Goal: Task Accomplishment & Management: Manage account settings

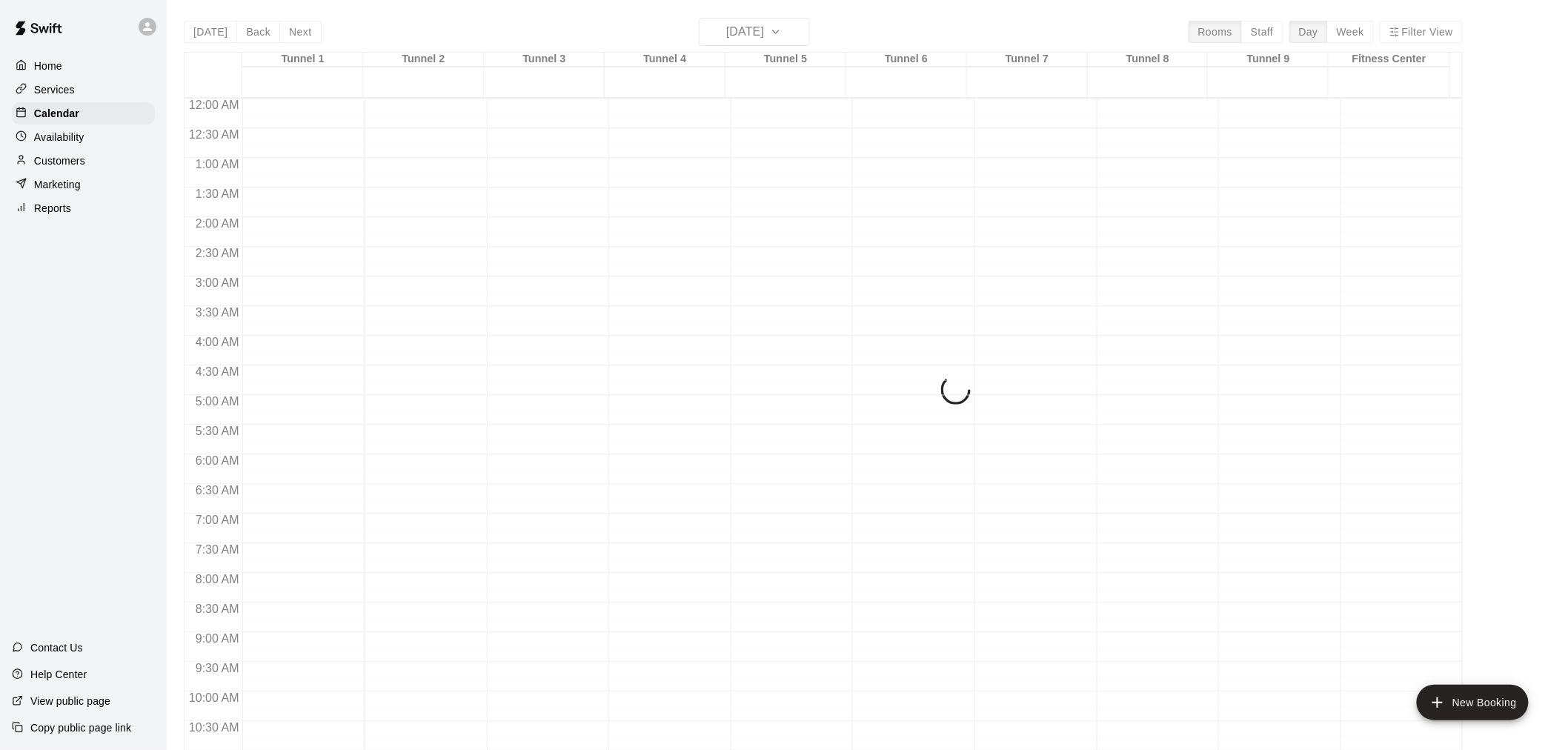
scroll to position [658, 0]
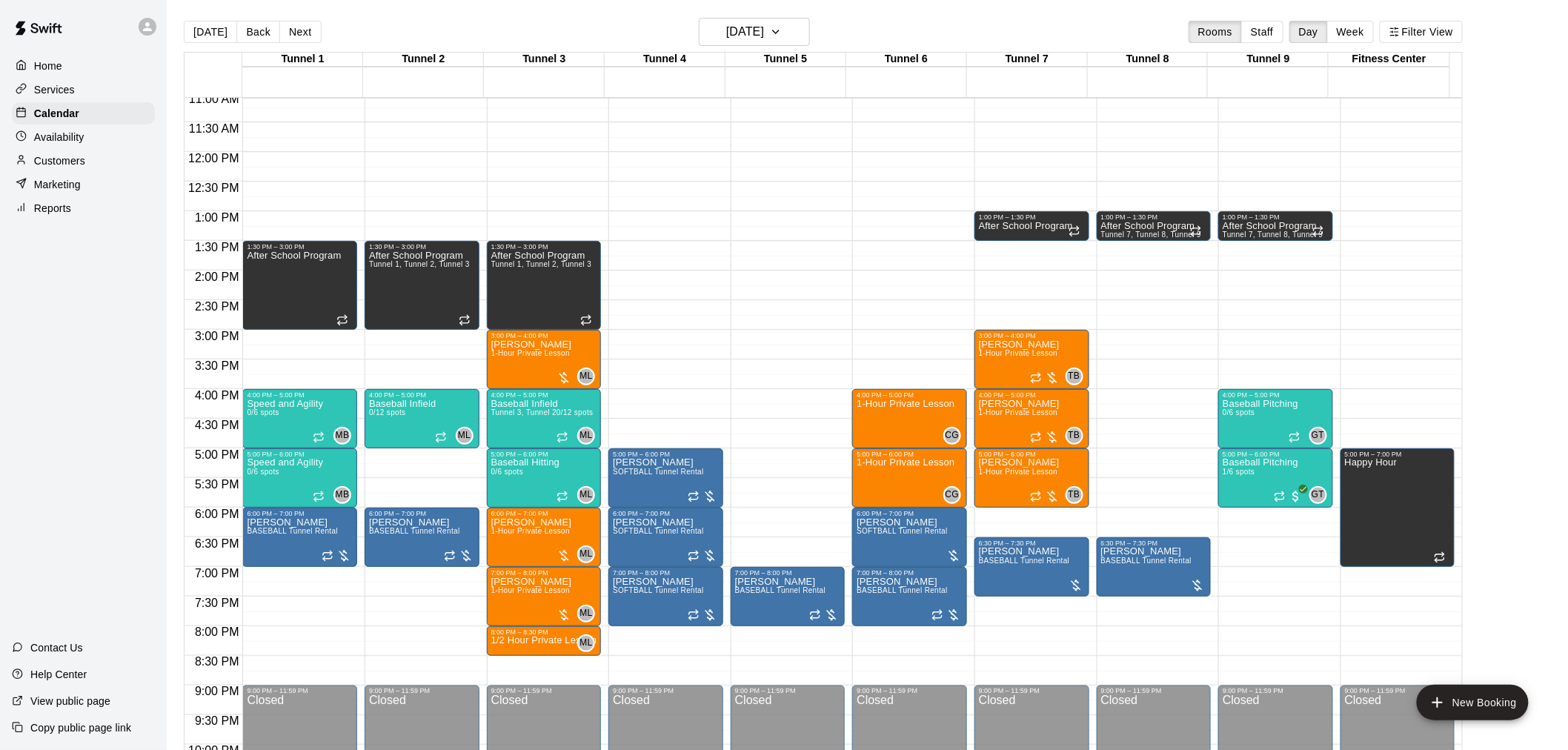
click at [1269, 360] on div "12:00 AM – 10:00 AM Closed 1:00 PM – 1:30 PM After School Program Tunnel 7, Tun…" at bounding box center [1275, 152] width 114 height 1423
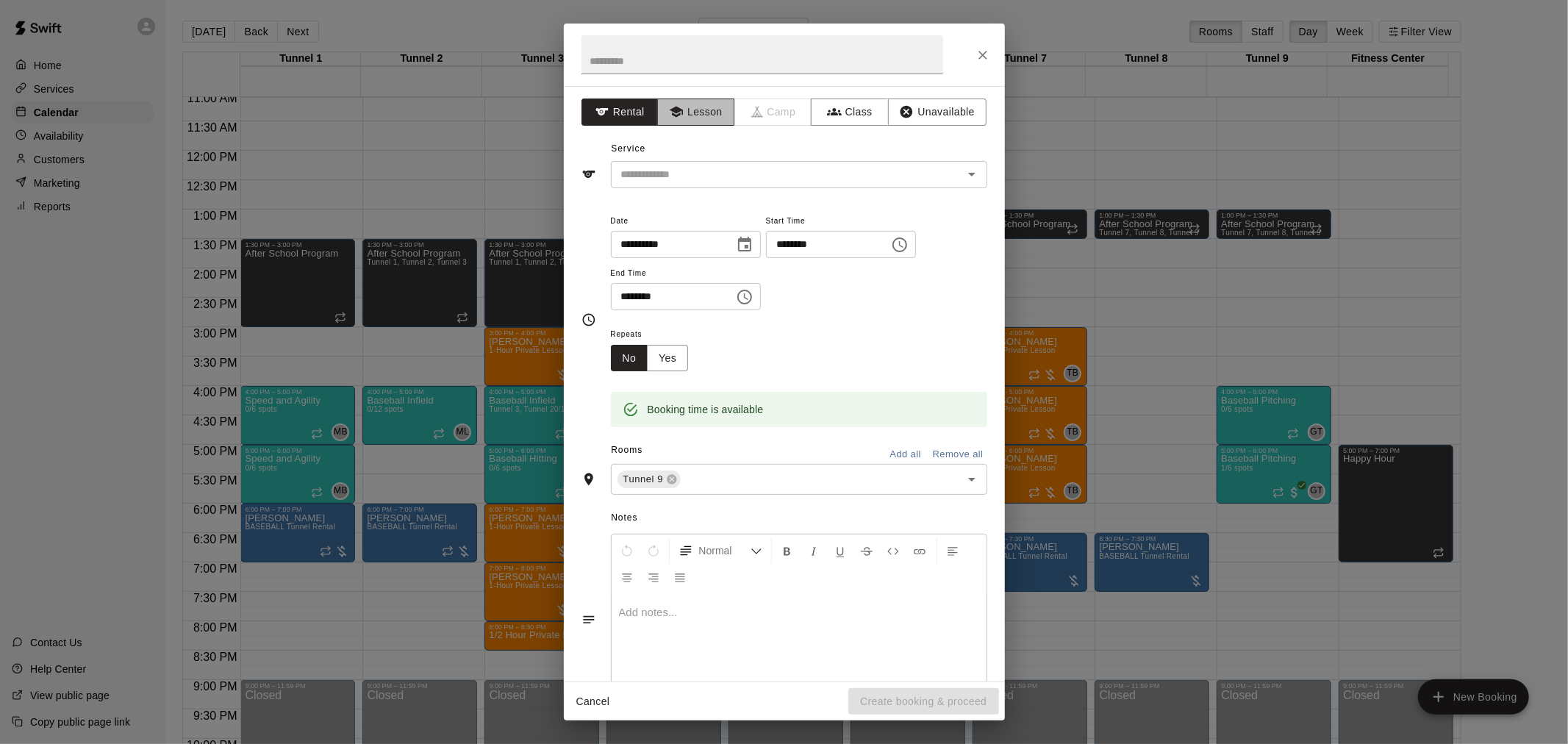
click at [703, 120] on button "Lesson" at bounding box center [696, 112] width 77 height 27
click at [961, 185] on div at bounding box center [962, 174] width 38 height 21
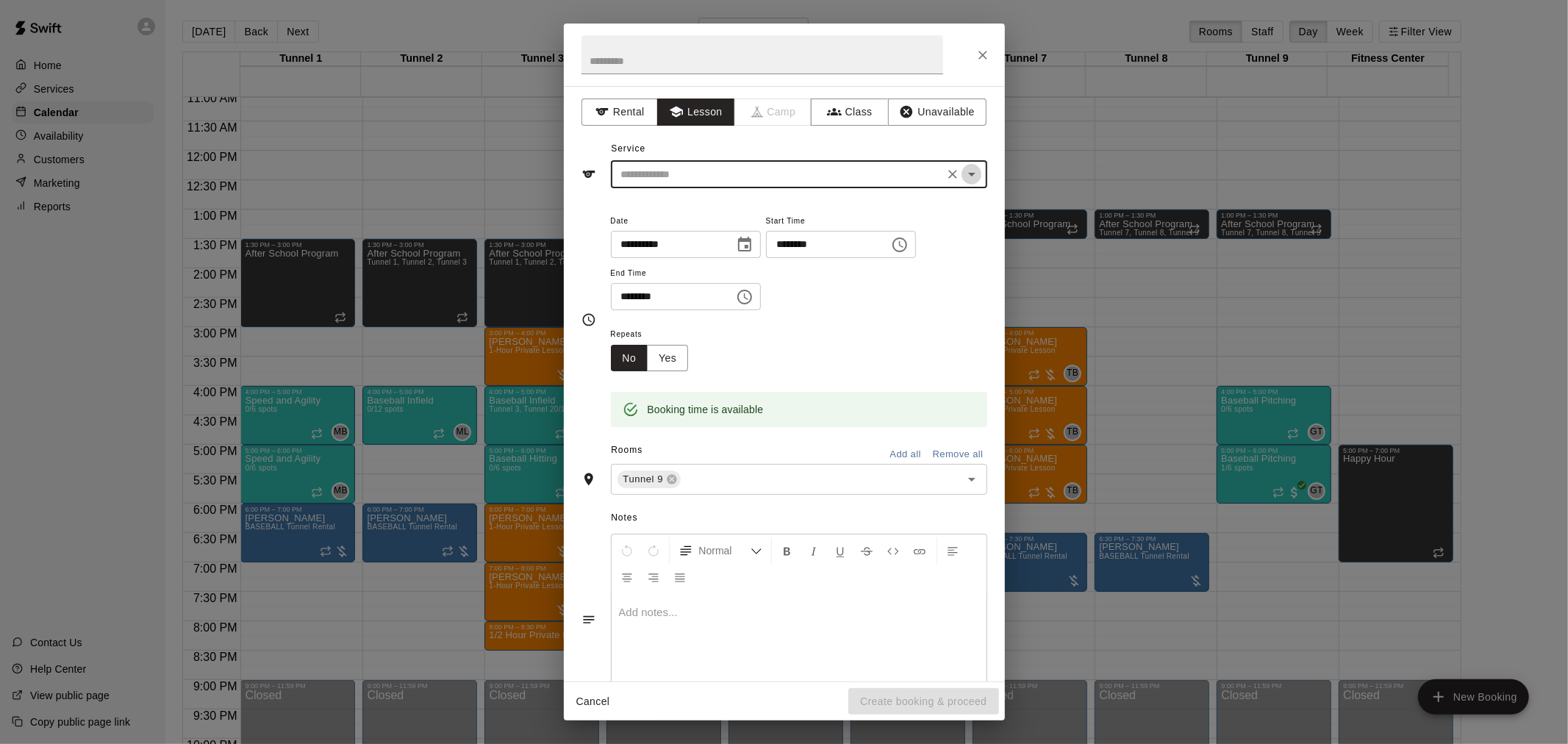
click at [963, 175] on icon "Open" at bounding box center [972, 175] width 18 height 18
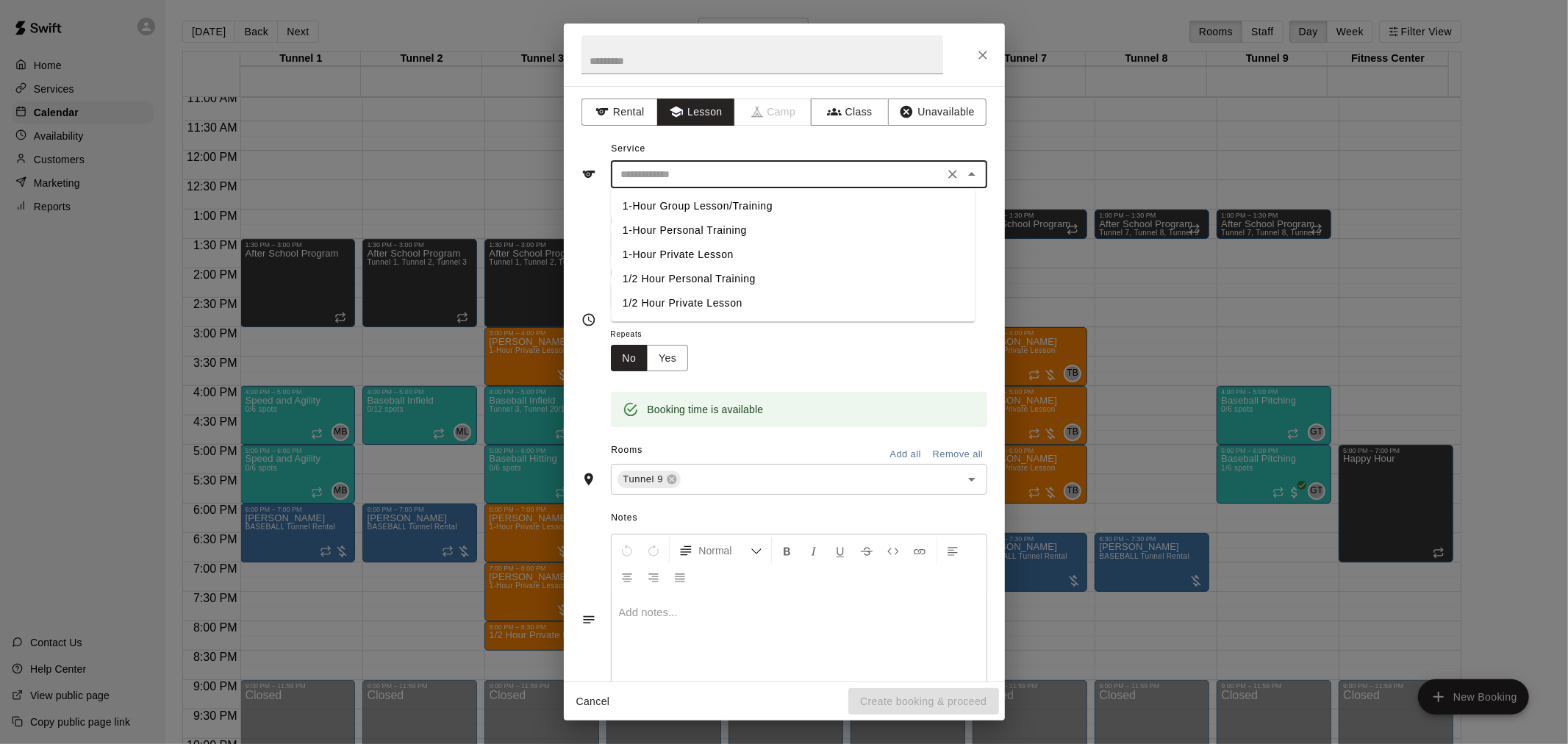
click at [753, 302] on li "1/2 Hour Private Lesson" at bounding box center [793, 303] width 364 height 24
type input "**********"
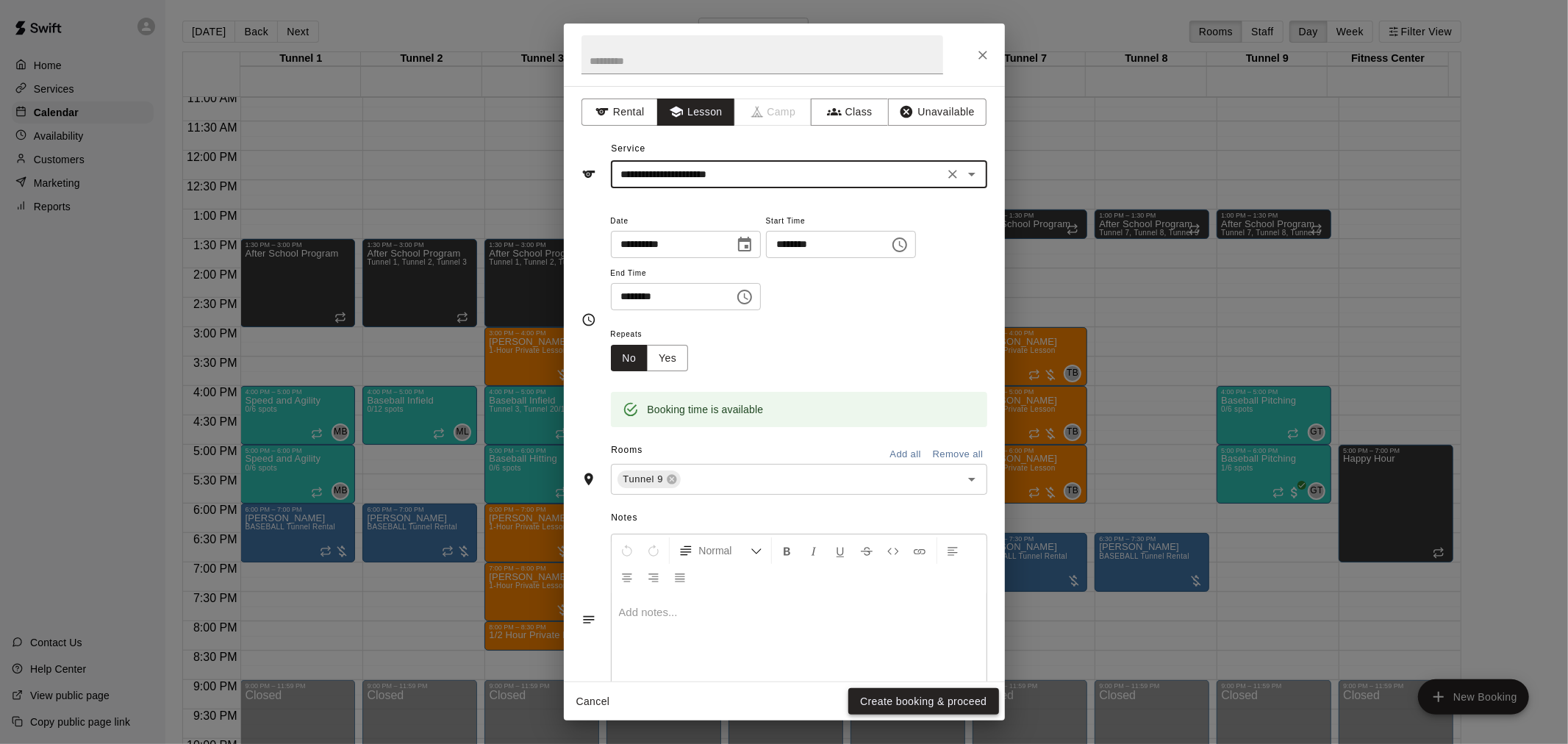
click at [895, 701] on button "Create booking & proceed" at bounding box center [924, 702] width 150 height 27
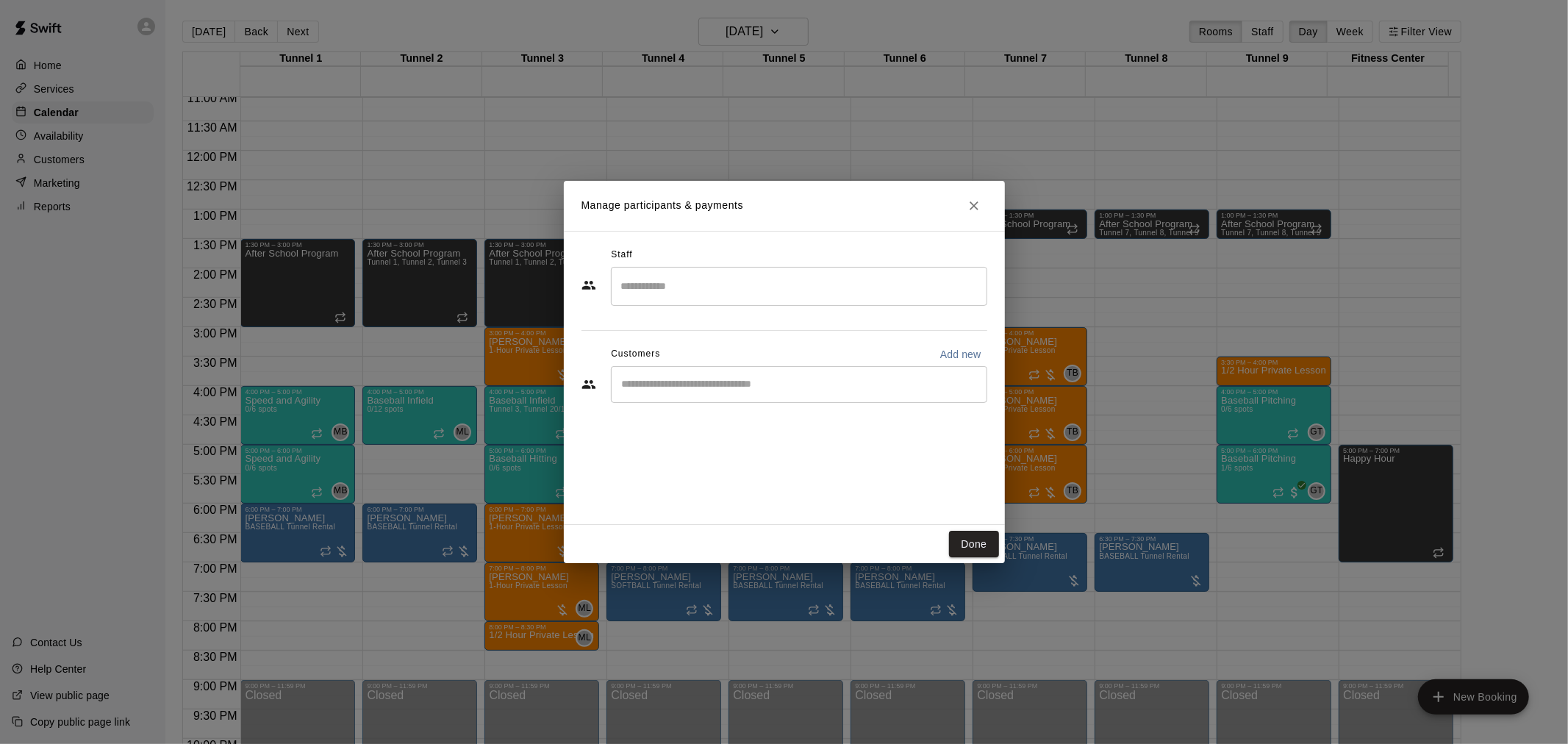
click at [688, 274] on input "Search staff" at bounding box center [798, 286] width 363 height 26
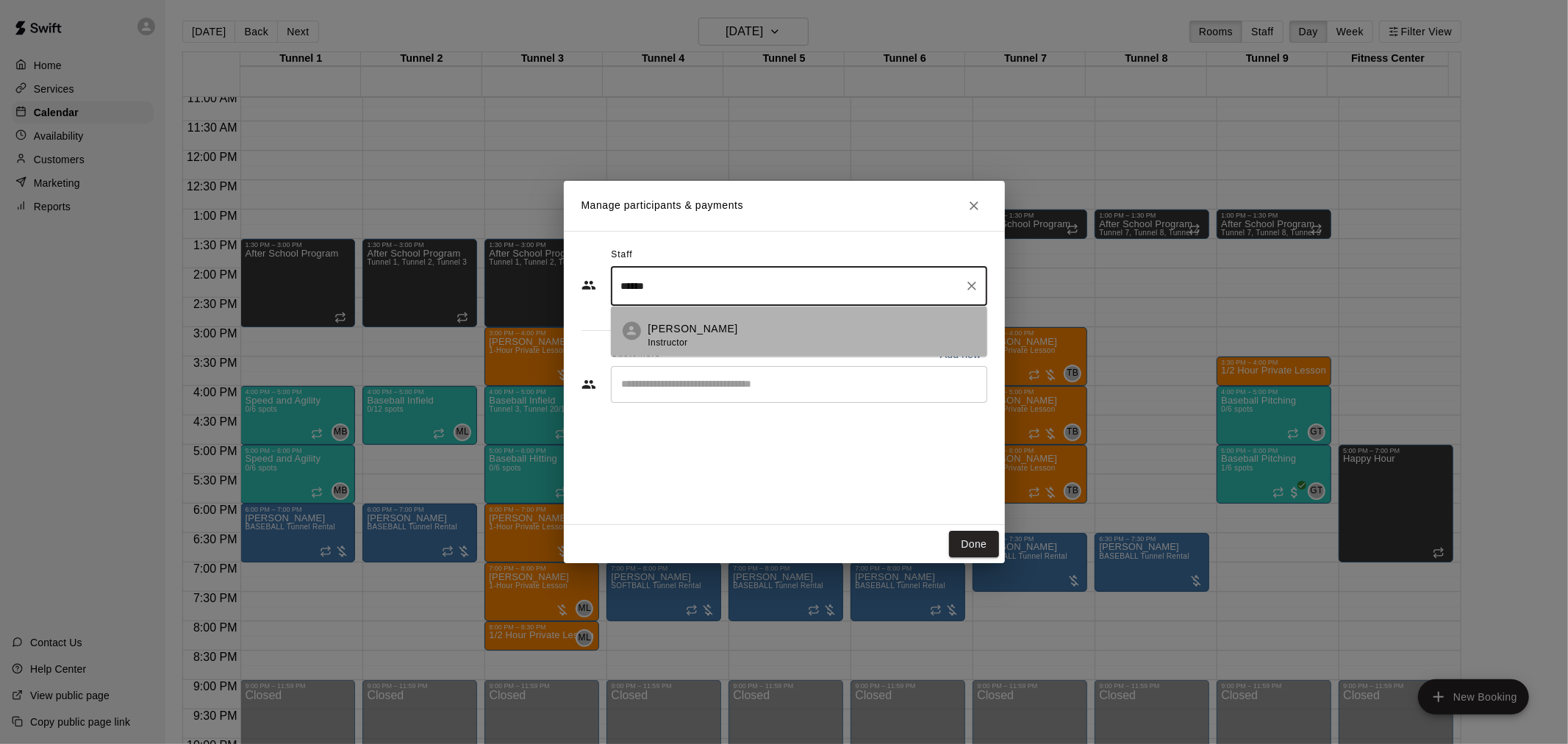
click at [700, 336] on p "[PERSON_NAME]" at bounding box center [694, 329] width 90 height 15
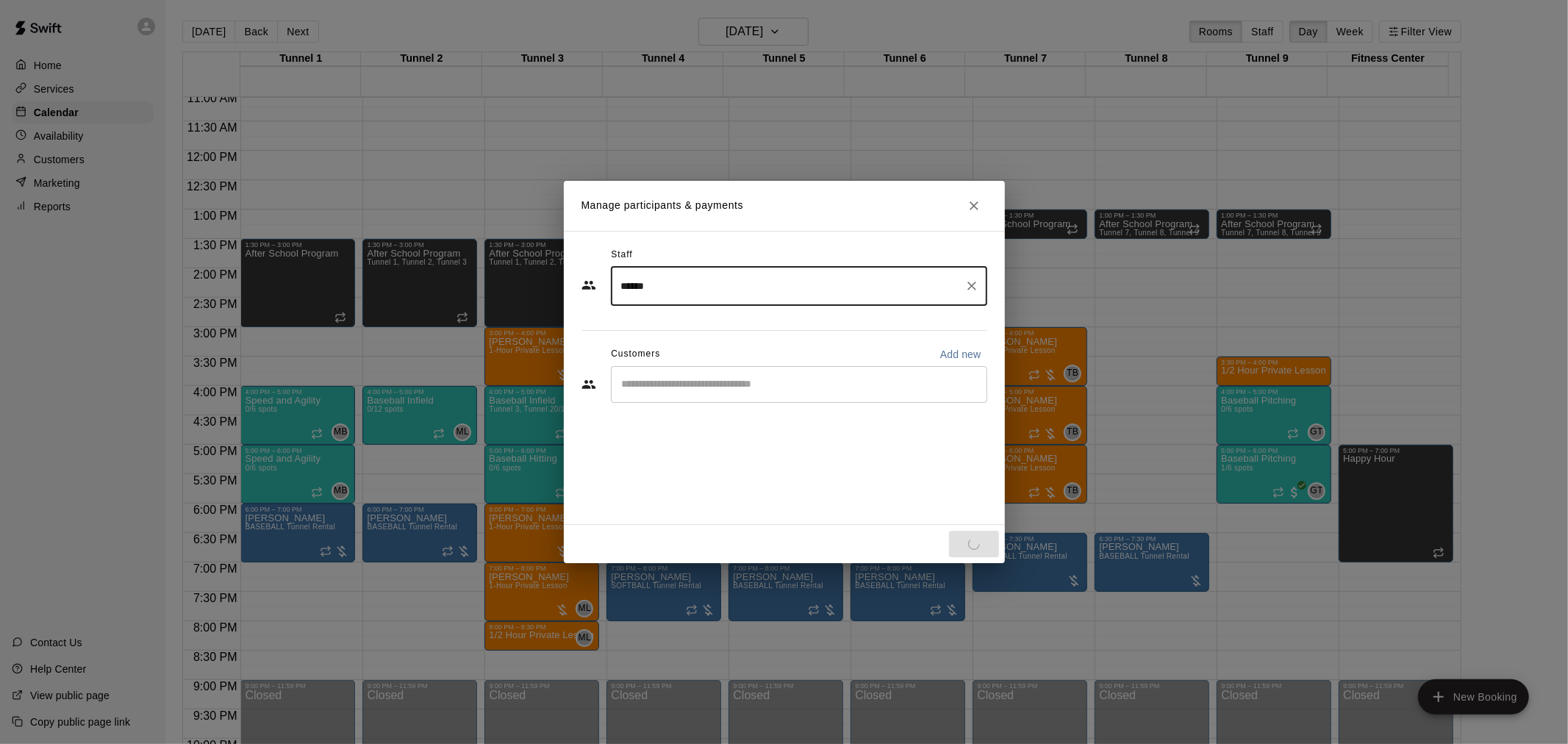
type input "******"
click at [695, 377] on input "Start typing to search customers..." at bounding box center [798, 385] width 363 height 14
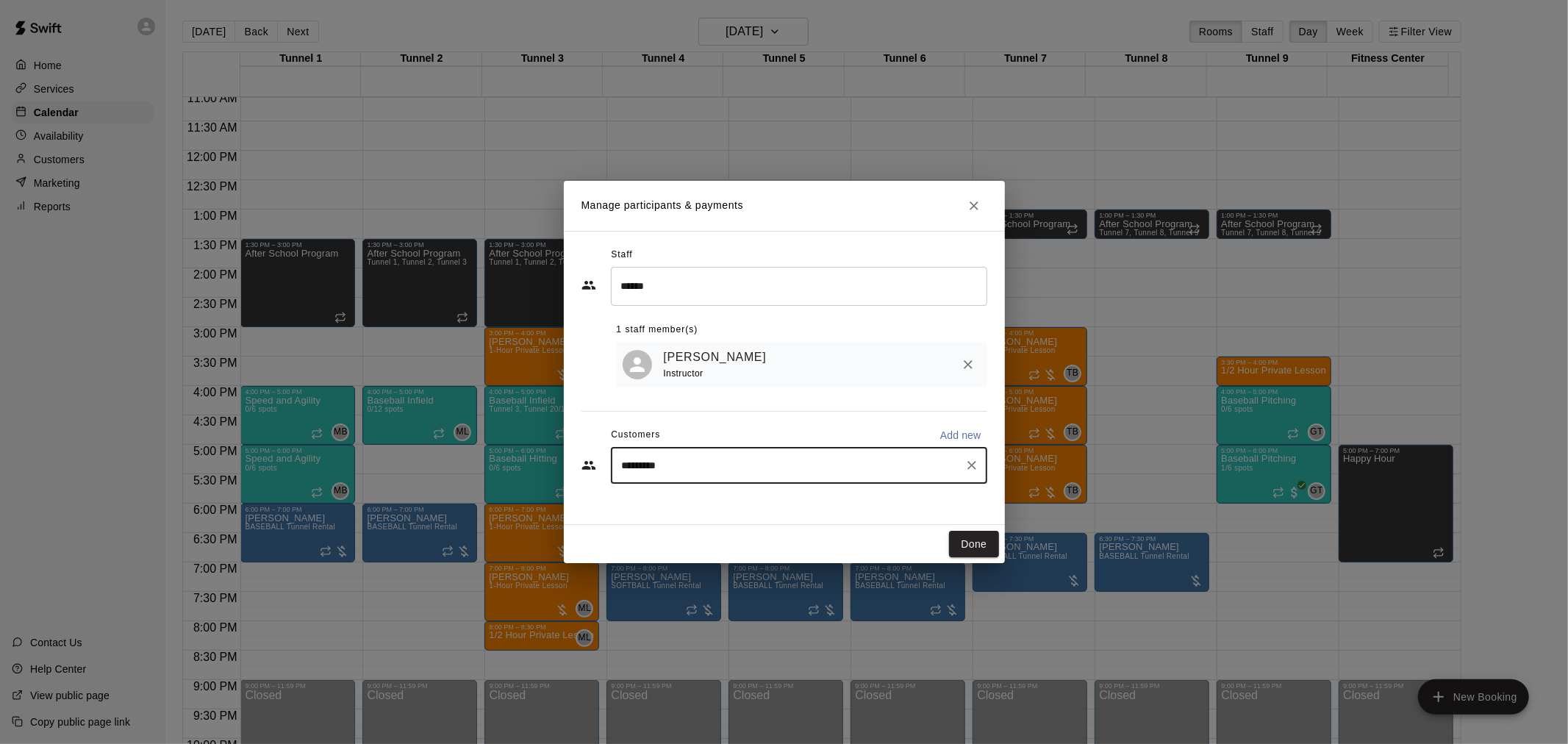
type input "**********"
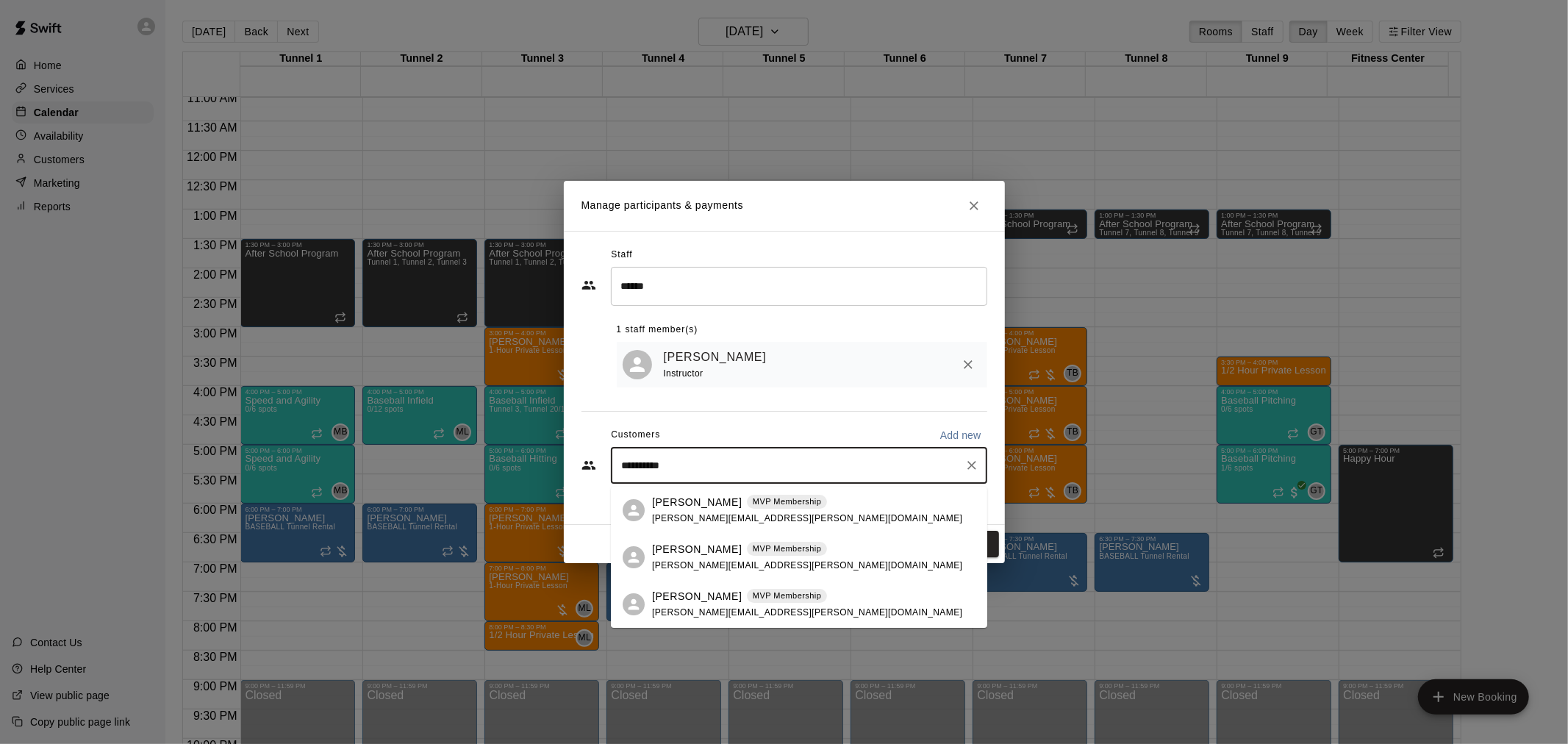
click at [718, 603] on div "Owen Hildebrand MVP Membership mindy.hilde@gmail.com" at bounding box center [807, 604] width 310 height 32
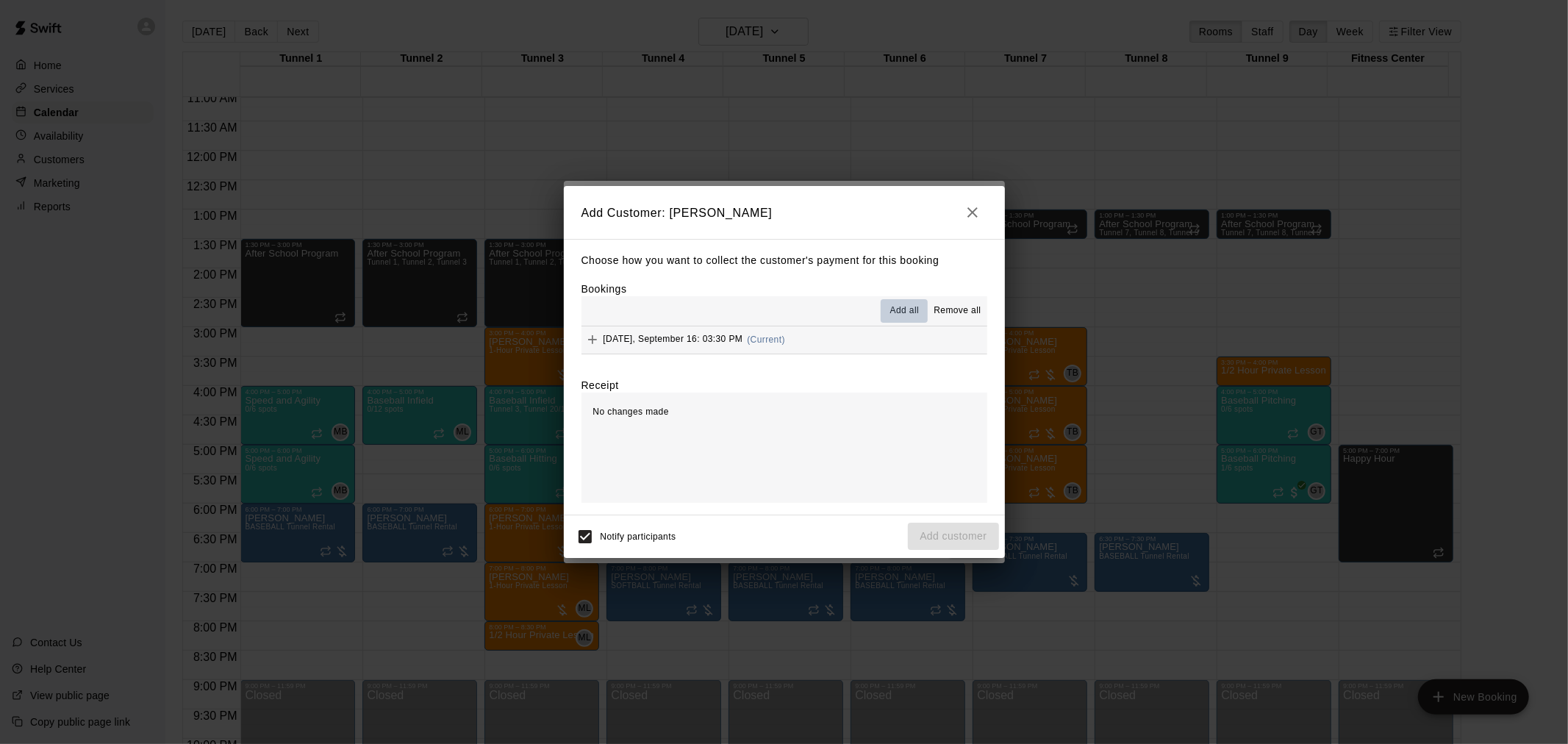
click at [913, 311] on span "Add all" at bounding box center [905, 311] width 30 height 14
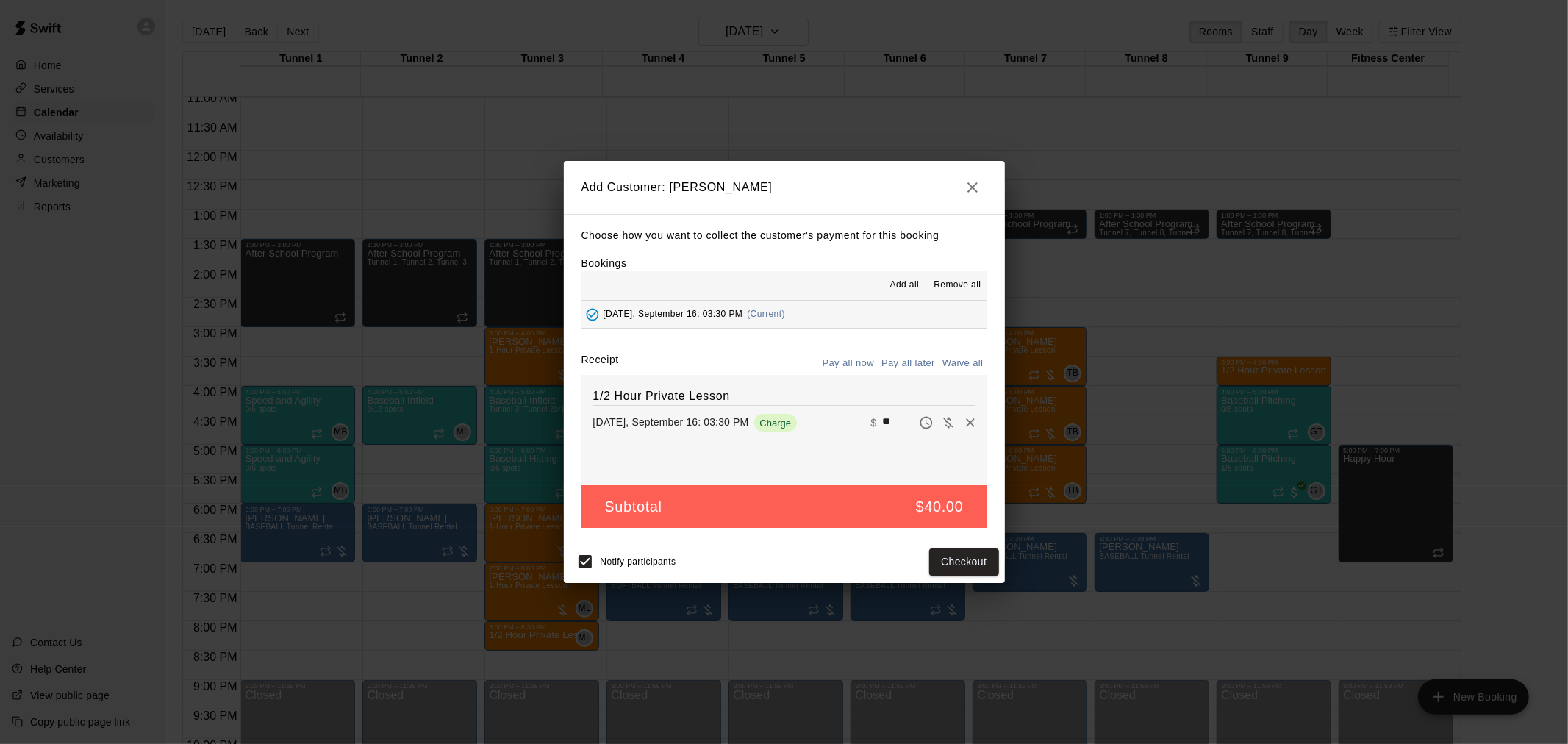
click at [919, 357] on button "Pay all later" at bounding box center [908, 363] width 61 height 23
click at [961, 567] on button "Add customer" at bounding box center [953, 562] width 90 height 27
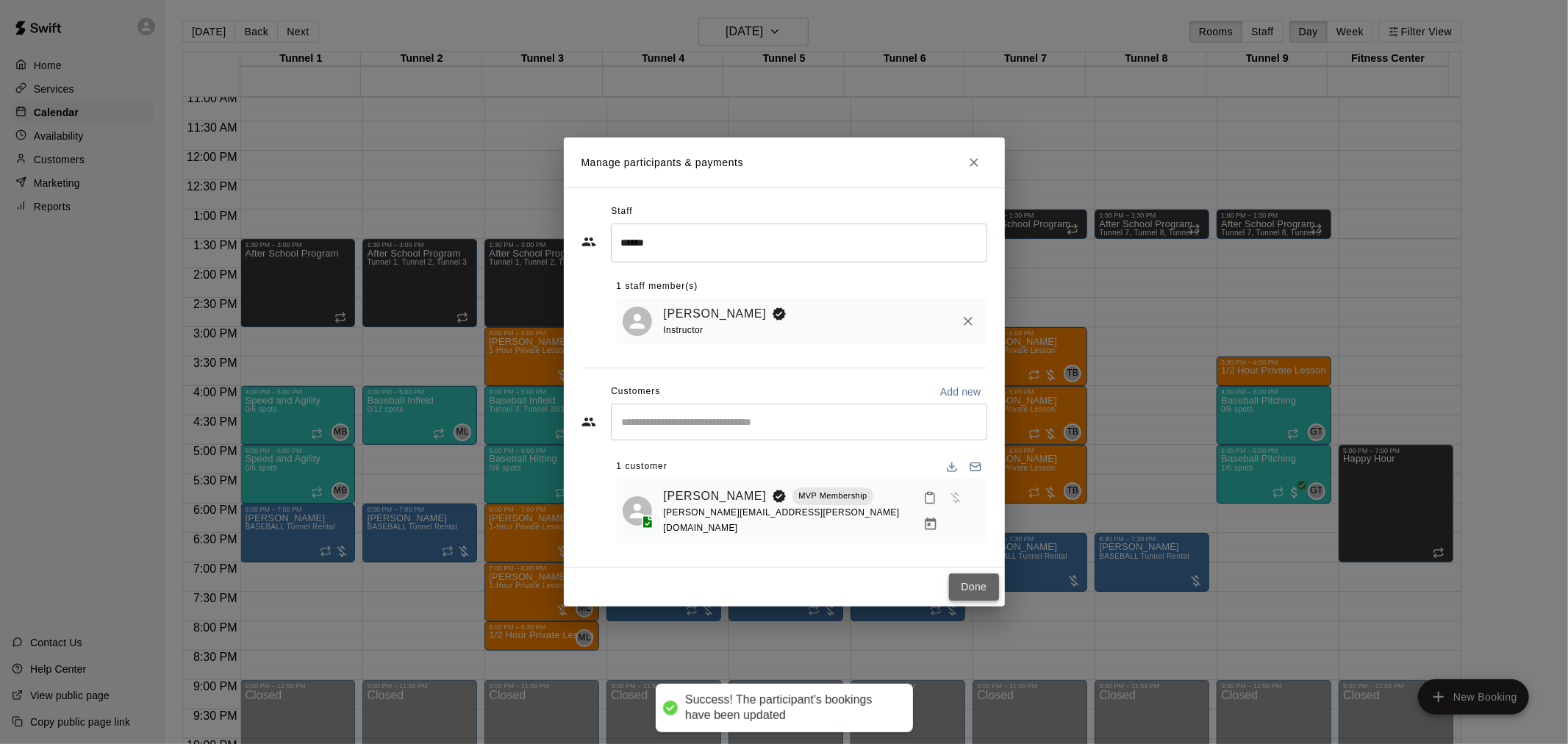
click at [976, 582] on button "Done" at bounding box center [973, 586] width 50 height 27
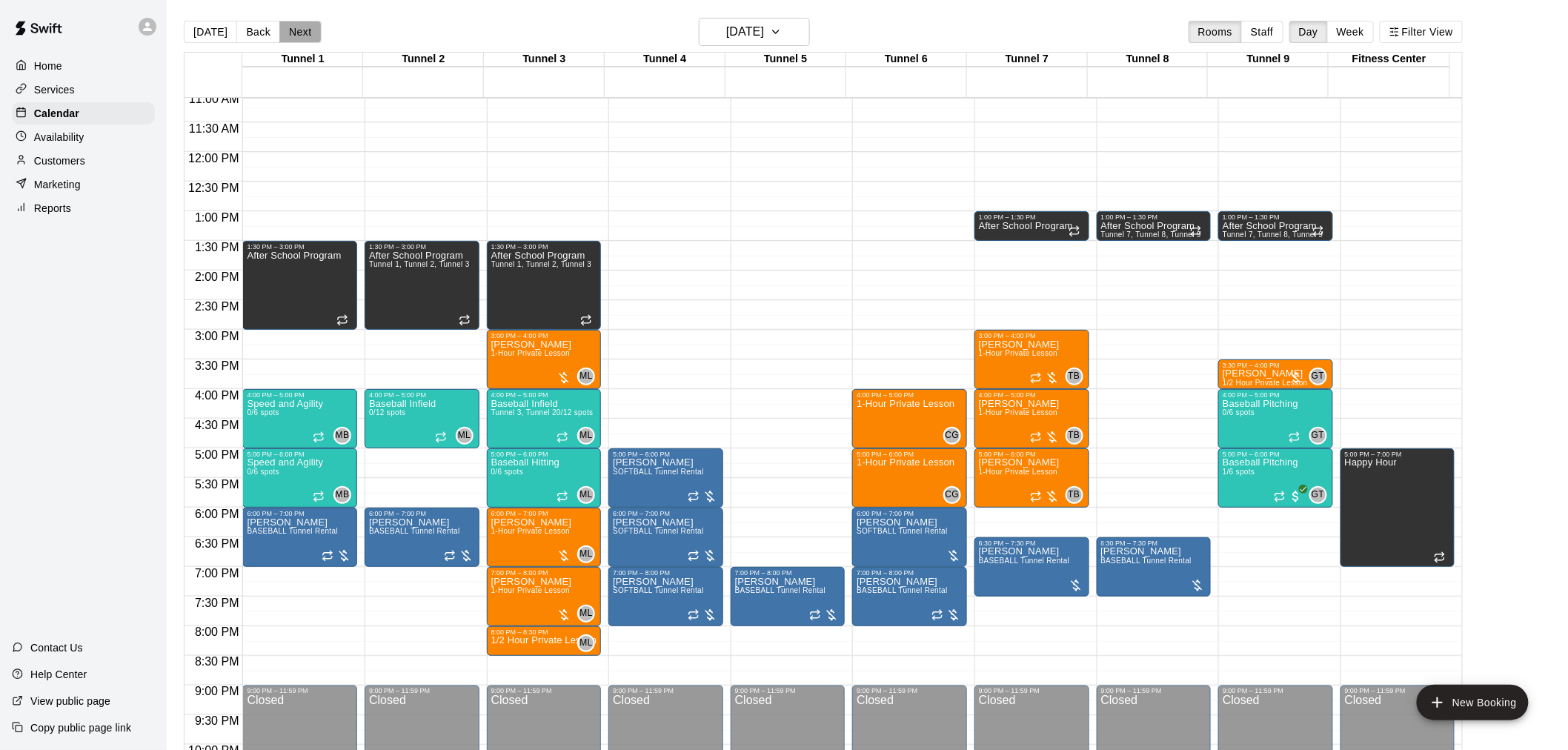
click at [288, 33] on button "Next" at bounding box center [301, 32] width 42 height 22
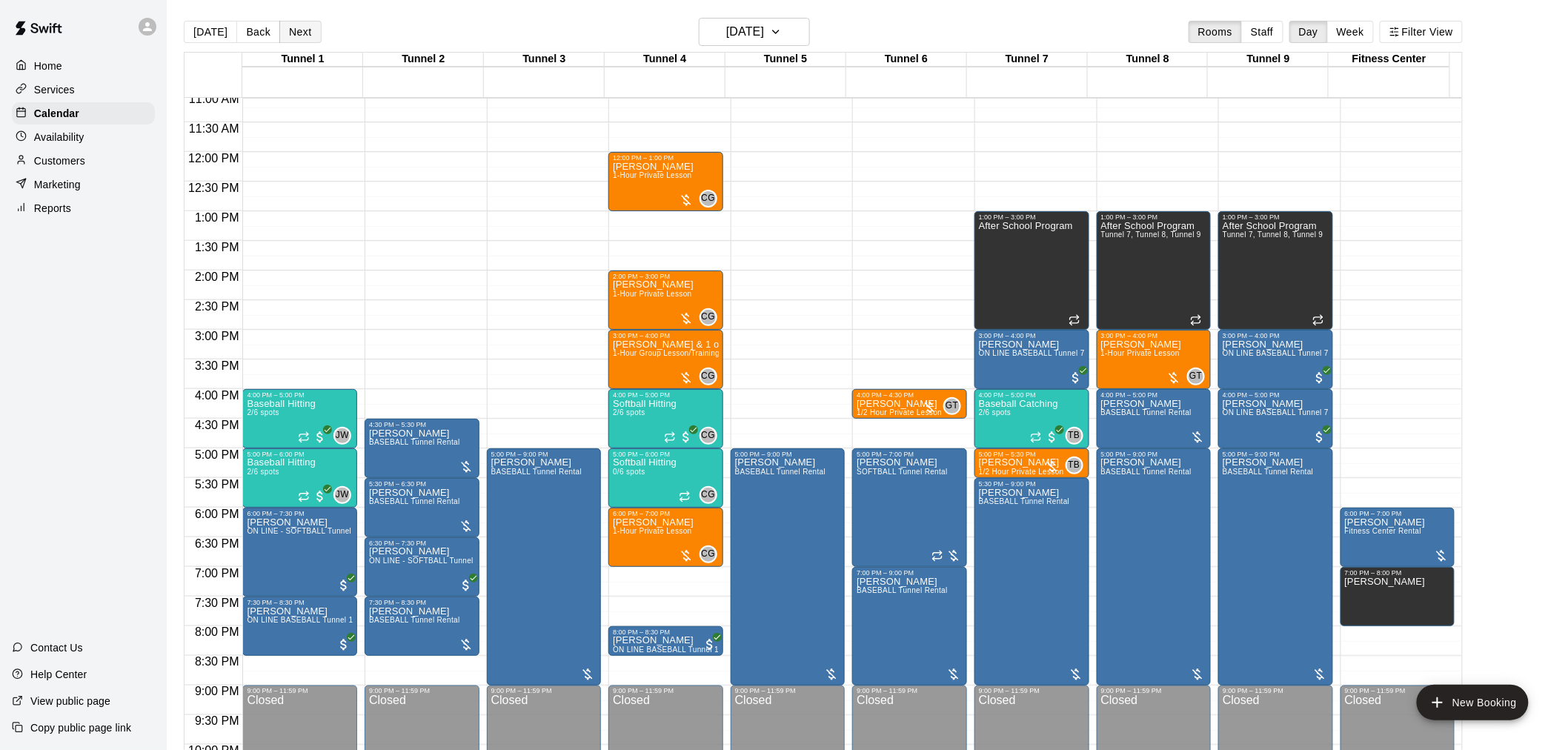
click at [297, 35] on button "Next" at bounding box center [301, 32] width 42 height 22
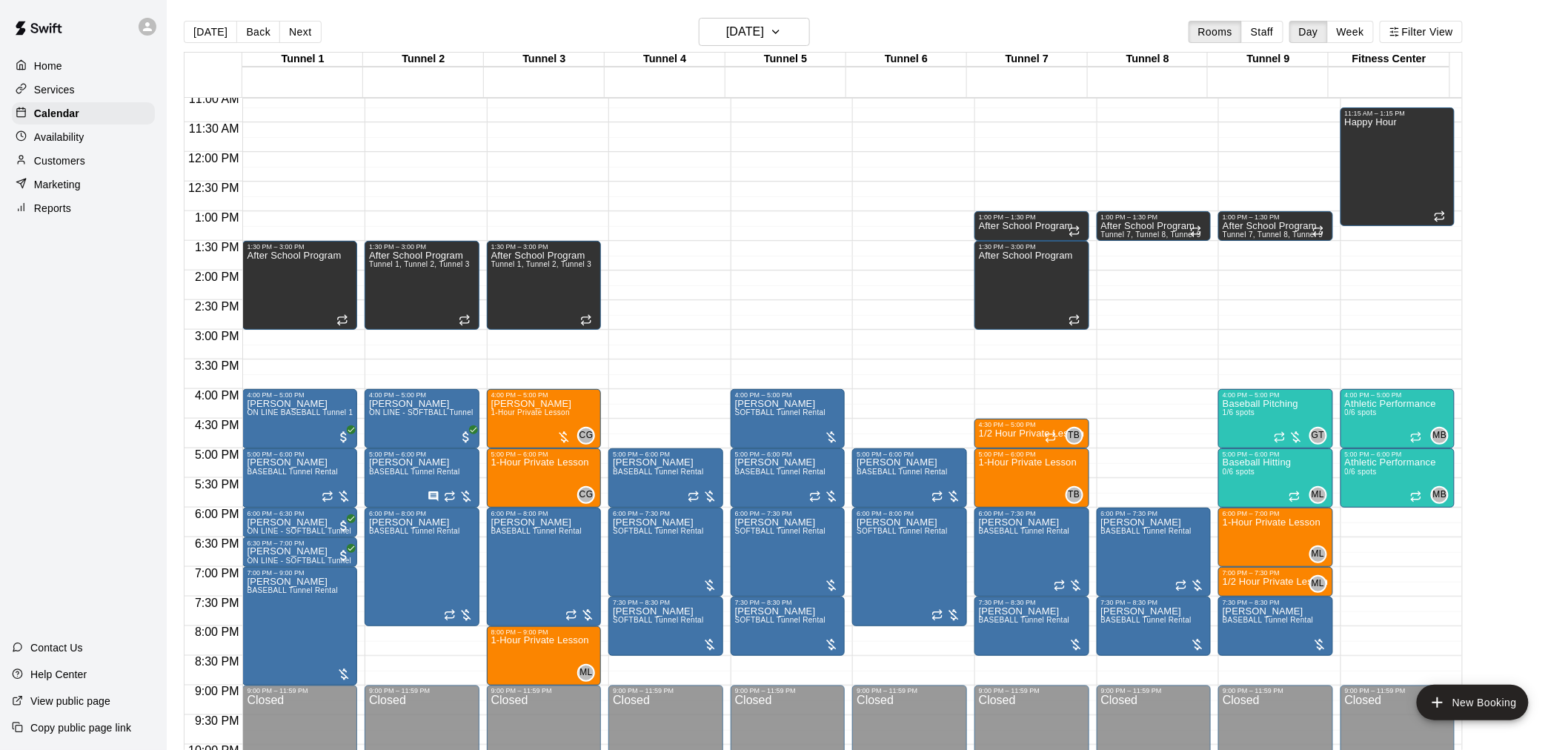
click at [1238, 361] on div "12:00 AM – 10:00 AM Closed 1:00 PM – 1:30 PM After School Program Tunnel 7, Tun…" at bounding box center [1275, 152] width 114 height 1423
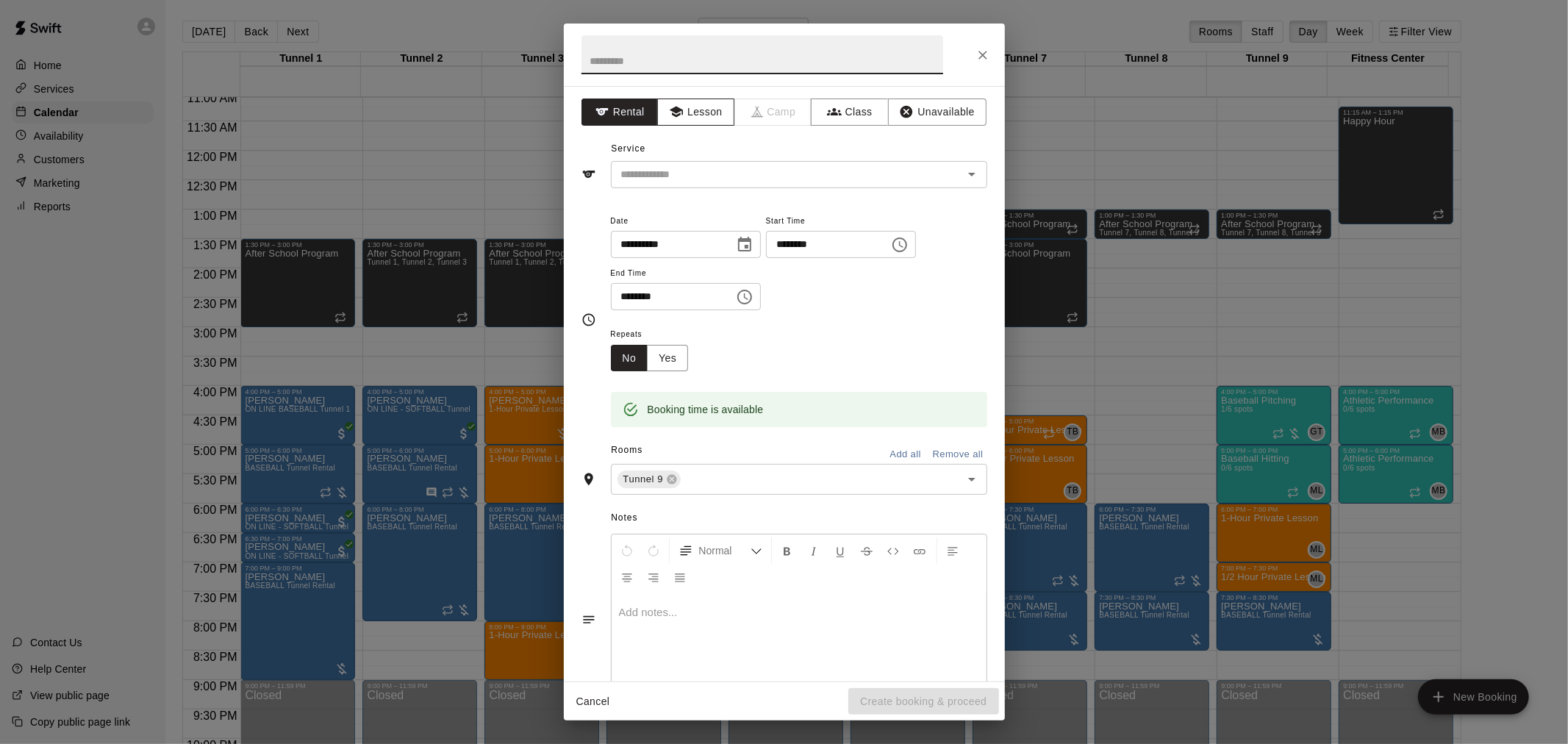
click at [711, 115] on button "Lesson" at bounding box center [696, 112] width 77 height 27
click at [964, 181] on icon "Open" at bounding box center [972, 175] width 18 height 18
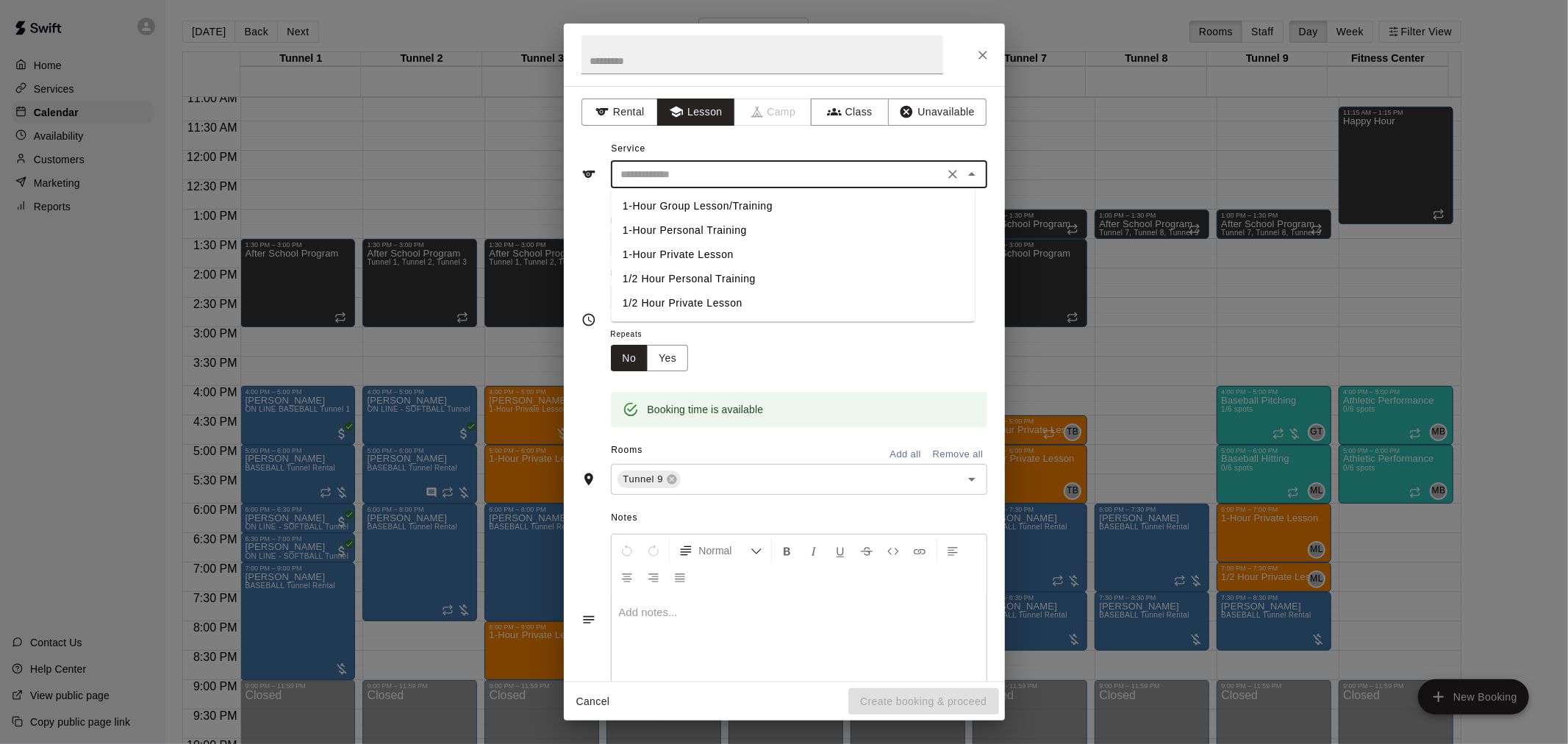
click at [725, 304] on li "1/2 Hour Private Lesson" at bounding box center [793, 303] width 364 height 24
type input "**********"
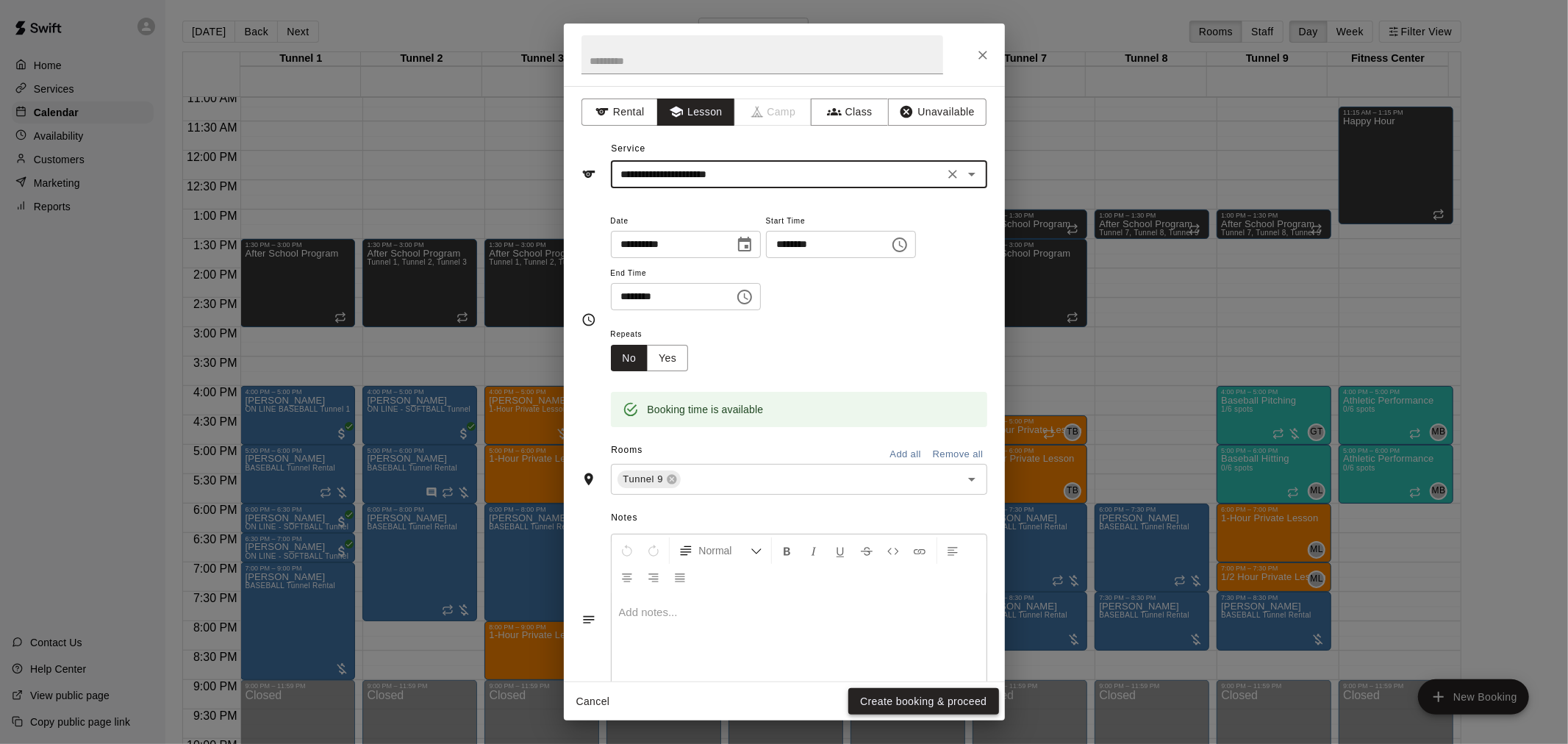
click at [907, 696] on button "Create booking & proceed" at bounding box center [924, 702] width 150 height 27
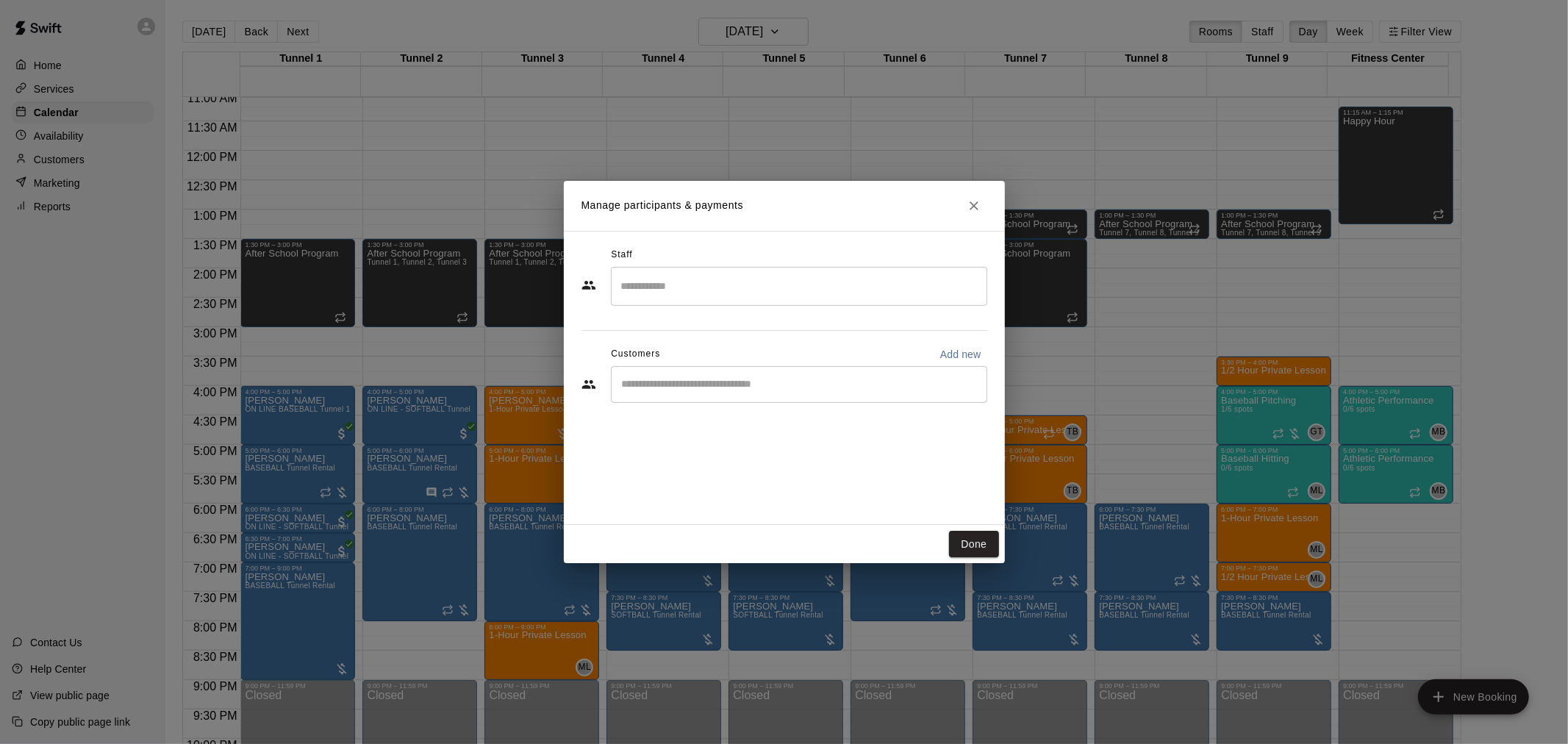
click at [692, 276] on input "Search staff" at bounding box center [798, 286] width 363 height 26
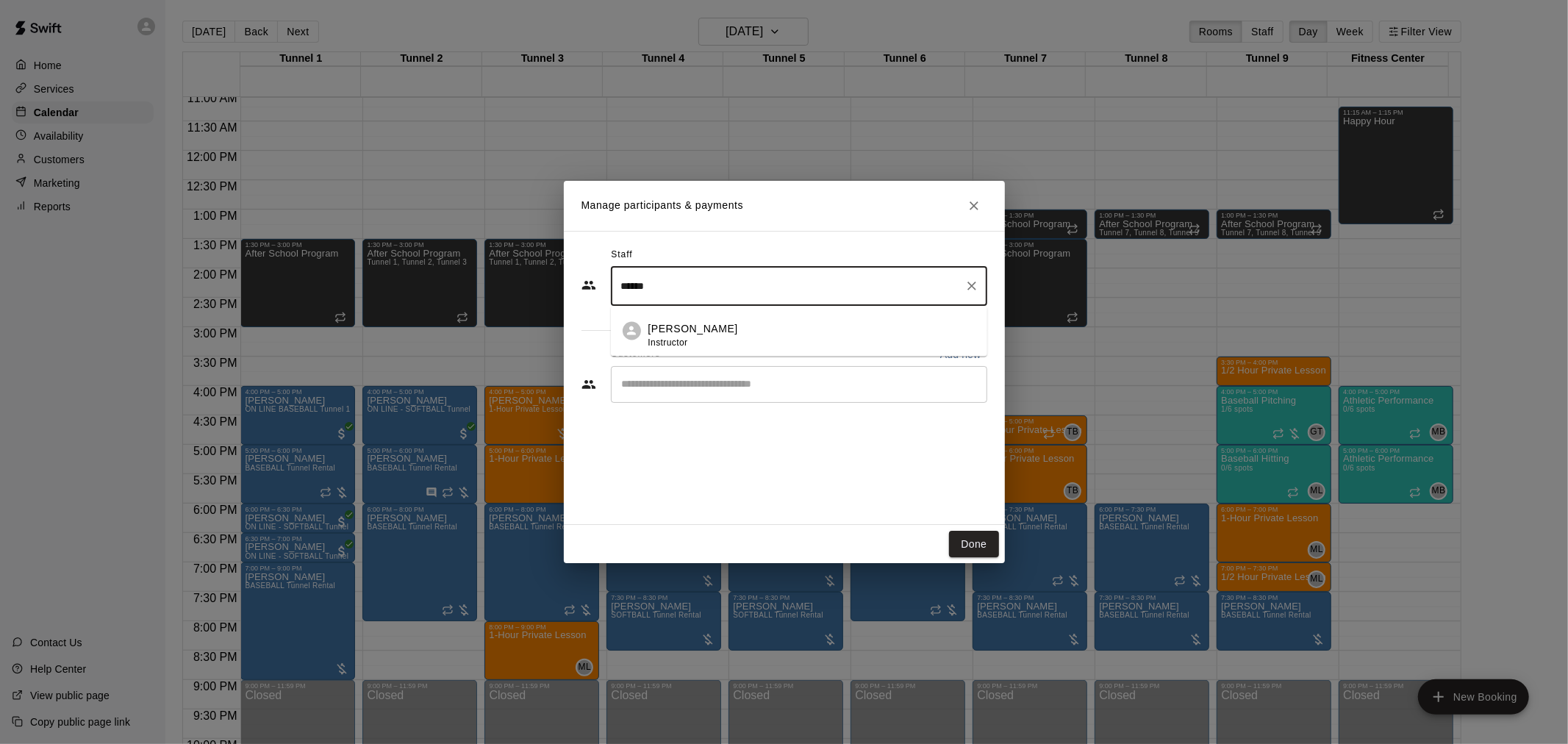
click at [673, 333] on p "[PERSON_NAME]" at bounding box center [694, 329] width 90 height 15
type input "******"
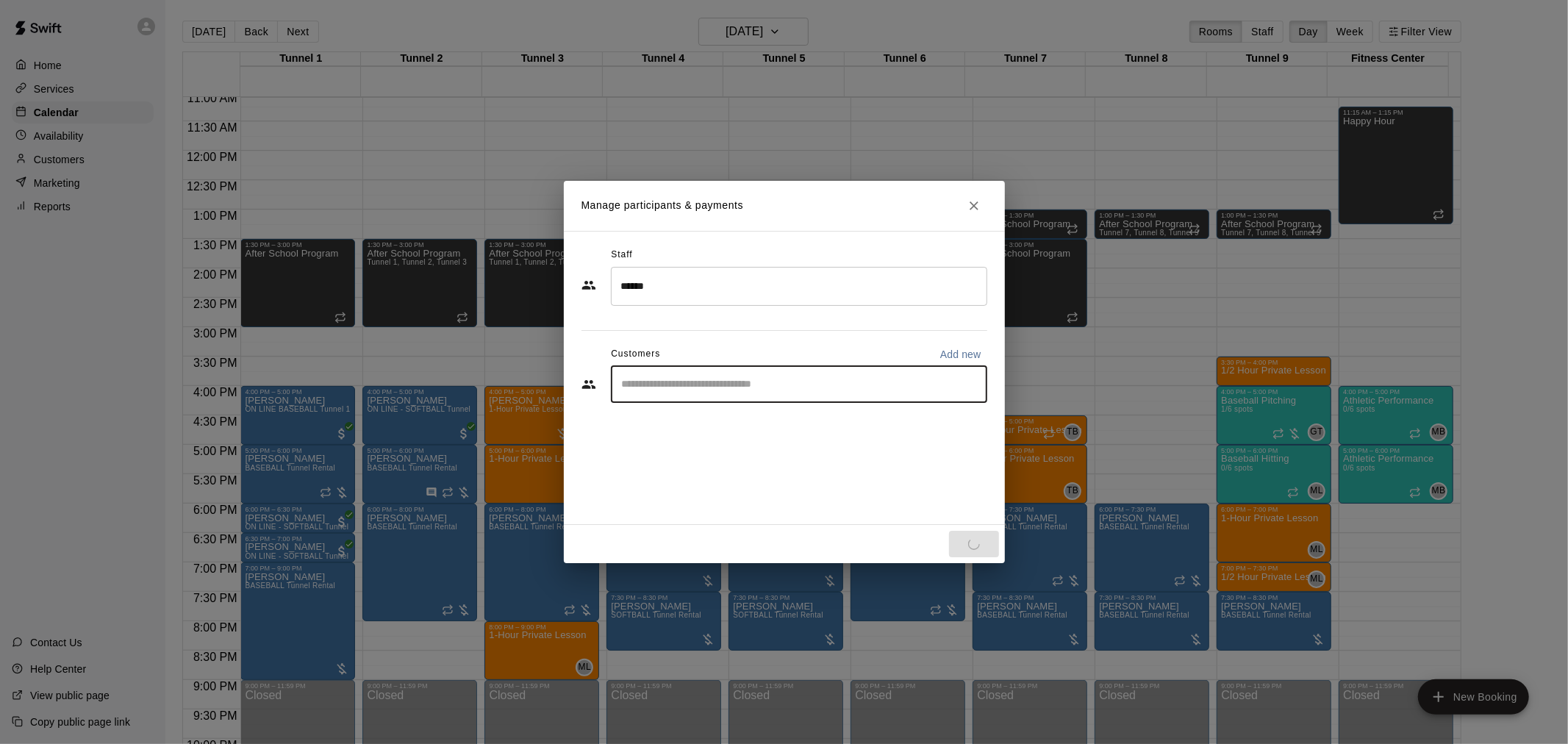
click at [671, 391] on div "Staff ****** ​ Customers Add new ​" at bounding box center [784, 330] width 406 height 174
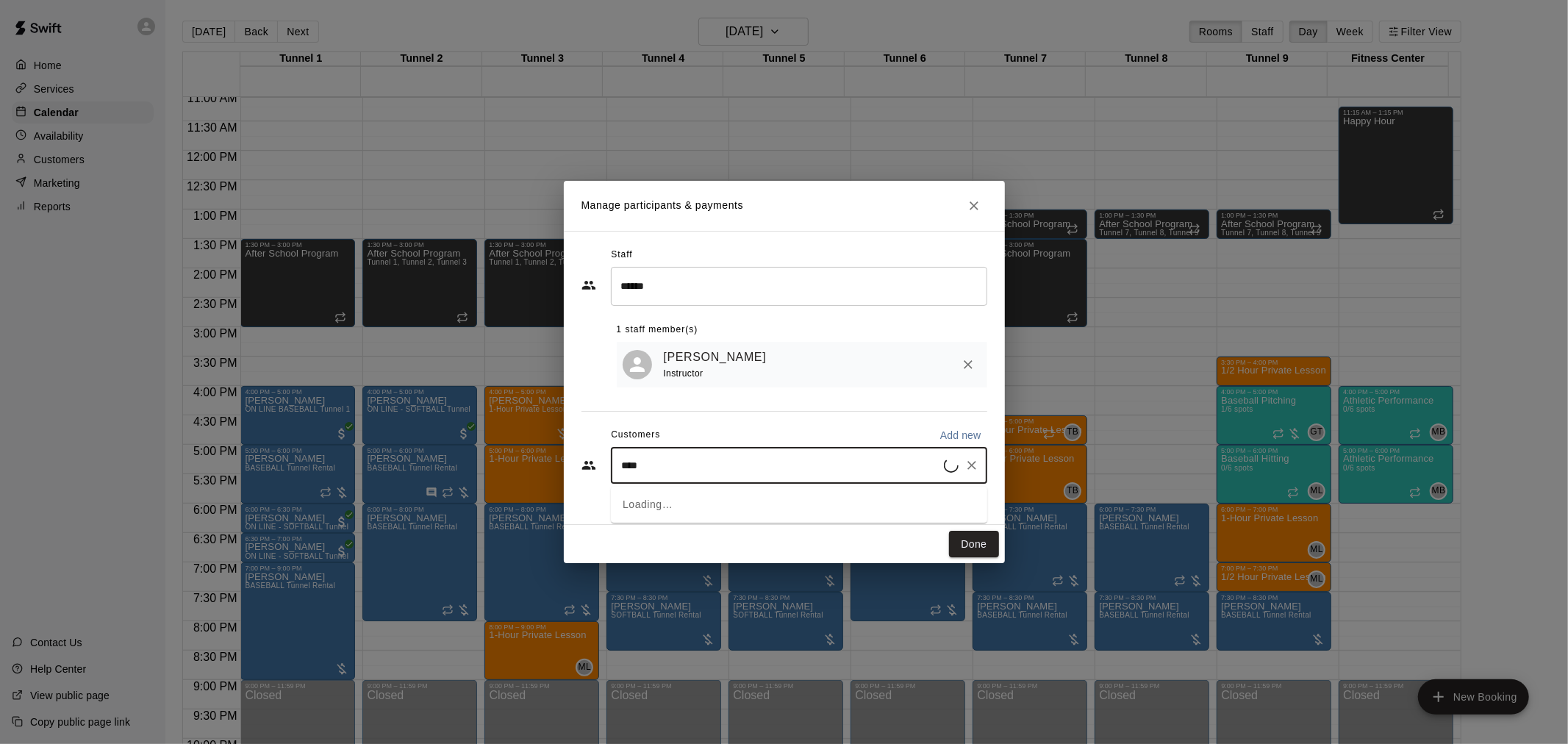
type input "*****"
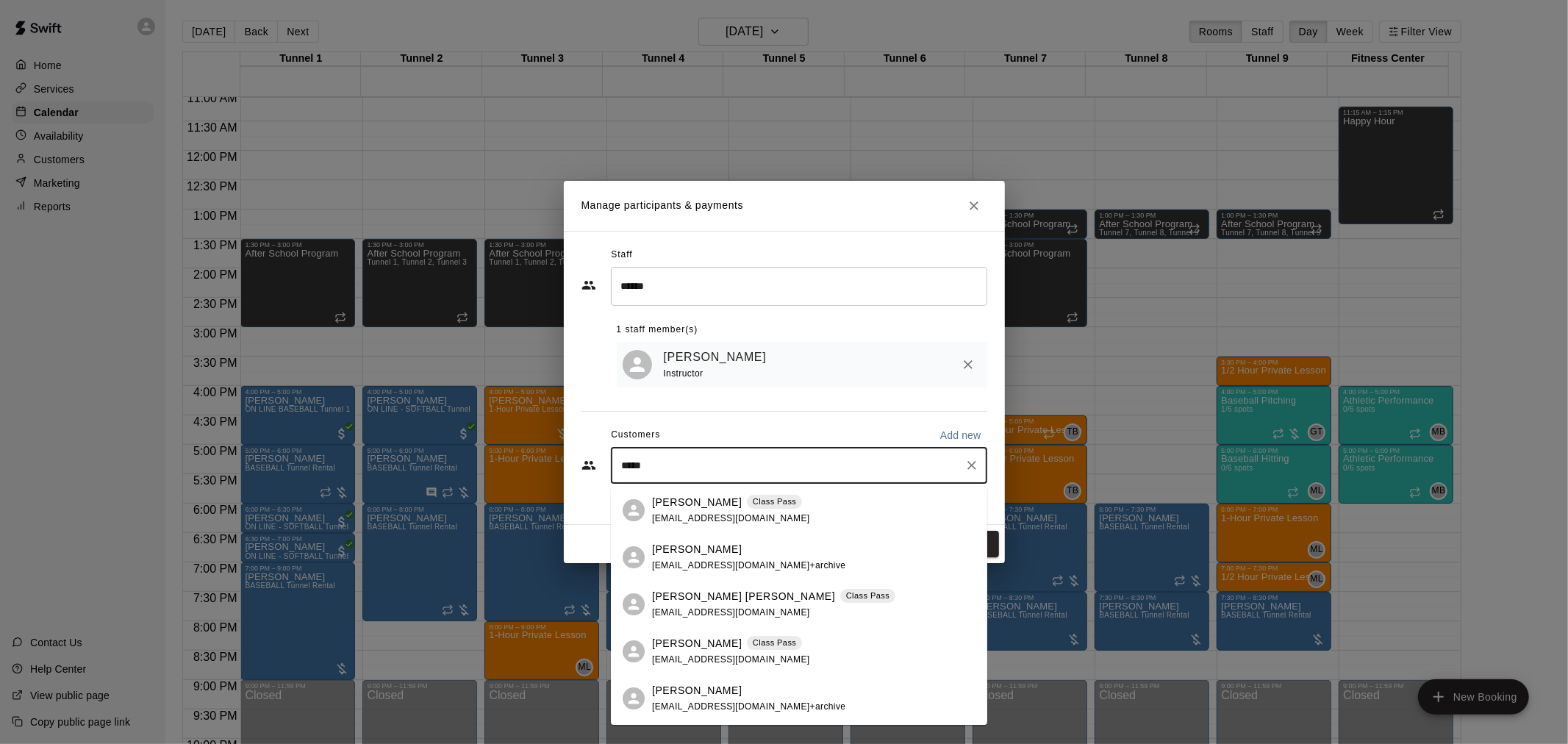
click at [684, 644] on p "[PERSON_NAME]" at bounding box center [697, 643] width 90 height 15
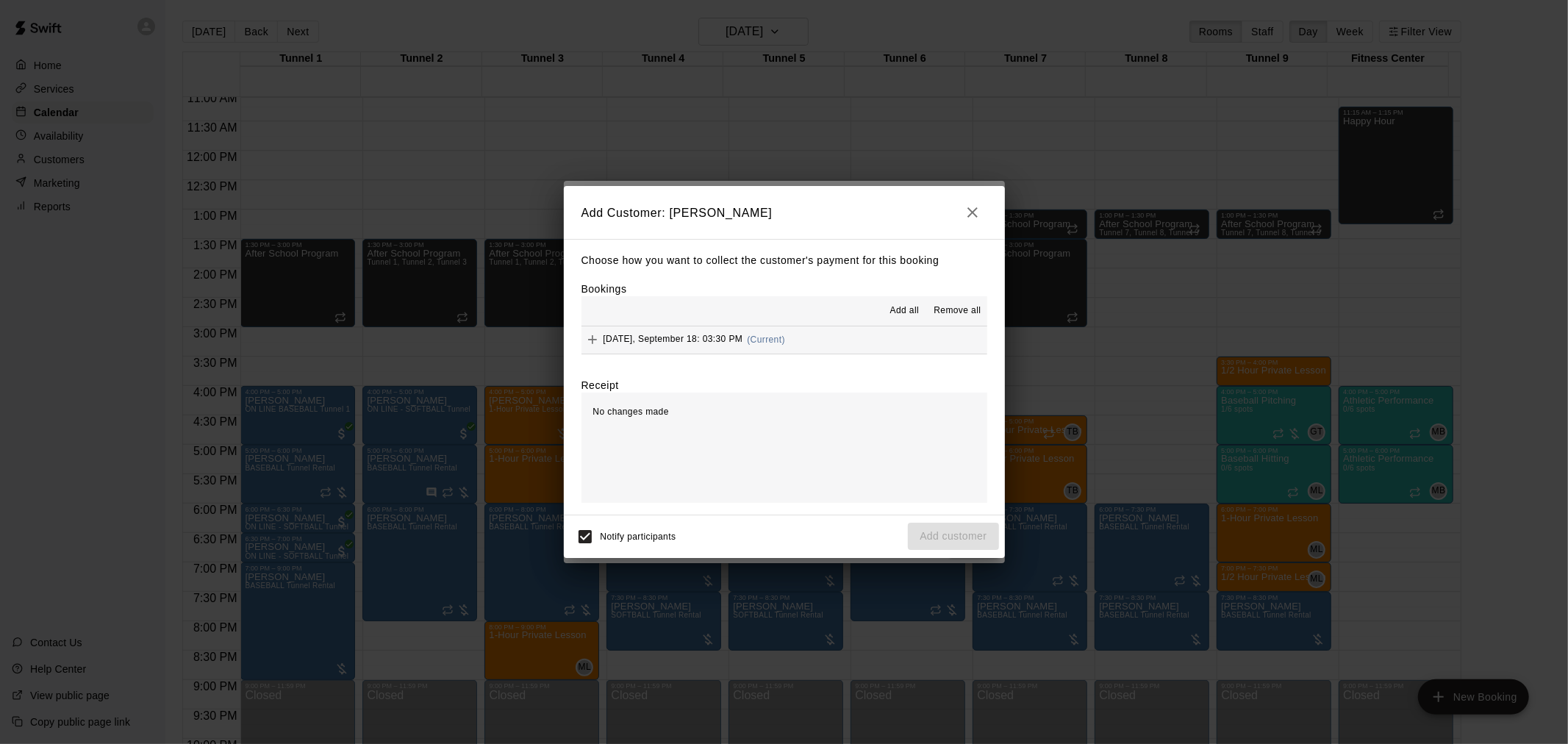
click at [903, 318] on span "Add all" at bounding box center [905, 311] width 30 height 14
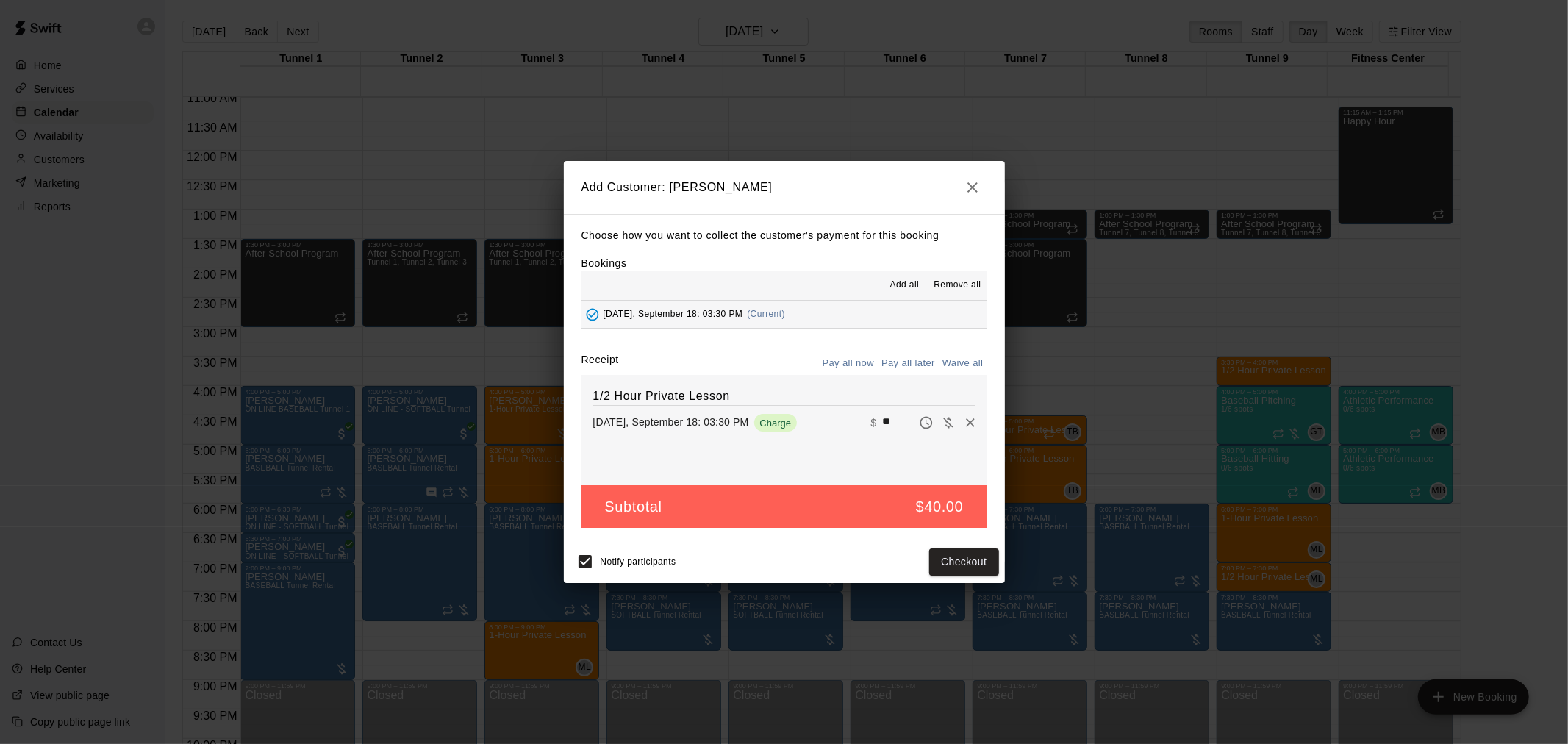
click at [920, 362] on button "Pay all later" at bounding box center [908, 363] width 61 height 23
click at [964, 565] on button "Add customer" at bounding box center [953, 562] width 90 height 27
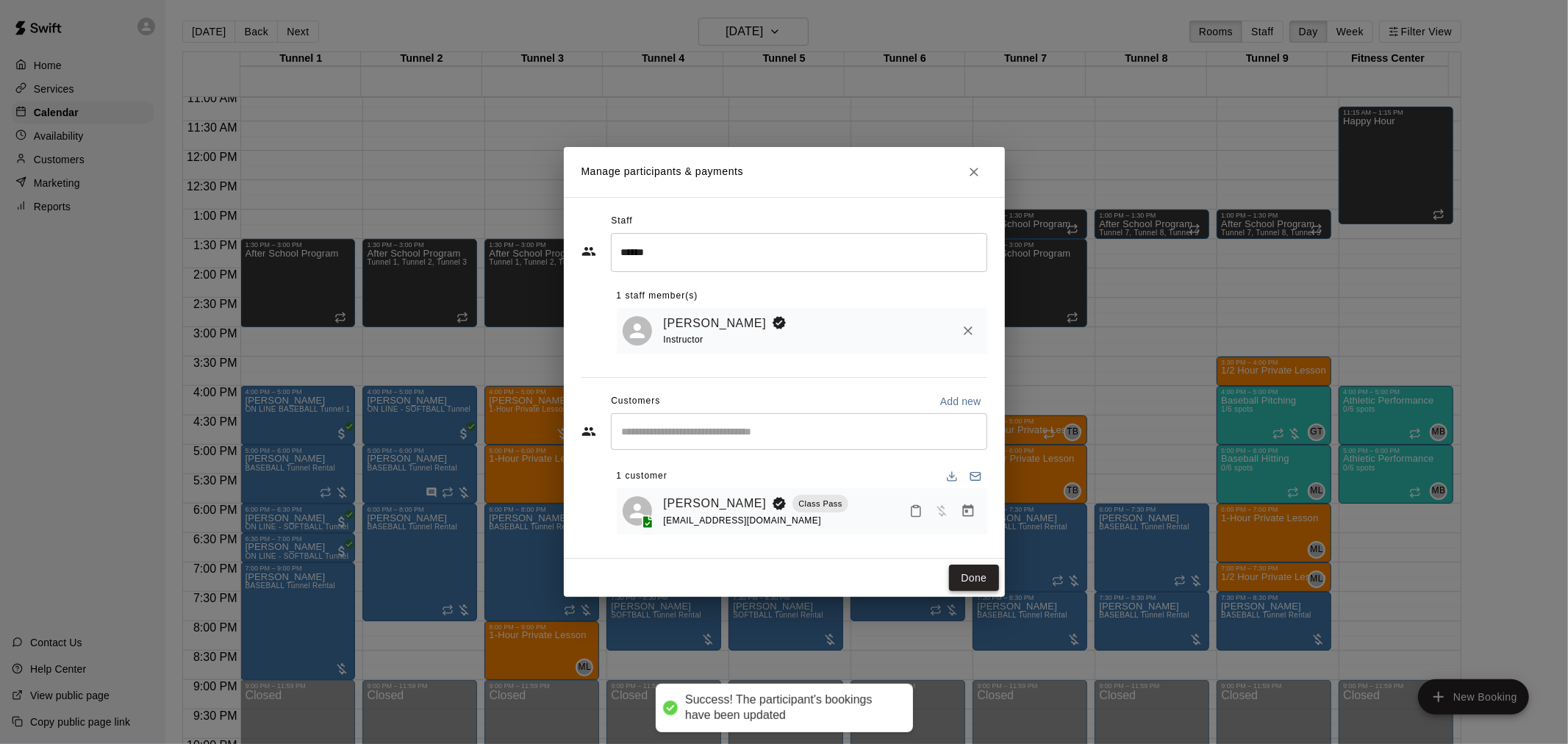
click at [974, 585] on button "Done" at bounding box center [973, 578] width 50 height 27
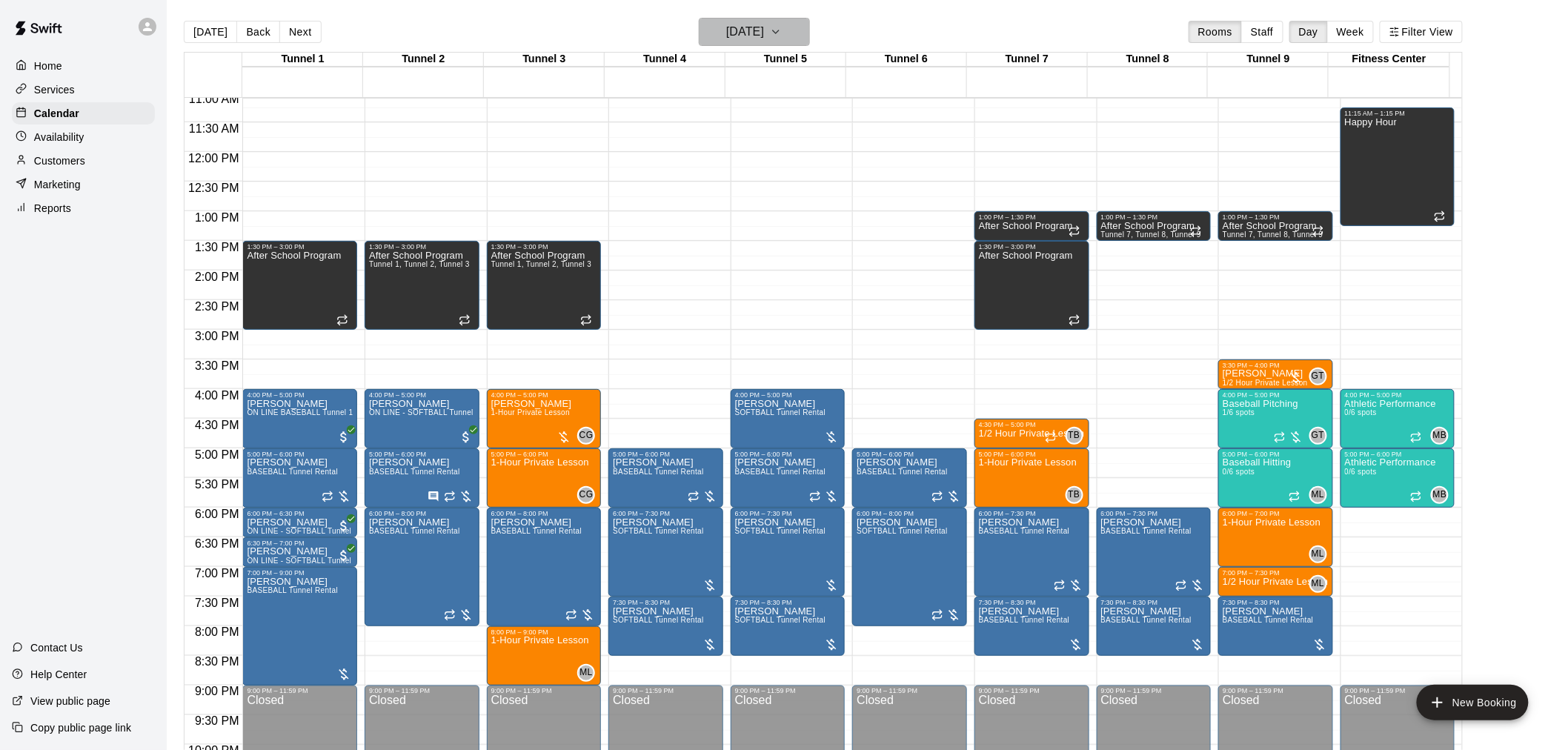
click at [795, 34] on button "[DATE]" at bounding box center [754, 32] width 111 height 28
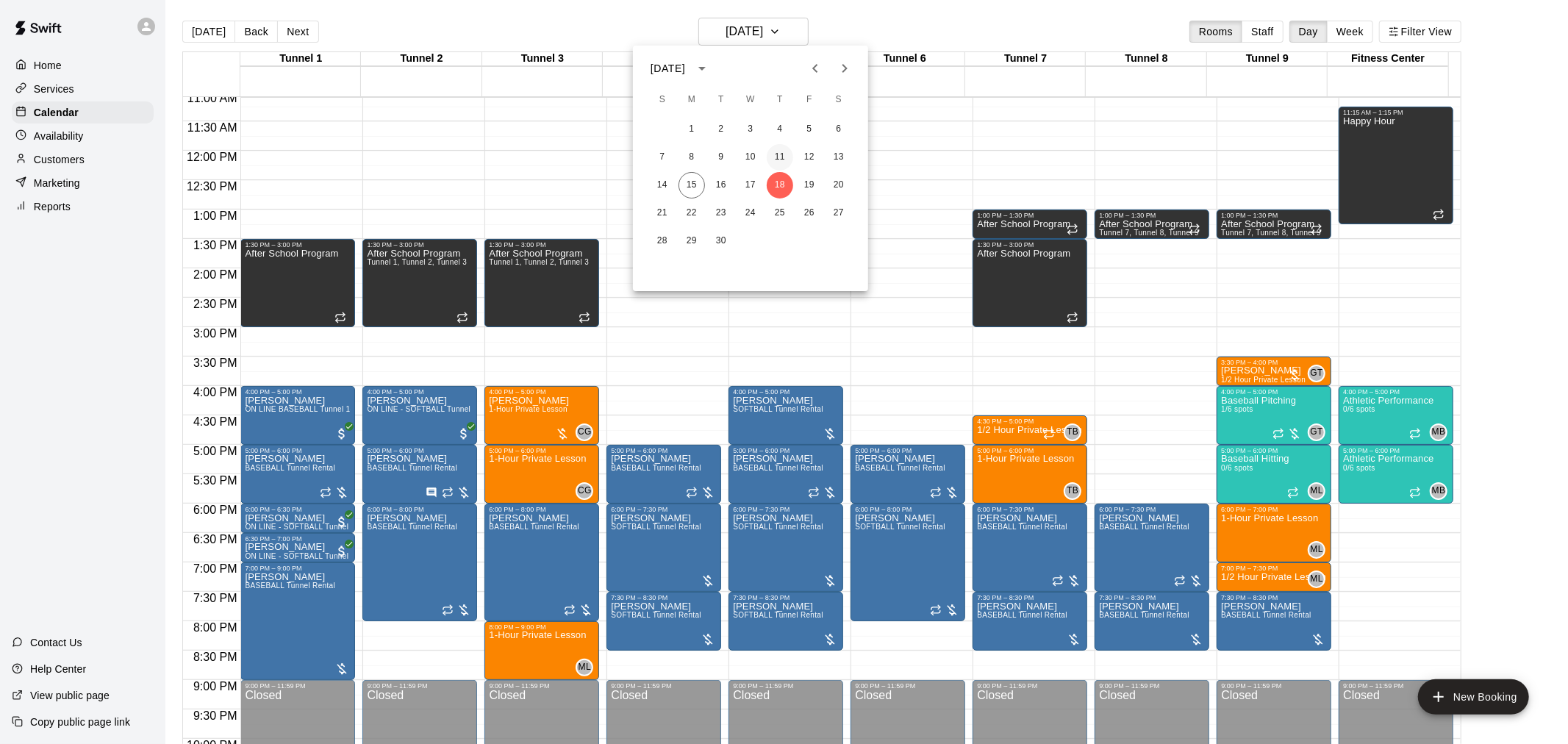
click at [770, 160] on button "11" at bounding box center [779, 157] width 26 height 26
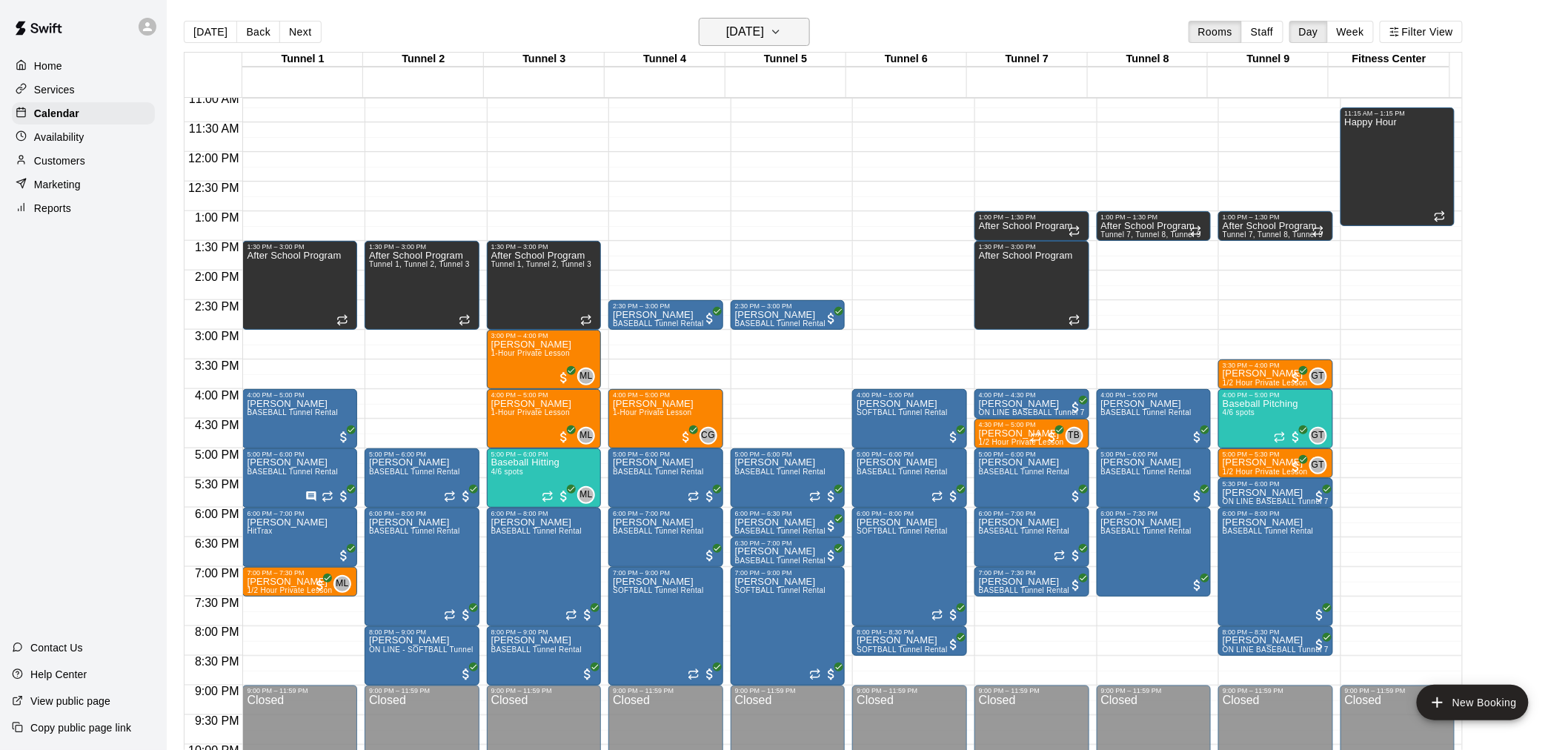
click at [764, 39] on h6 "Thursday Sep 11" at bounding box center [746, 32] width 38 height 21
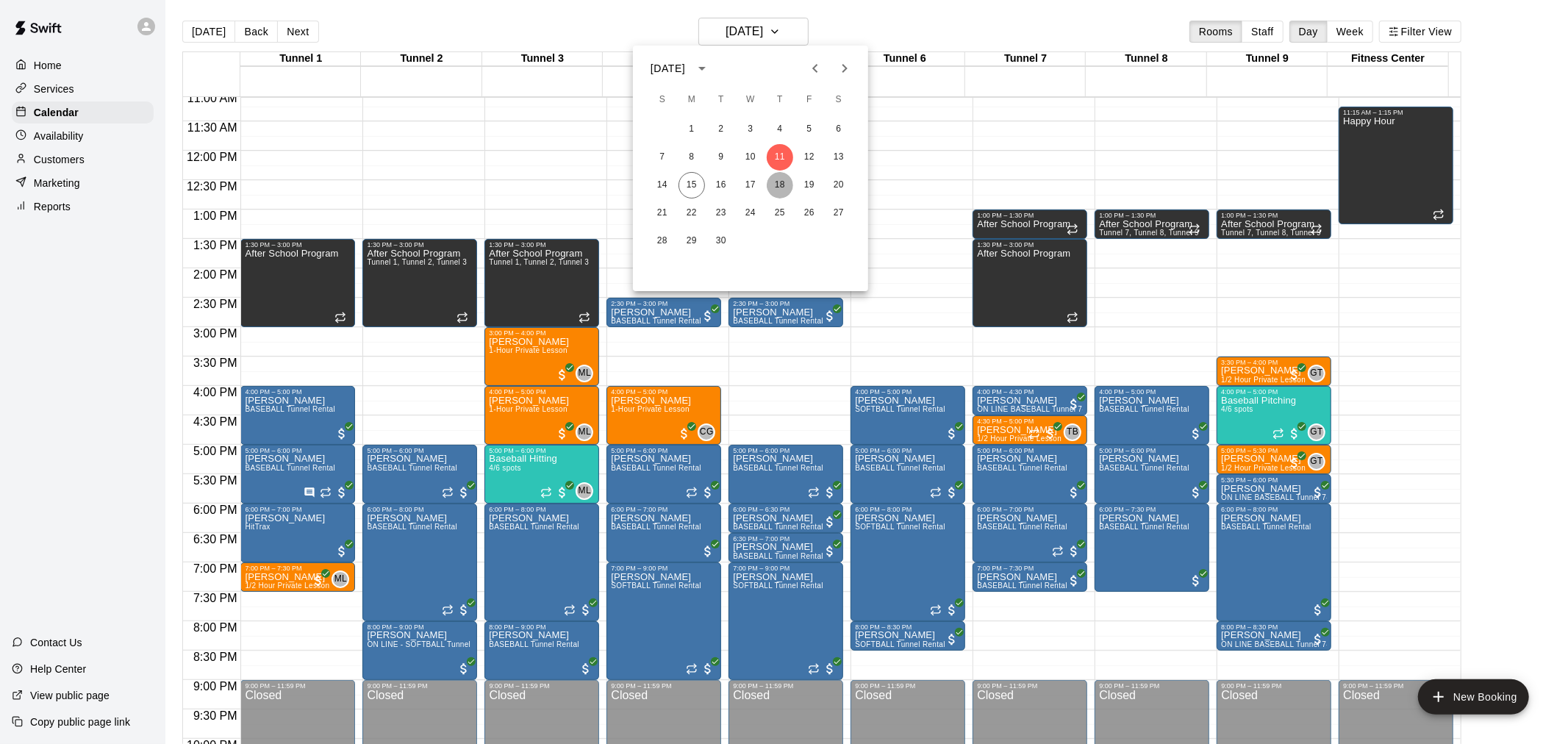
click at [783, 185] on button "18" at bounding box center [779, 185] width 26 height 26
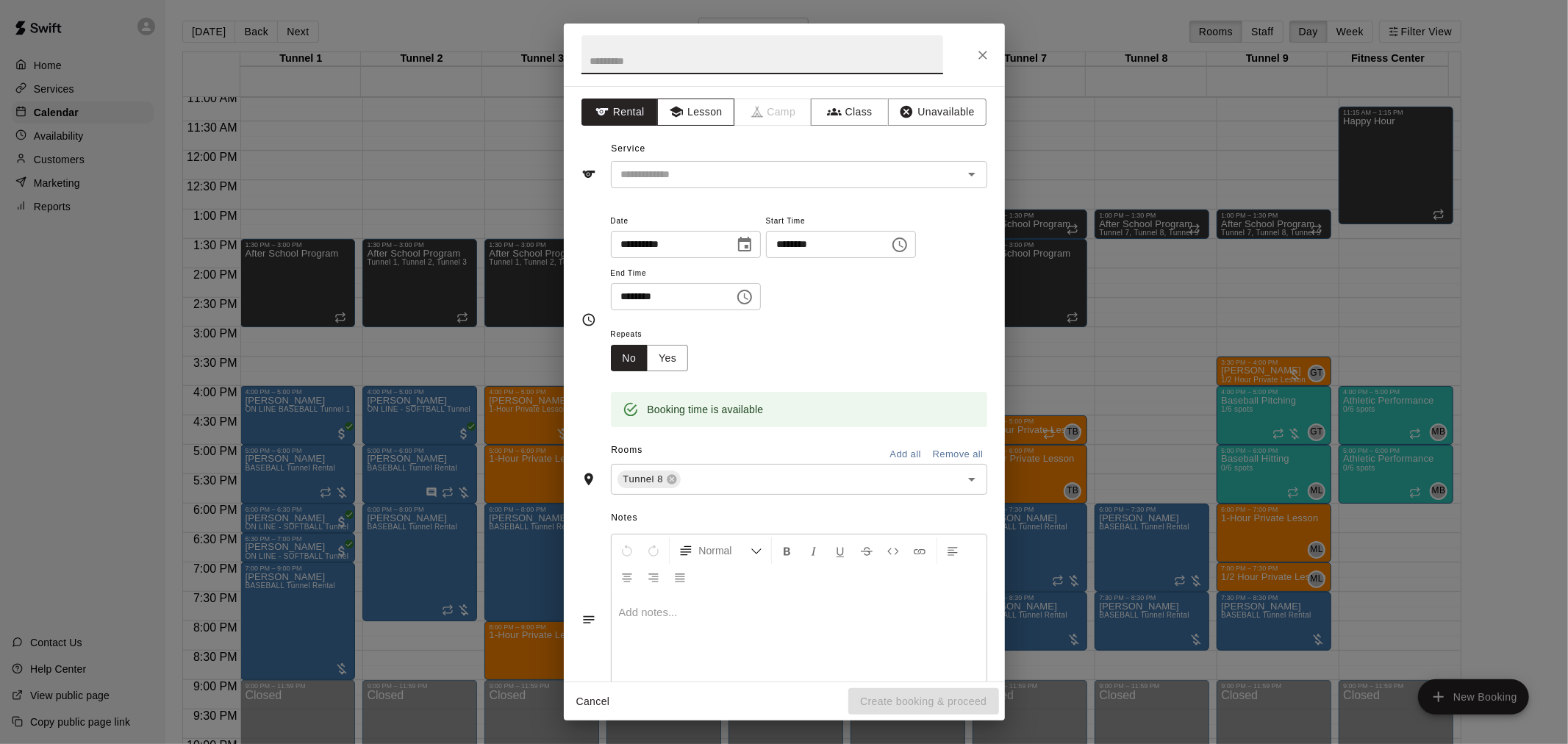
click at [684, 112] on button "Lesson" at bounding box center [696, 112] width 77 height 27
click at [963, 177] on icon "Open" at bounding box center [972, 175] width 18 height 18
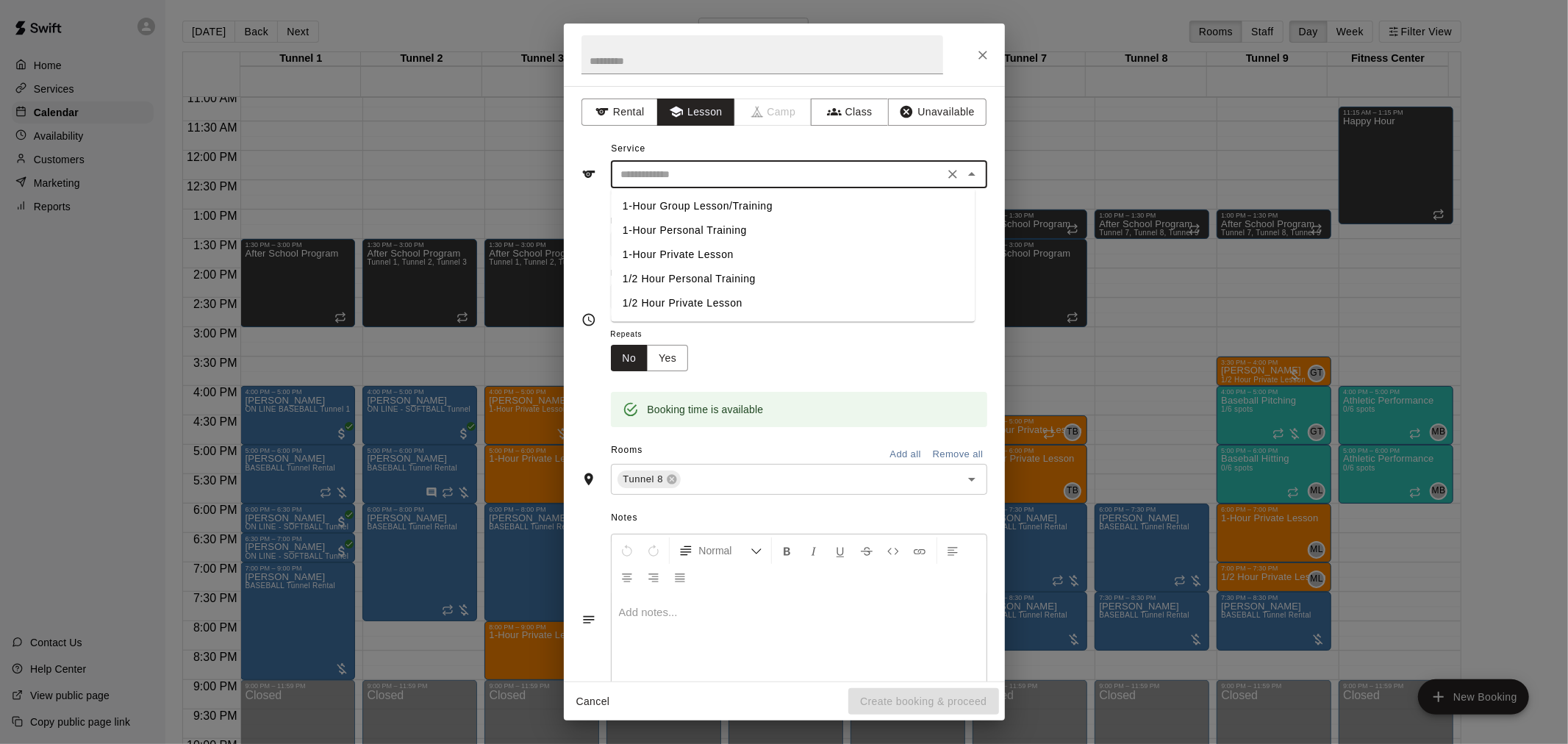
click at [645, 306] on li "1/2 Hour Private Lesson" at bounding box center [793, 303] width 364 height 24
type input "**********"
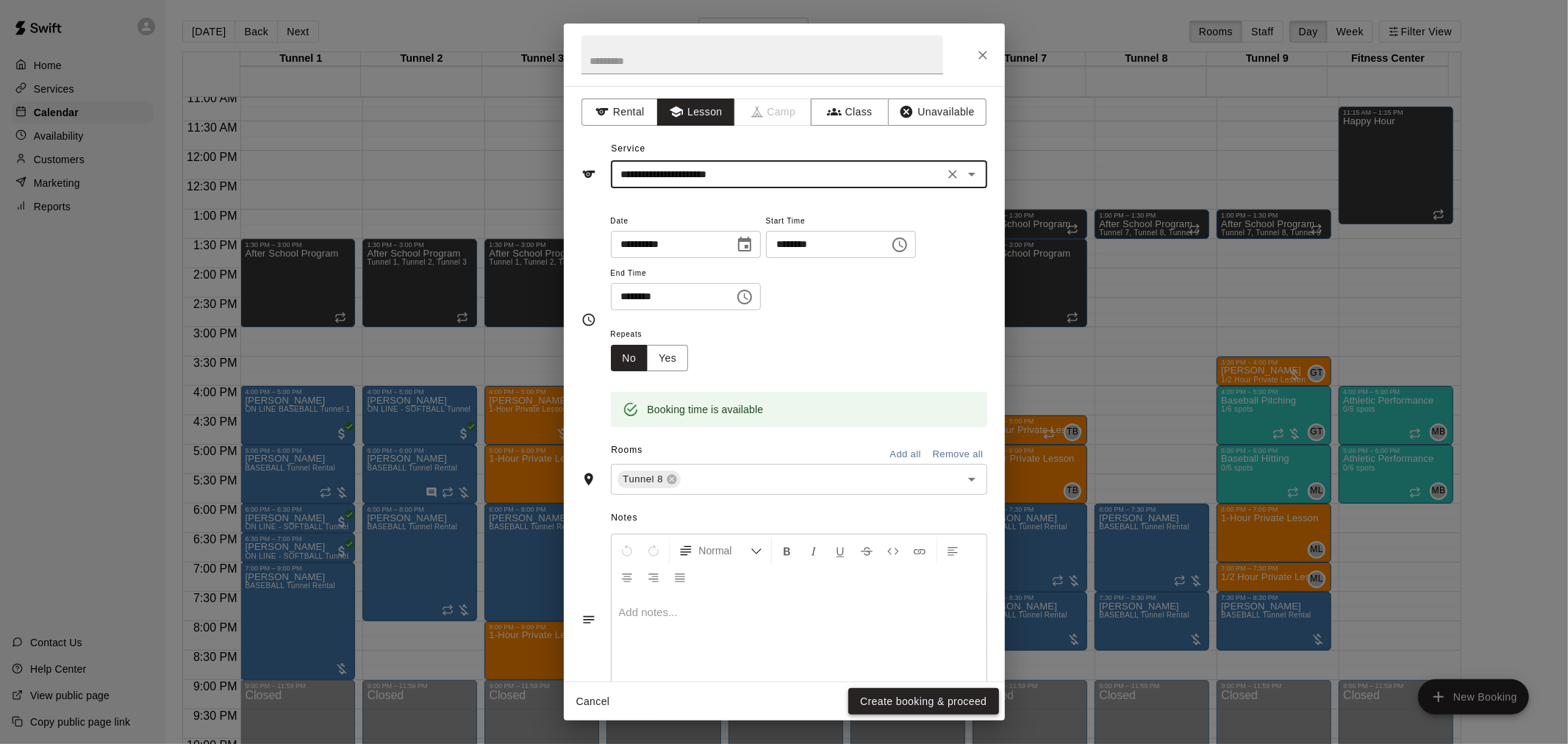
click at [916, 698] on button "Create booking & proceed" at bounding box center [924, 702] width 150 height 27
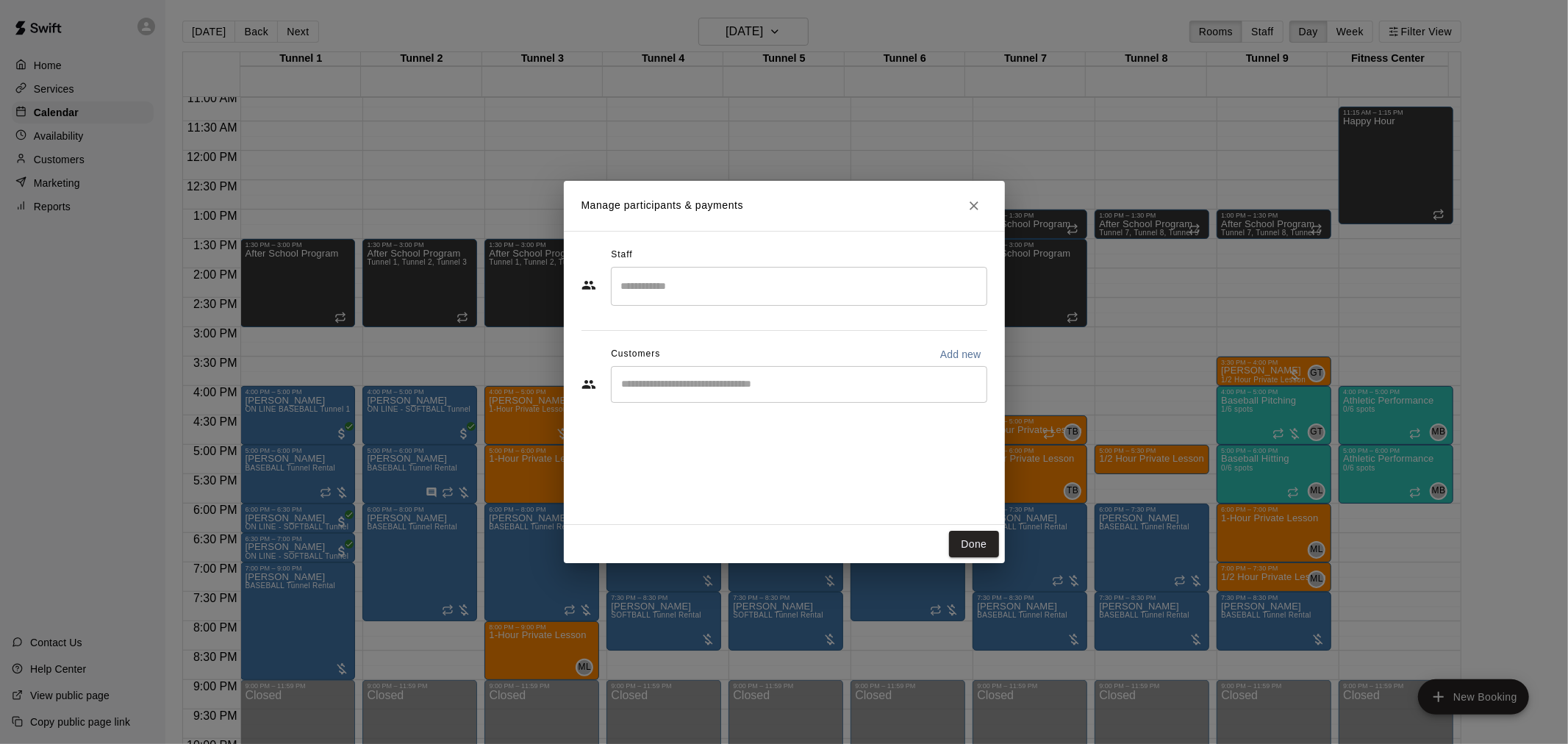
click at [684, 281] on input "Search staff" at bounding box center [798, 286] width 363 height 26
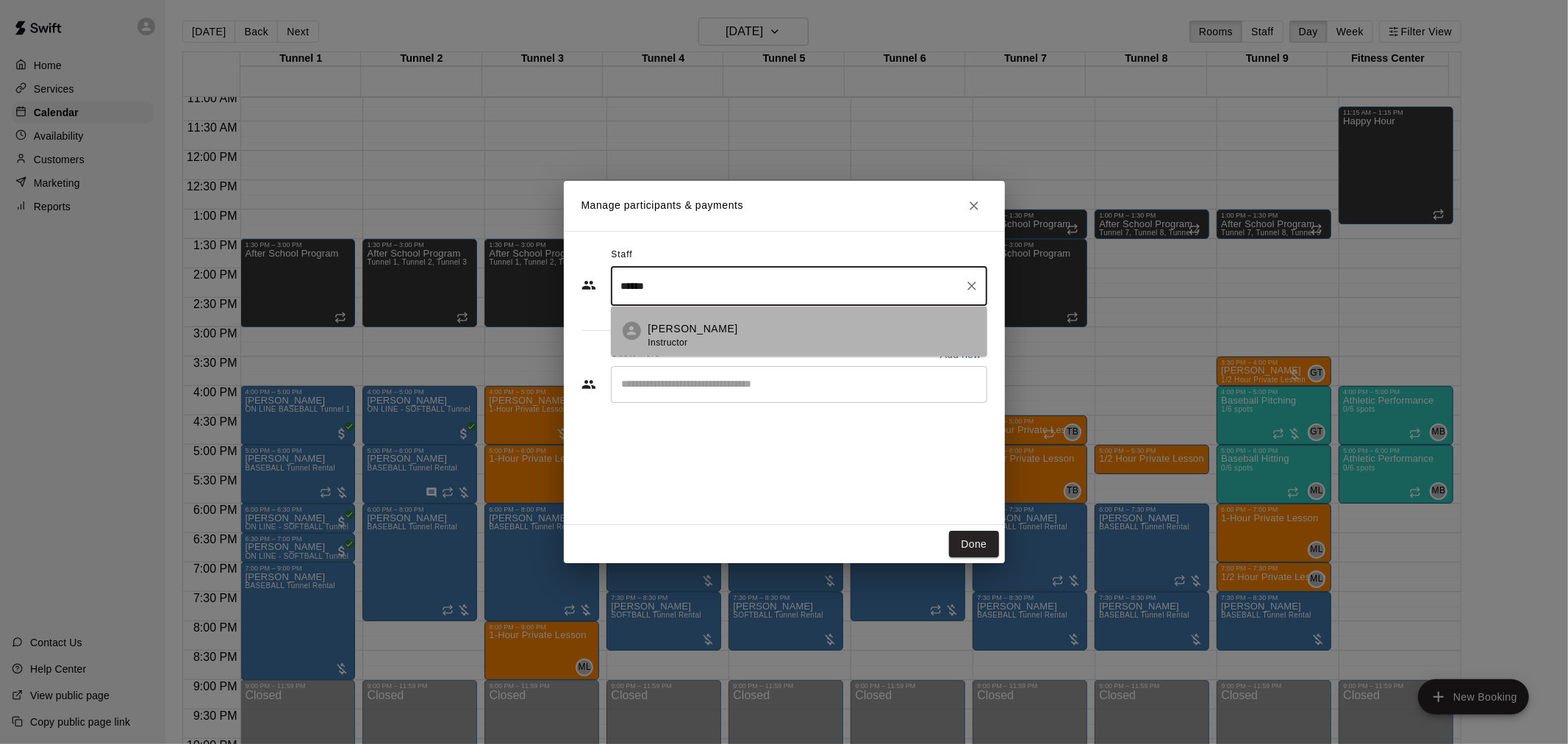
click at [635, 327] on icon at bounding box center [633, 331] width 14 height 14
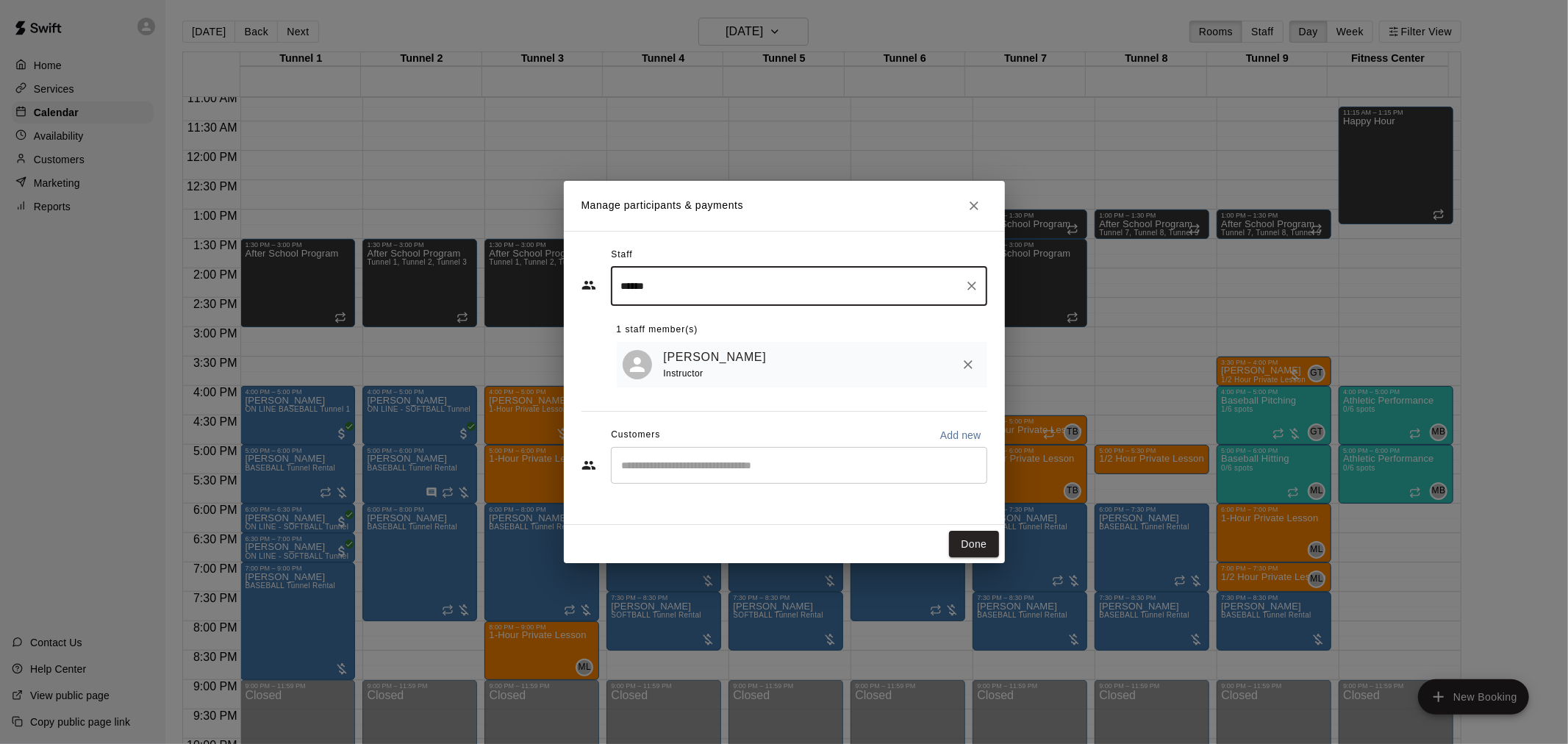
type input "******"
click at [713, 469] on input "Start typing to search customers..." at bounding box center [798, 465] width 363 height 14
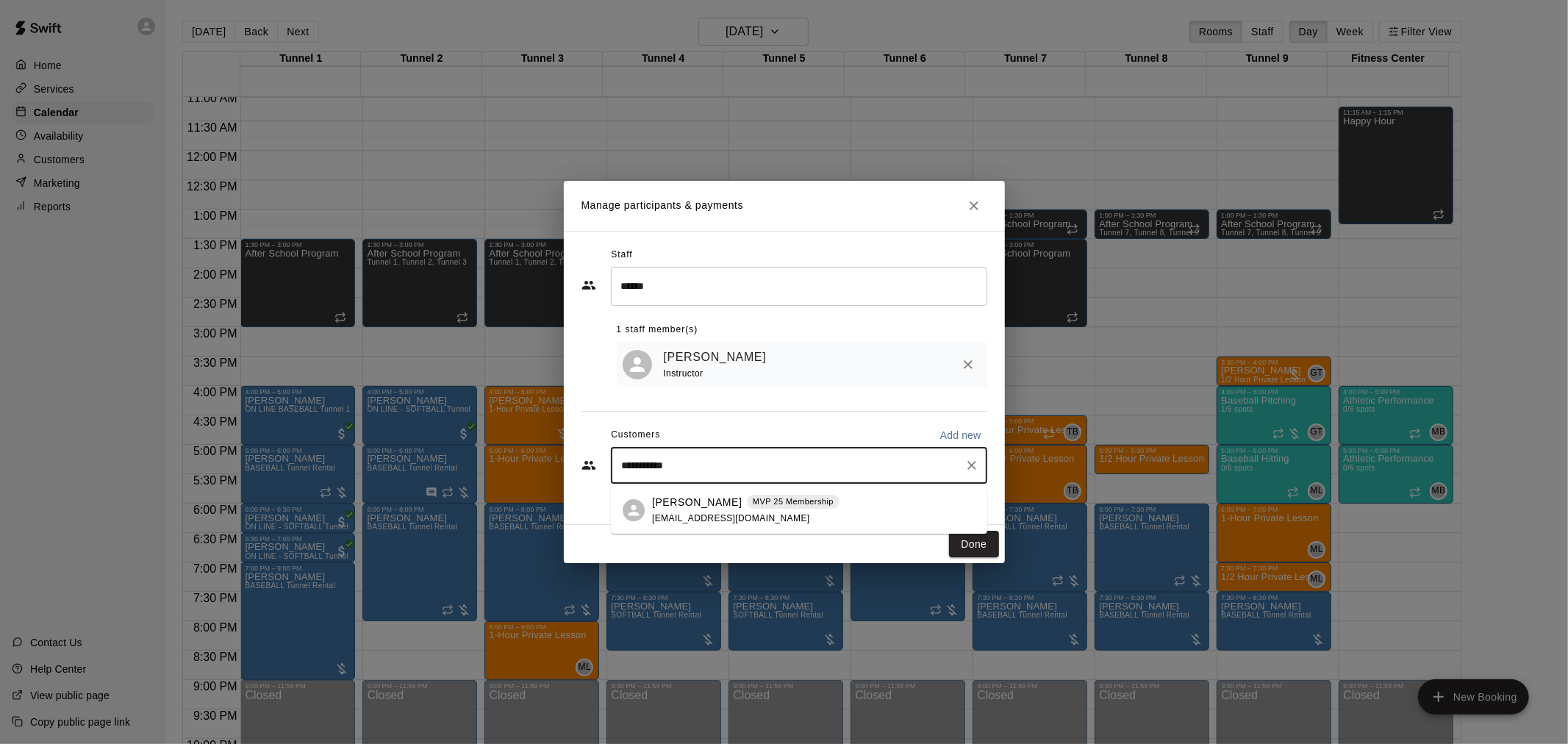
type input "**********"
click at [707, 505] on p "[PERSON_NAME]" at bounding box center [697, 502] width 90 height 15
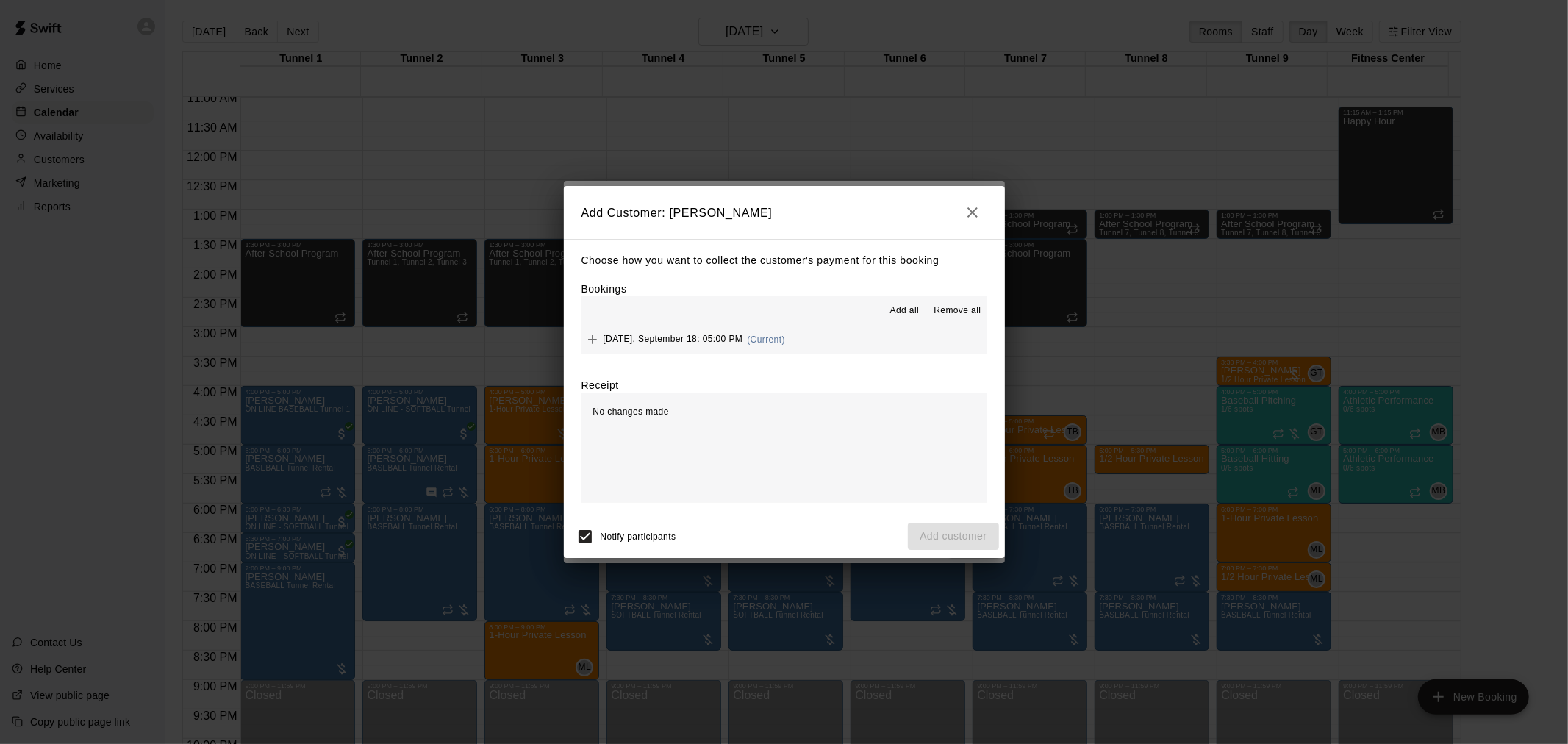
click at [913, 307] on span "Add all" at bounding box center [905, 311] width 30 height 14
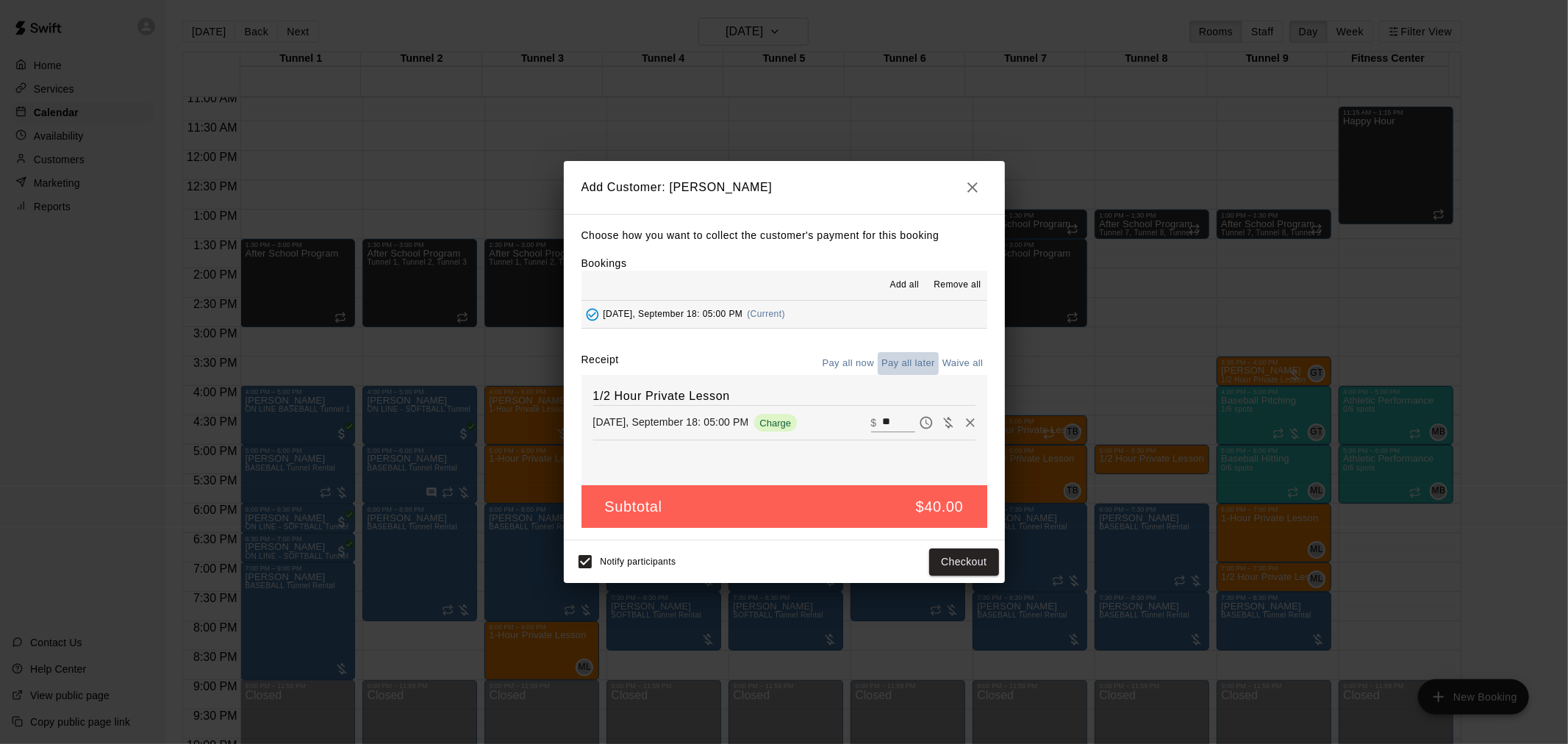
click at [907, 365] on button "Pay all later" at bounding box center [908, 363] width 61 height 23
click at [980, 568] on button "Add customer" at bounding box center [953, 562] width 90 height 27
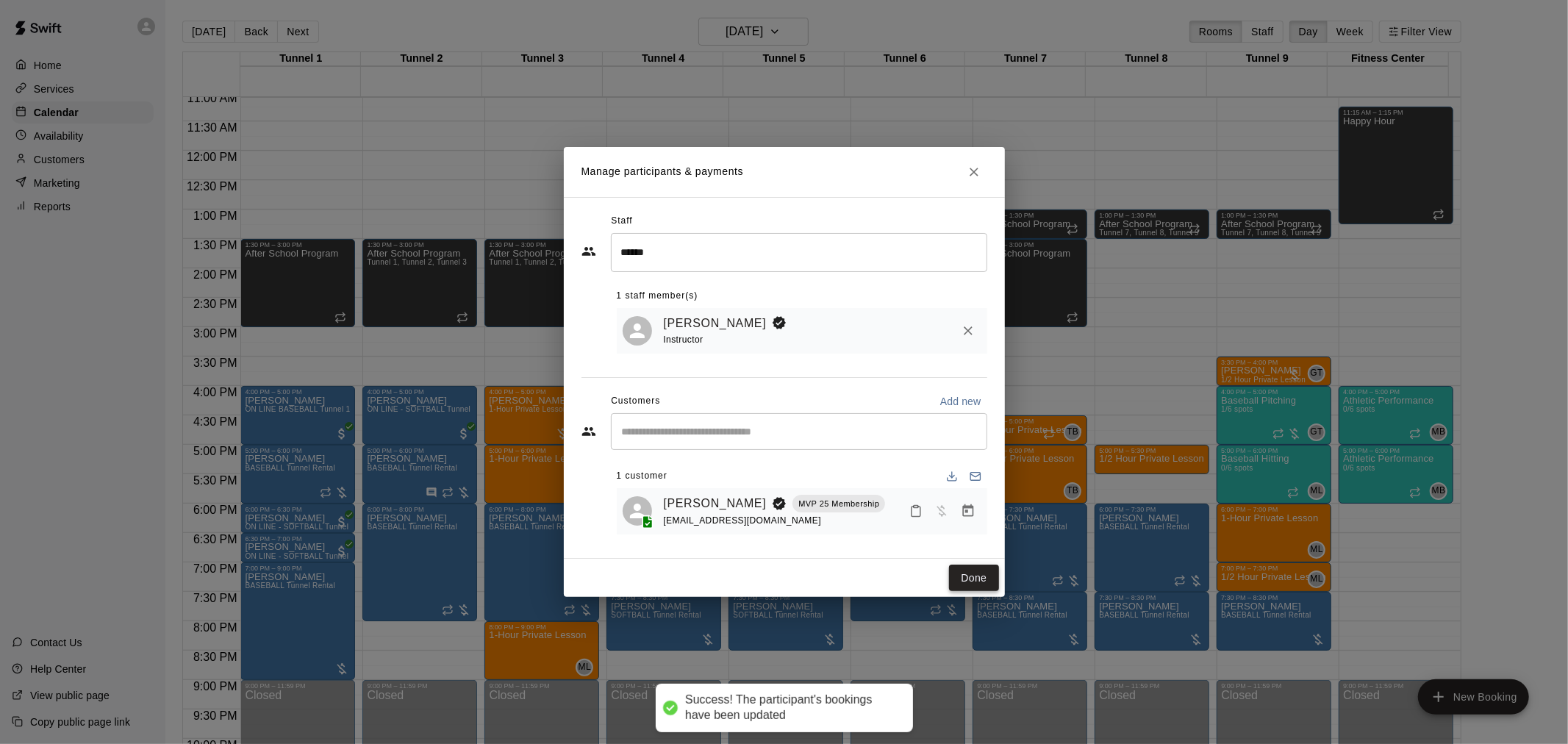
click at [980, 578] on button "Done" at bounding box center [973, 578] width 50 height 27
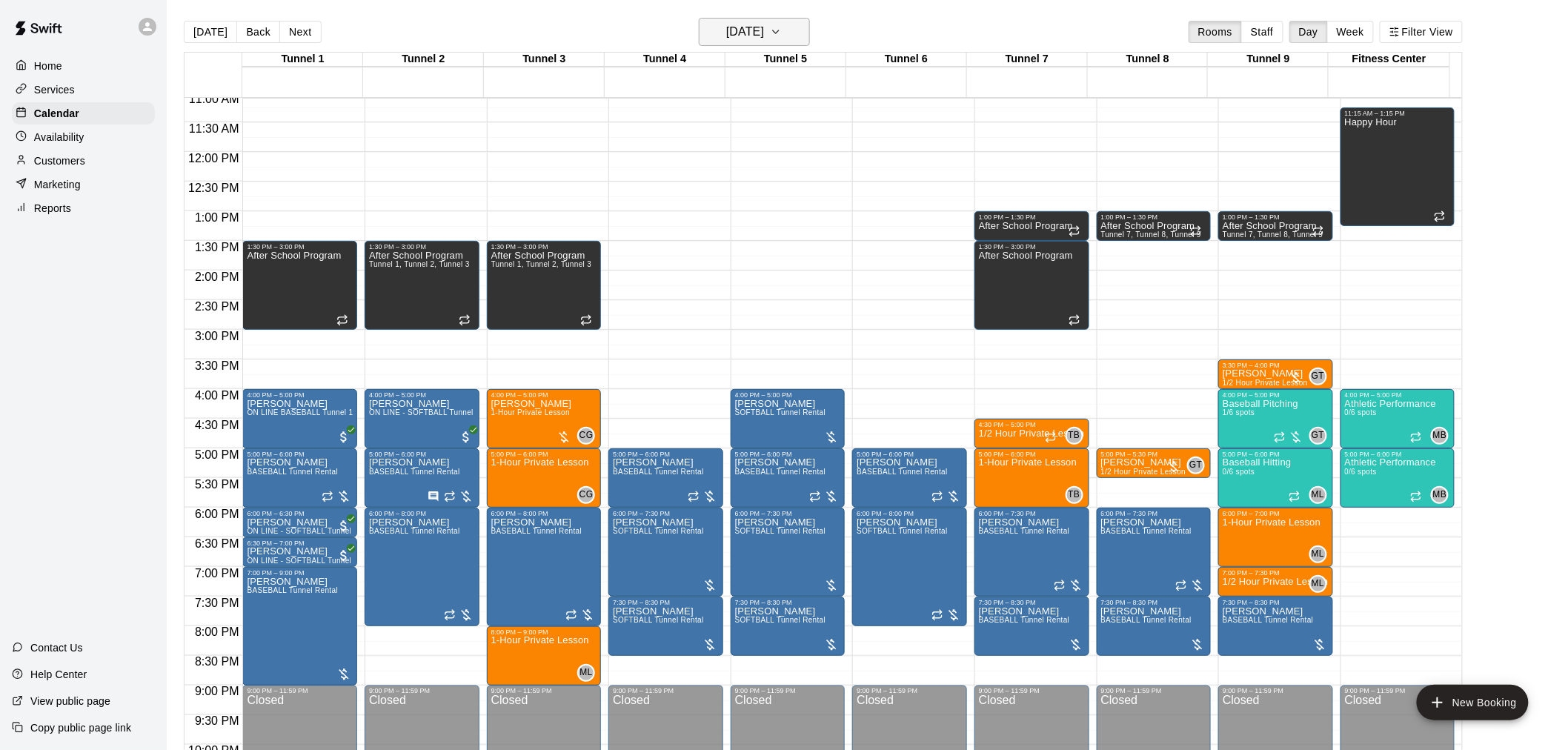
click at [764, 42] on h6 "[DATE]" at bounding box center [746, 32] width 38 height 21
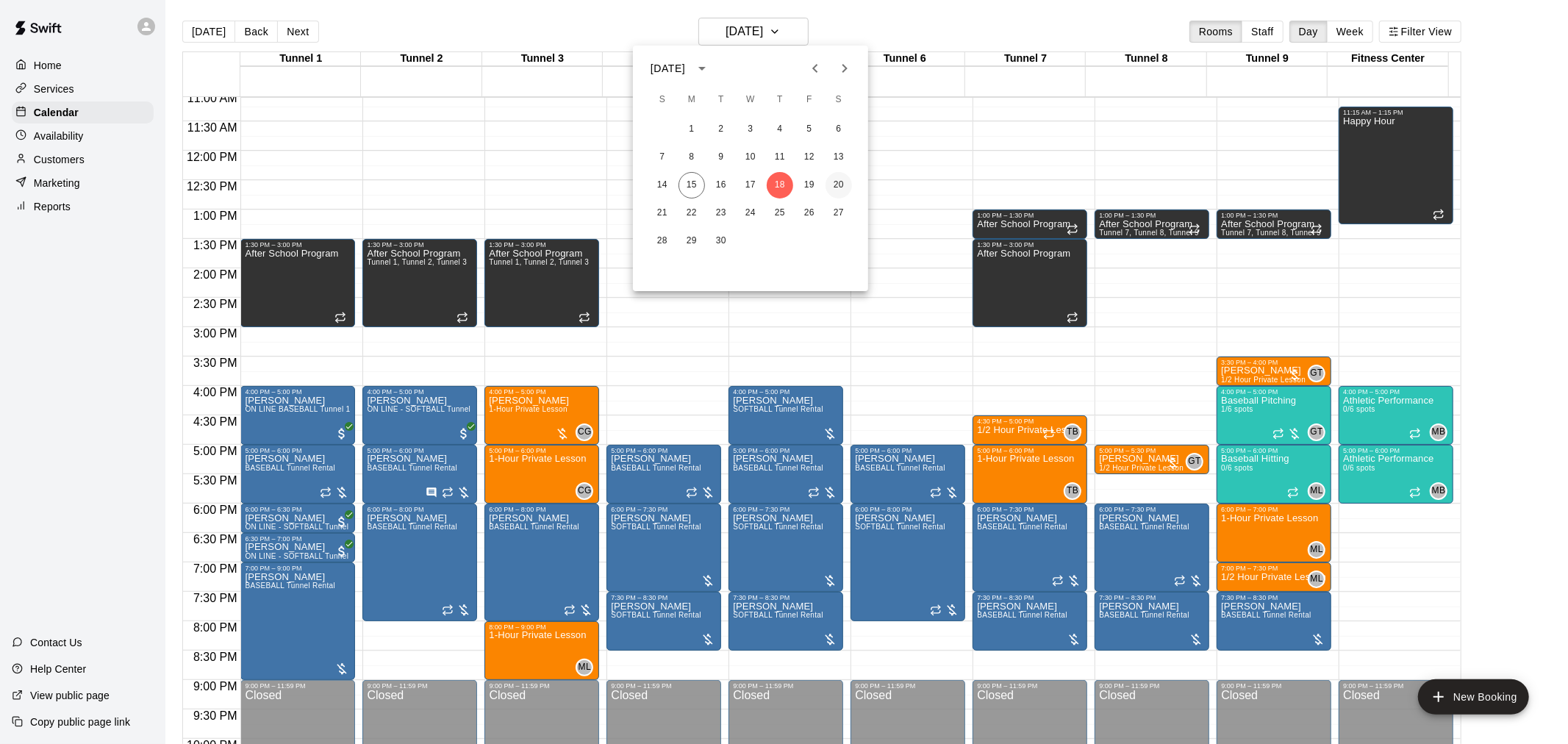
click at [836, 187] on button "20" at bounding box center [838, 185] width 26 height 26
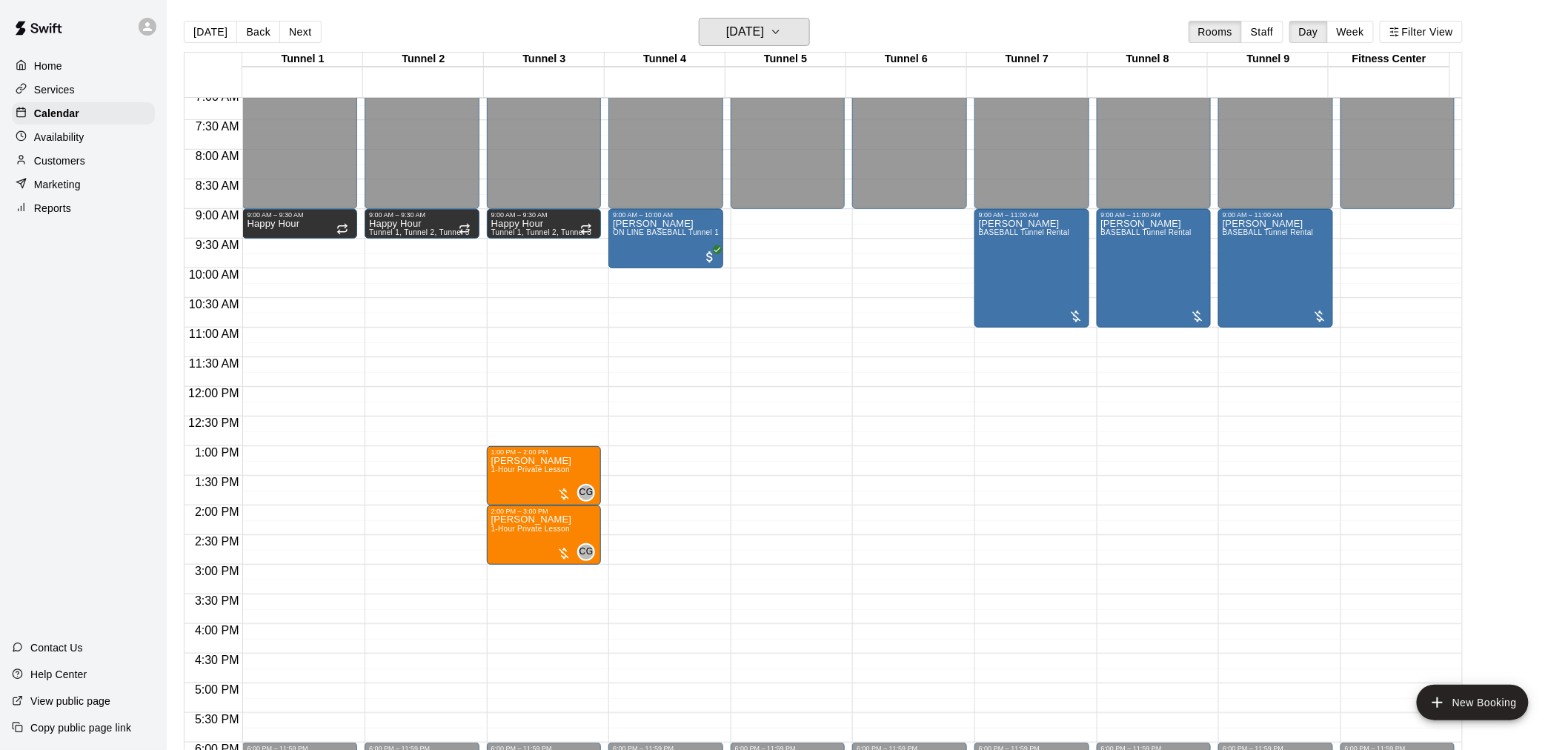
scroll to position [411, 0]
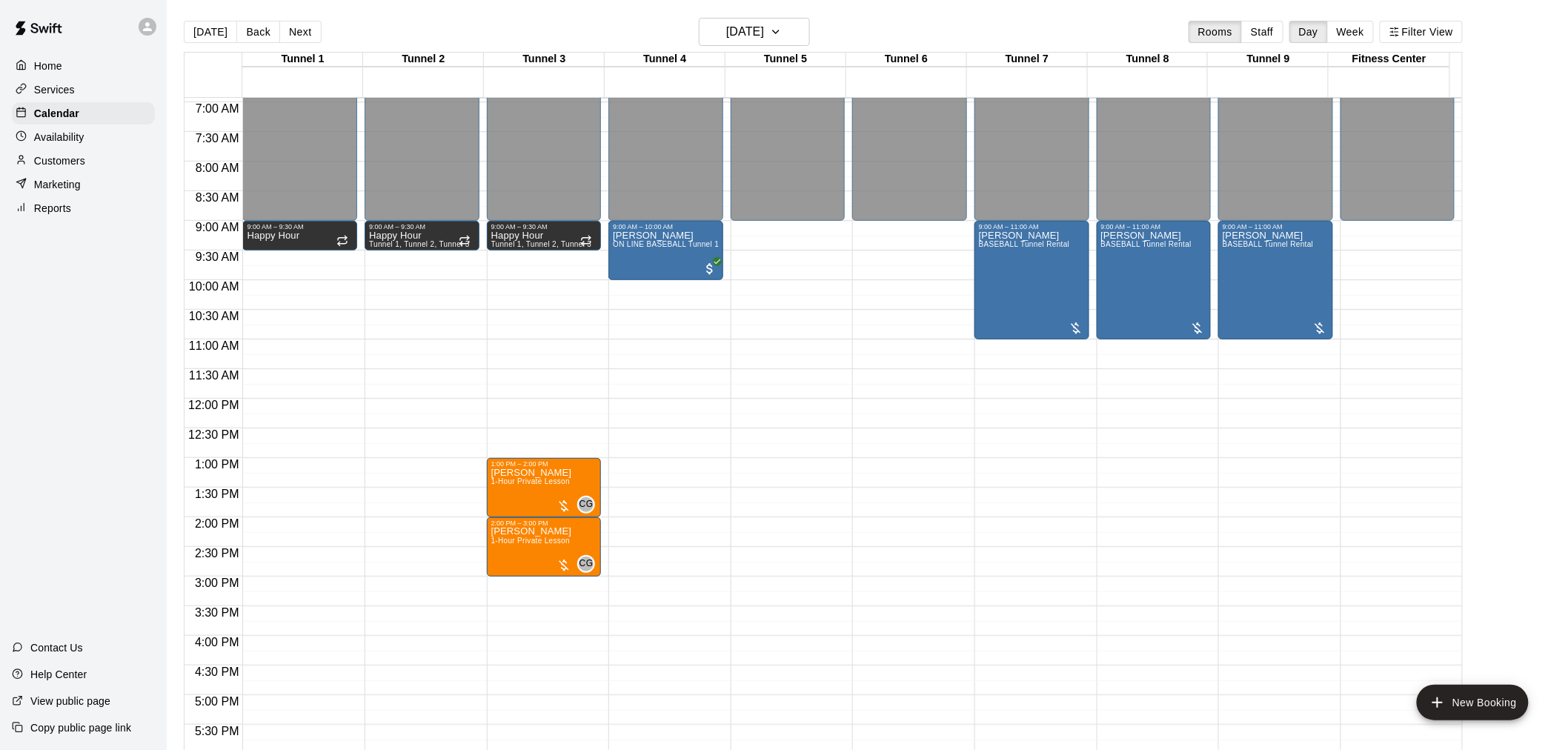
click at [1234, 350] on div "12:00 AM – 9:00 AM Closed 9:00 AM – 11:00 AM Casey Malone BASEBALL Tunnel Renta…" at bounding box center [1275, 399] width 114 height 1423
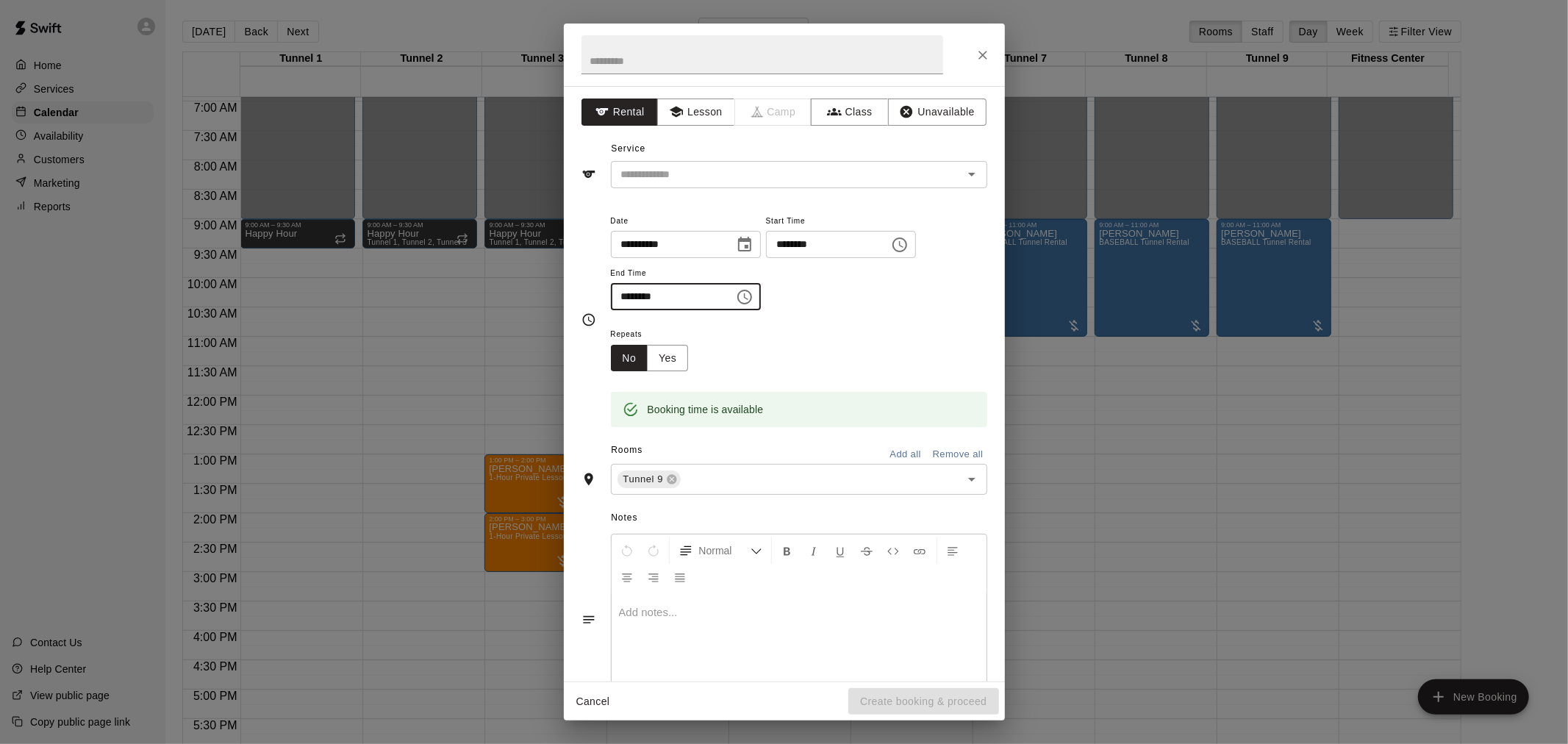
click at [630, 297] on input "********" at bounding box center [668, 296] width 114 height 27
click at [665, 302] on input "********" at bounding box center [668, 296] width 114 height 27
click at [657, 299] on input "********" at bounding box center [668, 296] width 114 height 27
click at [969, 174] on div "​" at bounding box center [799, 175] width 377 height 27
type input "********"
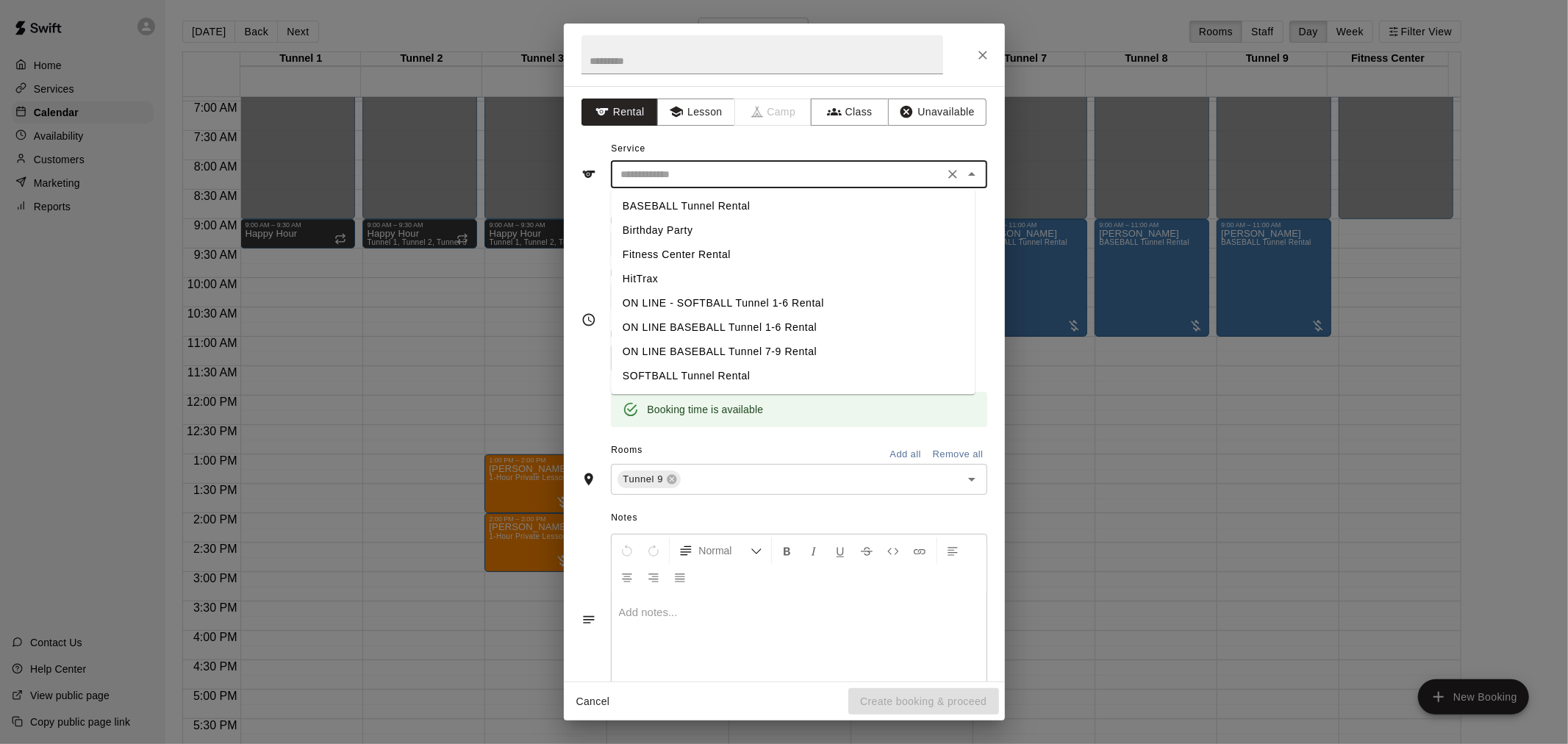
click at [750, 206] on li "BASEBALL Tunnel Rental" at bounding box center [793, 205] width 364 height 24
type input "**********"
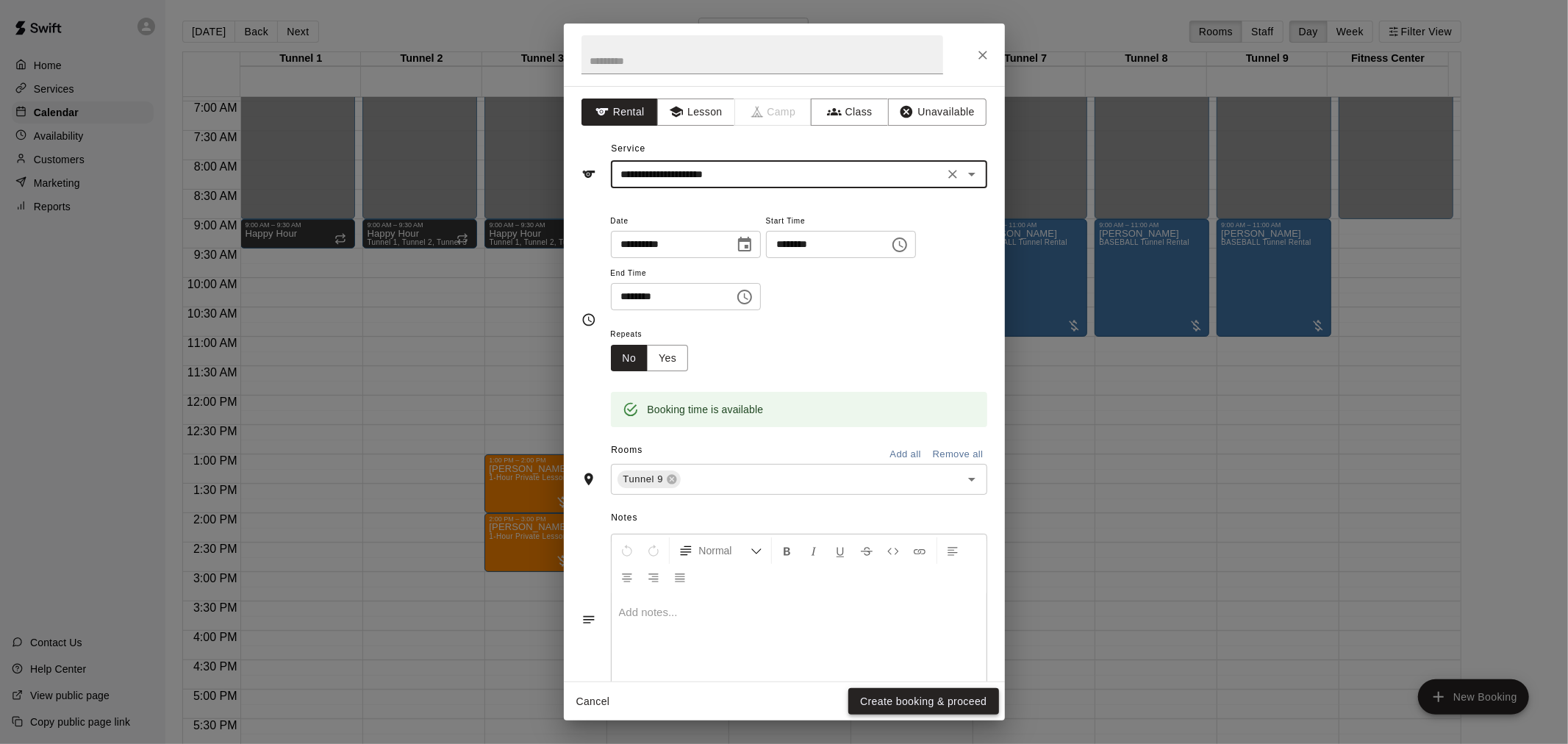
click at [934, 706] on button "Create booking & proceed" at bounding box center [924, 702] width 150 height 27
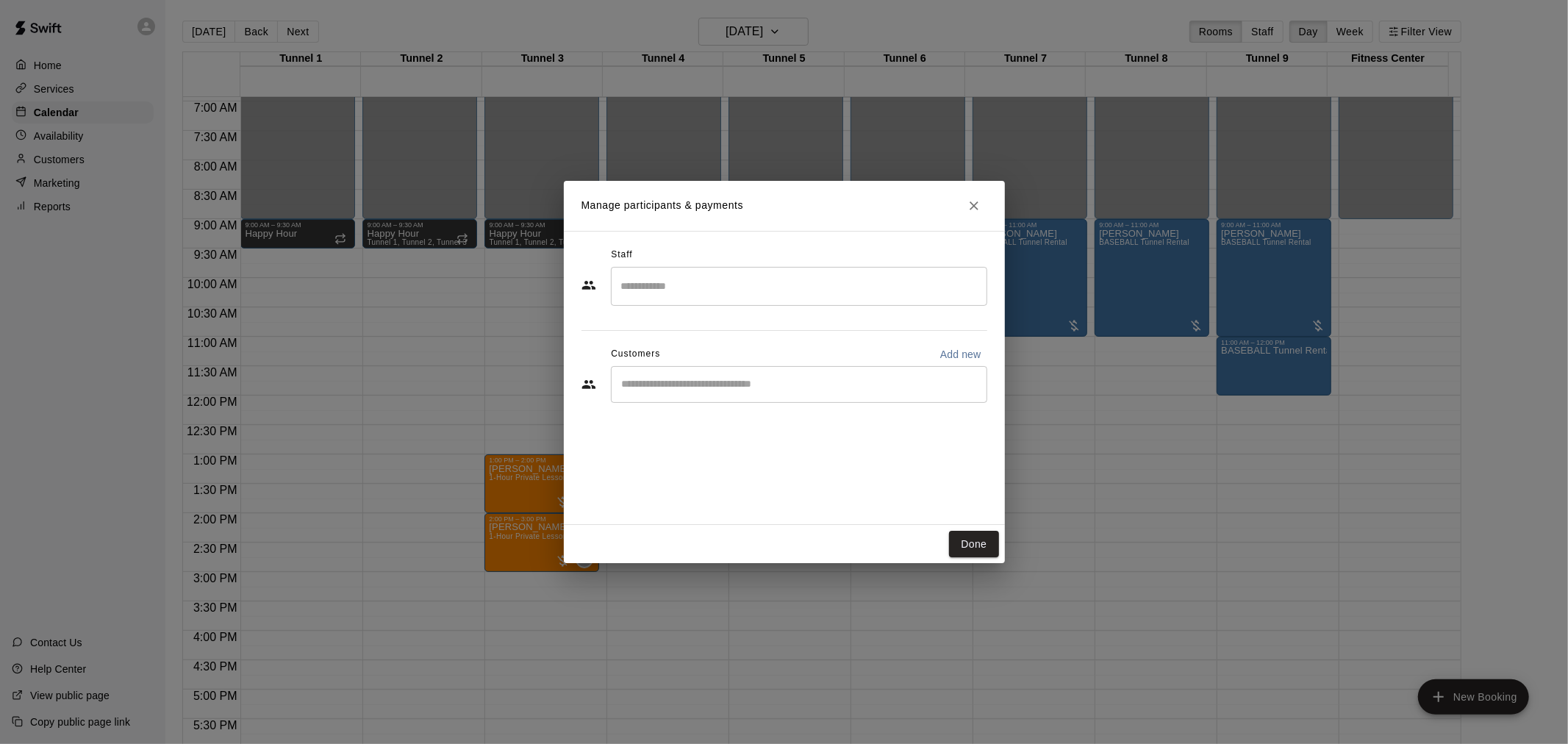
click at [697, 394] on div "​" at bounding box center [799, 384] width 377 height 37
type input "******"
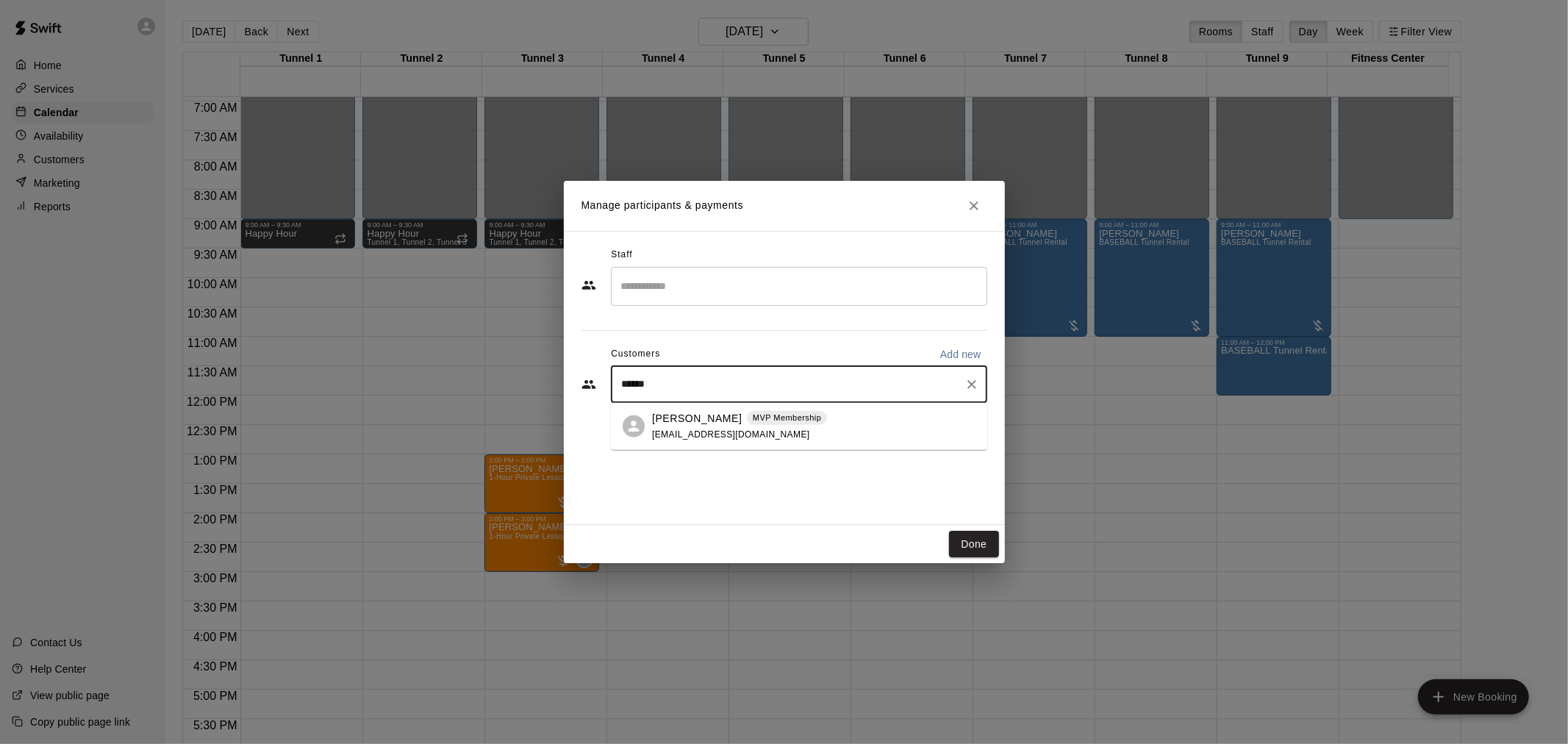
click at [660, 417] on p "Gil Tussey" at bounding box center [697, 417] width 90 height 15
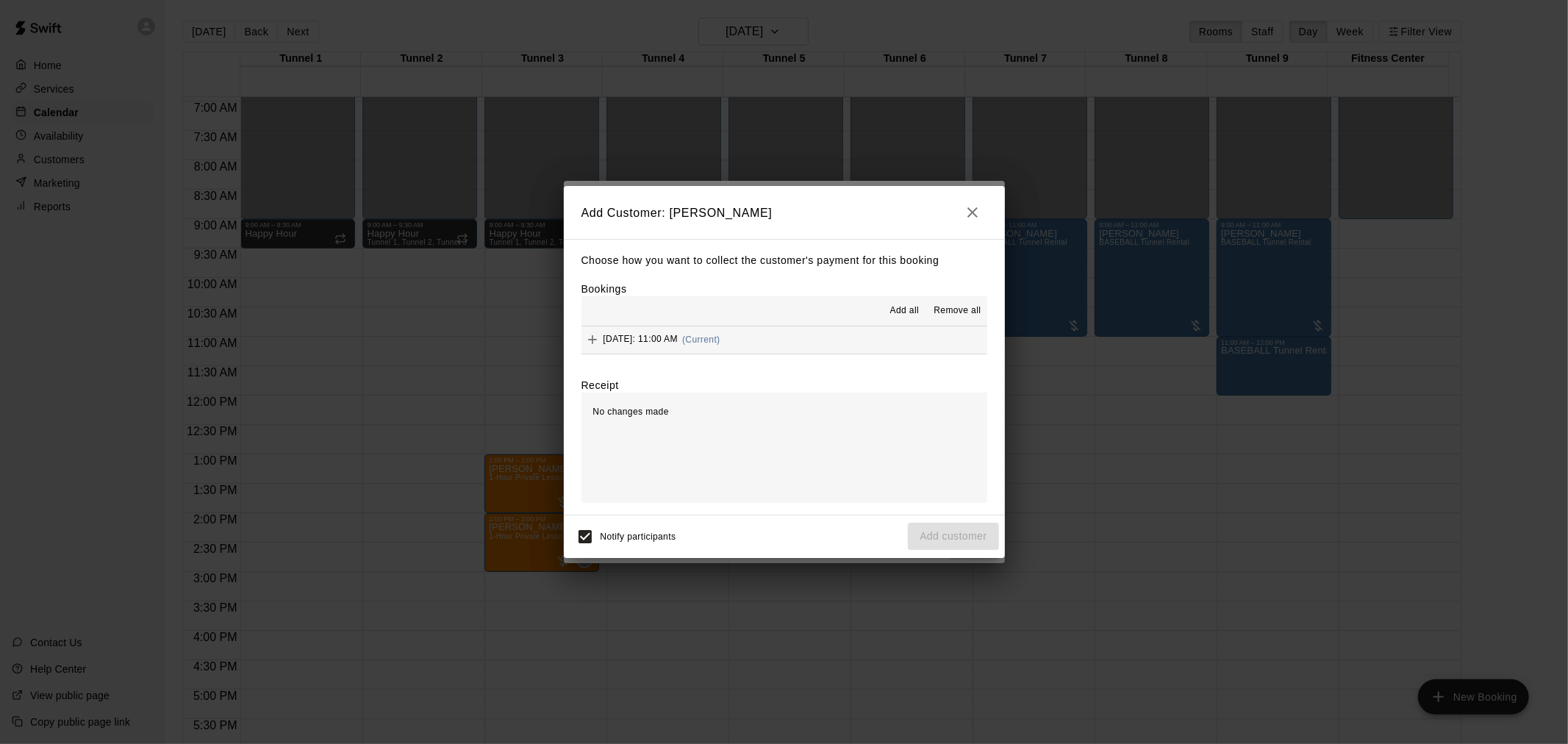
click at [908, 317] on span "Add all" at bounding box center [905, 311] width 30 height 14
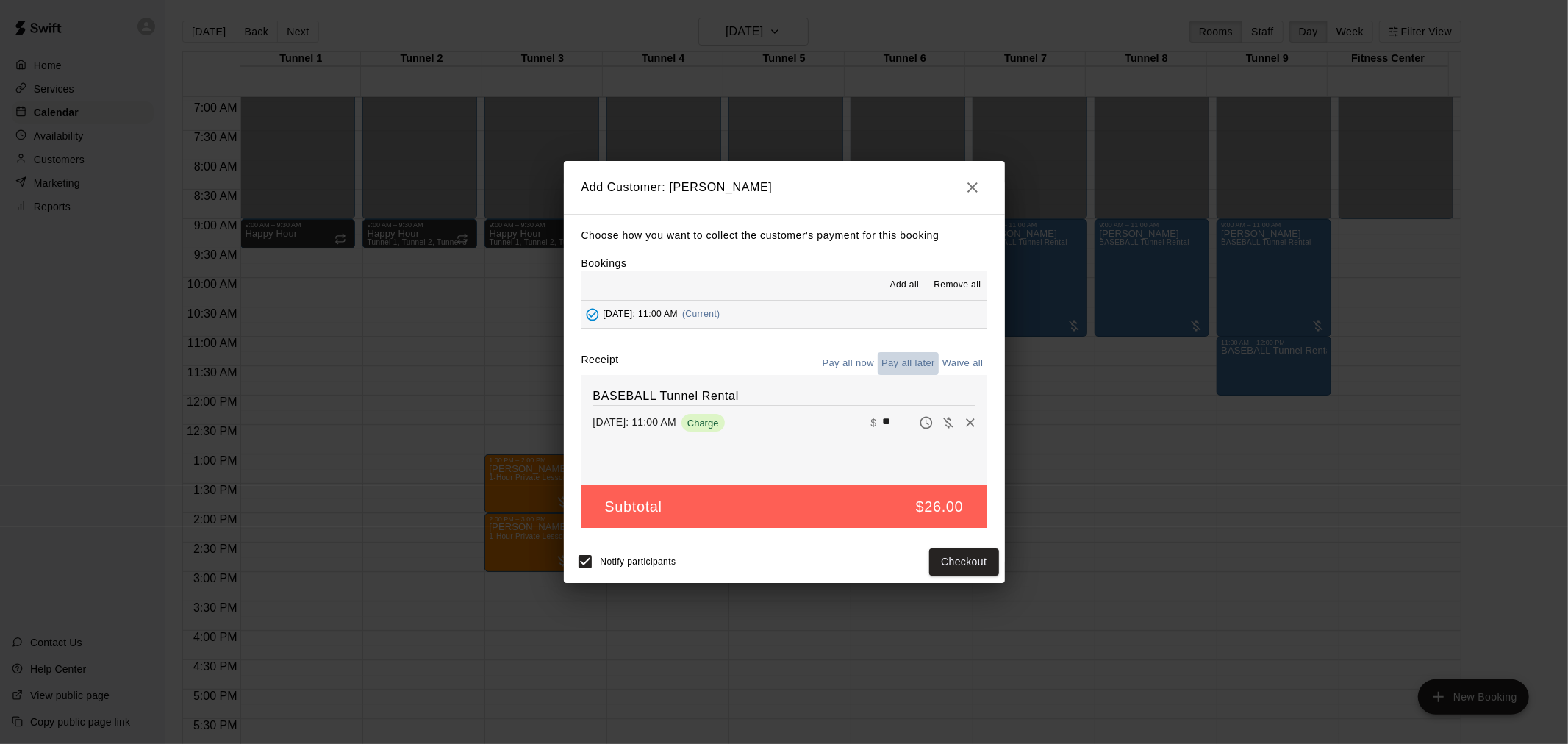
click at [920, 369] on button "Pay all later" at bounding box center [908, 363] width 61 height 23
click at [971, 582] on div "Notify participants Add customer" at bounding box center [785, 561] width 442 height 42
click at [971, 568] on button "Add customer" at bounding box center [953, 562] width 90 height 27
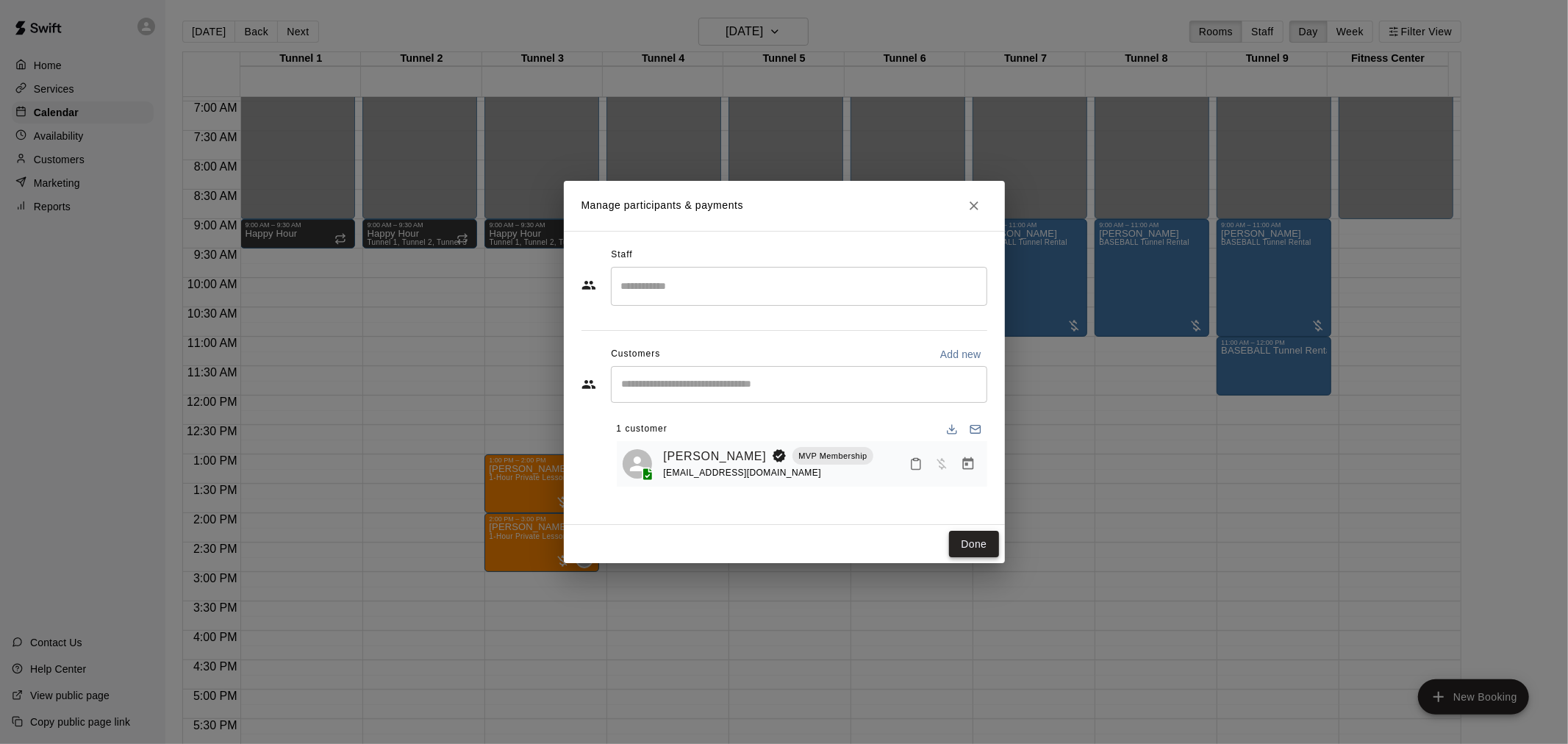
click at [986, 549] on button "Done" at bounding box center [973, 544] width 50 height 27
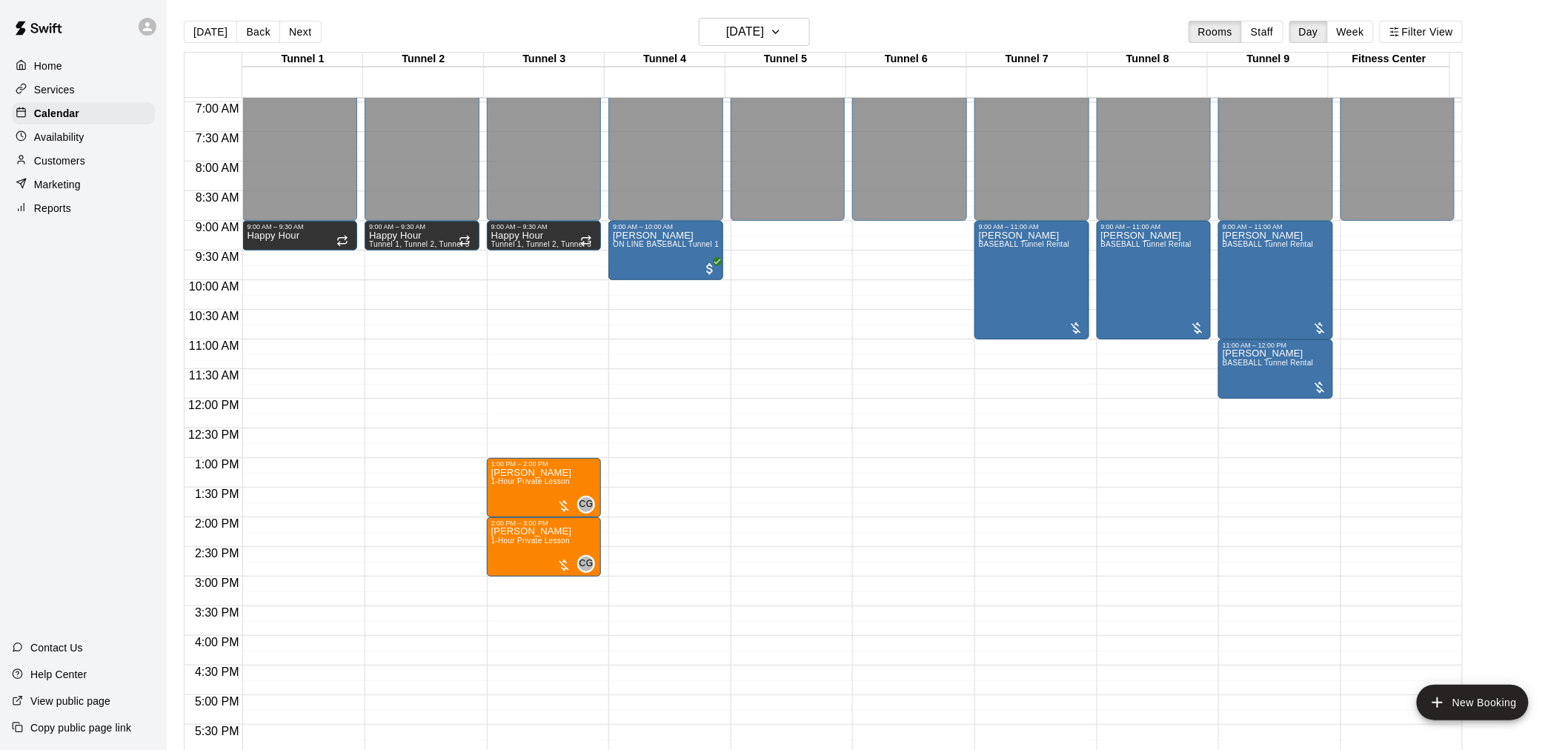
click at [1228, 409] on div "12:00 AM – 9:00 AM Closed 9:00 AM – 11:00 AM Casey Malone BASEBALL Tunnel Renta…" at bounding box center [1275, 399] width 114 height 1423
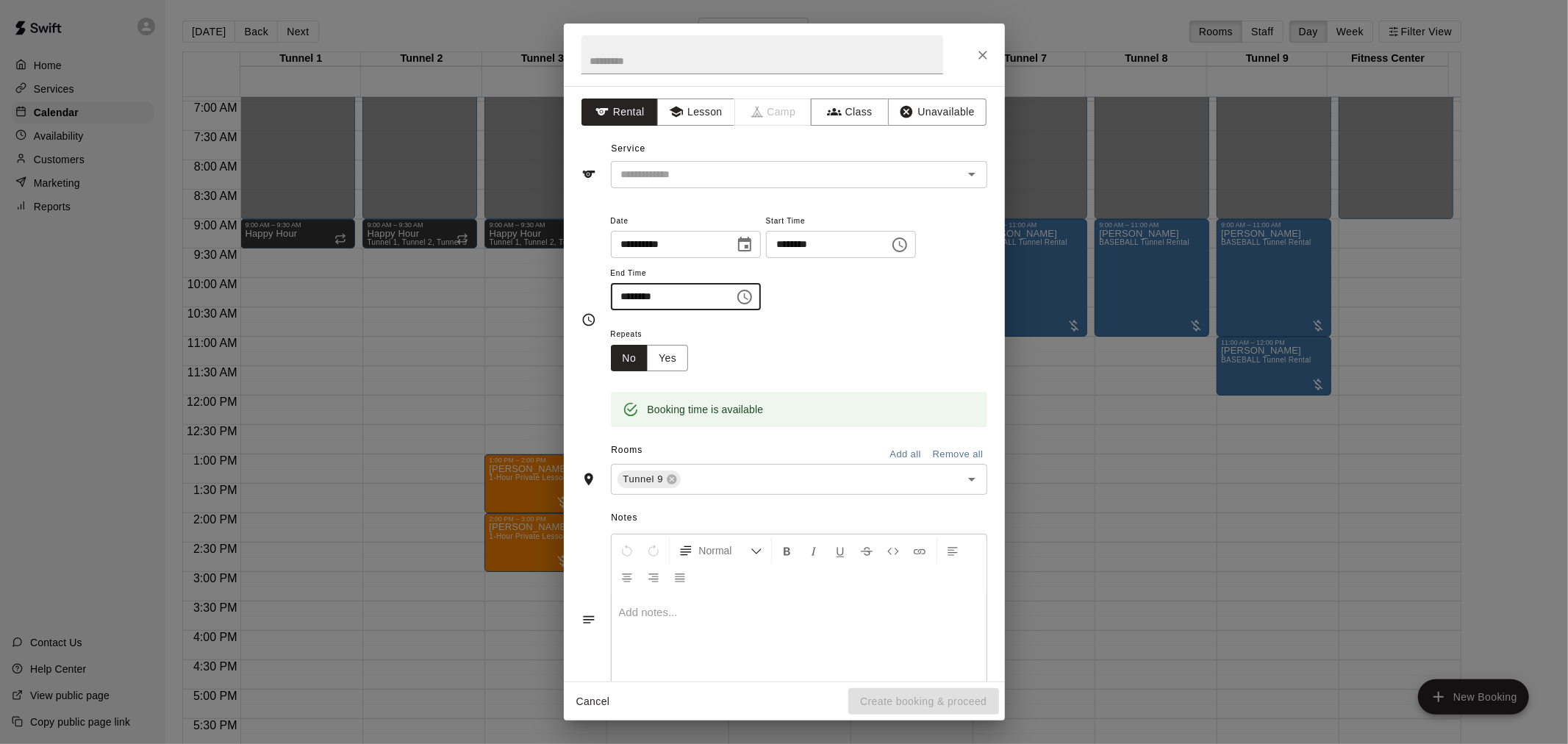
click at [630, 296] on input "********" at bounding box center [668, 296] width 114 height 27
click at [637, 298] on input "********" at bounding box center [668, 296] width 114 height 27
type input "********"
click at [686, 115] on button "Lesson" at bounding box center [696, 112] width 77 height 27
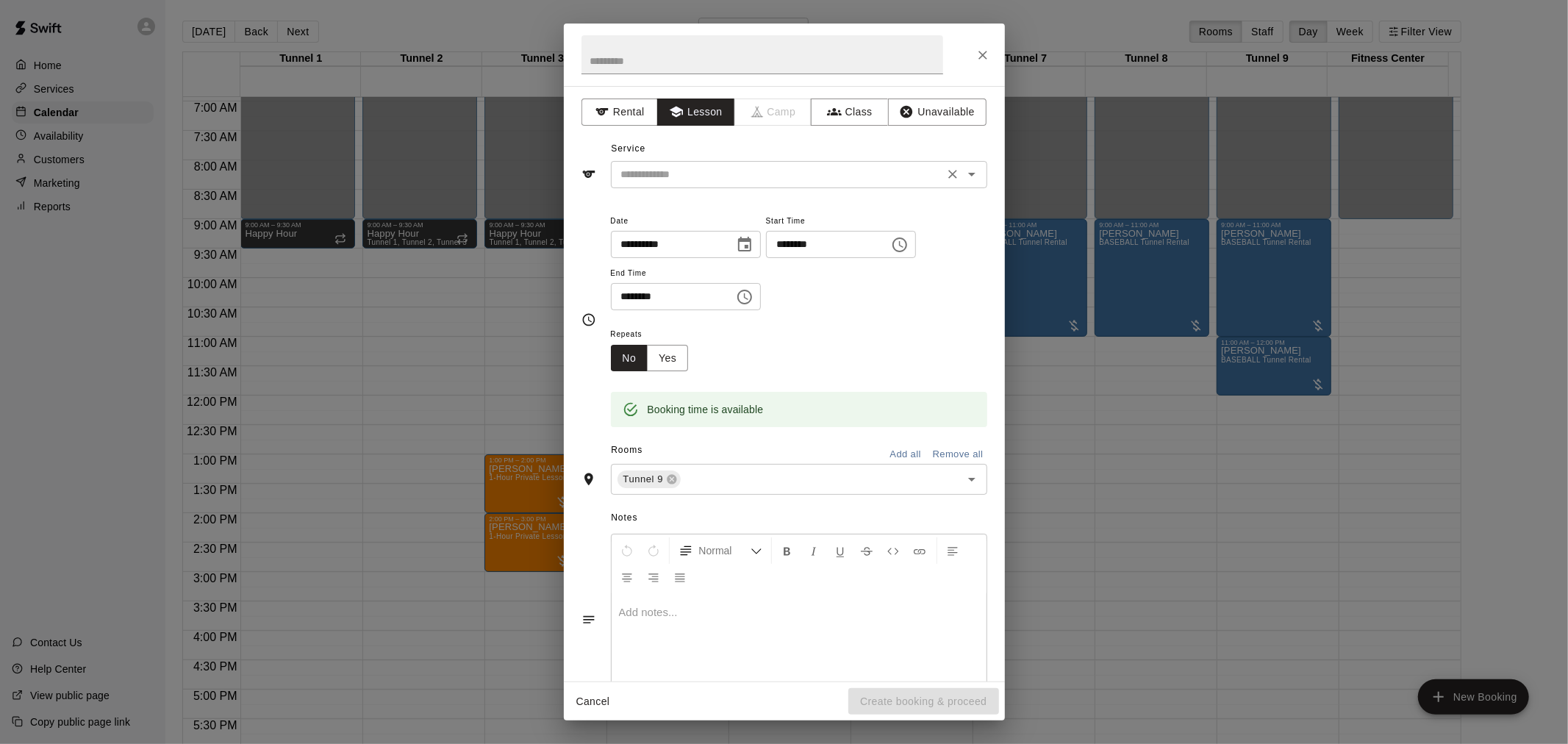
click at [963, 177] on icon "Open" at bounding box center [972, 175] width 18 height 18
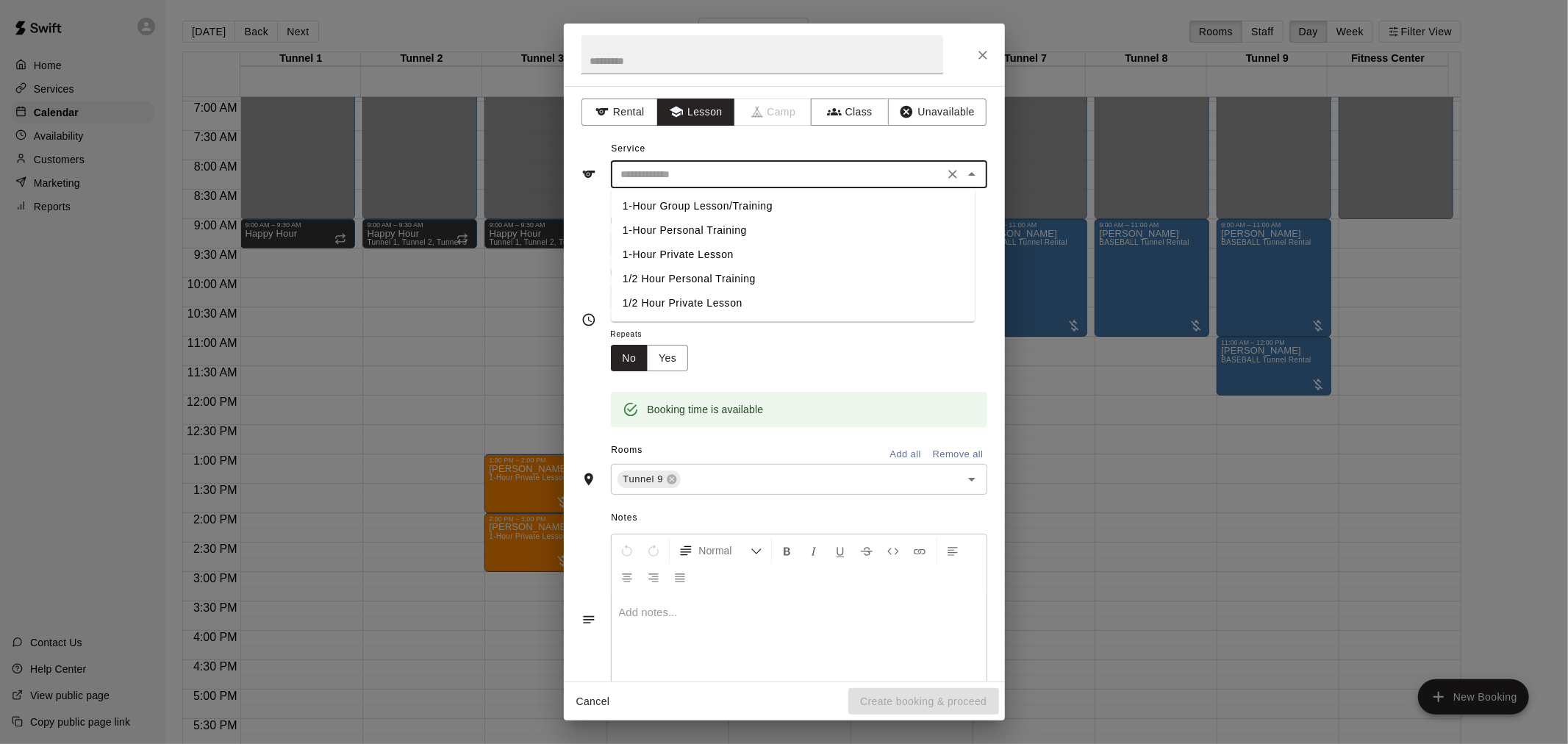
click at [714, 258] on li "1-Hour Private Lesson" at bounding box center [793, 254] width 364 height 24
type input "**********"
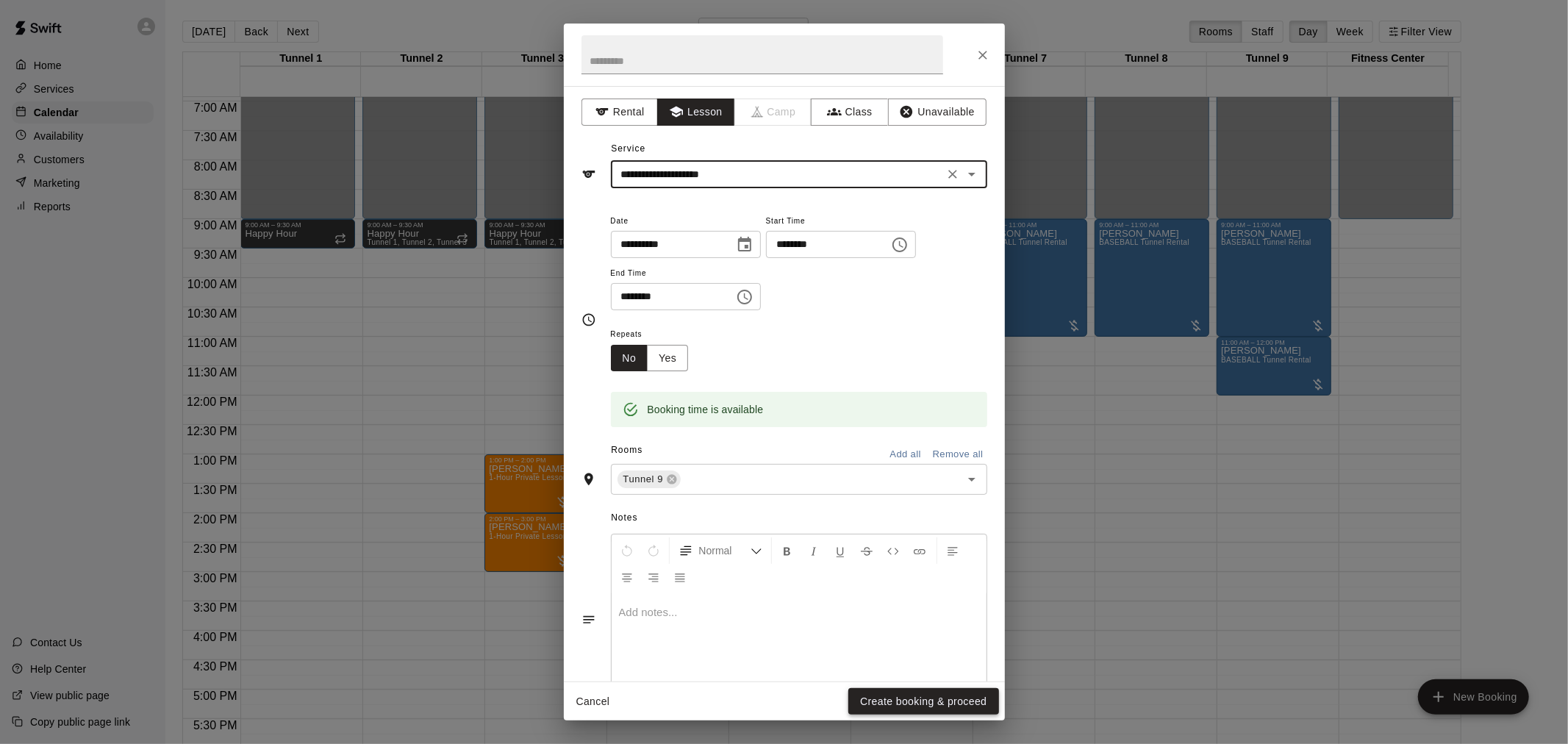
click at [912, 709] on button "Create booking & proceed" at bounding box center [924, 702] width 150 height 27
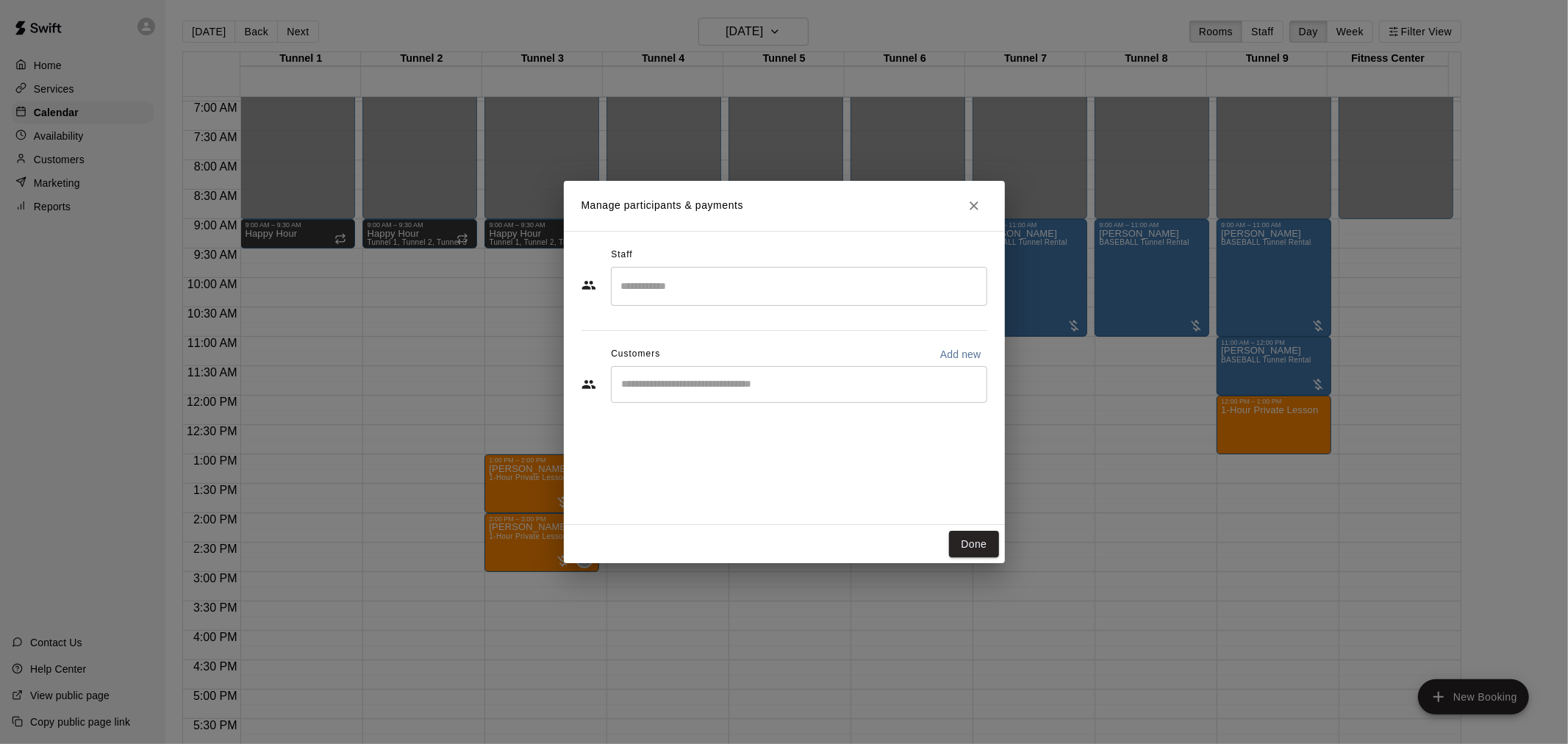
click at [686, 294] on input "Search staff" at bounding box center [798, 286] width 363 height 26
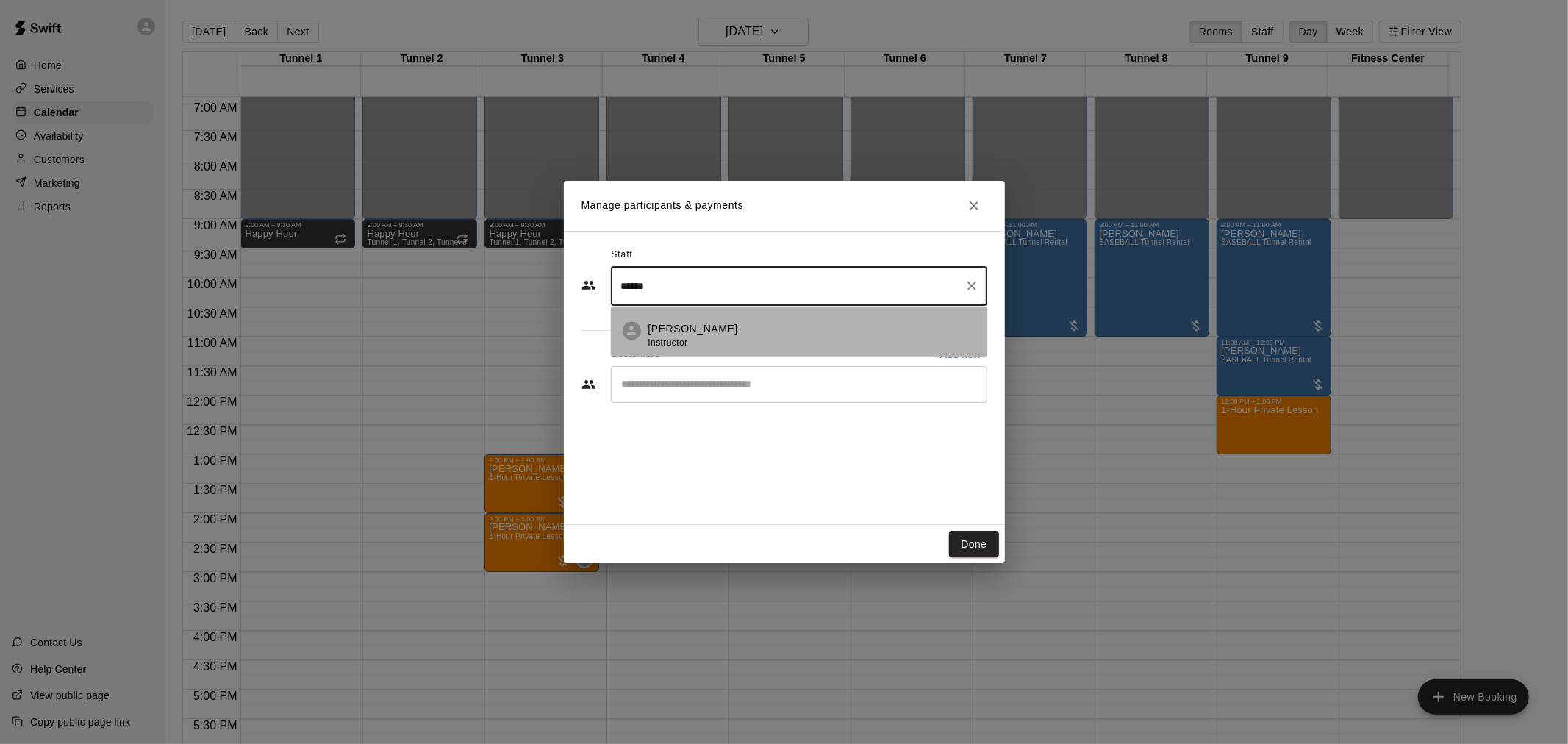
click at [641, 329] on div at bounding box center [632, 331] width 18 height 18
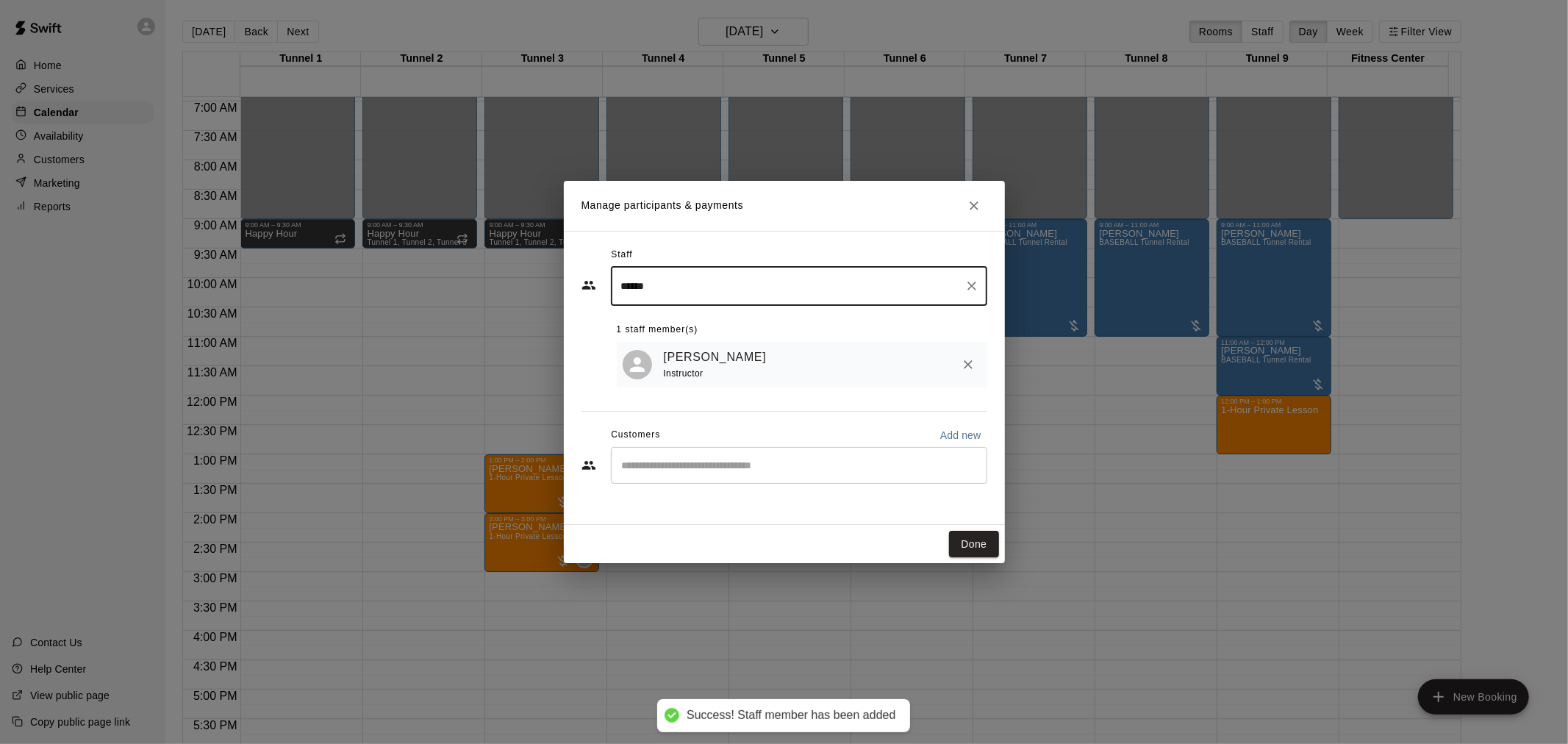
type input "******"
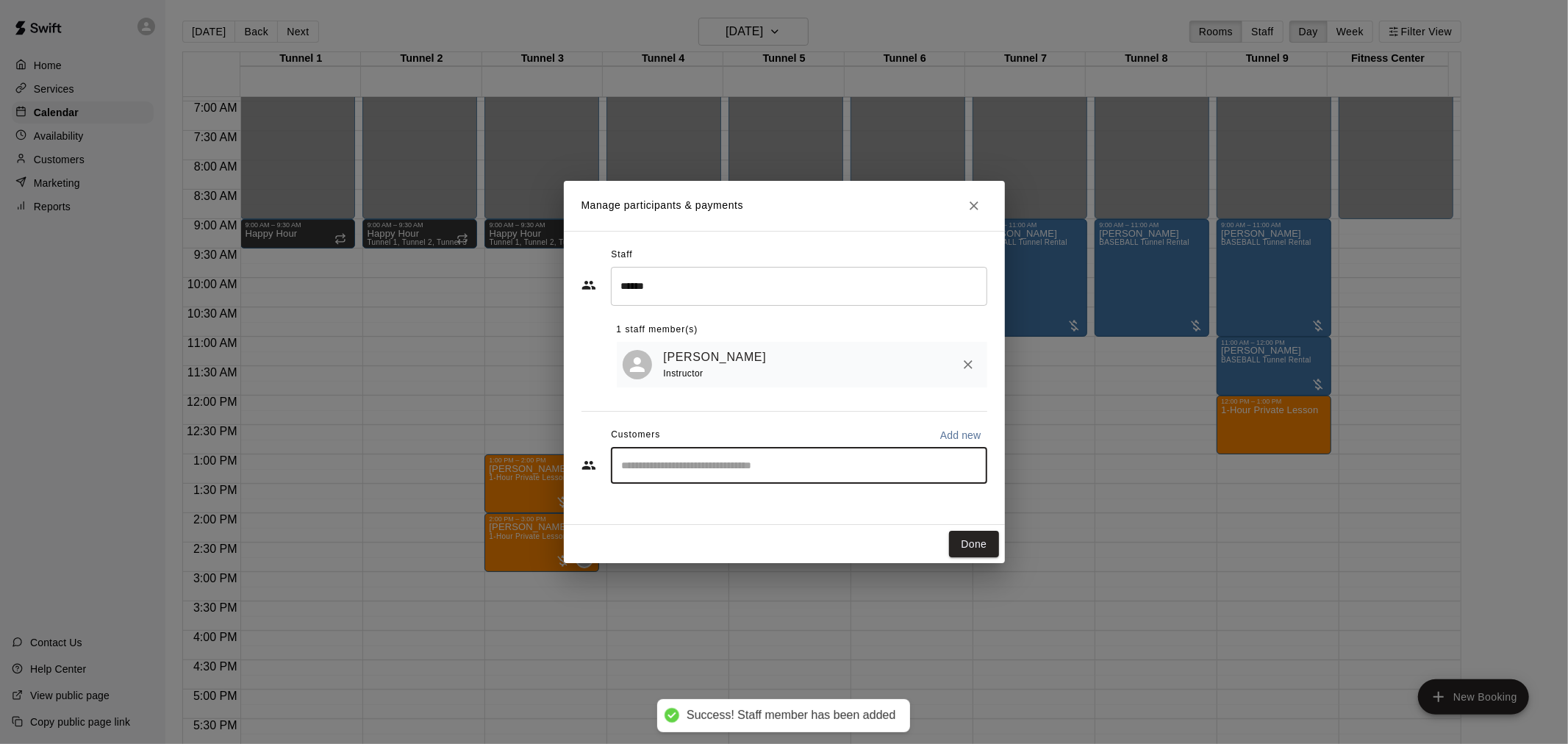
click at [693, 464] on input "Start typing to search customers..." at bounding box center [798, 465] width 363 height 14
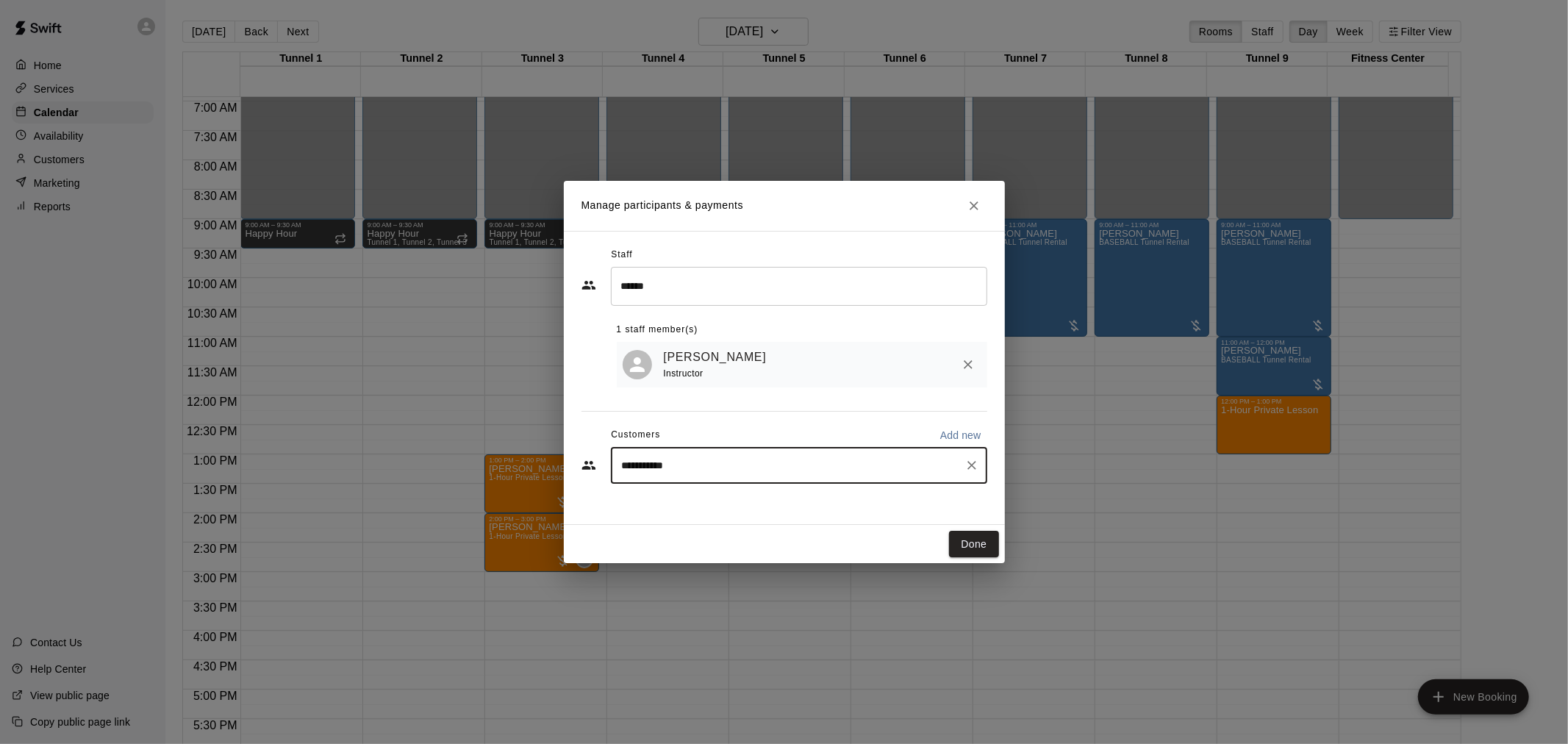
type input "**********"
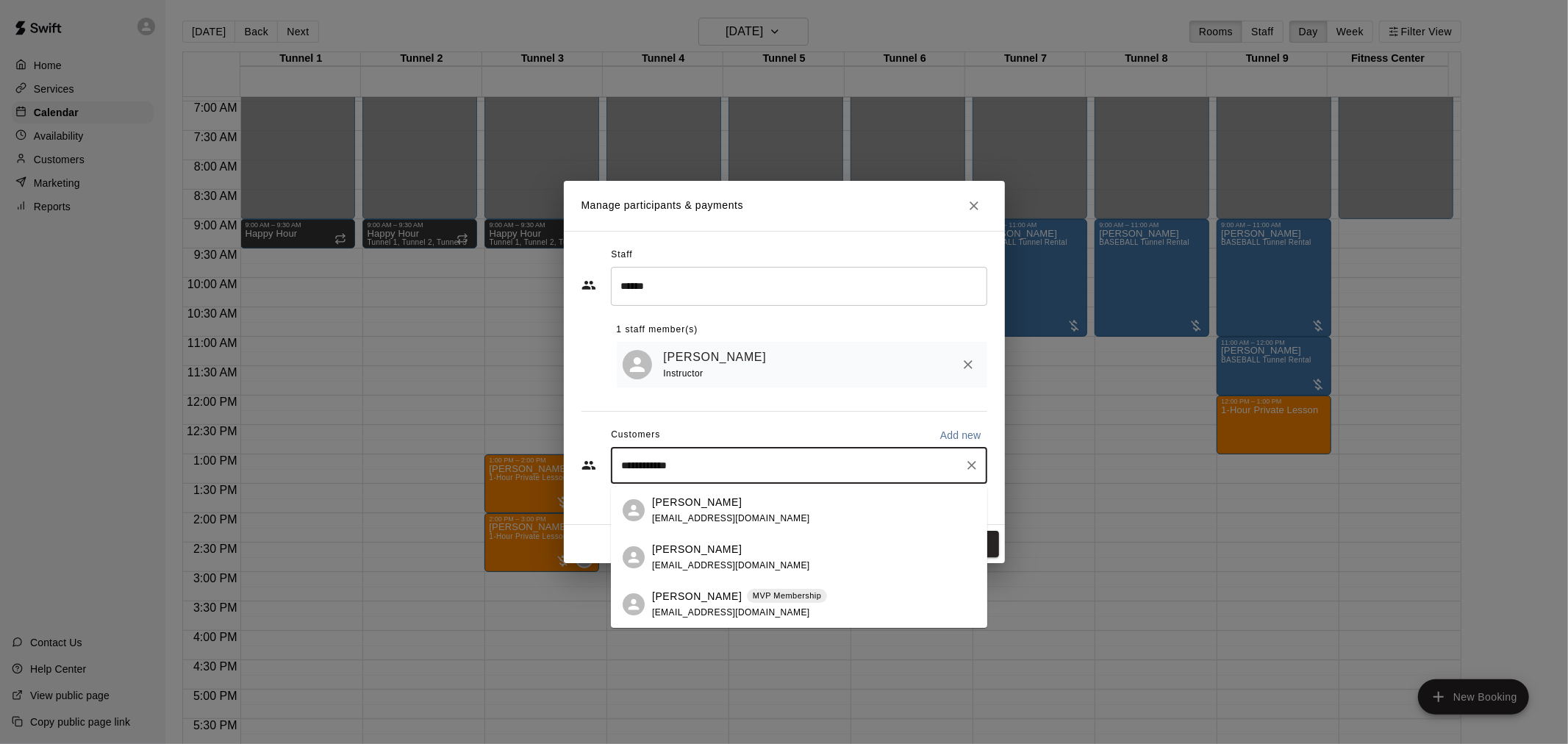
click at [712, 607] on span "justinandkatiesmith@gmail.com" at bounding box center [731, 612] width 158 height 10
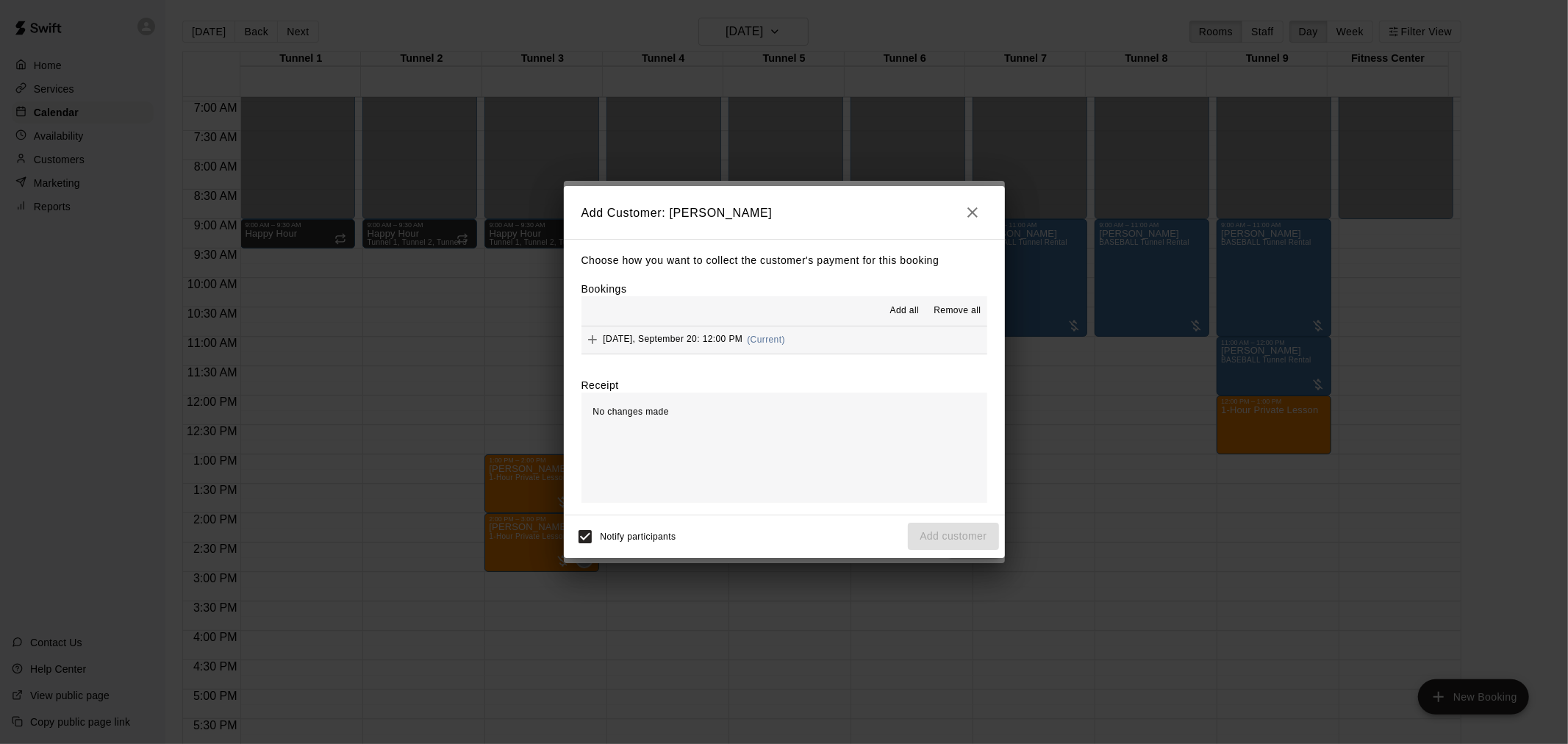
click at [907, 306] on span "Add all" at bounding box center [905, 311] width 30 height 14
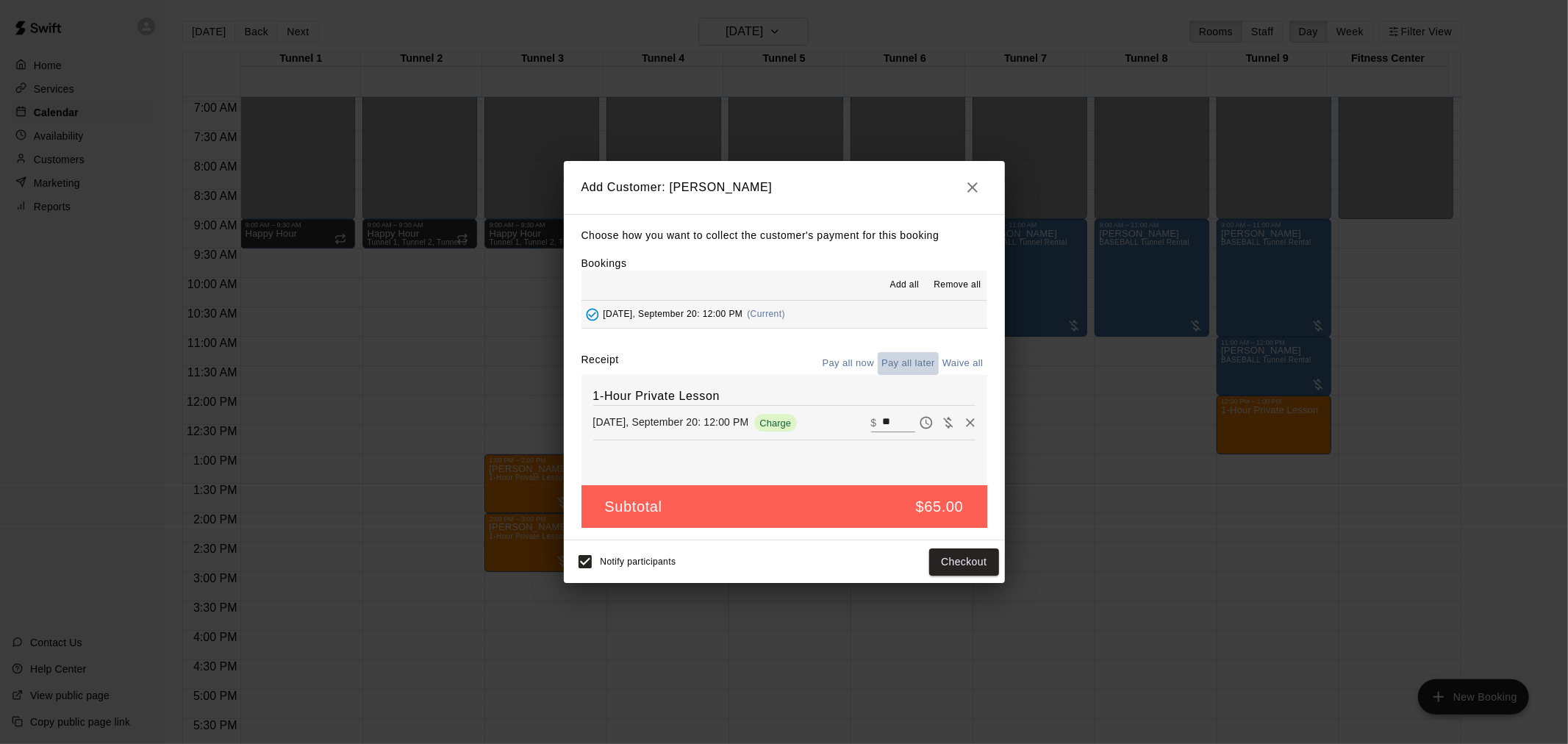
click at [914, 365] on button "Pay all later" at bounding box center [908, 363] width 61 height 23
click at [967, 571] on button "Add customer" at bounding box center [953, 562] width 90 height 27
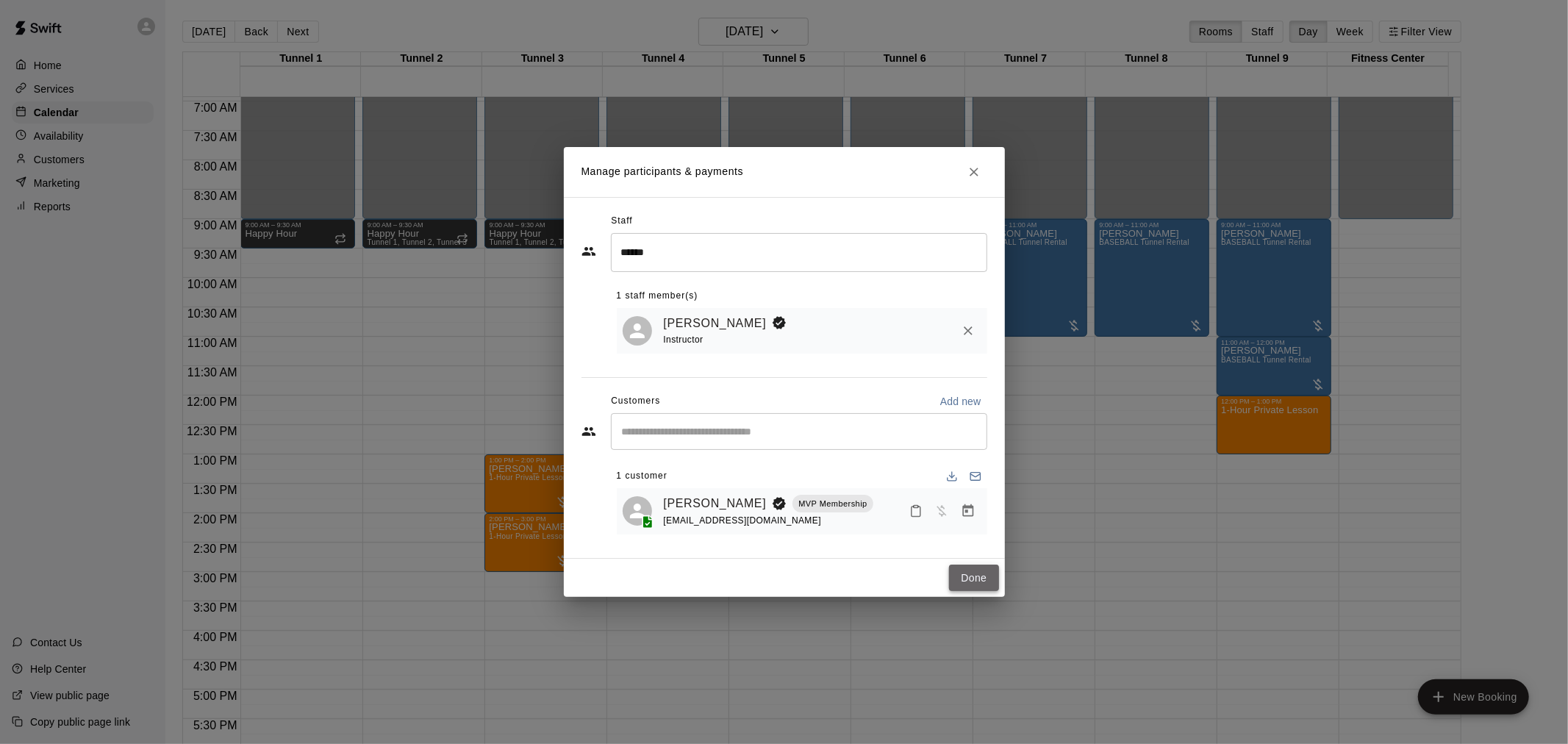
click at [971, 576] on button "Done" at bounding box center [973, 578] width 50 height 27
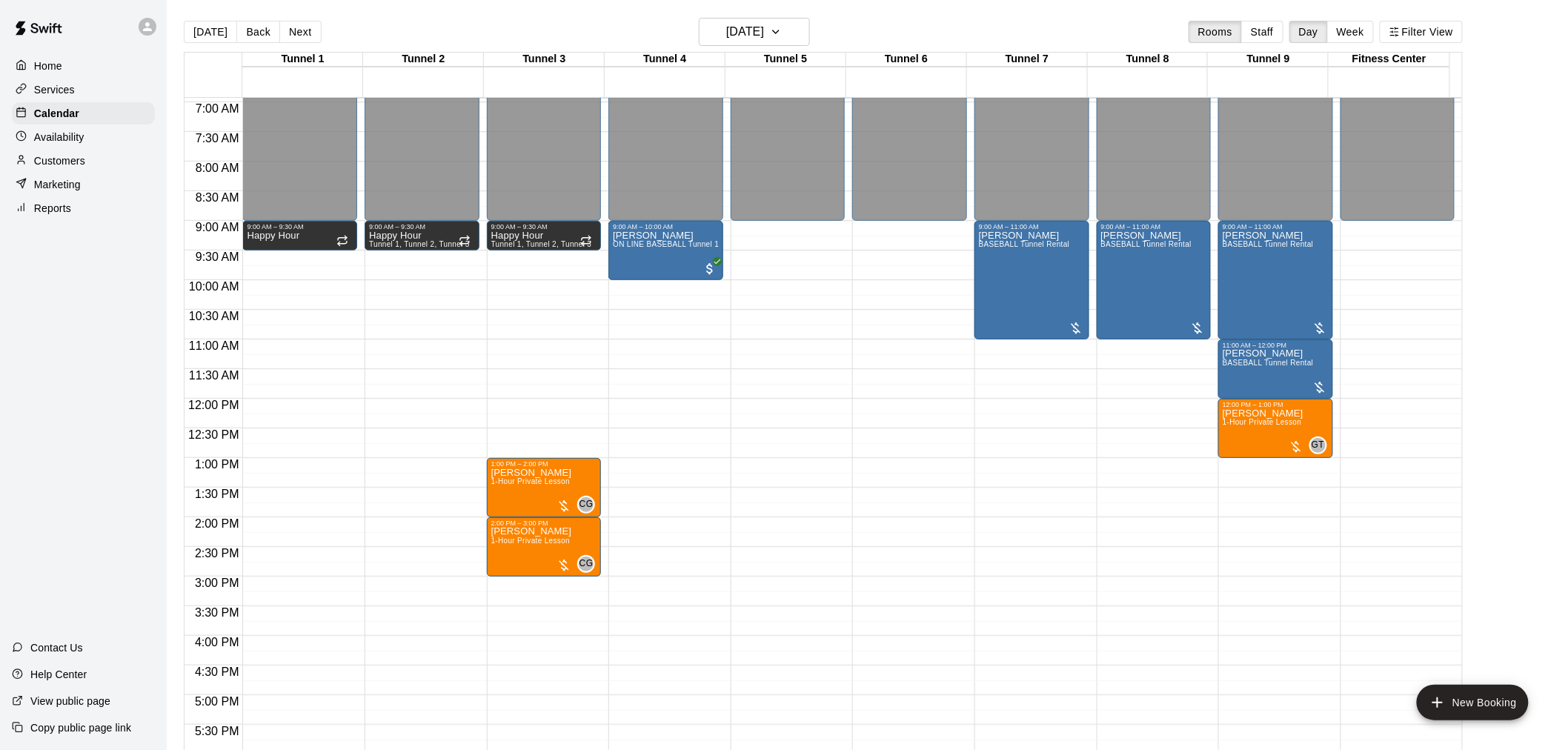
click at [1286, 462] on div "12:00 AM – 9:00 AM Closed 9:00 AM – 11:00 AM Casey Malone BASEBALL Tunnel Renta…" at bounding box center [1275, 399] width 114 height 1423
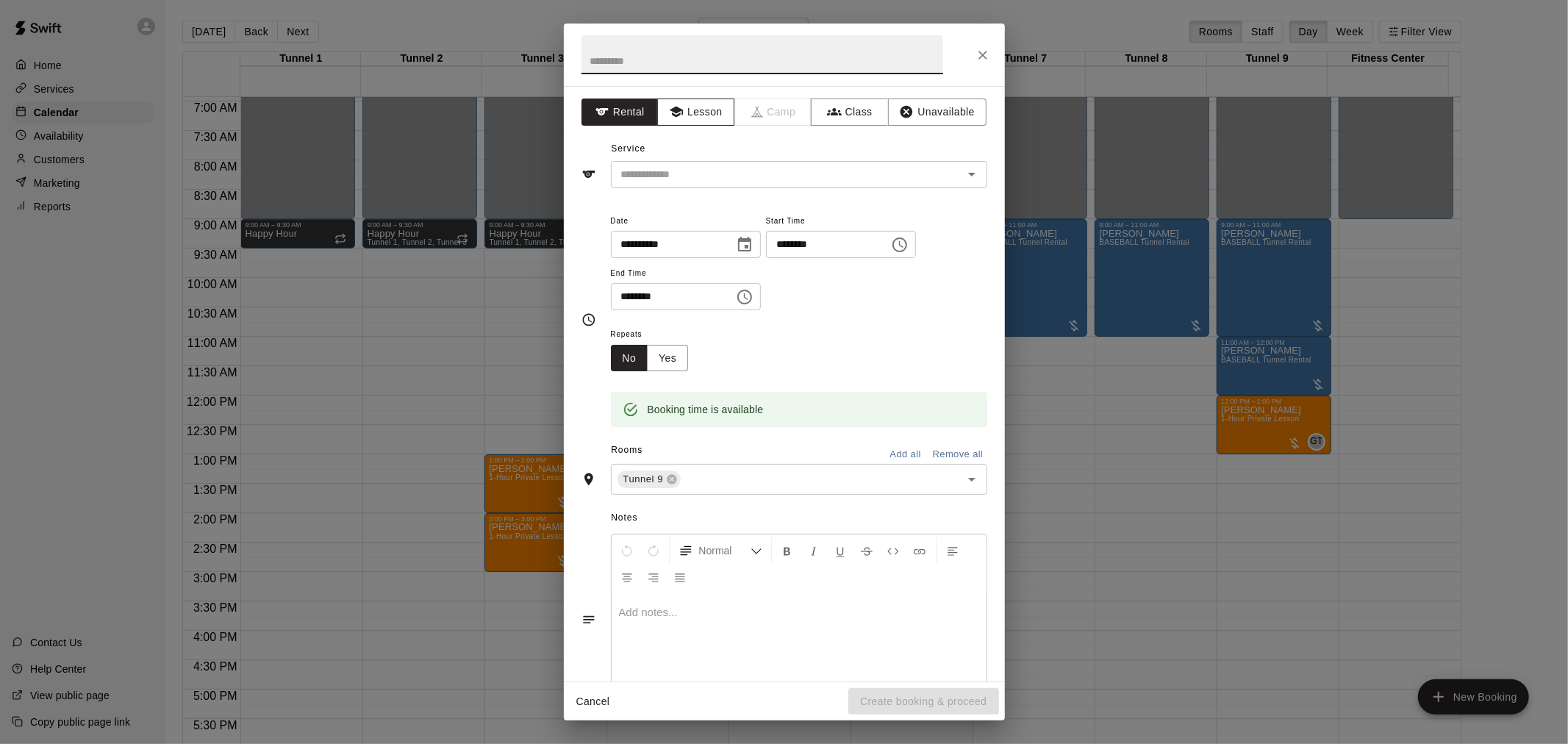
click at [673, 116] on icon "button" at bounding box center [676, 112] width 14 height 11
click at [964, 171] on icon "Open" at bounding box center [972, 175] width 18 height 18
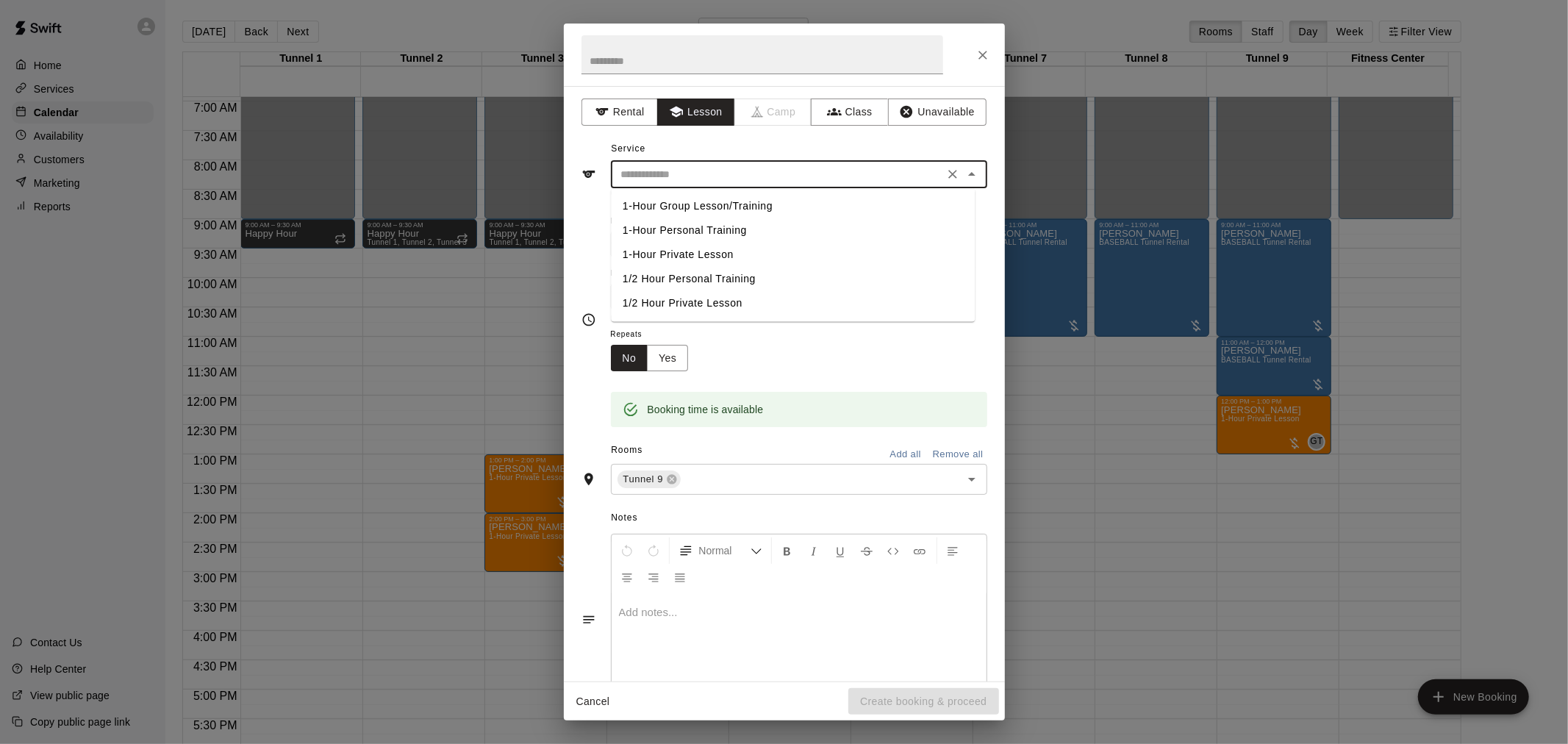
click at [717, 258] on li "1-Hour Private Lesson" at bounding box center [793, 254] width 364 height 24
type input "**********"
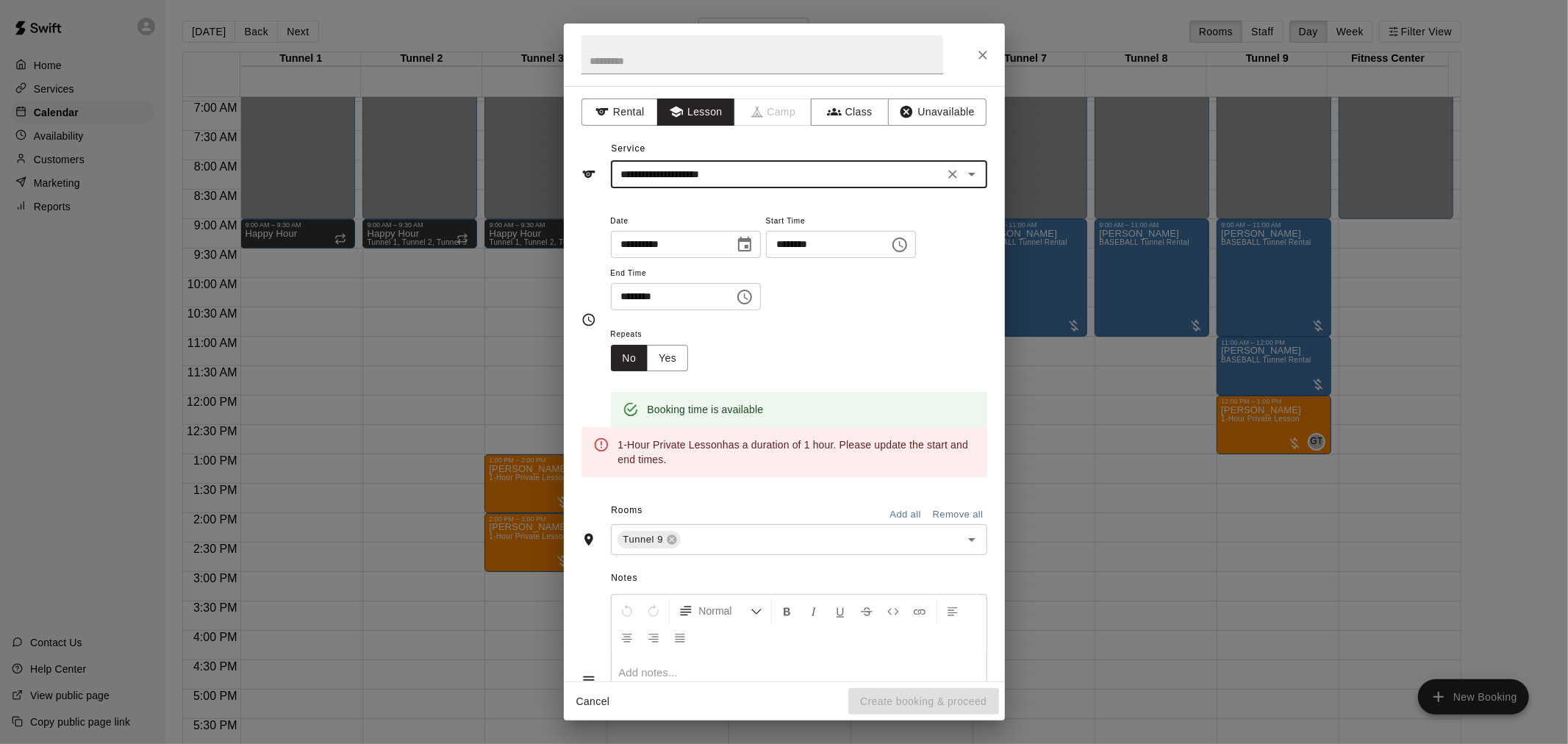
click at [625, 293] on input "********" at bounding box center [668, 296] width 114 height 27
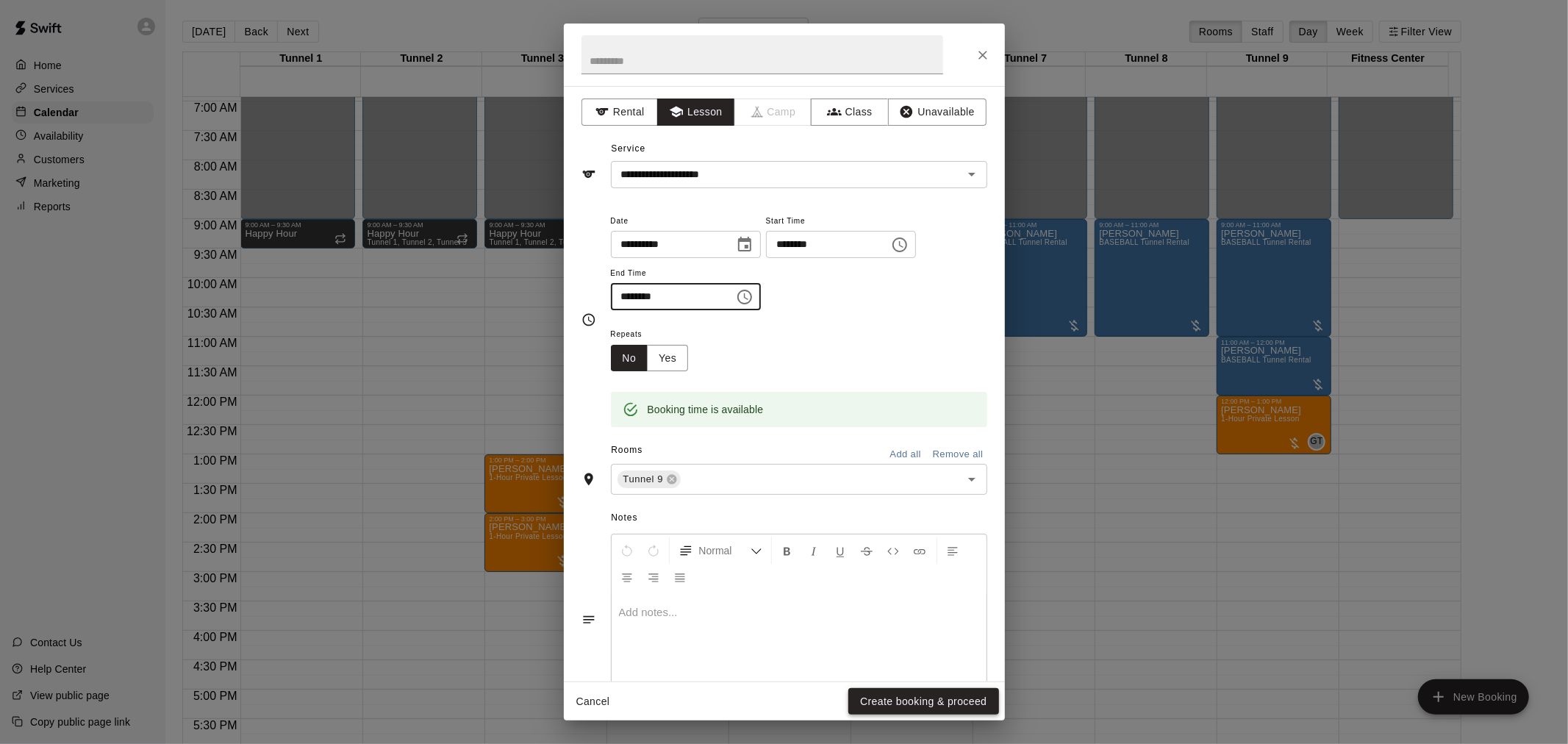
type input "********"
click at [882, 707] on button "Create booking & proceed" at bounding box center [924, 702] width 150 height 27
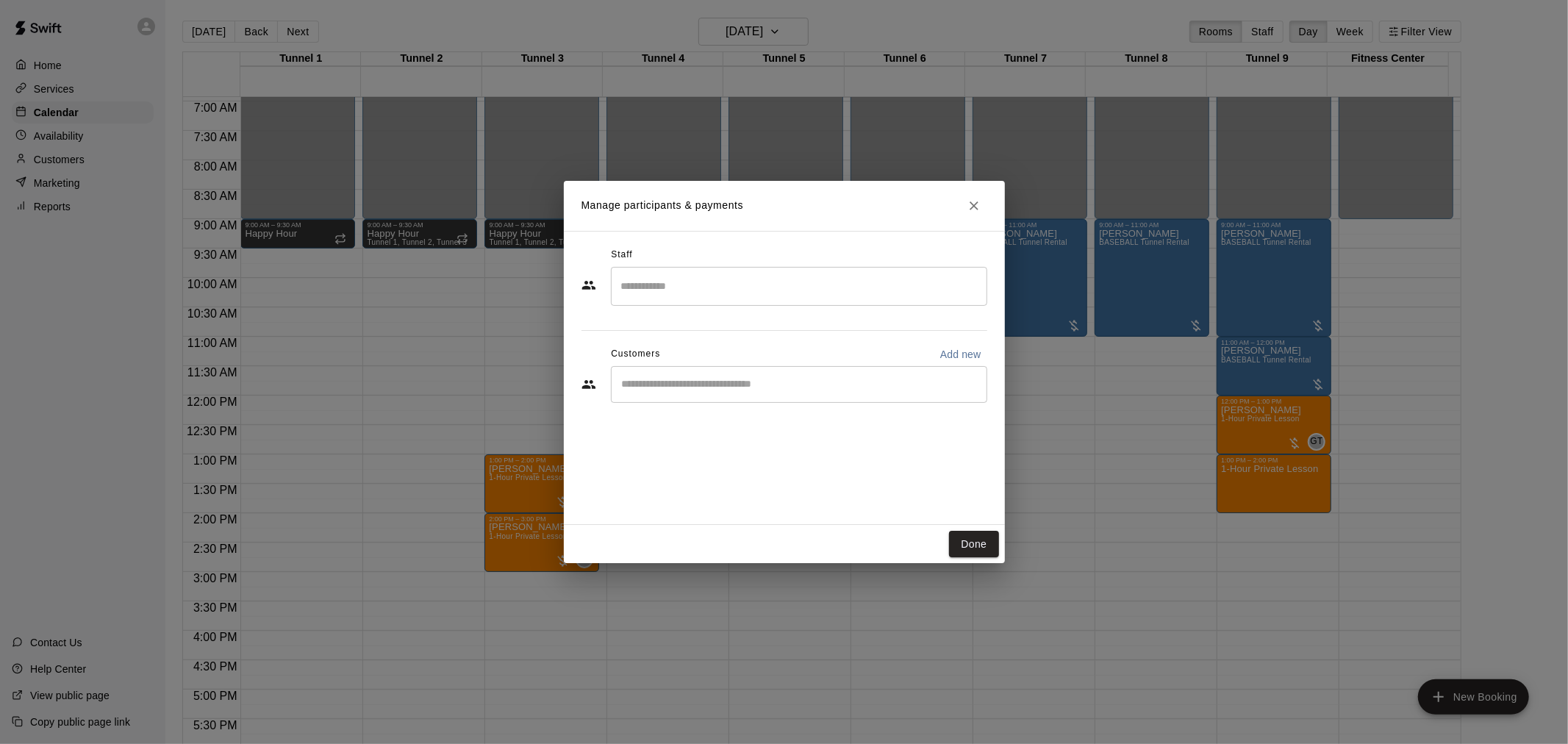
click at [737, 277] on input "Search staff" at bounding box center [798, 286] width 363 height 26
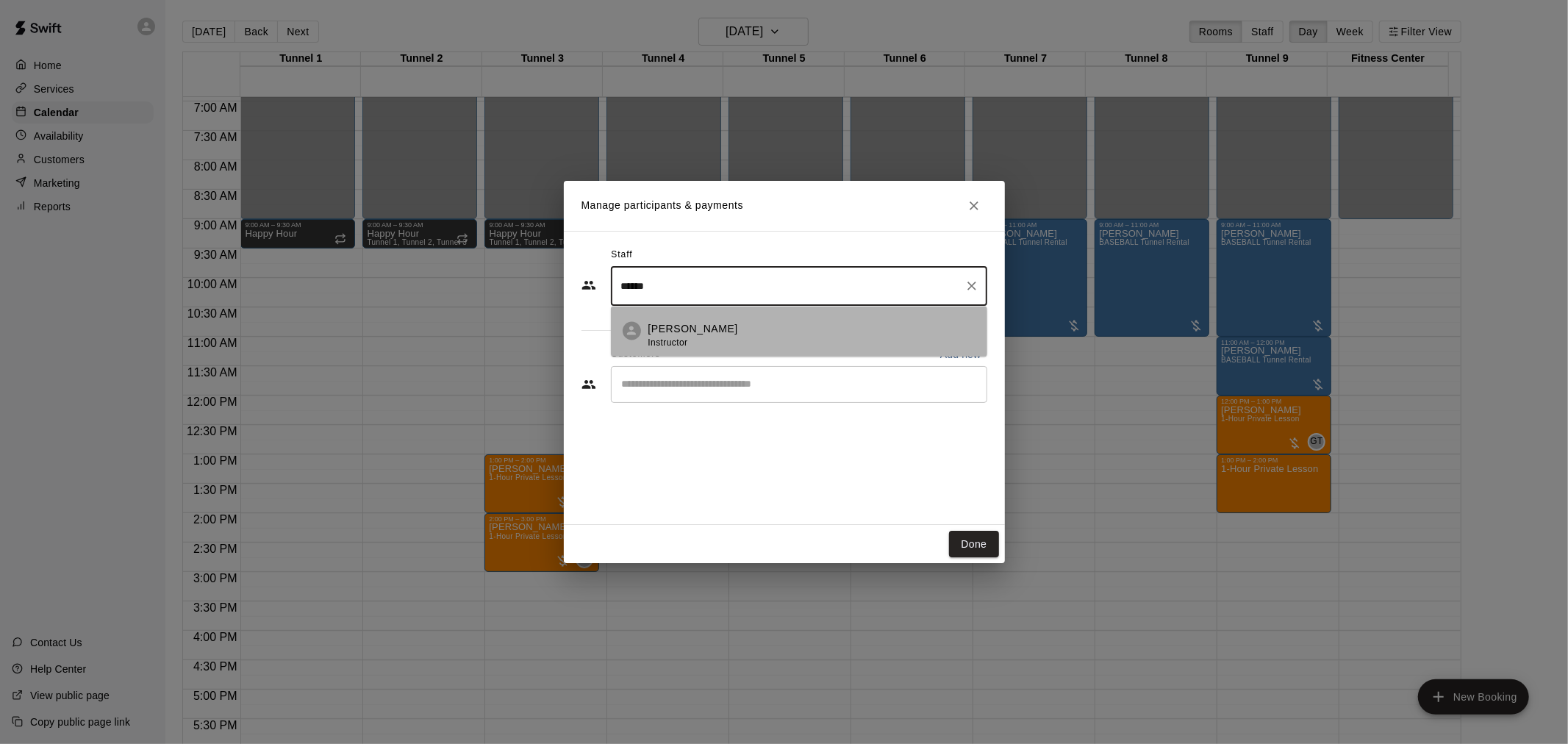
click at [659, 328] on p "[PERSON_NAME]" at bounding box center [694, 329] width 90 height 15
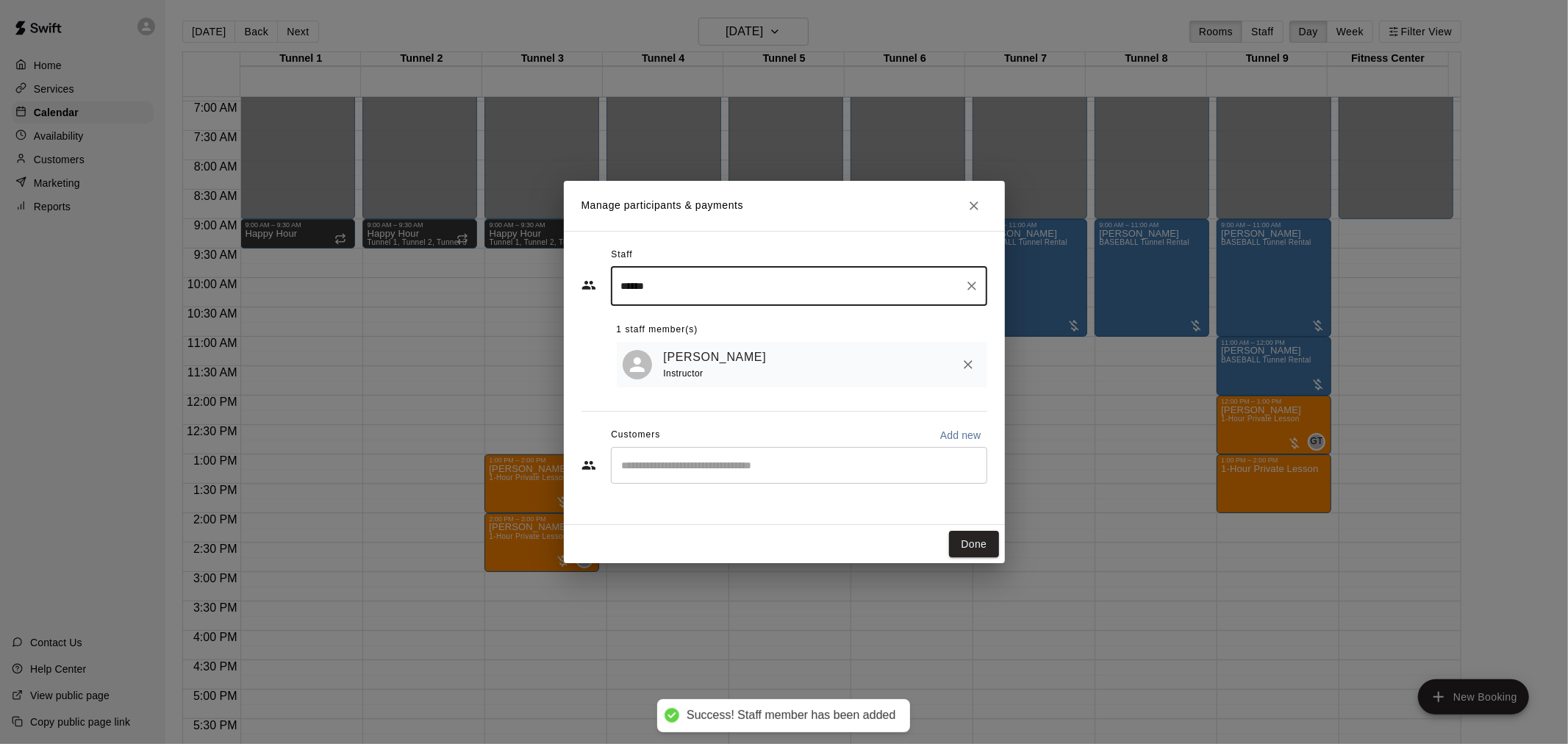
type input "******"
click at [711, 472] on input "Start typing to search customers..." at bounding box center [798, 465] width 363 height 14
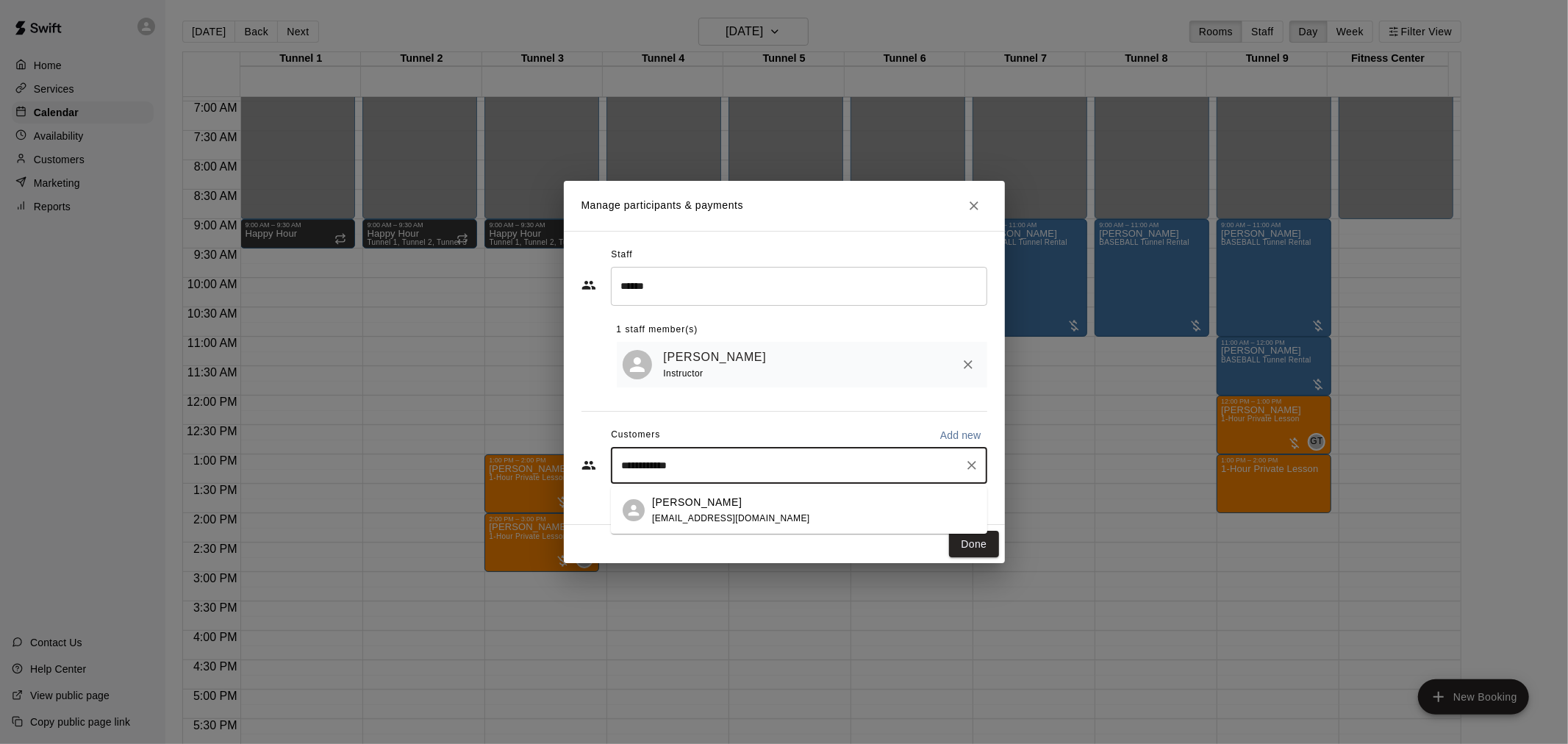
type input "**********"
click at [649, 505] on div "Ashley Knight mrsknight128@gmail.com" at bounding box center [799, 510] width 377 height 47
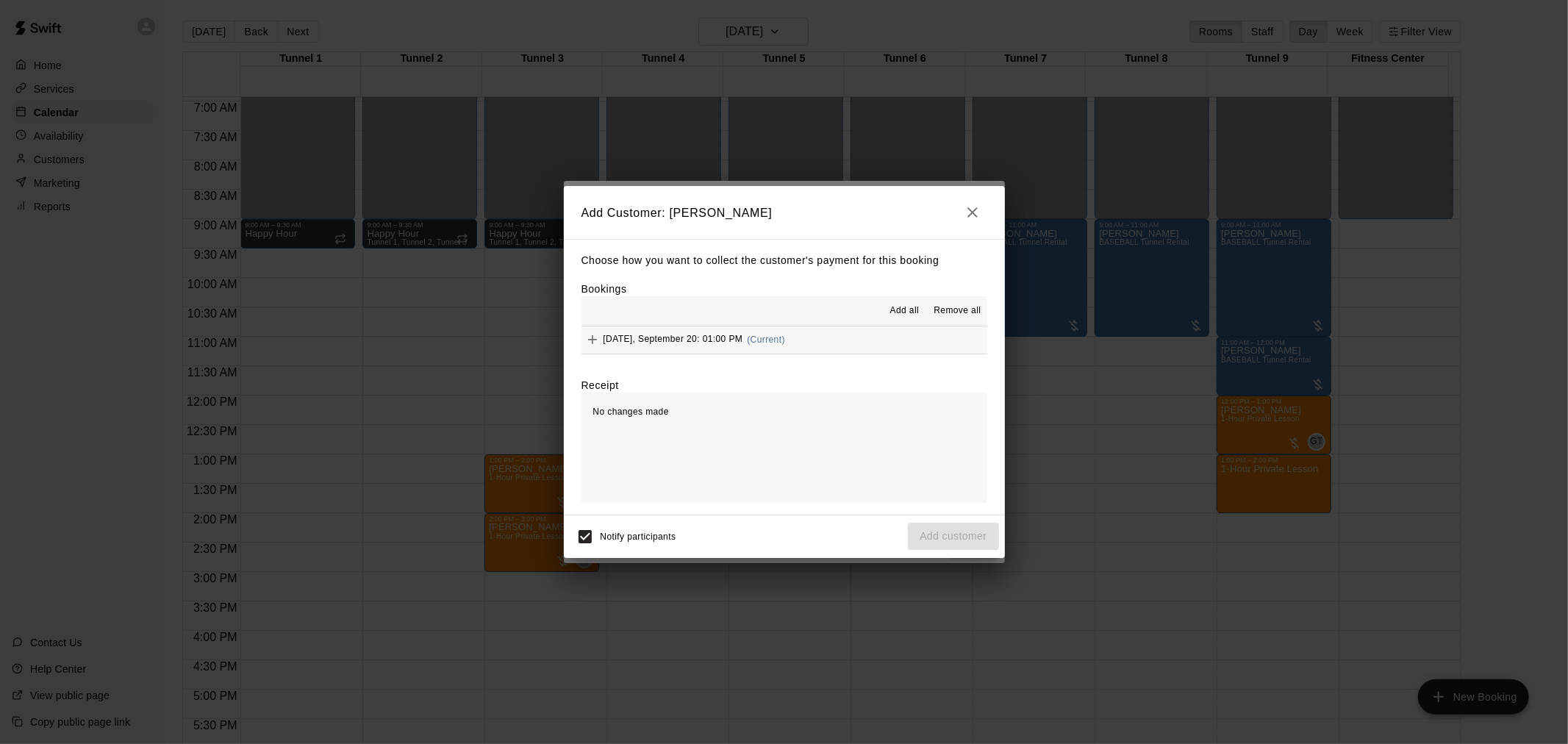
click at [903, 313] on span "Add all" at bounding box center [905, 311] width 30 height 14
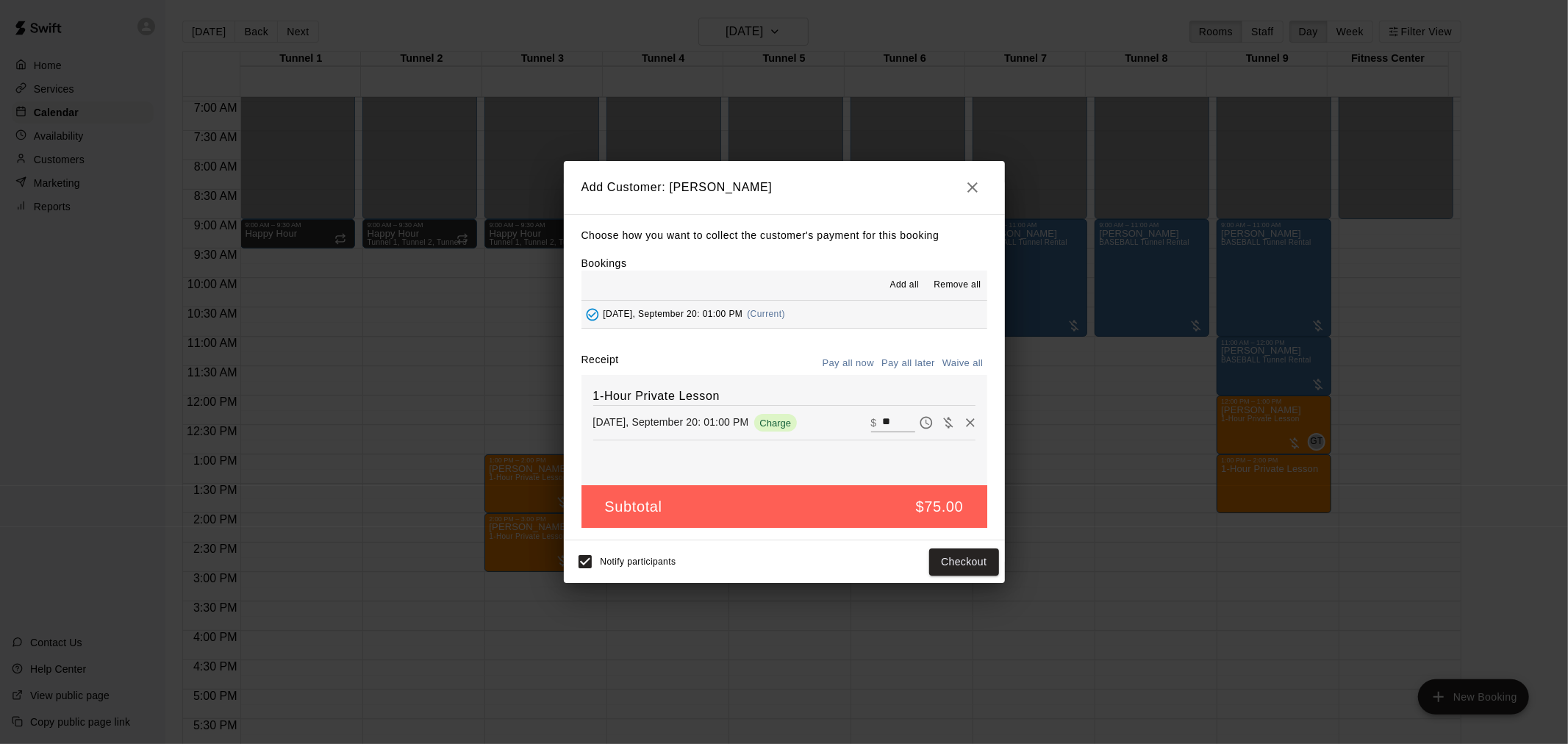
click at [908, 360] on button "Pay all later" at bounding box center [908, 363] width 61 height 23
click at [952, 565] on button "Add customer" at bounding box center [953, 562] width 90 height 27
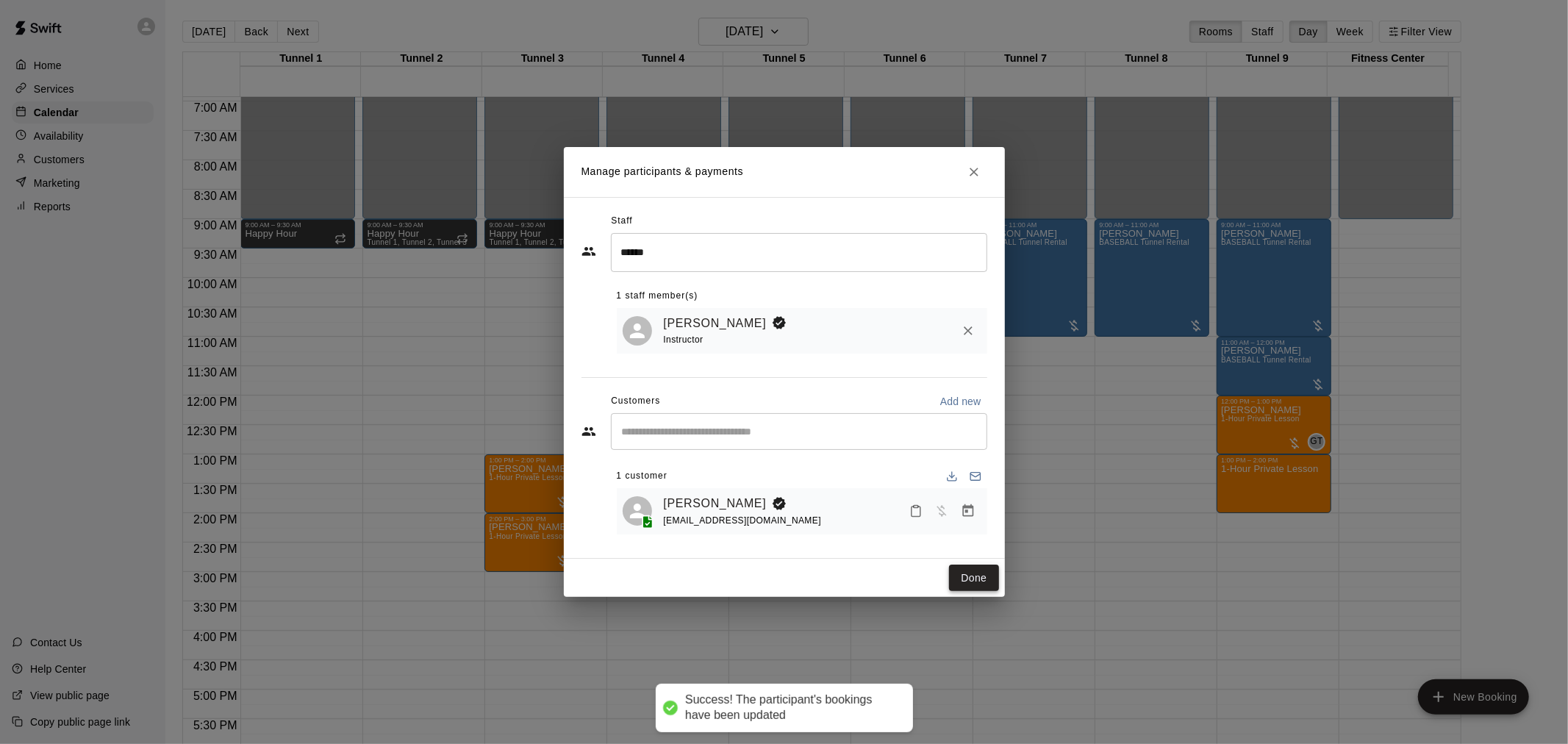
click at [964, 581] on button "Done" at bounding box center [973, 578] width 50 height 27
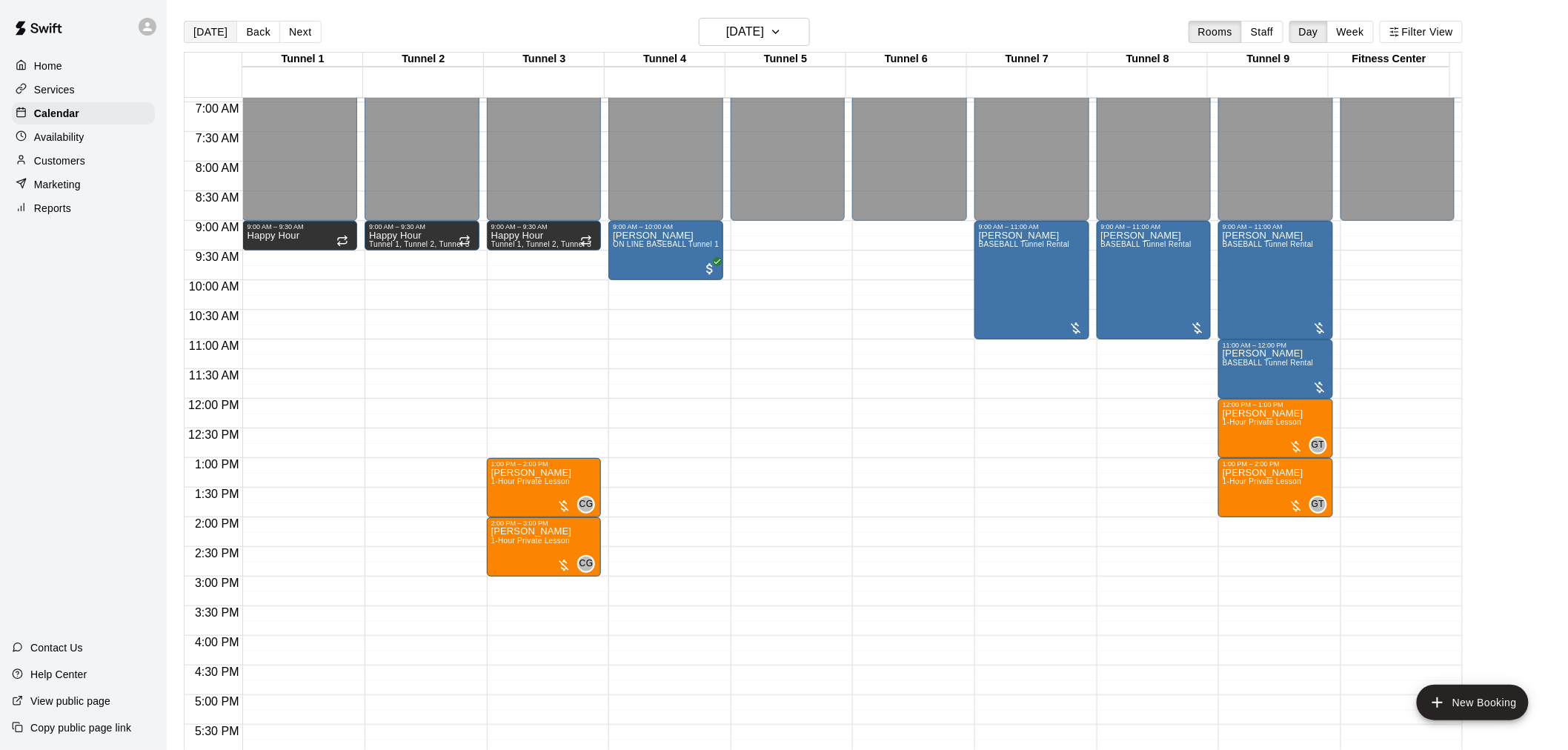
click at [208, 39] on button "[DATE]" at bounding box center [210, 32] width 54 height 22
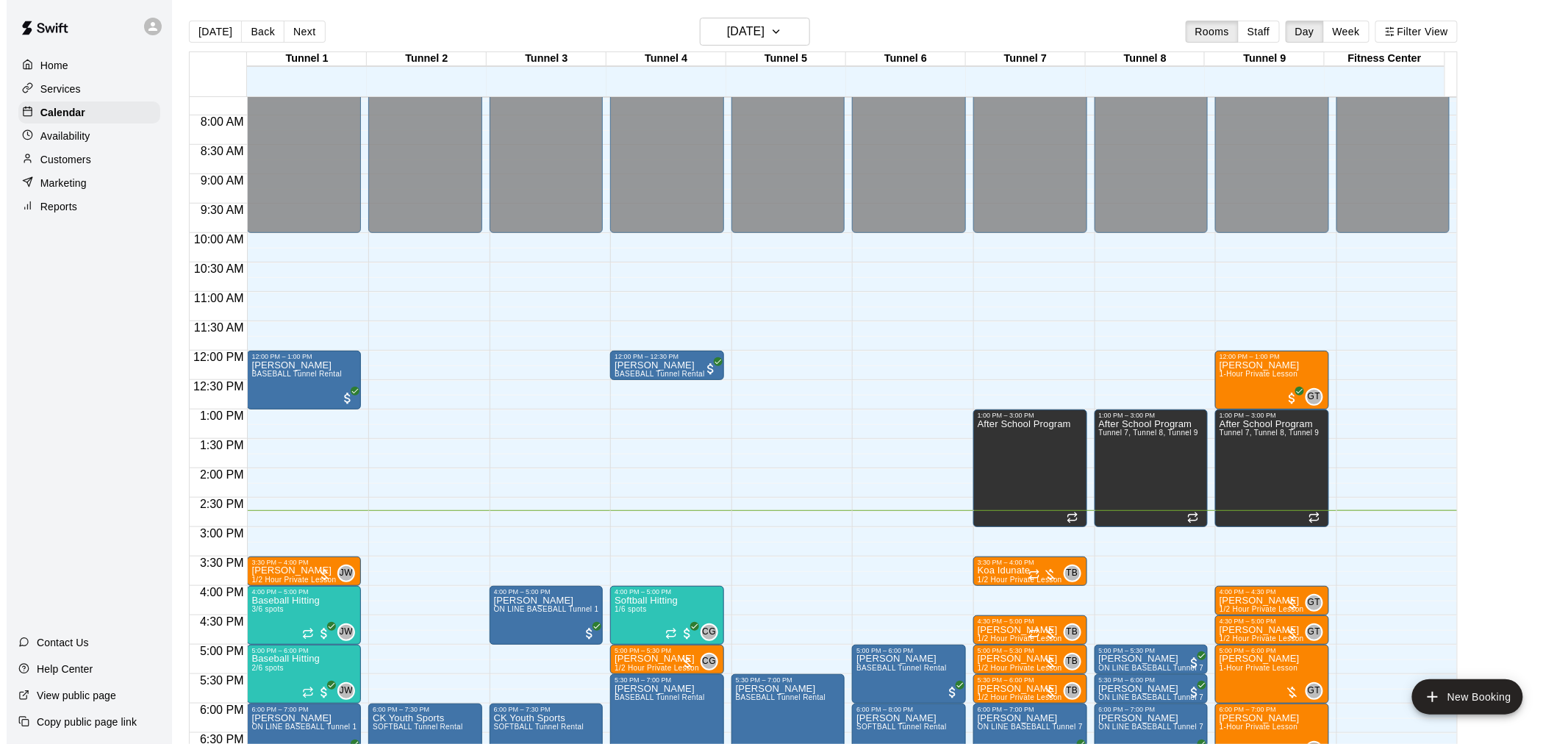
scroll to position [489, 0]
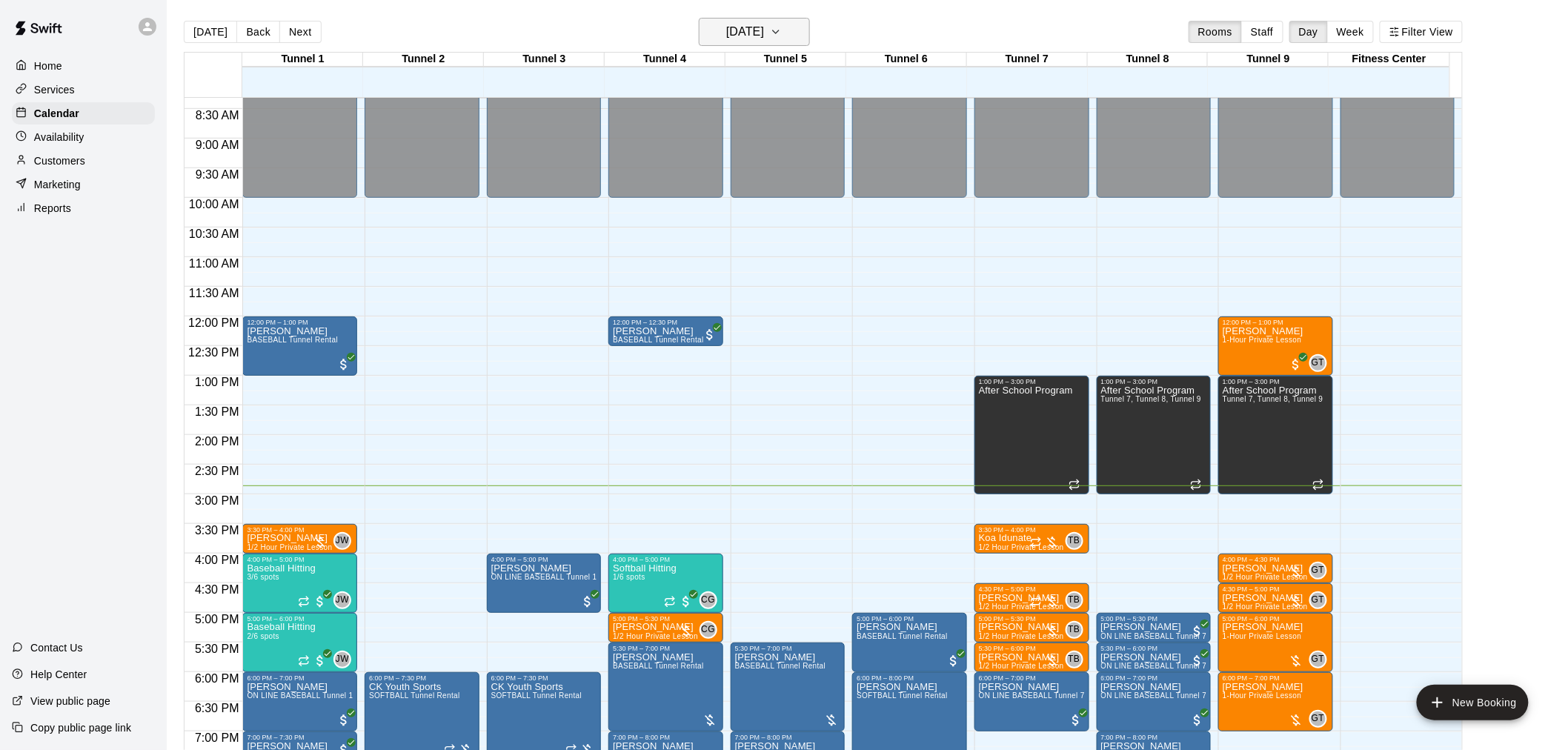
click at [759, 26] on h6 "[DATE]" at bounding box center [746, 32] width 38 height 21
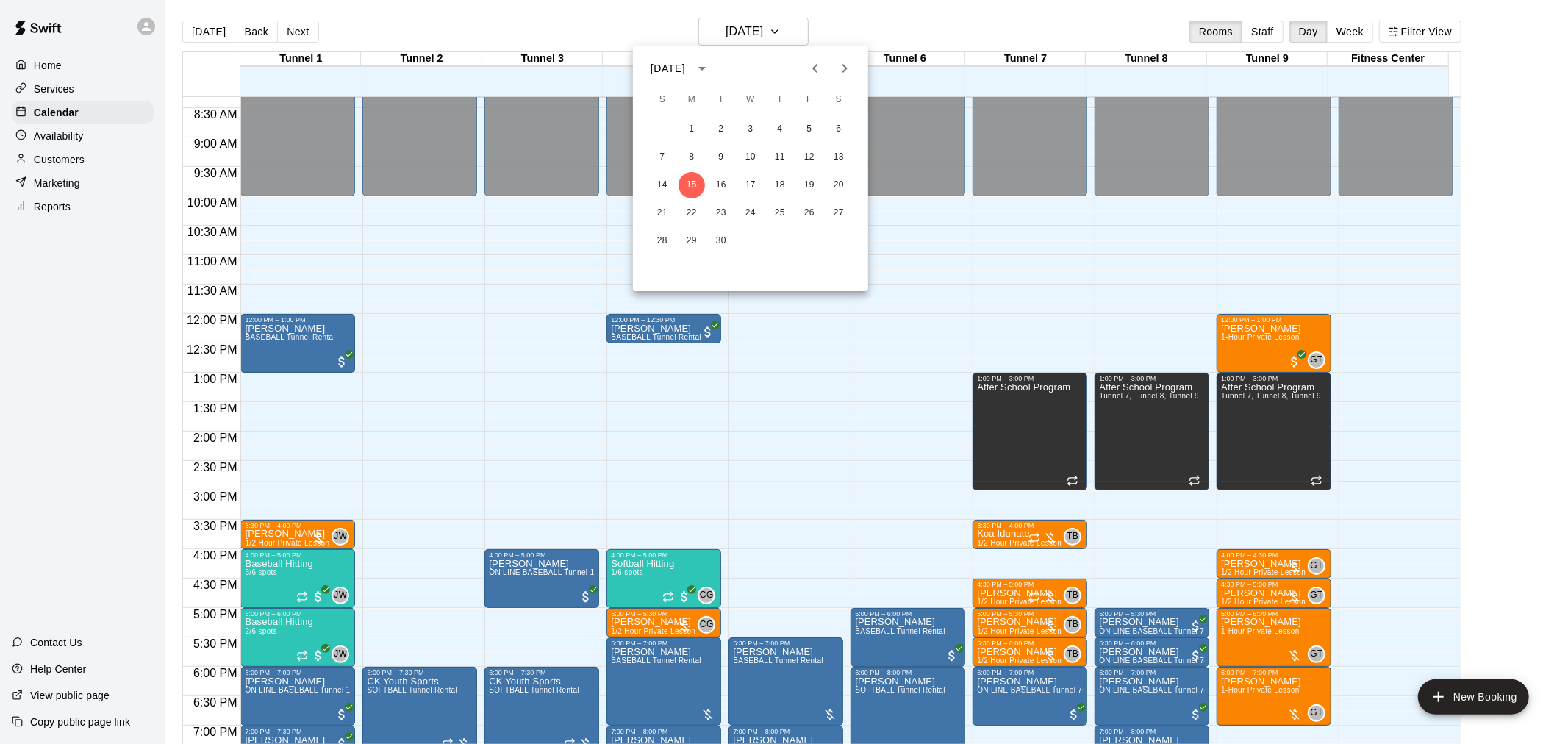
click at [833, 69] on button "Next month" at bounding box center [844, 68] width 30 height 30
click at [668, 155] on button "5" at bounding box center [661, 157] width 26 height 26
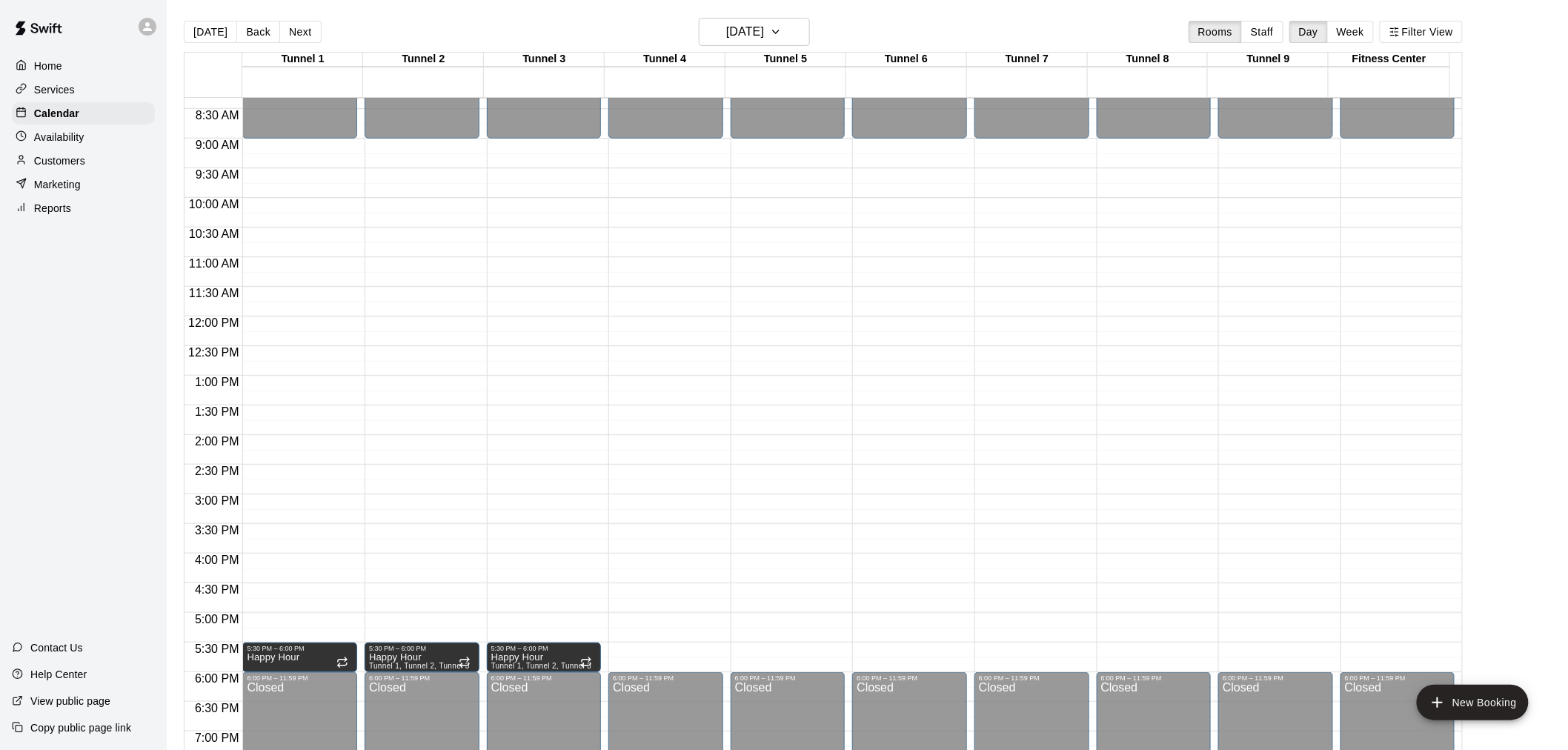
click at [103, 172] on div "Customers" at bounding box center [83, 161] width 143 height 22
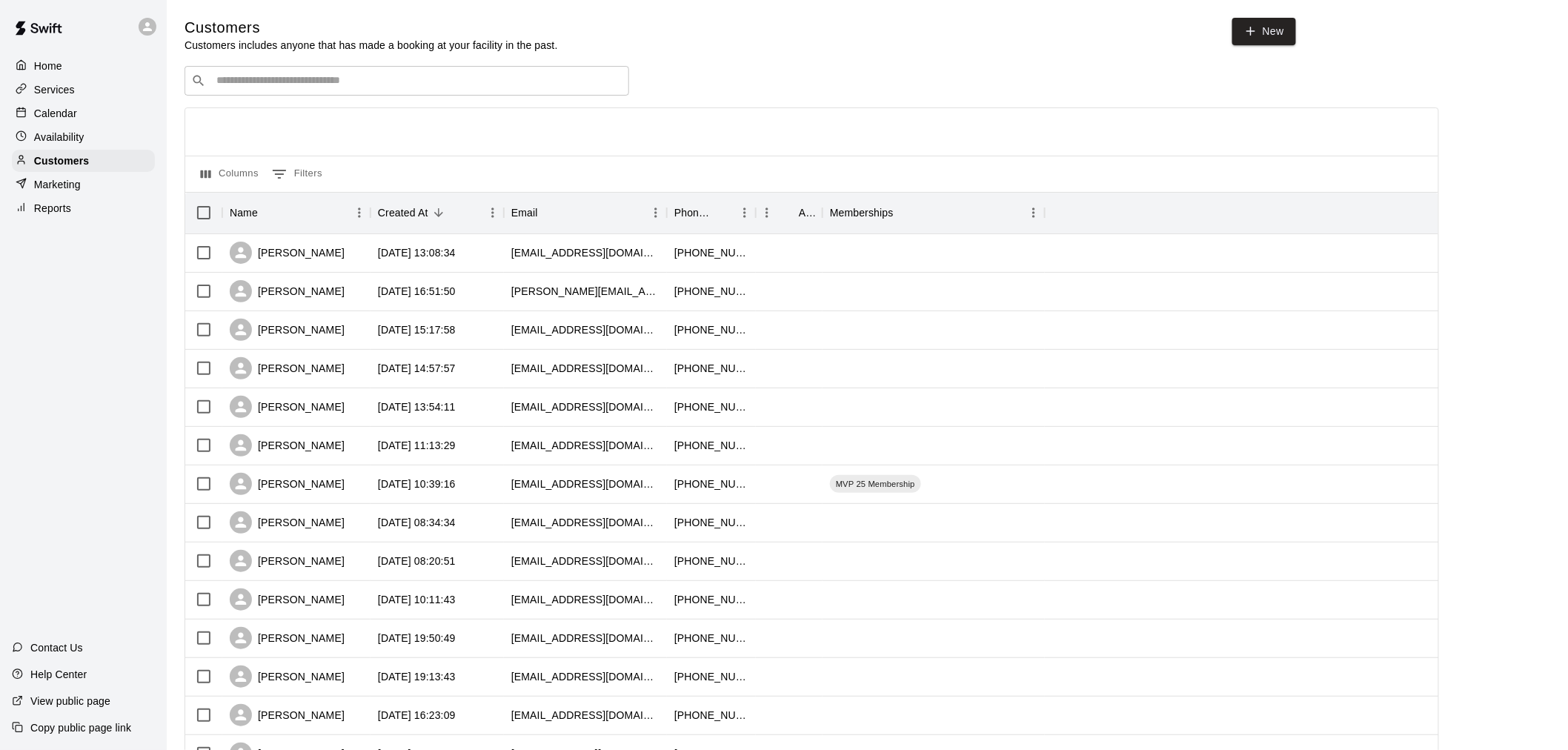
click at [389, 73] on div "​ ​" at bounding box center [407, 81] width 445 height 30
paste input "**********"
click at [389, 73] on div "**********" at bounding box center [407, 81] width 445 height 30
click at [247, 82] on input "**********" at bounding box center [406, 81] width 389 height 15
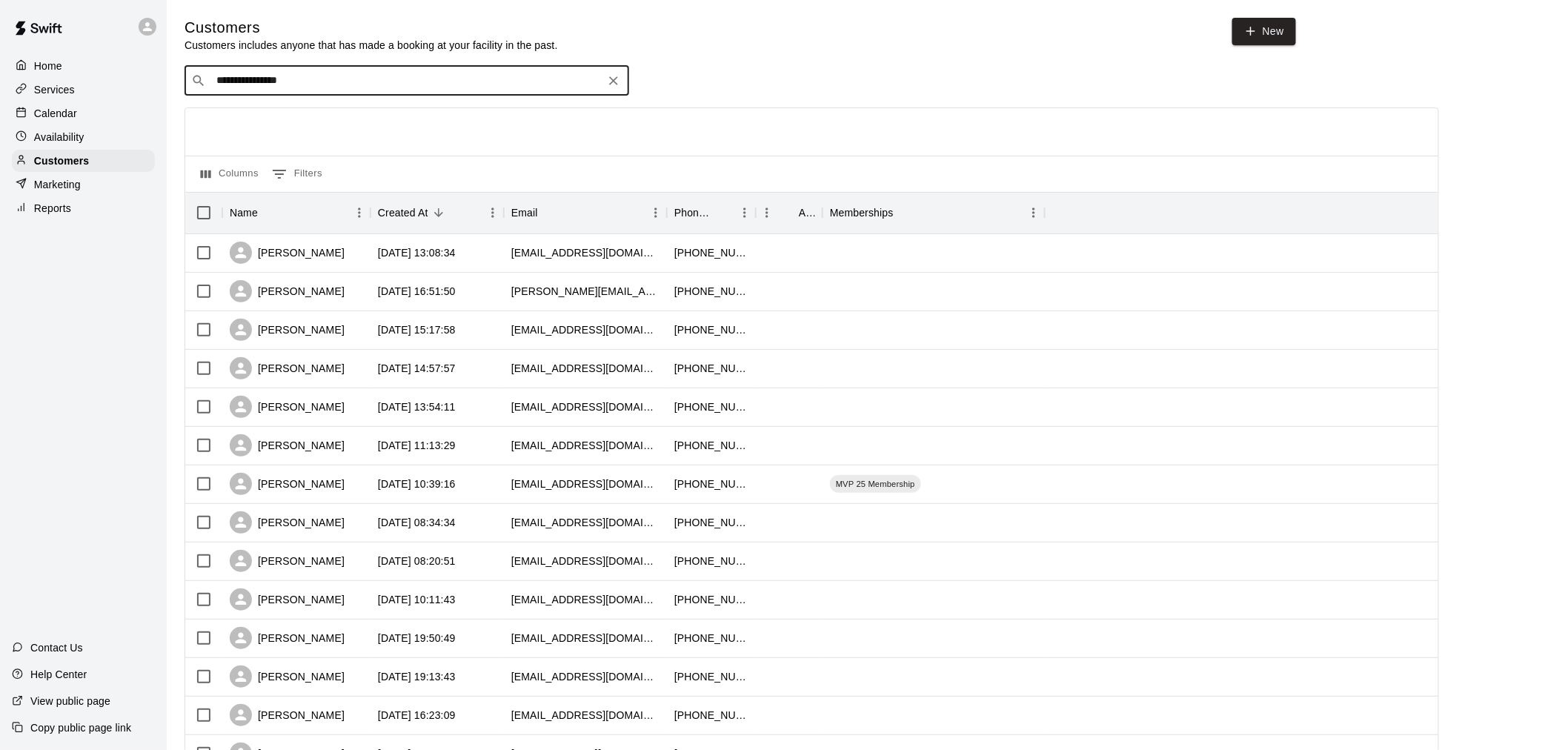
type input "*******"
click at [291, 86] on input "*******" at bounding box center [406, 81] width 389 height 15
click at [292, 126] on span "vmerinomba@hotmail.com" at bounding box center [305, 130] width 159 height 10
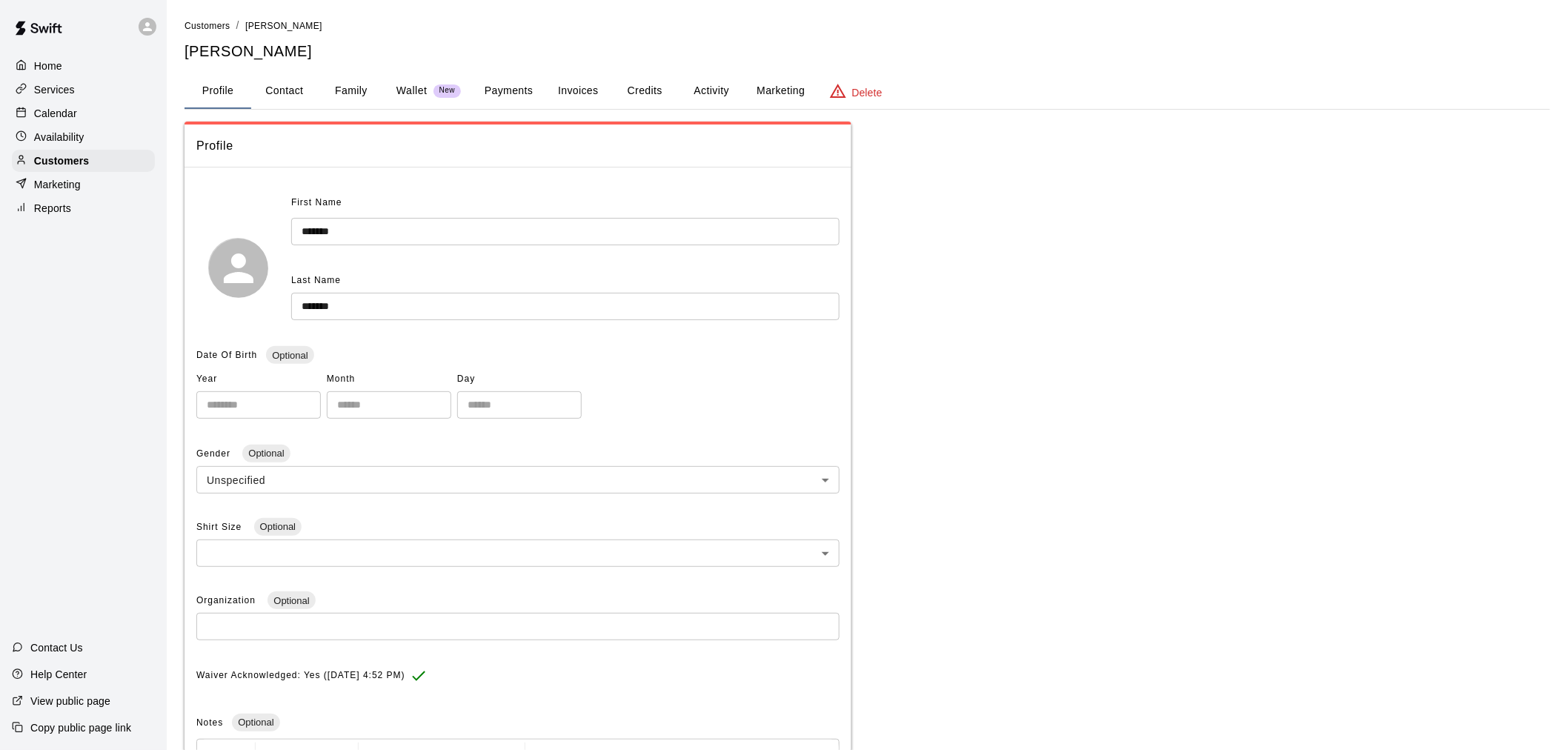
click at [568, 91] on button "Invoices" at bounding box center [578, 91] width 66 height 35
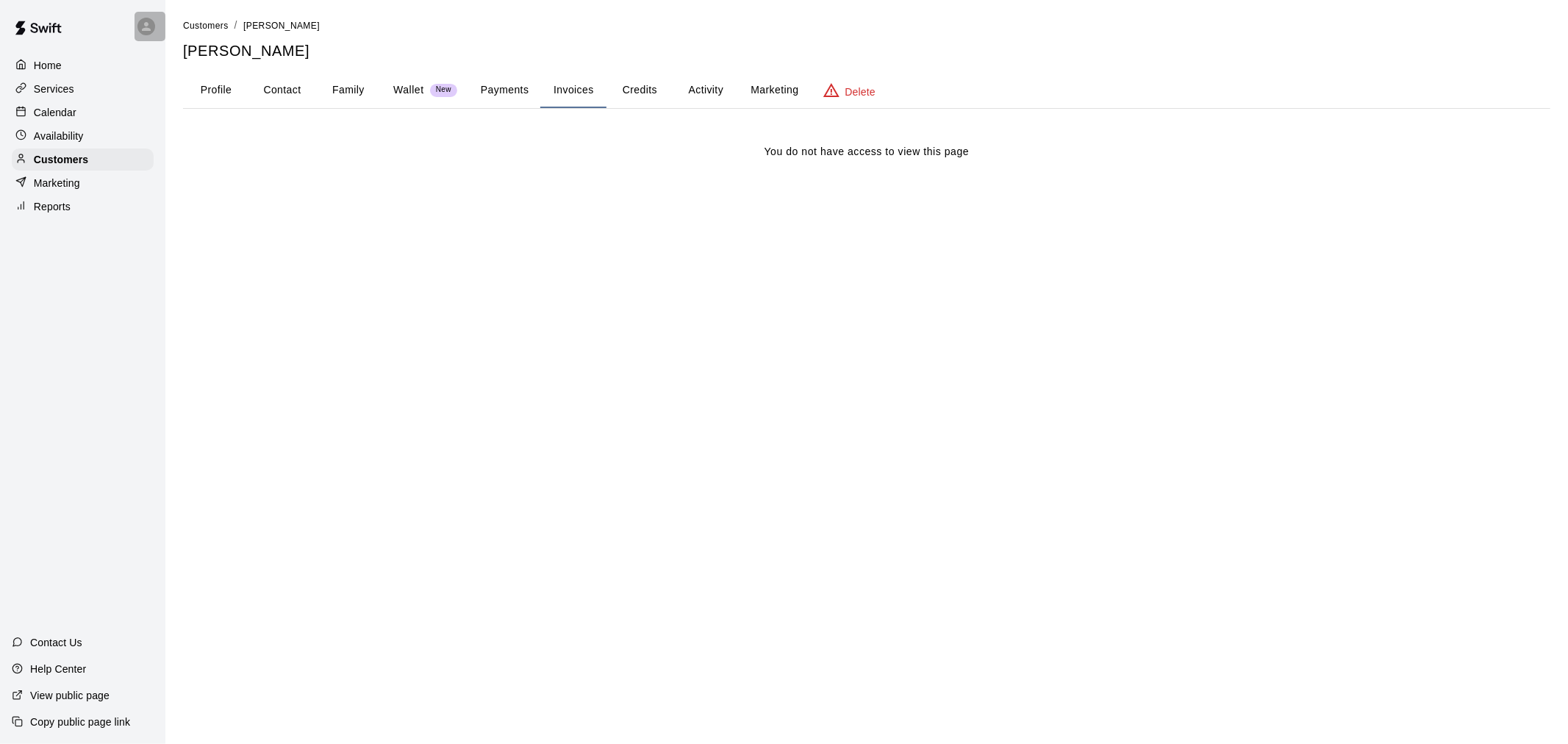
click at [154, 24] on div at bounding box center [147, 27] width 18 height 18
click at [312, 204] on div at bounding box center [784, 372] width 1568 height 744
click at [150, 20] on icon at bounding box center [146, 26] width 14 height 14
click at [194, 123] on ul "Kayla Seto kaylaseto88@gmail.com Settings Sign out" at bounding box center [225, 85] width 182 height 87
click at [194, 116] on p "Sign out" at bounding box center [186, 113] width 39 height 14
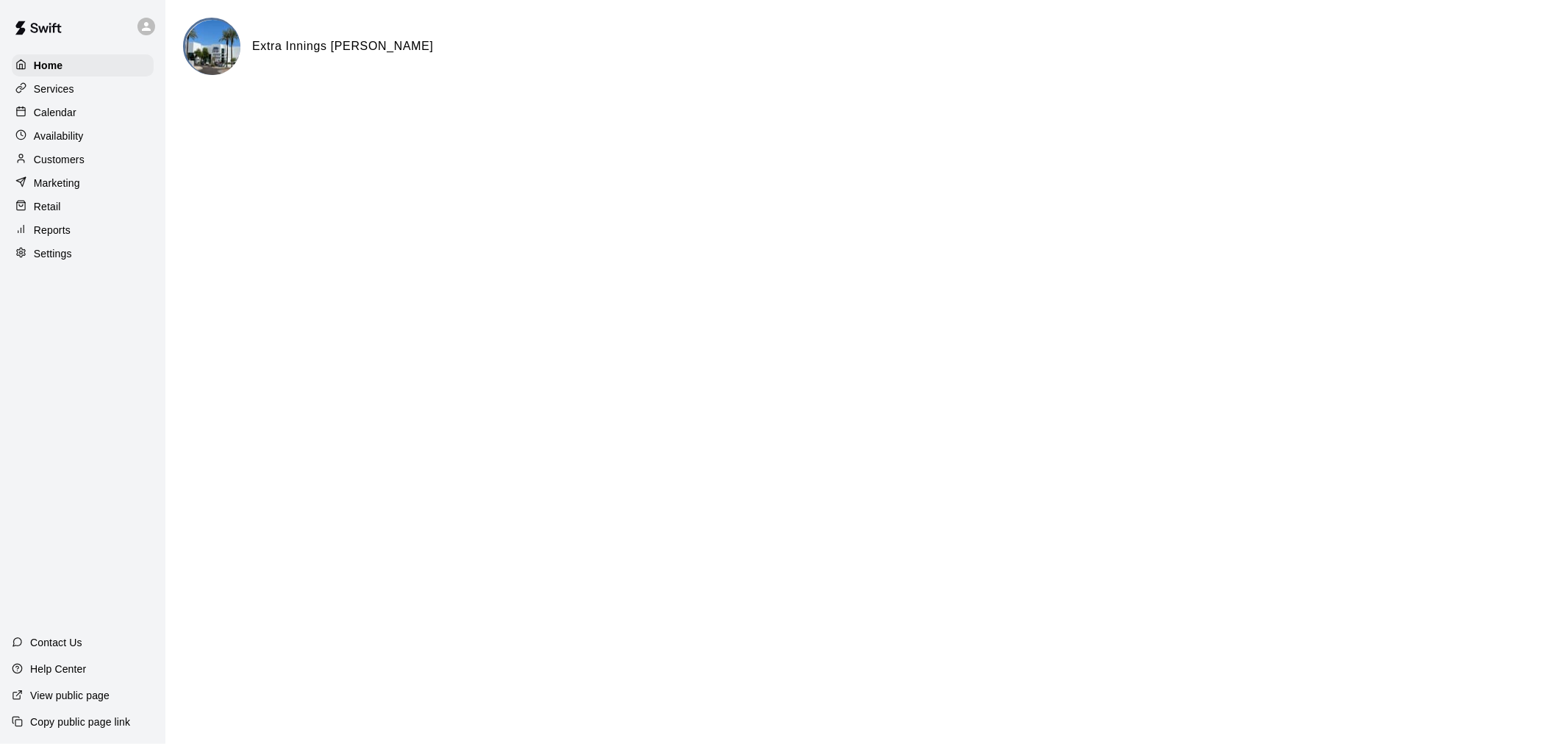
click at [119, 166] on div "Customers" at bounding box center [82, 159] width 141 height 22
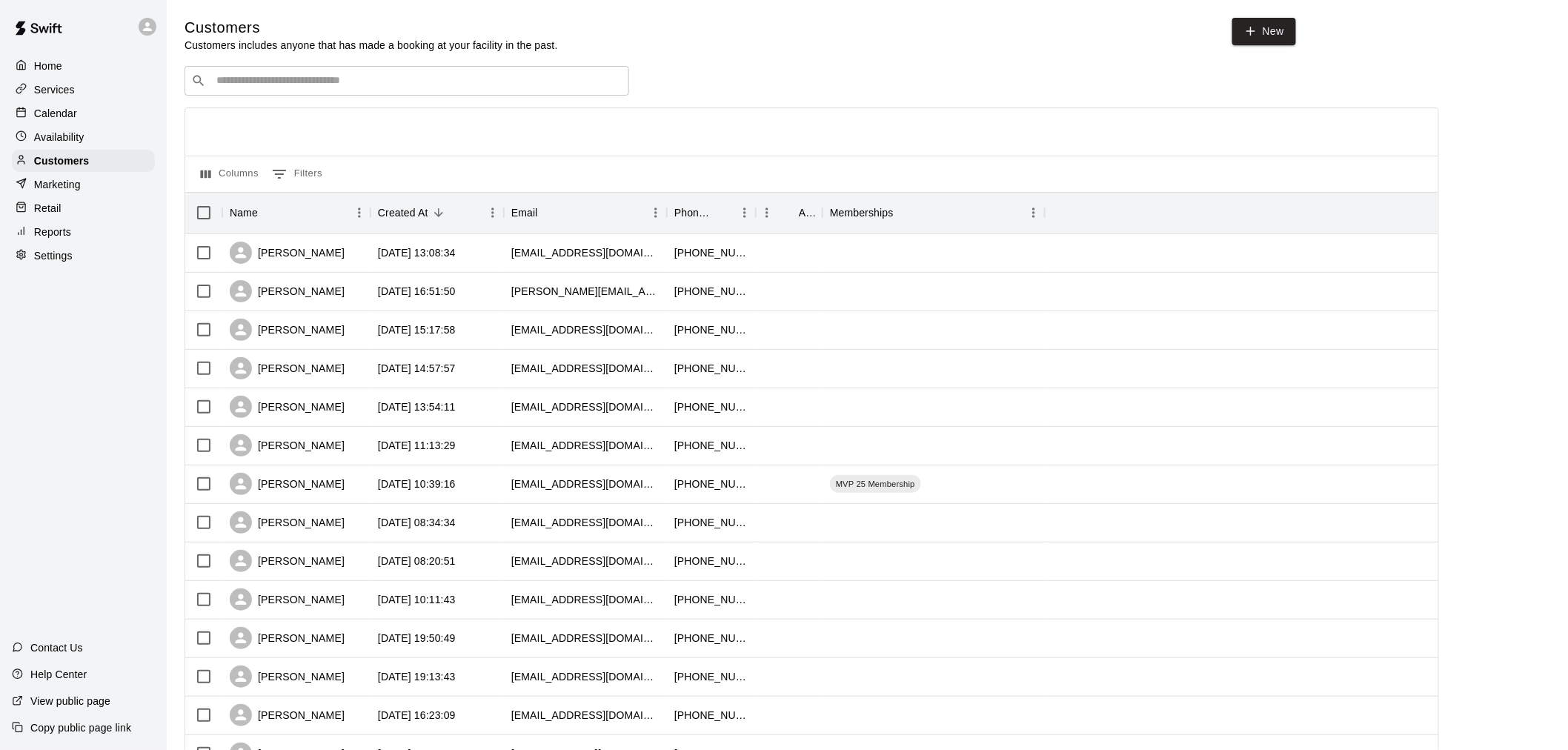
click at [392, 79] on input "Search customers by name or email" at bounding box center [417, 81] width 411 height 15
paste input "**********"
click at [388, 84] on input "**********" at bounding box center [406, 81] width 389 height 15
drag, startPoint x: 265, startPoint y: 80, endPoint x: 147, endPoint y: 94, distance: 118.8
click at [147, 94] on div "**********" at bounding box center [784, 639] width 1568 height 1278
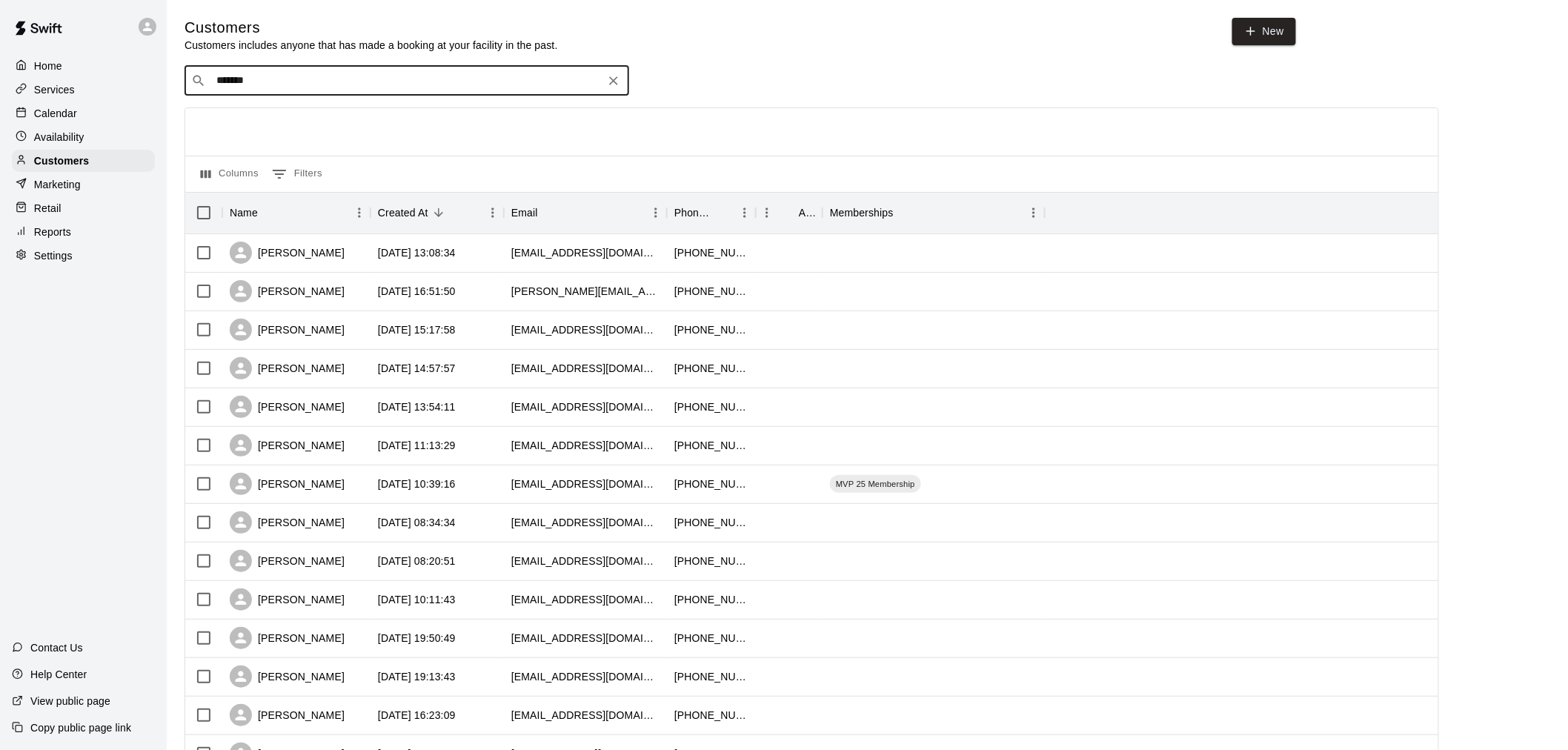
type input "*******"
click at [292, 87] on input "*******" at bounding box center [406, 81] width 389 height 15
click at [292, 108] on p "Vanessa Montero" at bounding box center [272, 113] width 91 height 15
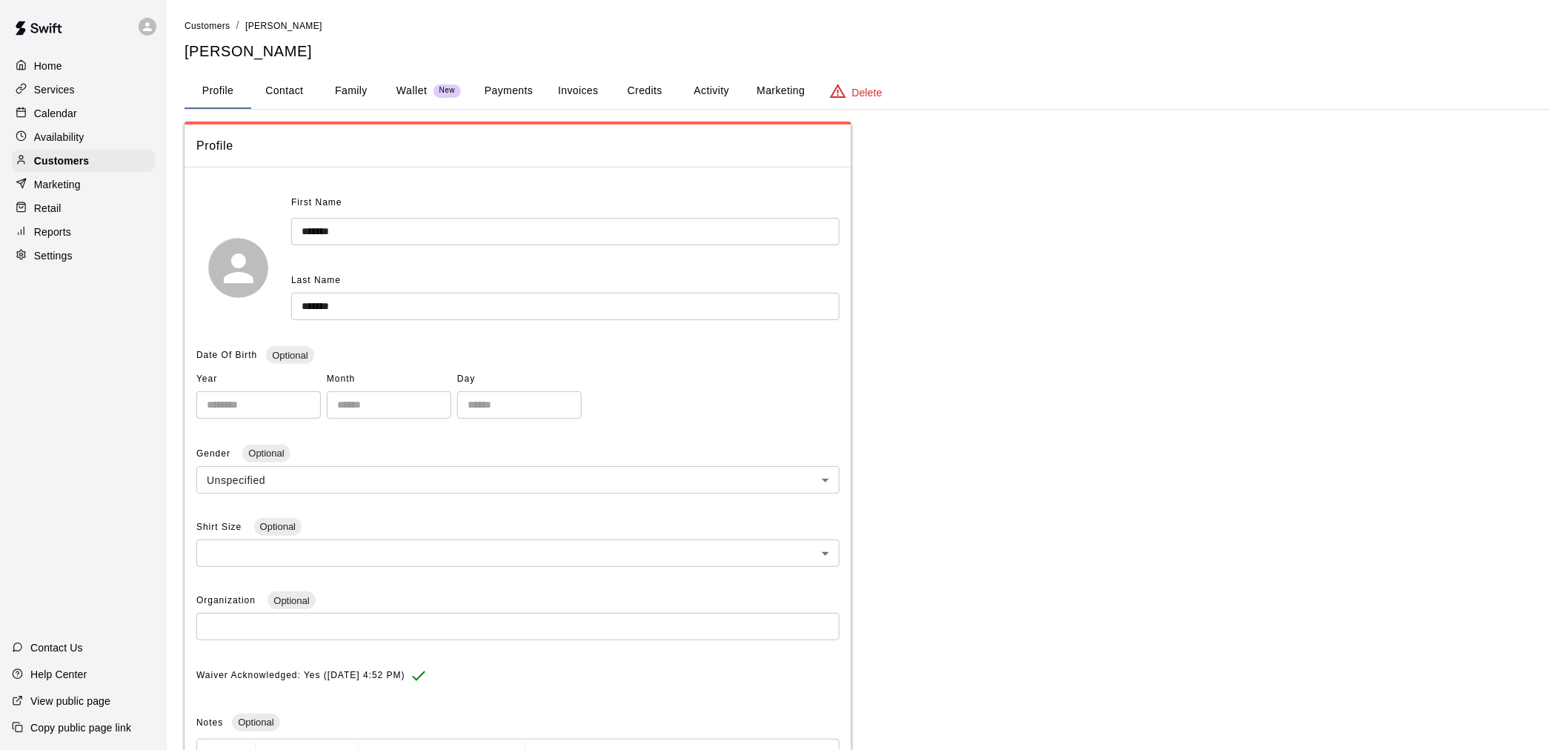
click at [561, 90] on button "Invoices" at bounding box center [578, 91] width 66 height 35
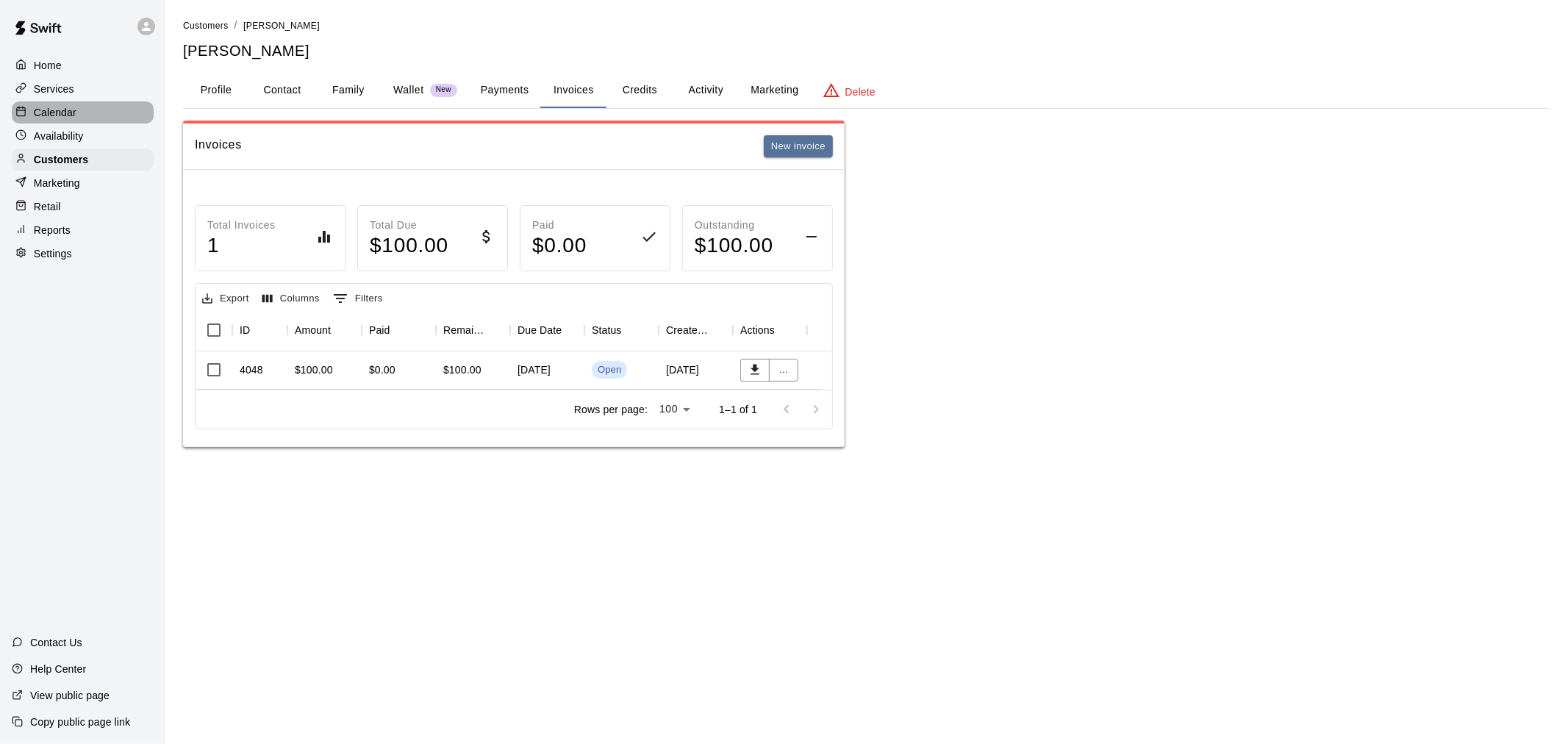
click at [77, 113] on div "Calendar" at bounding box center [82, 113] width 141 height 22
click at [147, 20] on icon at bounding box center [146, 26] width 14 height 14
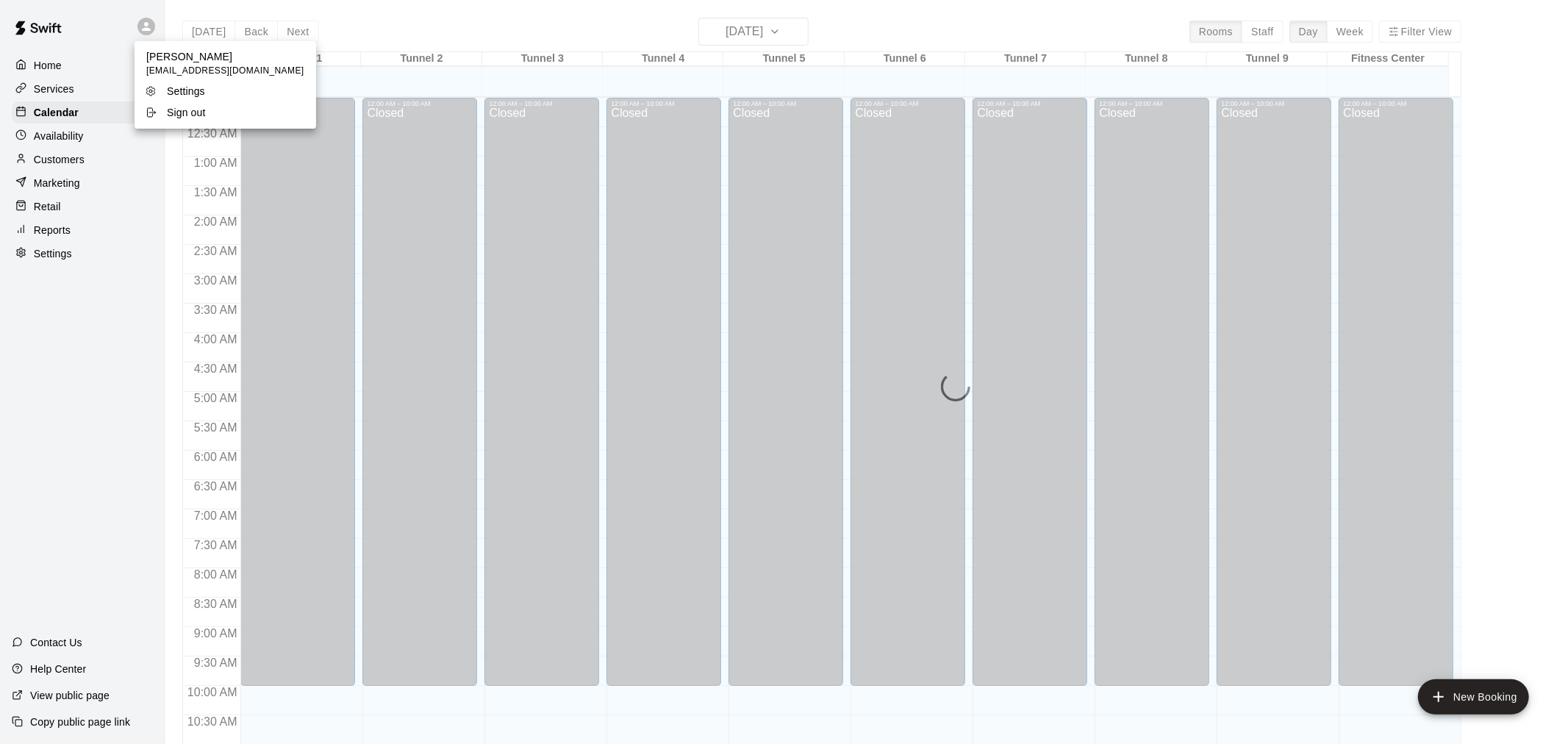
click at [202, 105] on p "Sign out" at bounding box center [186, 113] width 39 height 14
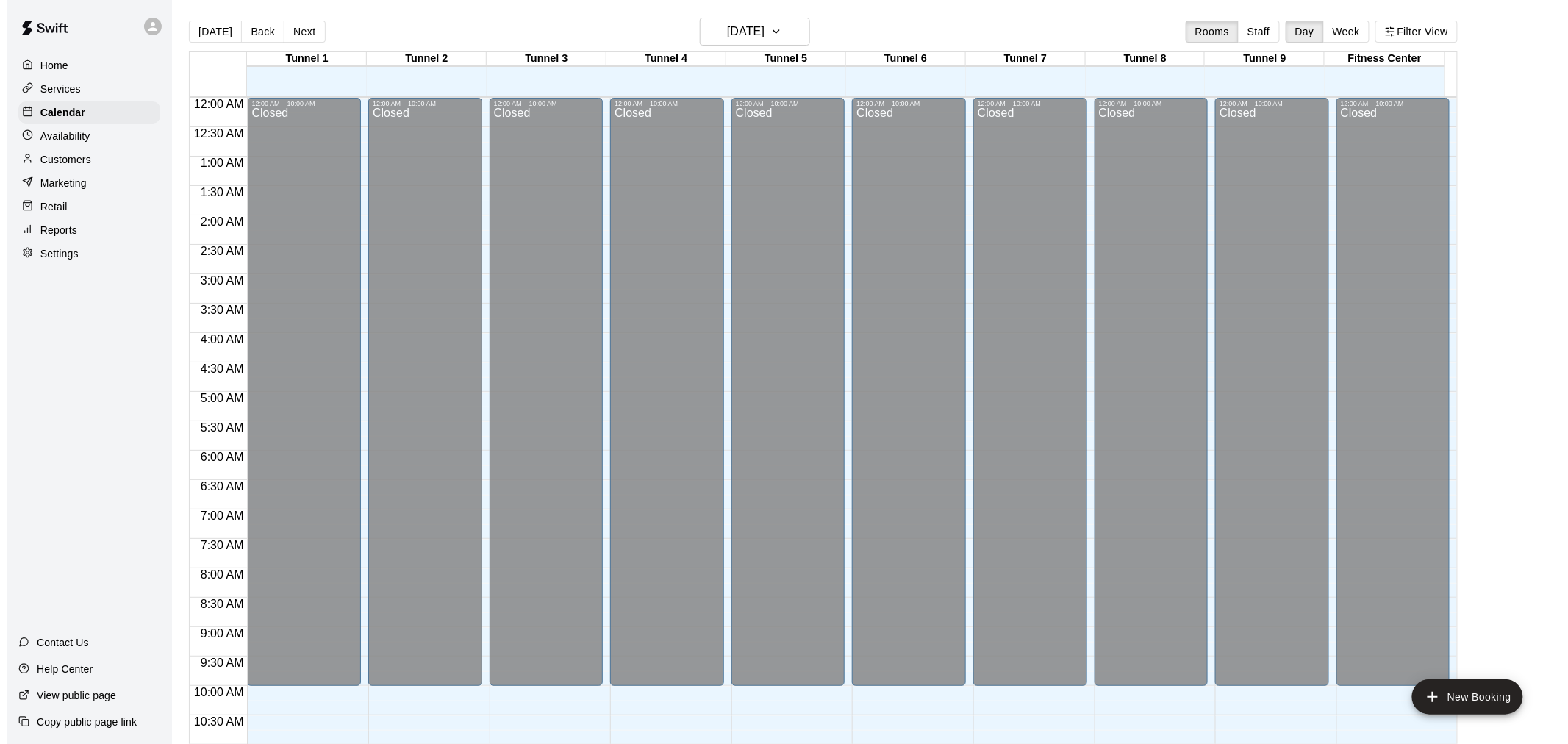
scroll to position [703, 0]
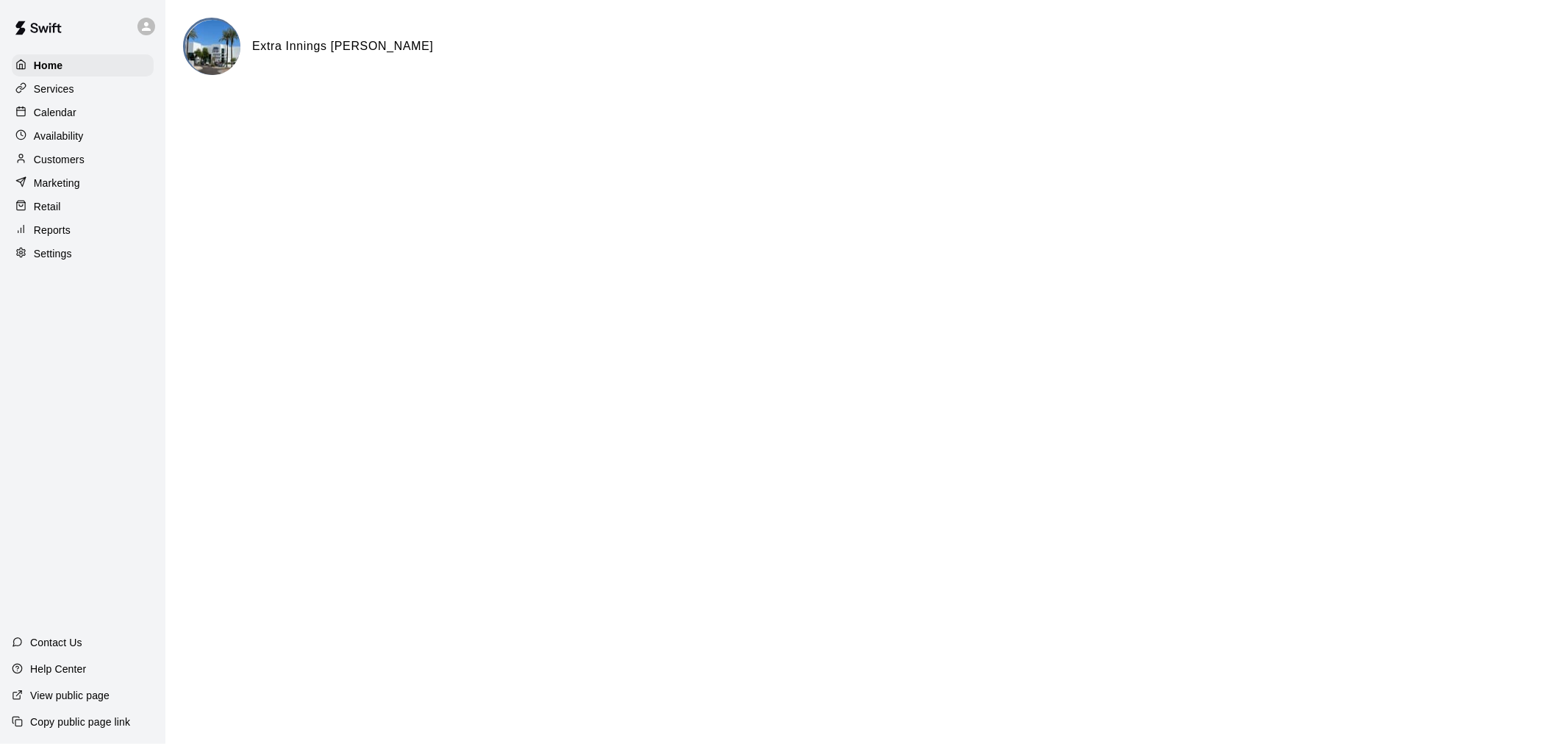
click at [66, 118] on p "Calendar" at bounding box center [55, 113] width 42 height 14
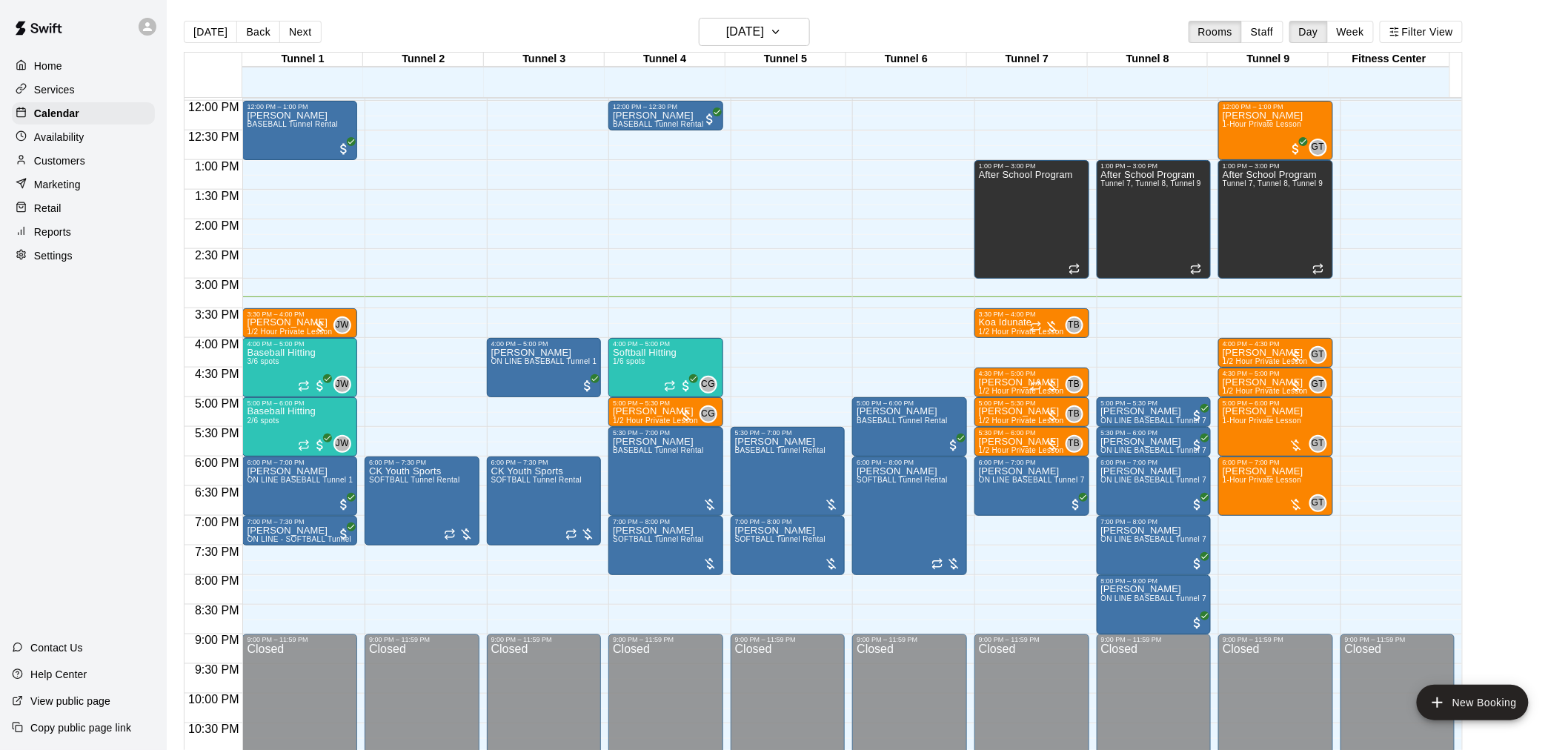
scroll to position [754, 0]
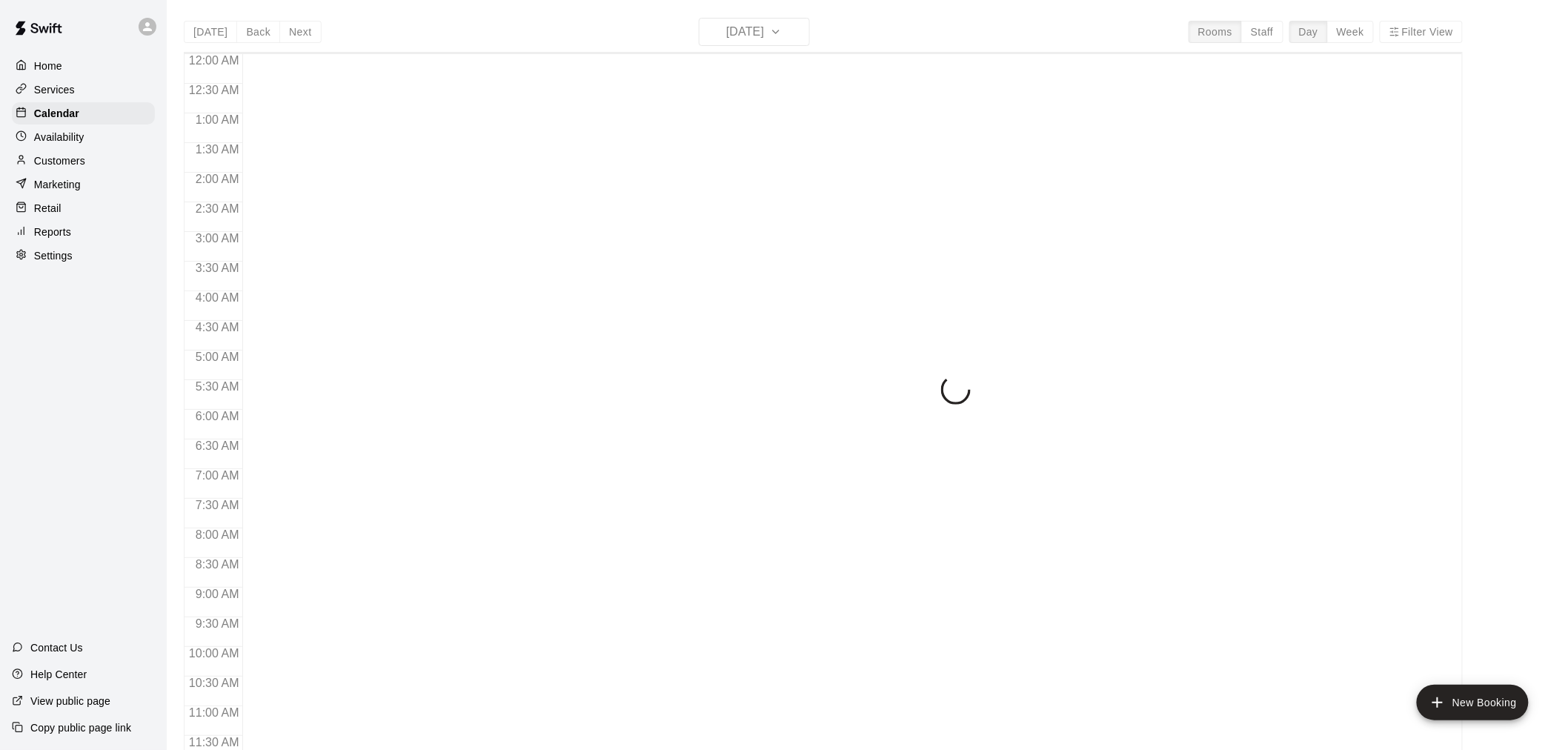
scroll to position [709, 0]
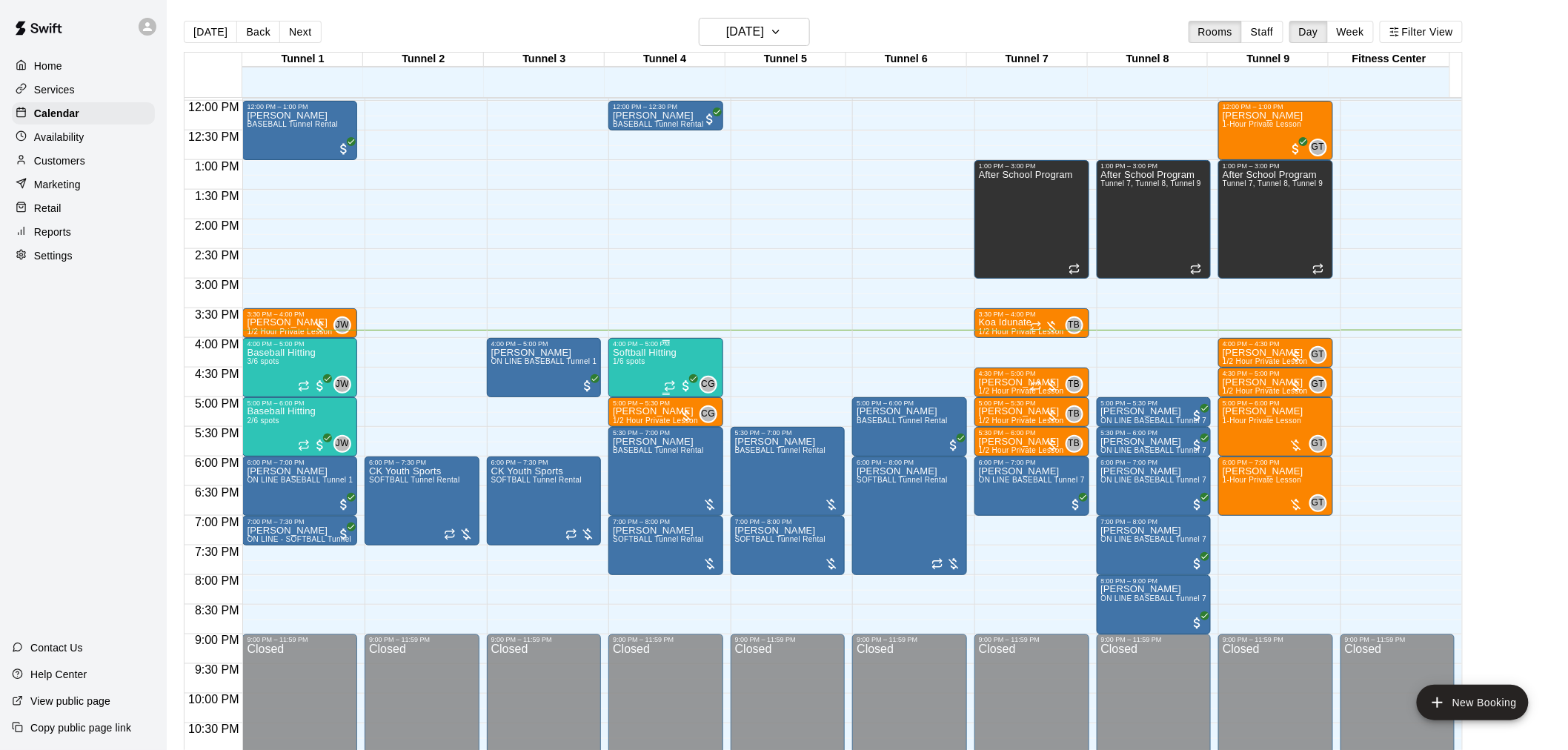
click at [631, 373] on div "Softball Hitting 1/6 spots" at bounding box center [645, 723] width 64 height 750
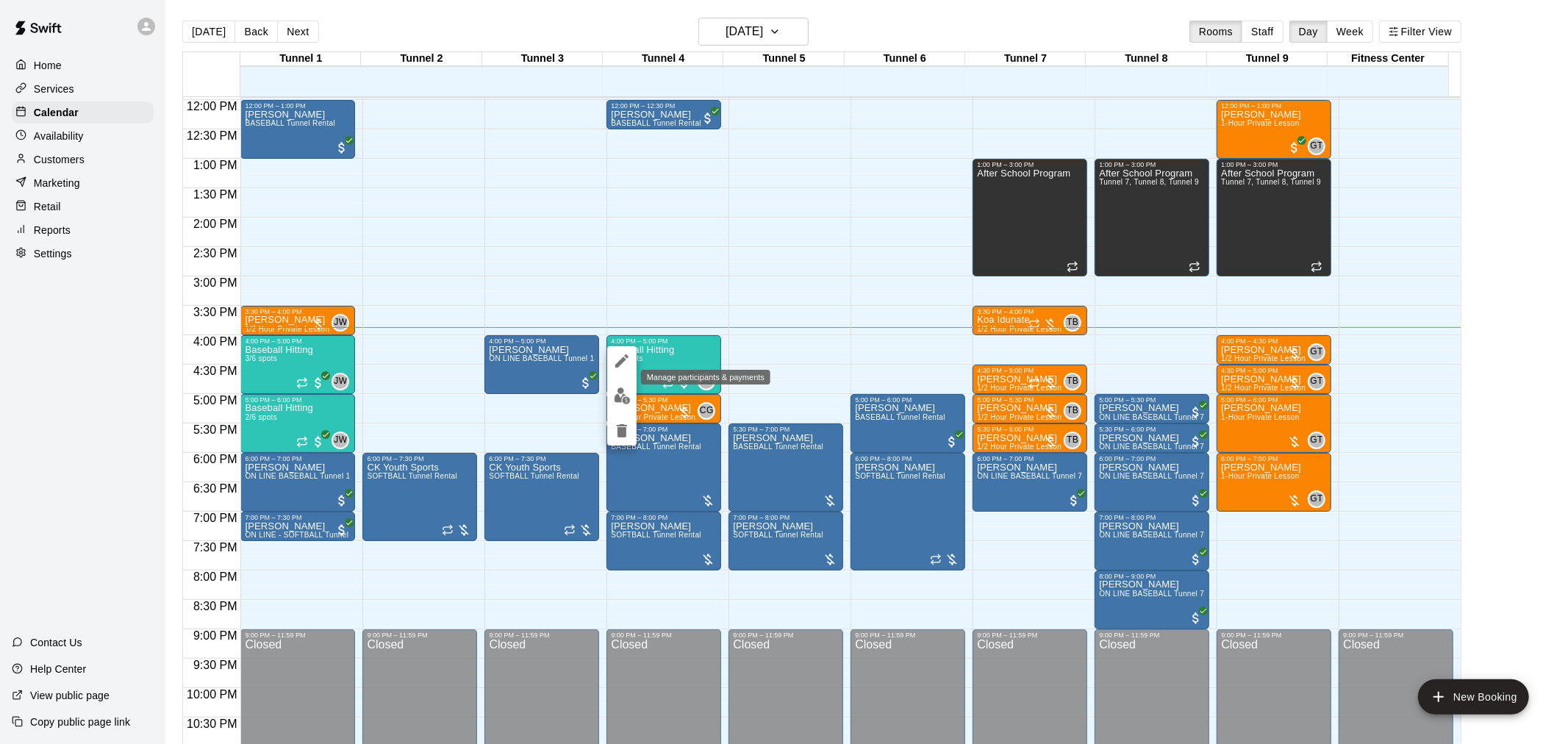
click at [619, 392] on img "edit" at bounding box center [622, 395] width 17 height 17
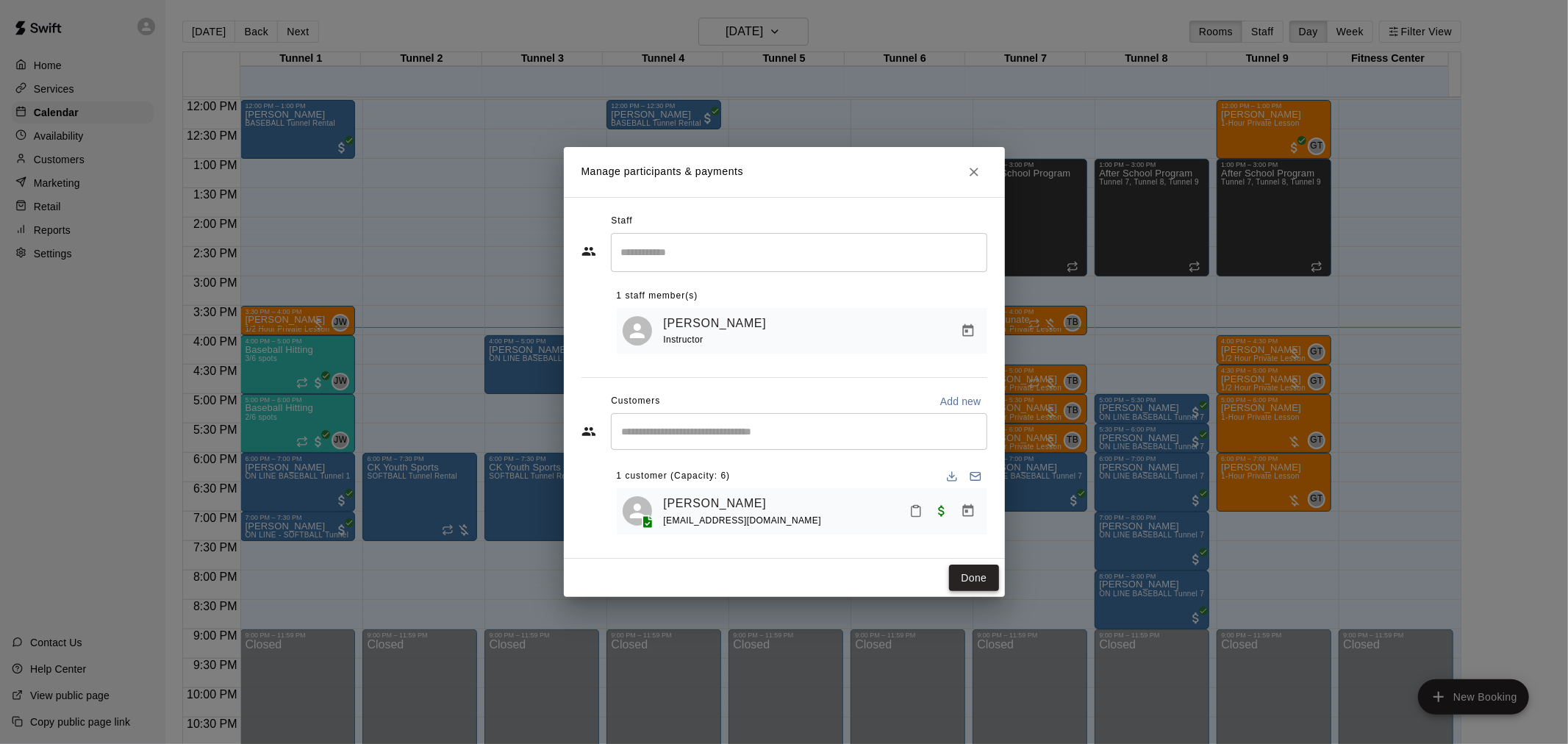
click at [974, 582] on button "Done" at bounding box center [973, 578] width 50 height 27
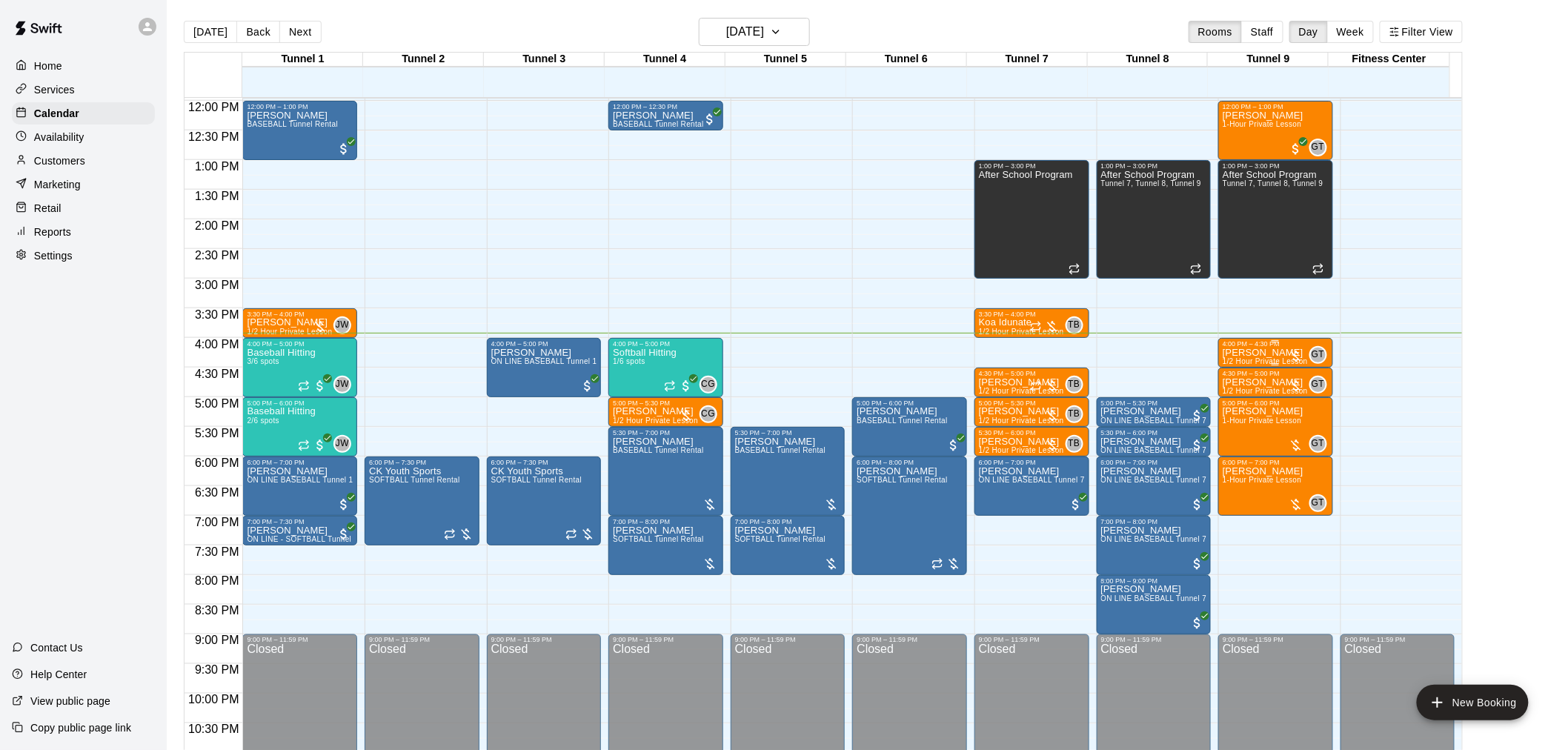
click at [1269, 352] on p "[PERSON_NAME]" at bounding box center [1265, 352] width 85 height 0
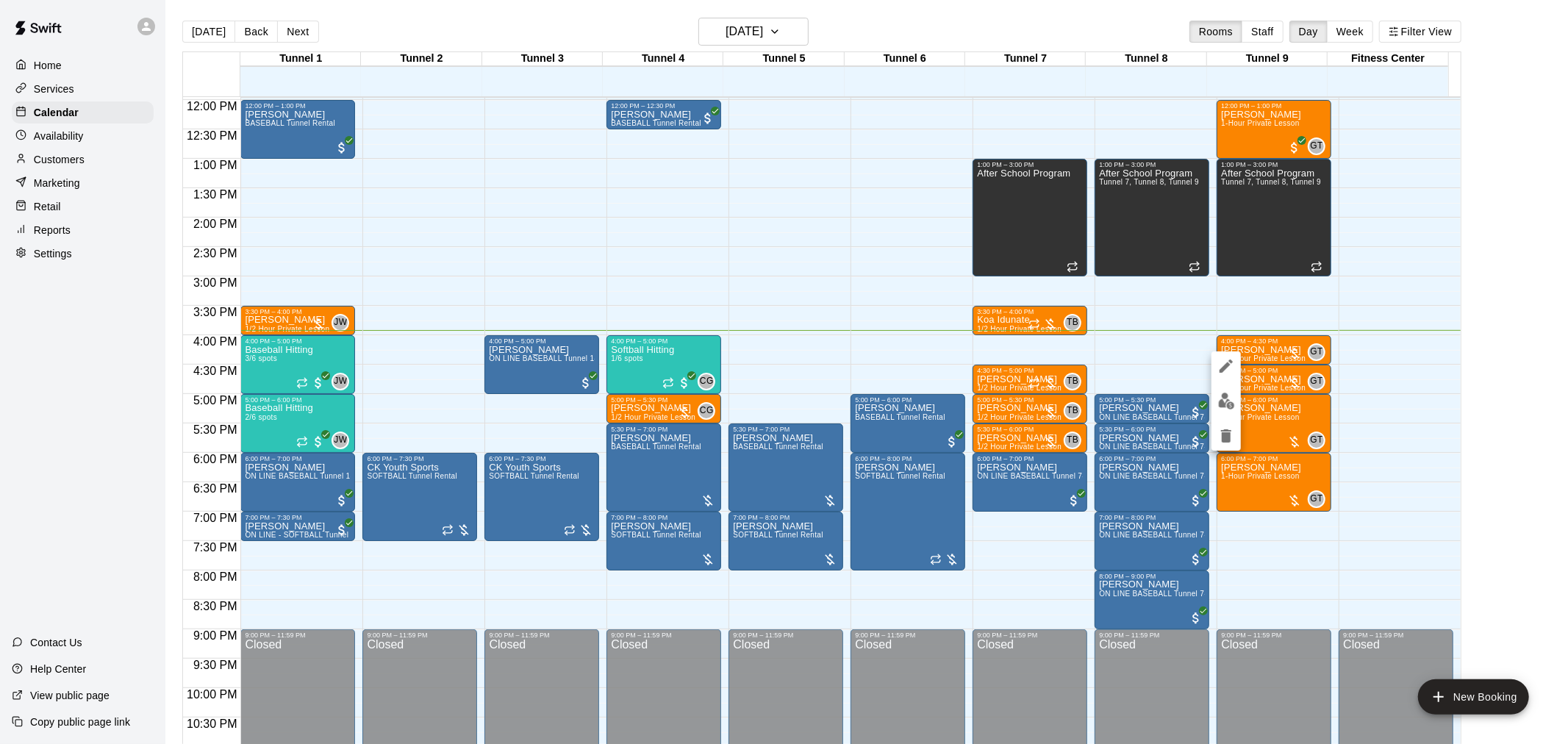
click at [1225, 397] on img "edit" at bounding box center [1226, 401] width 17 height 17
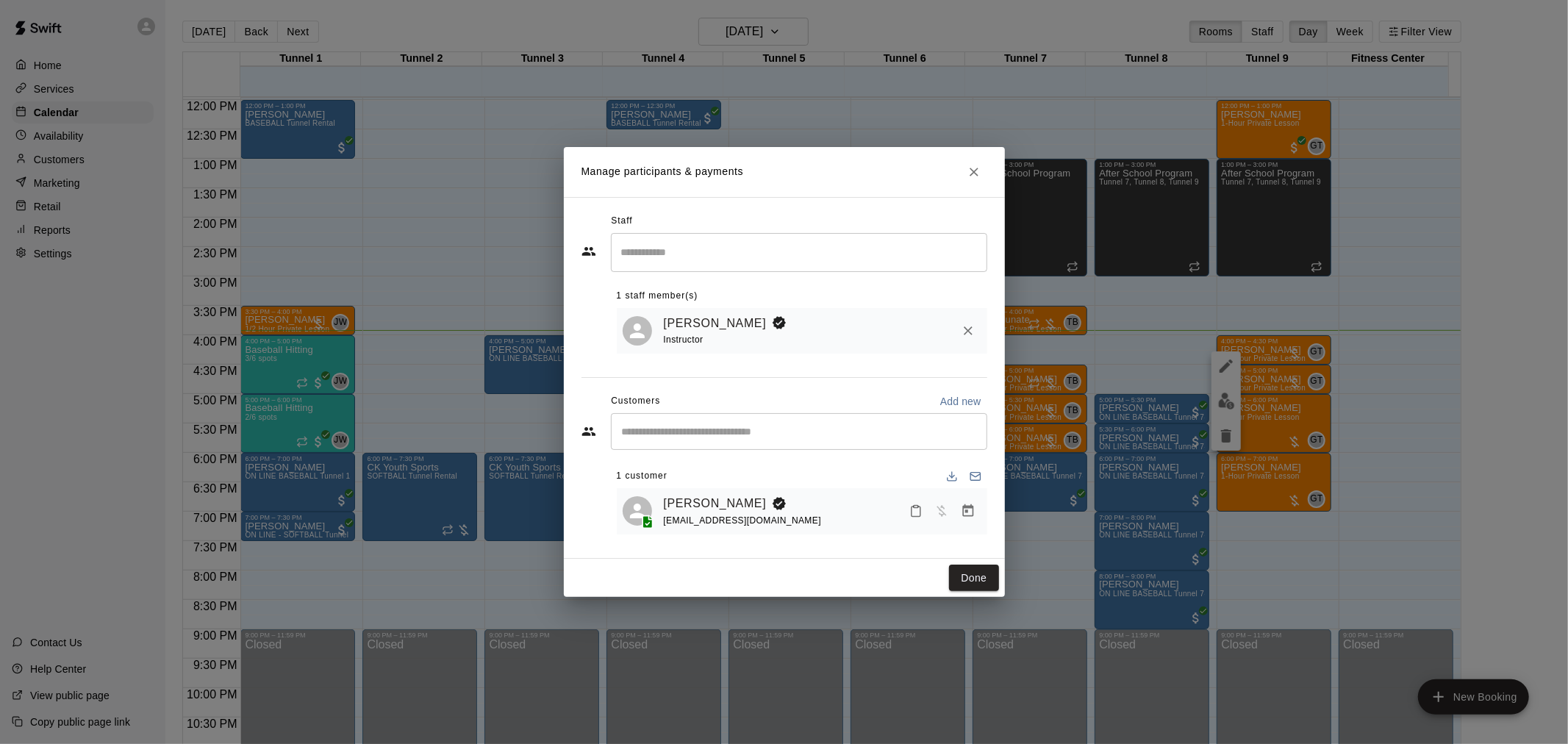
click at [979, 517] on button "Manage bookings & payment" at bounding box center [968, 510] width 26 height 26
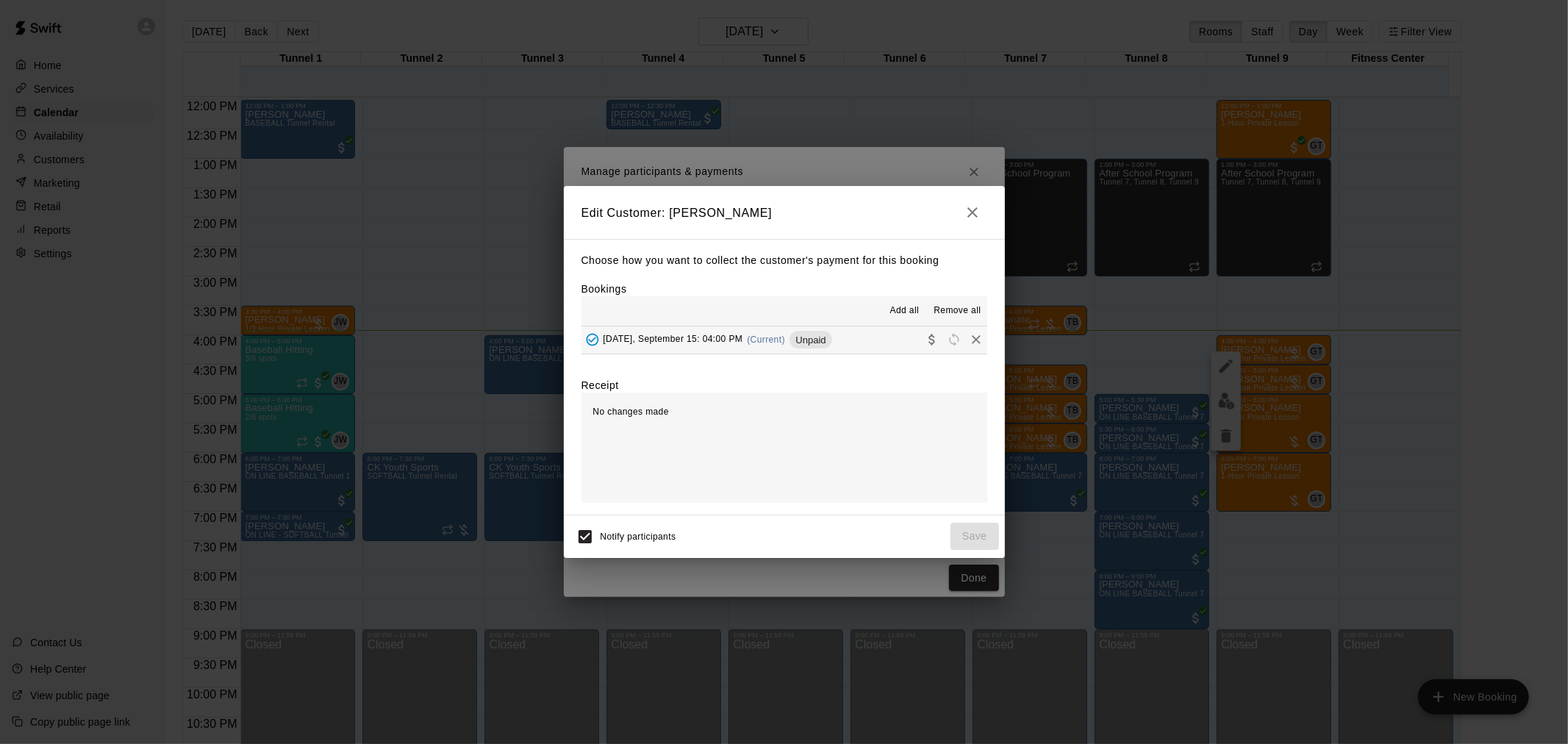
click at [790, 340] on div "[DATE], September 15: 04:00 PM (Current) Unpaid" at bounding box center [707, 340] width 251 height 22
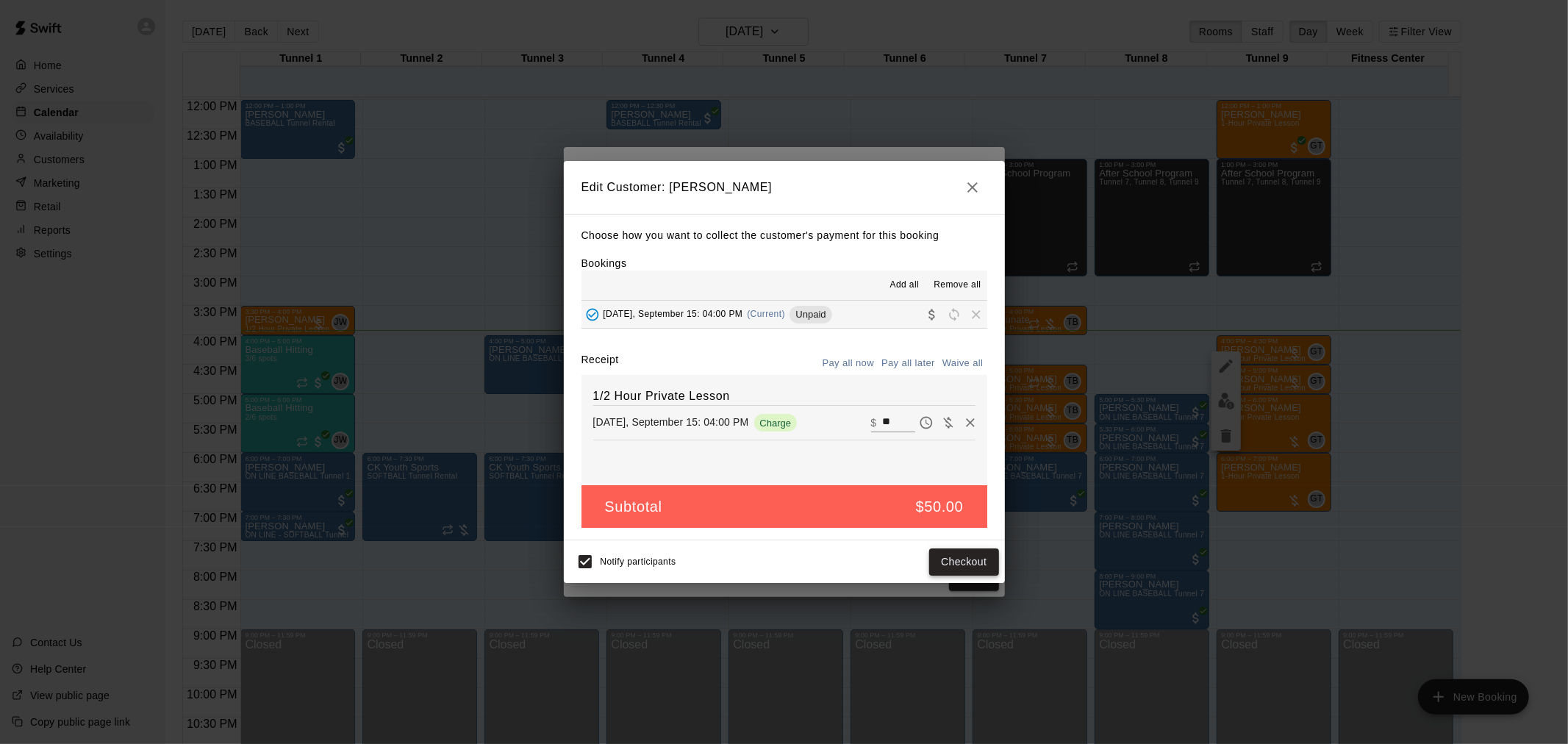
click at [985, 561] on button "Checkout" at bounding box center [963, 562] width 69 height 27
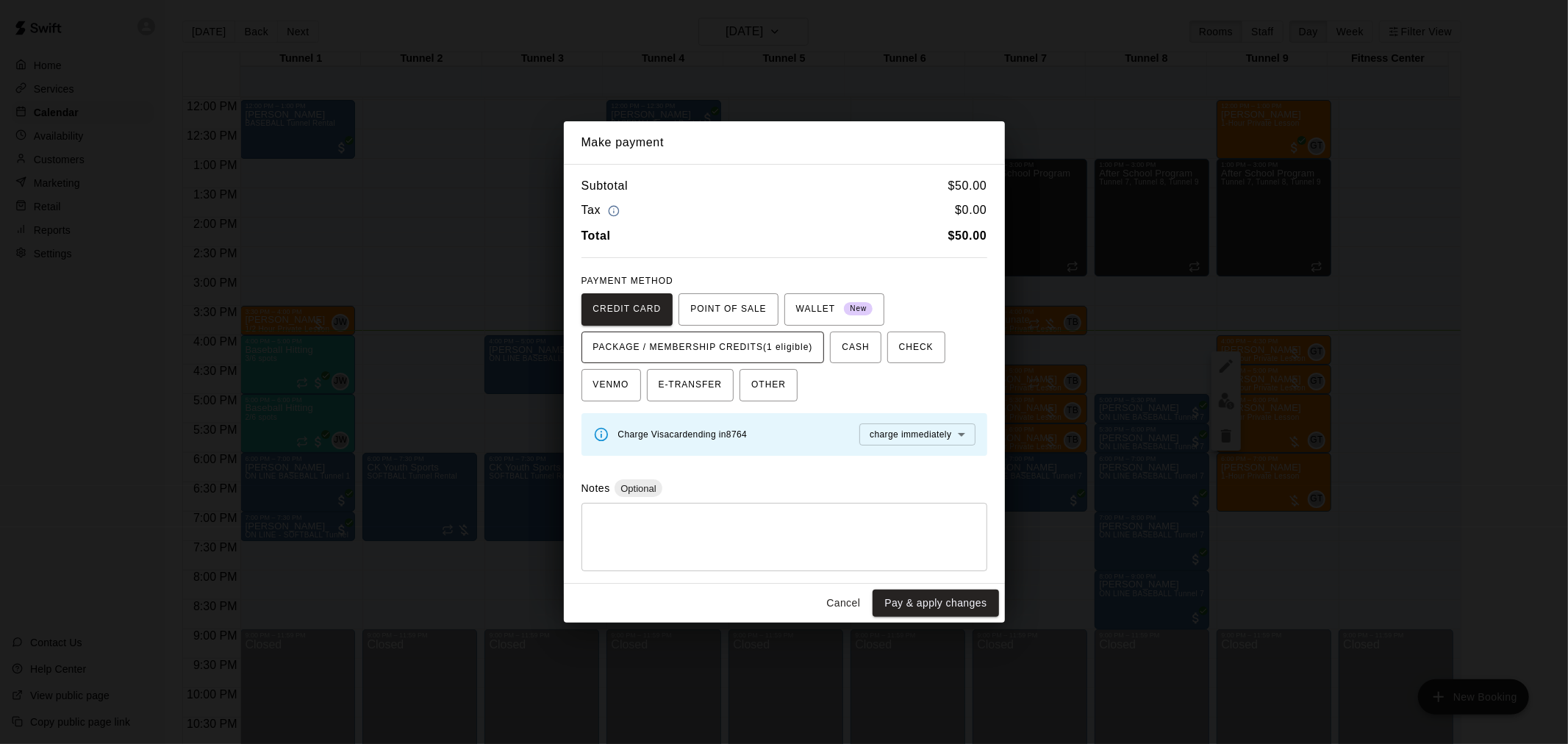
click at [757, 337] on span "PACKAGE / MEMBERSHIP CREDITS (1 eligible)" at bounding box center [703, 348] width 220 height 23
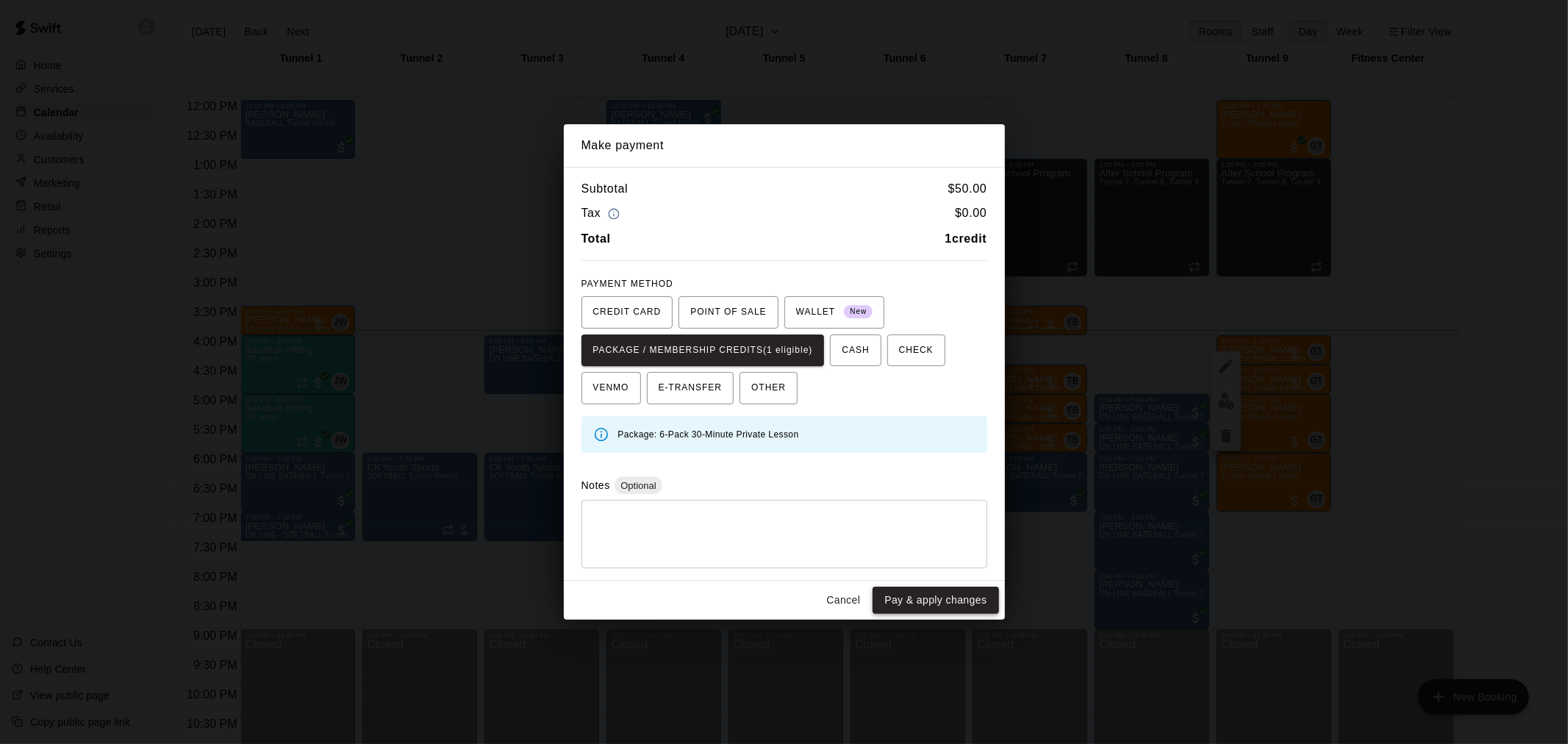
click at [937, 604] on button "Pay & apply changes" at bounding box center [935, 600] width 126 height 27
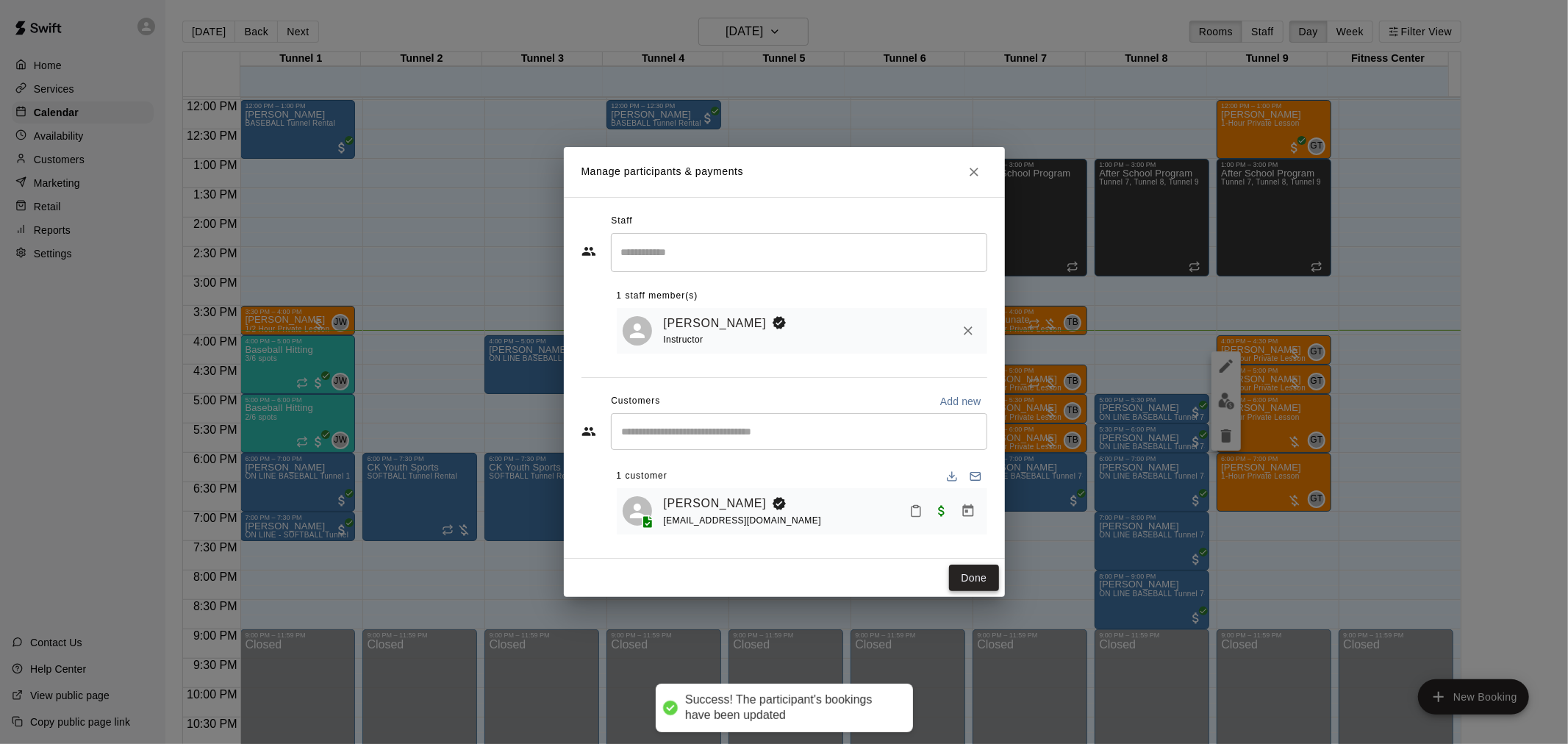
click at [975, 581] on button "Done" at bounding box center [973, 578] width 50 height 27
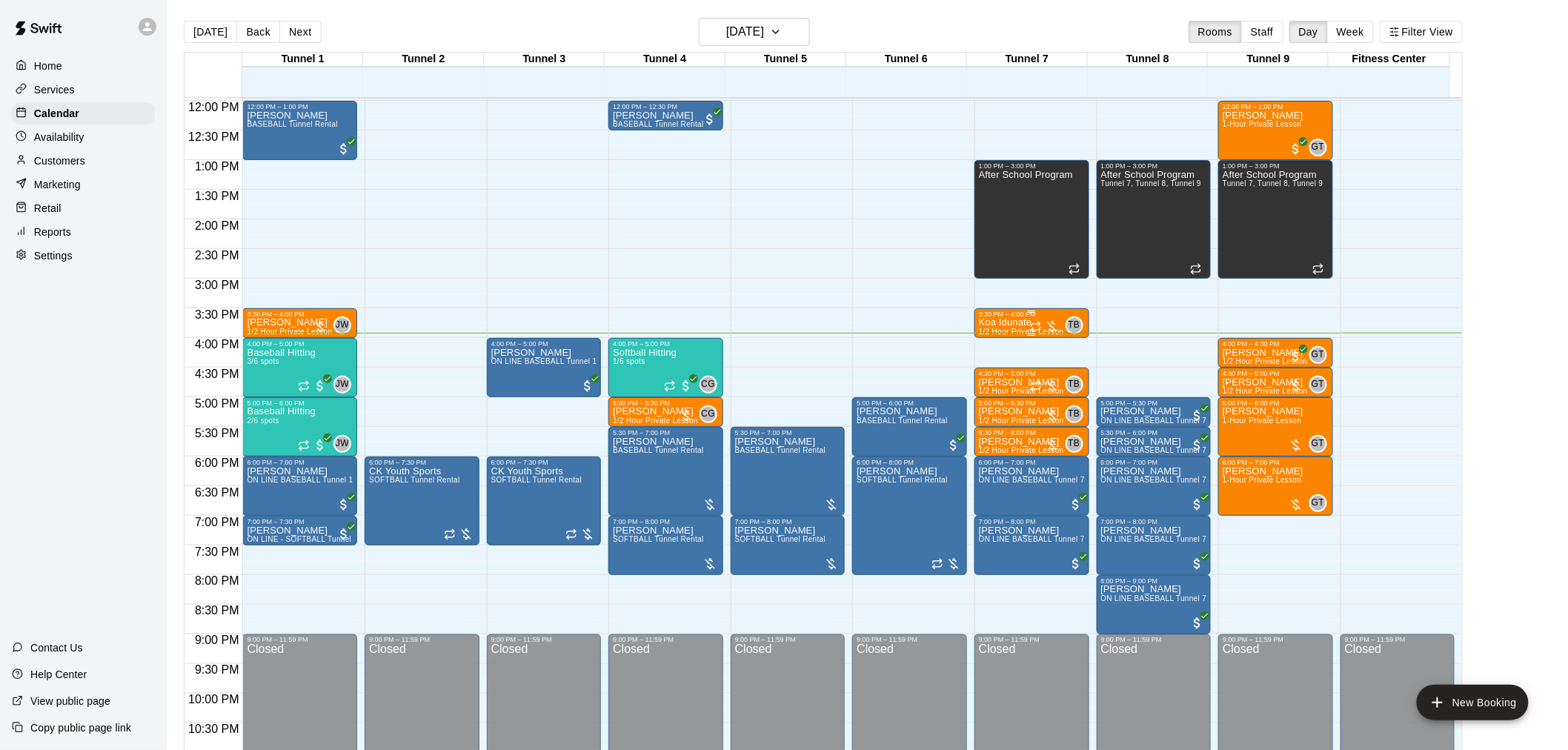
click at [1048, 323] on div at bounding box center [1045, 327] width 30 height 15
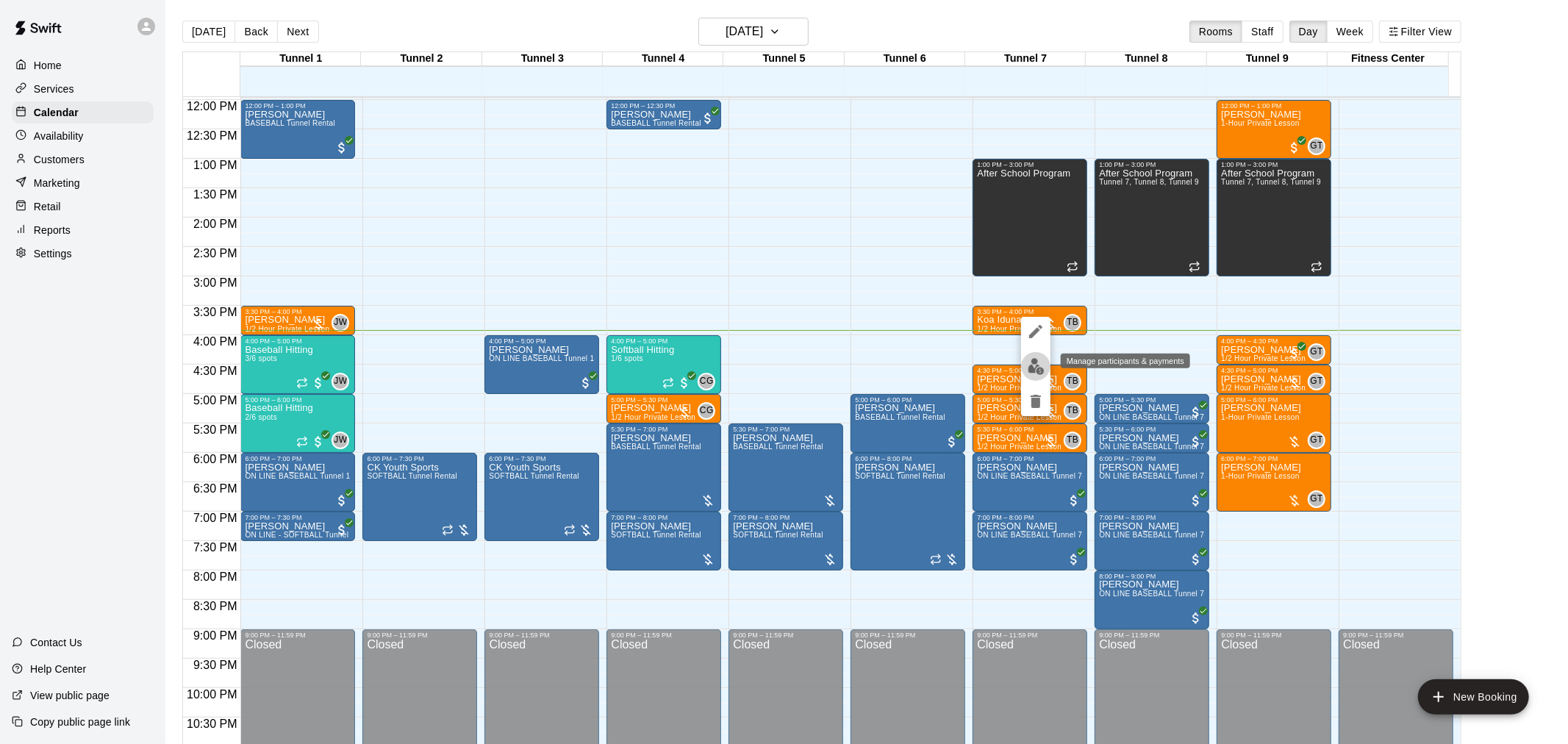
click at [1037, 373] on img "edit" at bounding box center [1036, 366] width 17 height 17
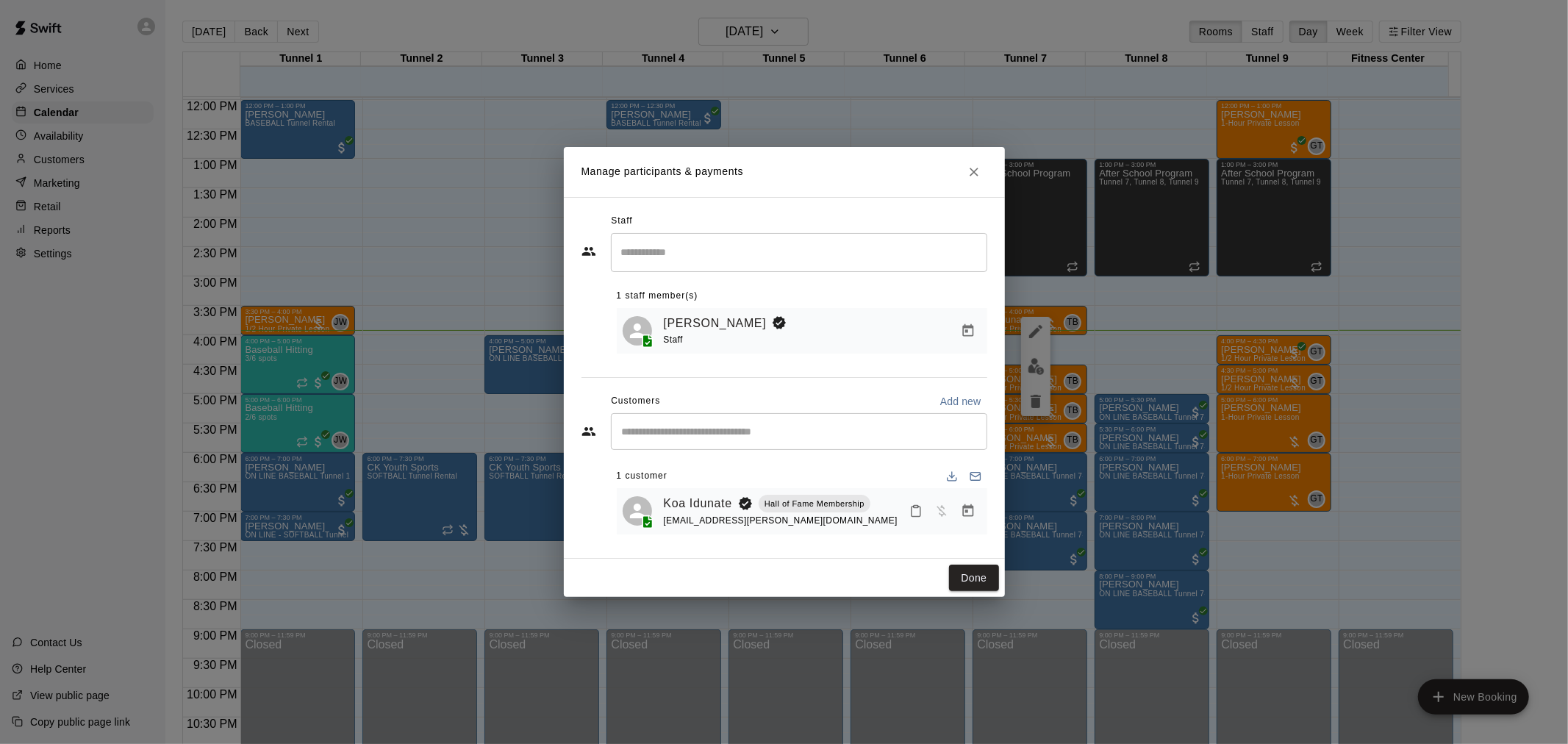
click at [969, 524] on button "Manage bookings & payment" at bounding box center [968, 510] width 26 height 26
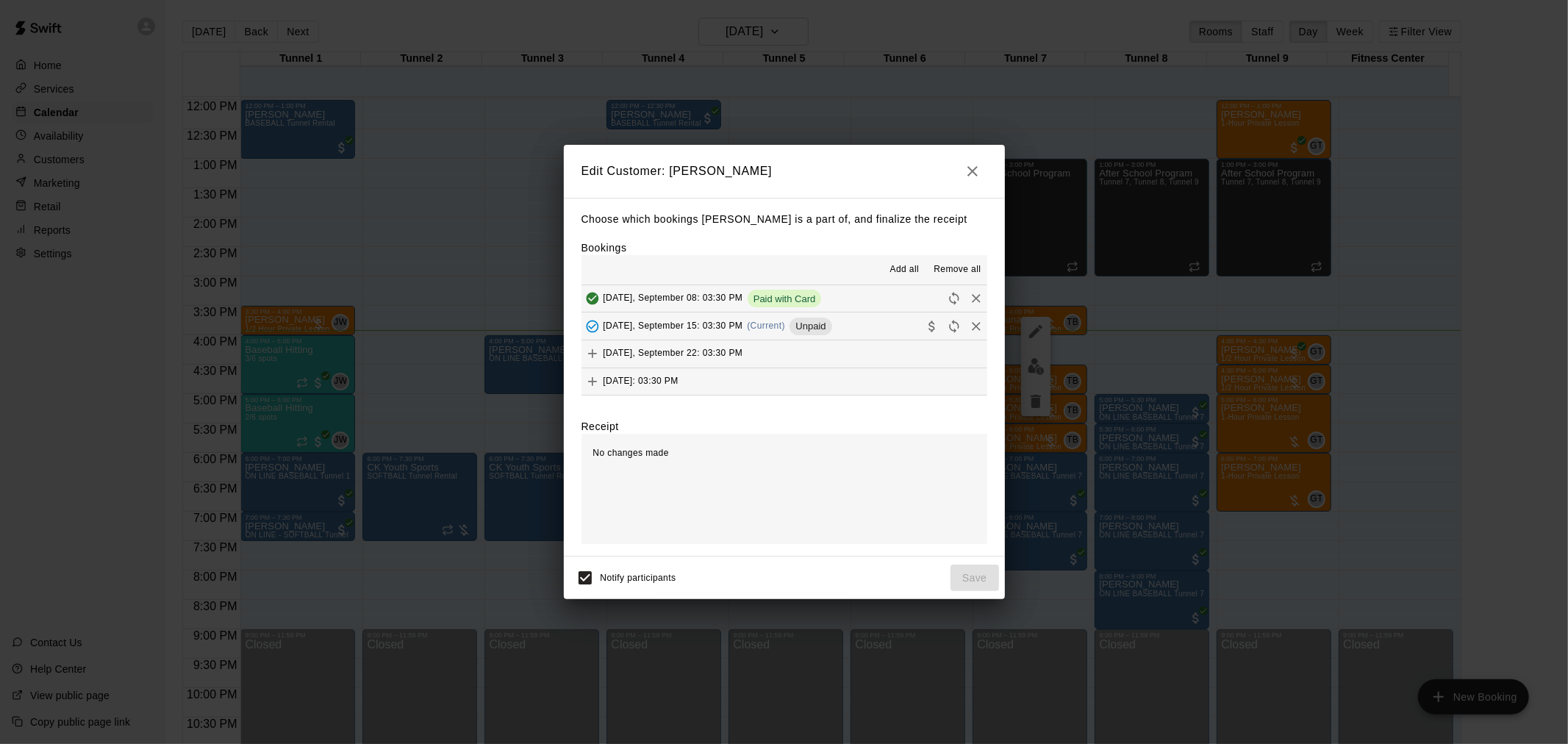
click at [816, 330] on span "Unpaid" at bounding box center [810, 326] width 42 height 11
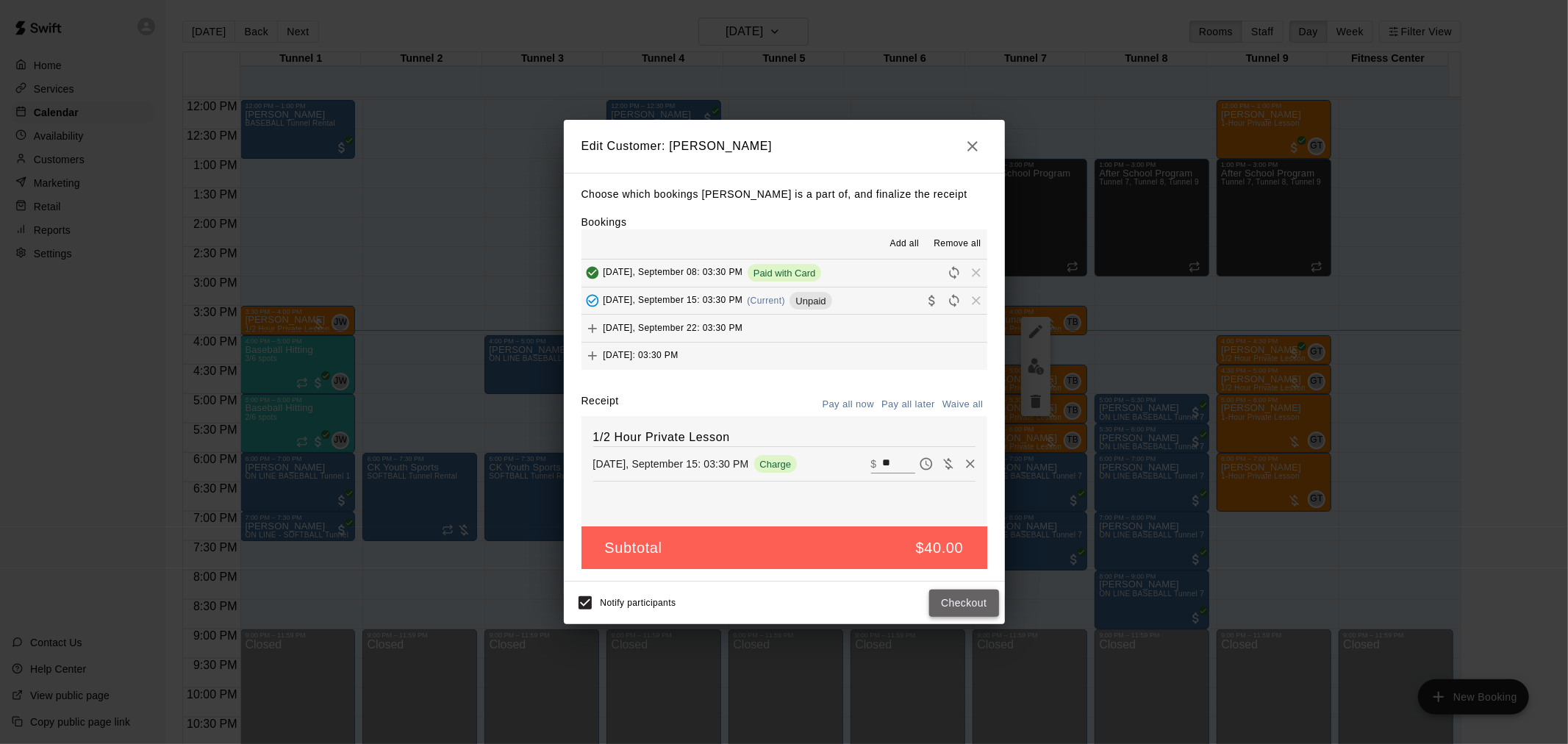
click at [960, 601] on button "Checkout" at bounding box center [963, 603] width 69 height 27
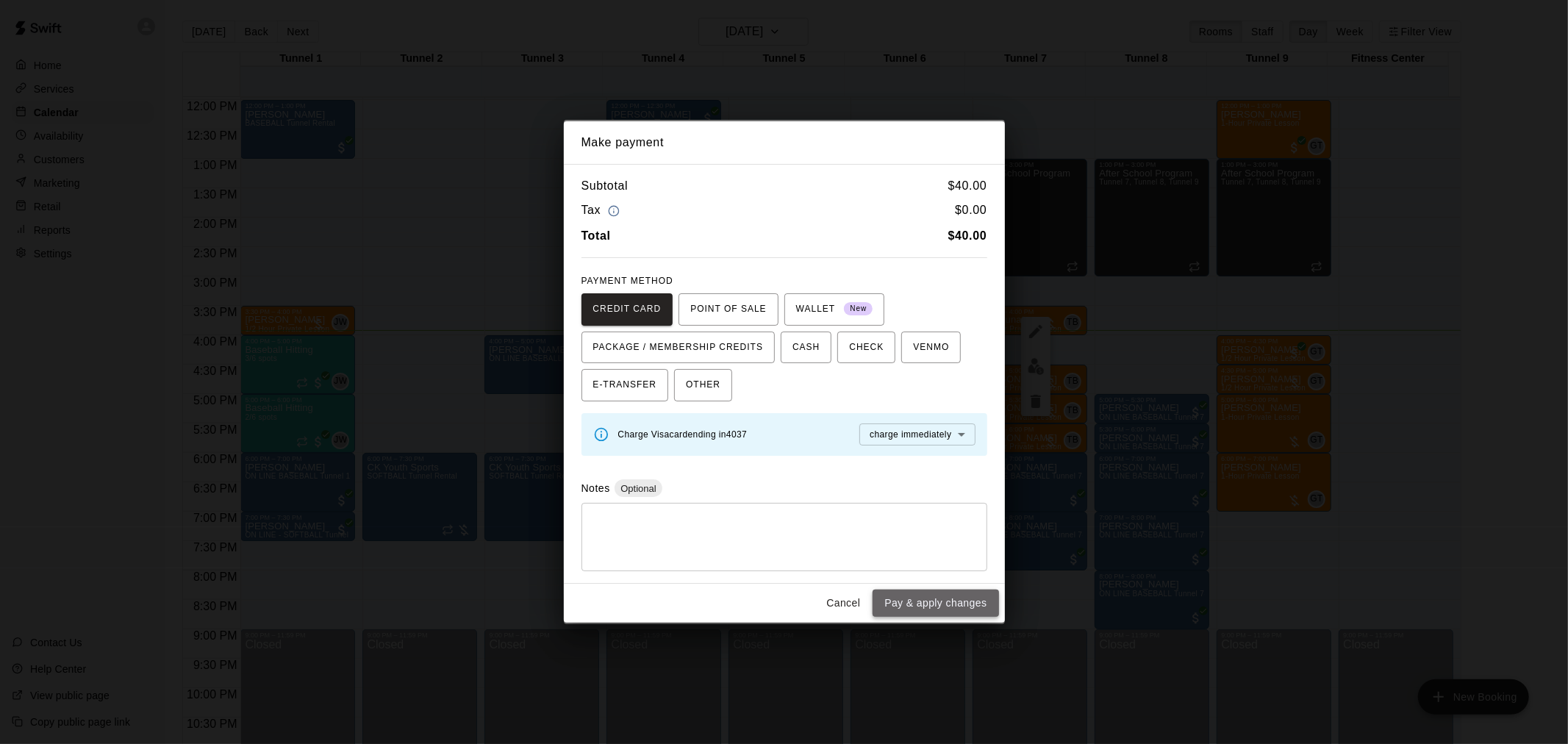
click at [928, 597] on button "Pay & apply changes" at bounding box center [935, 603] width 126 height 27
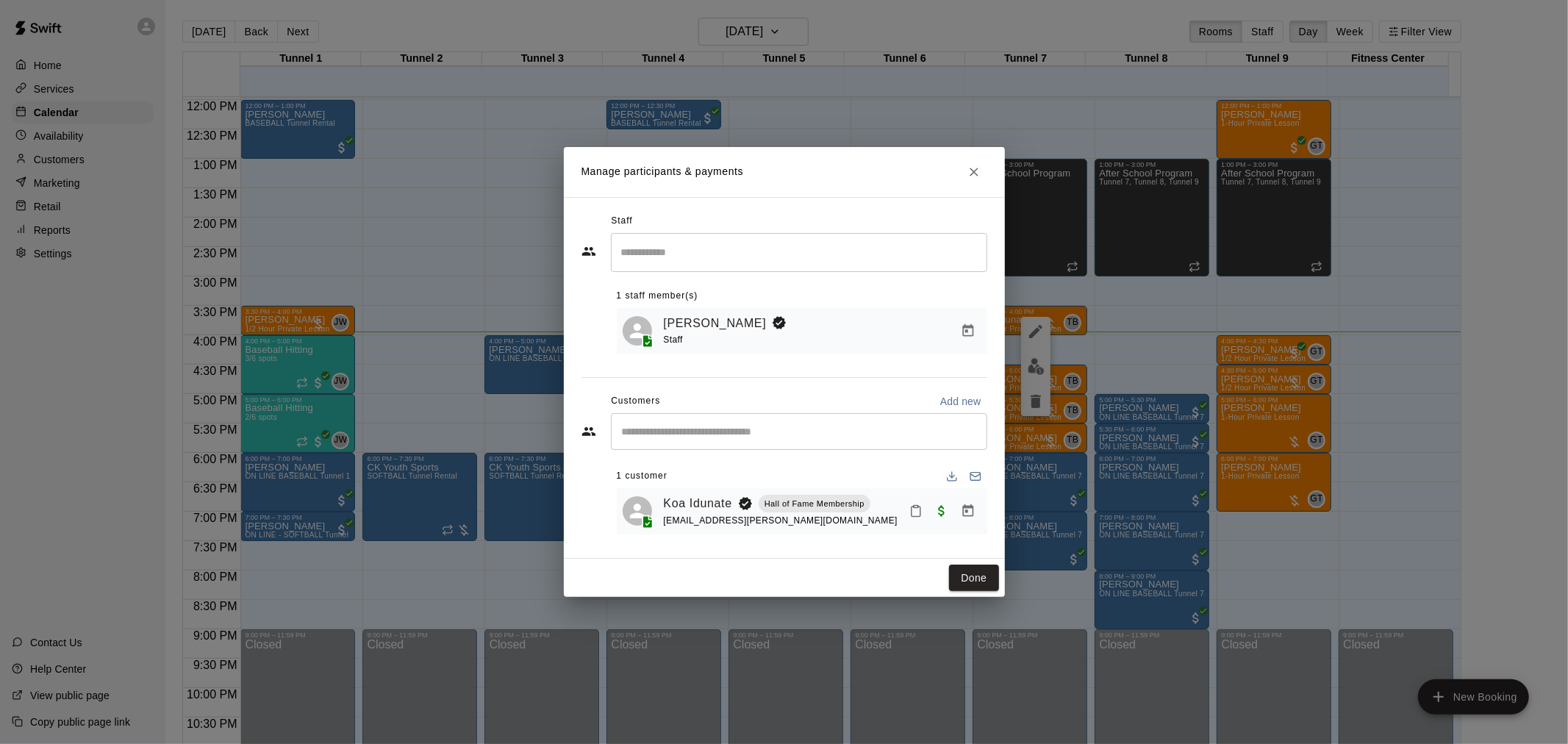
click at [963, 564] on div "Done" at bounding box center [785, 577] width 442 height 39
click at [971, 592] on button "Done" at bounding box center [973, 578] width 50 height 27
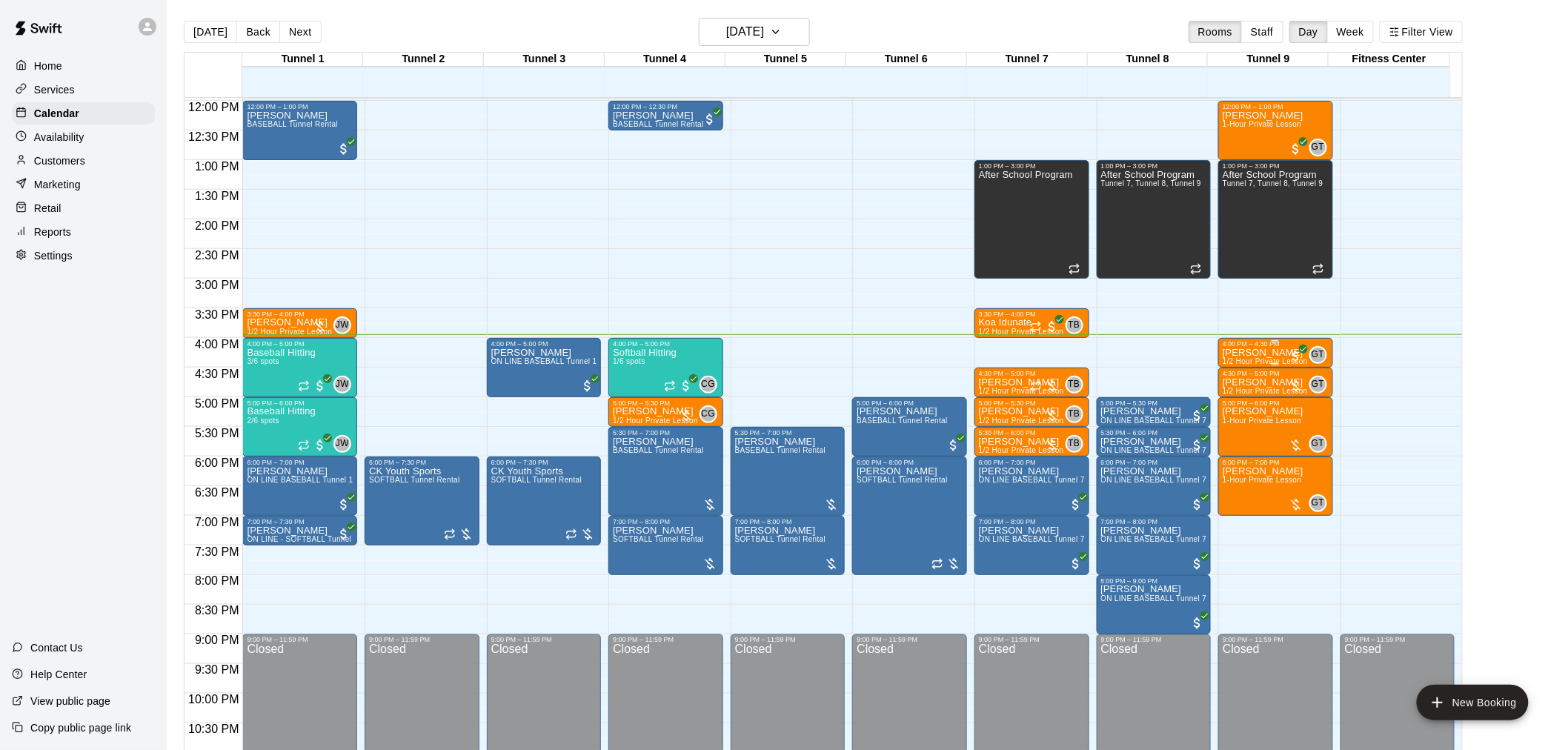
click at [1258, 340] on div at bounding box center [1275, 340] width 106 height 2
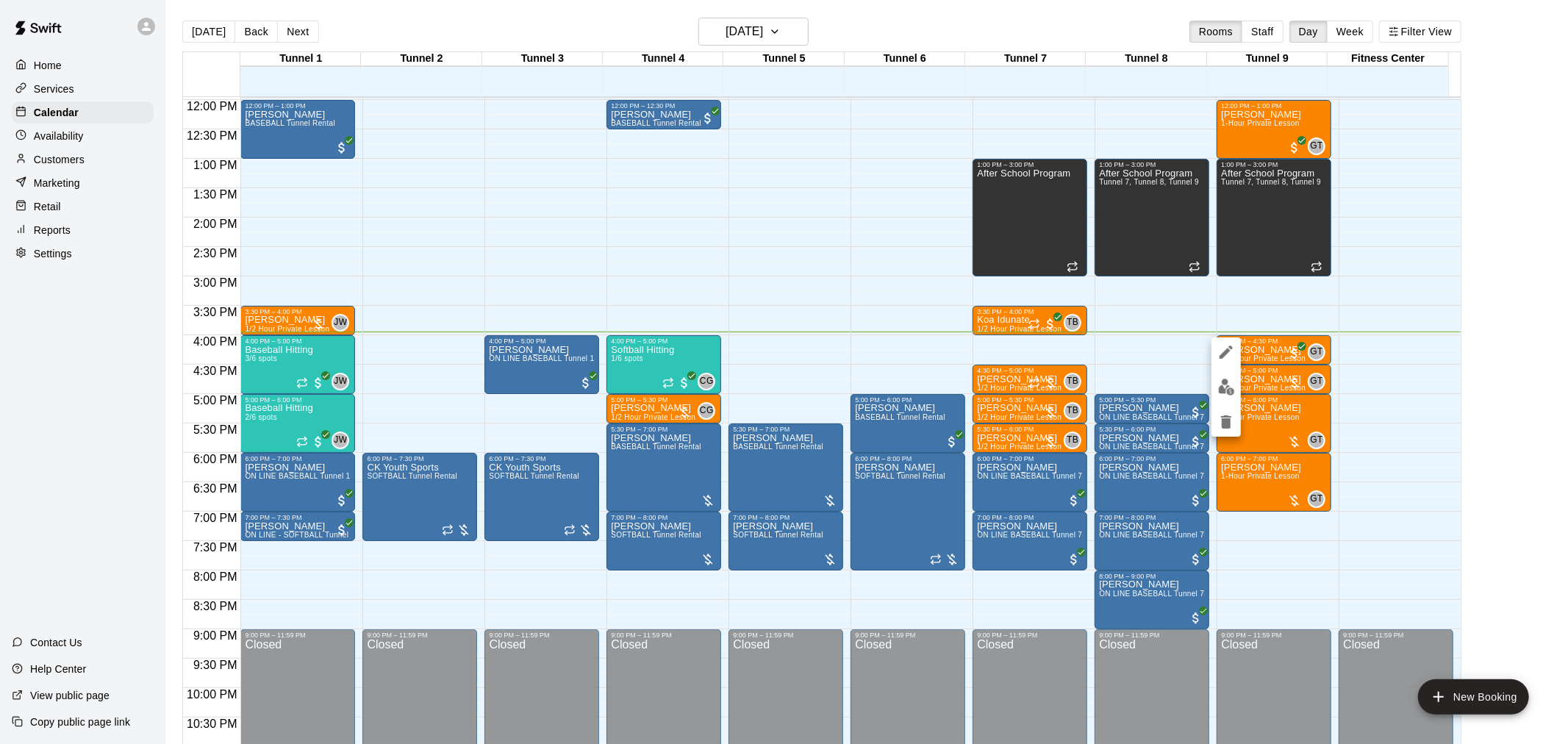
click at [1232, 382] on img "edit" at bounding box center [1226, 386] width 17 height 17
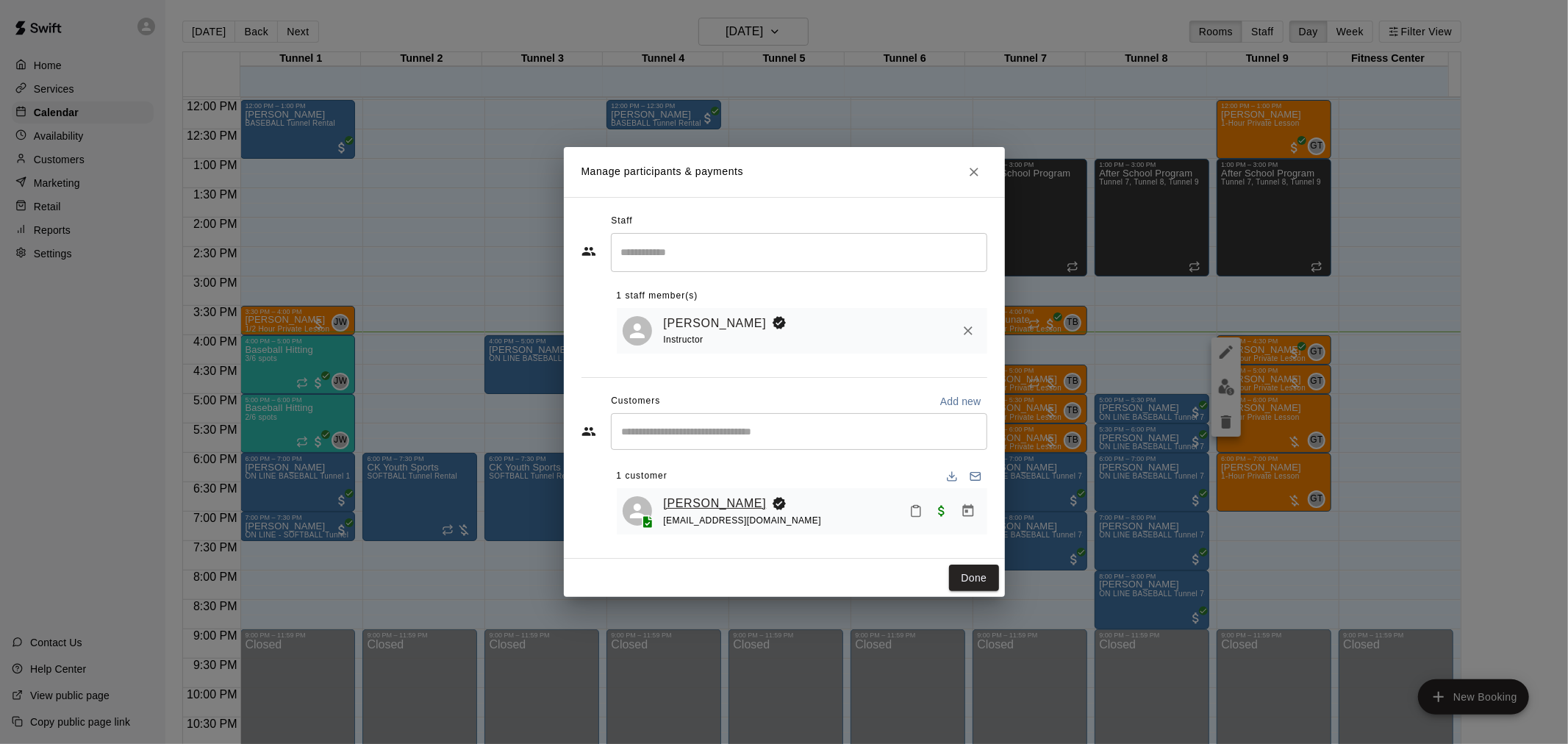
click at [721, 511] on link "[PERSON_NAME]" at bounding box center [716, 503] width 103 height 19
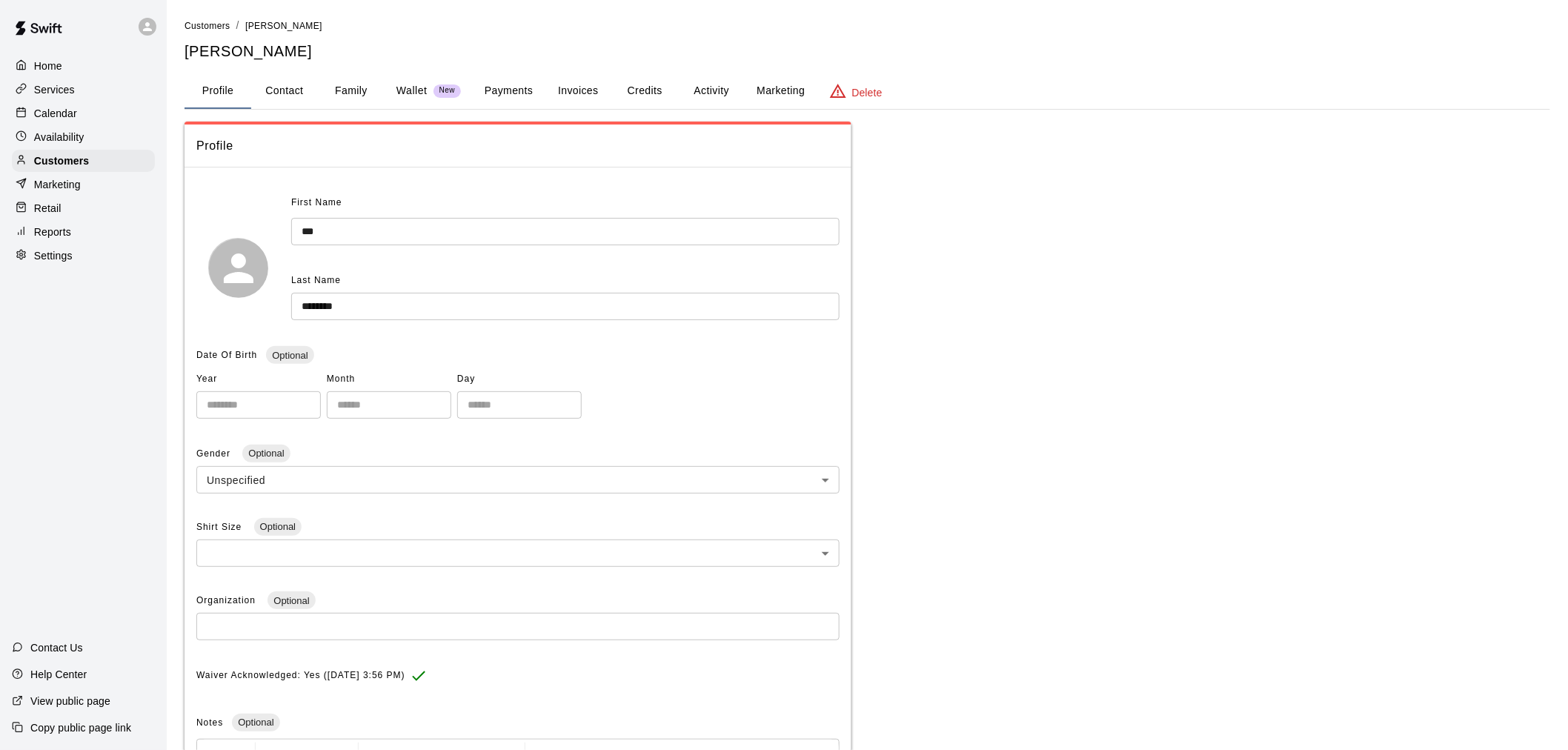
click at [486, 104] on button "Payments" at bounding box center [509, 91] width 72 height 35
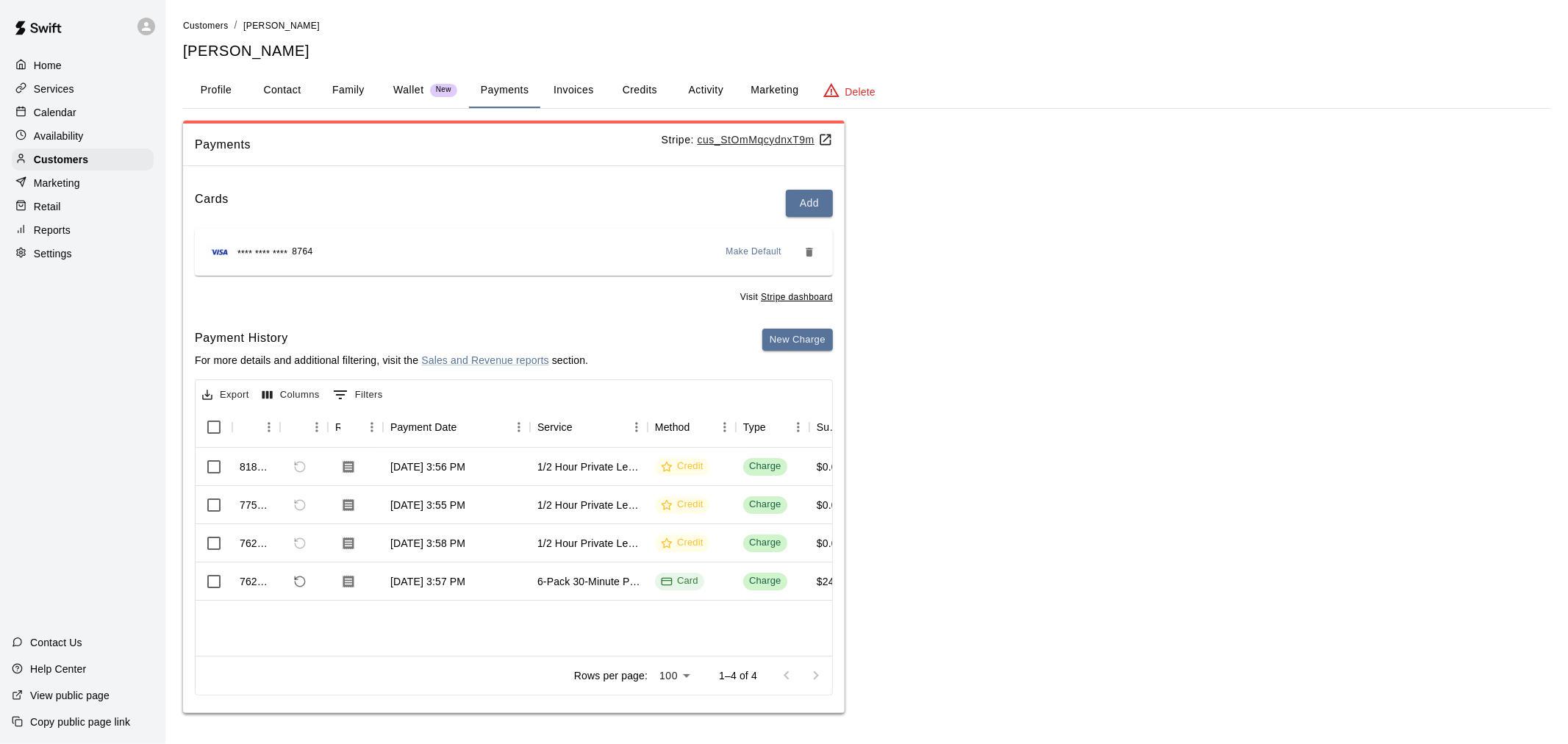
click at [797, 325] on div "Cards Add **** **** **** 8764 Make Default Visit Stripe dashboard Payment Histo…" at bounding box center [514, 445] width 661 height 535
click at [799, 335] on button "New Charge" at bounding box center [798, 340] width 70 height 23
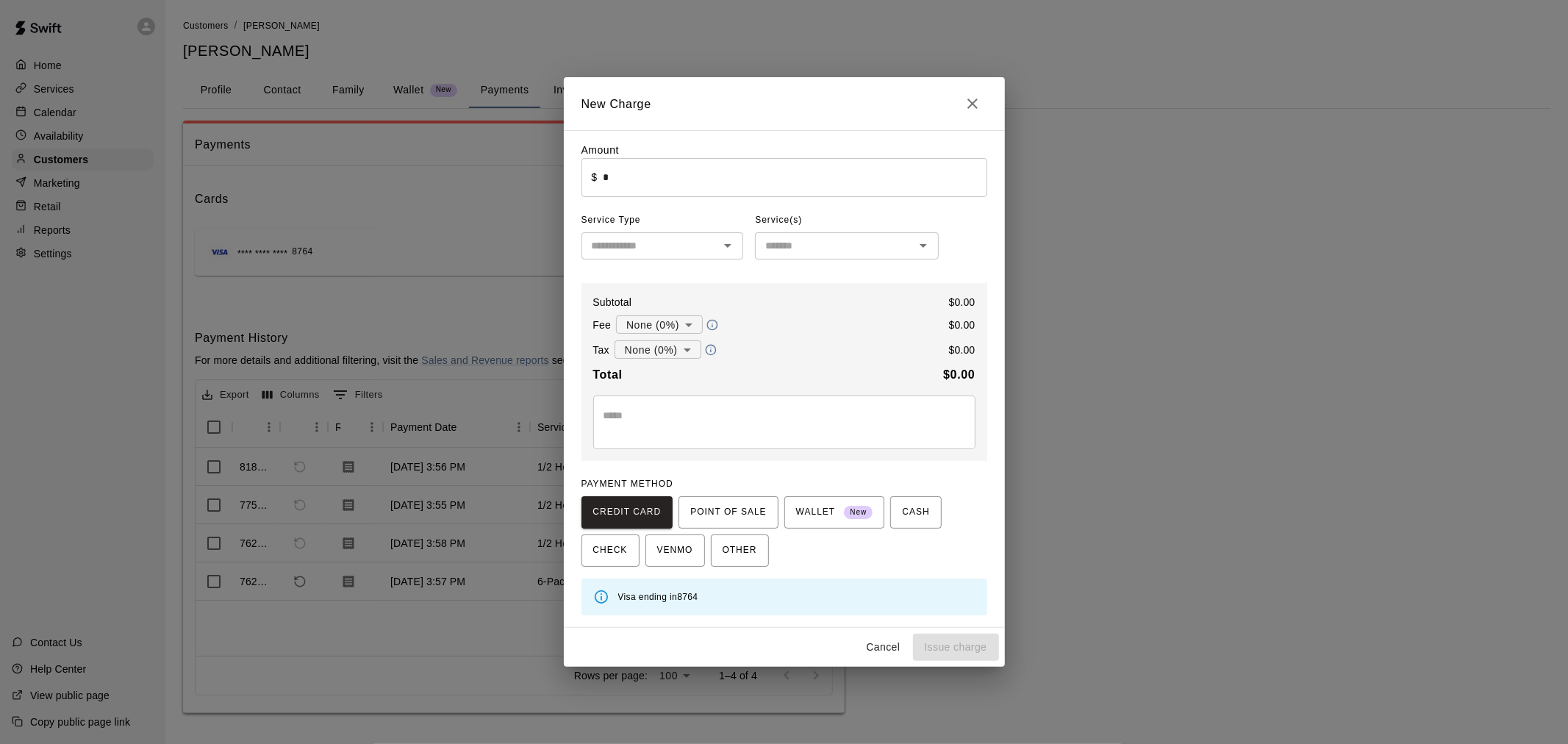
click at [698, 163] on input "*" at bounding box center [795, 177] width 384 height 39
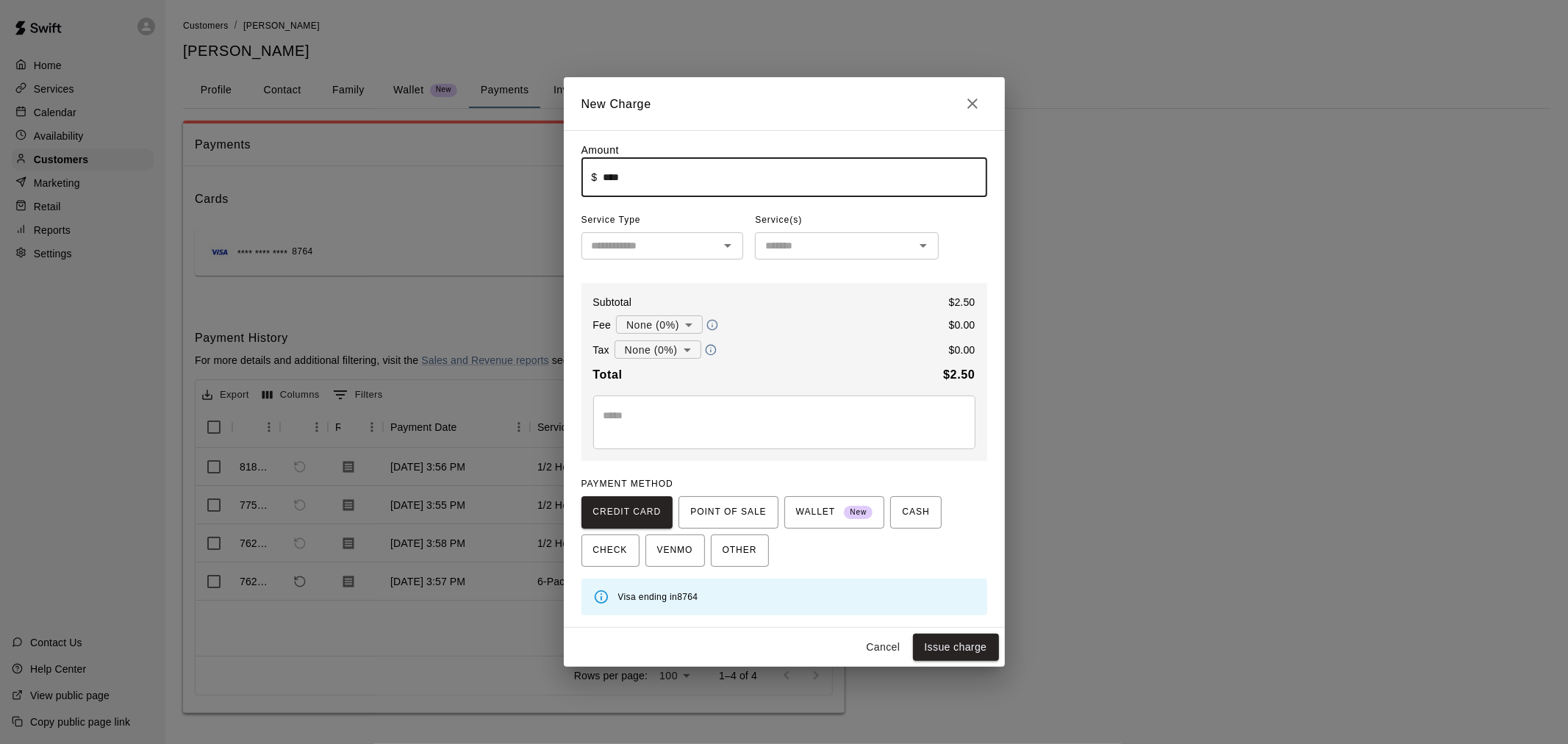
type input "****"
click at [693, 239] on input "text" at bounding box center [651, 246] width 130 height 18
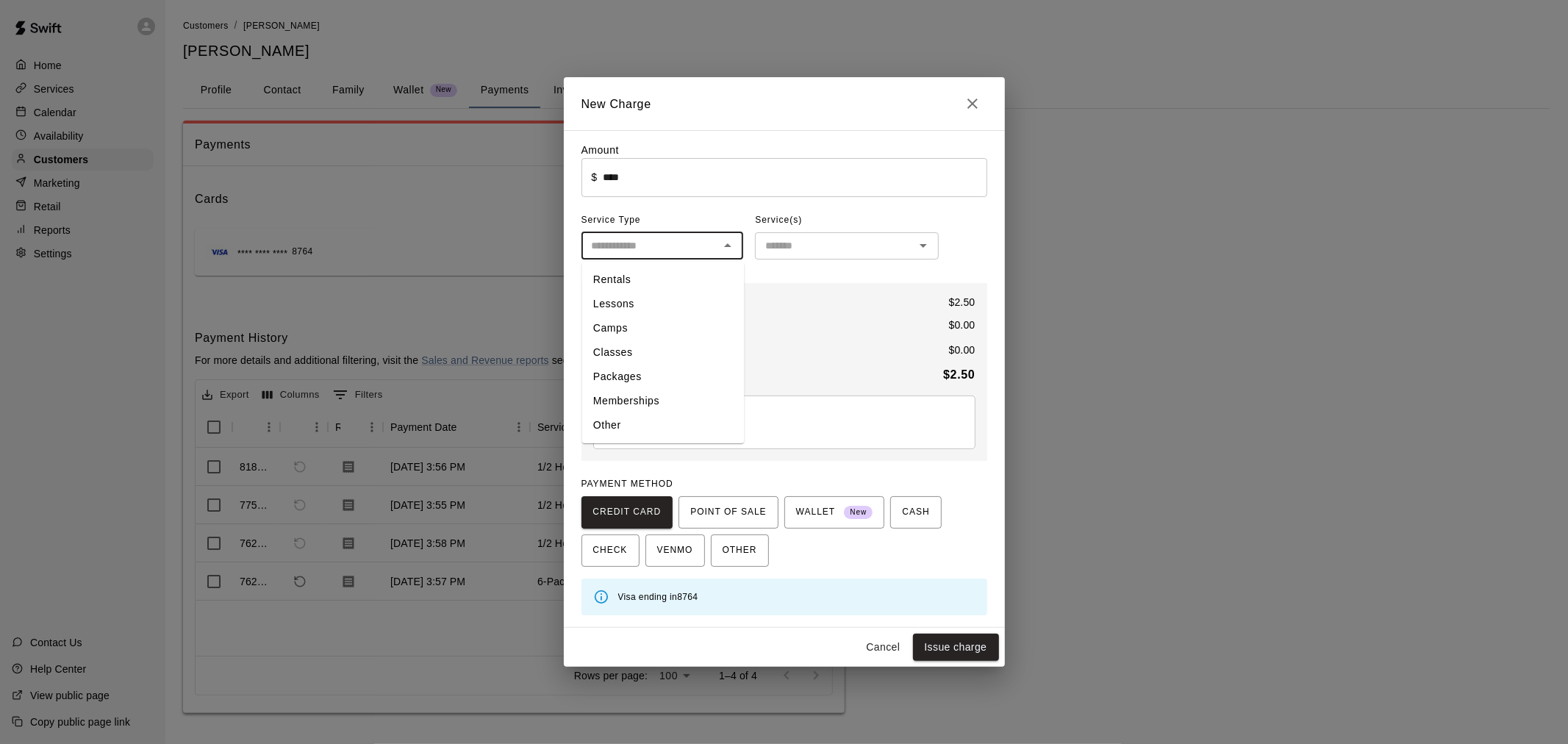
click at [660, 424] on li "Other" at bounding box center [662, 425] width 162 height 24
type input "*****"
click at [828, 231] on div "Service(s) Manage Options" at bounding box center [847, 221] width 184 height 23
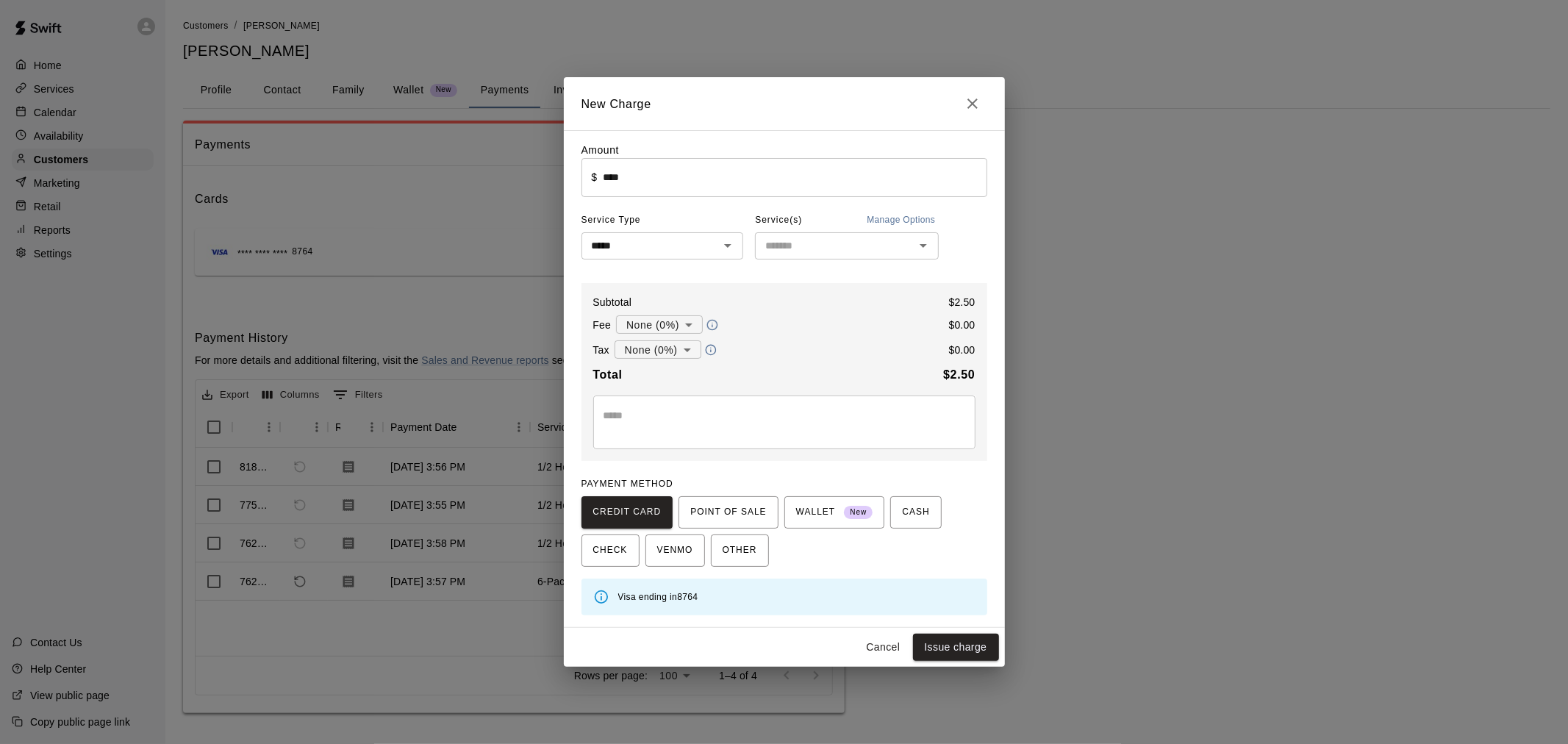
click at [829, 243] on input "text" at bounding box center [834, 246] width 150 height 18
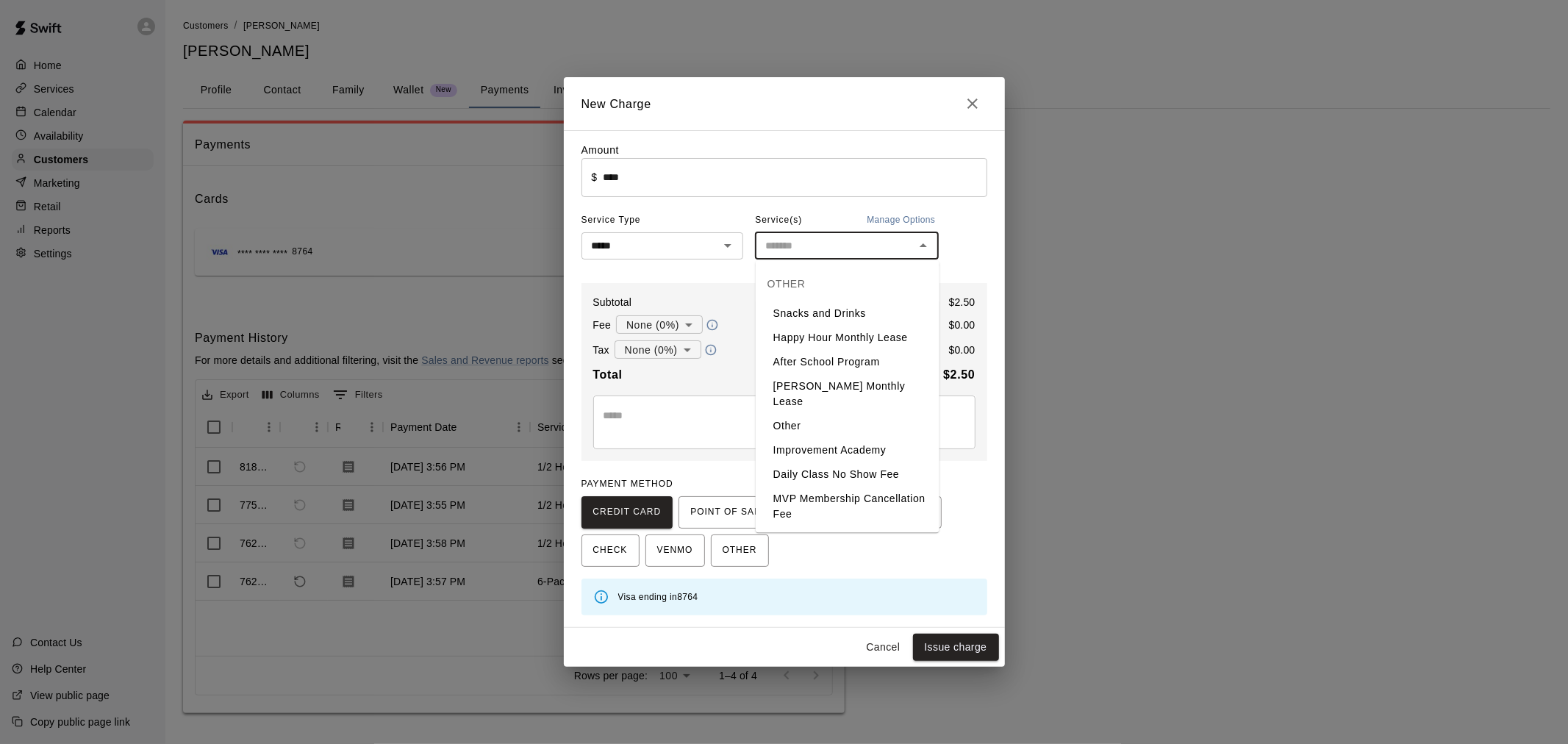
click at [868, 302] on div "OTHER" at bounding box center [848, 283] width 184 height 35
click at [871, 313] on li "Snacks and Drinks" at bounding box center [848, 313] width 184 height 24
type input "**********"
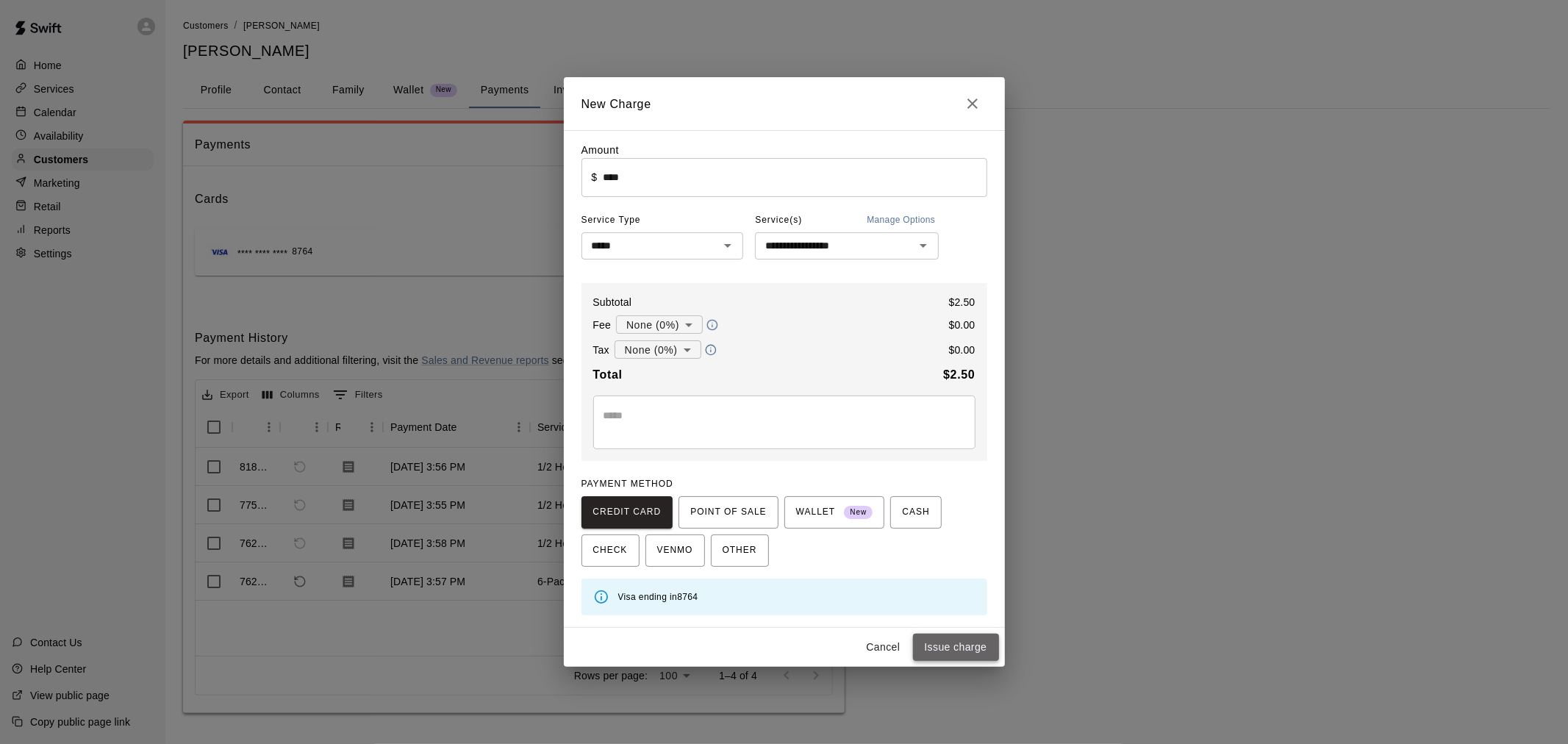
click at [957, 650] on button "Issue charge" at bounding box center [955, 647] width 86 height 27
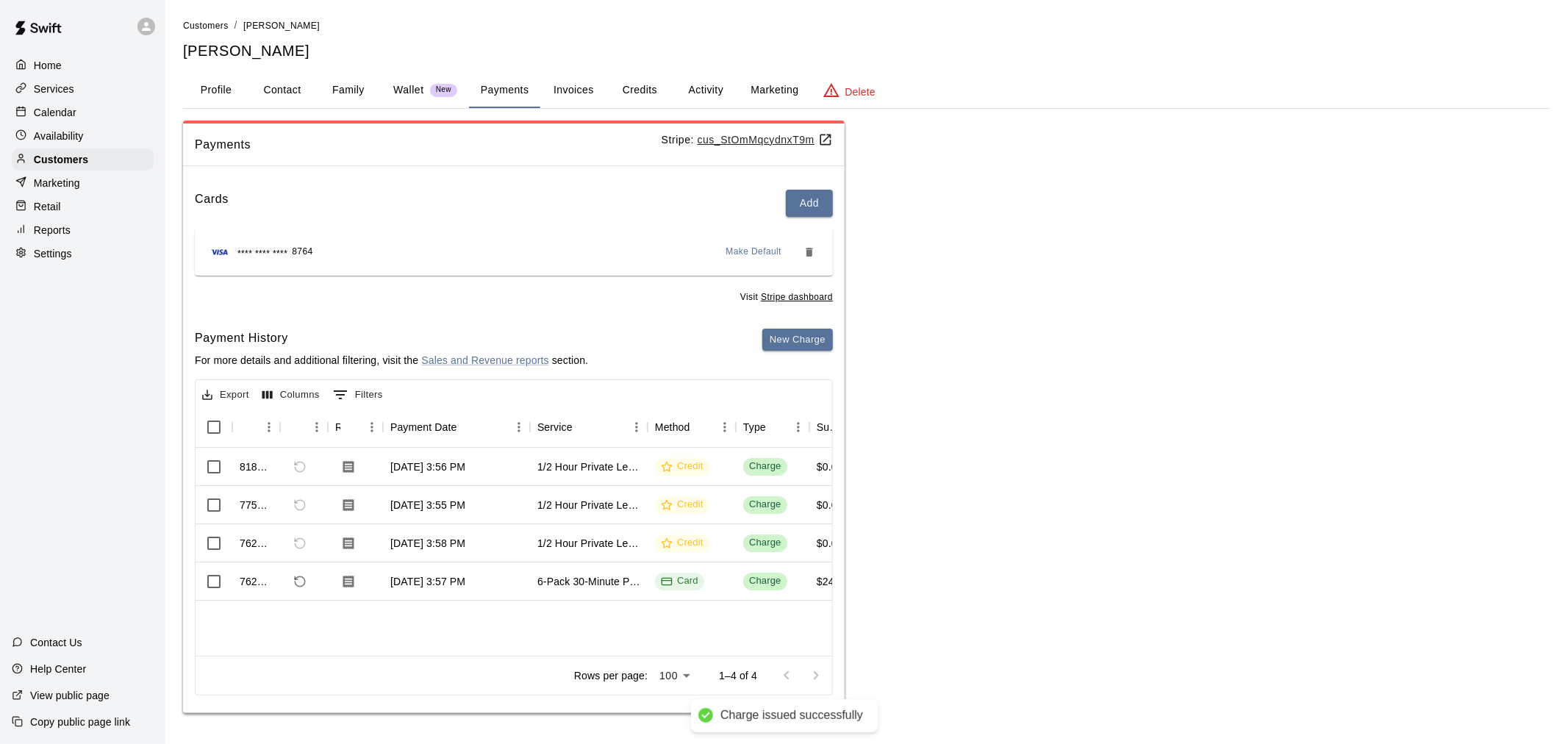
type input "*"
click at [78, 100] on div "Services" at bounding box center [82, 88] width 141 height 22
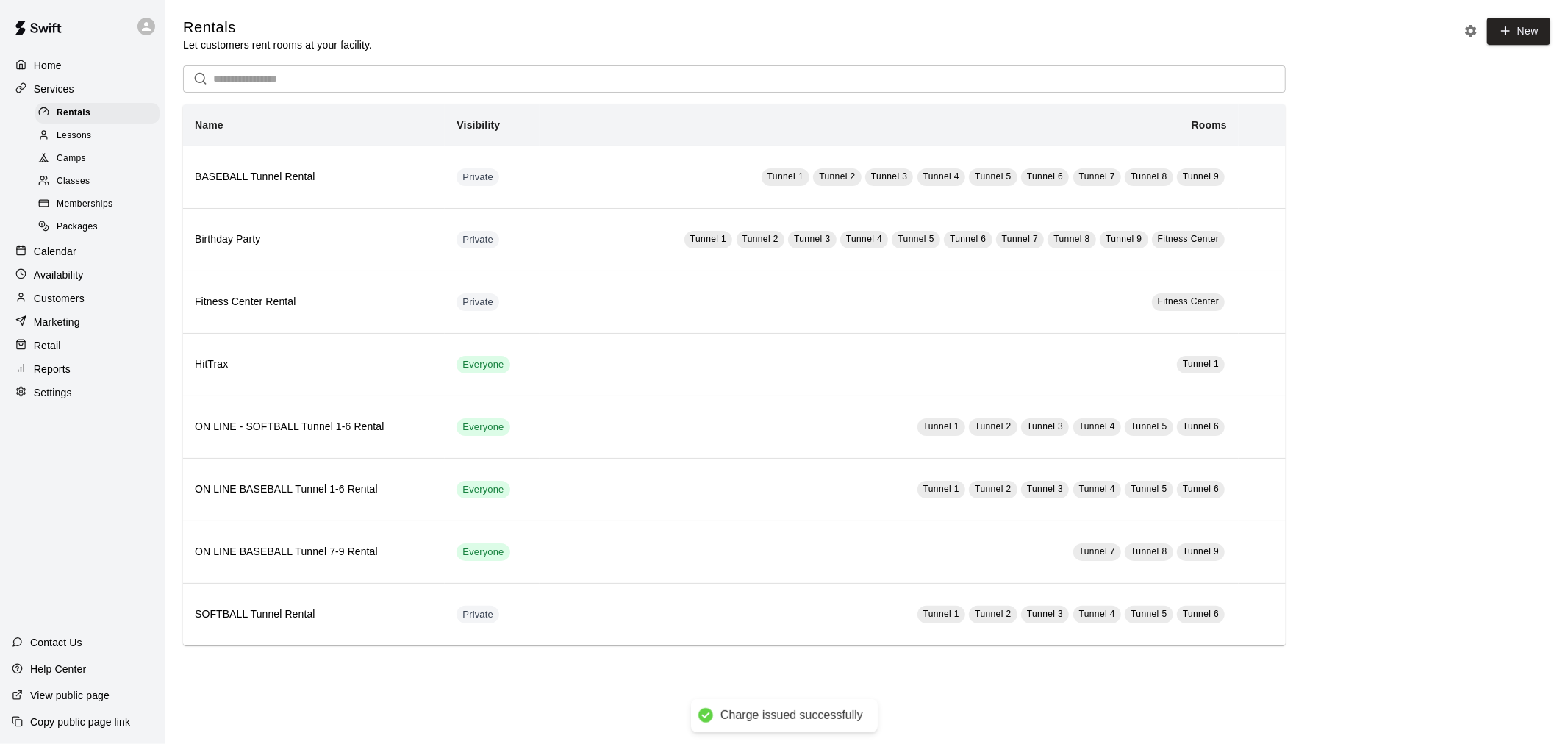
click at [72, 259] on p "Calendar" at bounding box center [55, 251] width 42 height 14
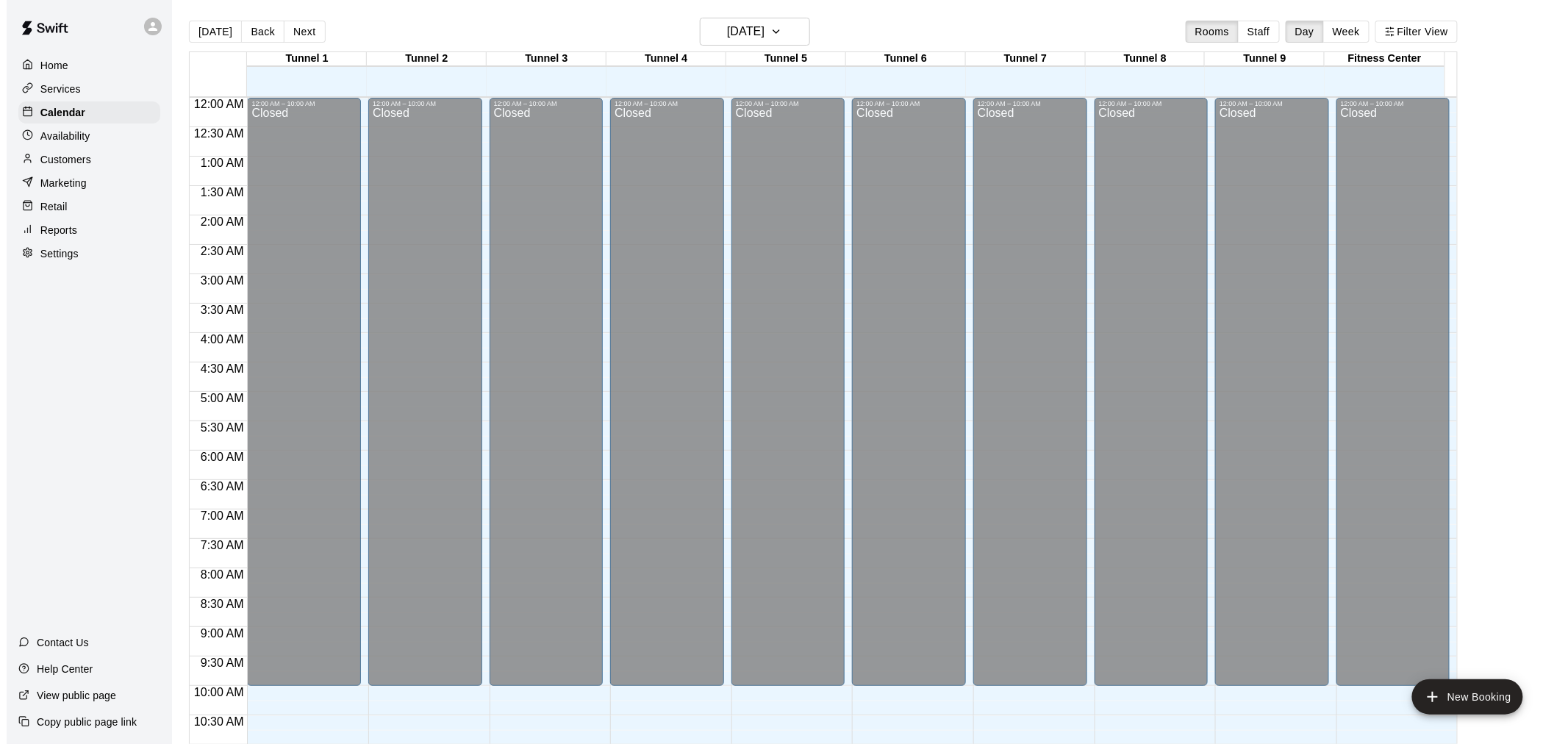
scroll to position [703, 0]
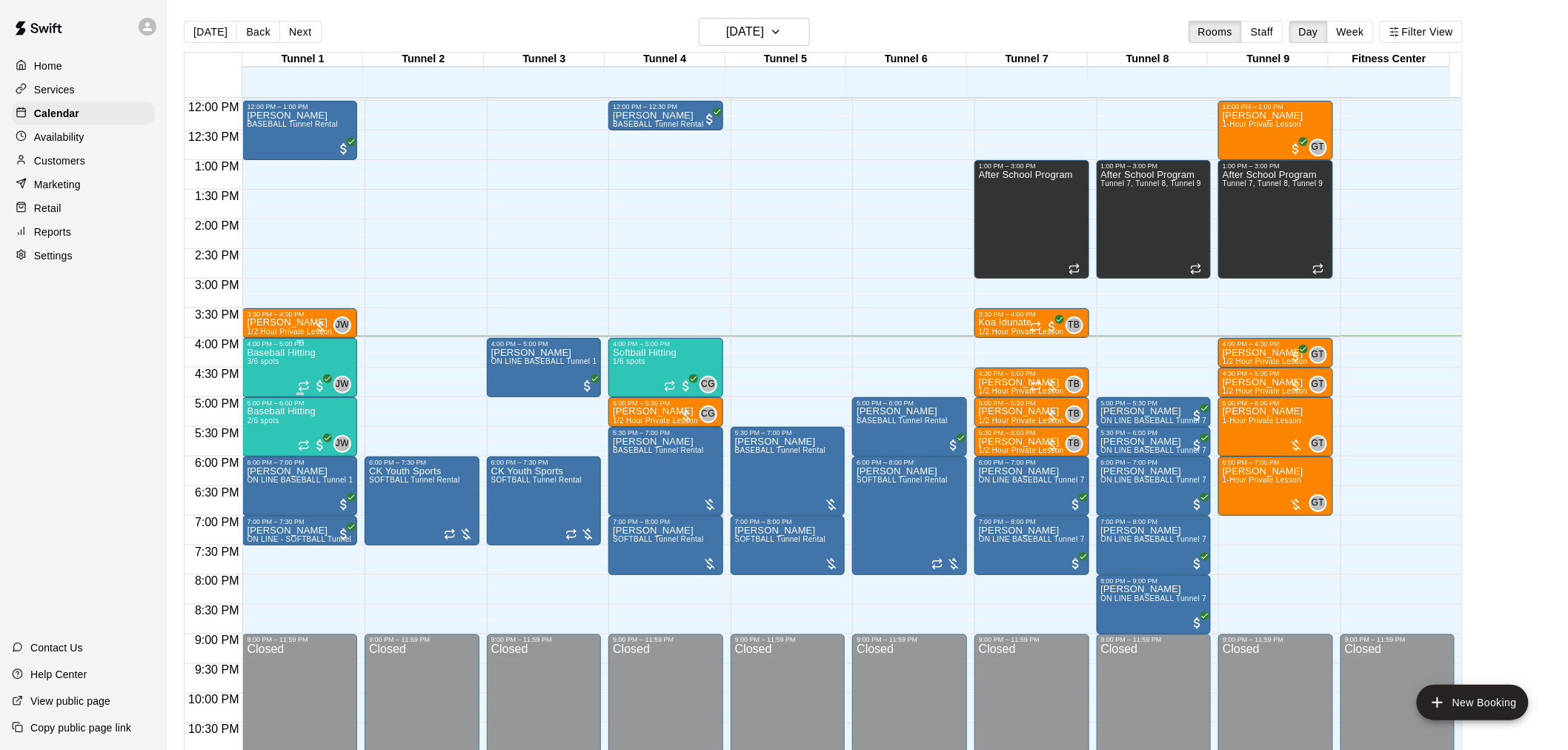
click at [303, 361] on div "Baseball Hitting 3/6 spots" at bounding box center [282, 723] width 69 height 750
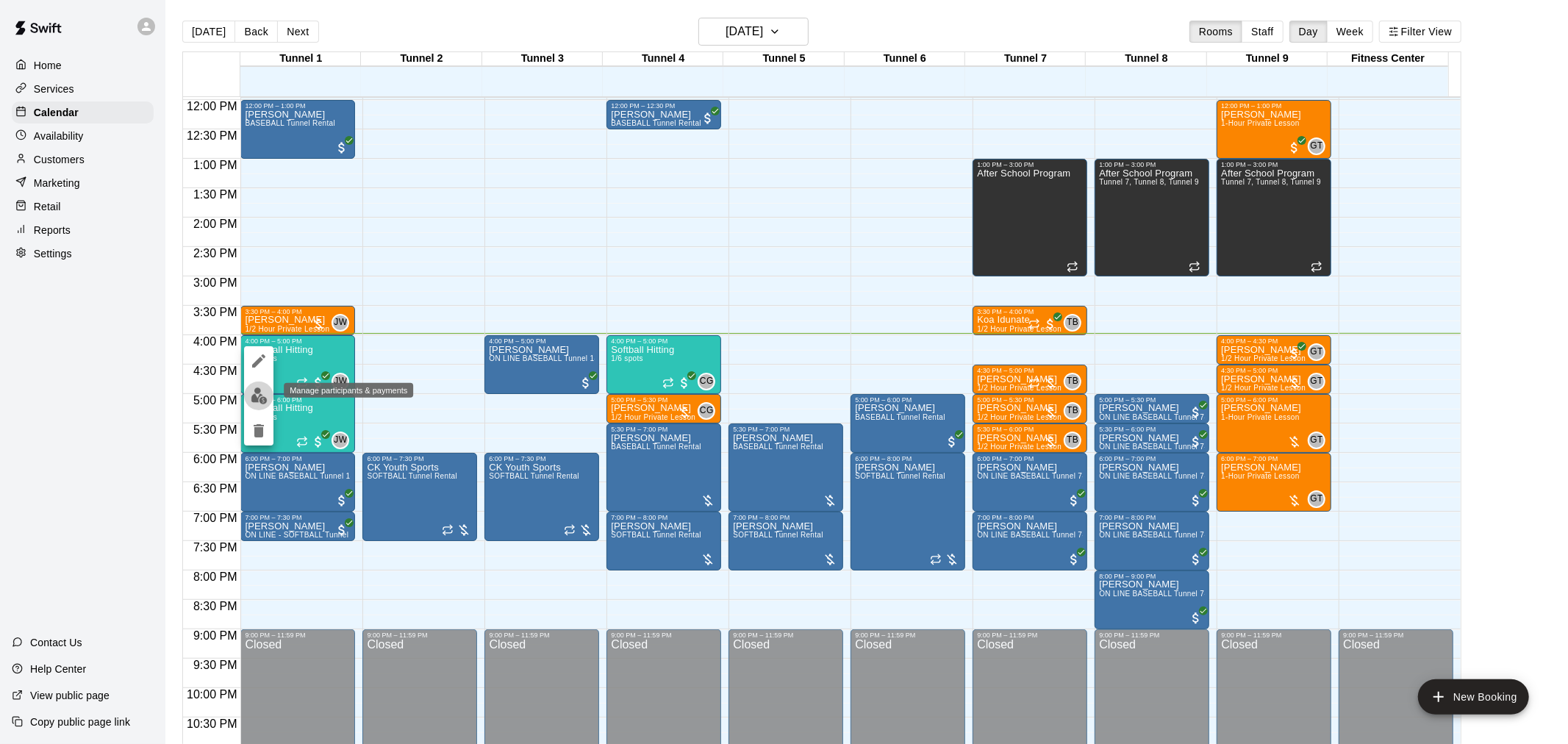
click at [262, 393] on img "edit" at bounding box center [259, 395] width 17 height 17
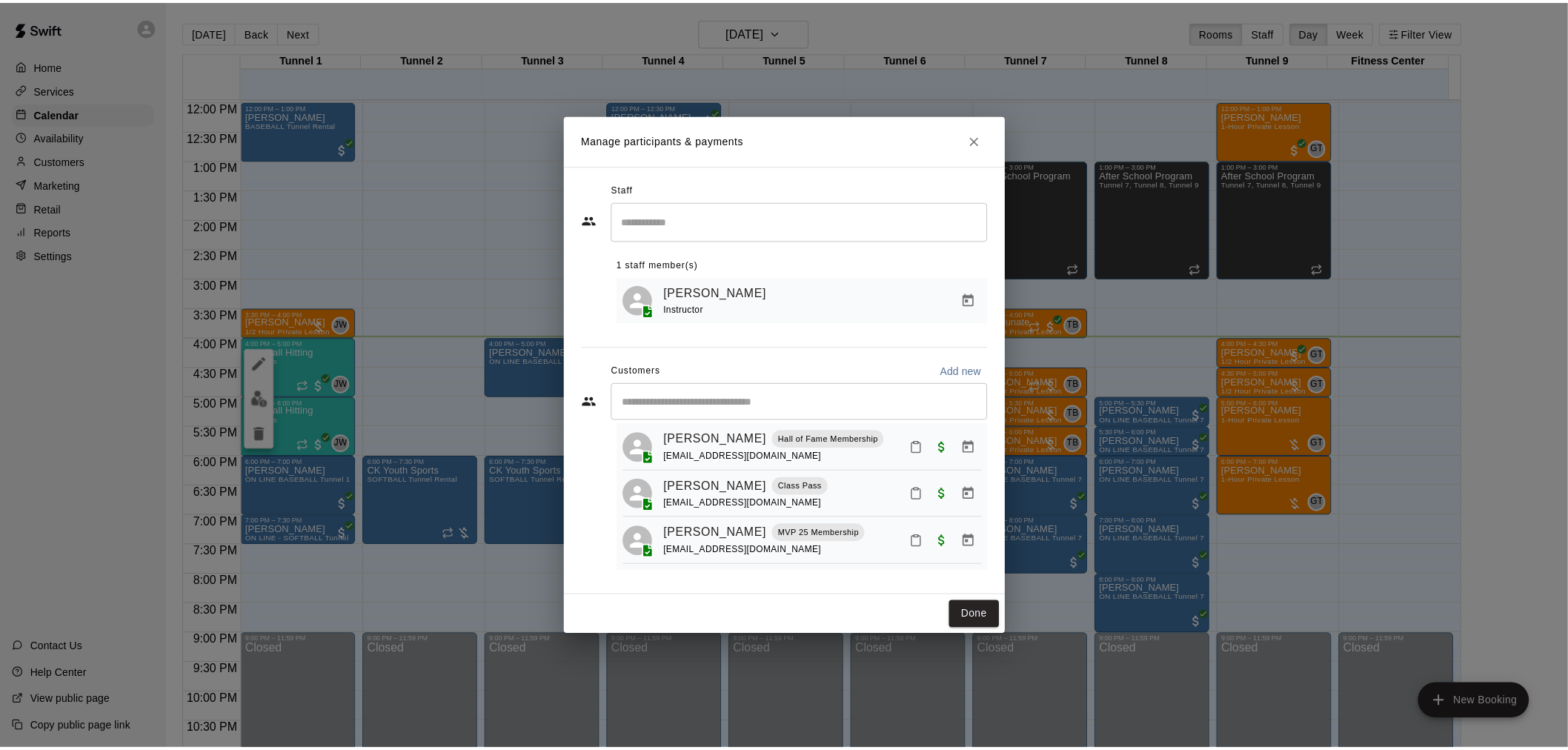
scroll to position [62, 0]
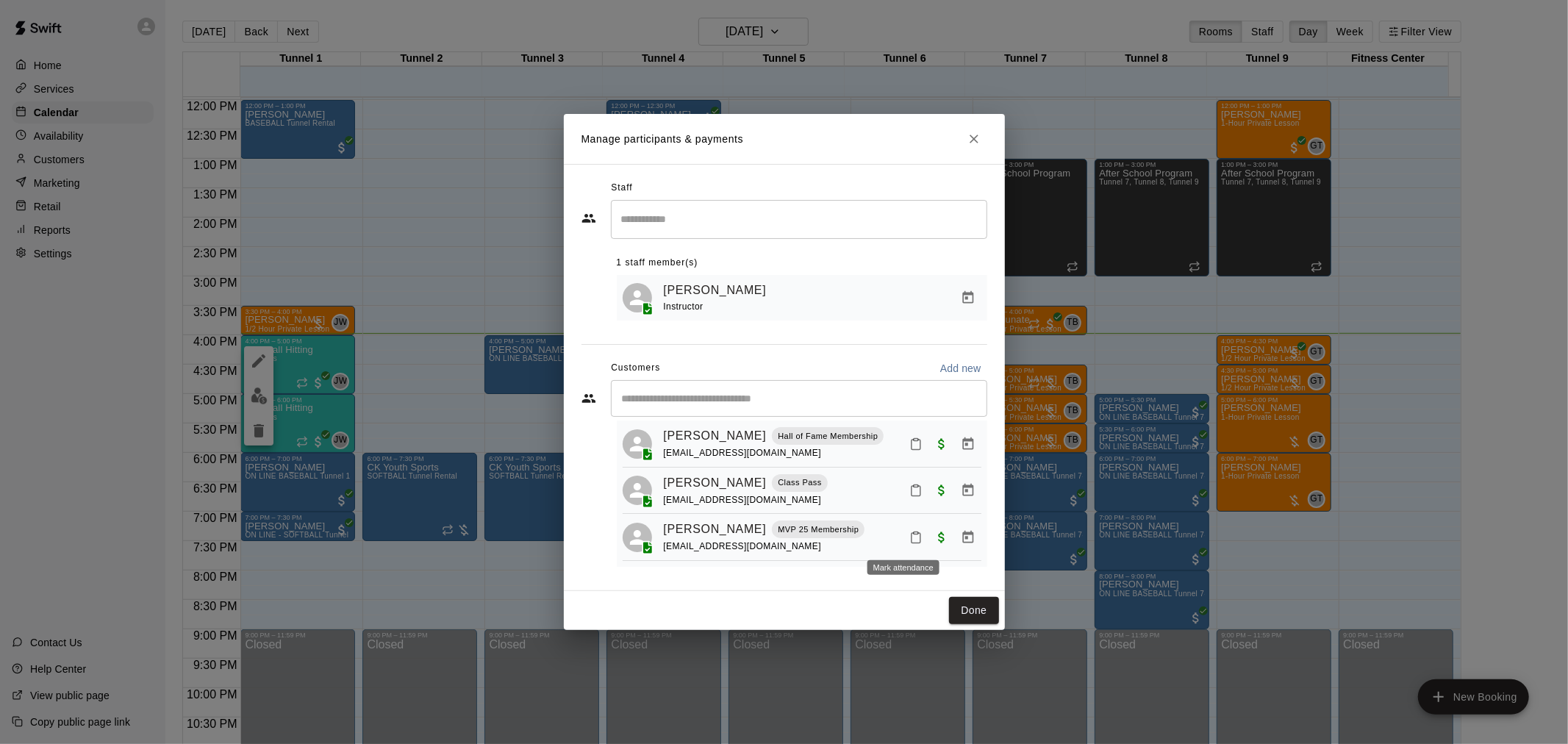
click at [904, 544] on button "Mark attendance" at bounding box center [916, 538] width 25 height 25
click at [930, 540] on li "[PERSON_NAME] attended" at bounding box center [989, 537] width 172 height 23
click at [978, 612] on button "Done" at bounding box center [973, 611] width 50 height 27
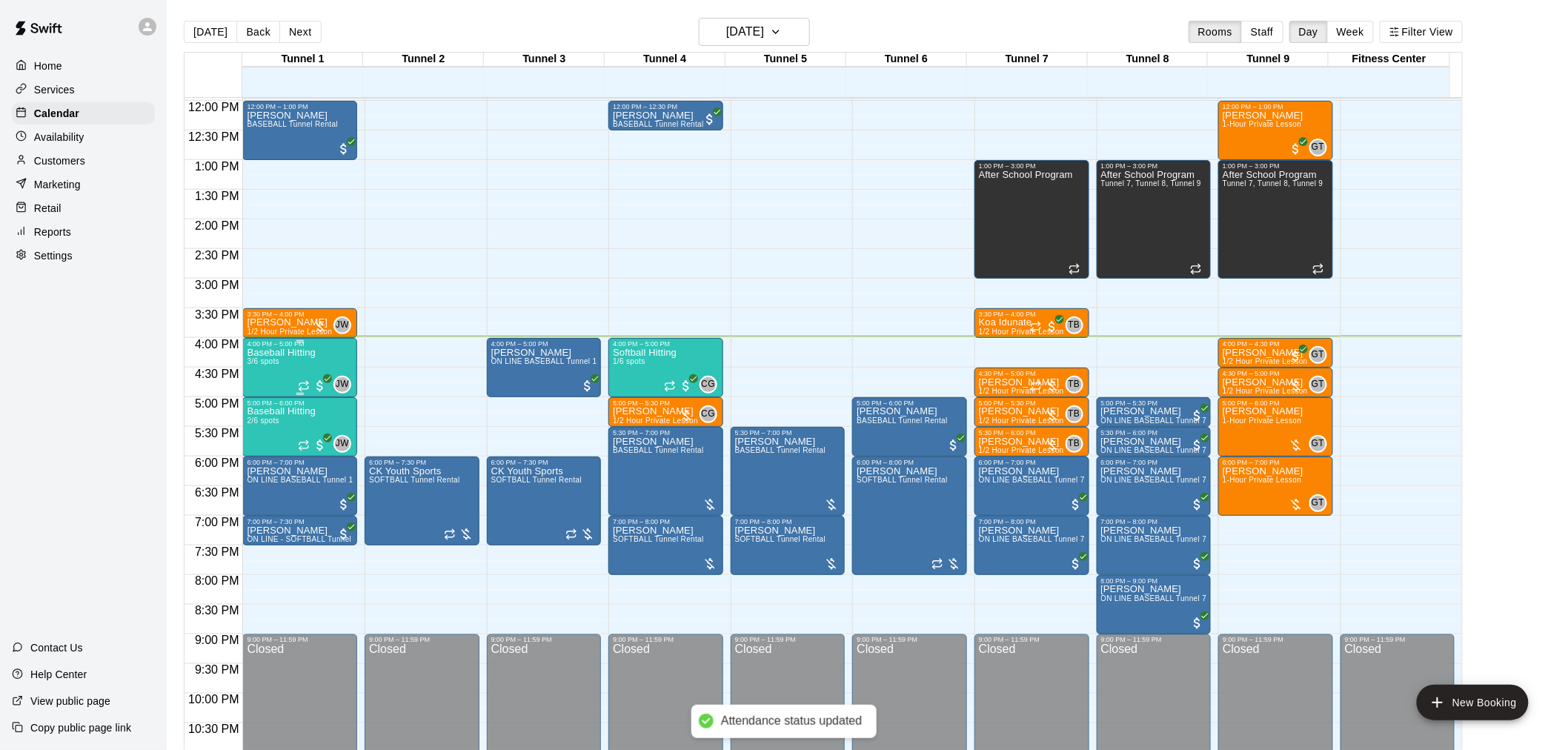
click at [289, 364] on div "Baseball Hitting 3/6 spots" at bounding box center [282, 723] width 69 height 750
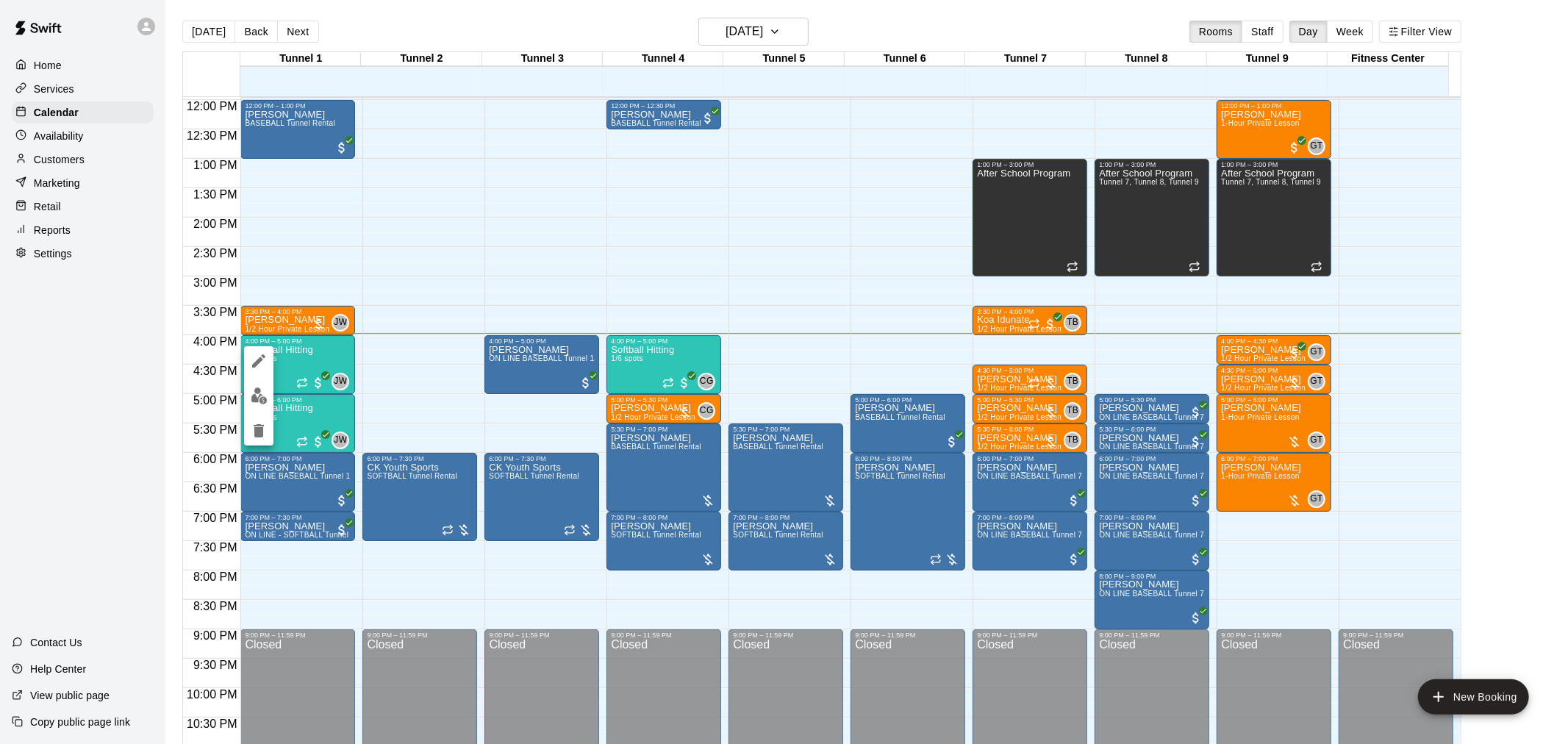
click at [266, 394] on img "edit" at bounding box center [259, 395] width 17 height 17
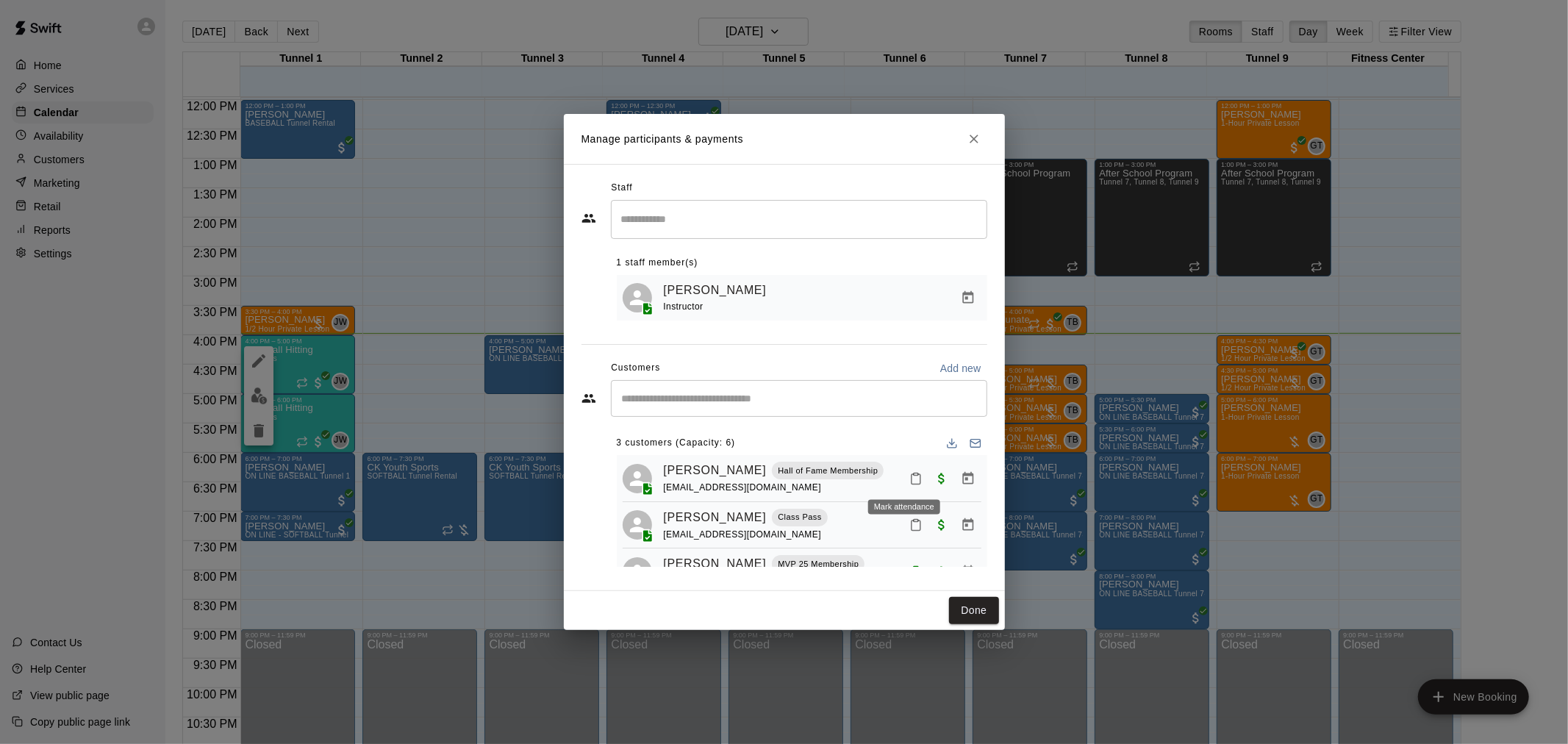
click at [909, 477] on icon "Mark attendance" at bounding box center [916, 478] width 14 height 14
click at [924, 478] on icon at bounding box center [928, 482] width 9 height 10
click at [991, 616] on button "Done" at bounding box center [973, 611] width 50 height 27
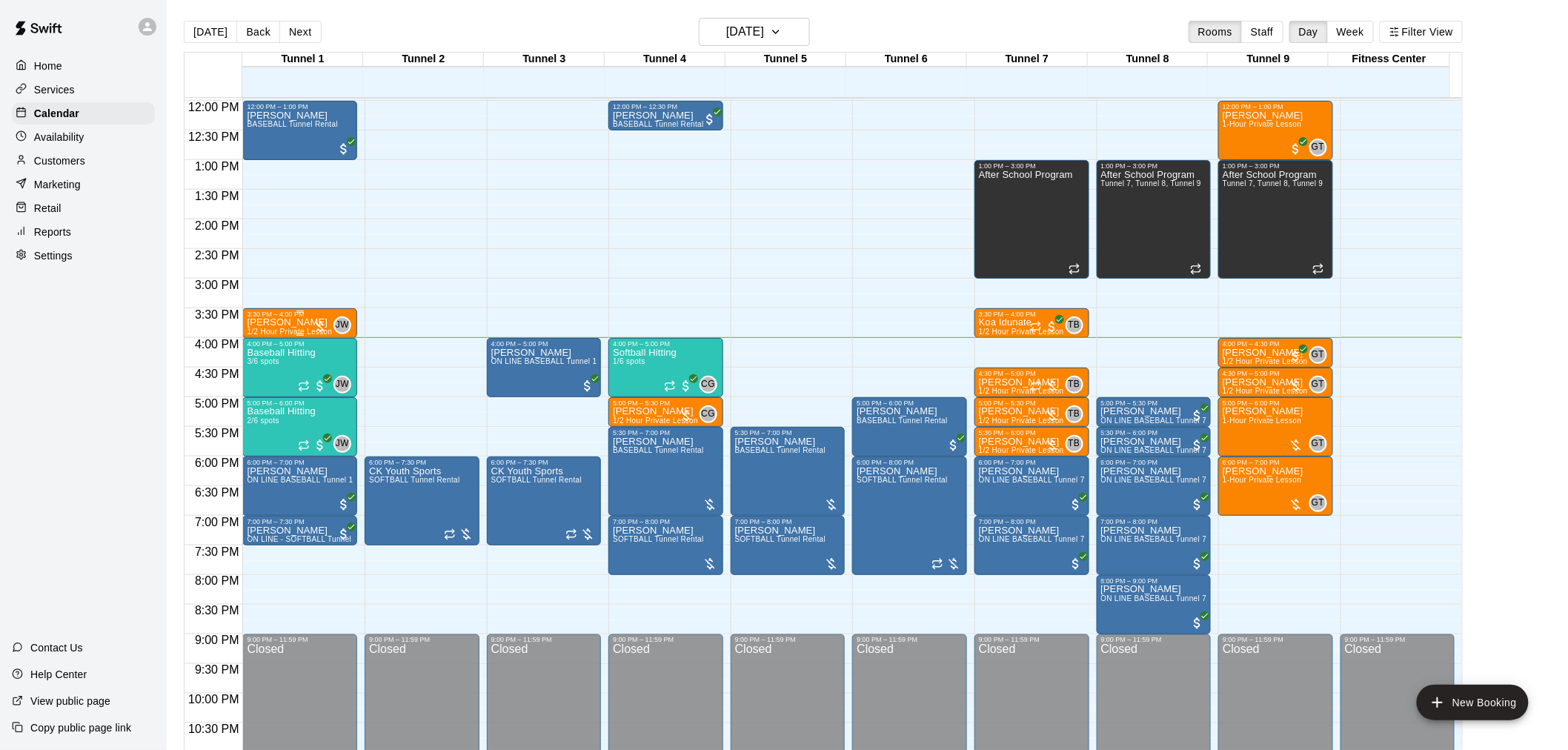
click at [306, 322] on p "[PERSON_NAME]" at bounding box center [290, 322] width 85 height 0
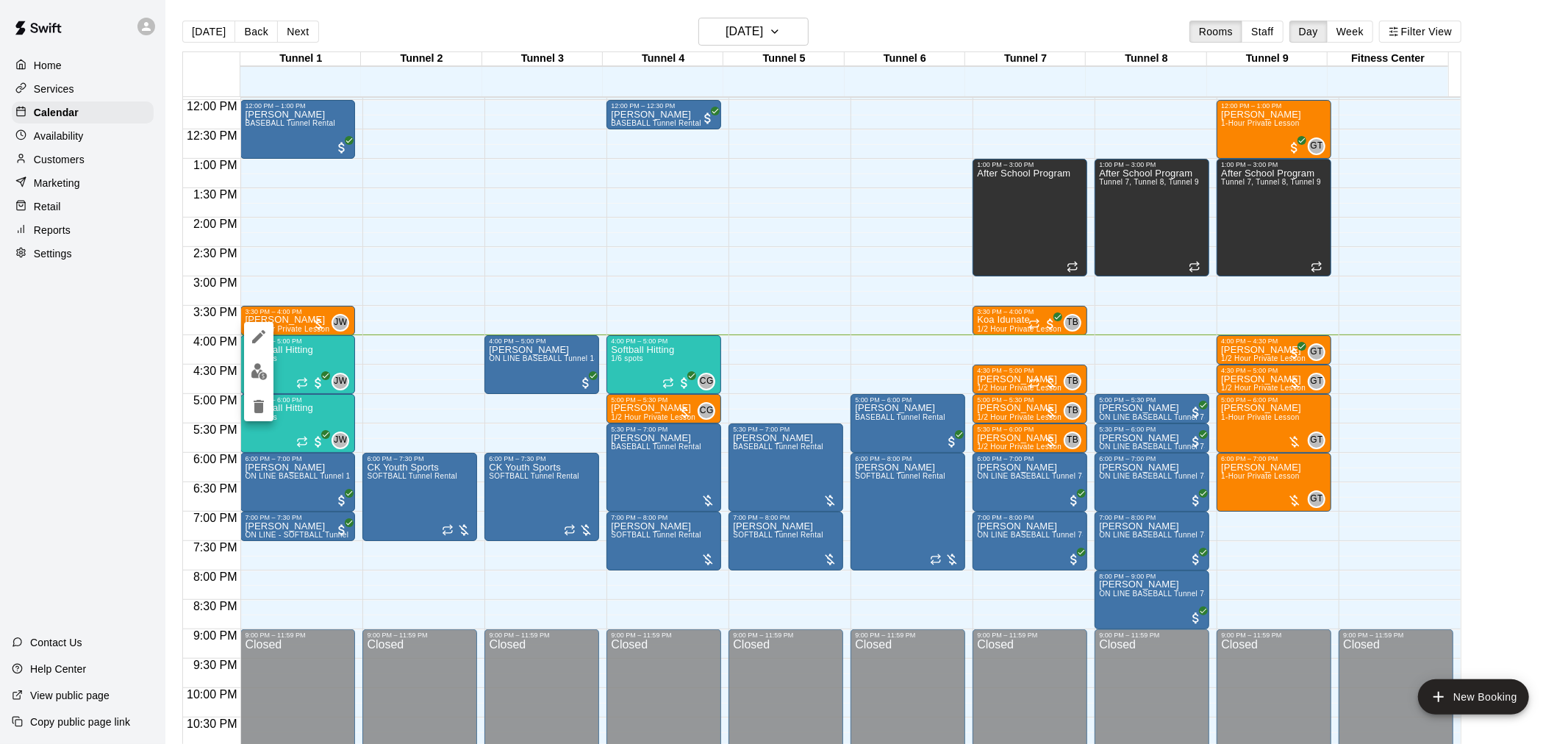
click at [259, 371] on img "edit" at bounding box center [259, 371] width 17 height 17
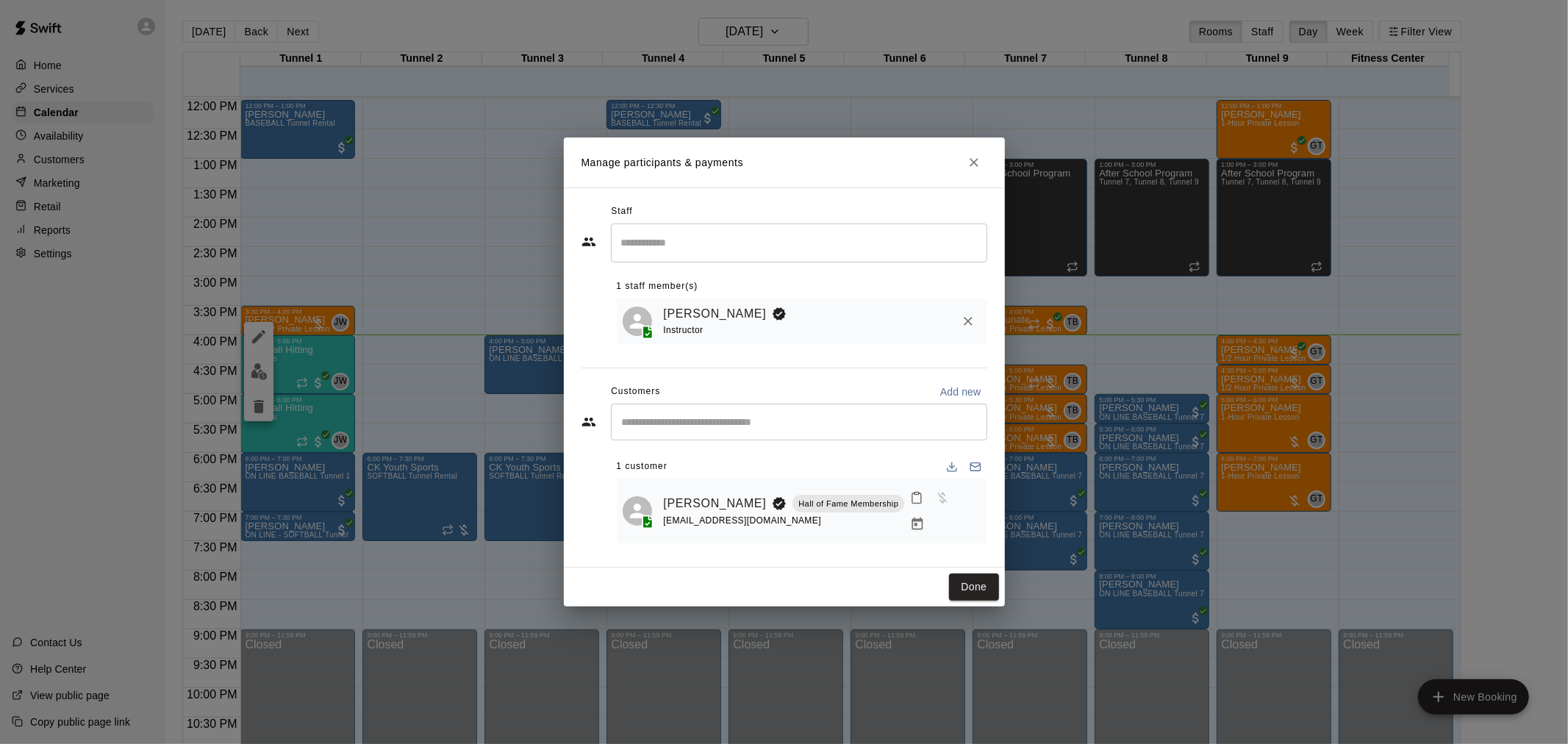
click at [921, 529] on icon "Manage bookings & payment" at bounding box center [917, 524] width 14 height 14
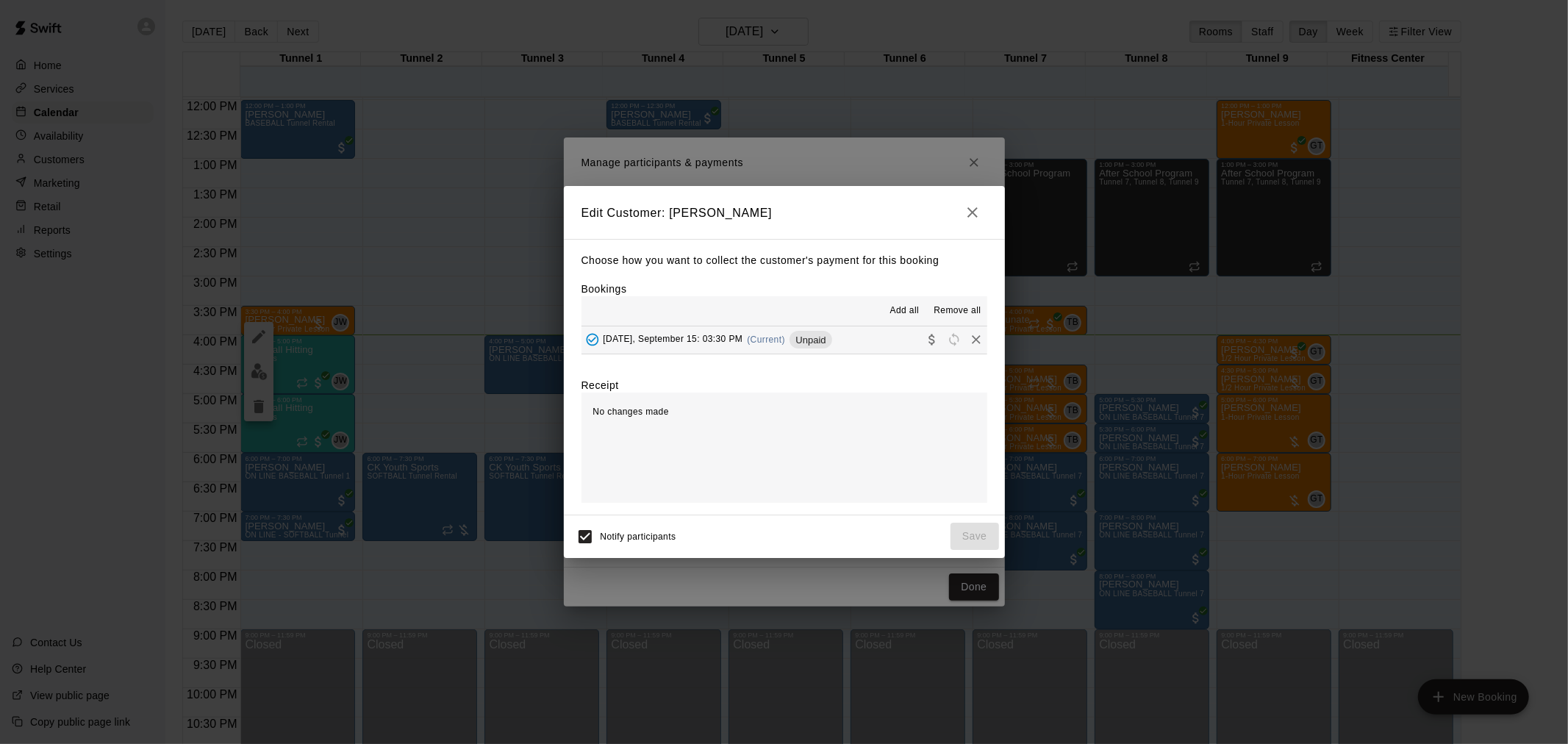
click at [805, 339] on span "Unpaid" at bounding box center [810, 340] width 42 height 11
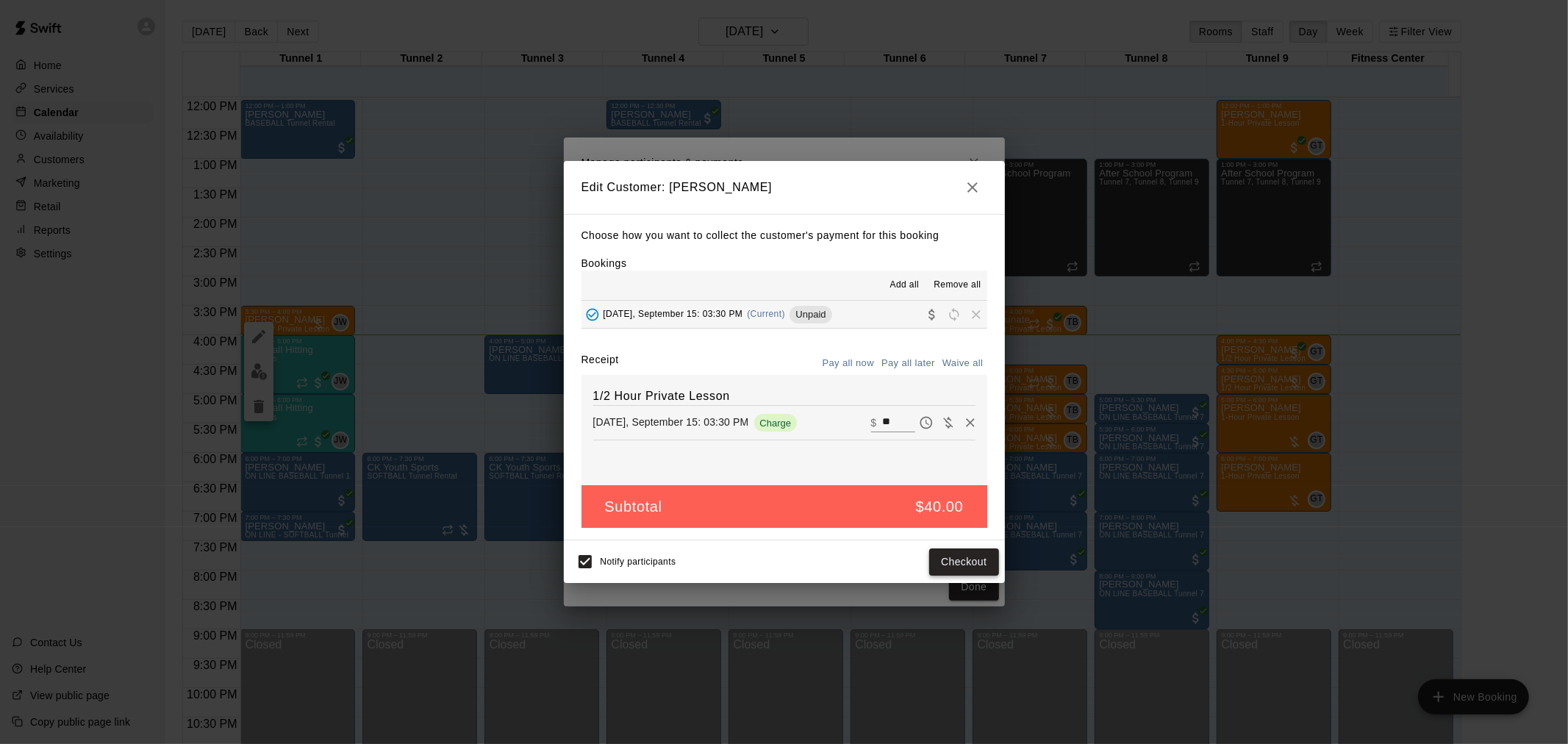
click at [957, 558] on button "Checkout" at bounding box center [963, 562] width 69 height 27
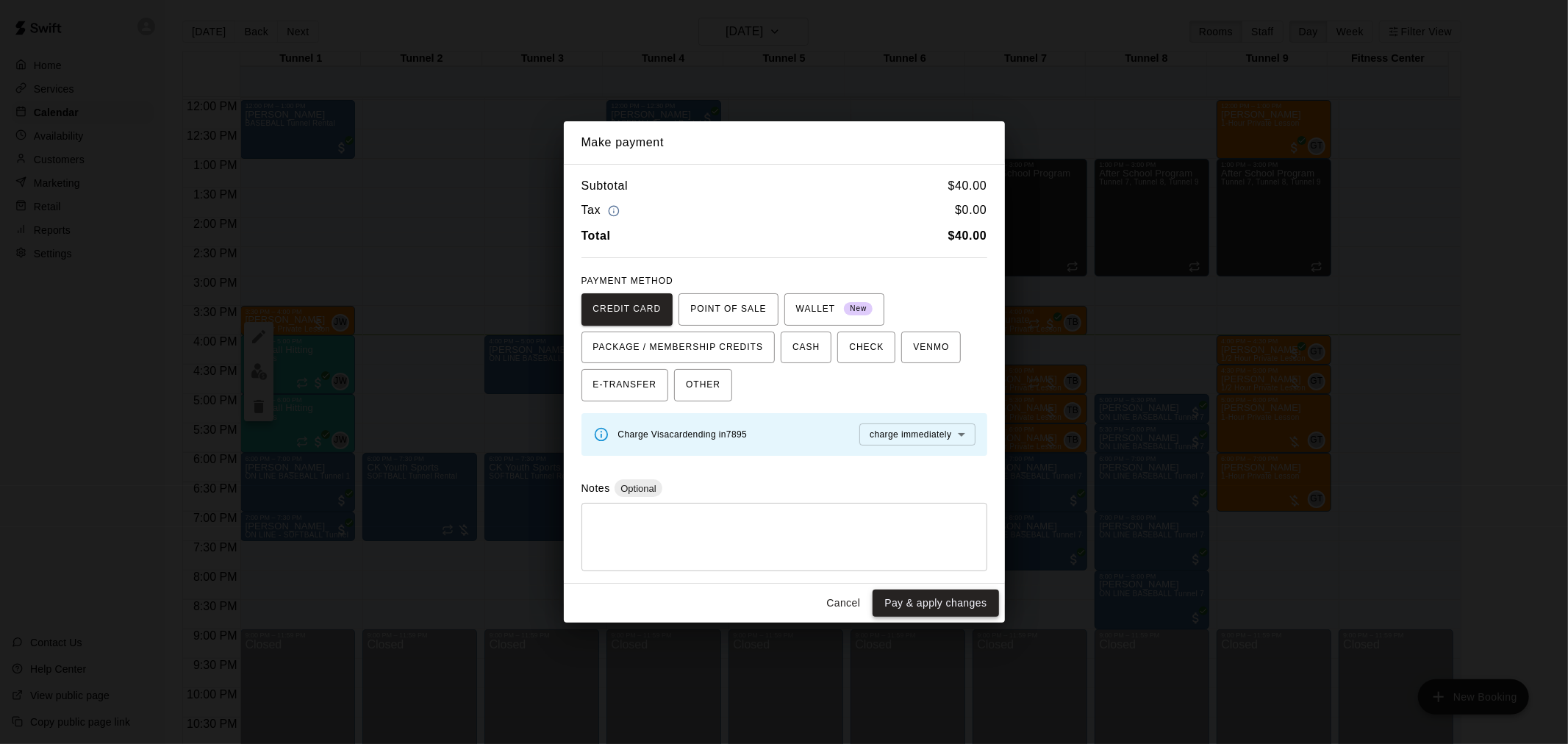
click at [941, 597] on button "Pay & apply changes" at bounding box center [935, 603] width 126 height 27
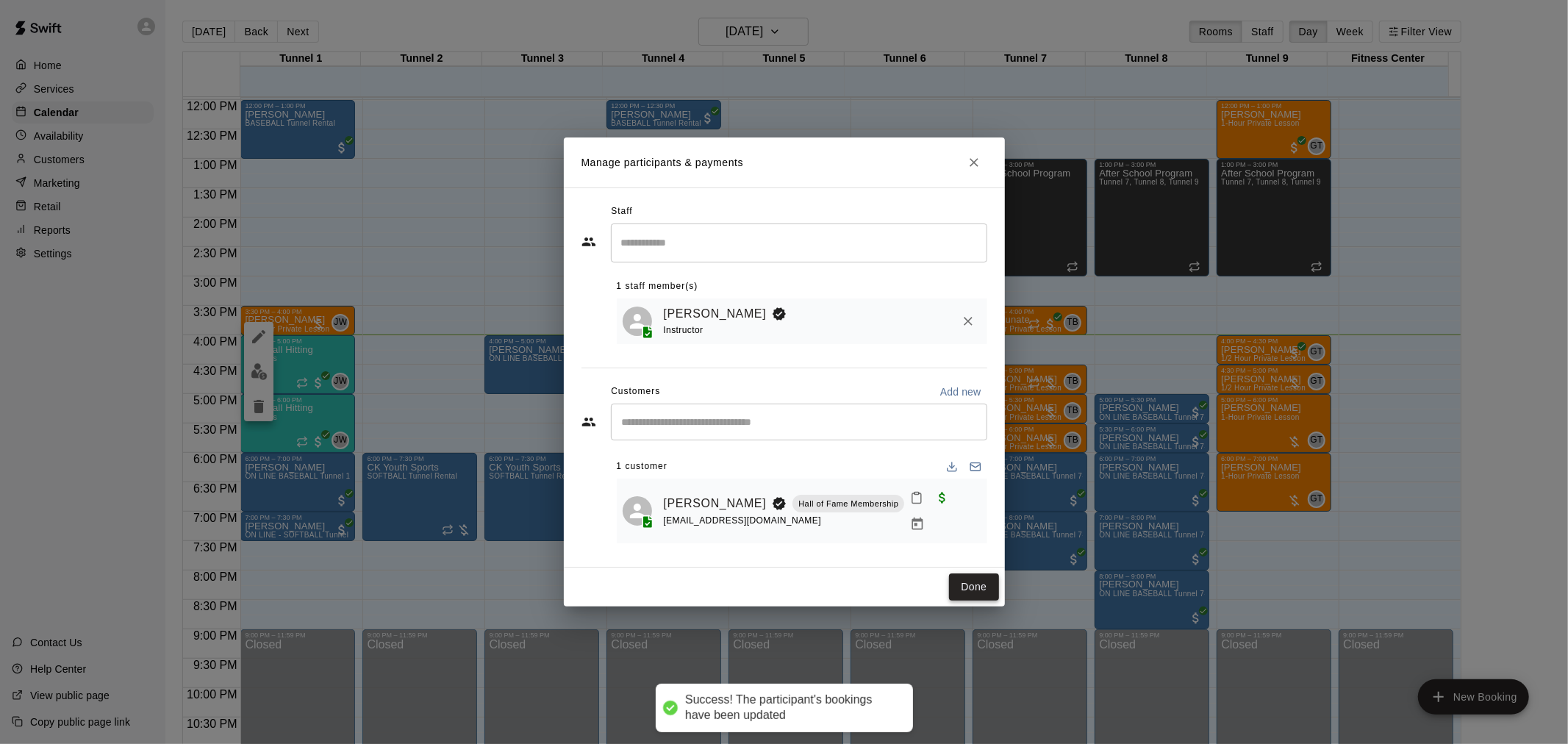
click at [964, 593] on button "Done" at bounding box center [973, 586] width 50 height 27
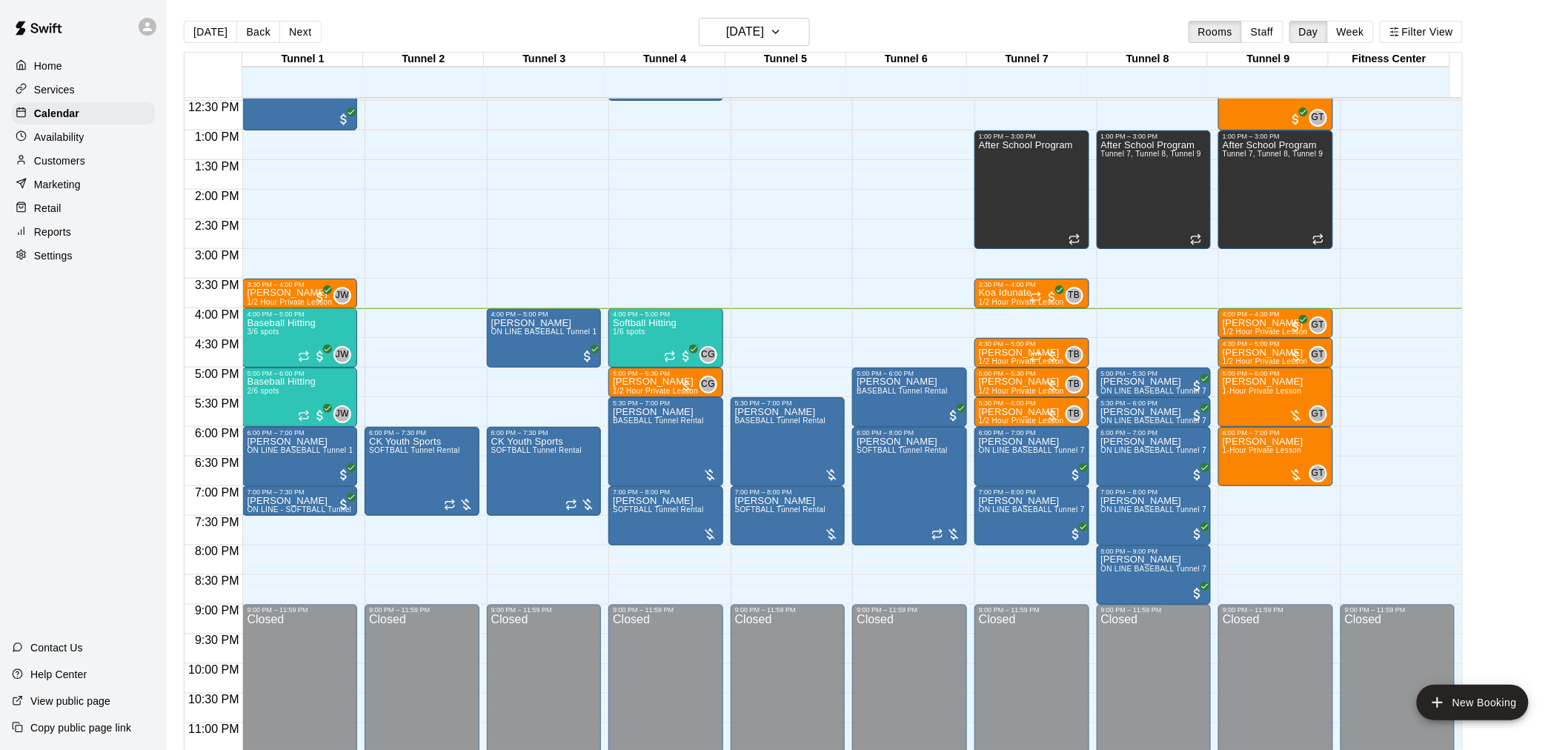
scroll to position [754, 0]
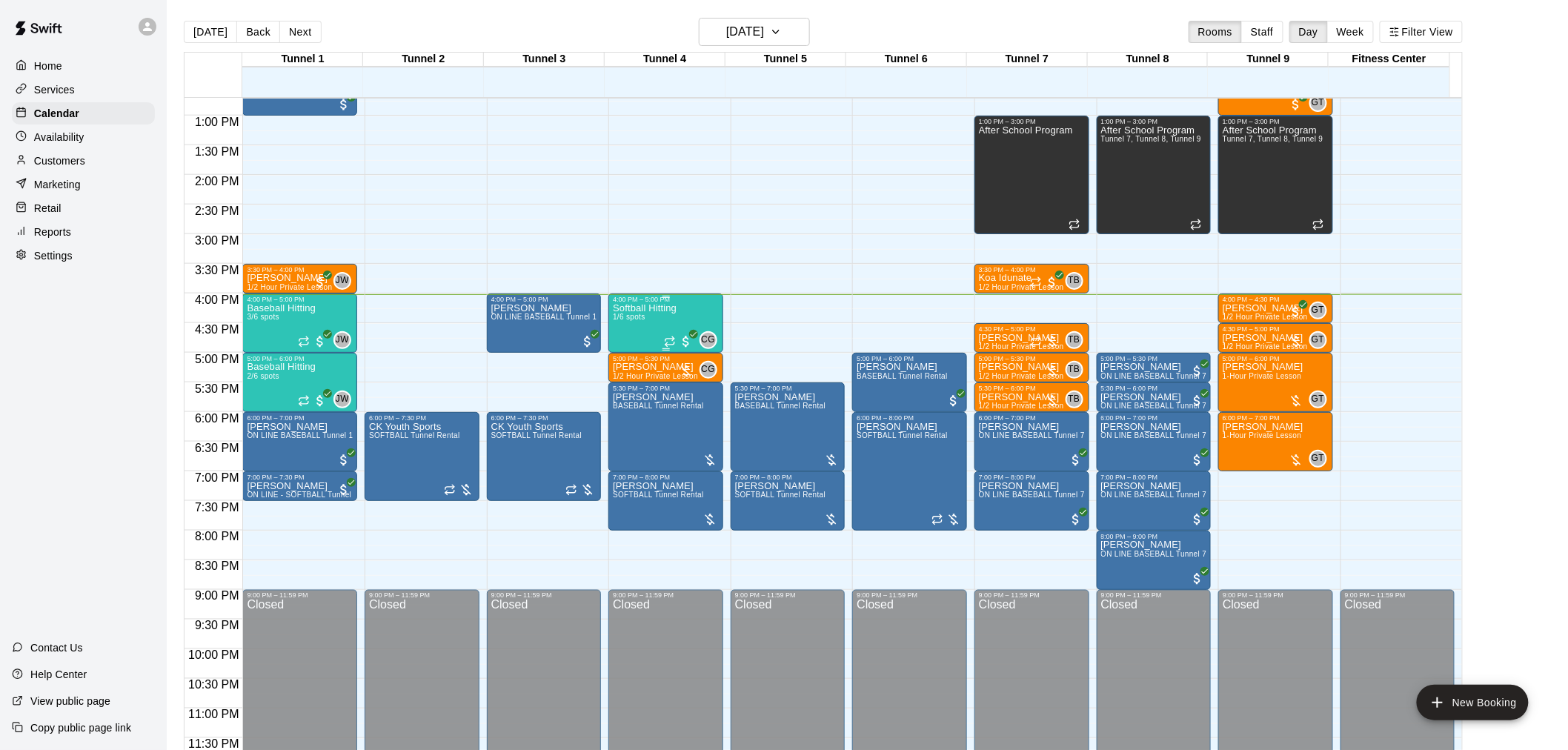
click at [670, 319] on div "Softball Hitting 1/6 spots" at bounding box center [645, 678] width 64 height 750
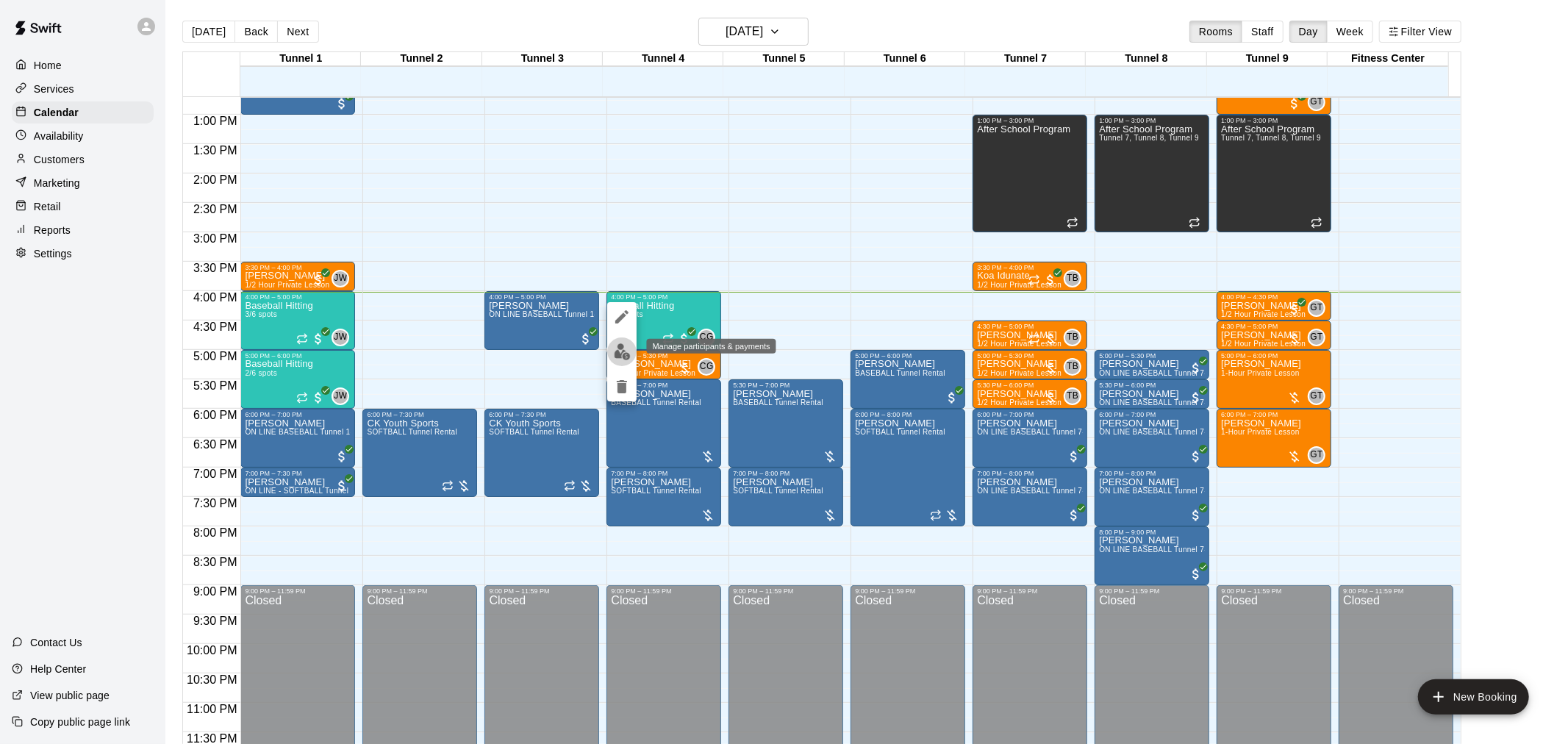
click at [613, 344] on button "edit" at bounding box center [622, 351] width 30 height 29
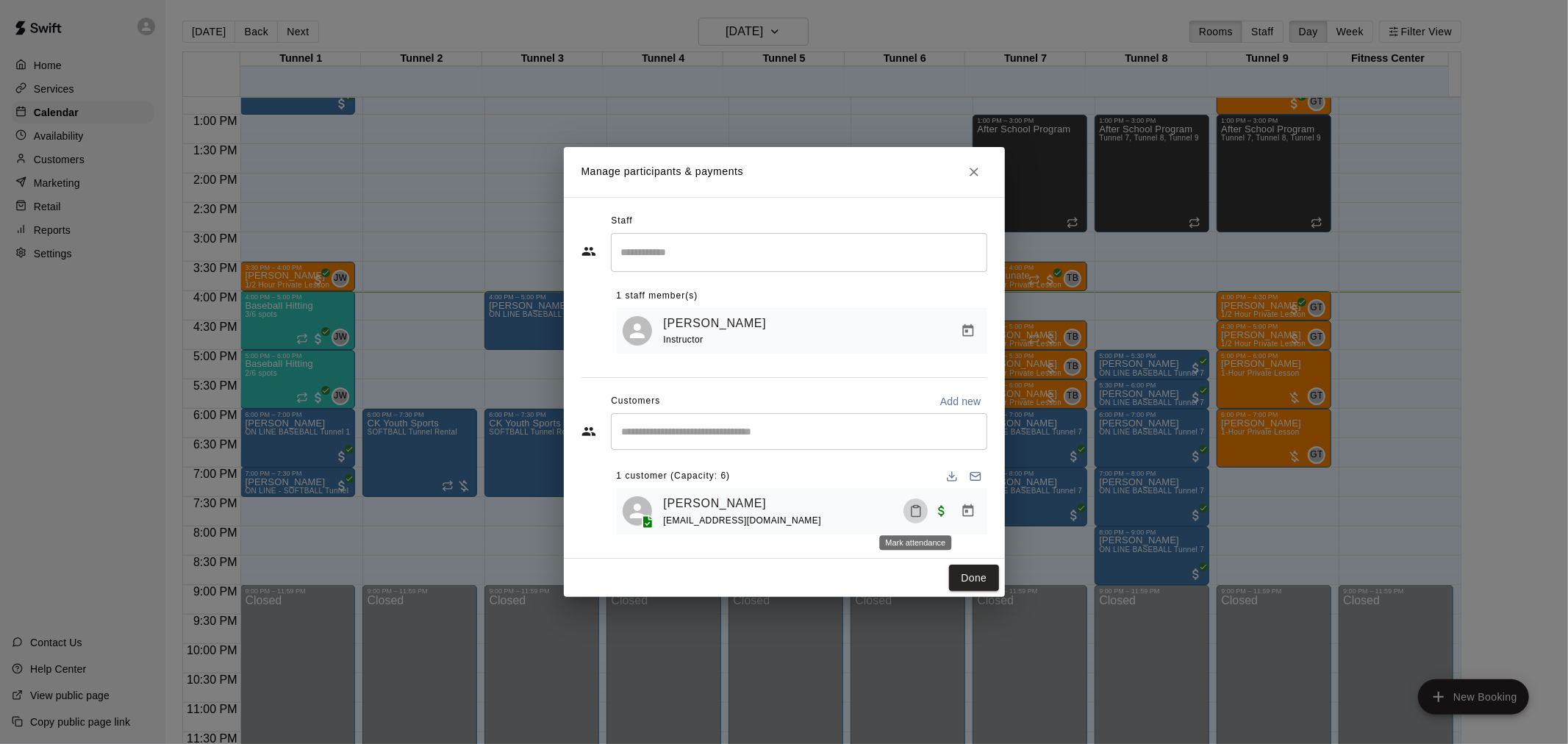
click at [914, 509] on icon "Mark attendance" at bounding box center [916, 511] width 14 height 14
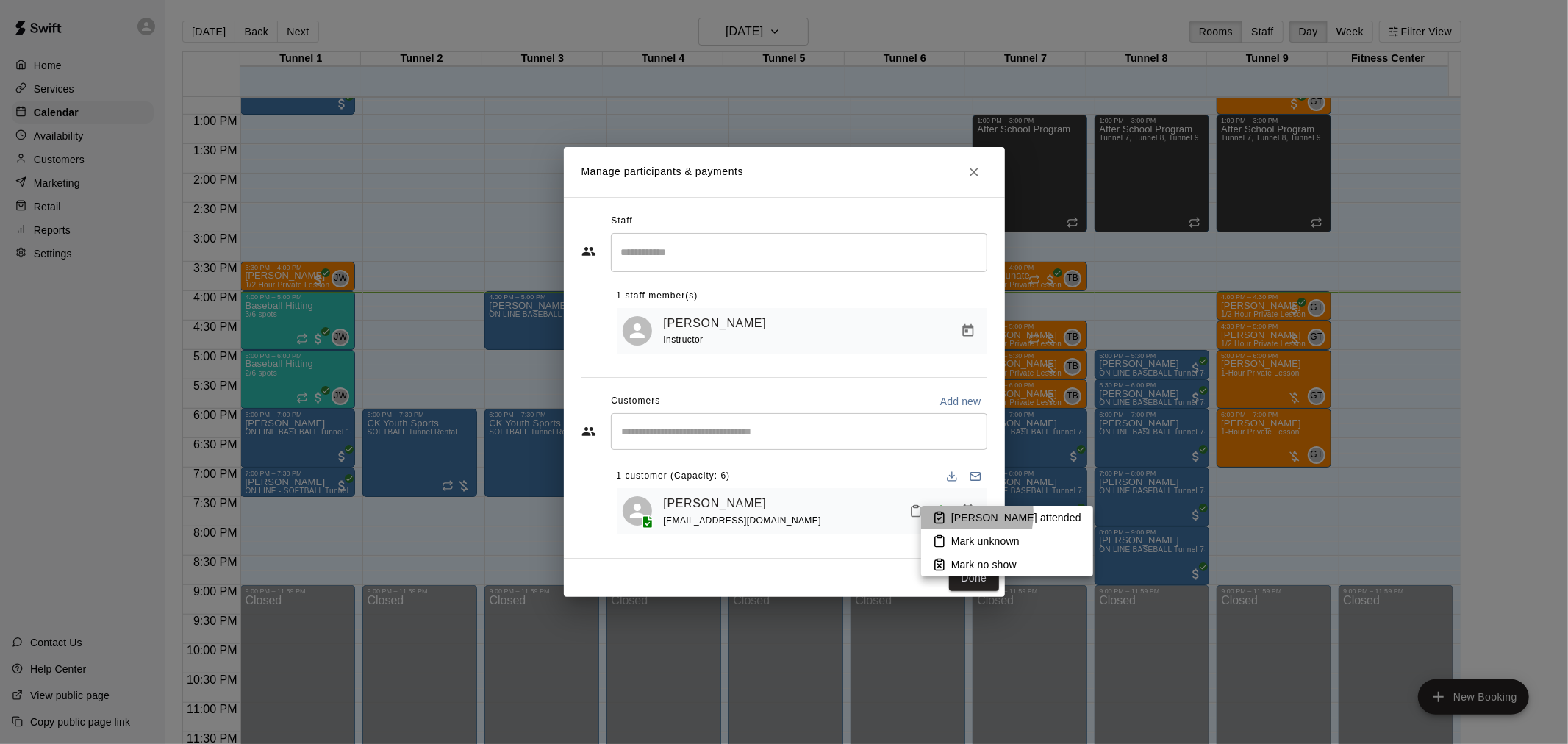
click at [934, 513] on icon at bounding box center [939, 517] width 14 height 14
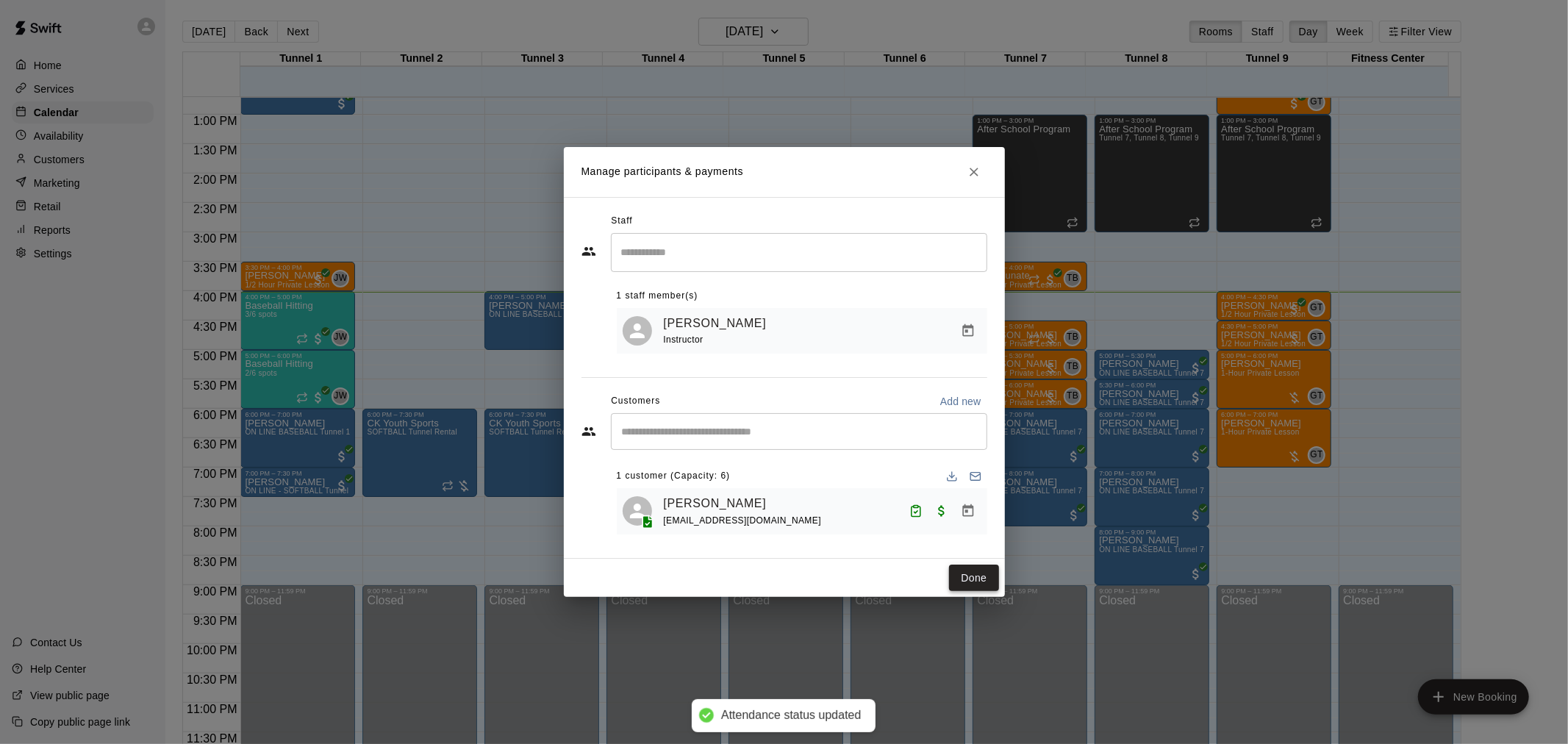
click at [963, 575] on button "Done" at bounding box center [973, 578] width 50 height 27
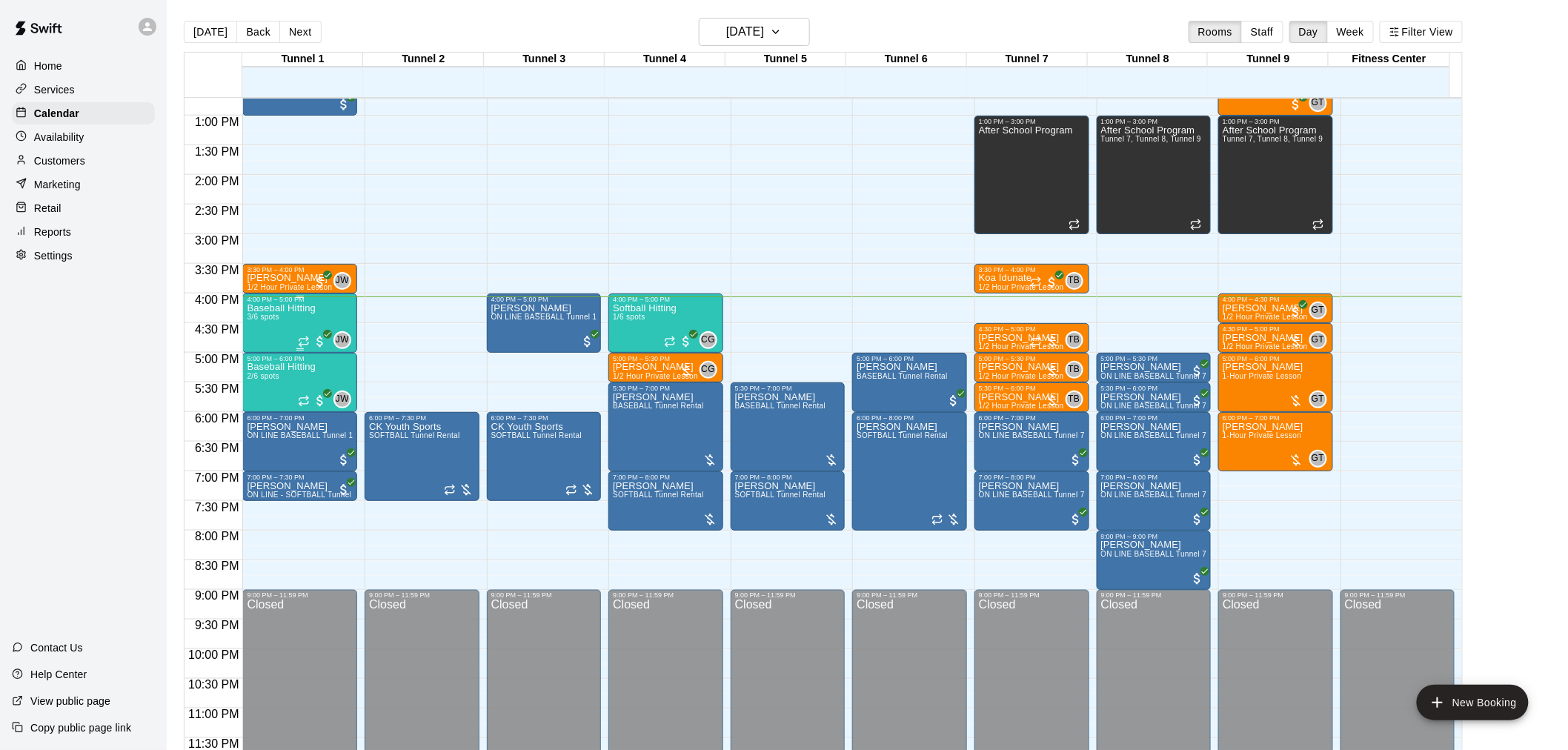
click at [283, 316] on div "Baseball Hitting 3/6 spots" at bounding box center [282, 678] width 69 height 750
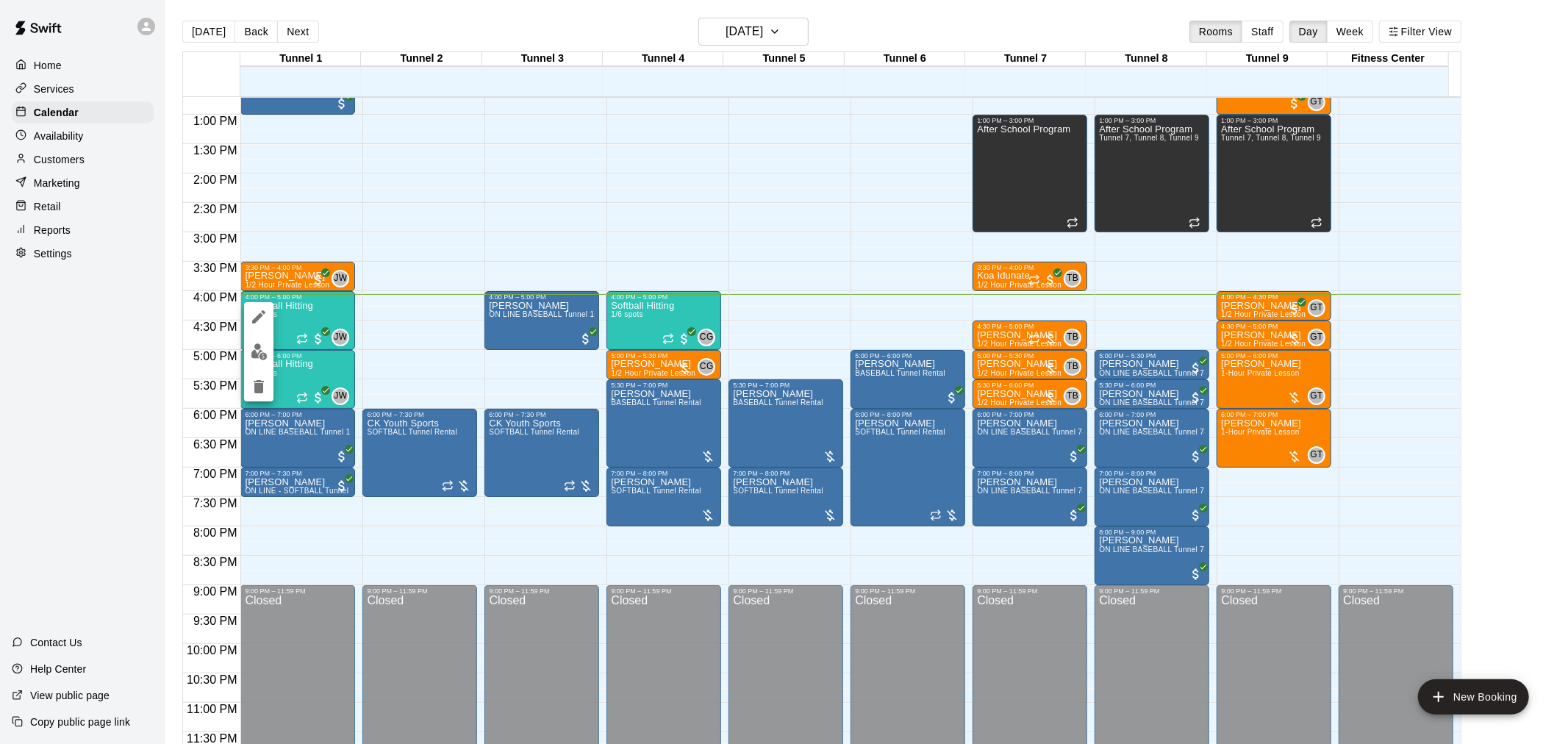
click at [266, 345] on img "edit" at bounding box center [259, 351] width 17 height 17
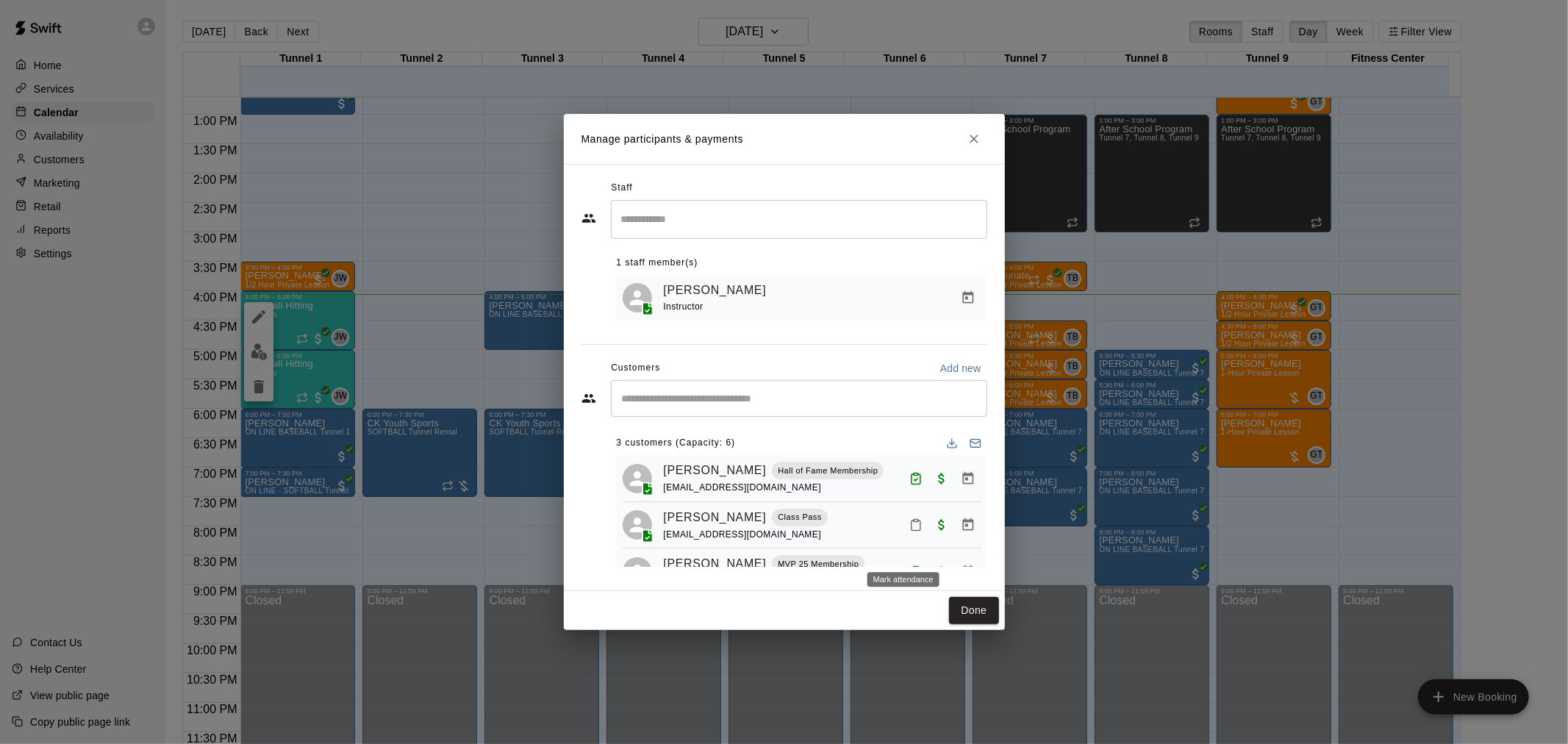
click at [912, 531] on icon "Mark attendance" at bounding box center [916, 525] width 9 height 10
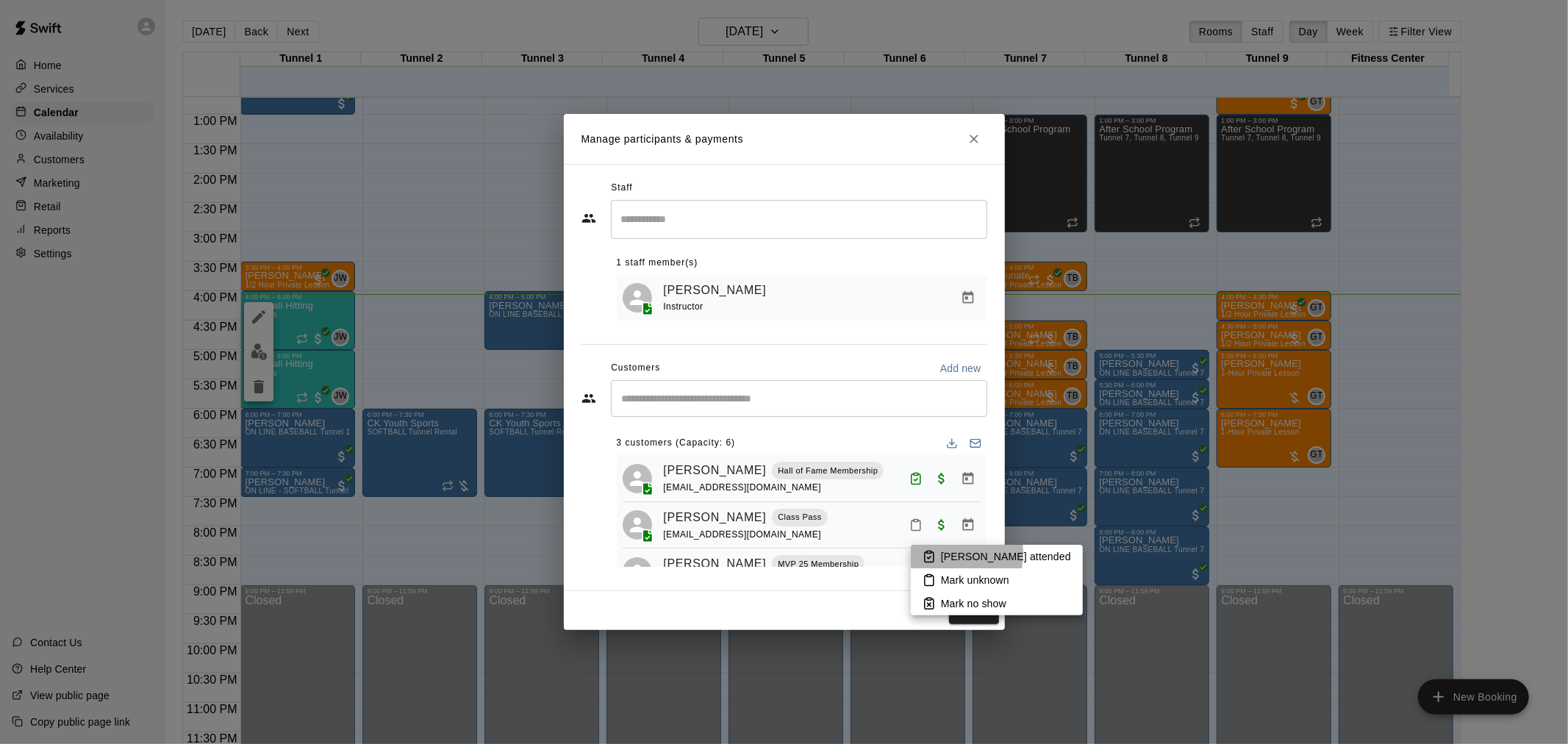
click at [928, 553] on rect at bounding box center [929, 552] width 5 height 2
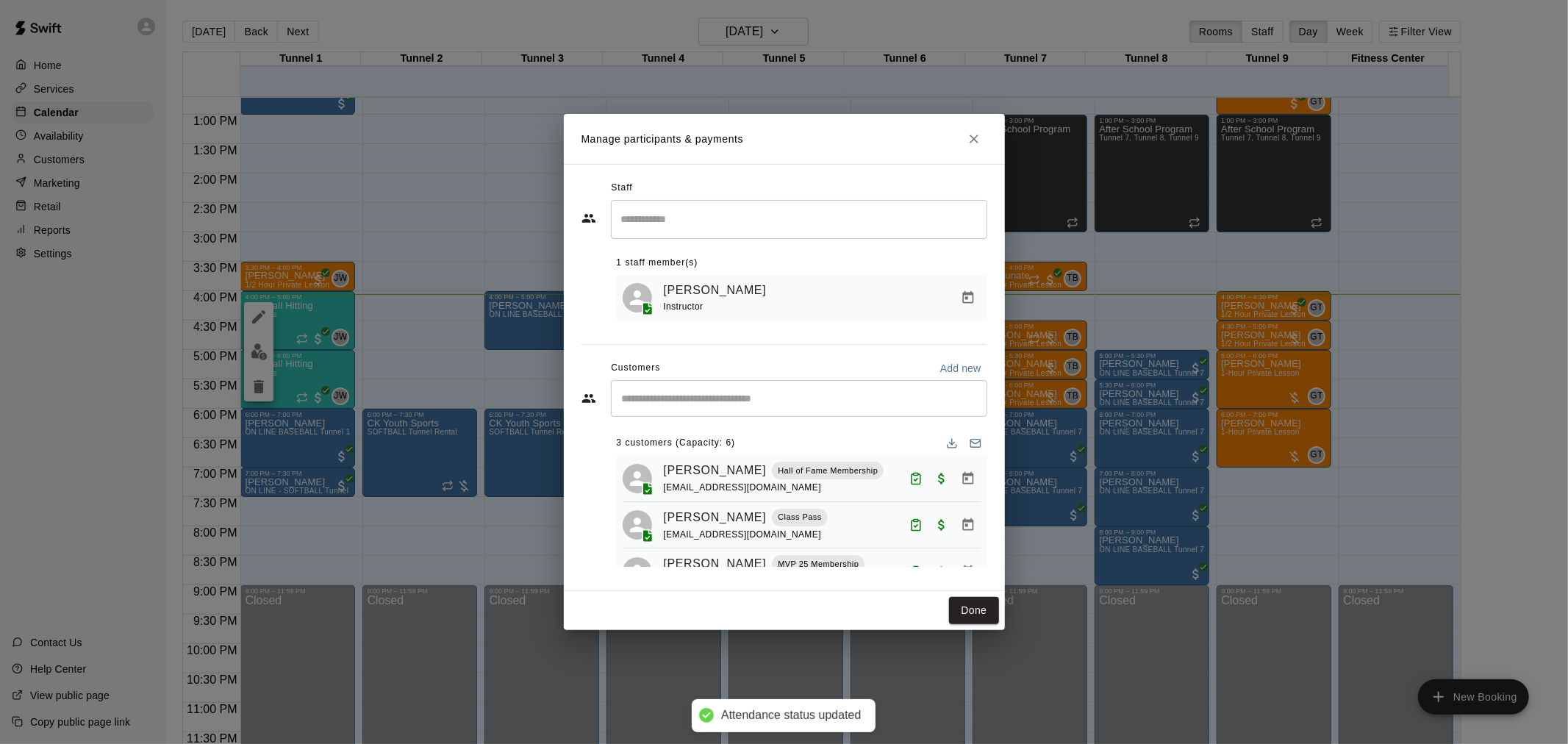
click at [953, 597] on div "Done" at bounding box center [785, 610] width 442 height 39
click at [956, 604] on button "Done" at bounding box center [973, 611] width 50 height 27
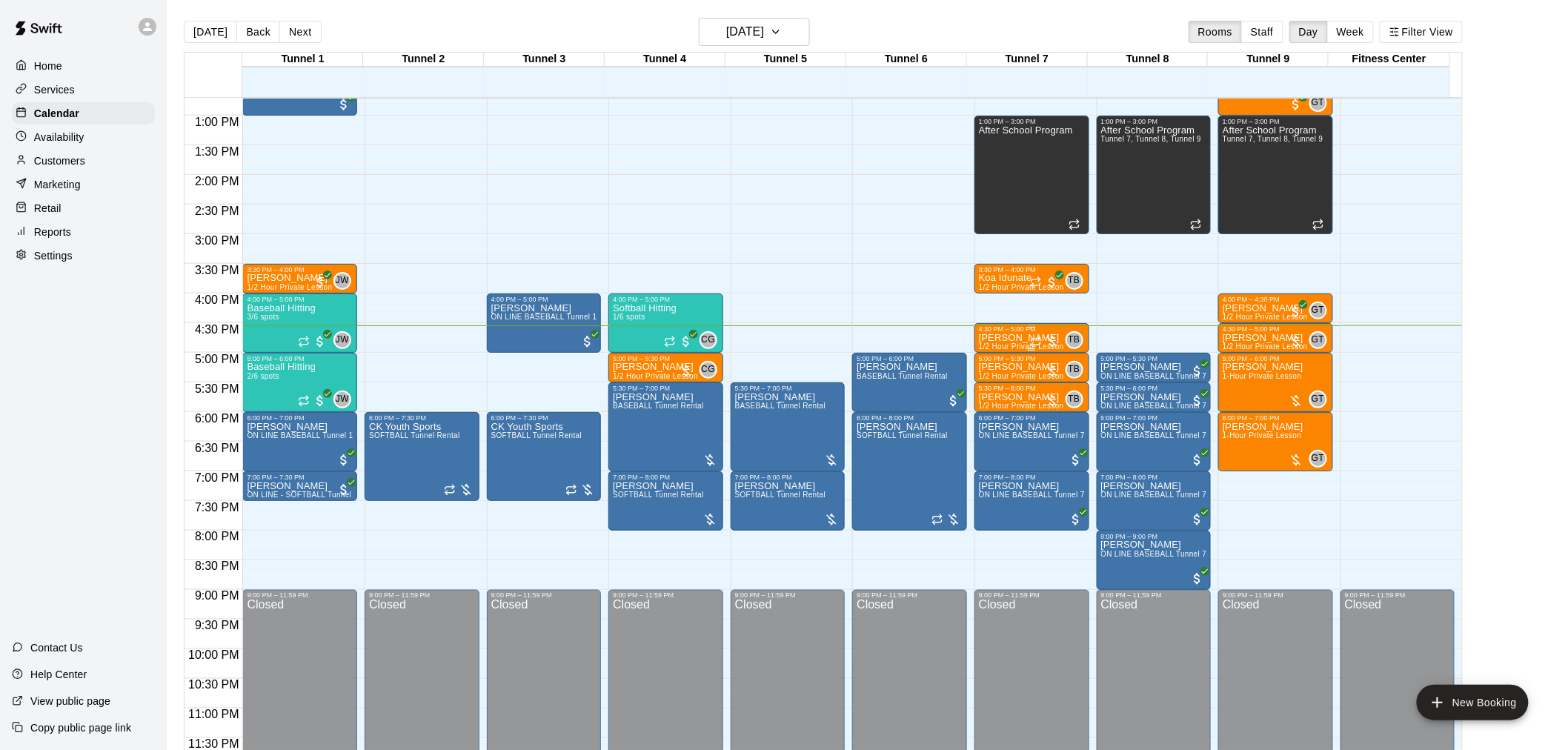
click at [1031, 331] on div "TB 0" at bounding box center [1057, 340] width 54 height 18
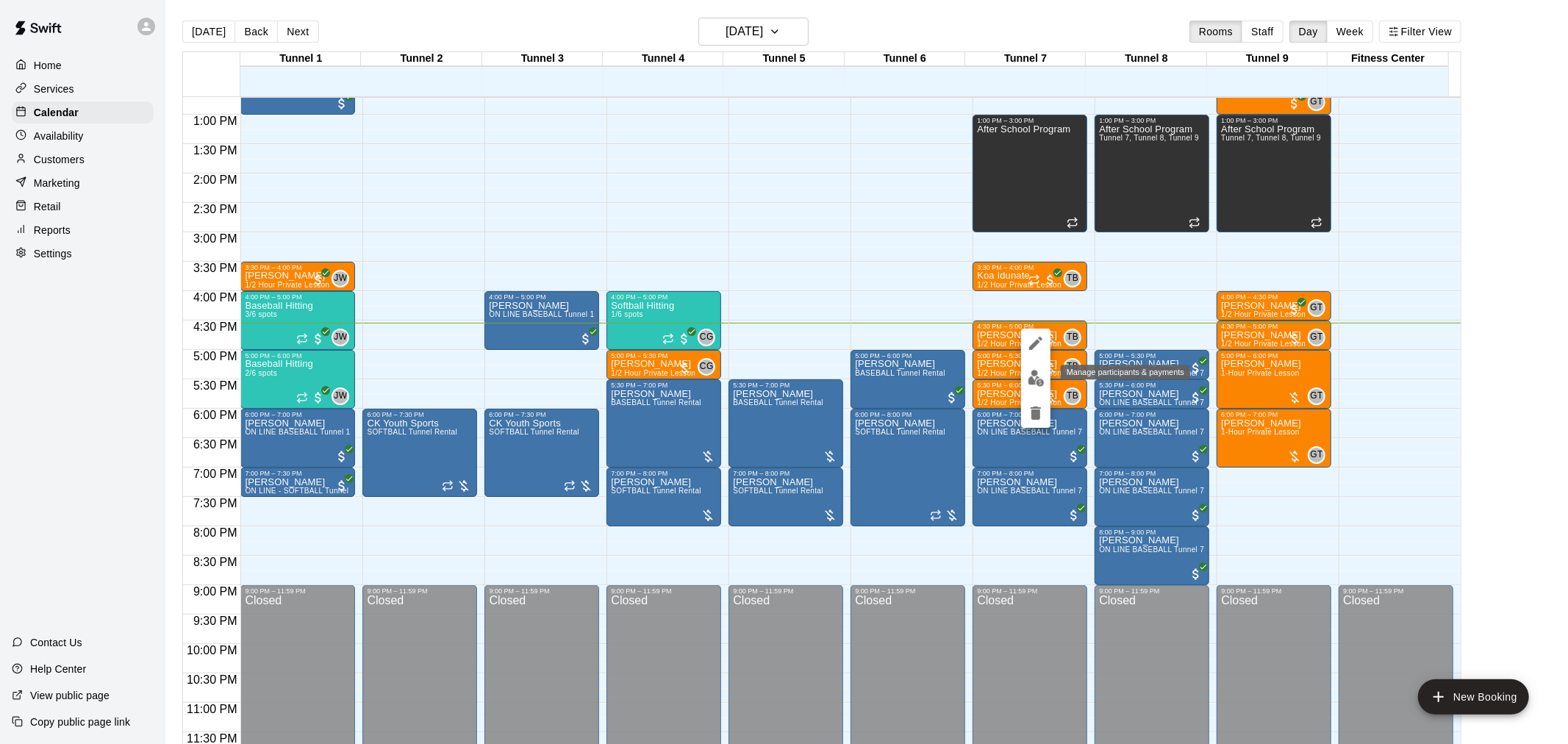
click at [1034, 379] on img "edit" at bounding box center [1036, 377] width 17 height 17
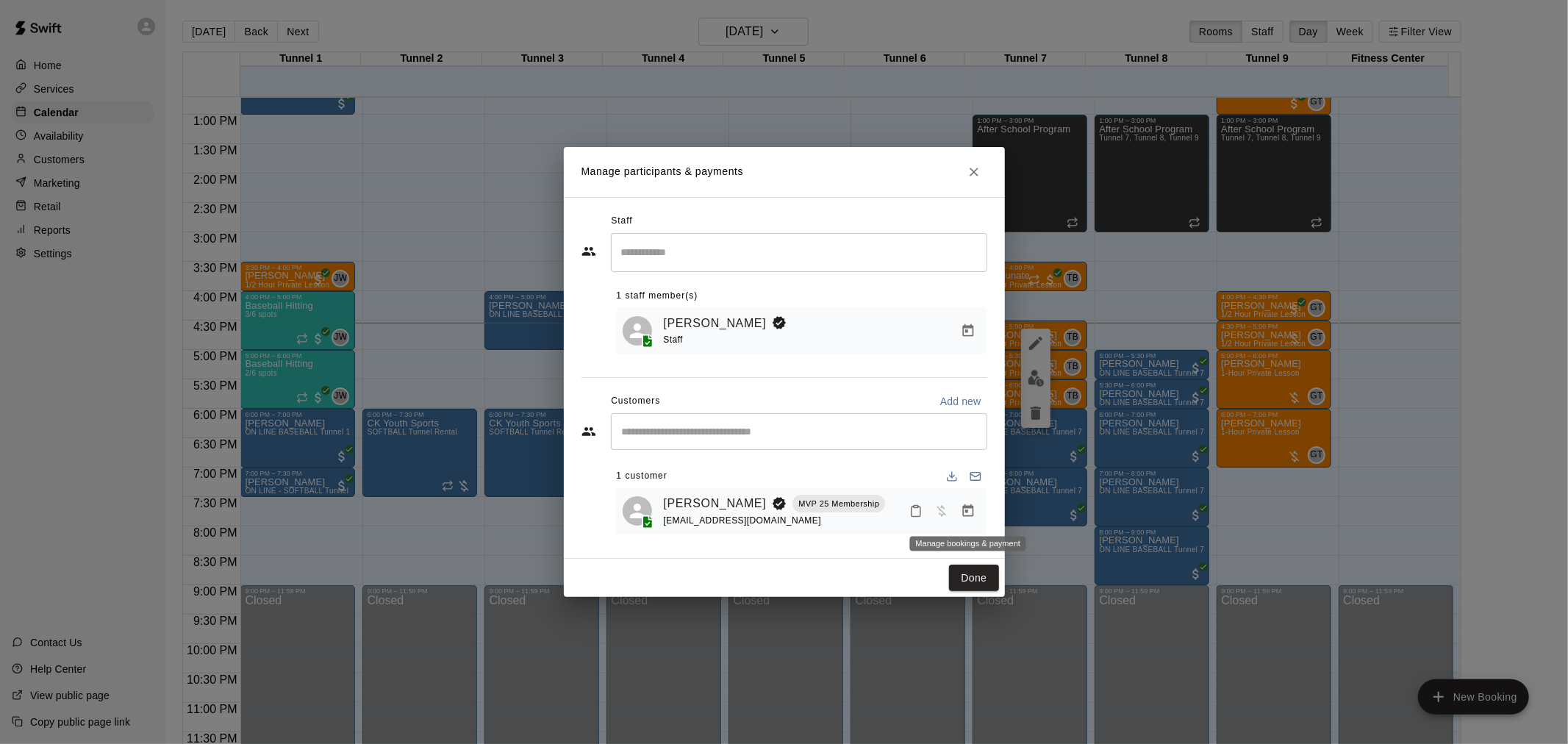
click at [974, 513] on icon "Manage bookings & payment" at bounding box center [968, 511] width 14 height 14
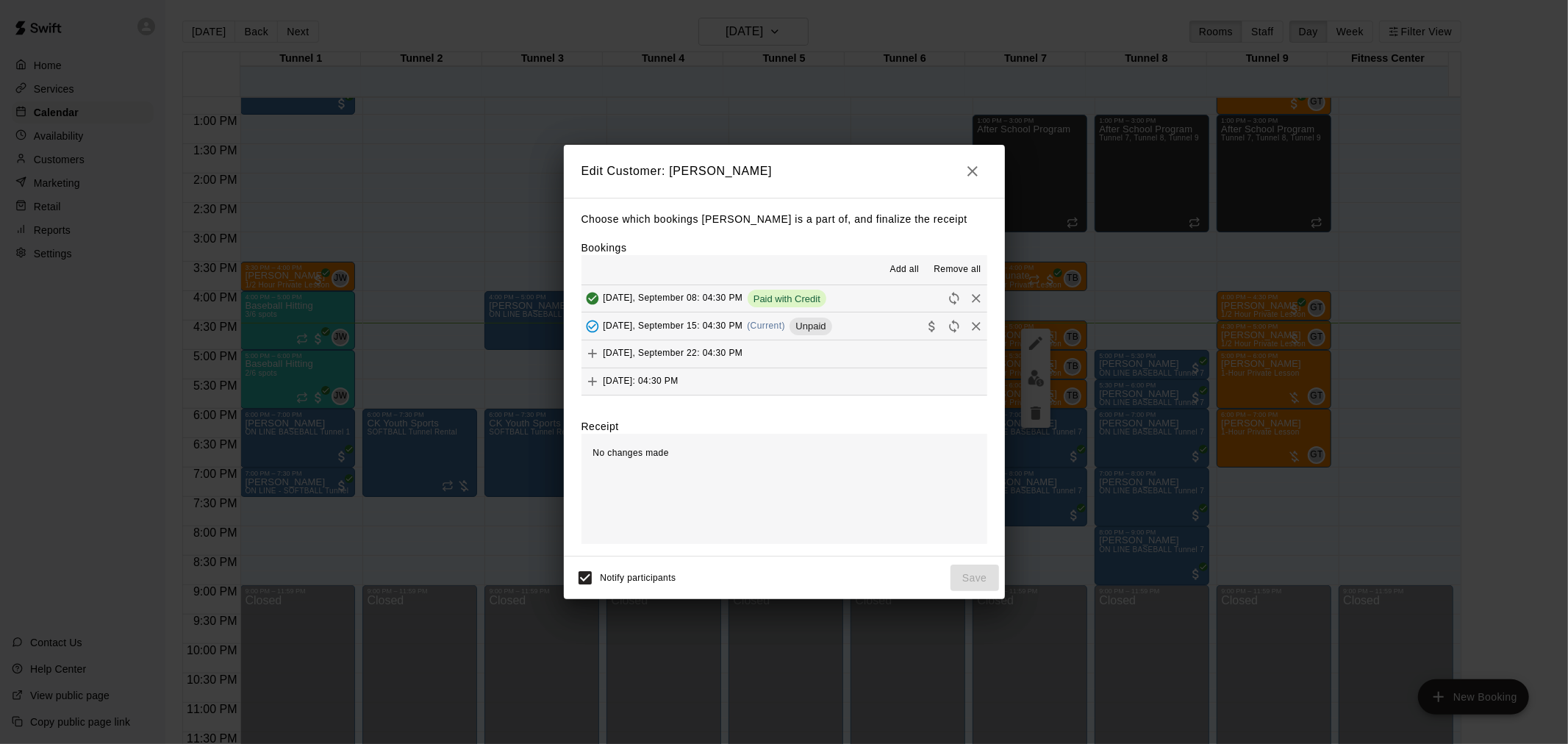
click at [816, 322] on span "Unpaid" at bounding box center [810, 326] width 42 height 11
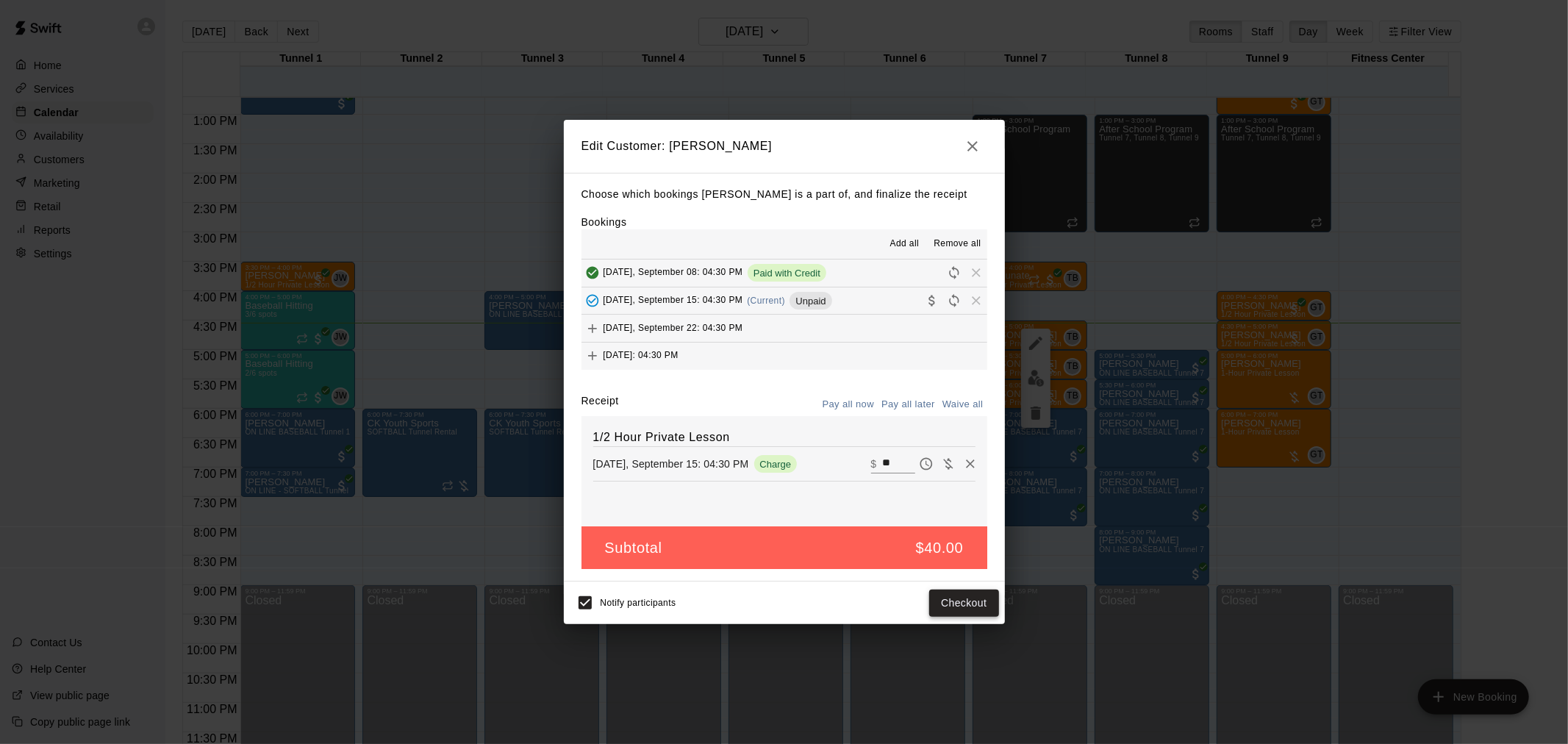
click at [976, 611] on button "Checkout" at bounding box center [963, 603] width 69 height 27
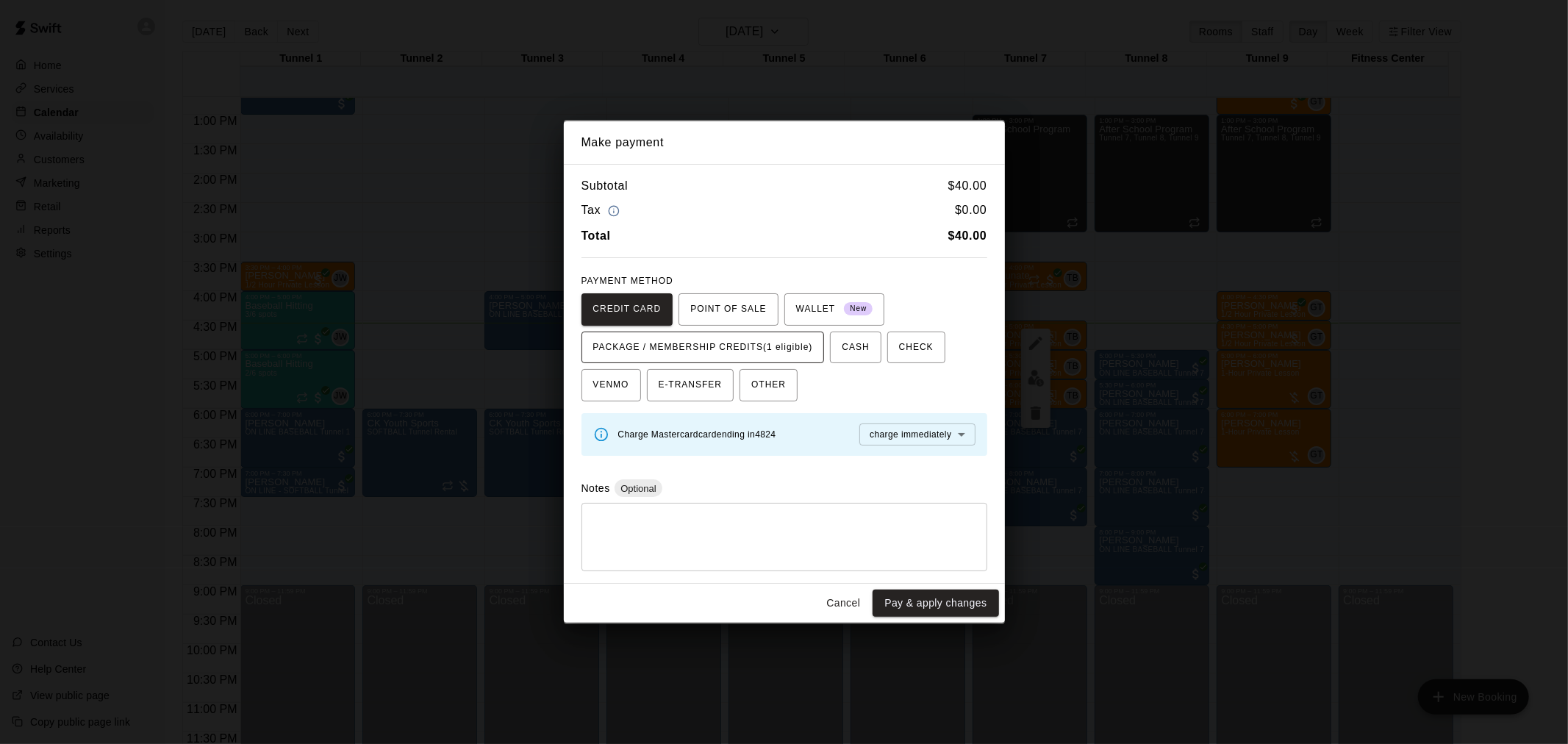
click at [769, 340] on span "PACKAGE / MEMBERSHIP CREDITS (1 eligible)" at bounding box center [703, 348] width 220 height 23
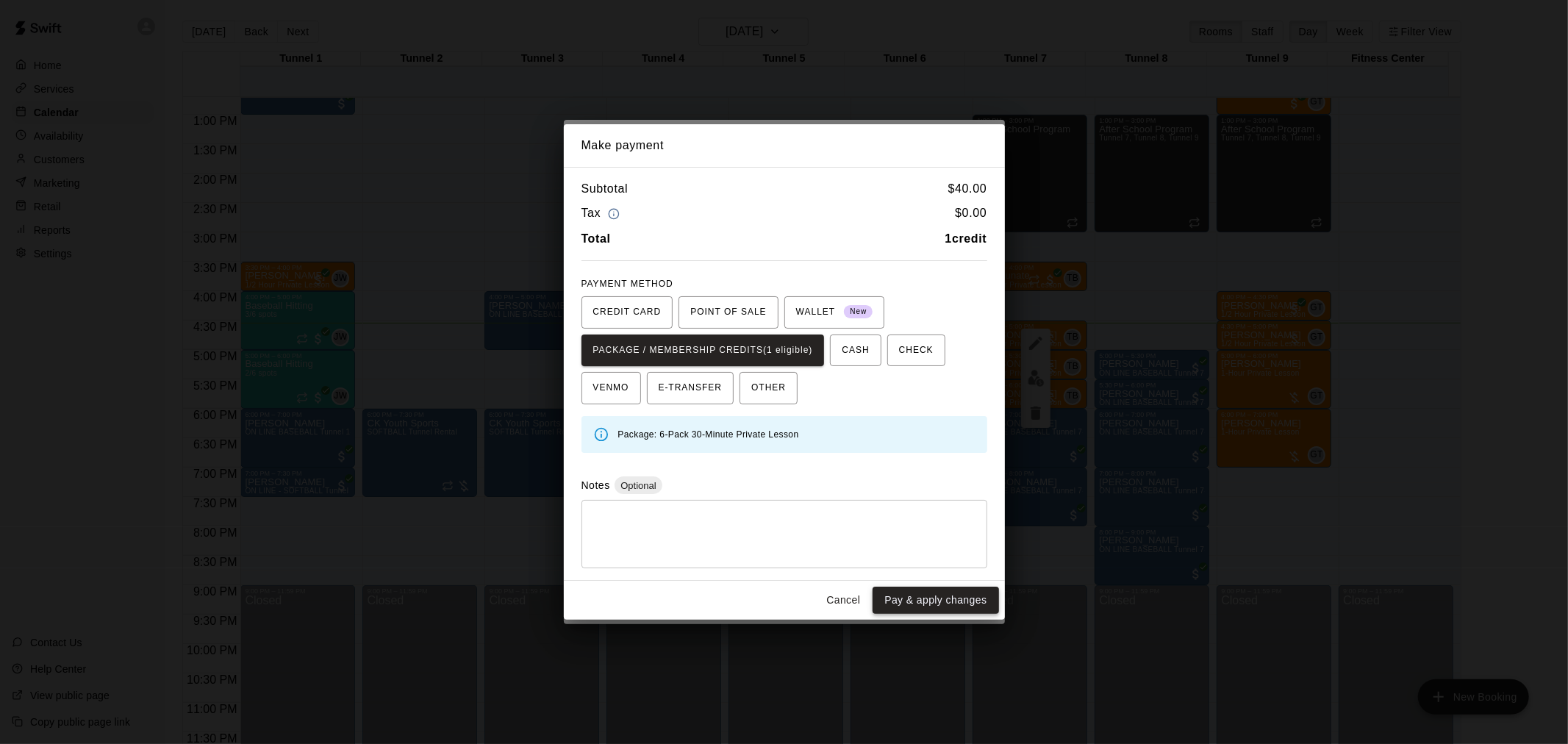
click at [969, 604] on button "Pay & apply changes" at bounding box center [935, 600] width 126 height 27
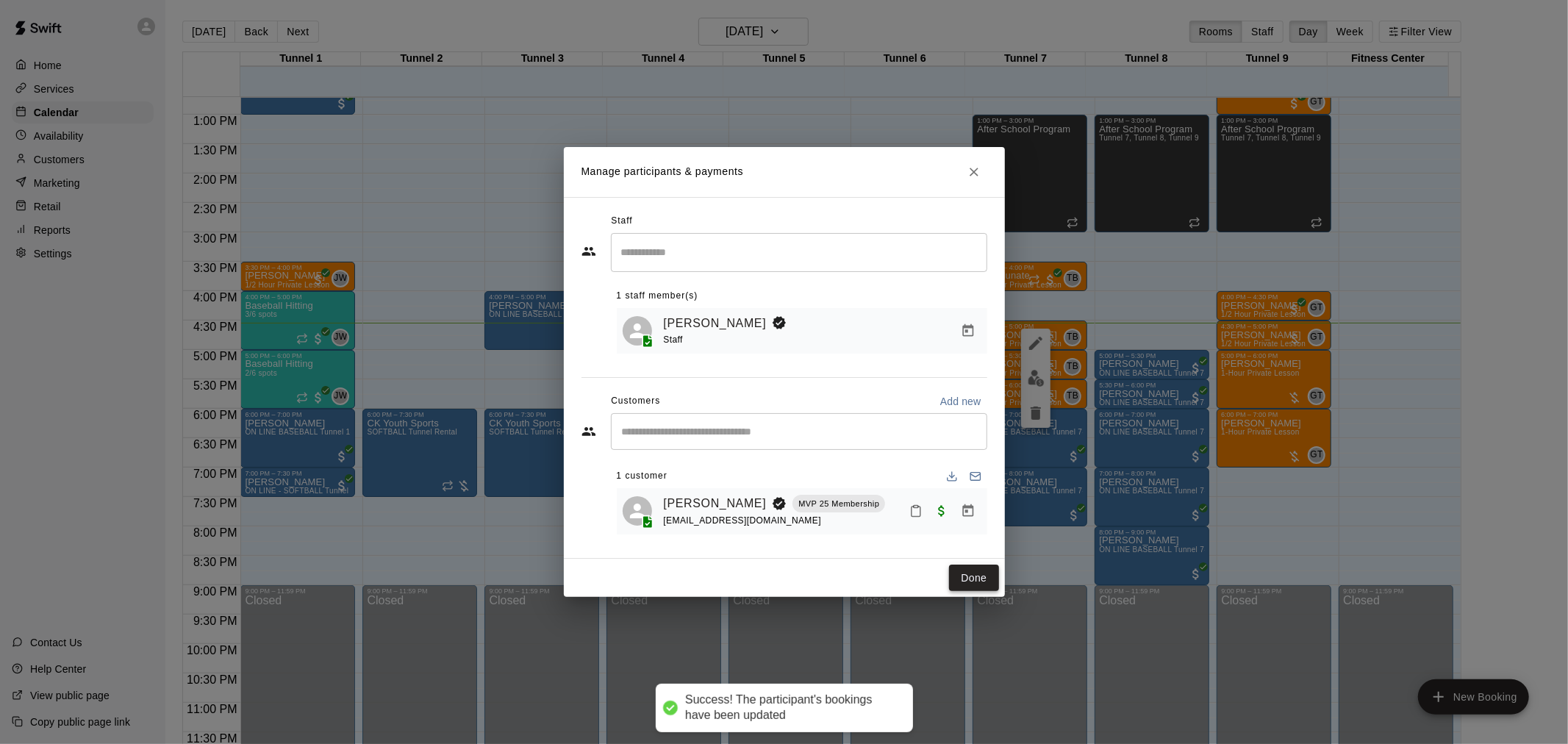
click at [961, 572] on button "Done" at bounding box center [973, 578] width 50 height 27
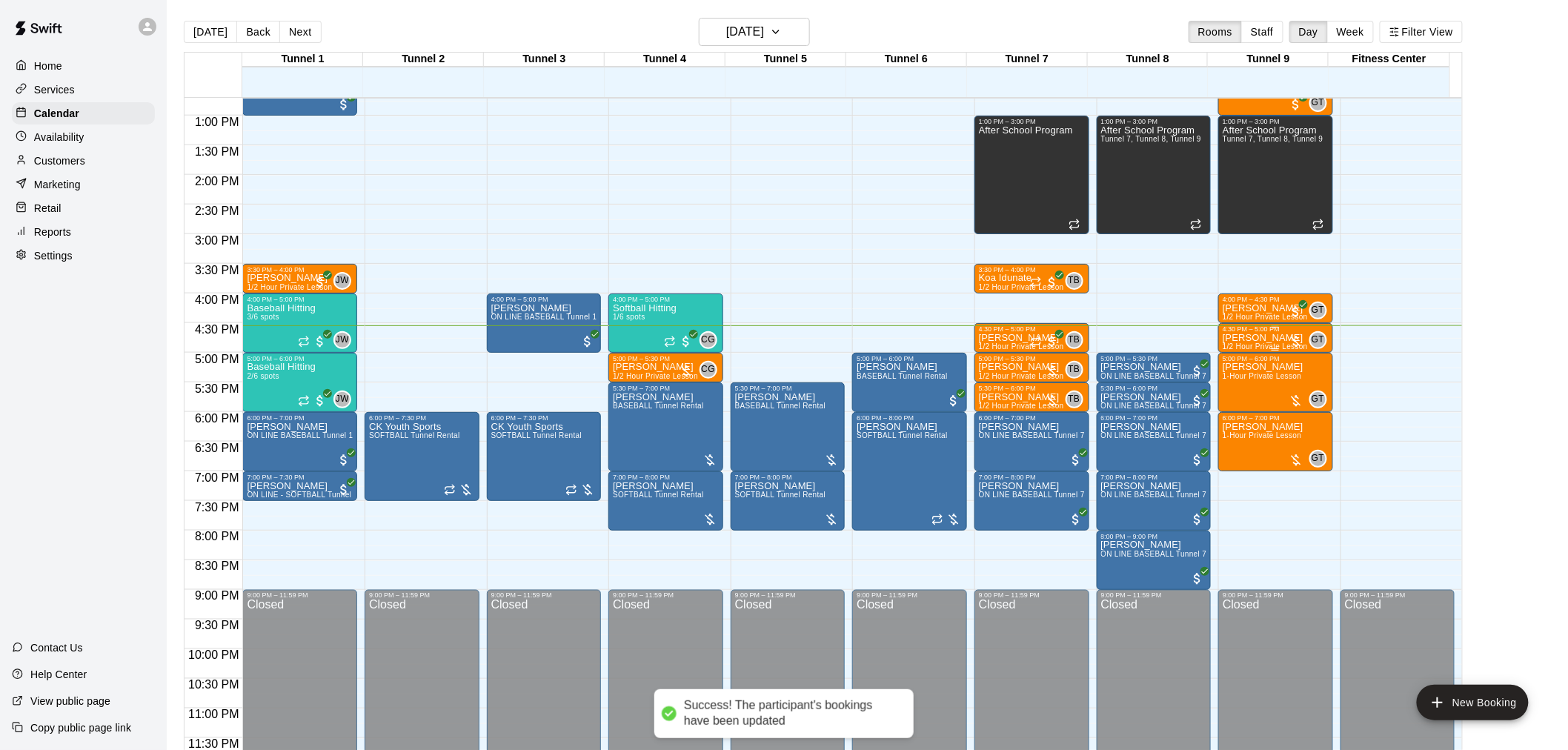
click at [1260, 350] on span "1/2 Hour Private Lesson" at bounding box center [1265, 346] width 85 height 8
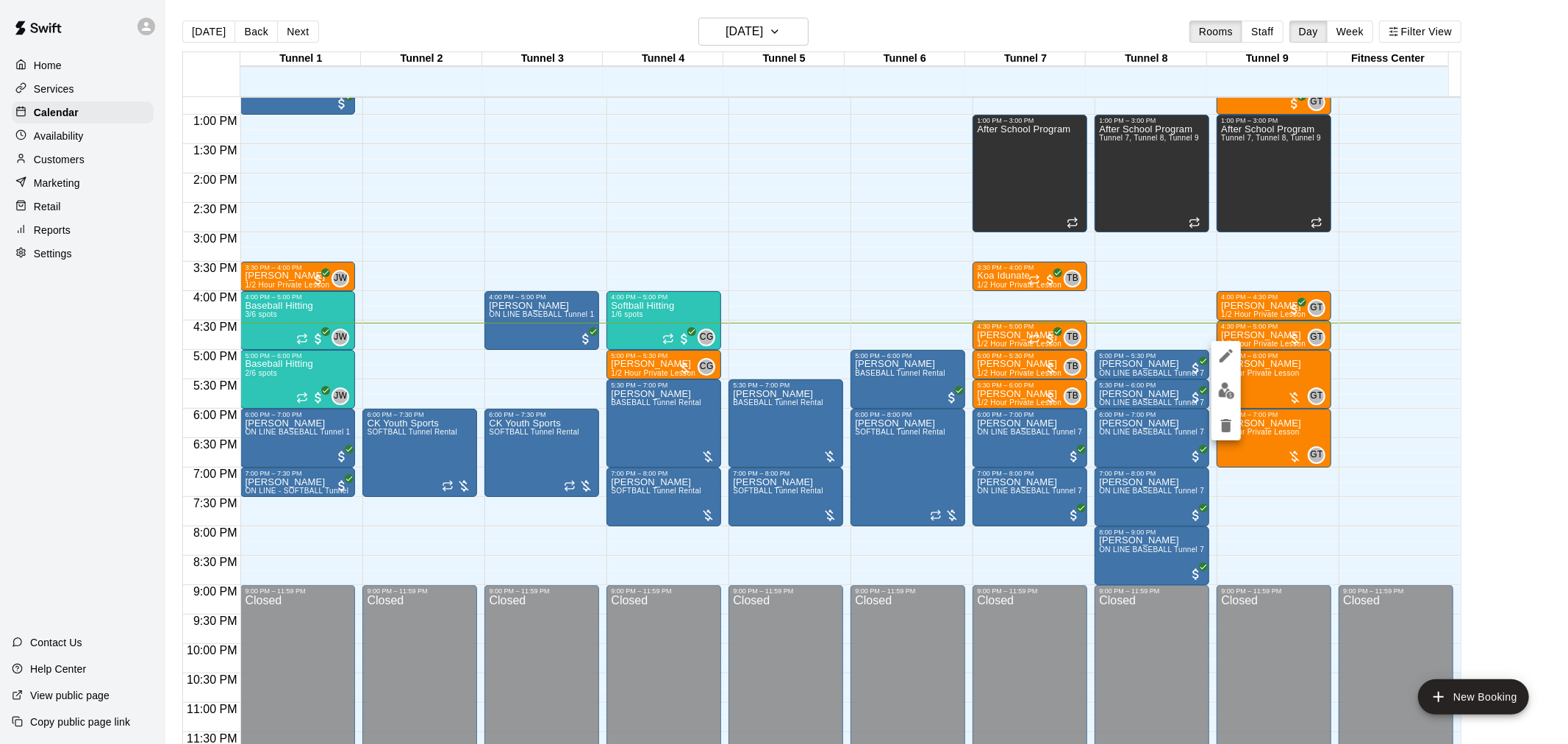
click at [1264, 283] on div at bounding box center [784, 372] width 1568 height 744
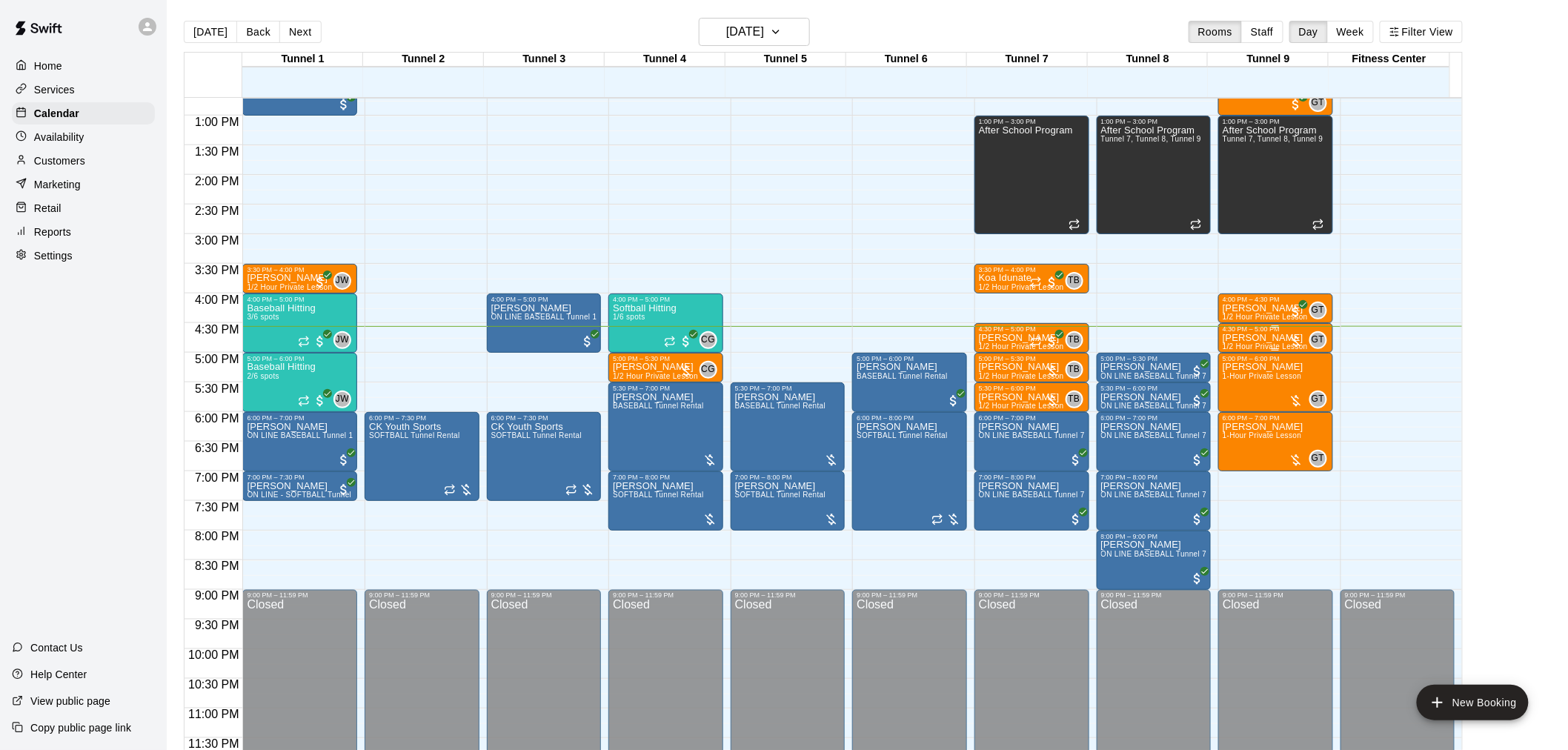
click at [1283, 341] on div "[PERSON_NAME] 1/2 Hour Private Lesson" at bounding box center [1265, 707] width 85 height 750
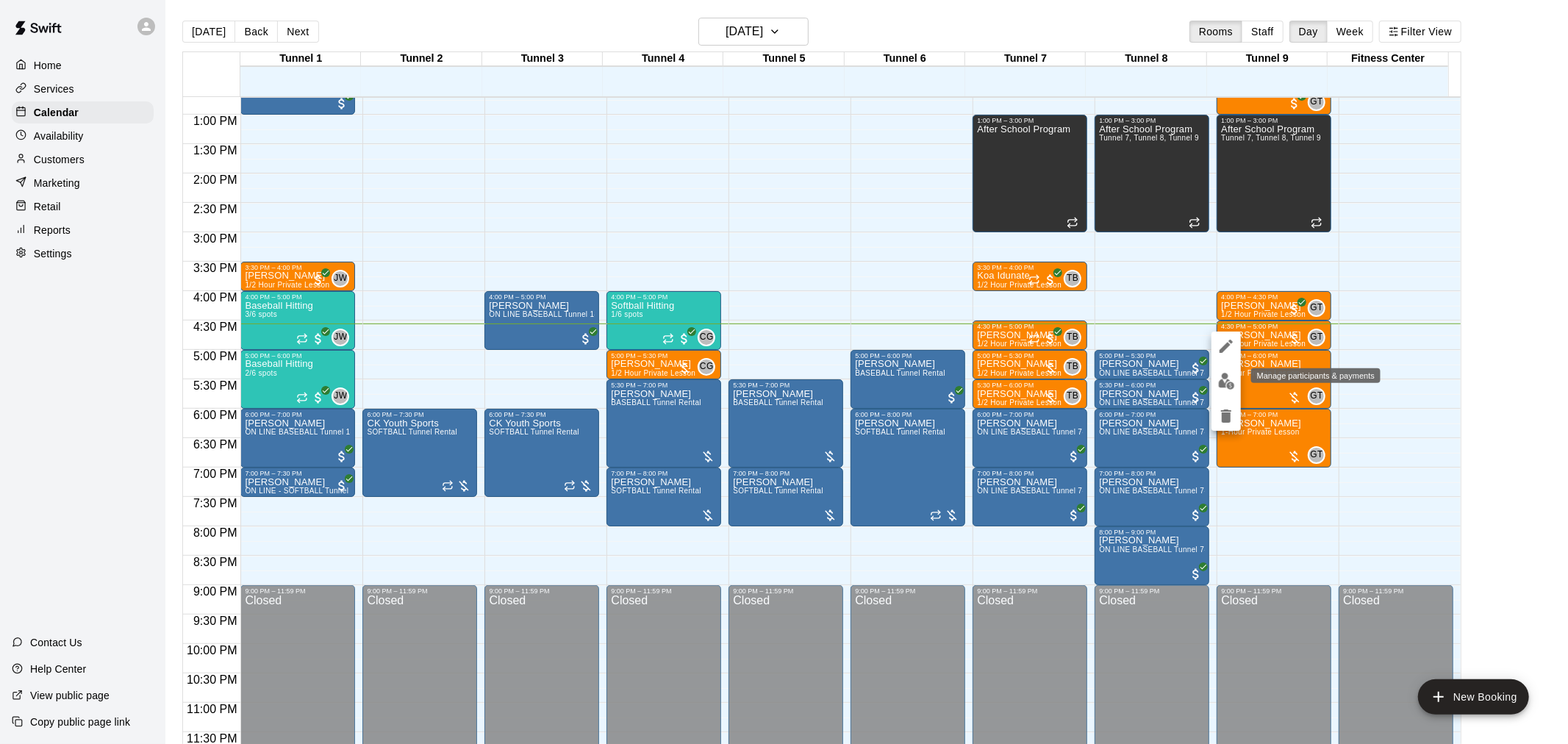
click at [1226, 383] on img "edit" at bounding box center [1226, 381] width 17 height 17
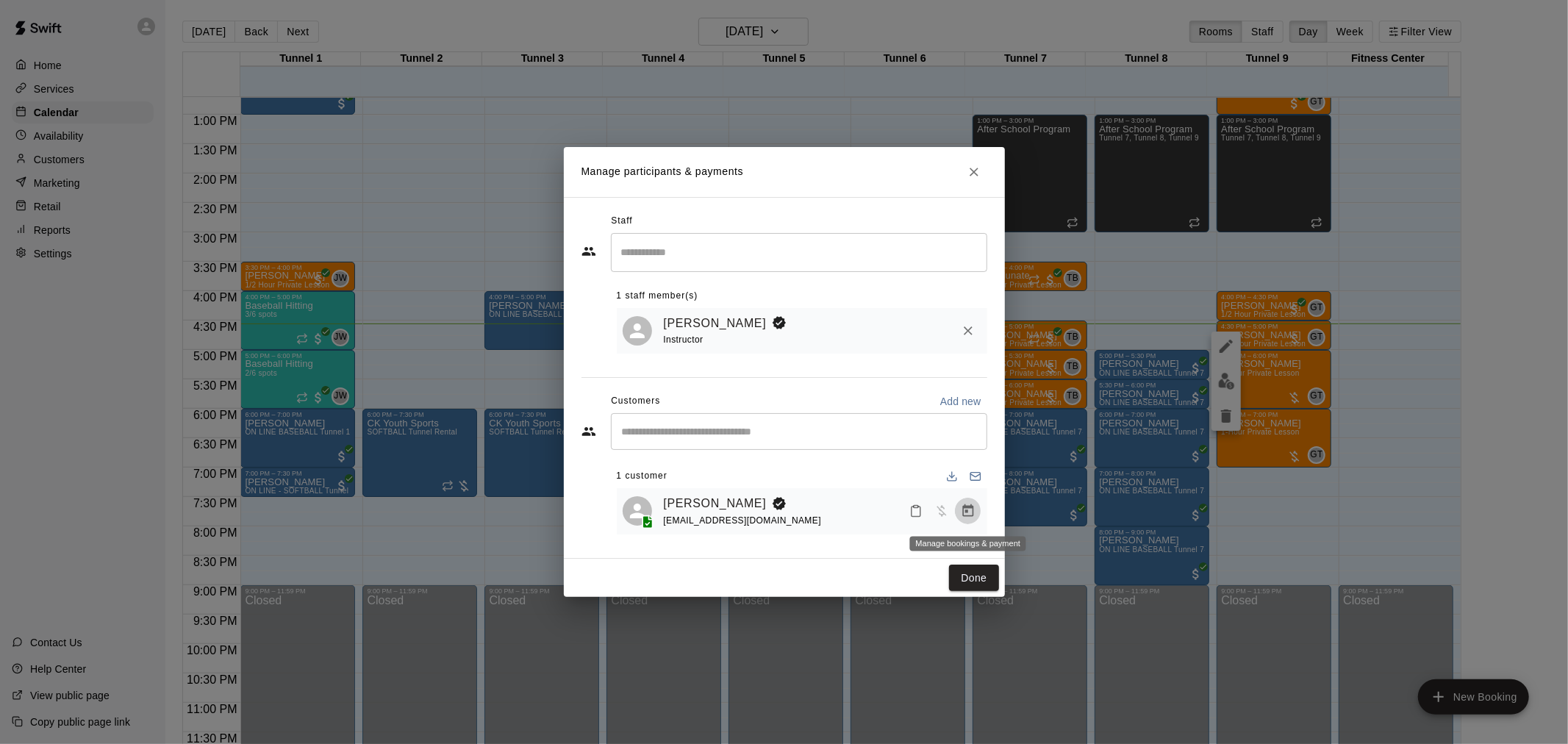
click at [966, 515] on icon "Manage bookings & payment" at bounding box center [968, 511] width 14 height 14
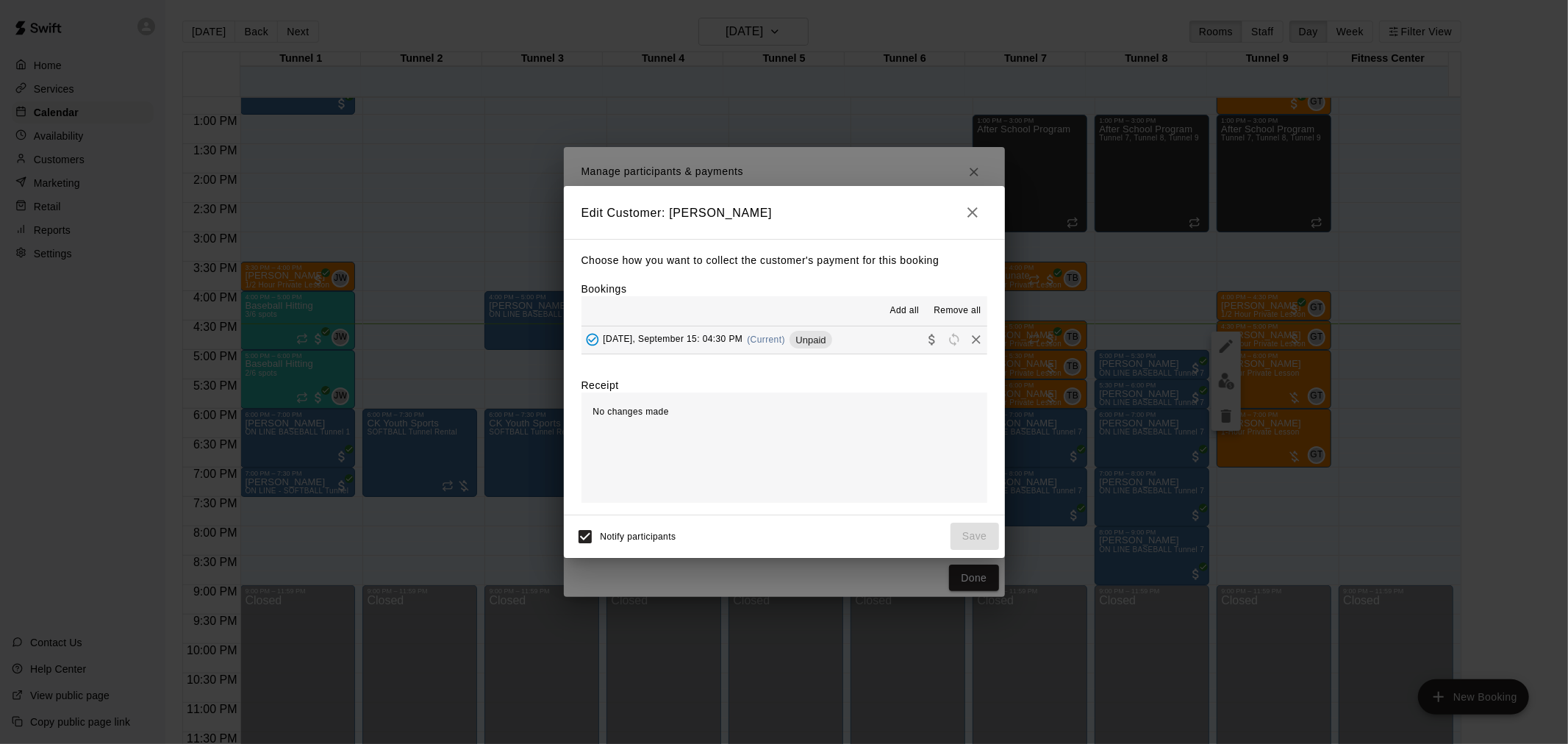
click at [795, 344] on span "Unpaid" at bounding box center [810, 340] width 42 height 11
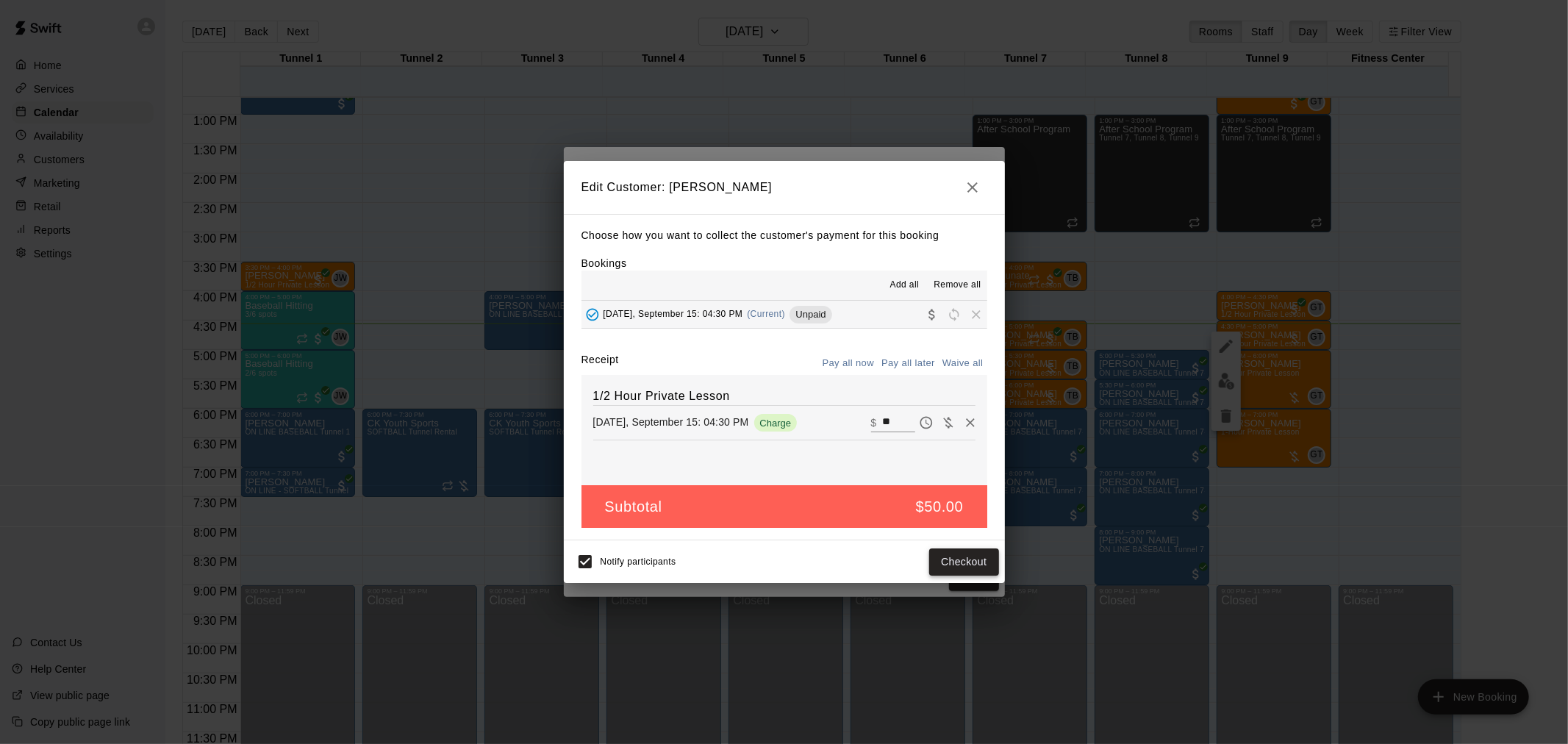
click at [960, 557] on button "Checkout" at bounding box center [963, 562] width 69 height 27
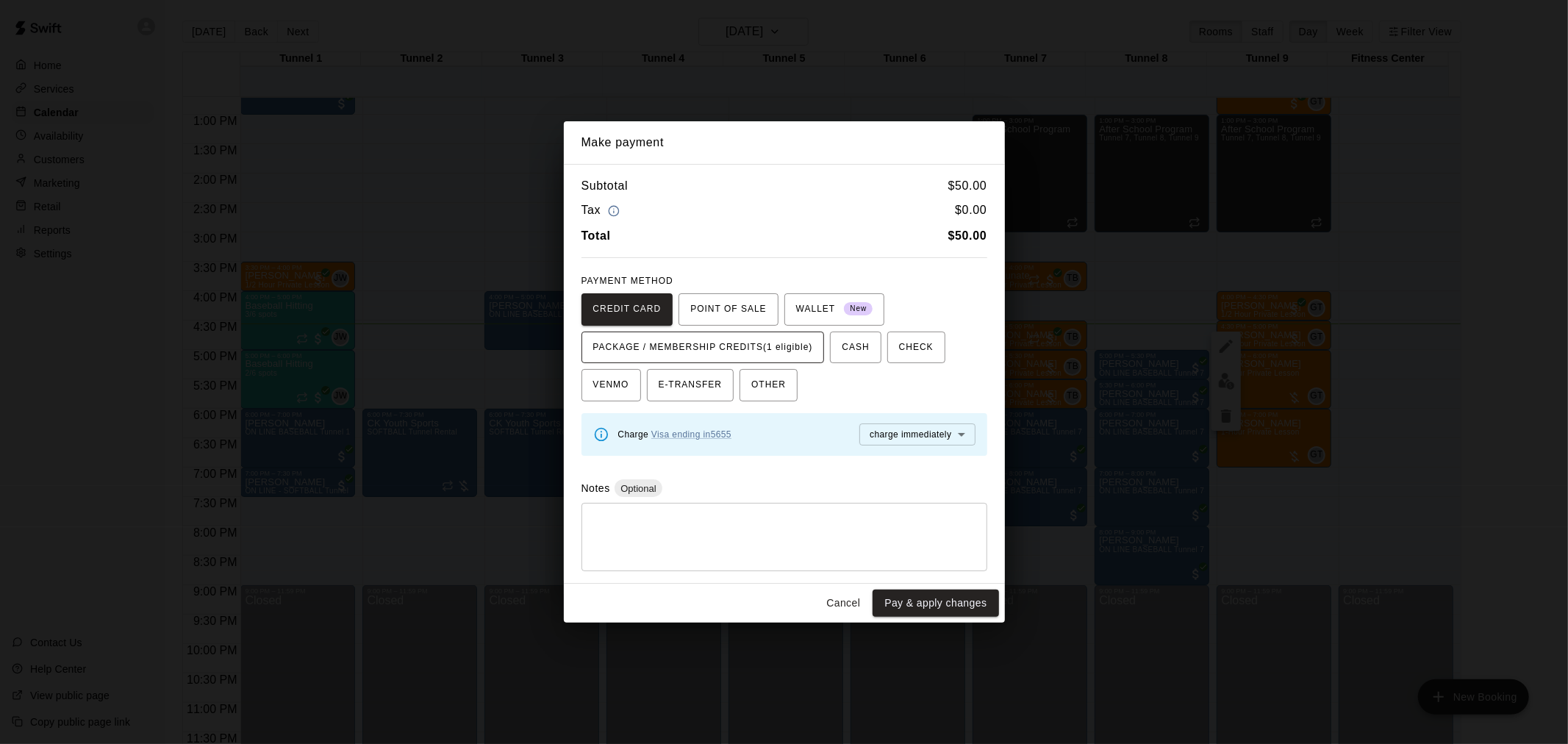
click at [770, 336] on span "PACKAGE / MEMBERSHIP CREDITS (1 eligible)" at bounding box center [703, 348] width 220 height 23
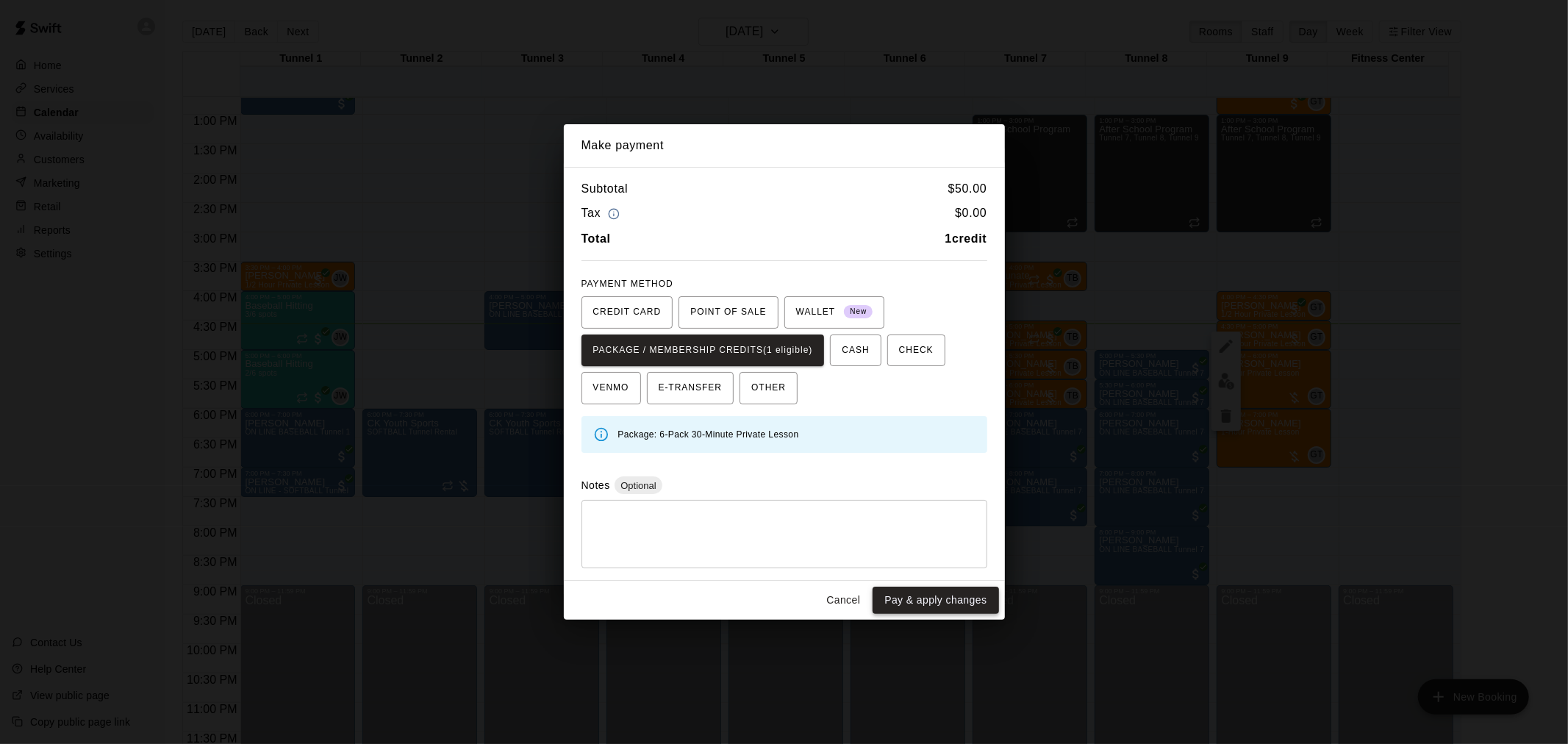
click at [964, 591] on button "Pay & apply changes" at bounding box center [935, 600] width 126 height 27
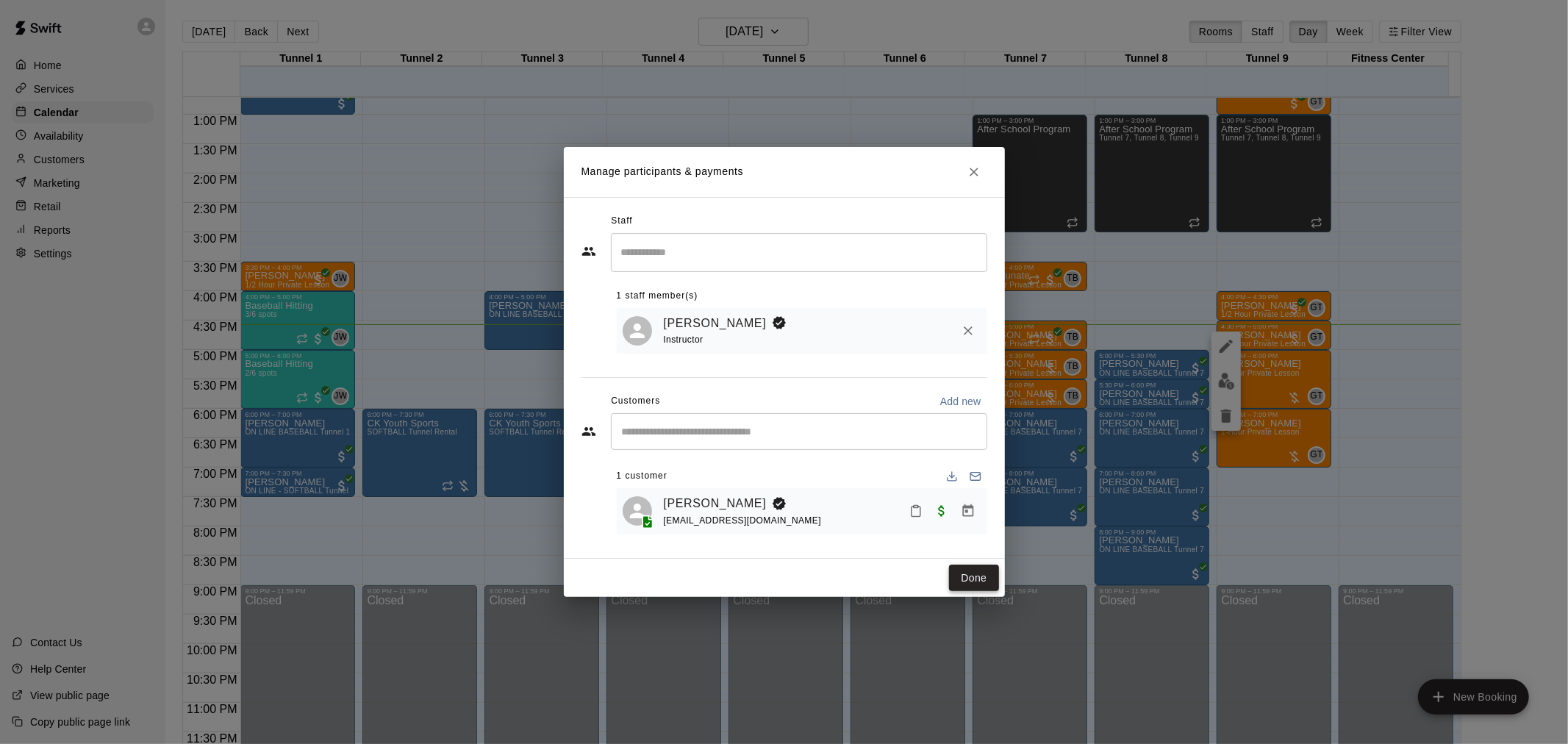
click at [980, 574] on button "Done" at bounding box center [973, 578] width 50 height 27
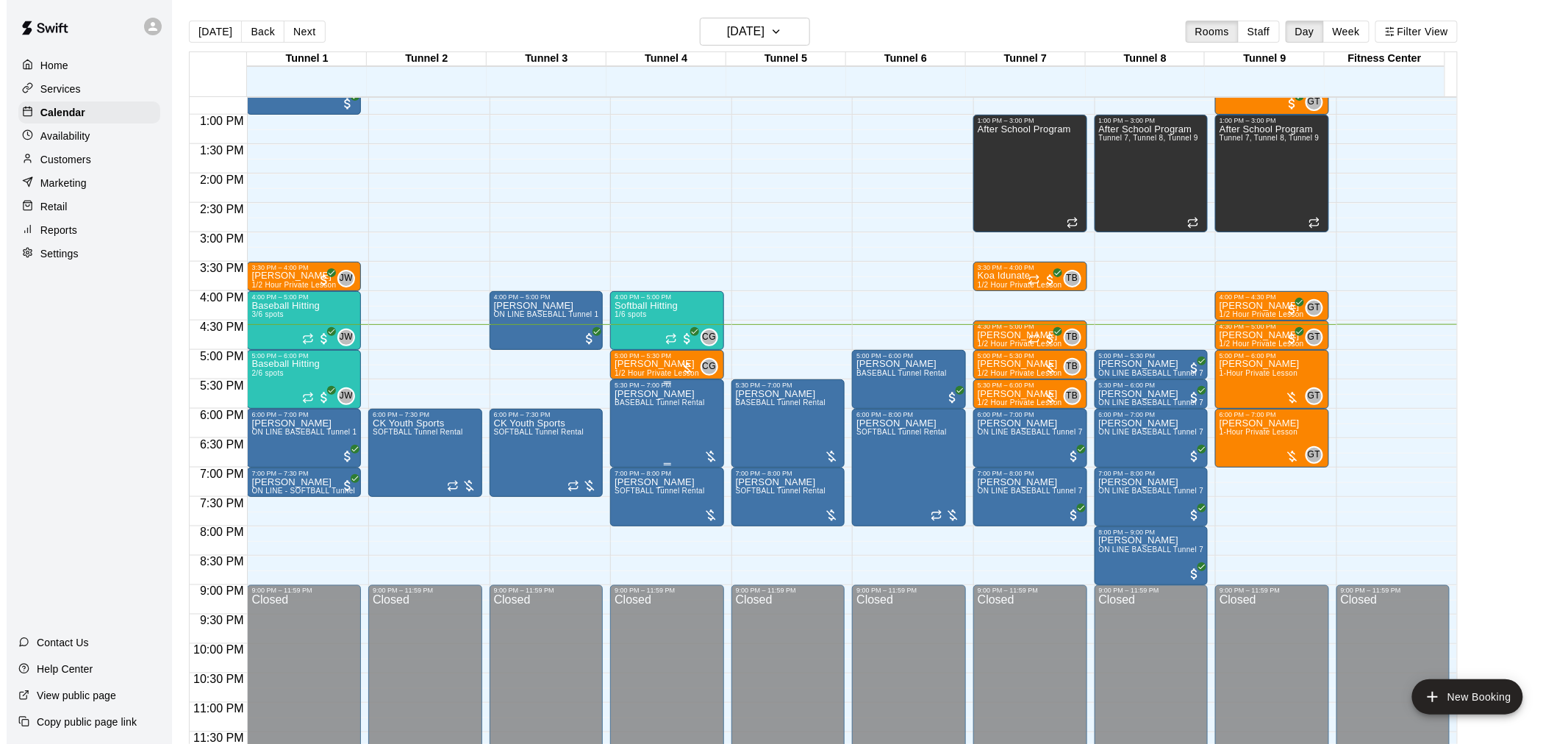
scroll to position [23, 0]
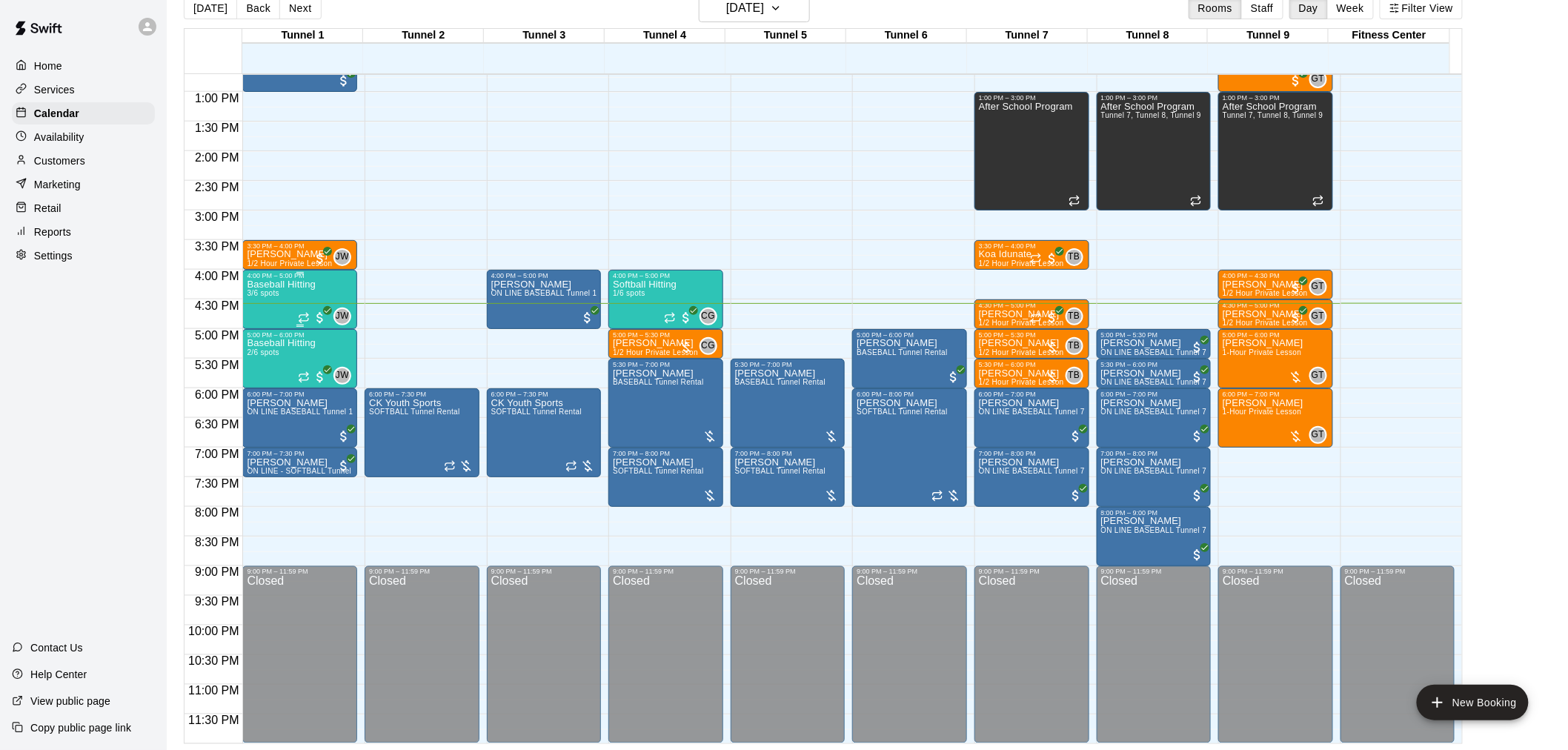
click at [283, 301] on div "Baseball Hitting 3/6 spots" at bounding box center [282, 655] width 69 height 750
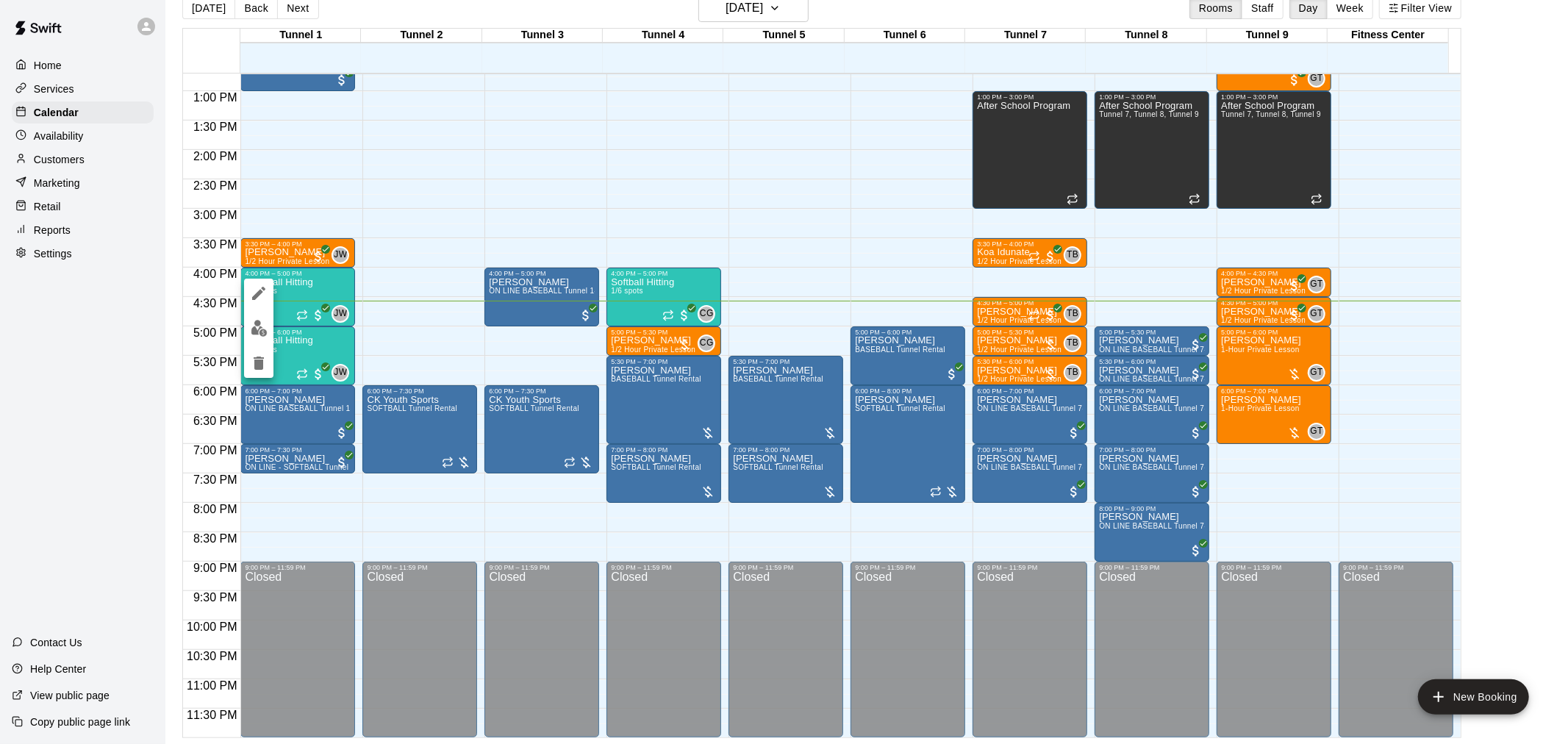
click at [262, 323] on img "edit" at bounding box center [259, 328] width 17 height 17
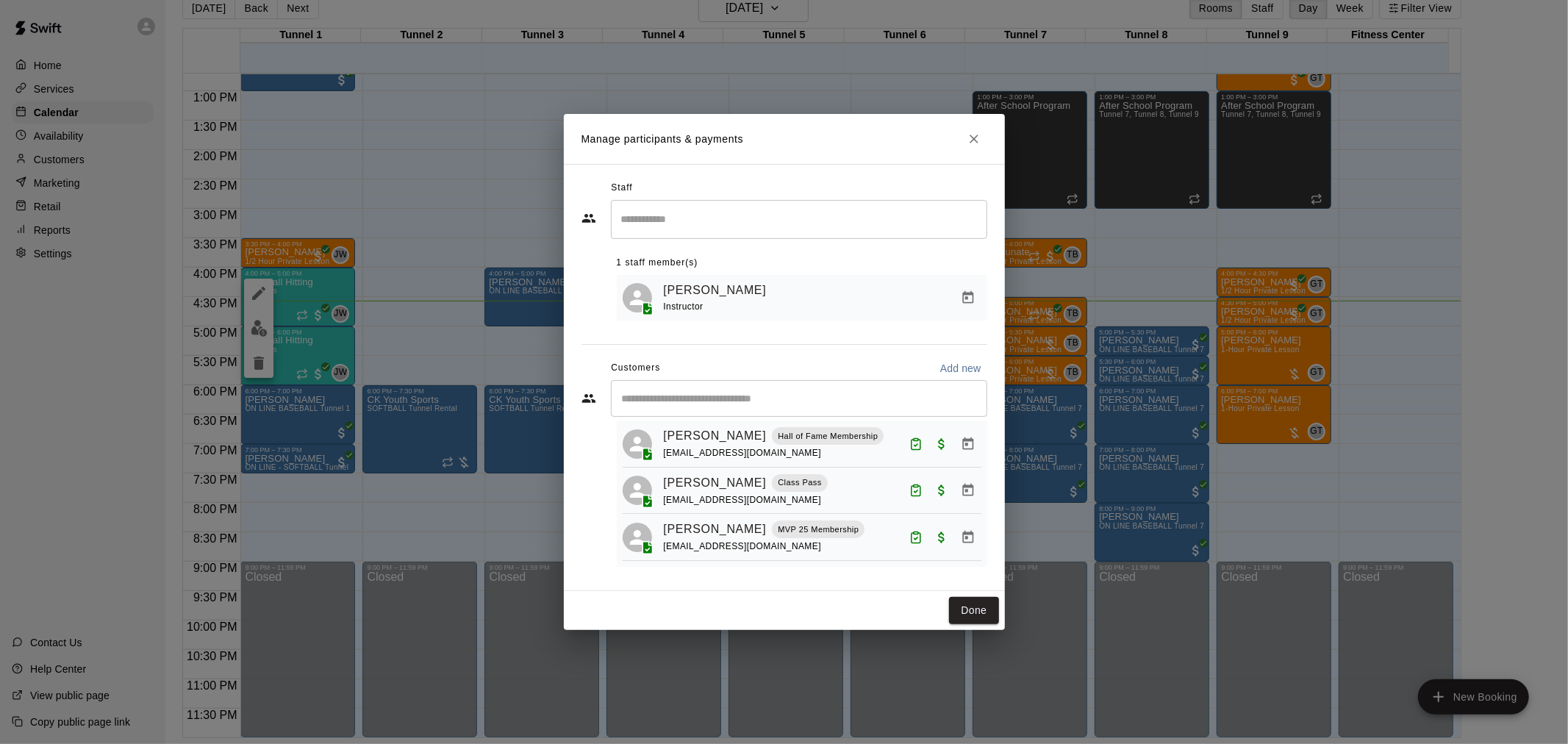
scroll to position [61, 0]
click at [961, 617] on button "Done" at bounding box center [973, 611] width 50 height 27
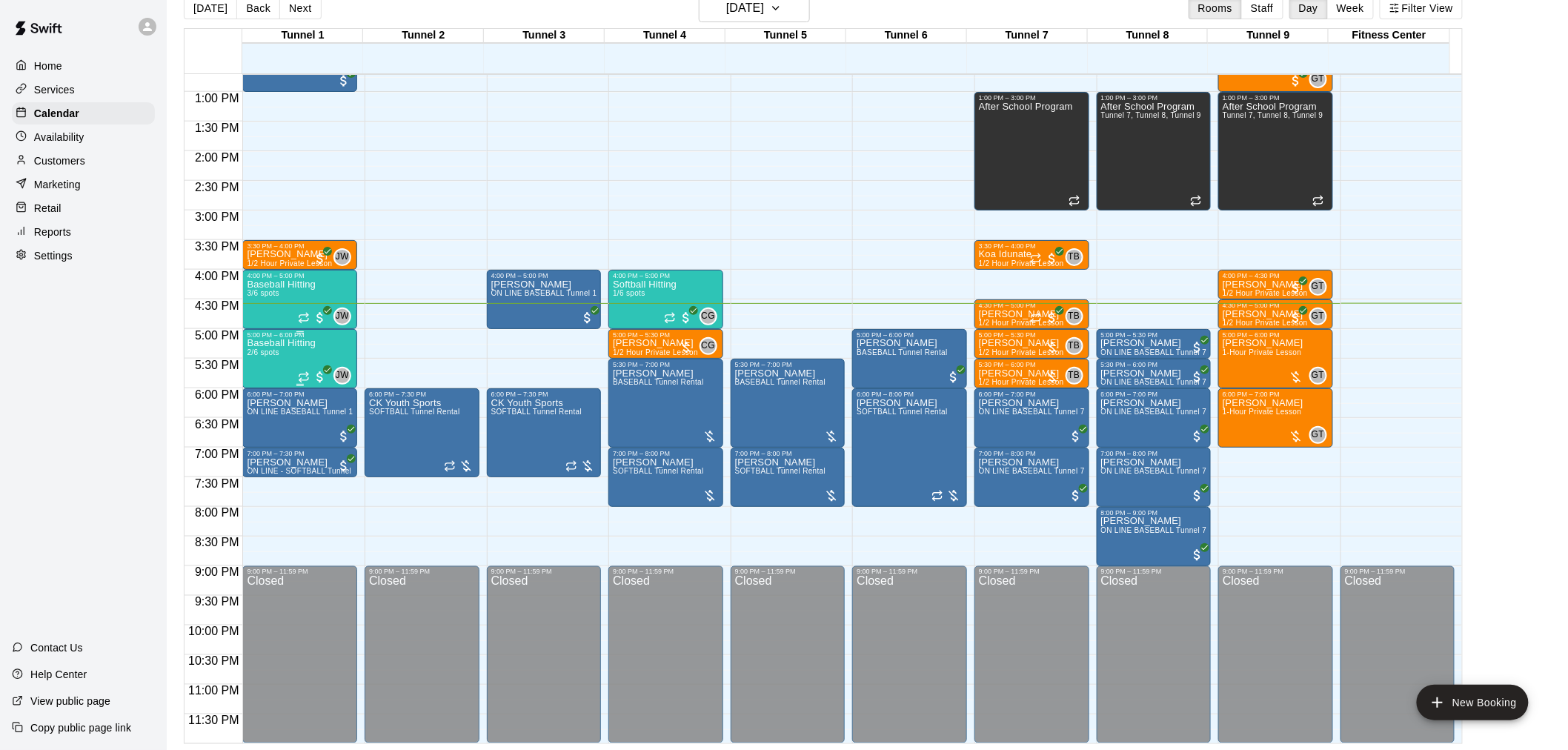
click at [269, 356] on span "2/6 spots" at bounding box center [263, 351] width 33 height 8
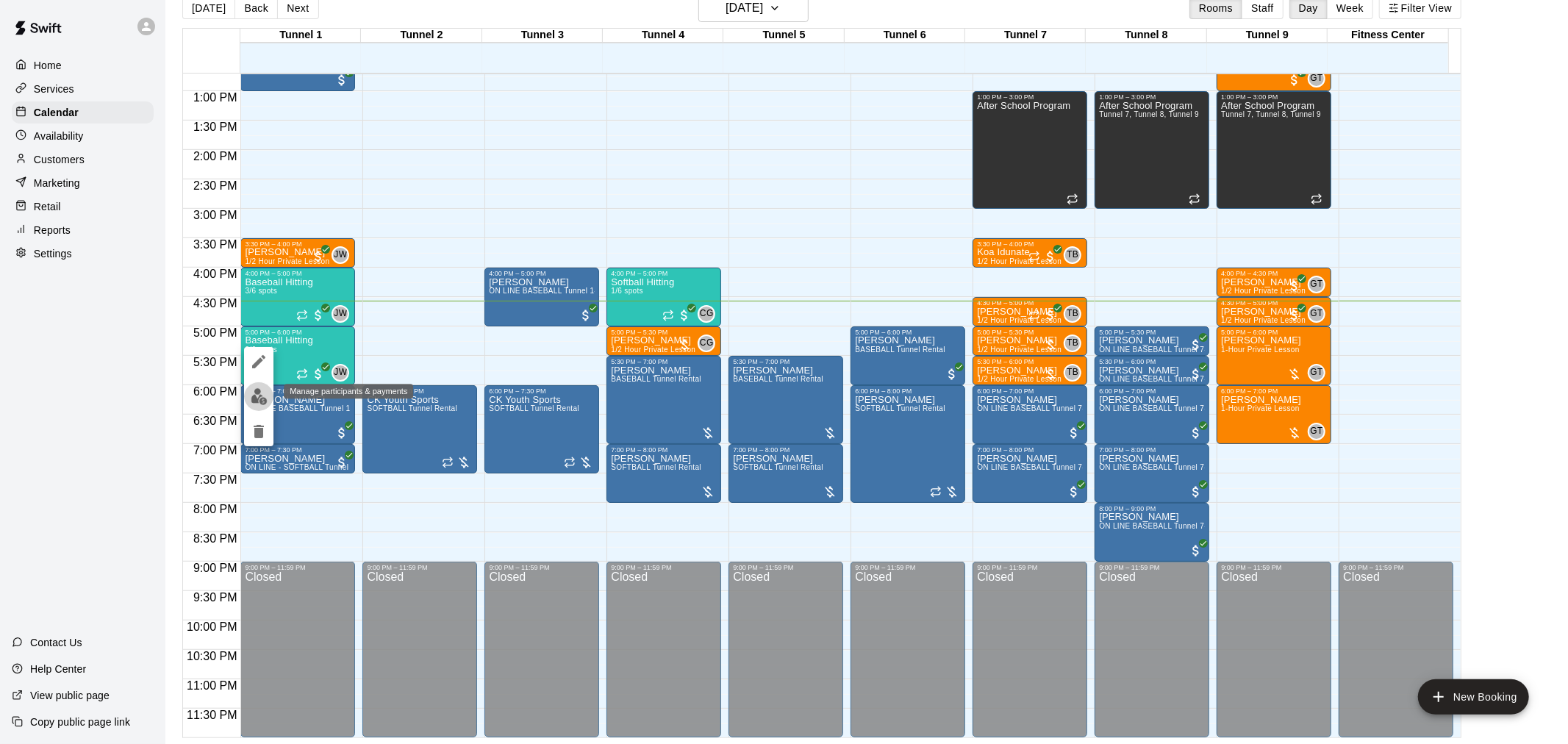
click at [259, 392] on img "edit" at bounding box center [259, 396] width 17 height 17
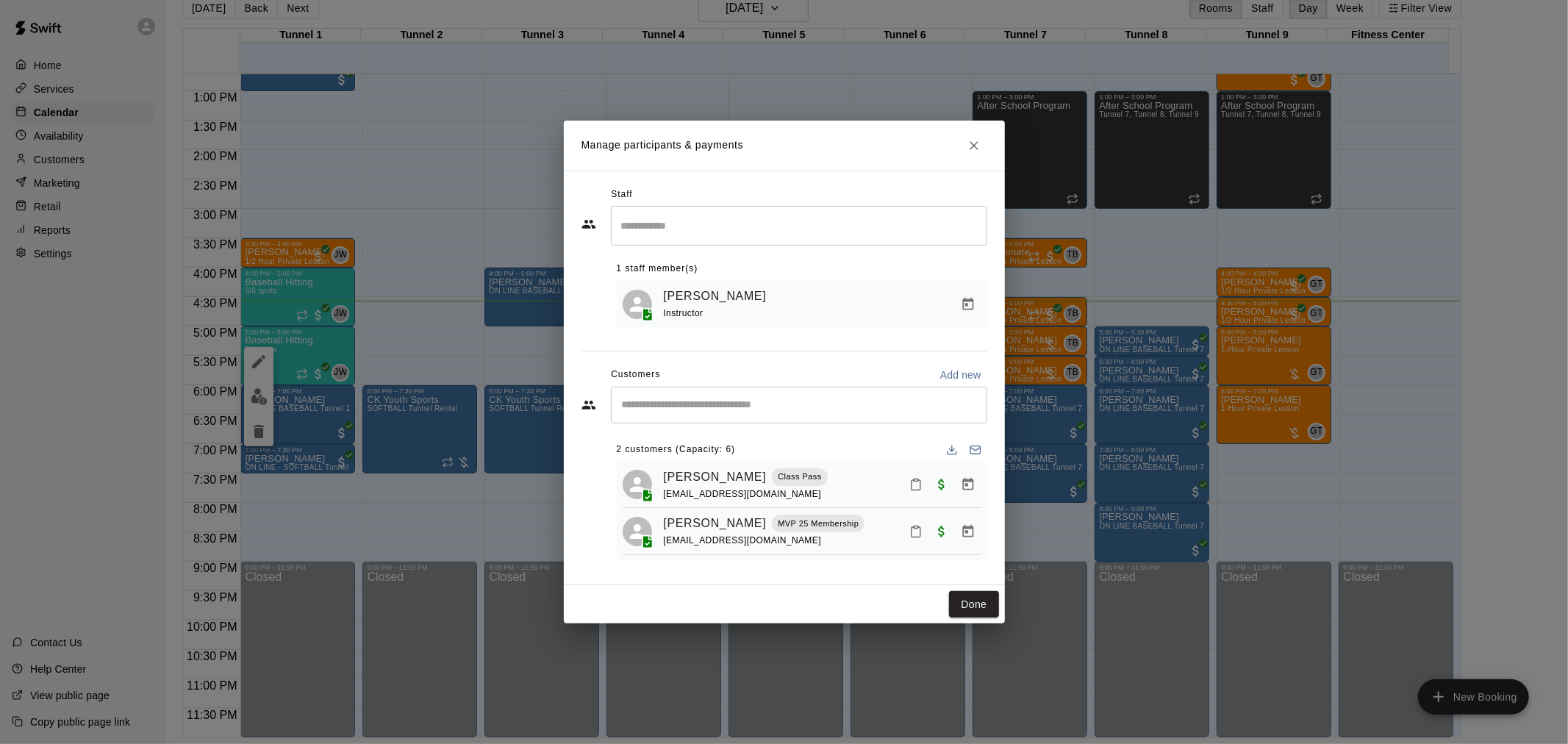
click at [916, 494] on button "Mark attendance" at bounding box center [916, 485] width 25 height 25
click at [945, 481] on p "[PERSON_NAME] attended" at bounding box center [1010, 484] width 130 height 14
click at [976, 601] on button "Done" at bounding box center [973, 604] width 50 height 27
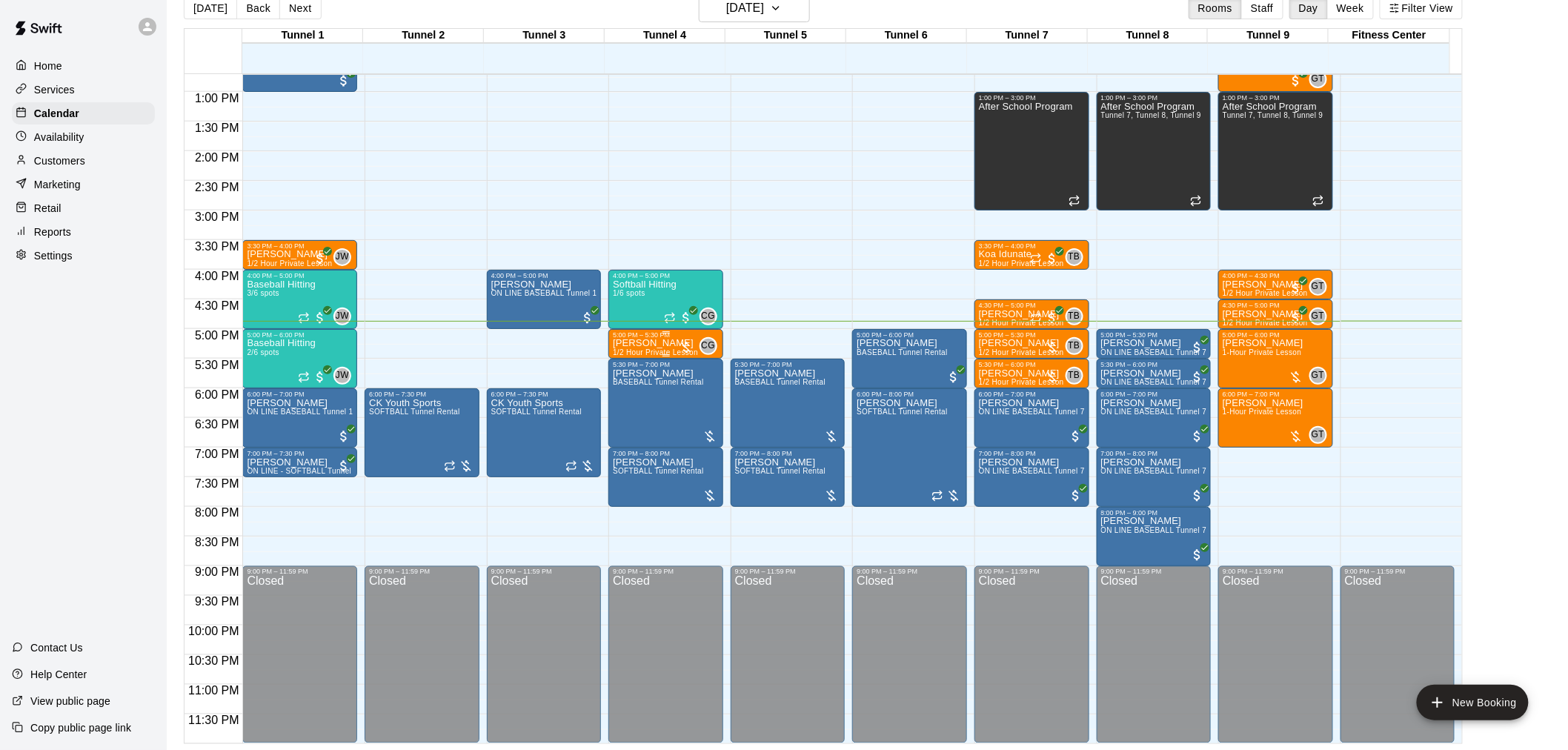
click at [636, 343] on p "[PERSON_NAME]" at bounding box center [656, 343] width 85 height 0
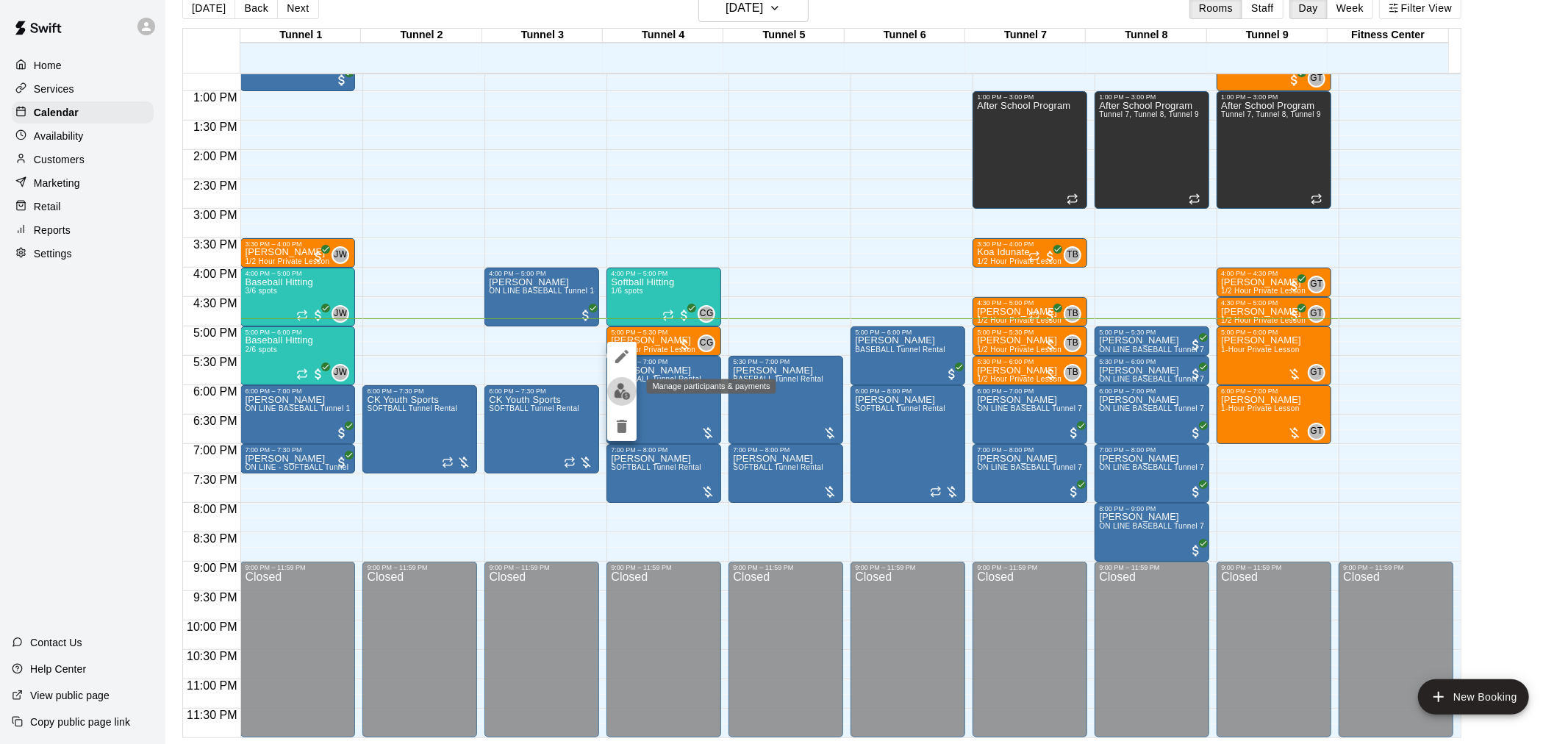
click at [622, 391] on img "edit" at bounding box center [622, 391] width 17 height 17
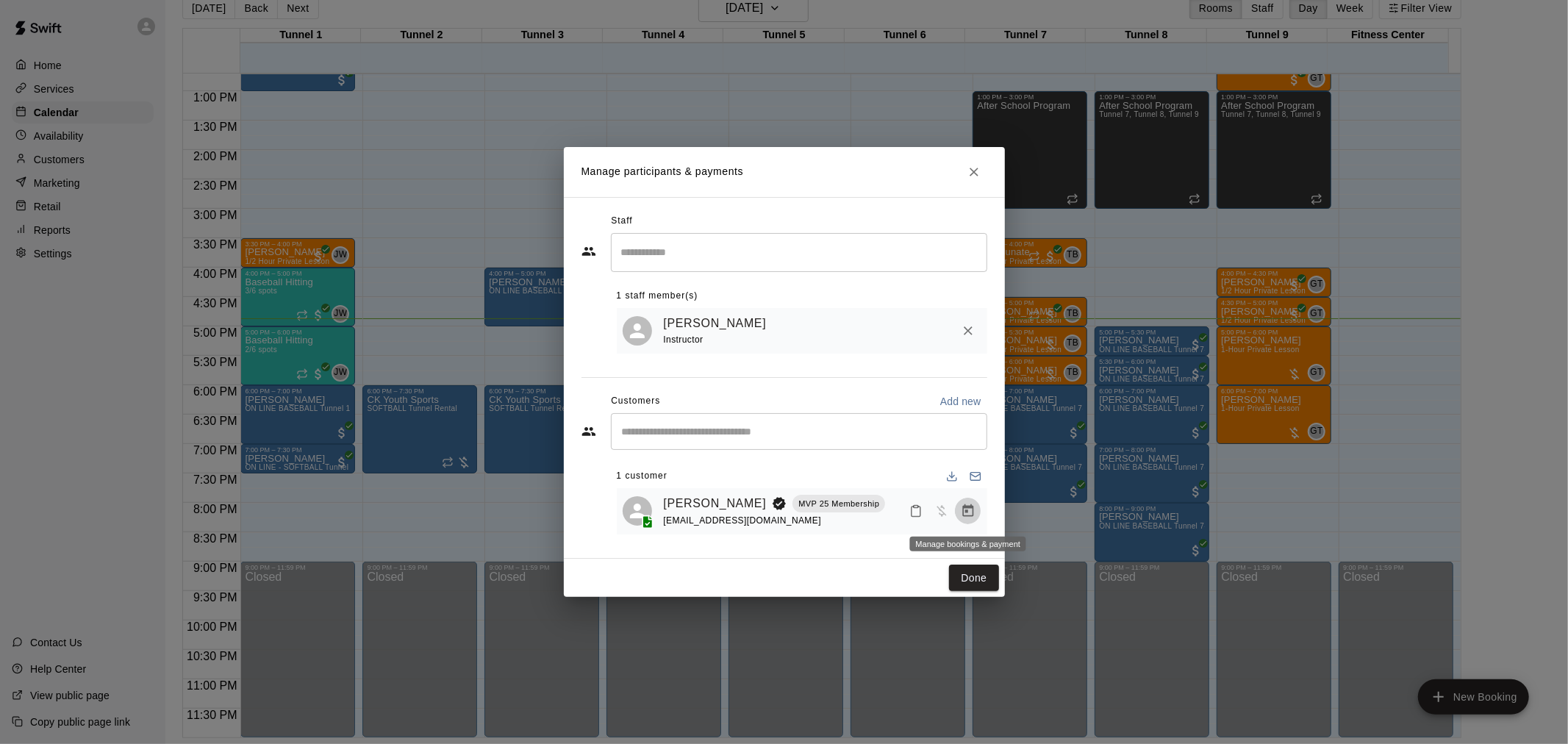
click at [967, 518] on icon "Manage bookings & payment" at bounding box center [968, 511] width 14 height 14
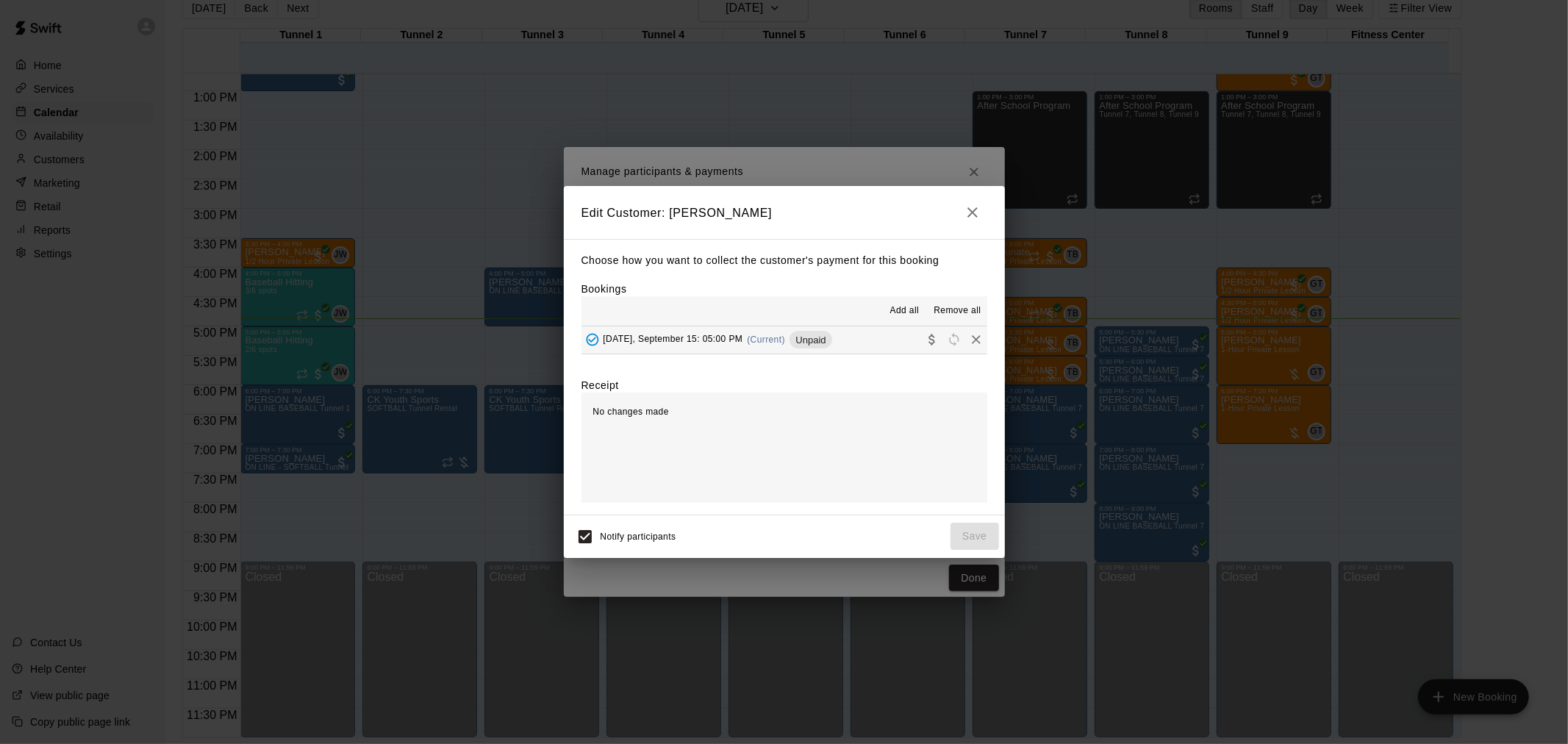
click at [788, 331] on div "[DATE], September 15: 05:00 PM (Current) Unpaid" at bounding box center [707, 340] width 251 height 22
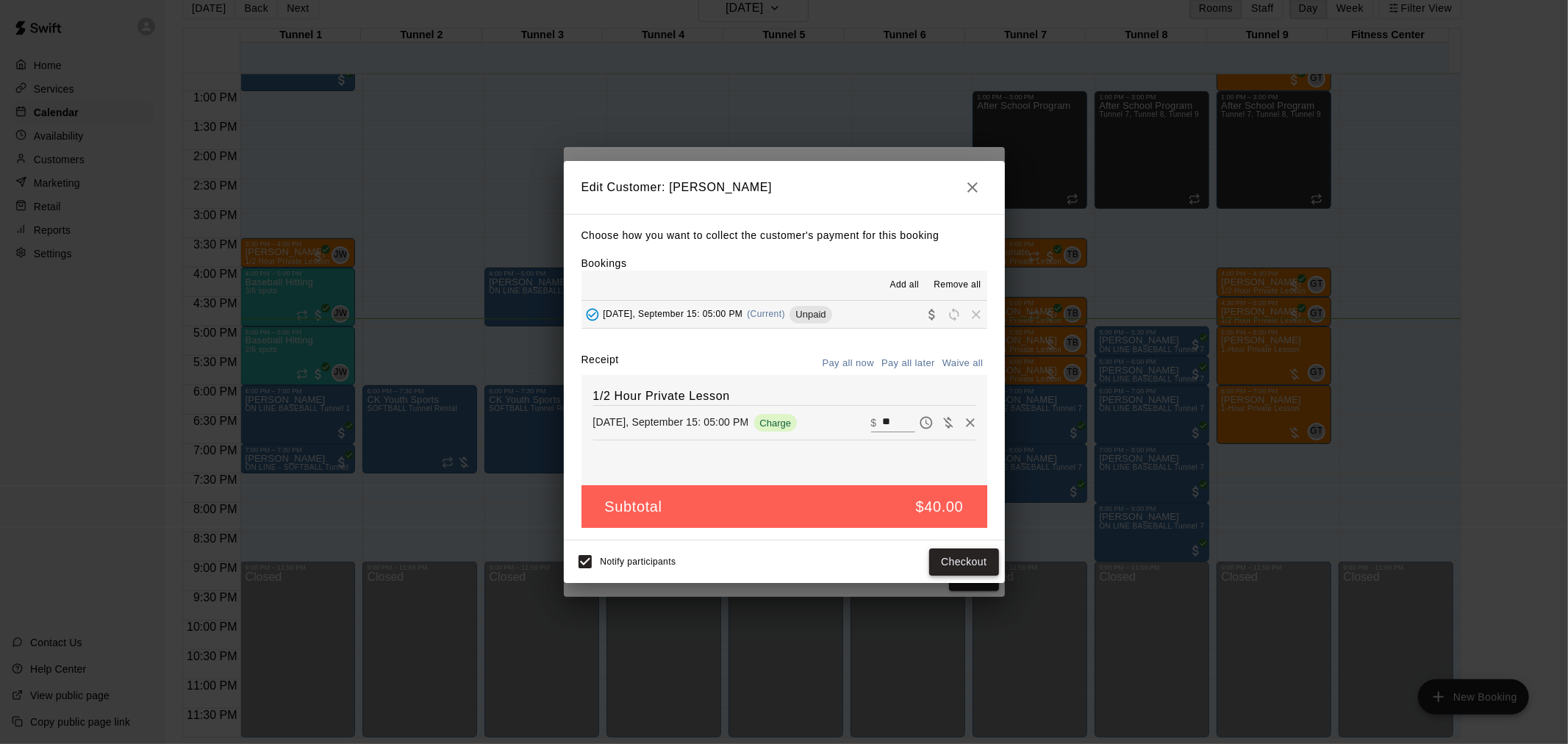
click at [969, 558] on button "Checkout" at bounding box center [963, 562] width 69 height 27
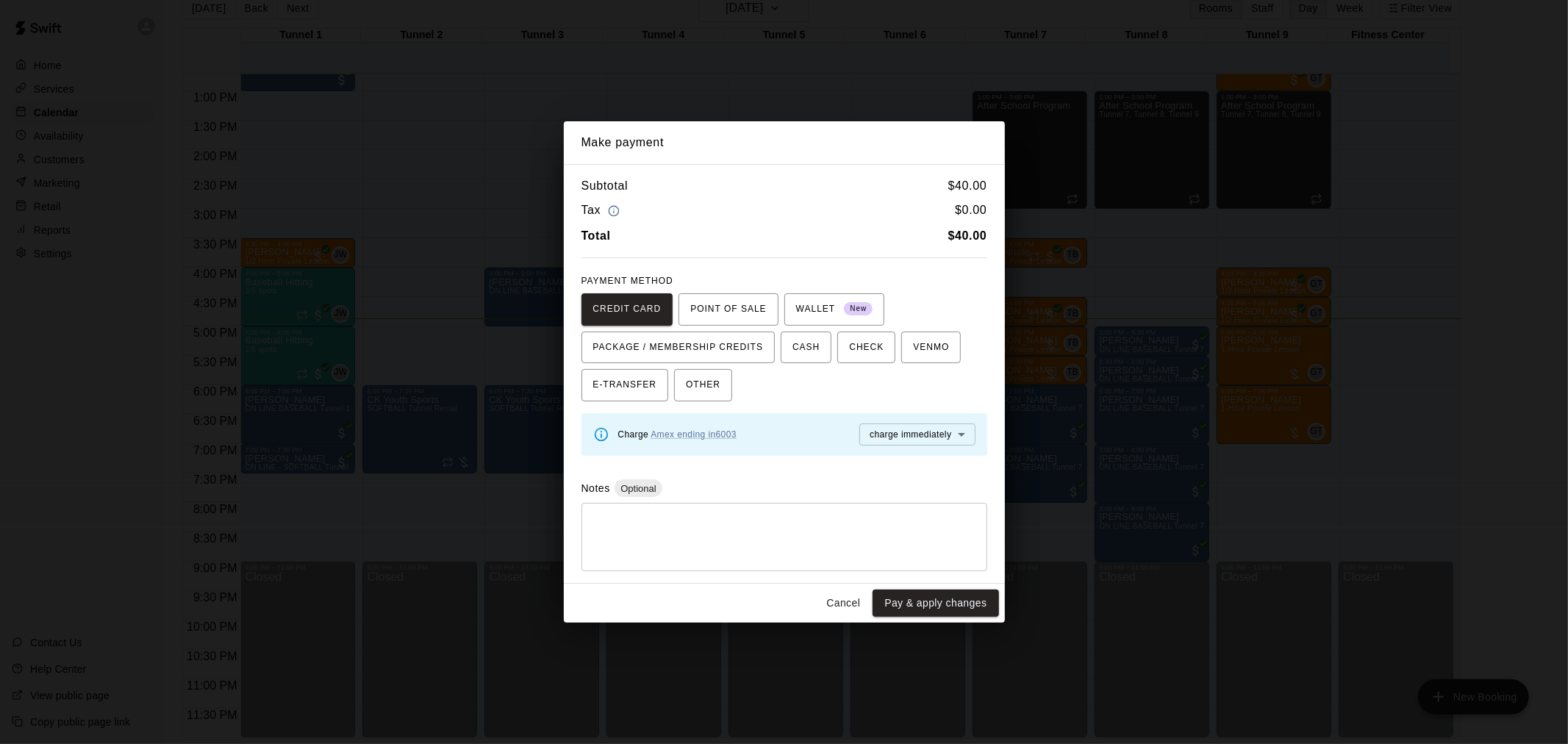
click at [944, 612] on button "Pay & apply changes" at bounding box center [935, 603] width 126 height 27
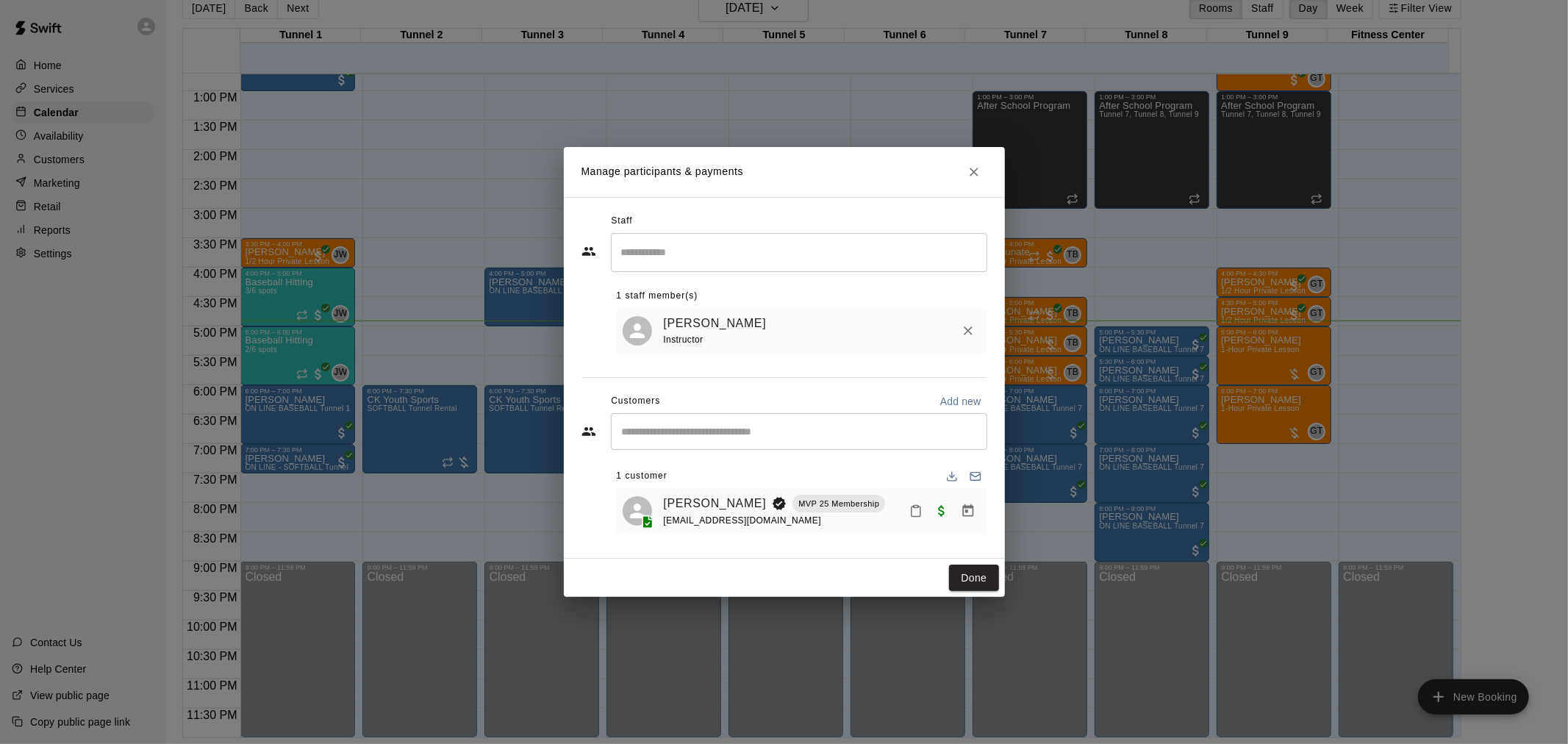
drag, startPoint x: 984, startPoint y: 576, endPoint x: 1022, endPoint y: 586, distance: 39.3
click at [987, 576] on button "Done" at bounding box center [973, 578] width 50 height 27
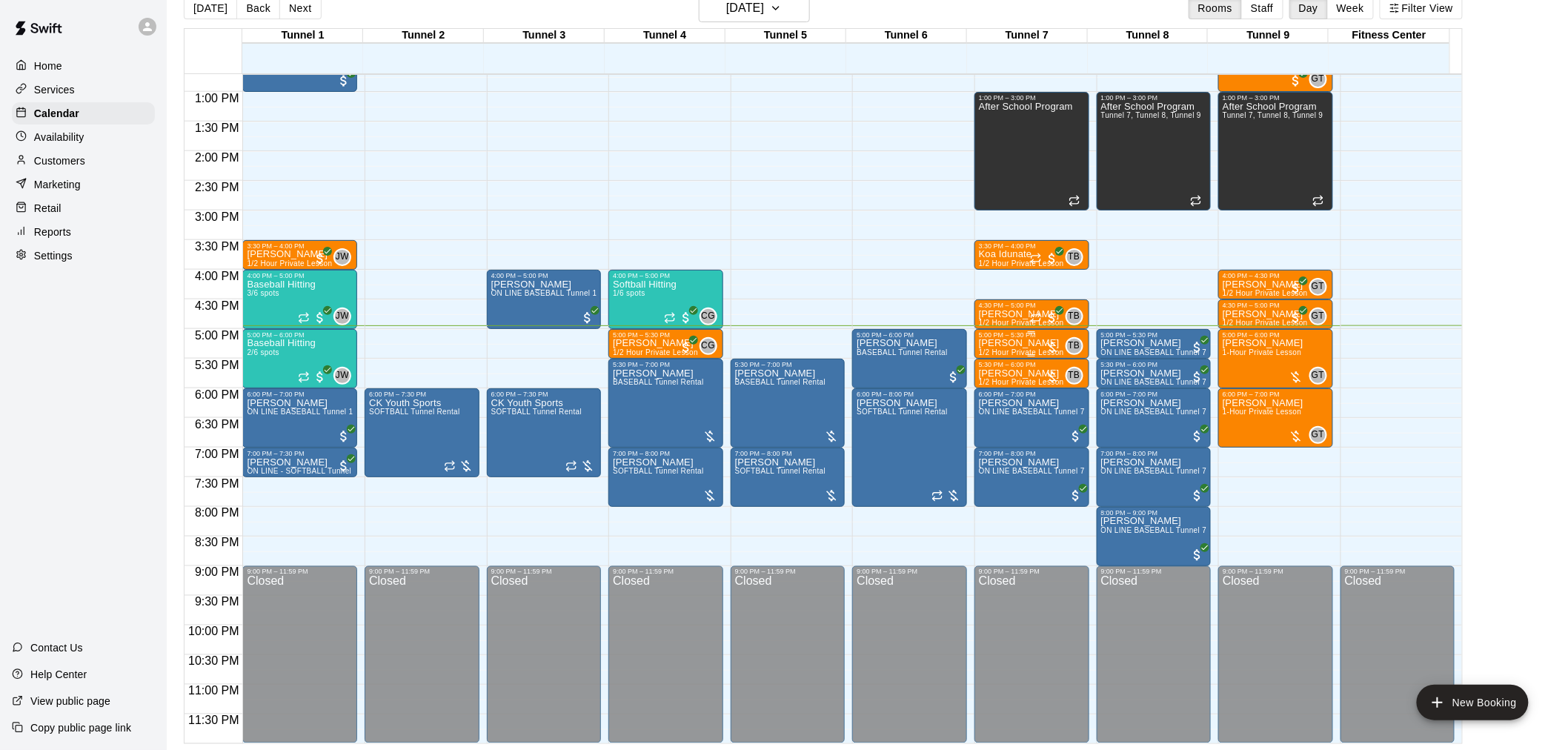
click at [1017, 349] on span "1/2 Hour Private Lesson" at bounding box center [1022, 351] width 85 height 8
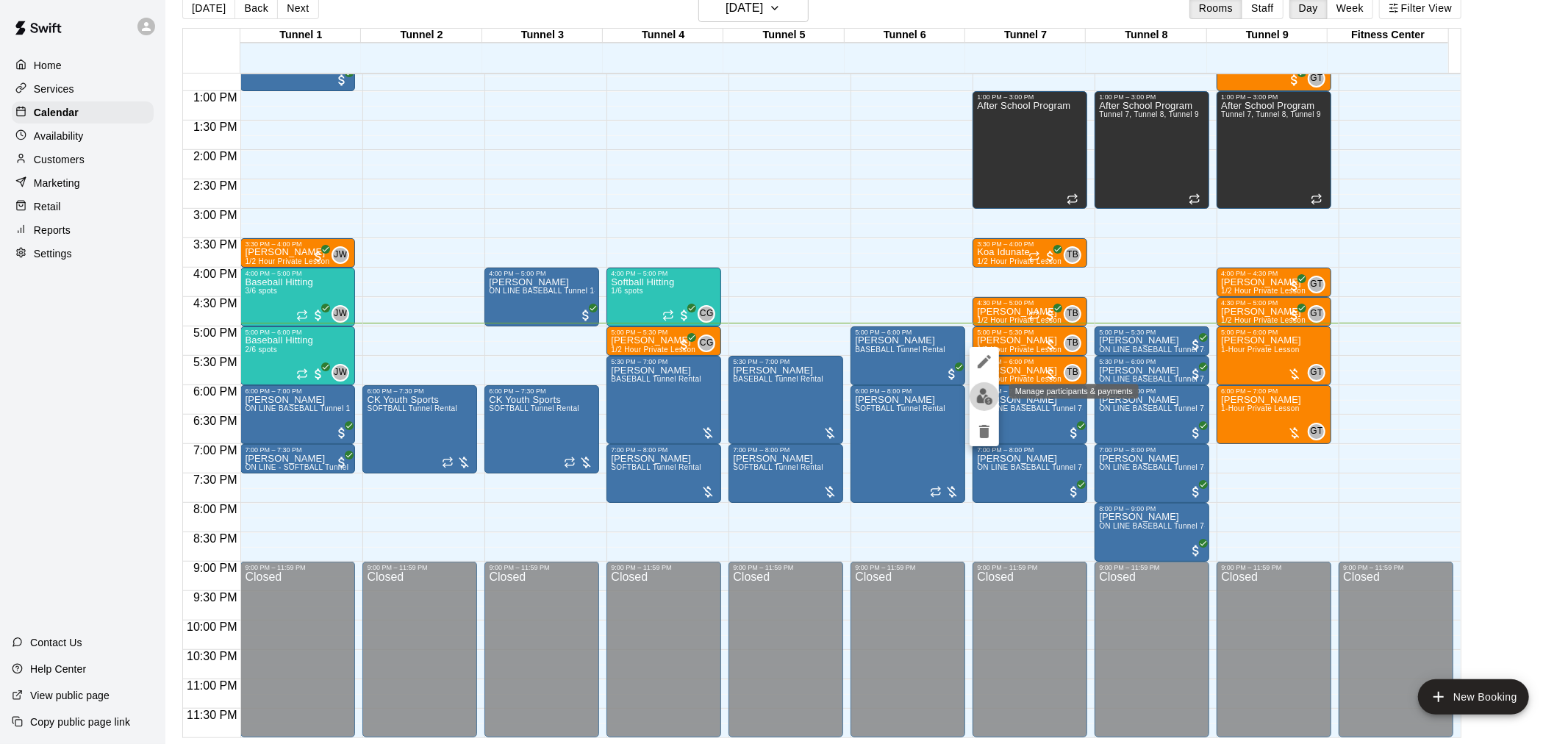
click at [986, 403] on img "edit" at bounding box center [984, 396] width 17 height 17
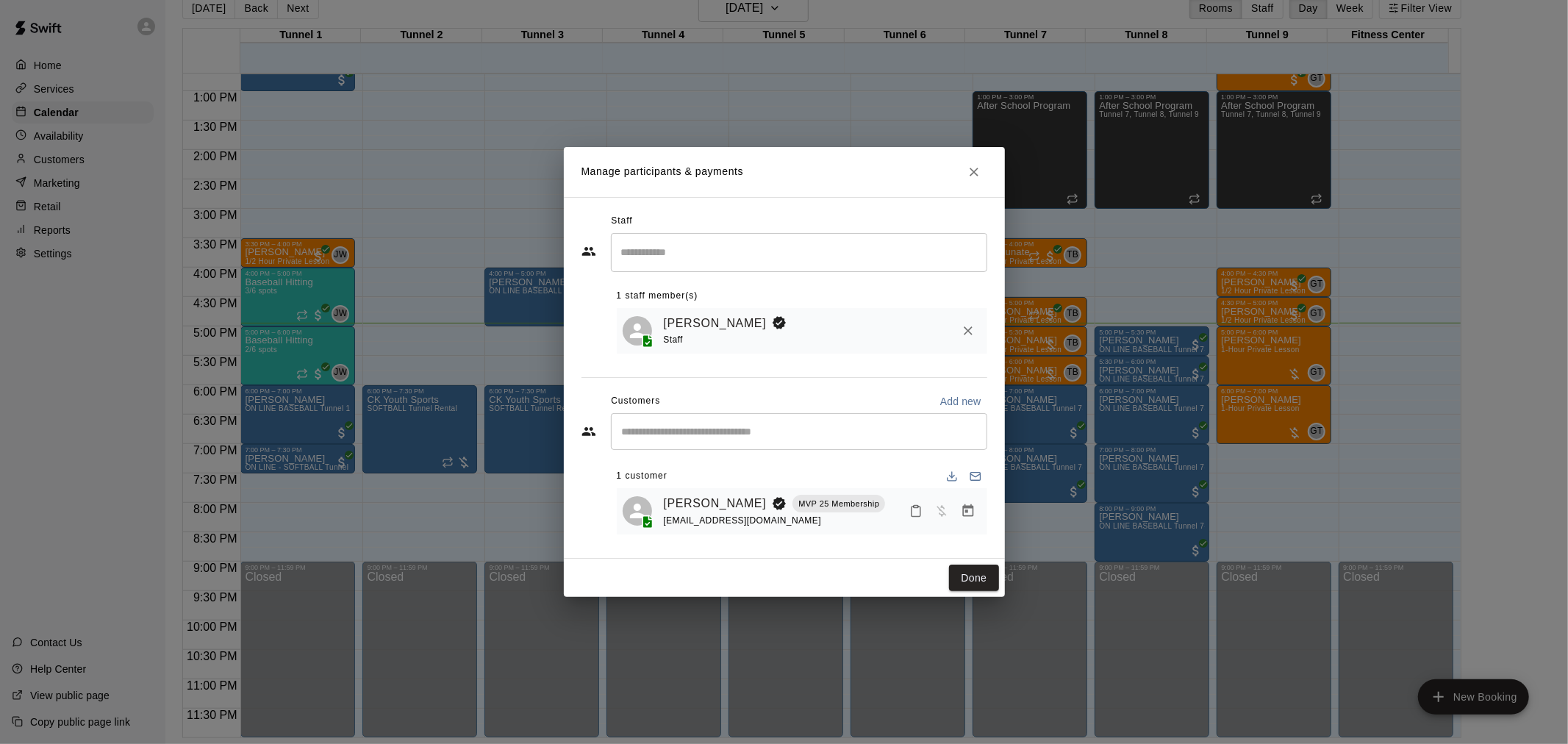
click at [974, 166] on icon "Close" at bounding box center [974, 172] width 14 height 14
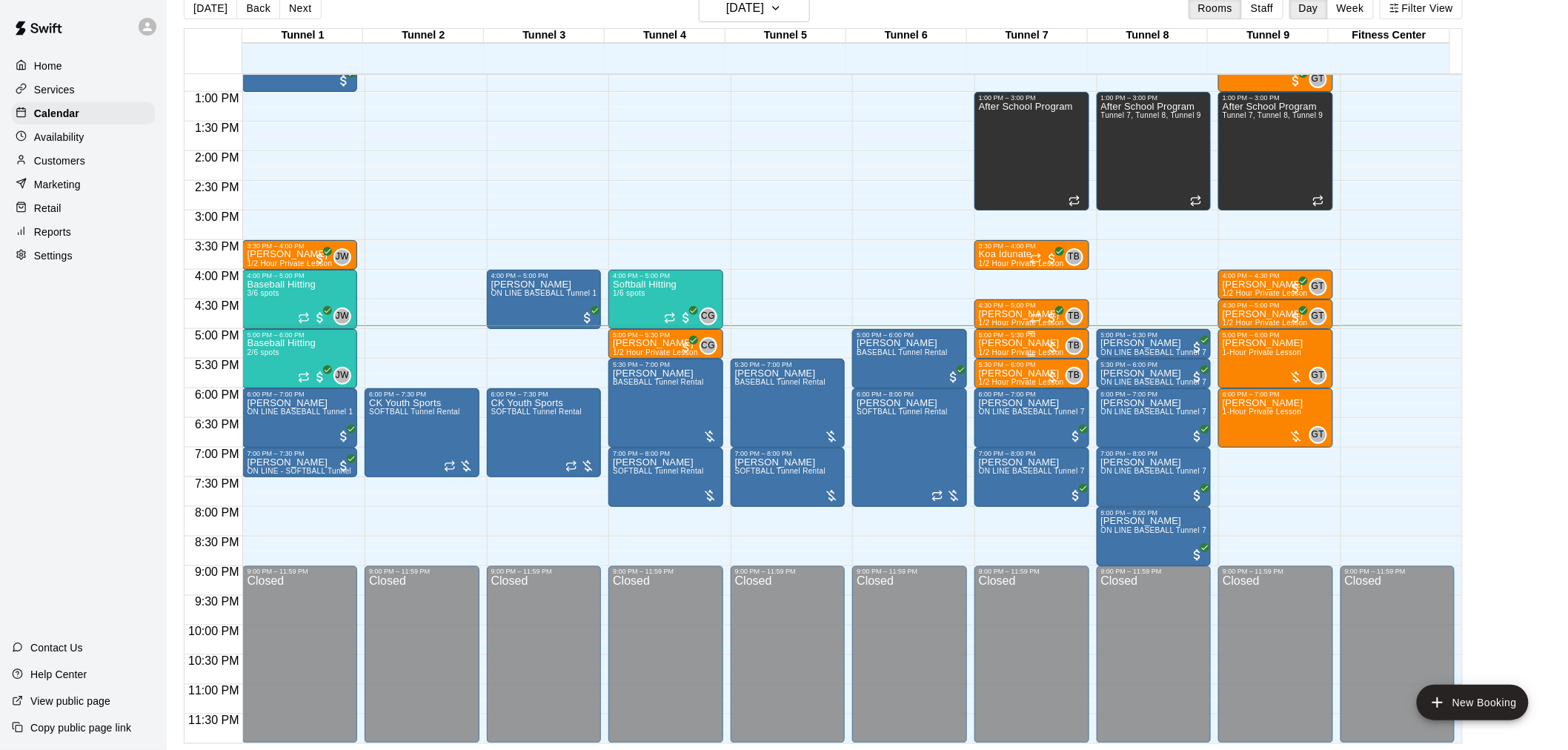
click at [1033, 336] on div "5:00 PM – 5:30 PM" at bounding box center [1032, 335] width 106 height 7
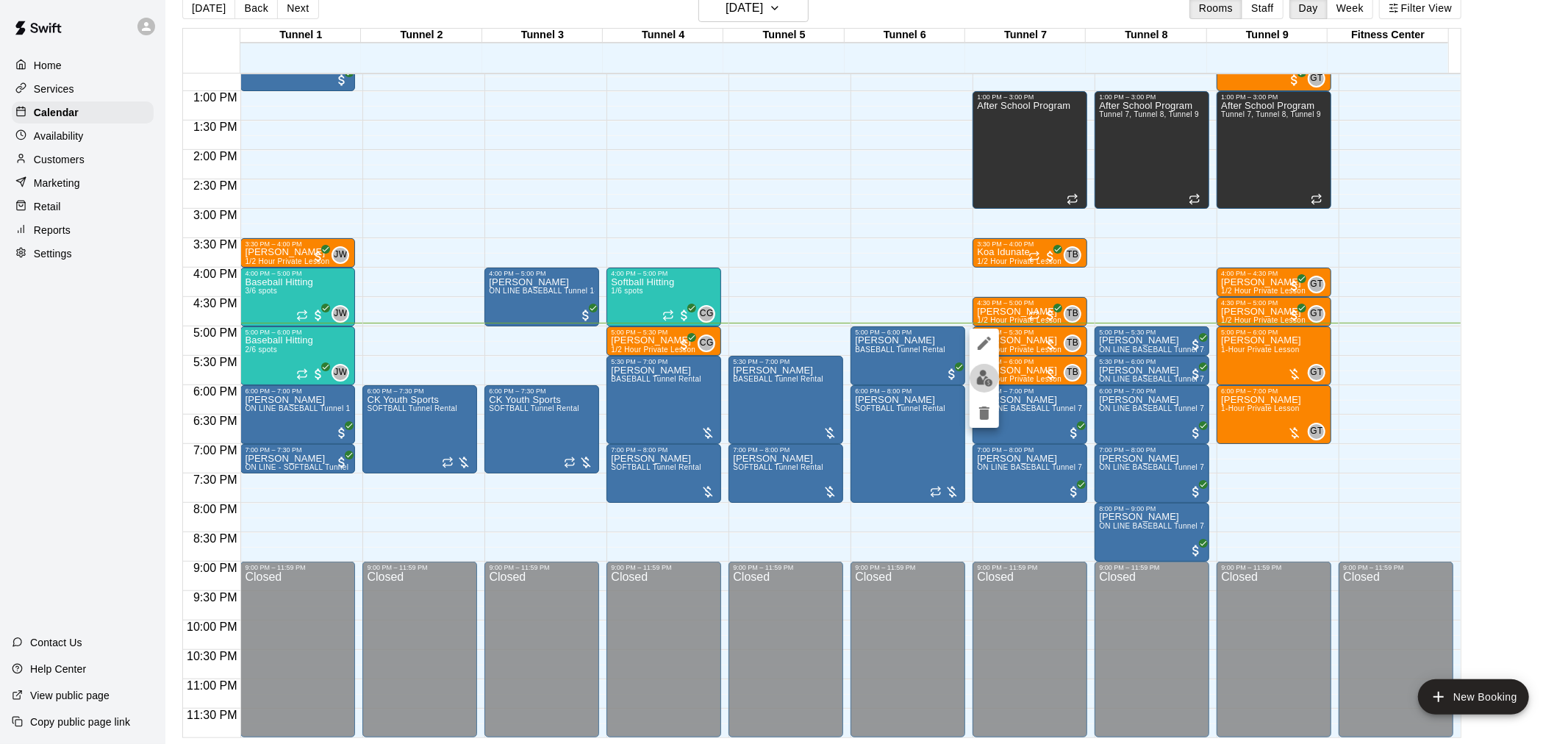
click at [989, 391] on button "edit" at bounding box center [984, 378] width 30 height 29
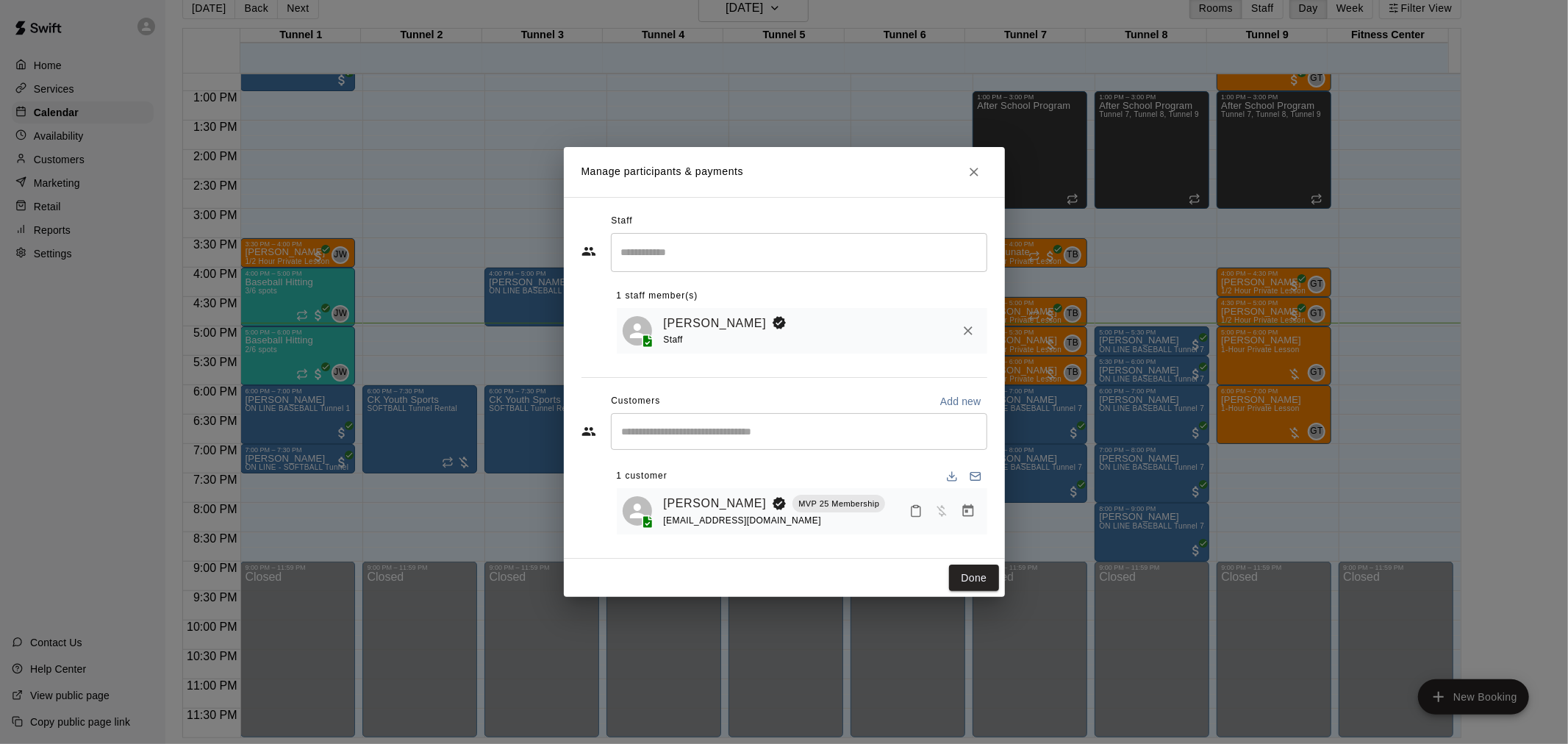
click at [971, 517] on icon "Manage bookings & payment" at bounding box center [968, 511] width 11 height 13
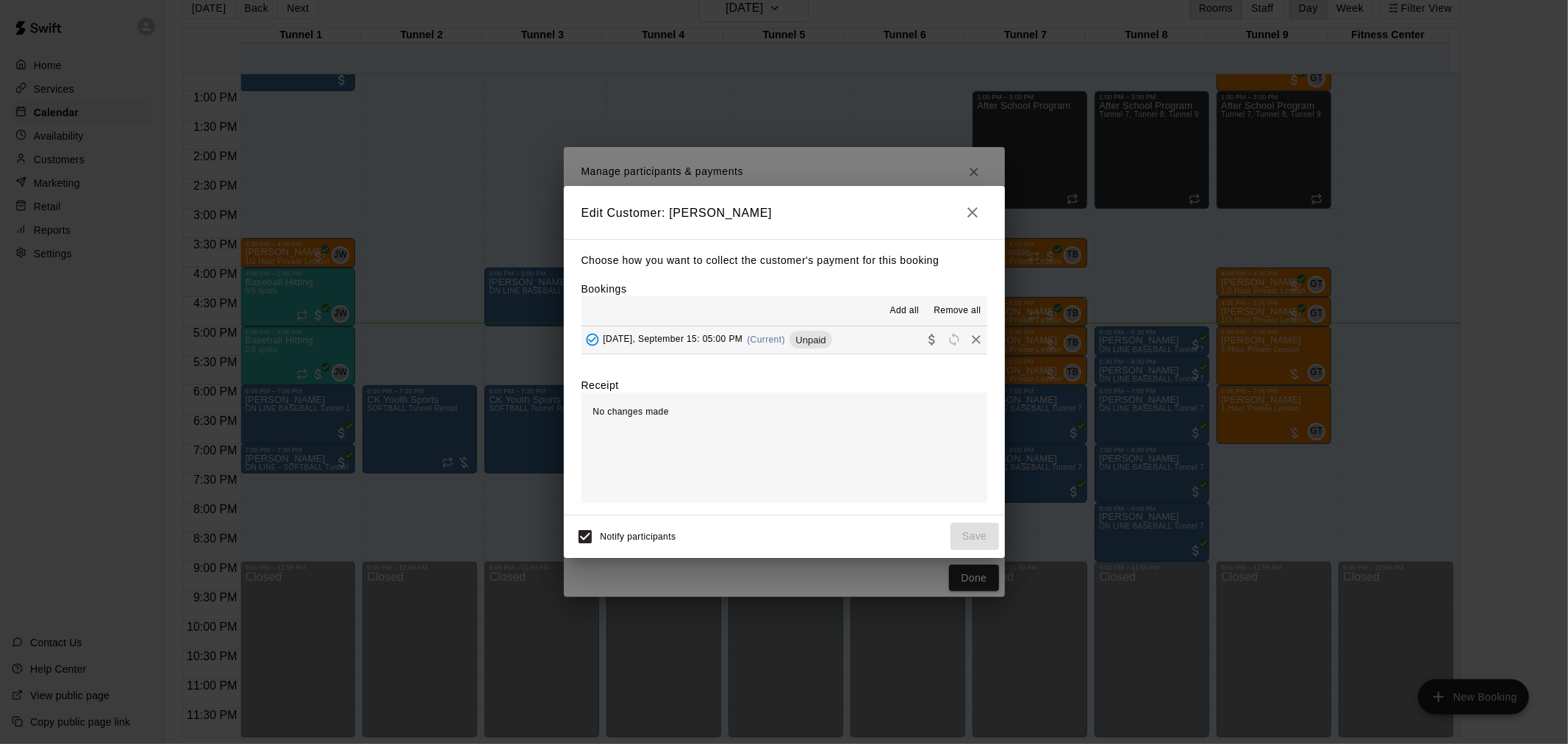
click at [741, 347] on div "[DATE], September 15: 05:00 PM (Current) Unpaid" at bounding box center [707, 340] width 251 height 22
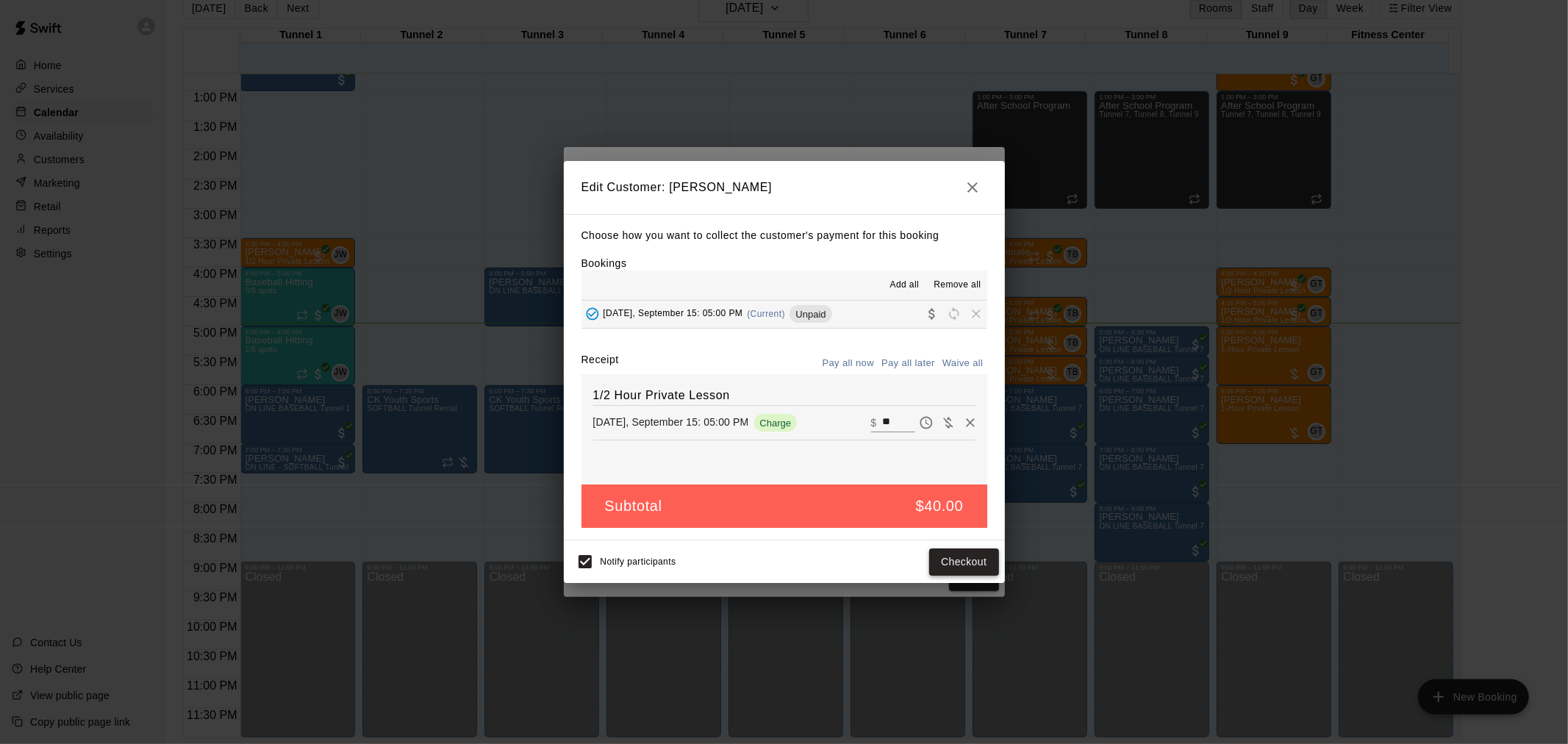
click at [988, 560] on button "Checkout" at bounding box center [963, 562] width 69 height 27
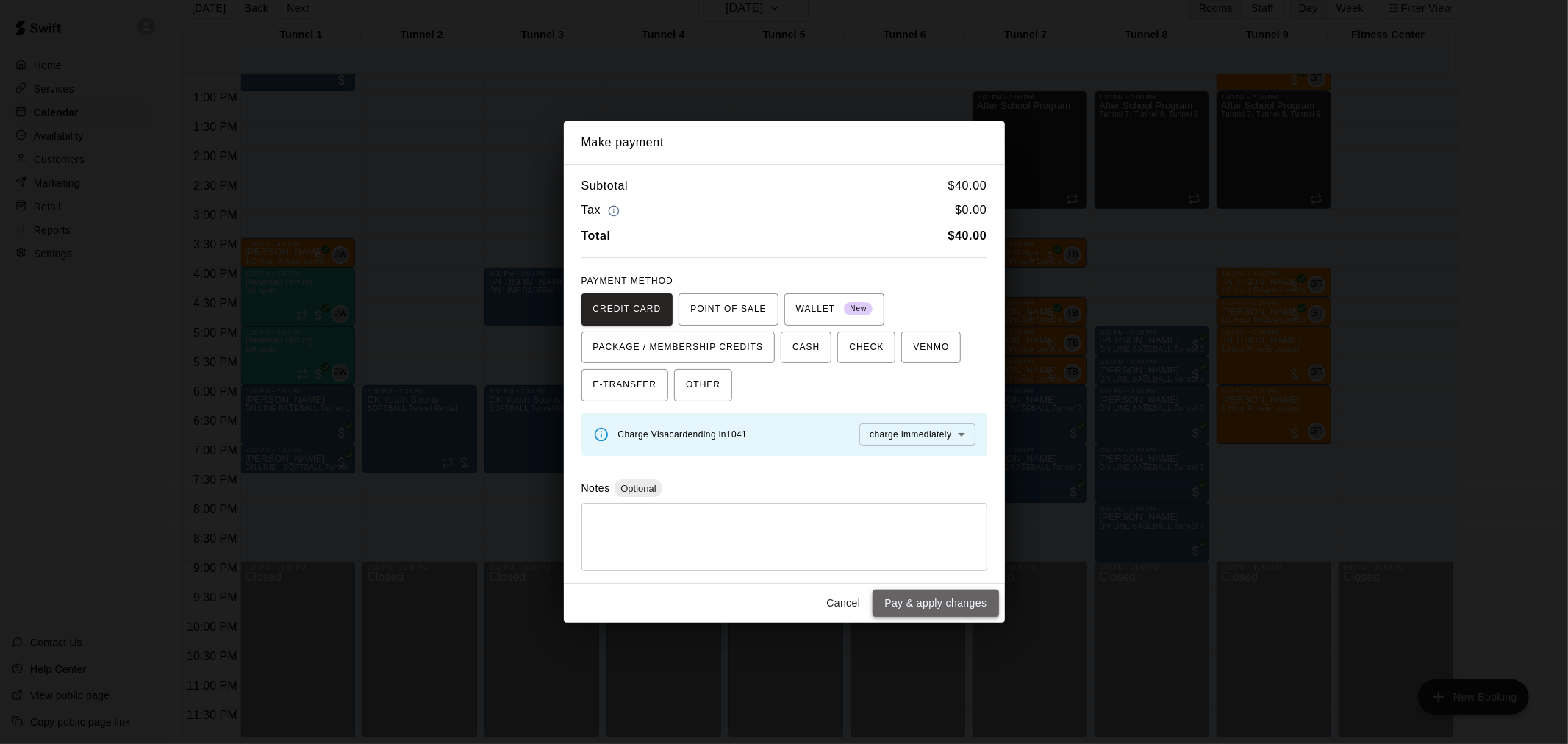
click at [961, 595] on button "Pay & apply changes" at bounding box center [935, 603] width 126 height 27
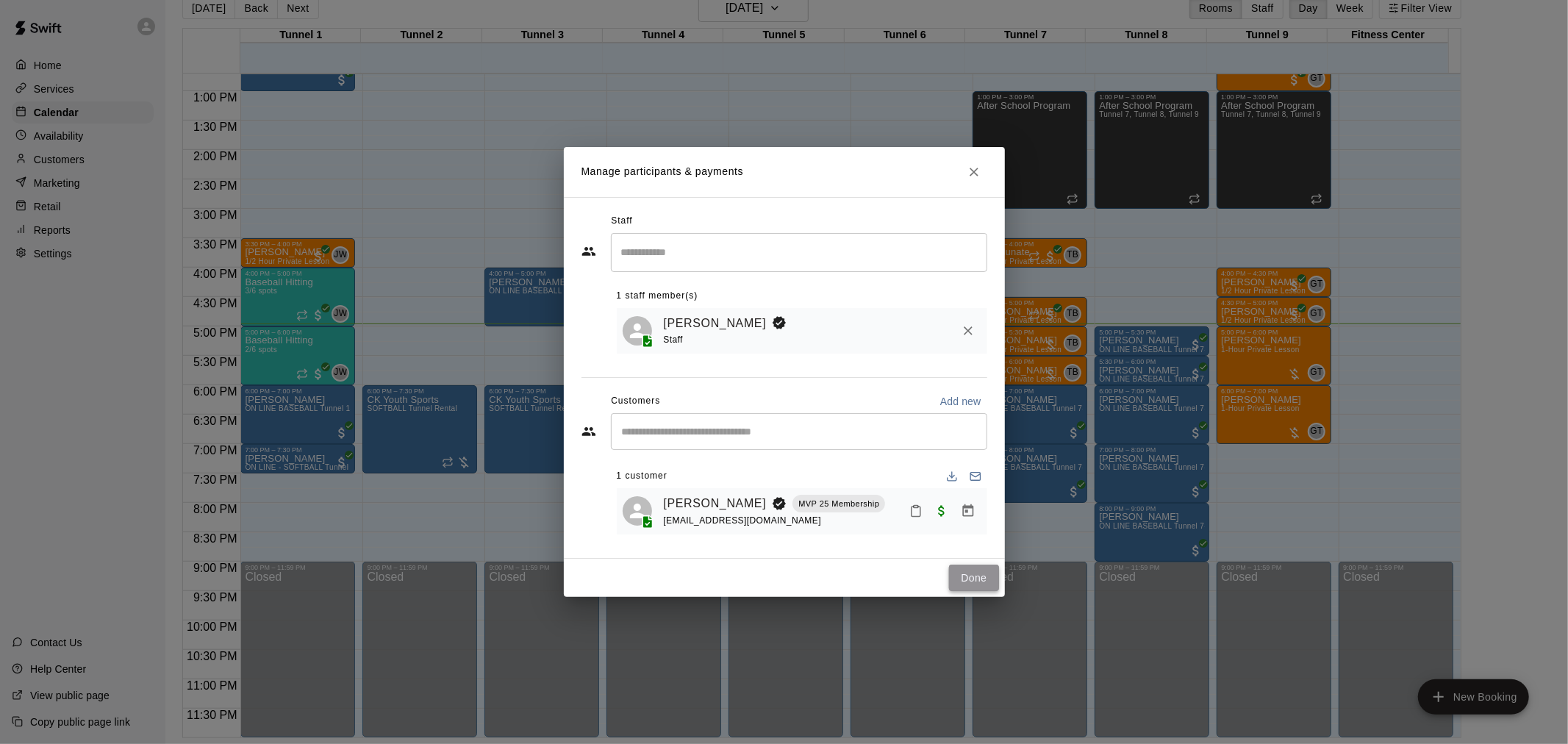
click at [989, 582] on button "Done" at bounding box center [973, 578] width 50 height 27
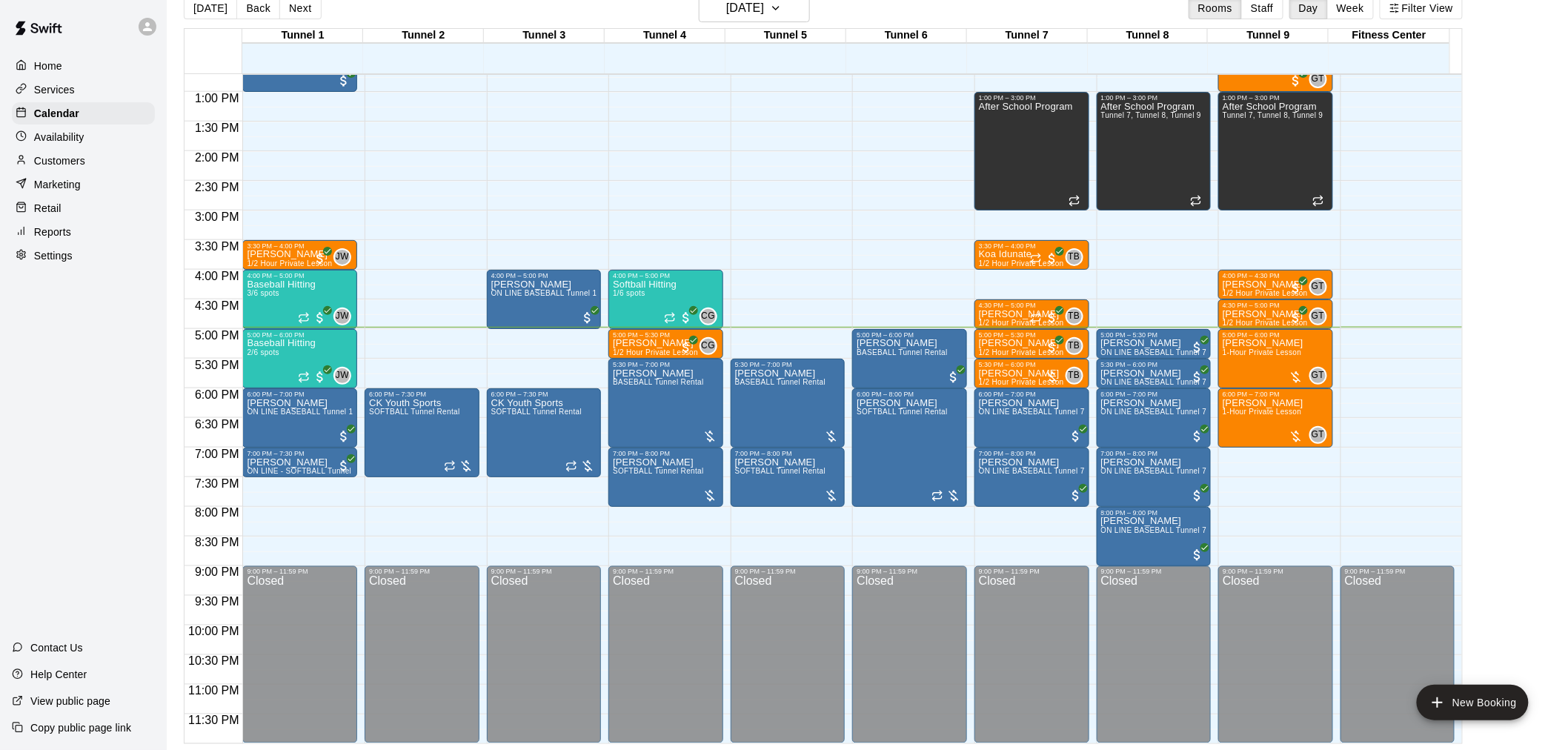
drag, startPoint x: 997, startPoint y: 587, endPoint x: 1495, endPoint y: 404, distance: 530.6
click at [1495, 404] on main "[DATE] Back [DATE][DATE] Rooms Staff Day Week Filter View Tunnel 1 15 [GEOGRAPH…" at bounding box center [868, 369] width 1390 height 750
click at [791, 9] on button "[DATE]" at bounding box center [754, 7] width 111 height 28
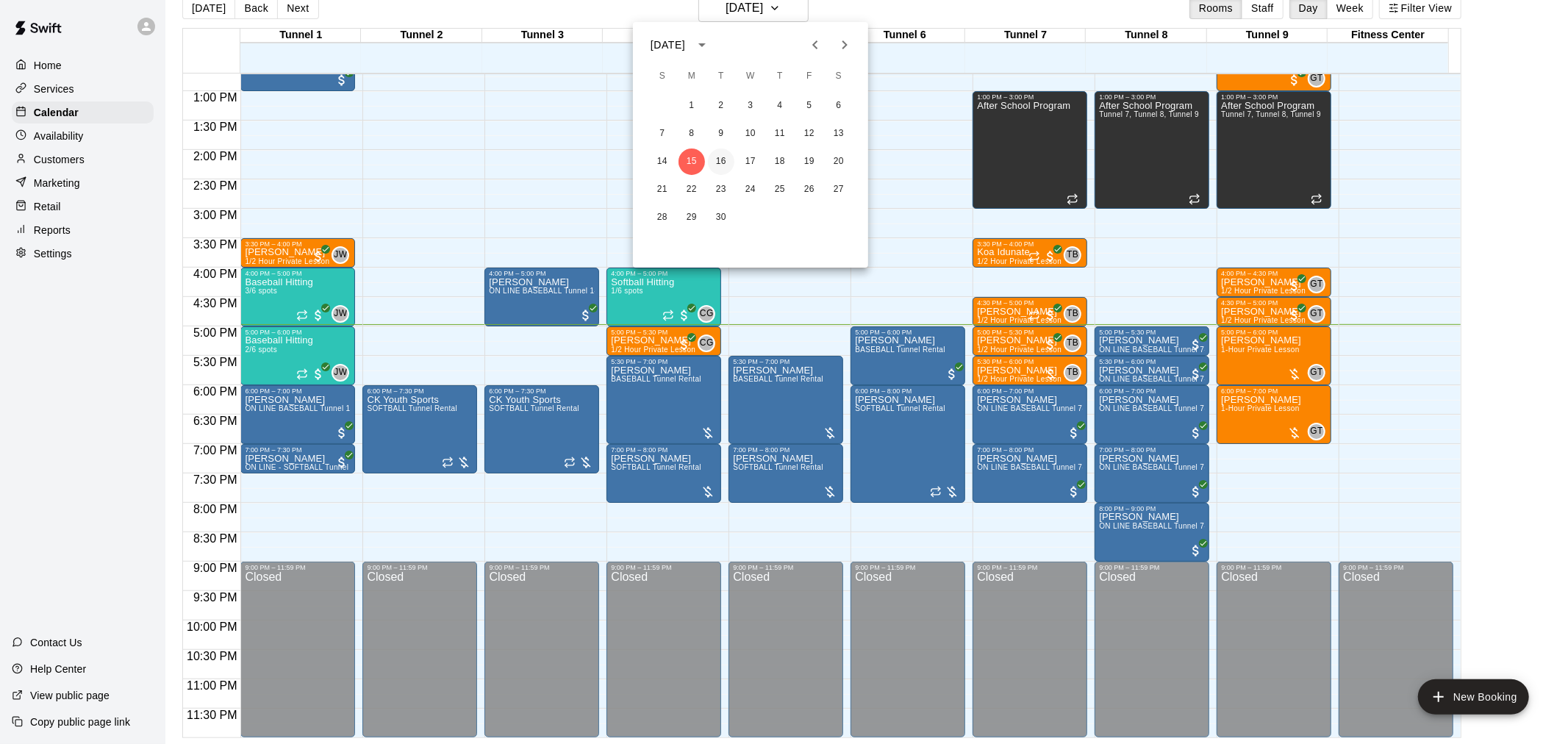
click at [732, 166] on button "16" at bounding box center [721, 161] width 26 height 26
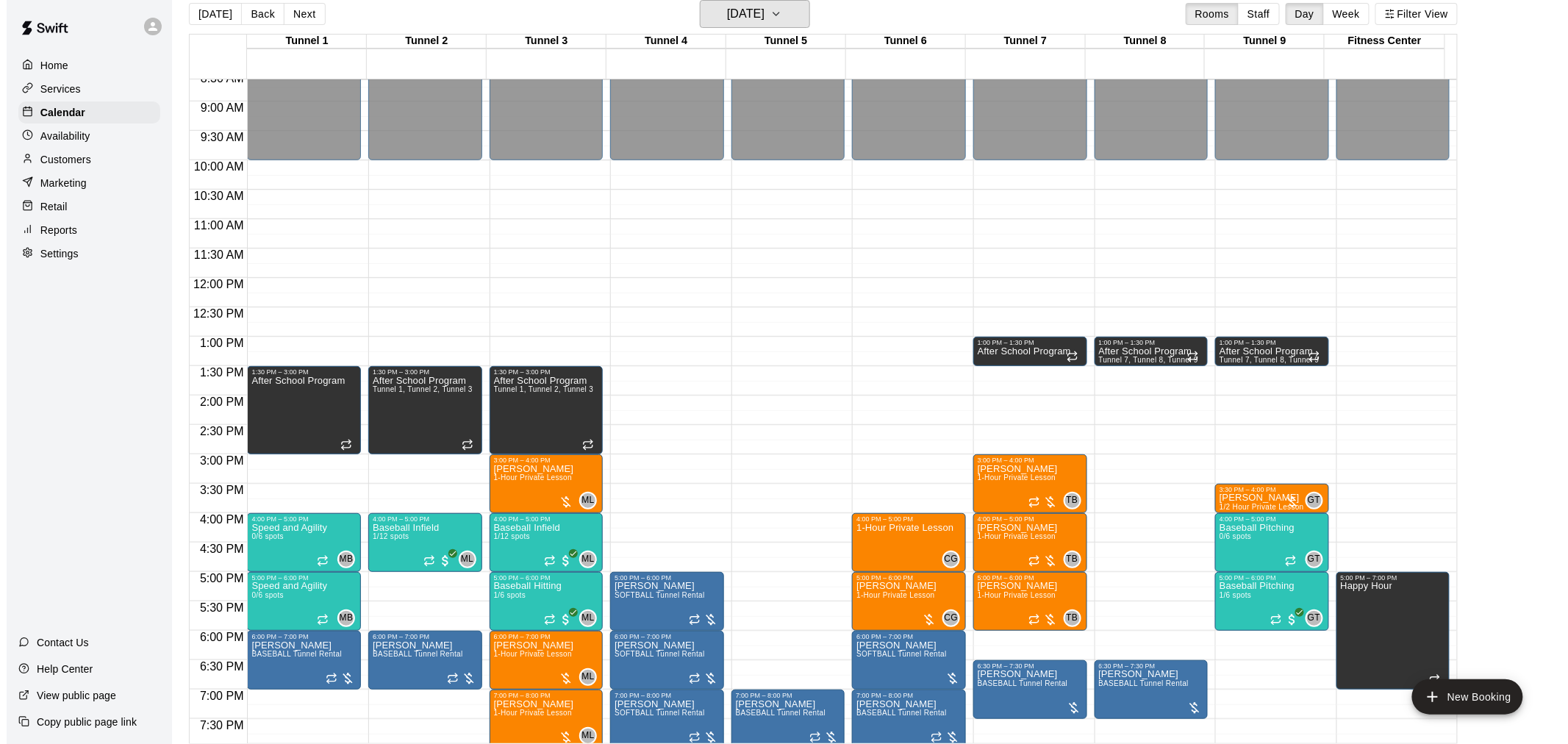
scroll to position [666, 0]
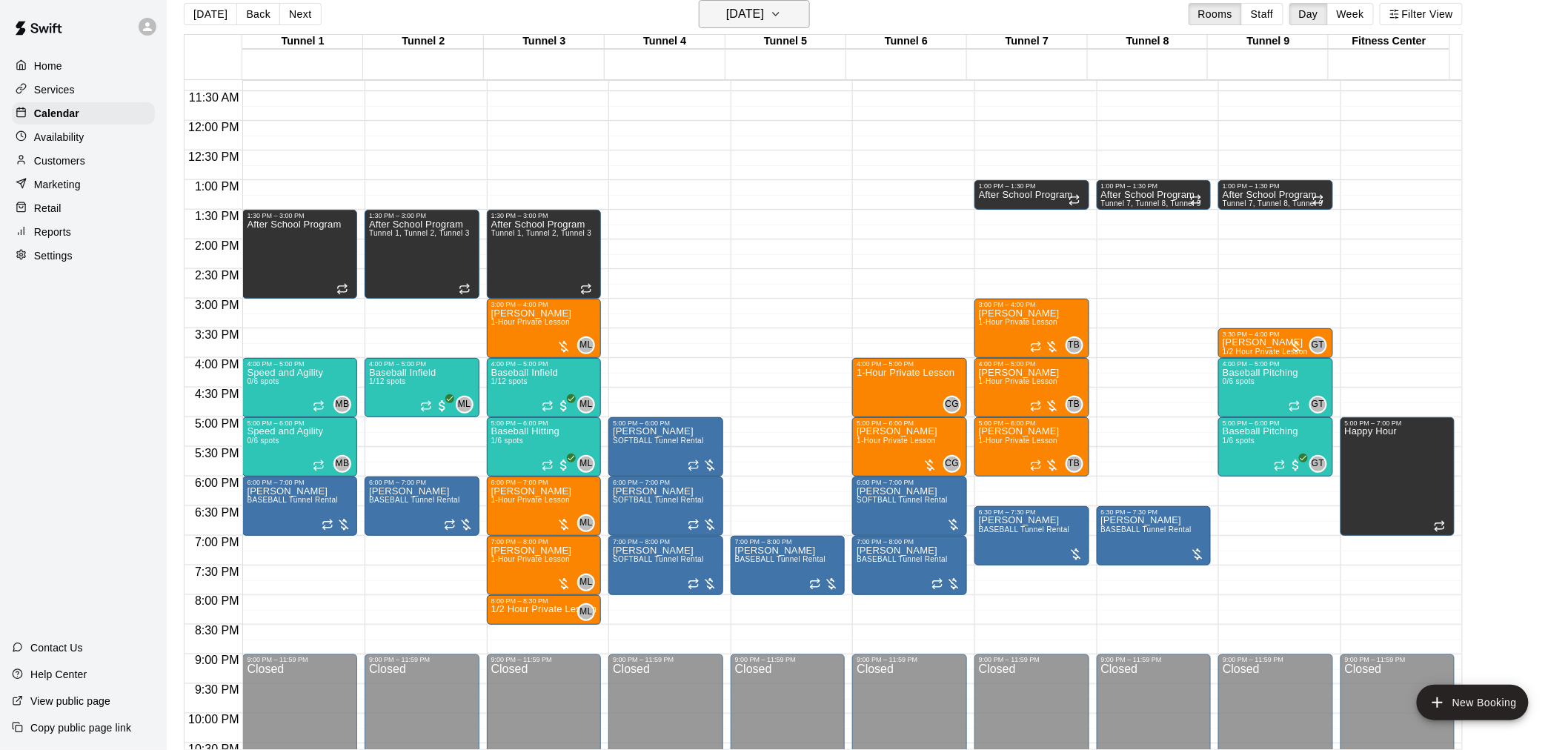
click at [782, 17] on icon "button" at bounding box center [776, 15] width 12 height 18
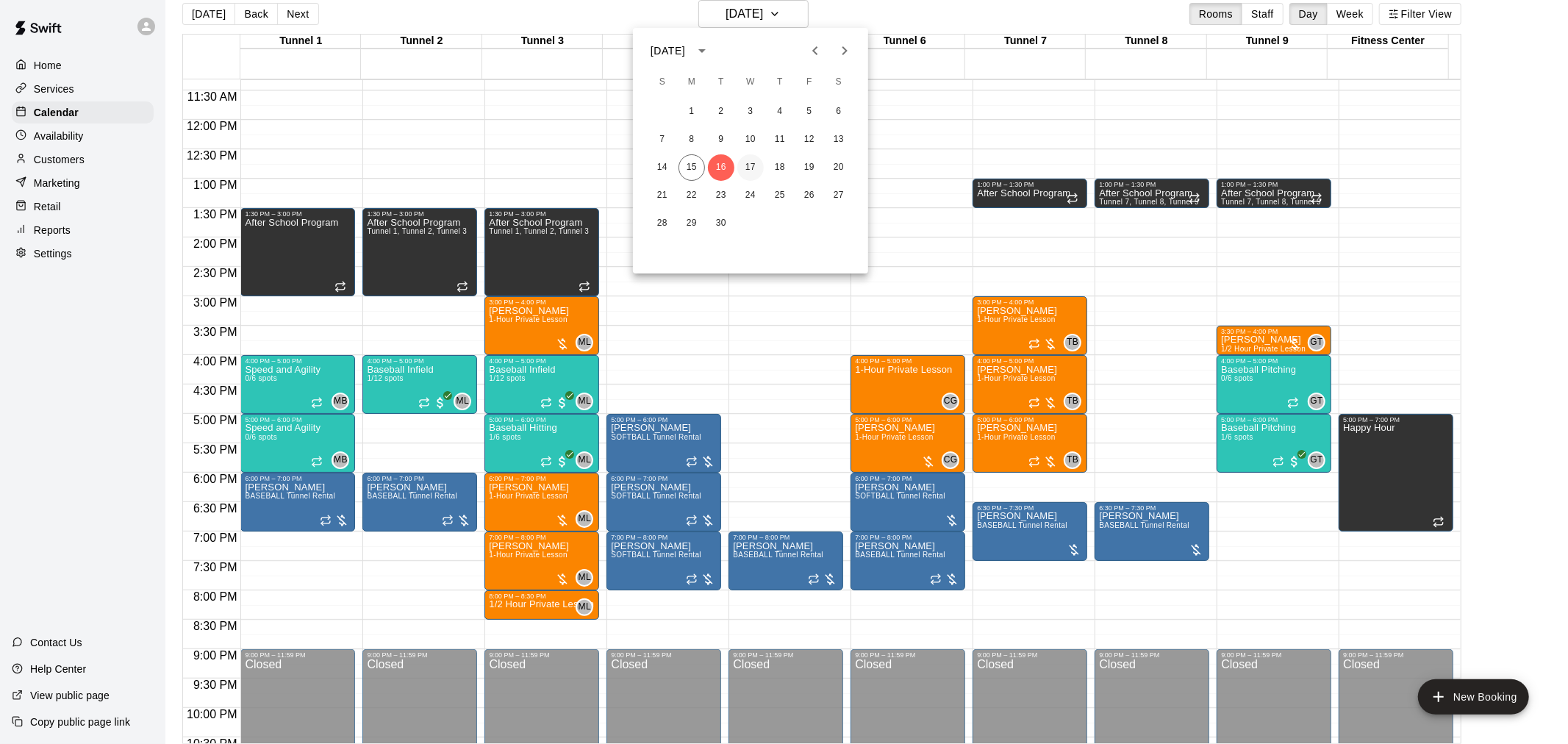
click at [756, 165] on button "17" at bounding box center [750, 167] width 26 height 26
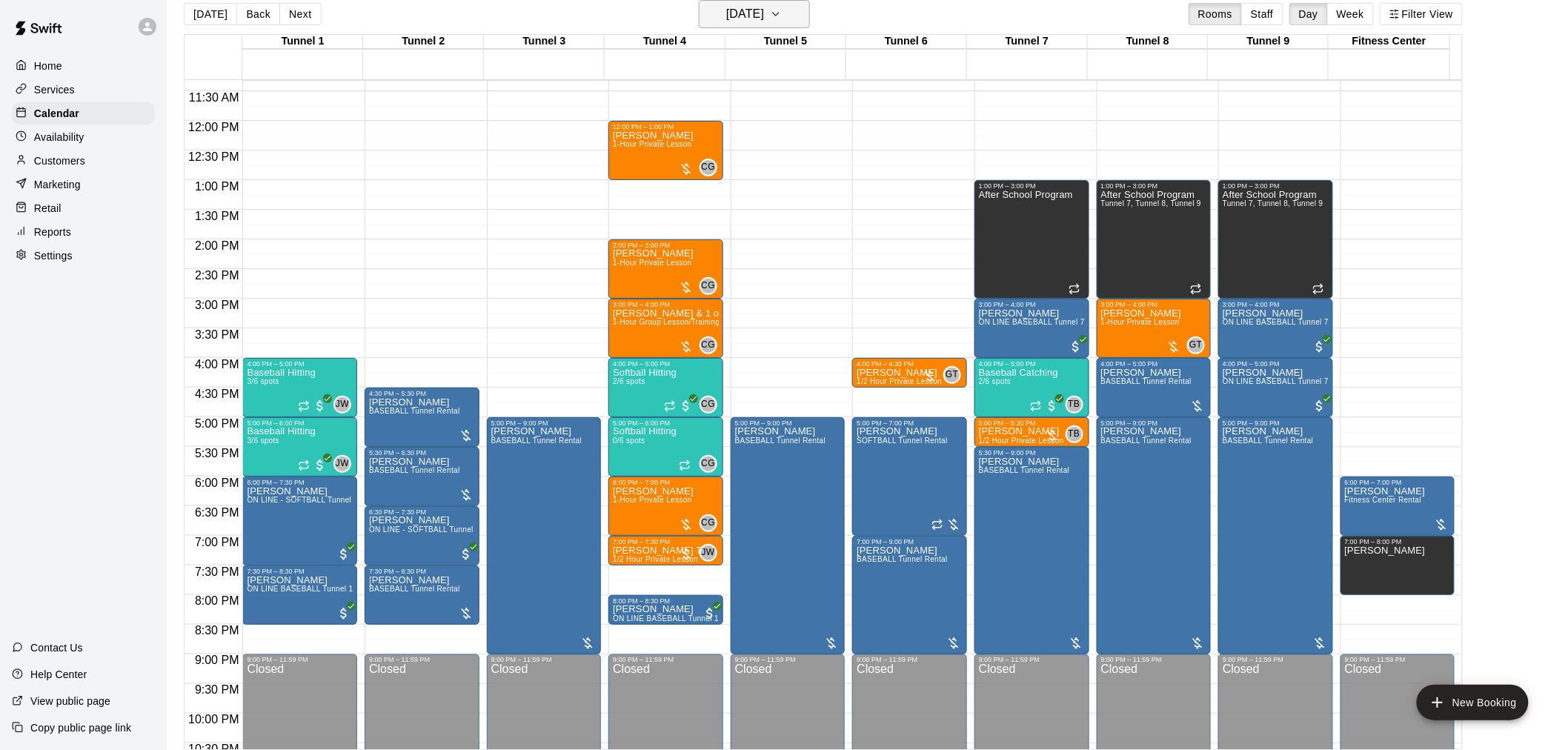
click at [764, 17] on h6 "[DATE]" at bounding box center [746, 14] width 38 height 21
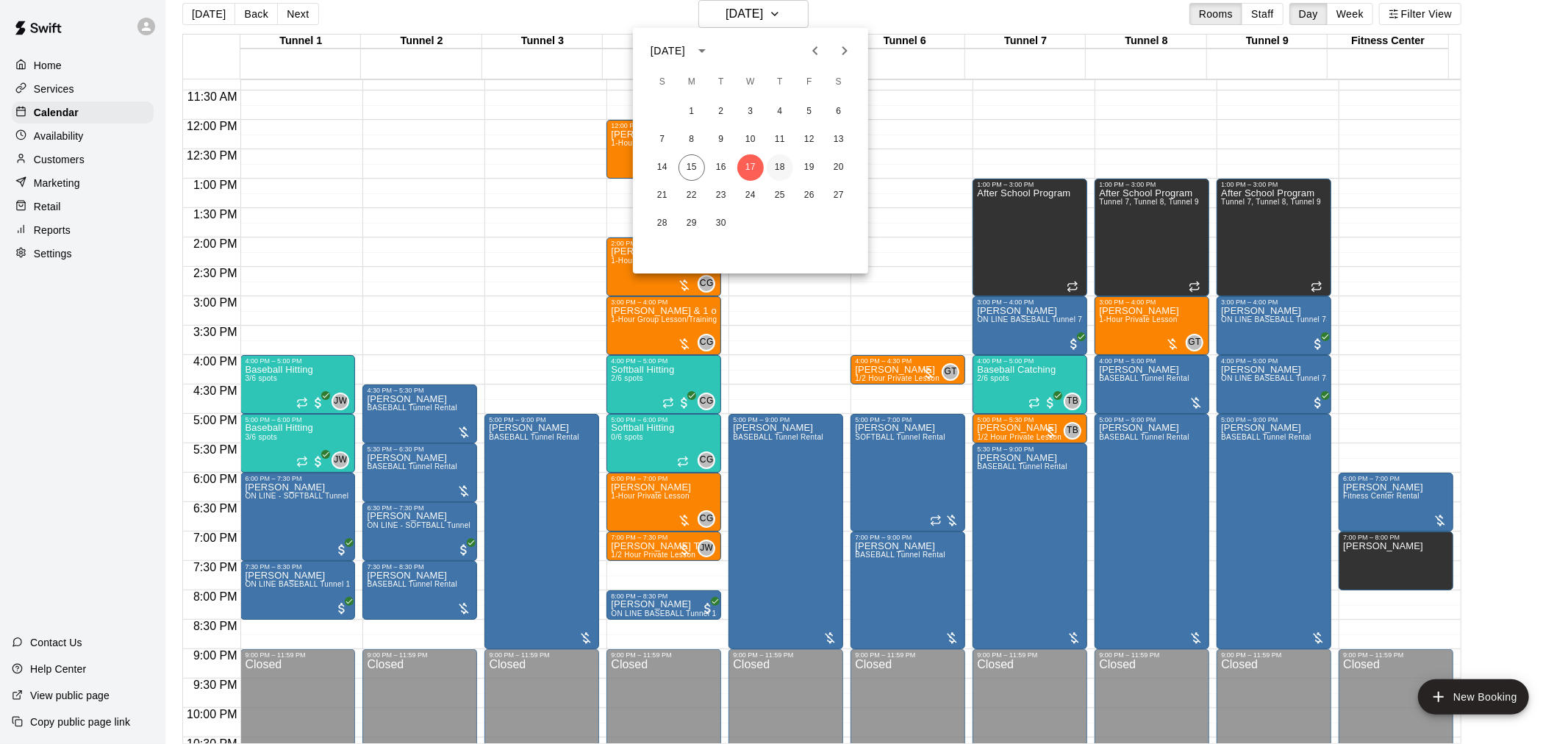
click at [784, 169] on button "18" at bounding box center [779, 167] width 26 height 26
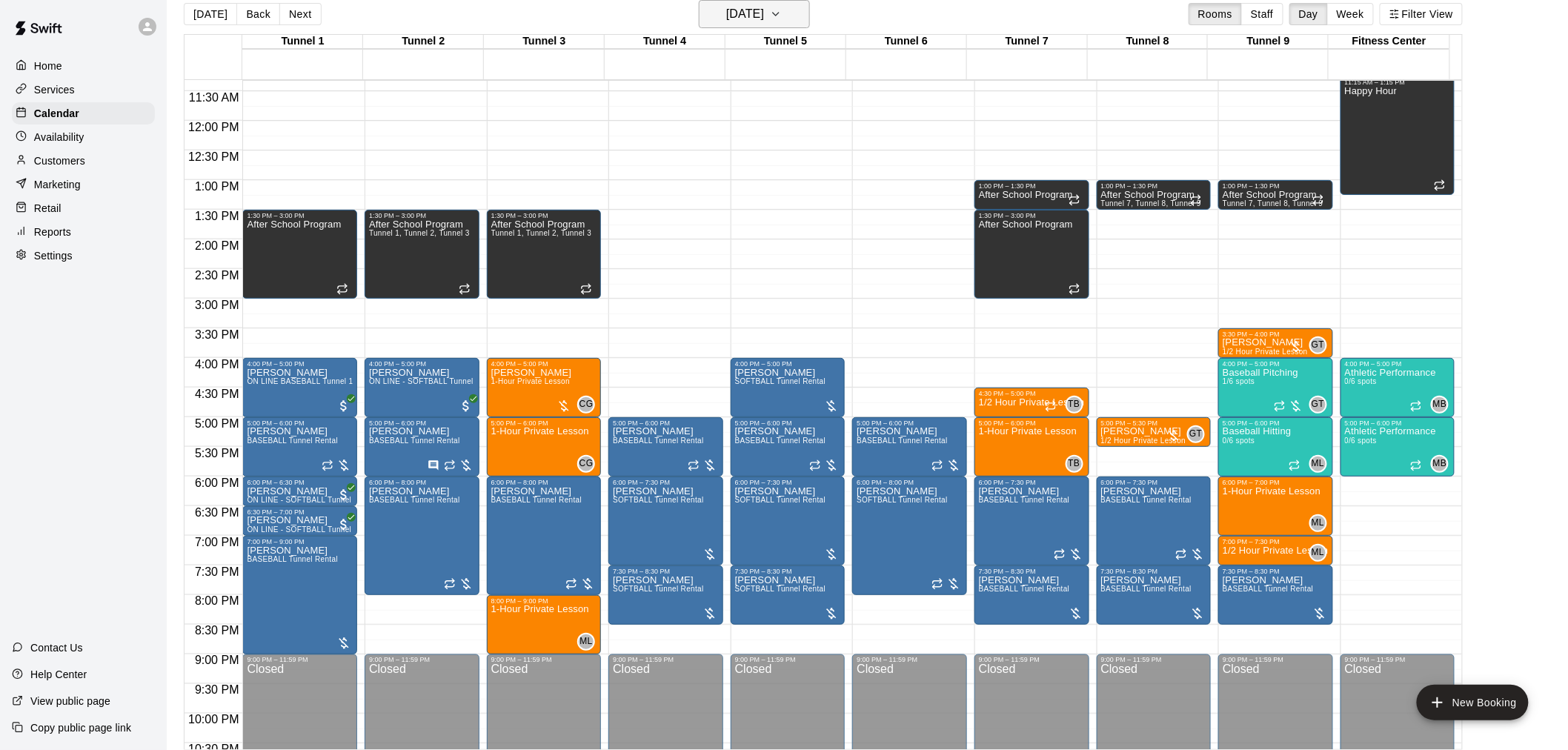
click at [795, 19] on button "[DATE]" at bounding box center [754, 14] width 111 height 28
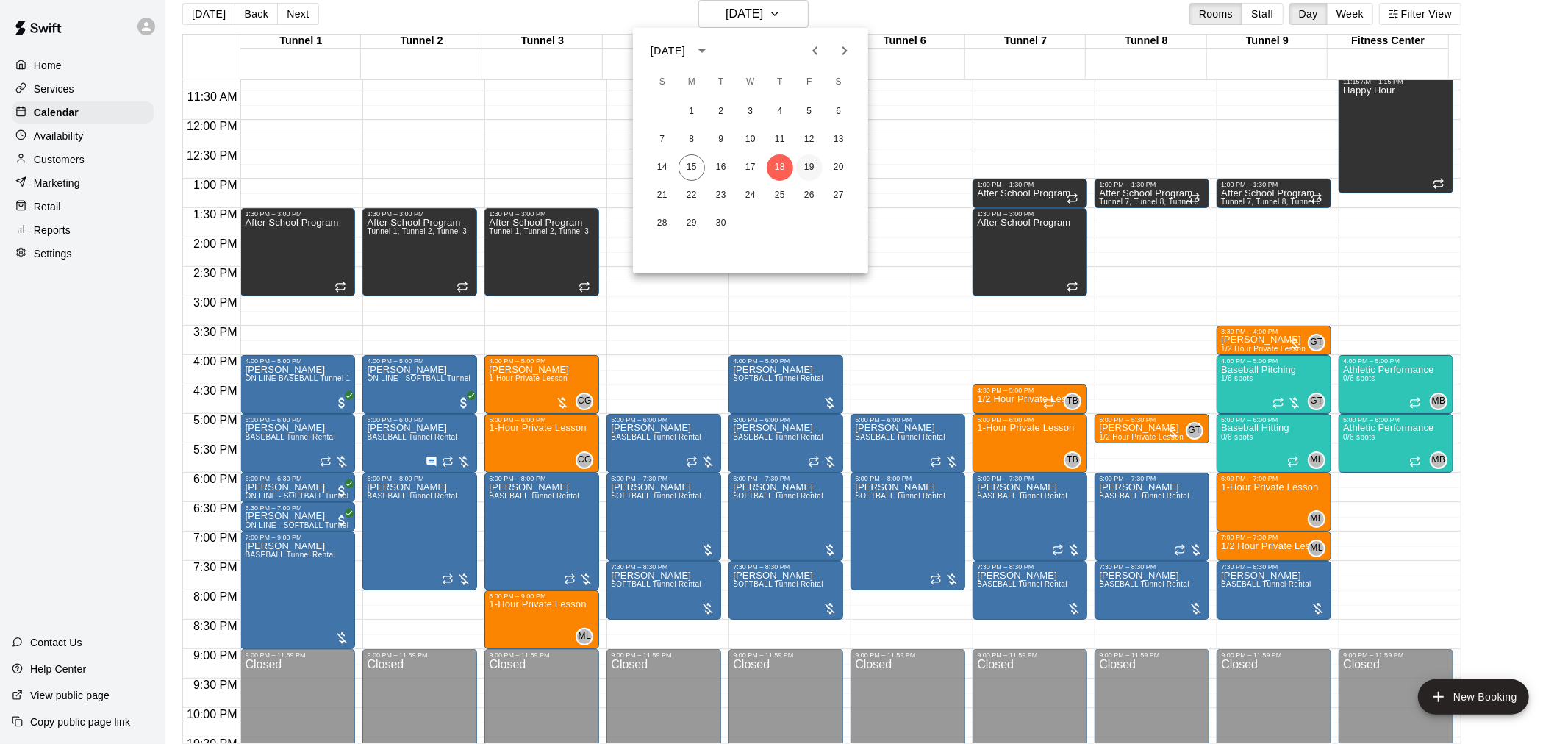
click at [813, 167] on button "19" at bounding box center [809, 167] width 26 height 26
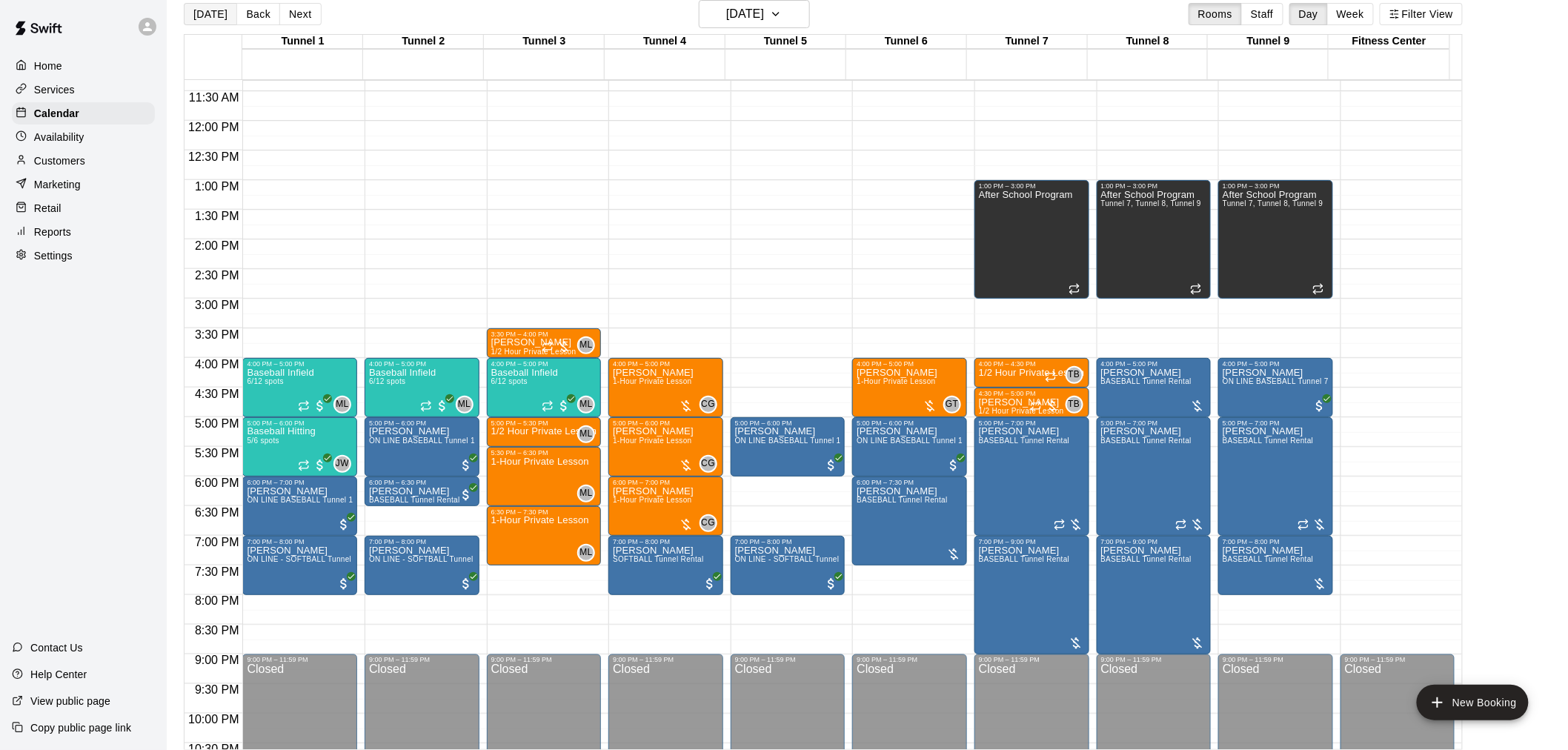
click at [217, 17] on button "[DATE]" at bounding box center [210, 14] width 54 height 22
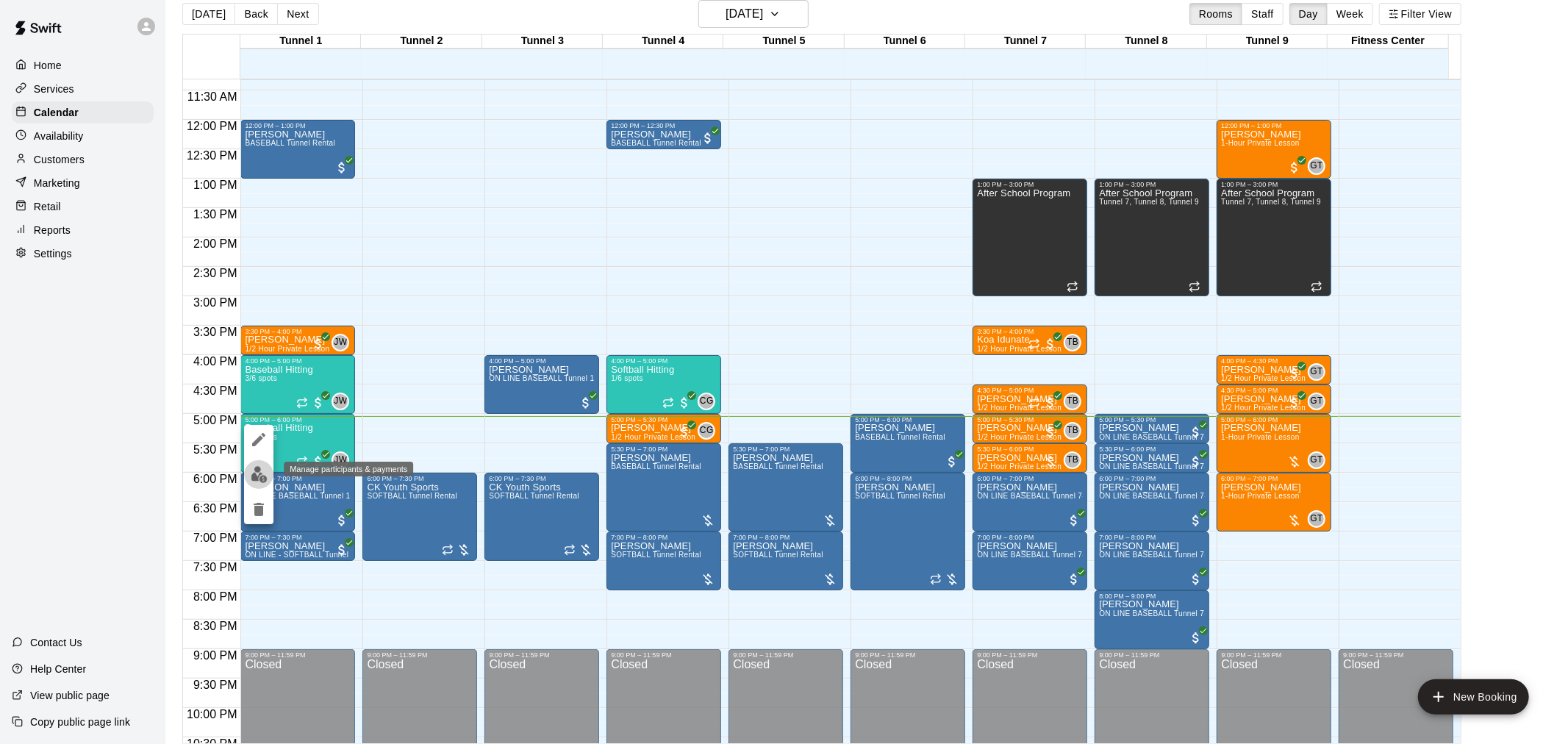
click at [269, 467] on button "edit" at bounding box center [259, 475] width 30 height 29
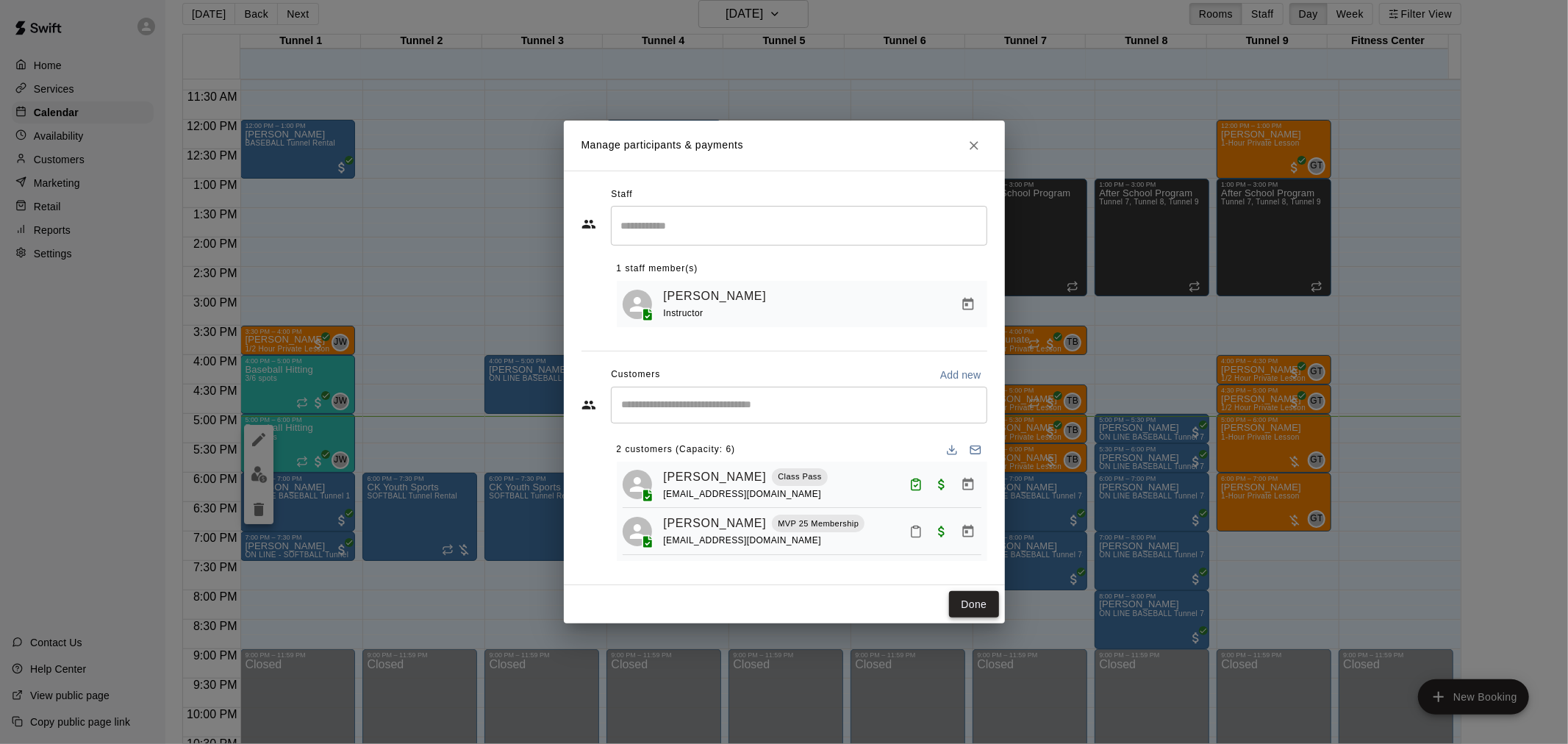
click at [972, 612] on button "Done" at bounding box center [973, 604] width 50 height 27
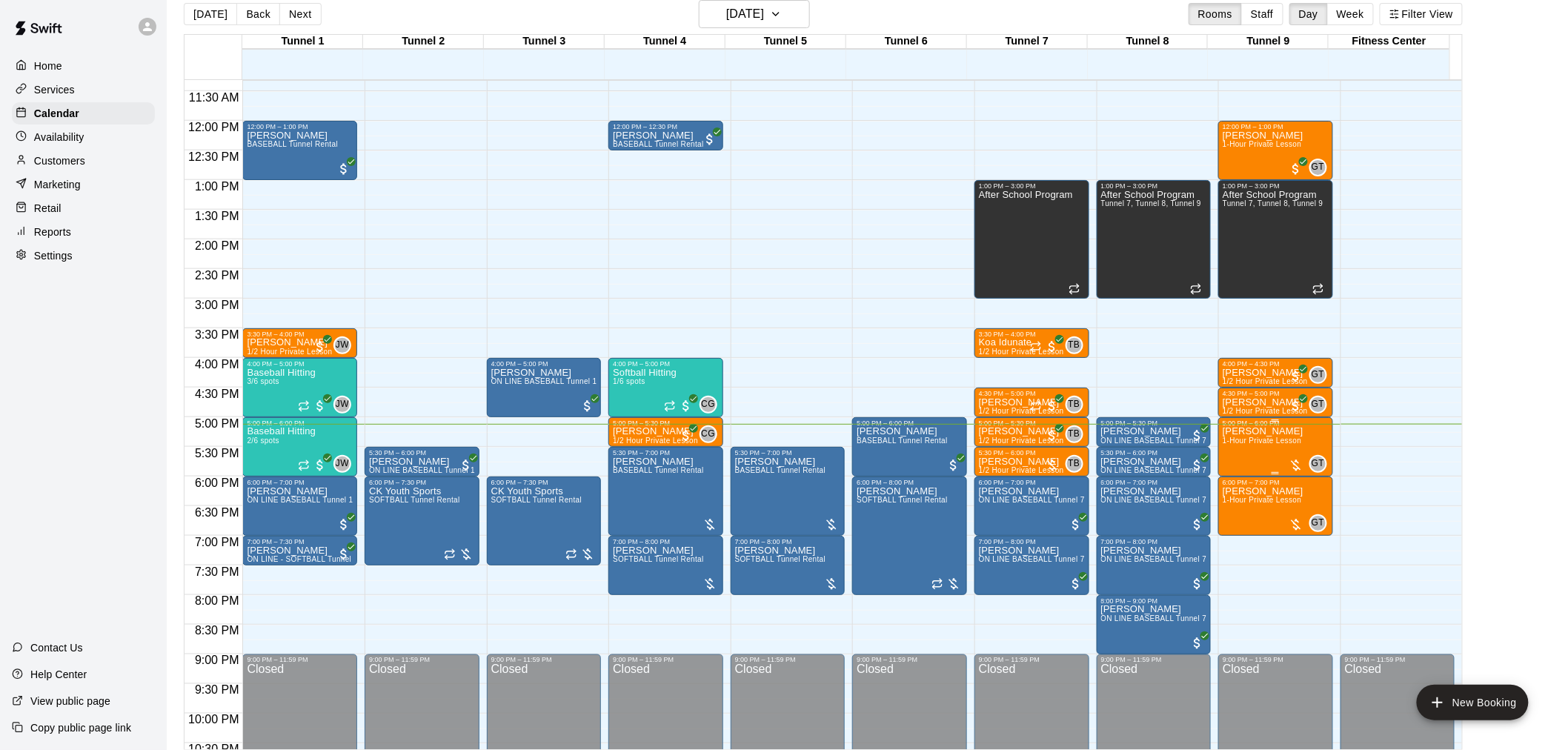
click at [1245, 439] on span "1-Hour Private Lesson" at bounding box center [1262, 440] width 79 height 8
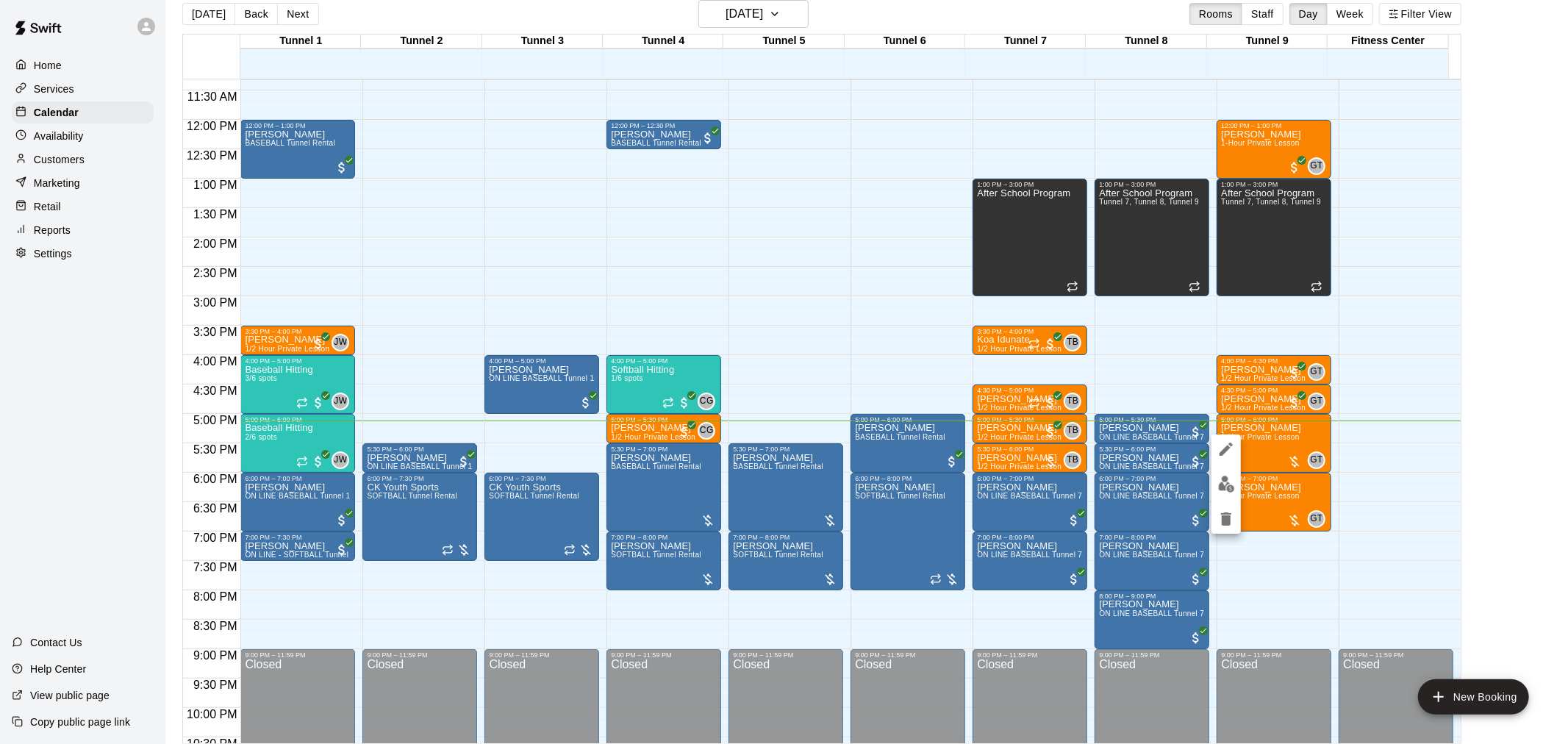
click at [1226, 480] on img "edit" at bounding box center [1226, 484] width 17 height 17
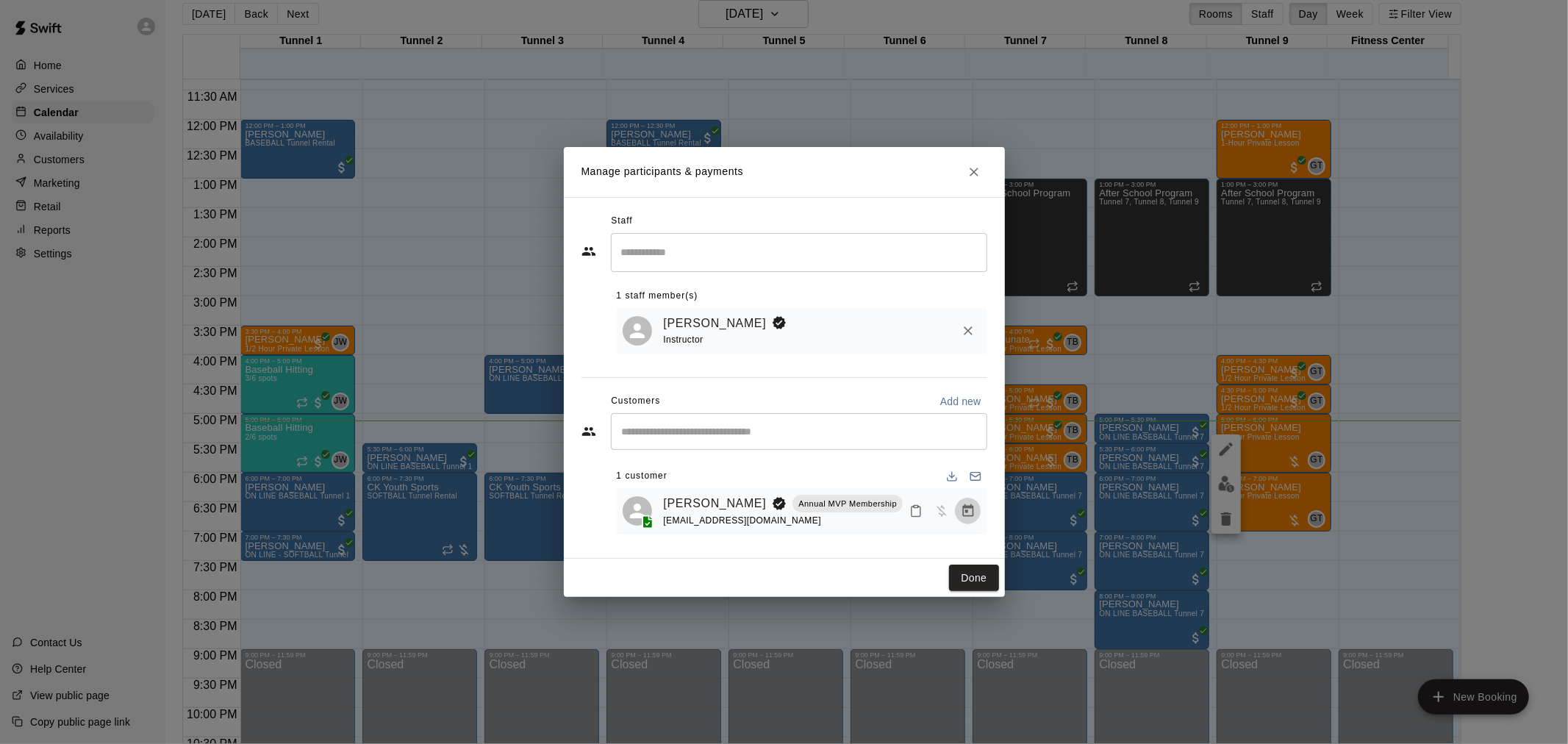
click at [972, 516] on icon "Manage bookings & payment" at bounding box center [968, 511] width 14 height 14
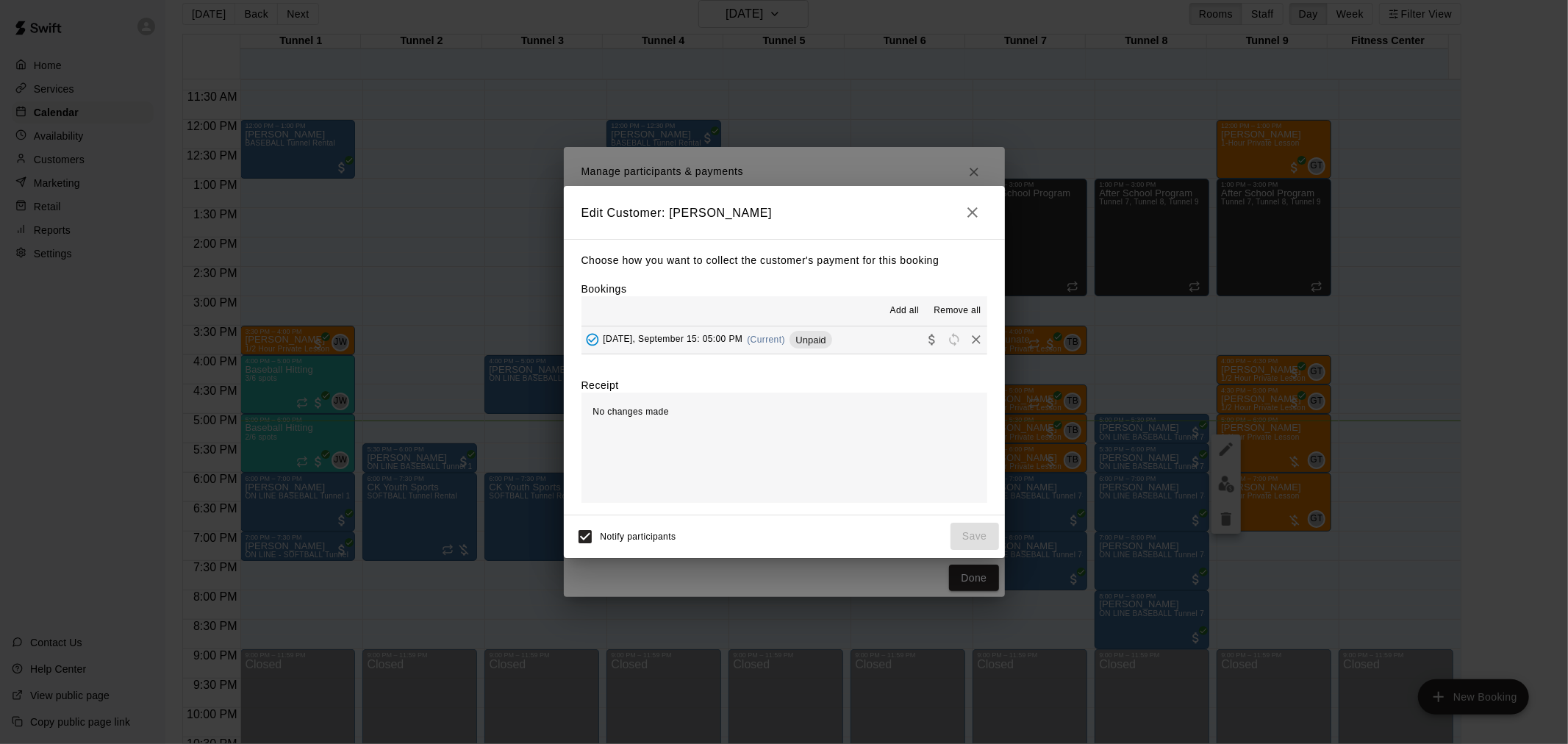
click at [810, 342] on span "Unpaid" at bounding box center [810, 340] width 42 height 11
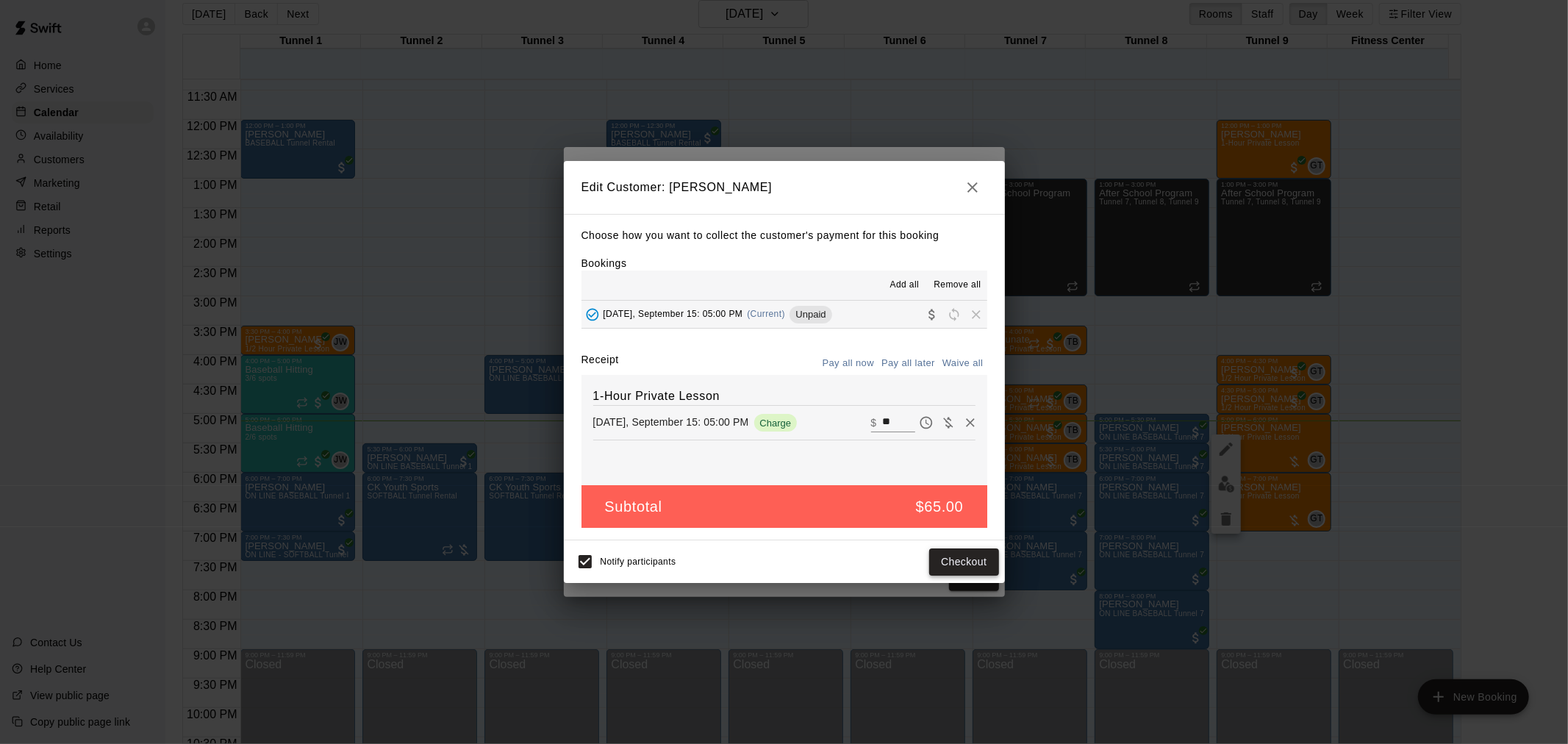
click at [952, 555] on button "Checkout" at bounding box center [963, 562] width 69 height 27
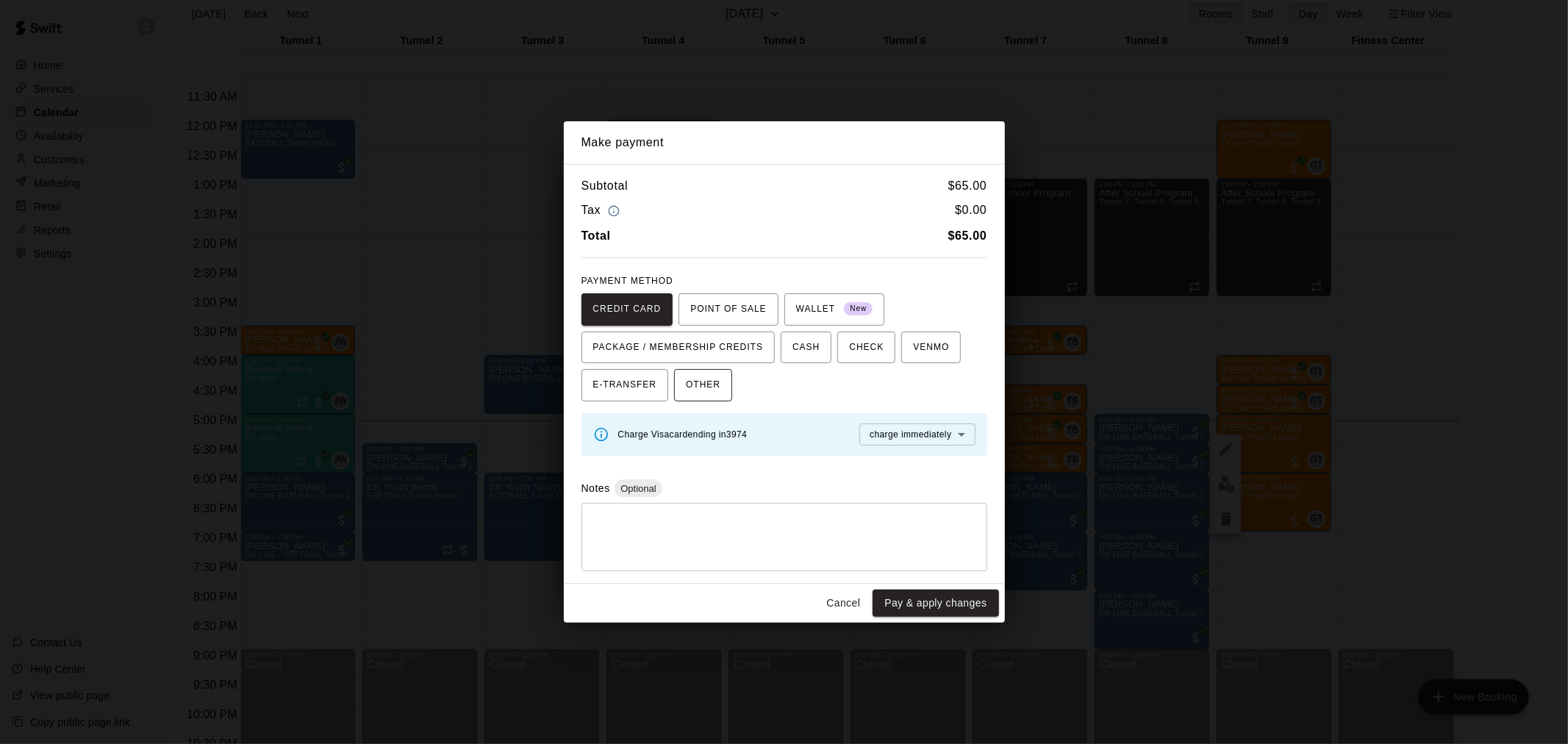
click at [706, 390] on span "OTHER" at bounding box center [703, 385] width 34 height 23
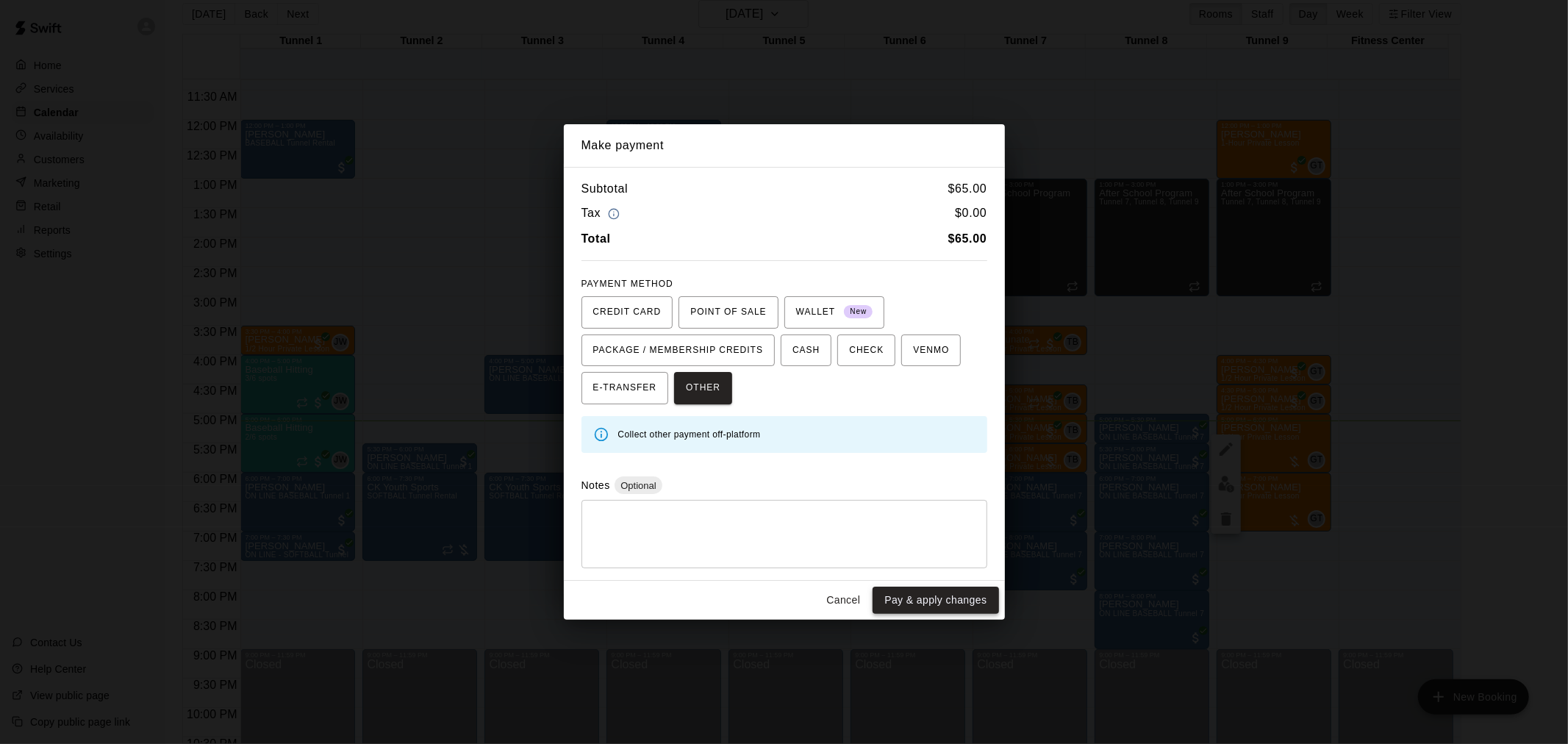
click at [917, 599] on button "Pay & apply changes" at bounding box center [935, 600] width 126 height 27
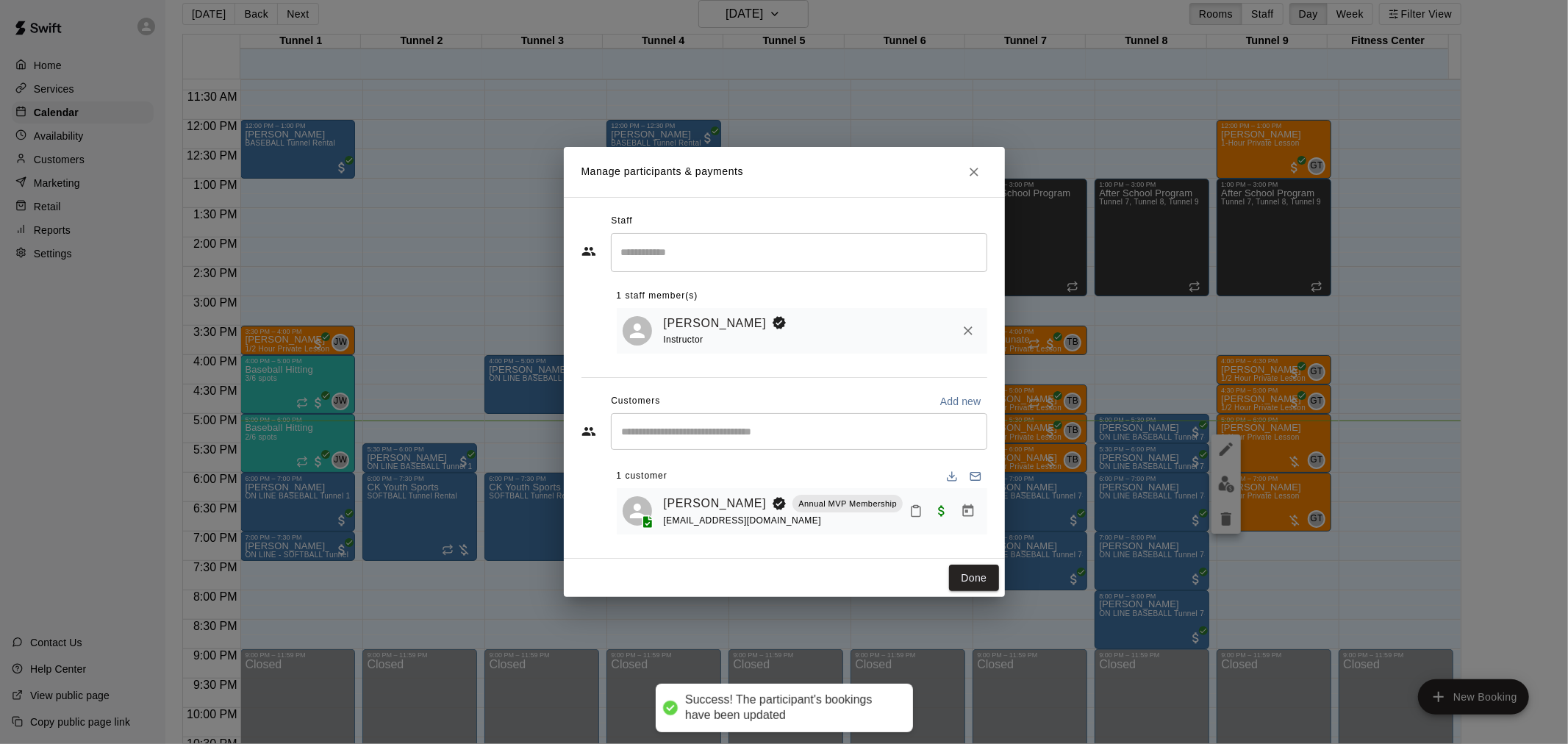
click at [976, 582] on button "Done" at bounding box center [973, 578] width 50 height 27
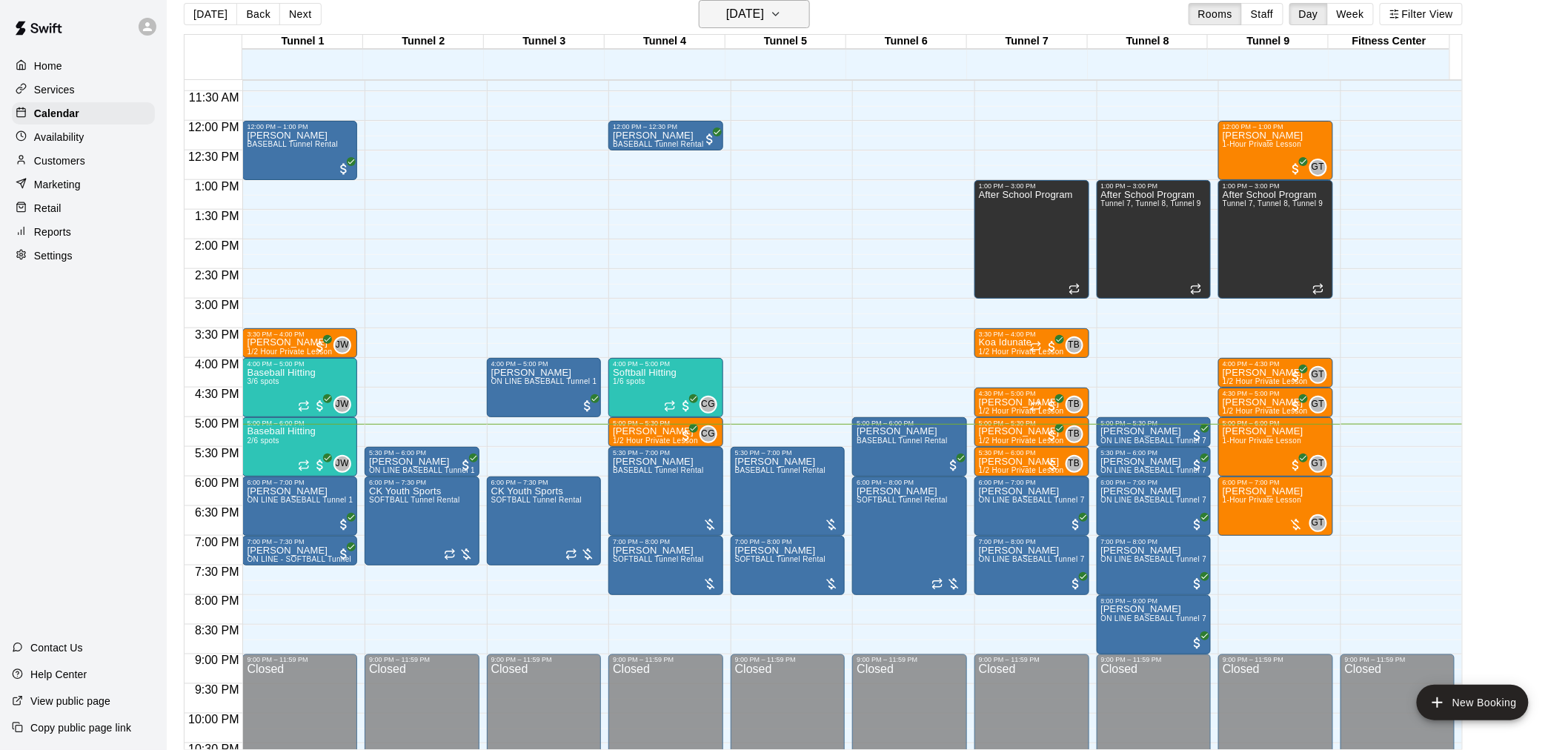
click at [750, 13] on h6 "[DATE]" at bounding box center [746, 14] width 38 height 21
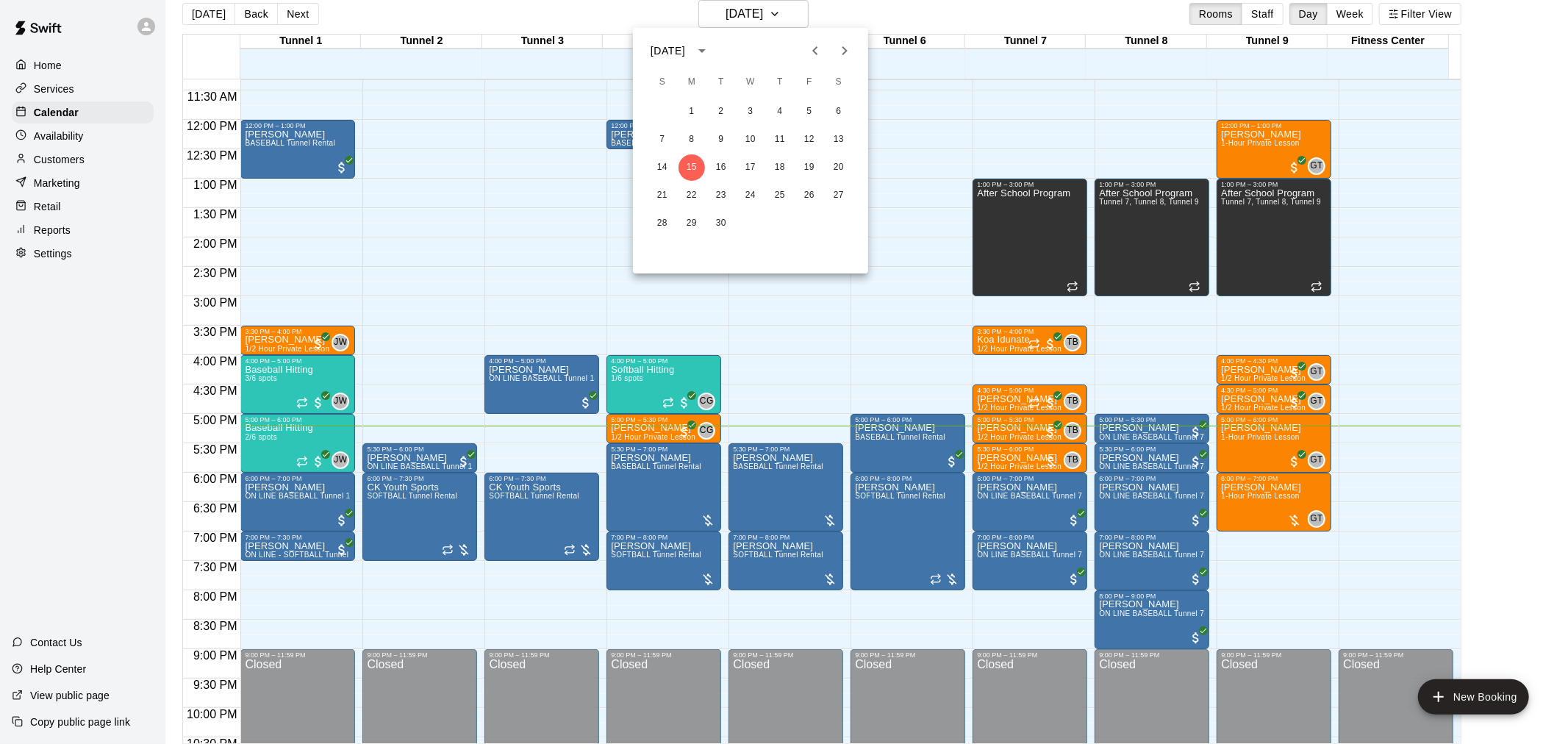
click at [96, 429] on div at bounding box center [784, 372] width 1568 height 744
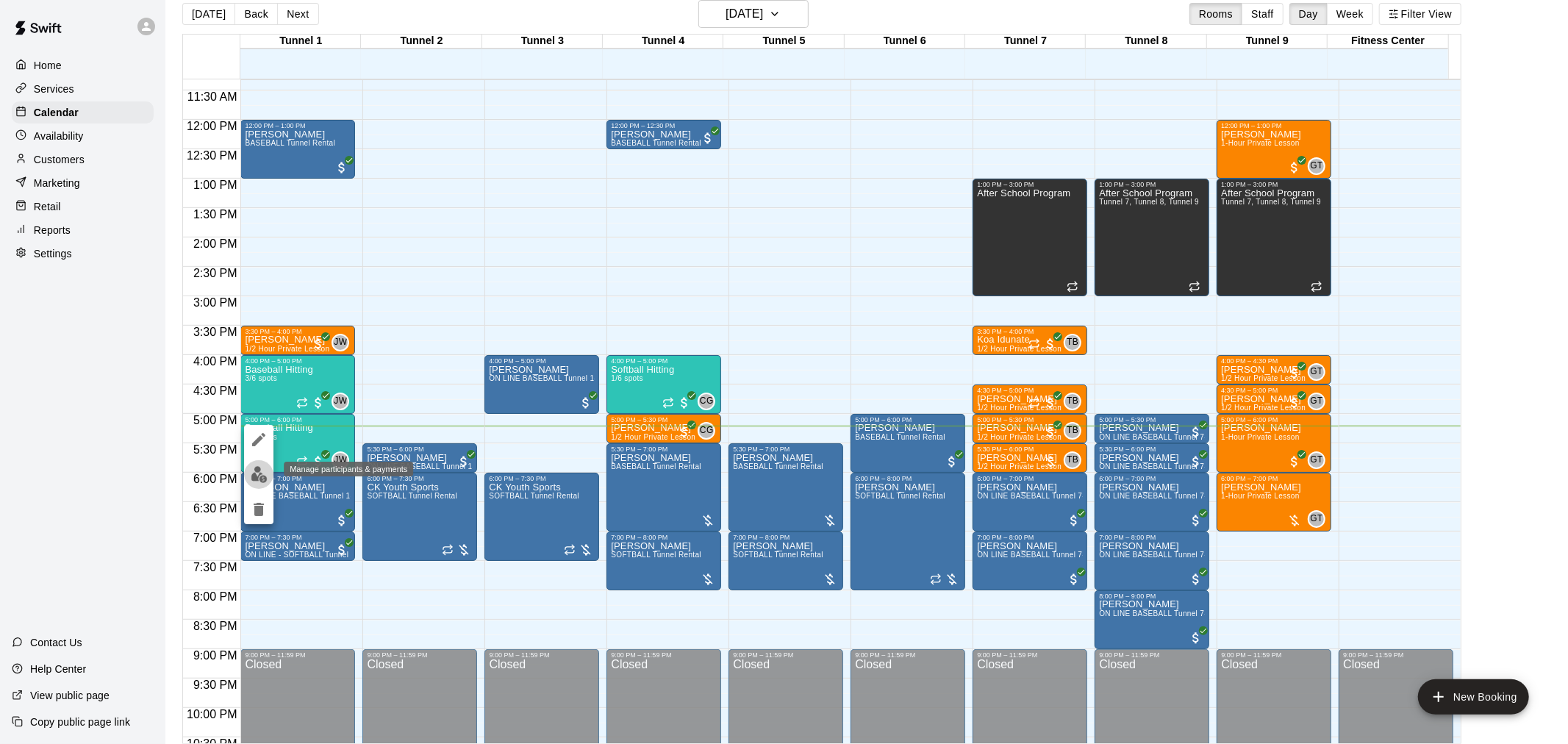
click at [260, 469] on img "edit" at bounding box center [259, 474] width 17 height 17
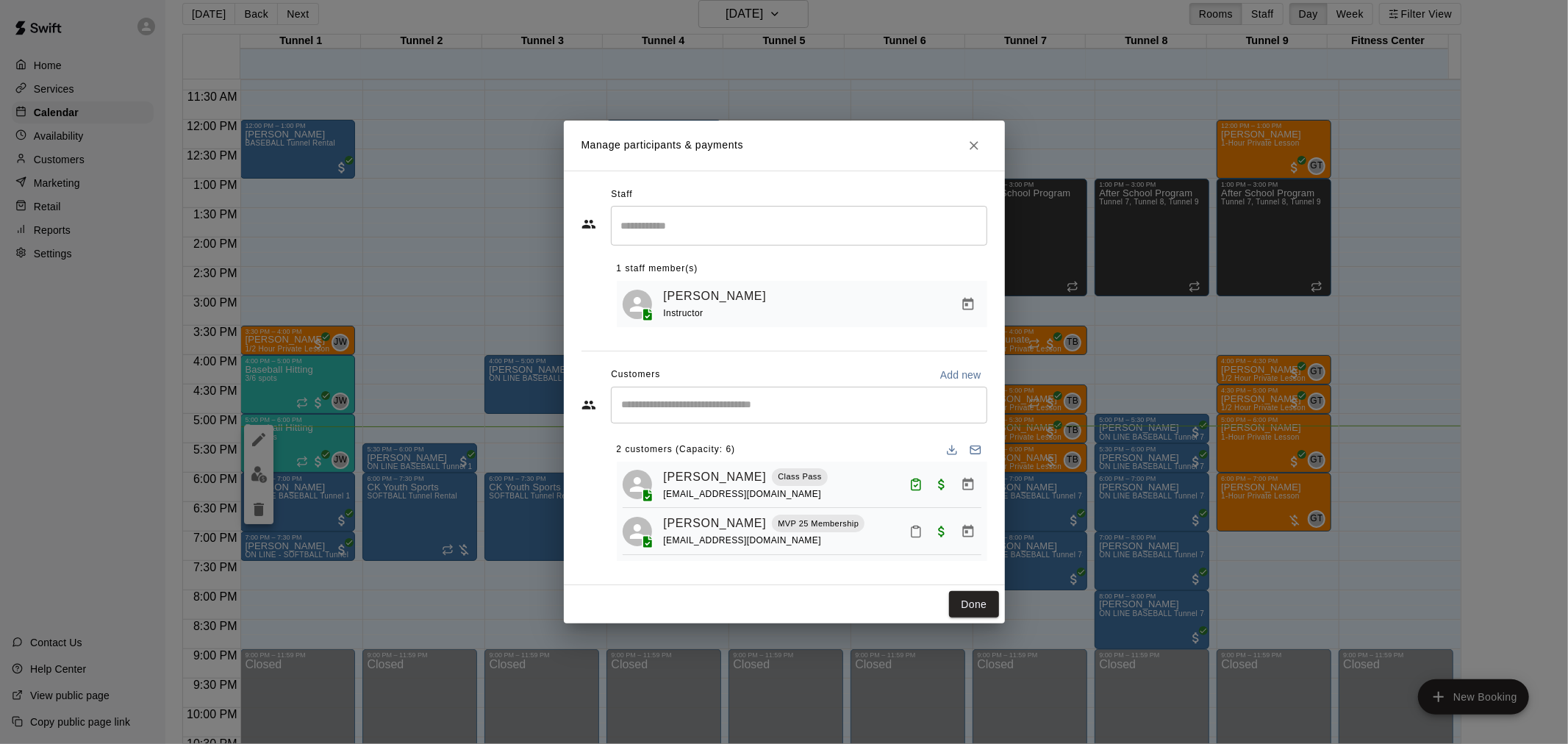
click at [972, 152] on button "Close" at bounding box center [973, 145] width 26 height 26
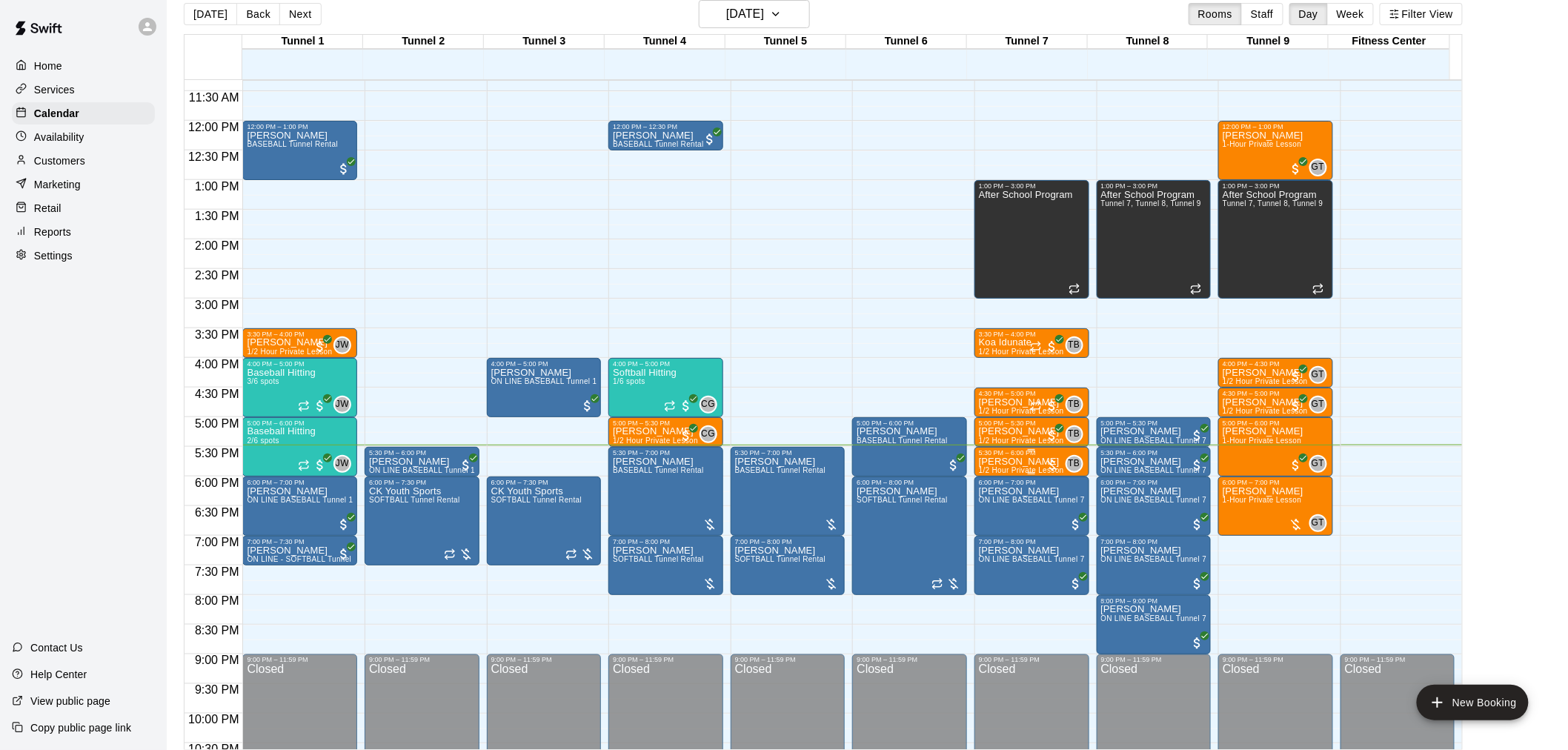
click at [1033, 455] on div "5:30 PM – 6:00 PM" at bounding box center [1032, 452] width 106 height 7
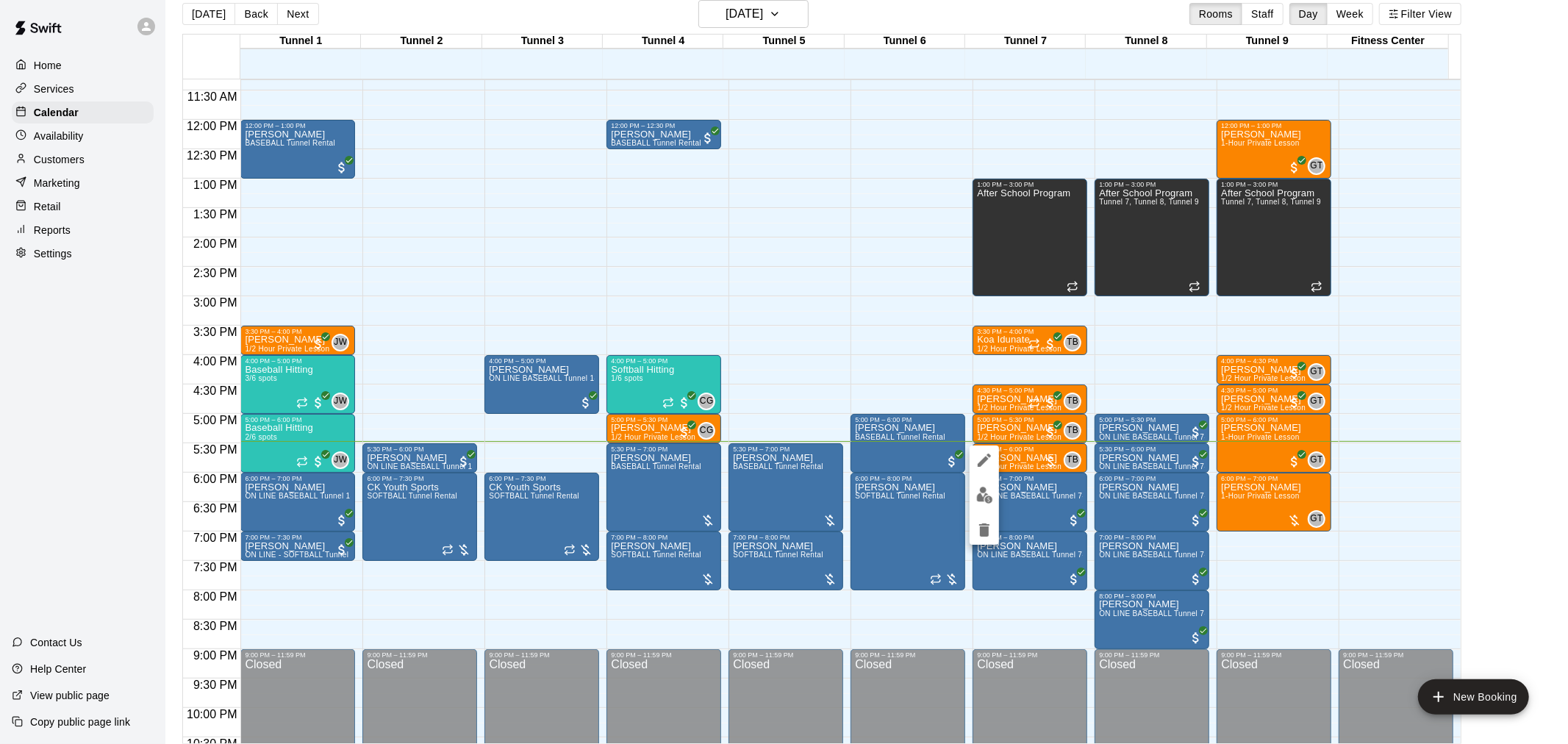
click at [989, 497] on img "edit" at bounding box center [984, 494] width 17 height 17
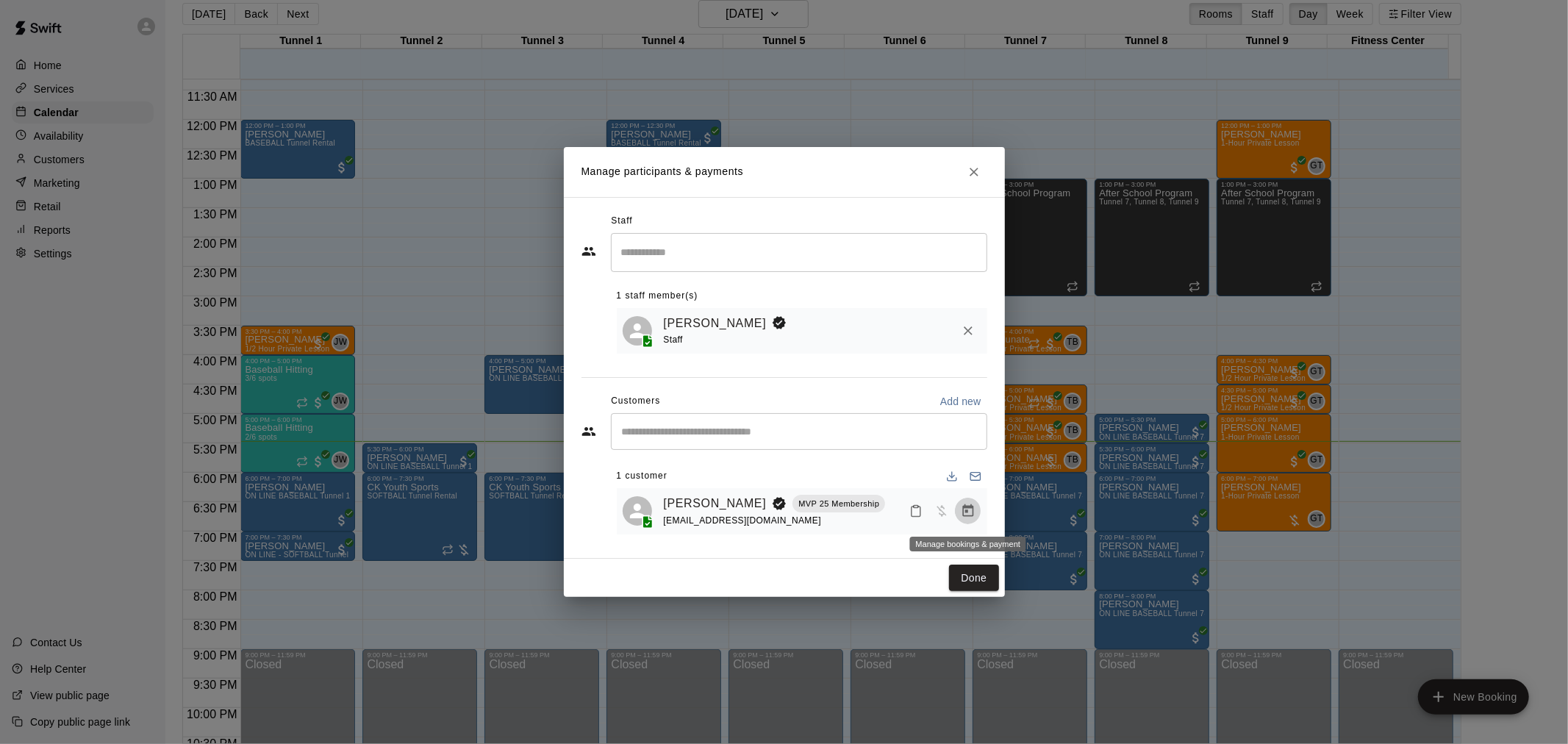
click at [963, 511] on icon "Manage bookings & payment" at bounding box center [968, 511] width 11 height 13
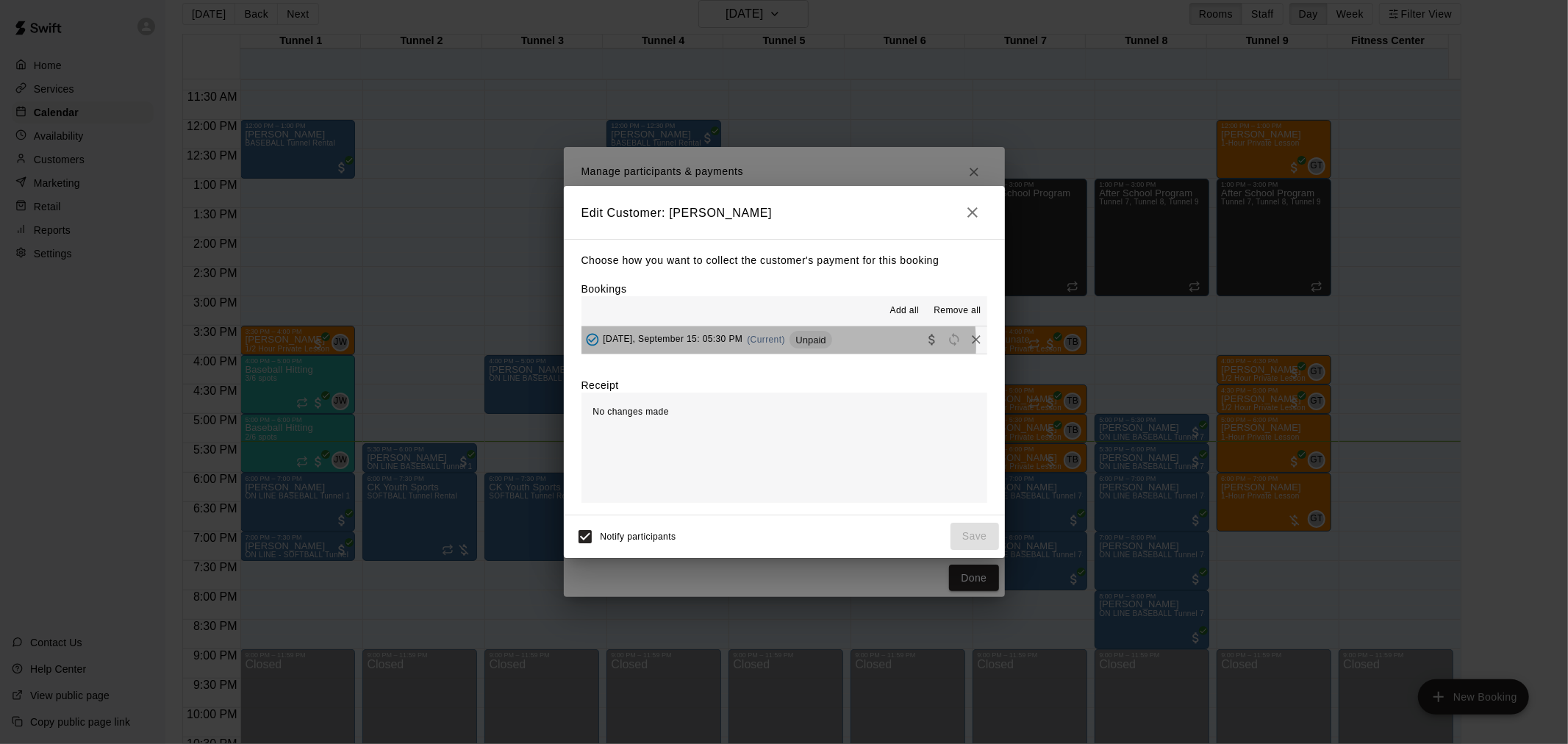
drag, startPoint x: 798, startPoint y: 346, endPoint x: 769, endPoint y: 346, distance: 29.0
click at [769, 346] on div "[DATE], September 15: 05:30 PM (Current) Unpaid" at bounding box center [707, 340] width 251 height 22
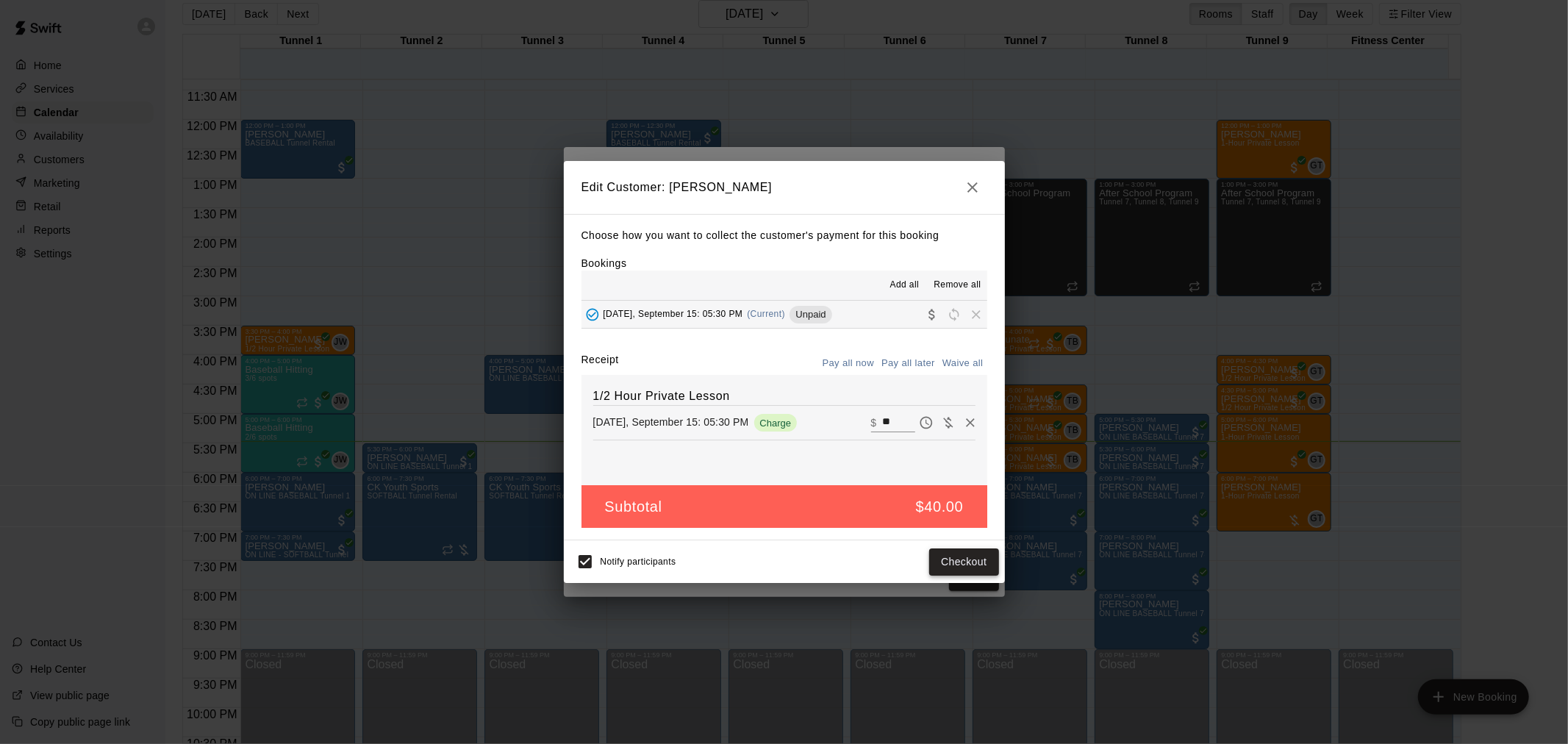
click at [969, 570] on button "Checkout" at bounding box center [963, 562] width 69 height 27
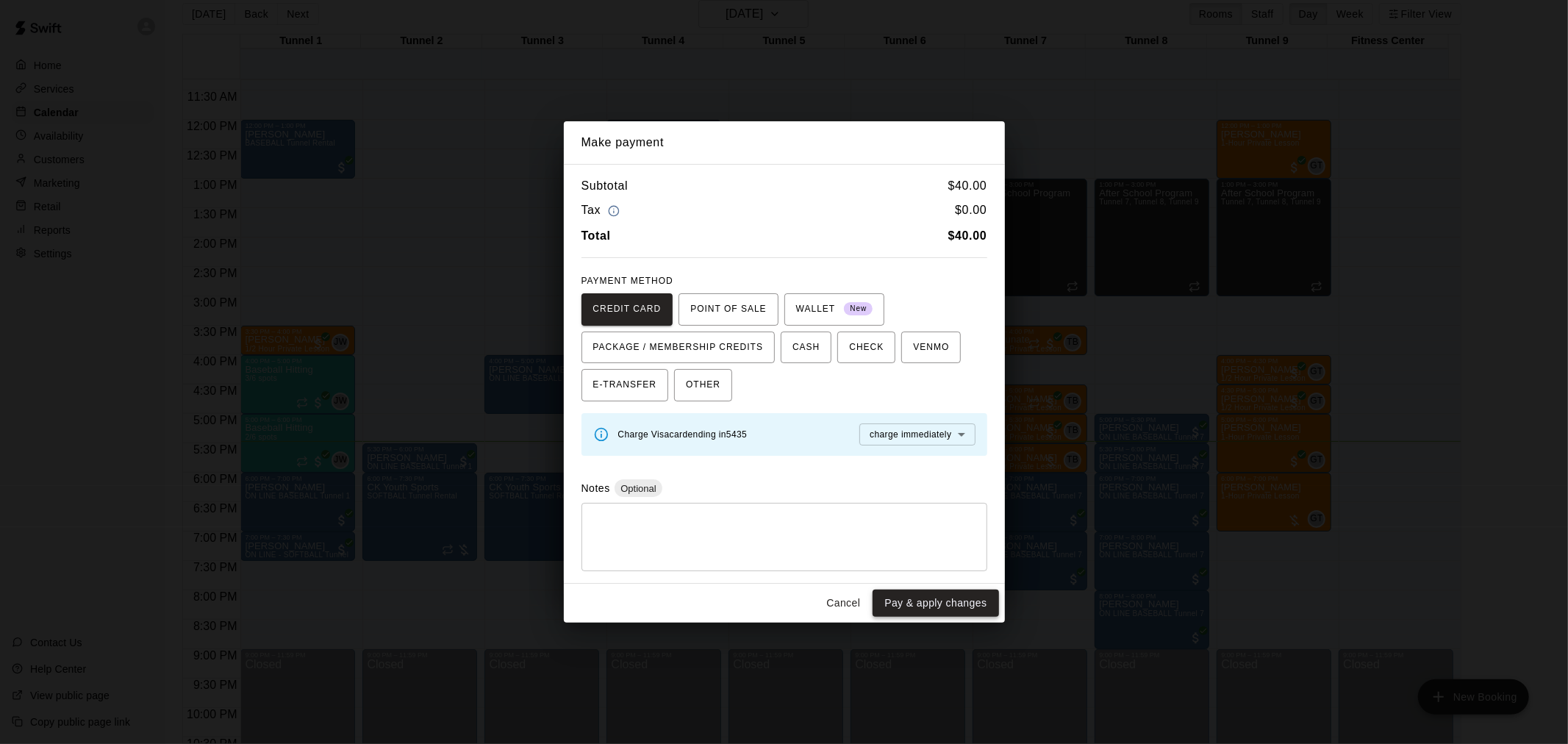
click at [953, 603] on button "Pay & apply changes" at bounding box center [935, 603] width 126 height 27
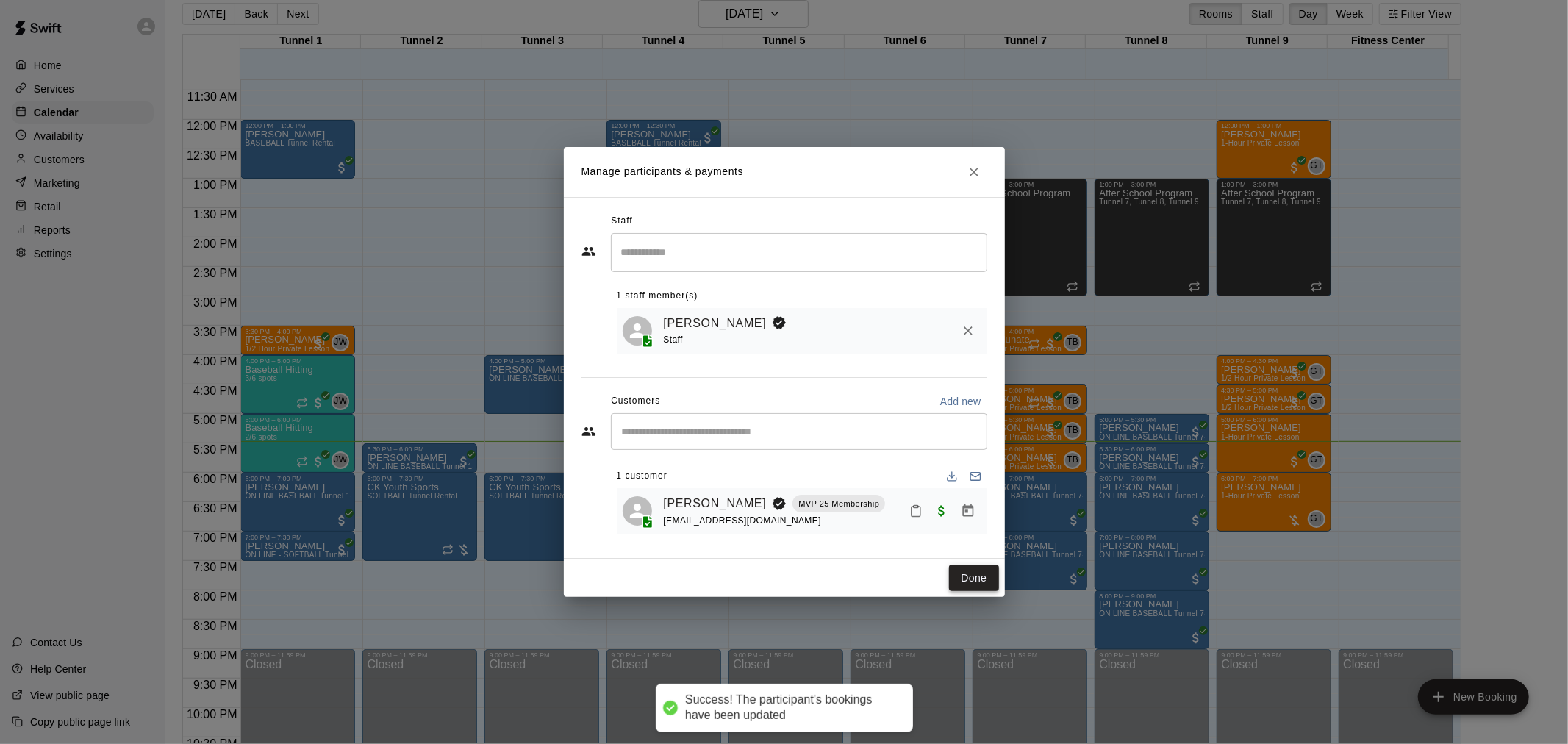
click at [966, 585] on button "Done" at bounding box center [973, 578] width 50 height 27
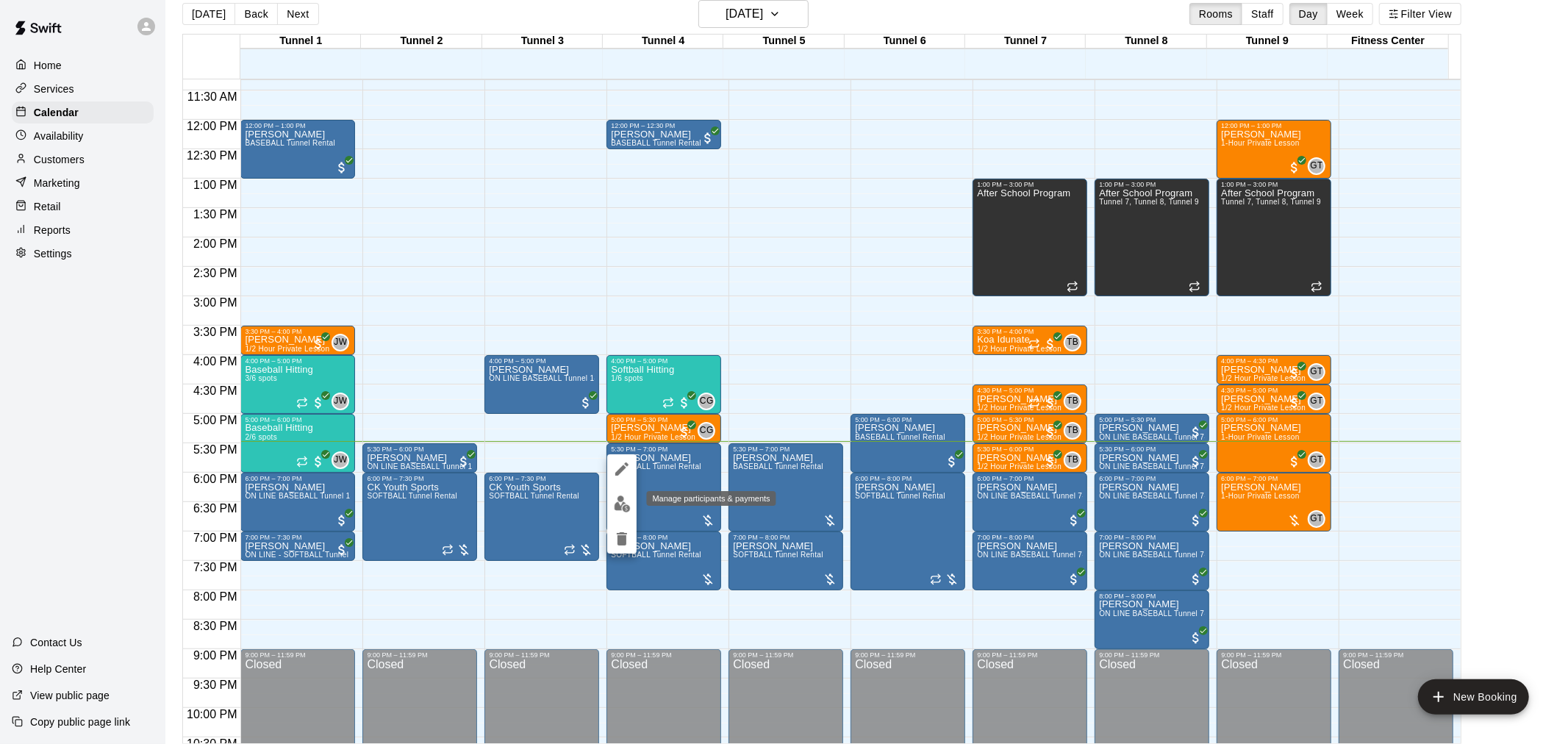
click at [627, 495] on img "edit" at bounding box center [622, 504] width 17 height 17
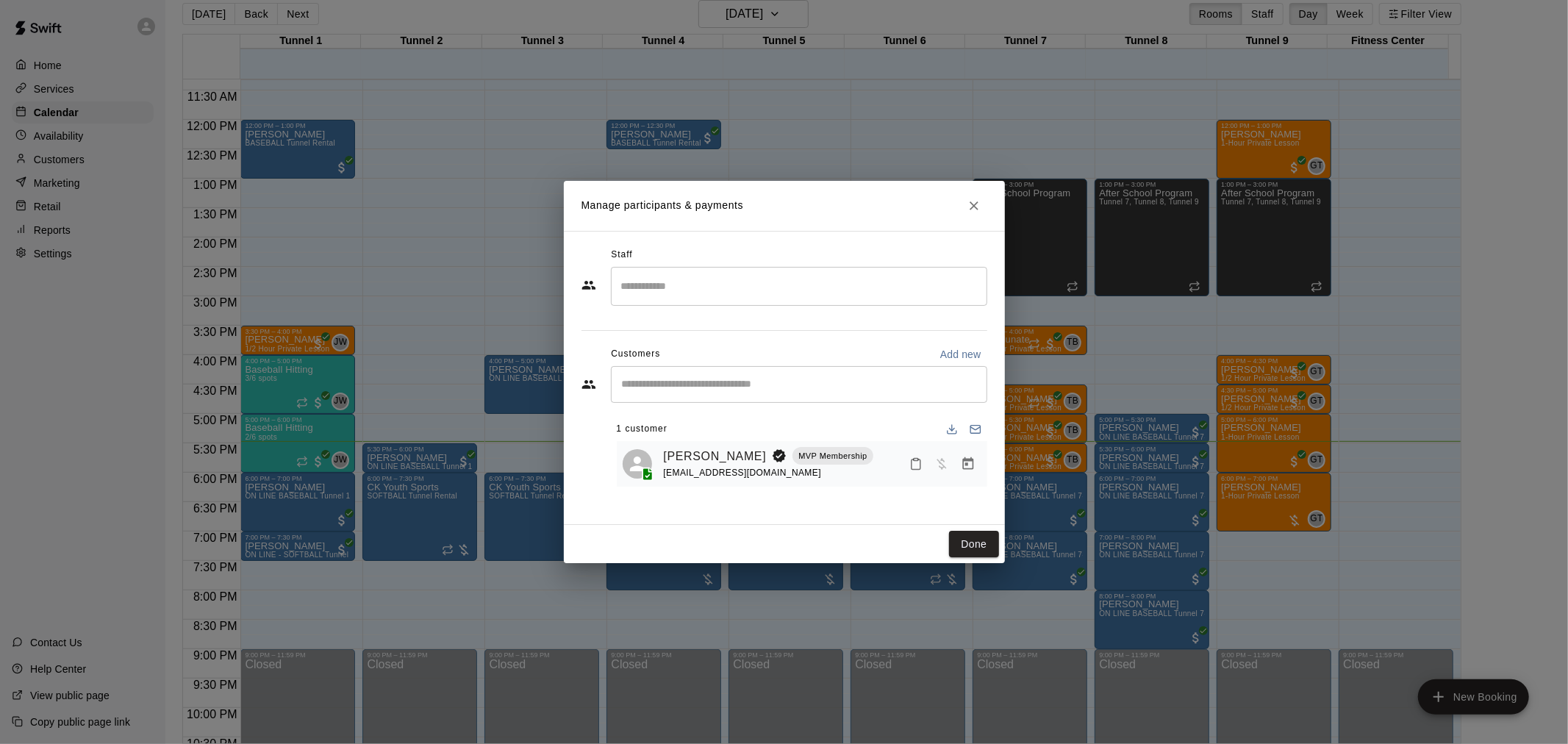
click at [978, 203] on icon "Close" at bounding box center [974, 205] width 14 height 14
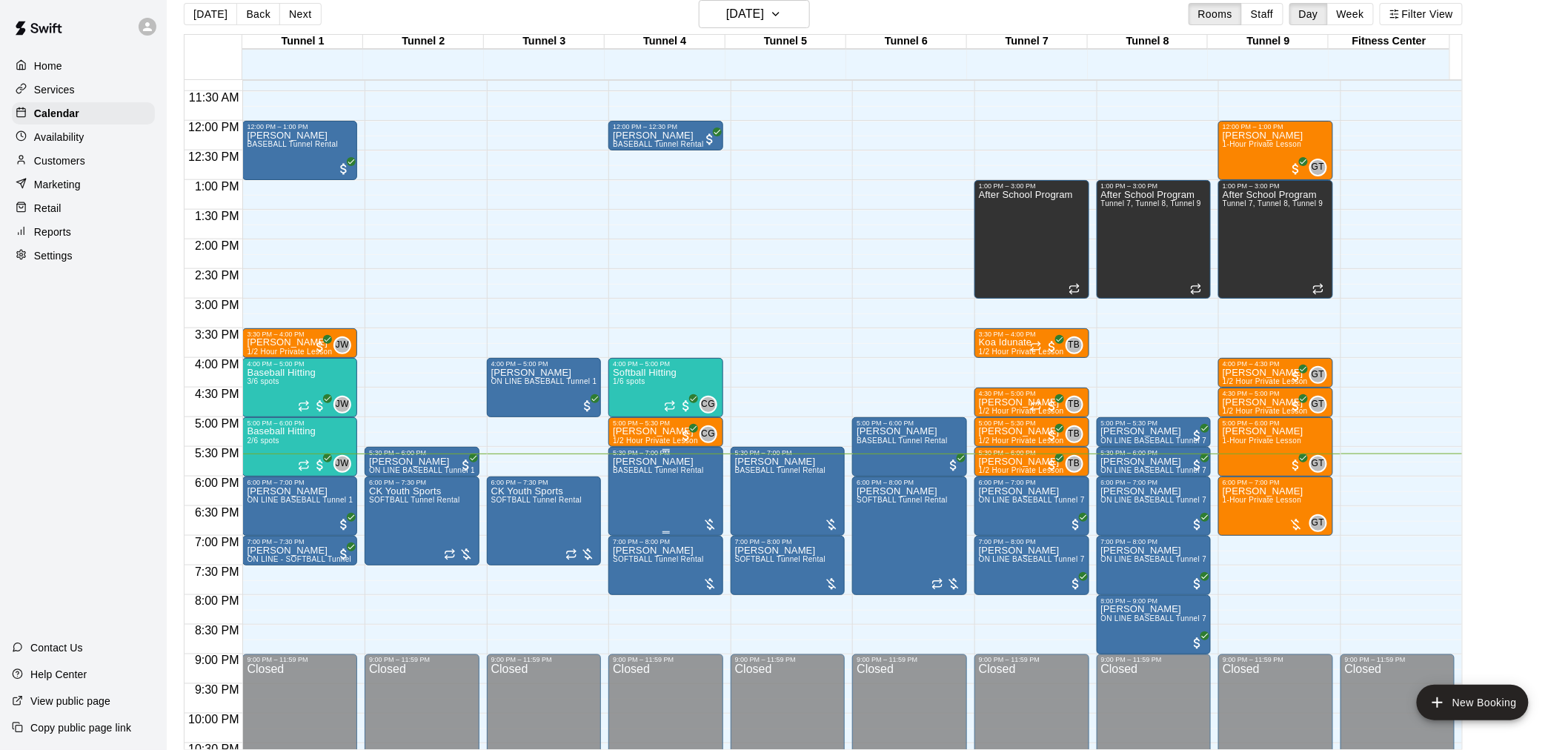
click at [622, 461] on p "[PERSON_NAME]" at bounding box center [659, 461] width 91 height 0
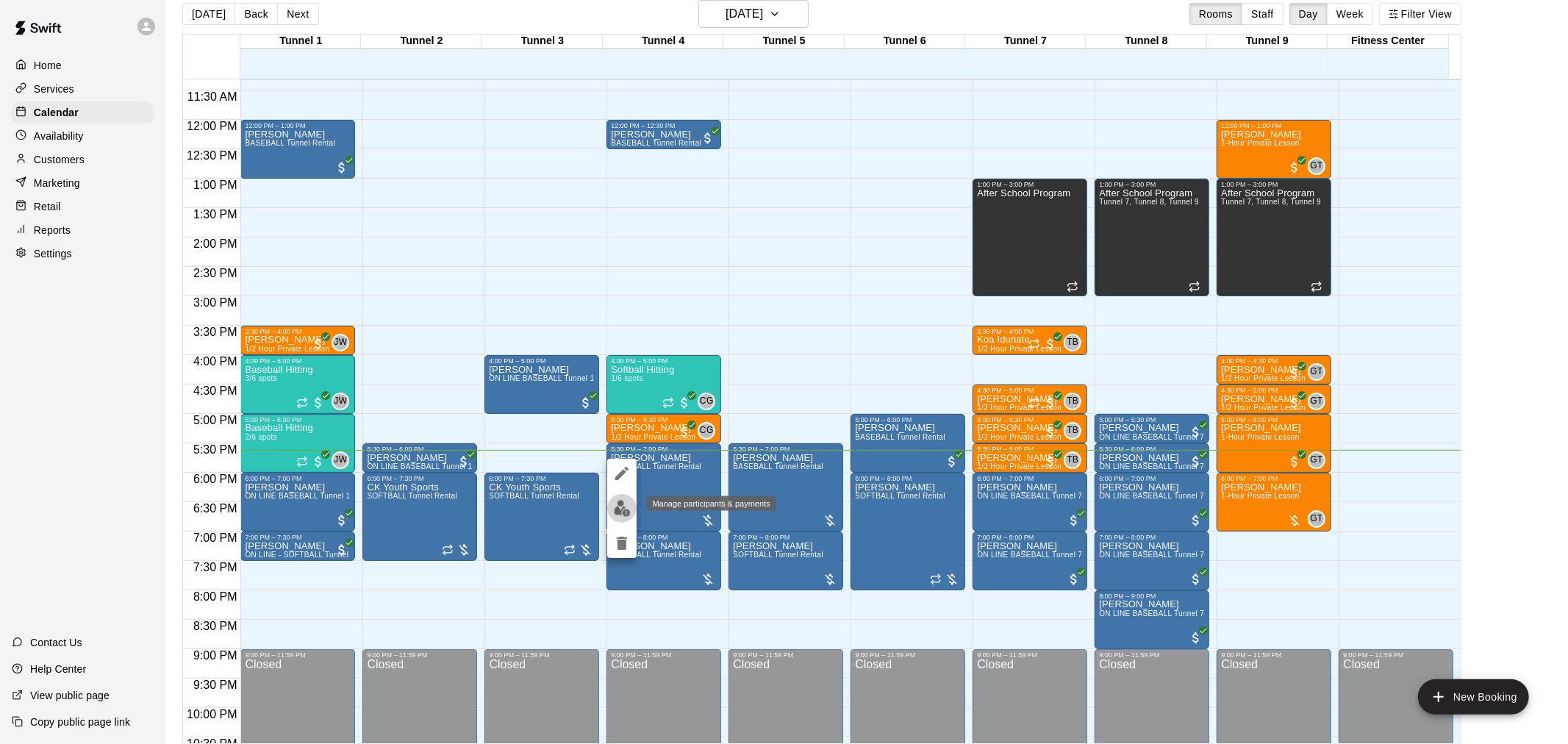
click at [622, 504] on img "edit" at bounding box center [622, 508] width 17 height 17
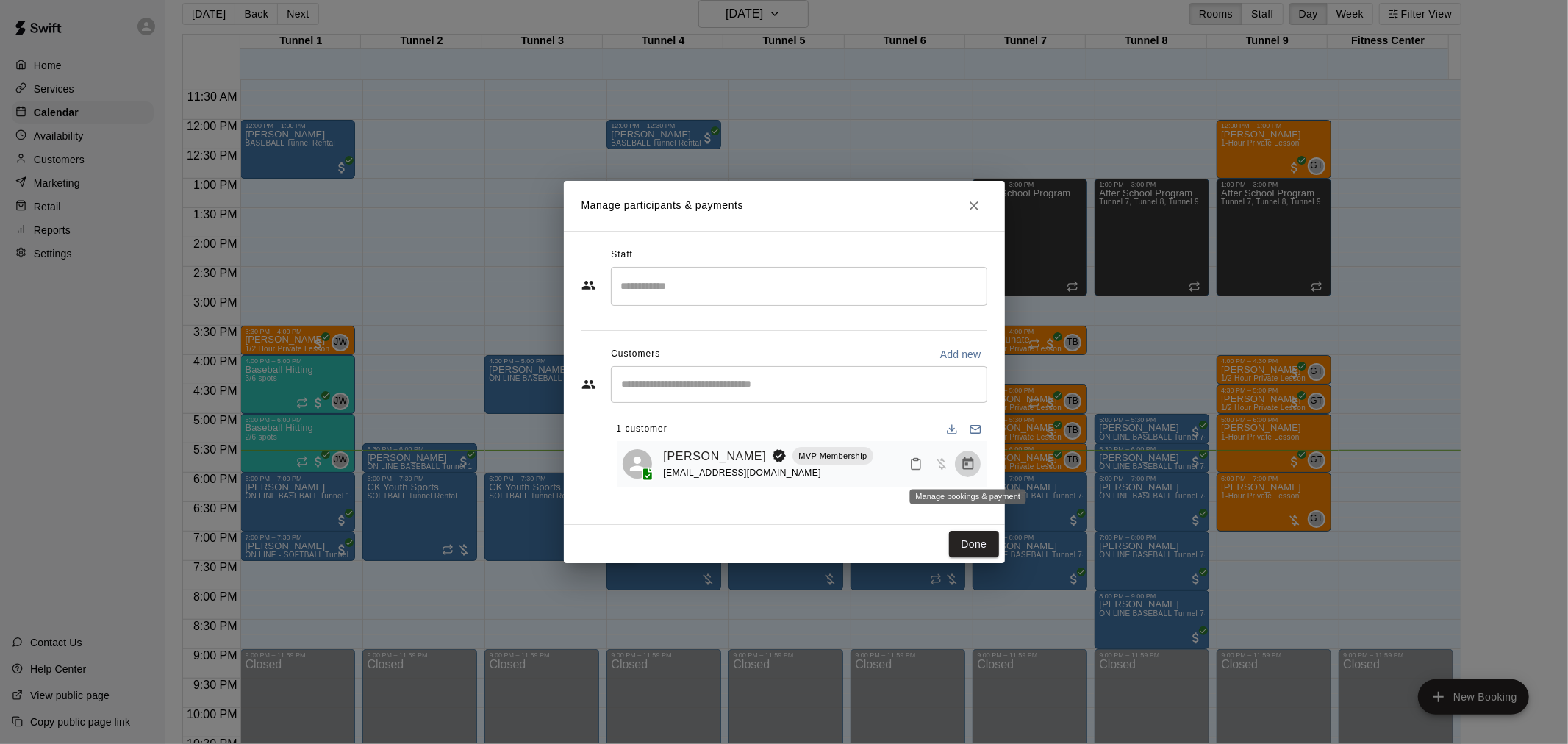
click at [964, 458] on icon "Manage bookings & payment" at bounding box center [968, 463] width 11 height 13
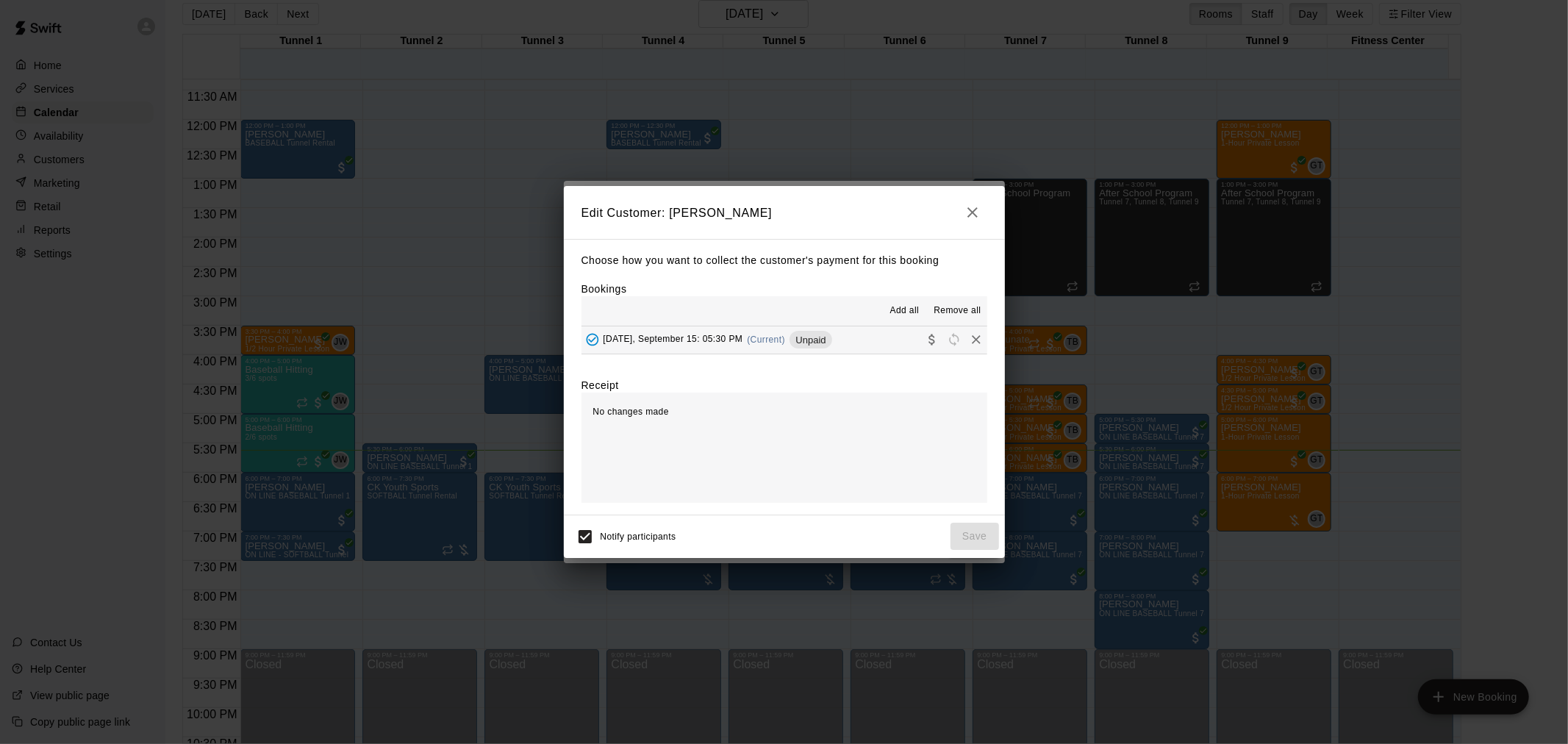
click at [807, 339] on span "Unpaid" at bounding box center [810, 340] width 42 height 11
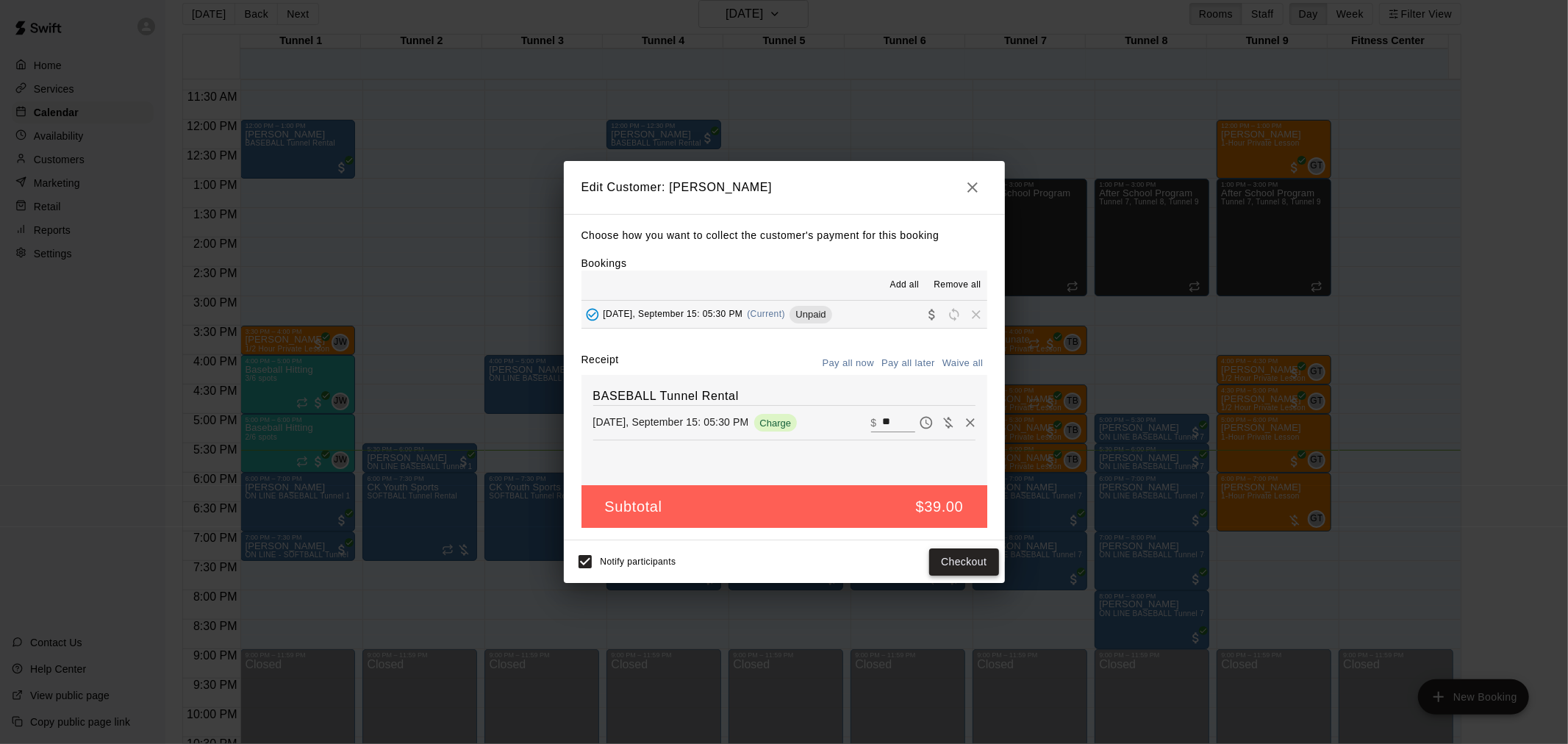
click at [965, 557] on button "Checkout" at bounding box center [963, 562] width 69 height 27
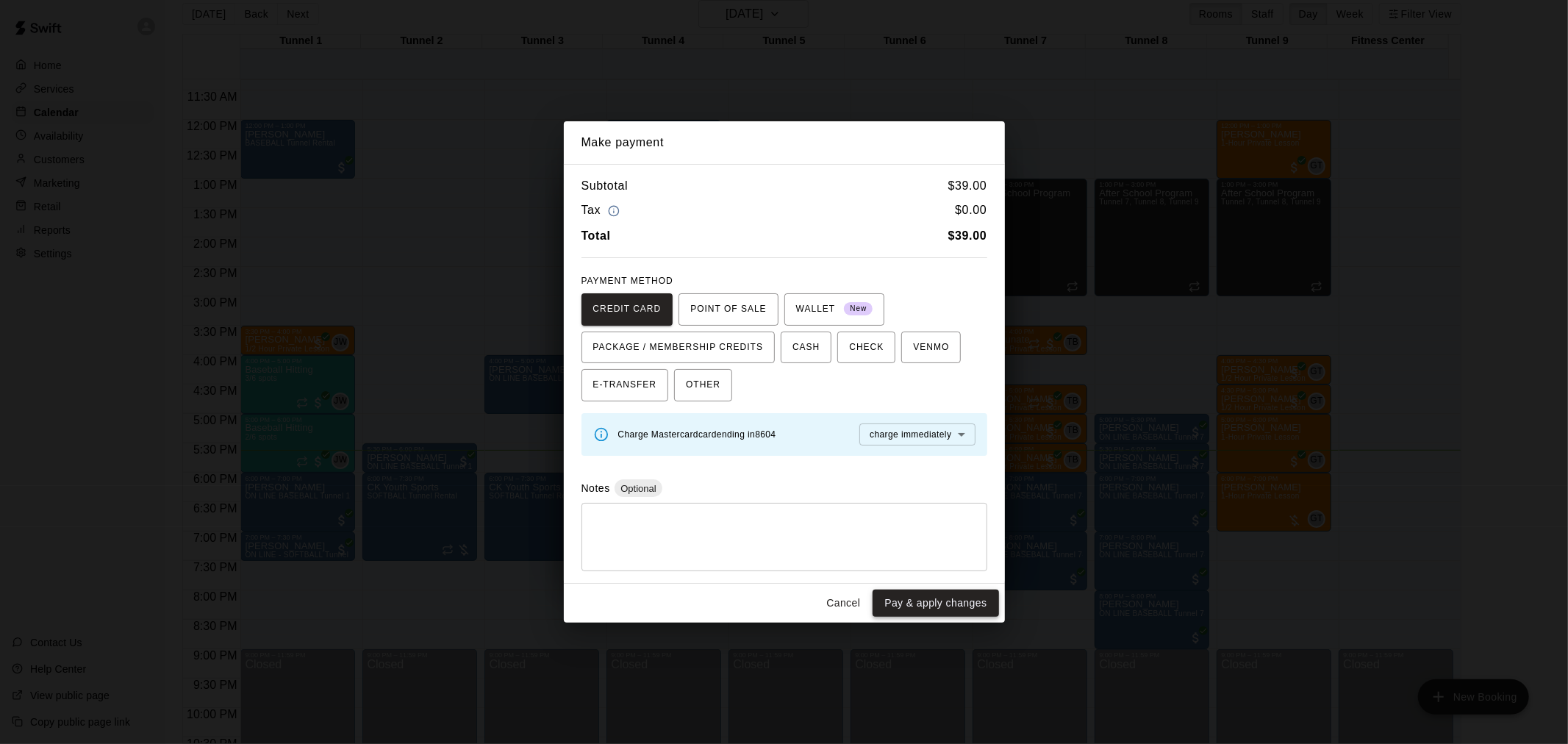
click at [963, 614] on button "Pay & apply changes" at bounding box center [935, 603] width 126 height 27
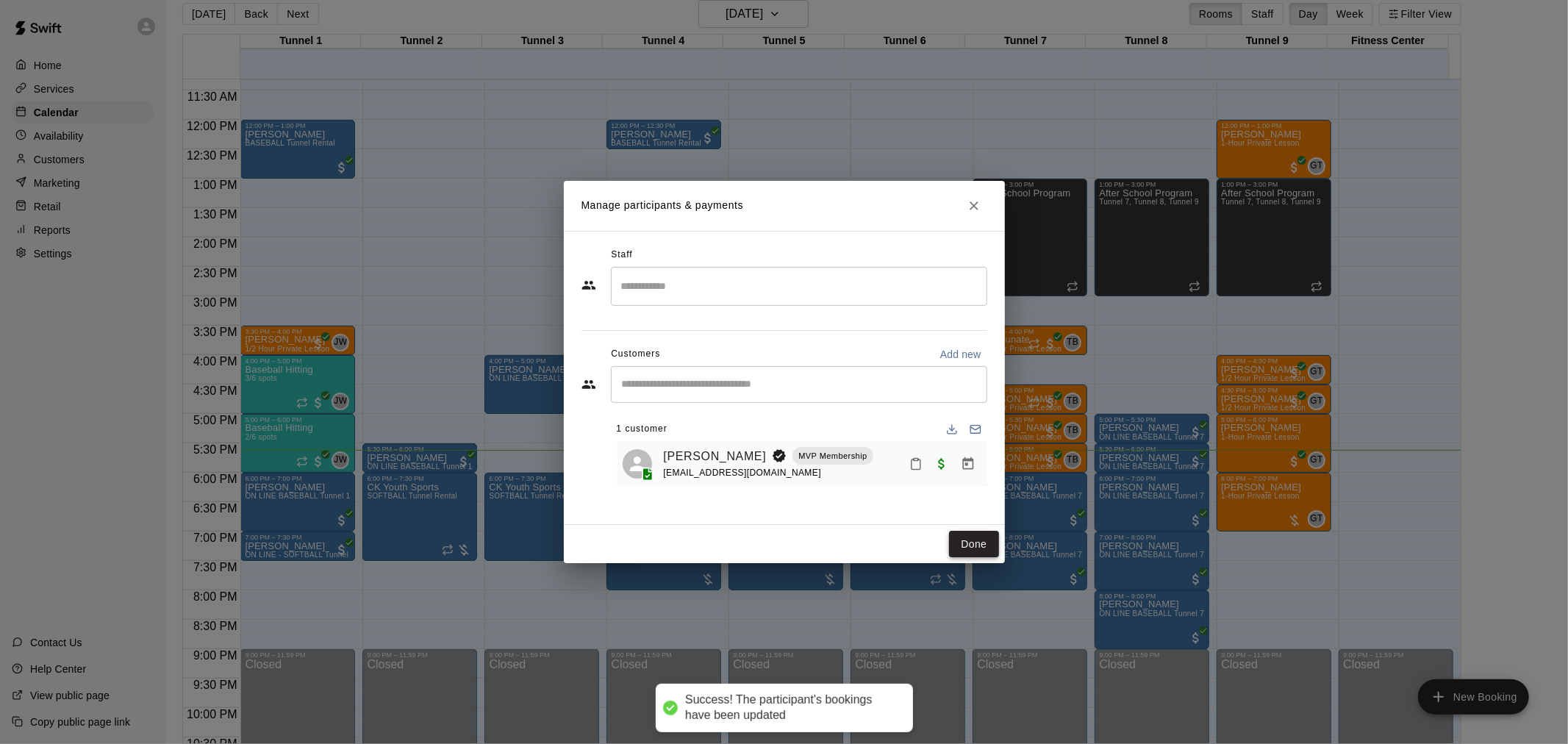
click at [971, 548] on button "Done" at bounding box center [973, 544] width 50 height 27
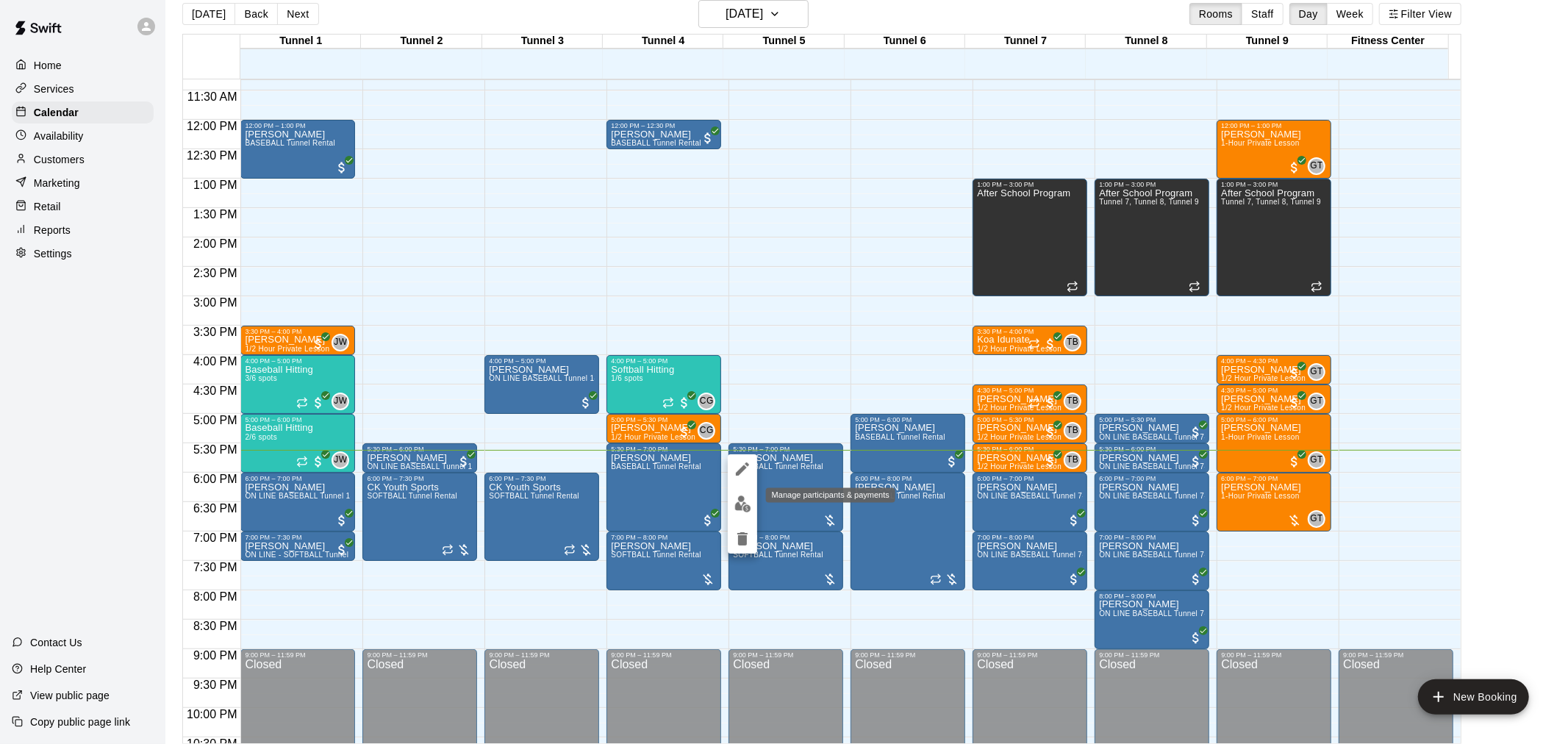
click at [735, 508] on img "edit" at bounding box center [743, 504] width 17 height 17
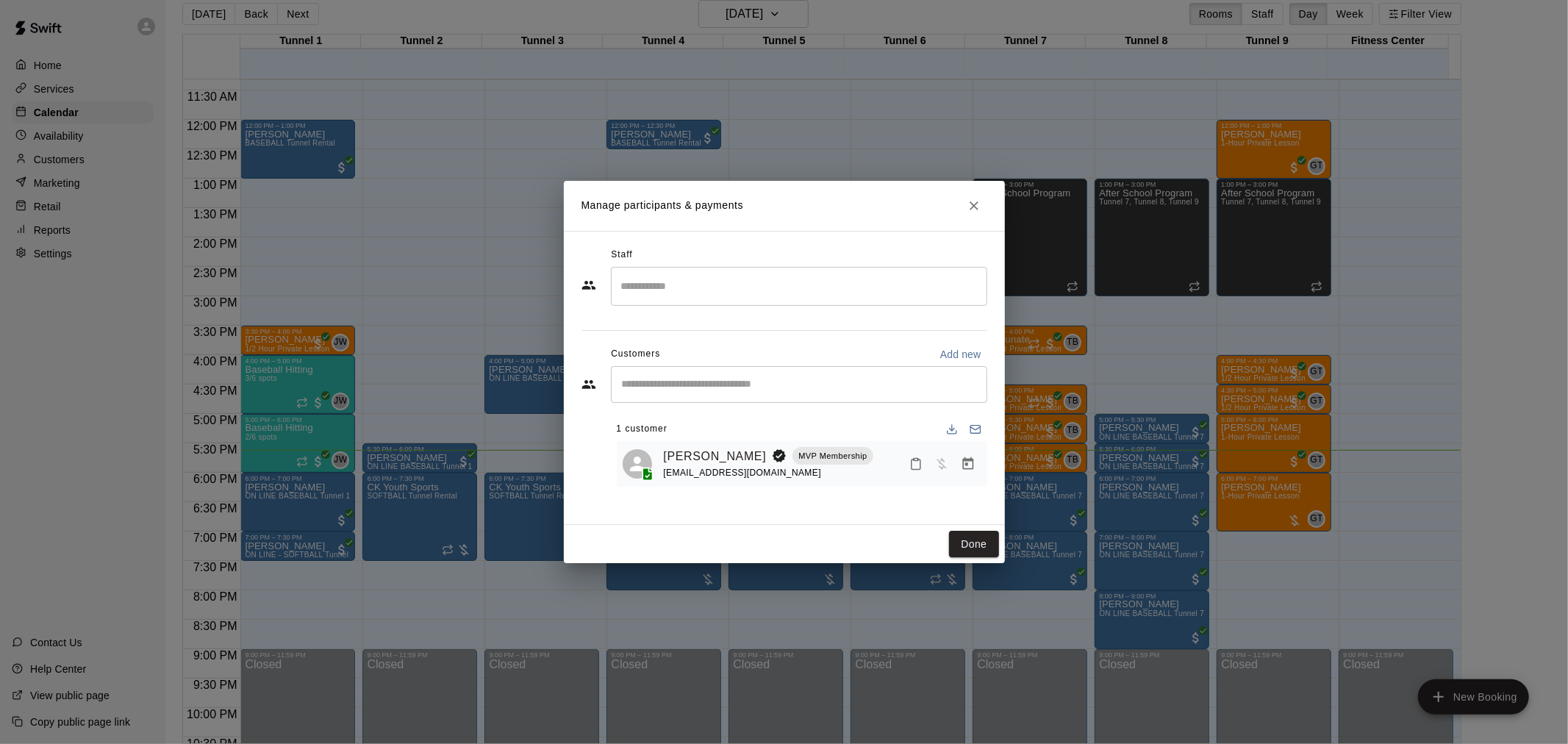
click at [969, 473] on button "Manage bookings & payment" at bounding box center [968, 463] width 26 height 26
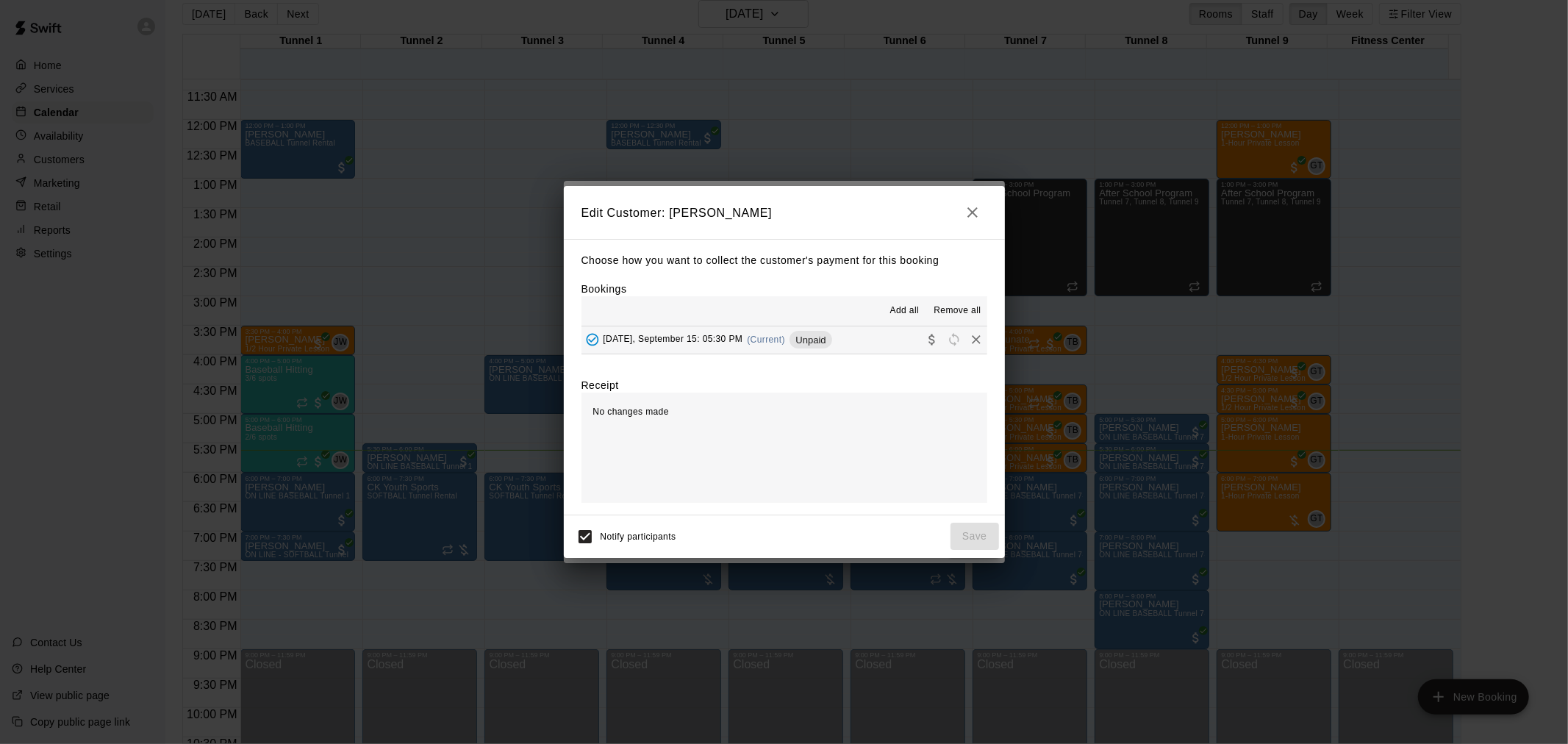
drag, startPoint x: 785, startPoint y: 341, endPoint x: 805, endPoint y: 339, distance: 20.1
click at [794, 334] on div "[DATE], September 15: 05:30 PM (Current) Unpaid" at bounding box center [707, 340] width 251 height 22
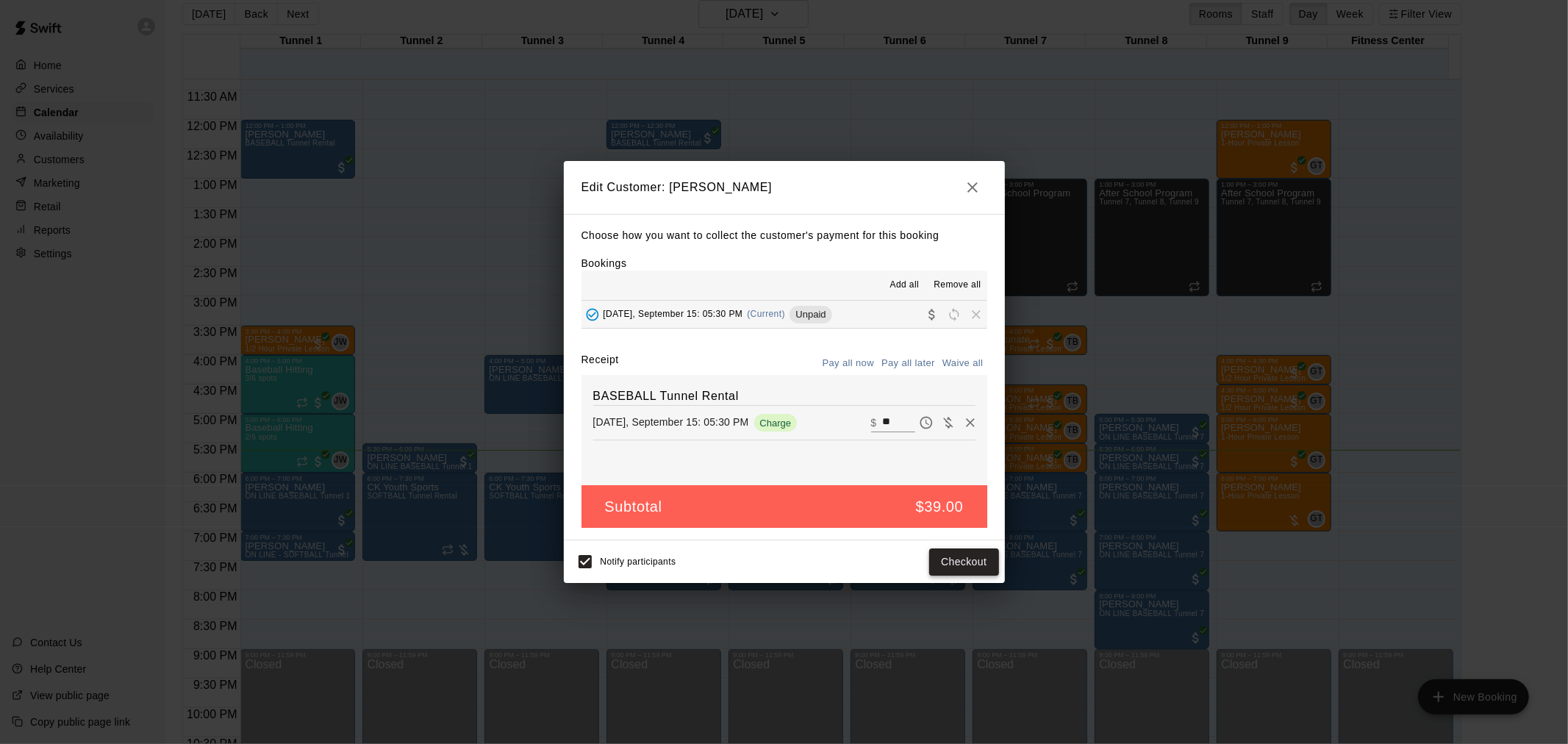
click at [953, 564] on button "Checkout" at bounding box center [963, 562] width 69 height 27
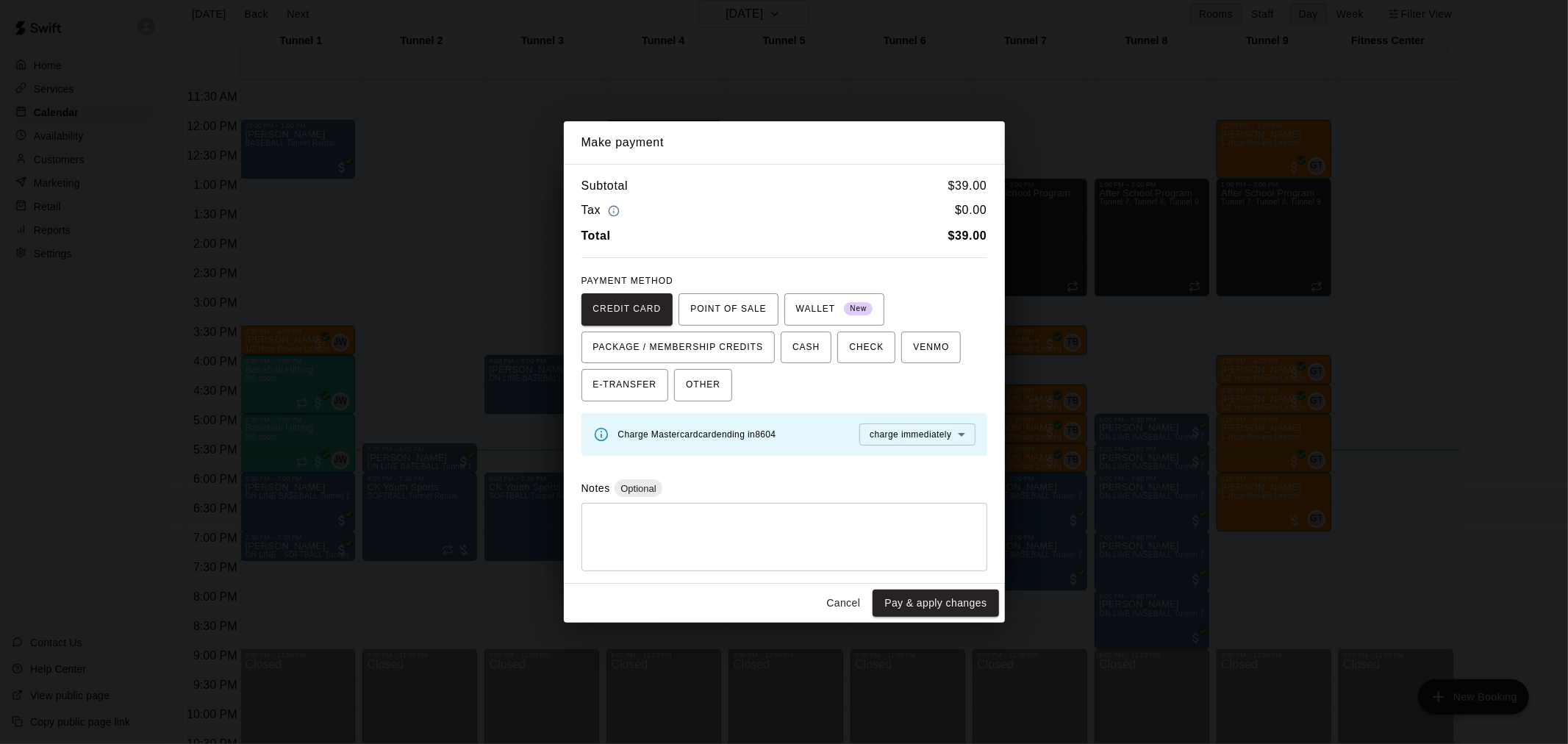
click at [964, 622] on div "Cancel Pay & apply changes" at bounding box center [785, 603] width 442 height 39
click at [967, 608] on button "Pay & apply changes" at bounding box center [935, 603] width 126 height 27
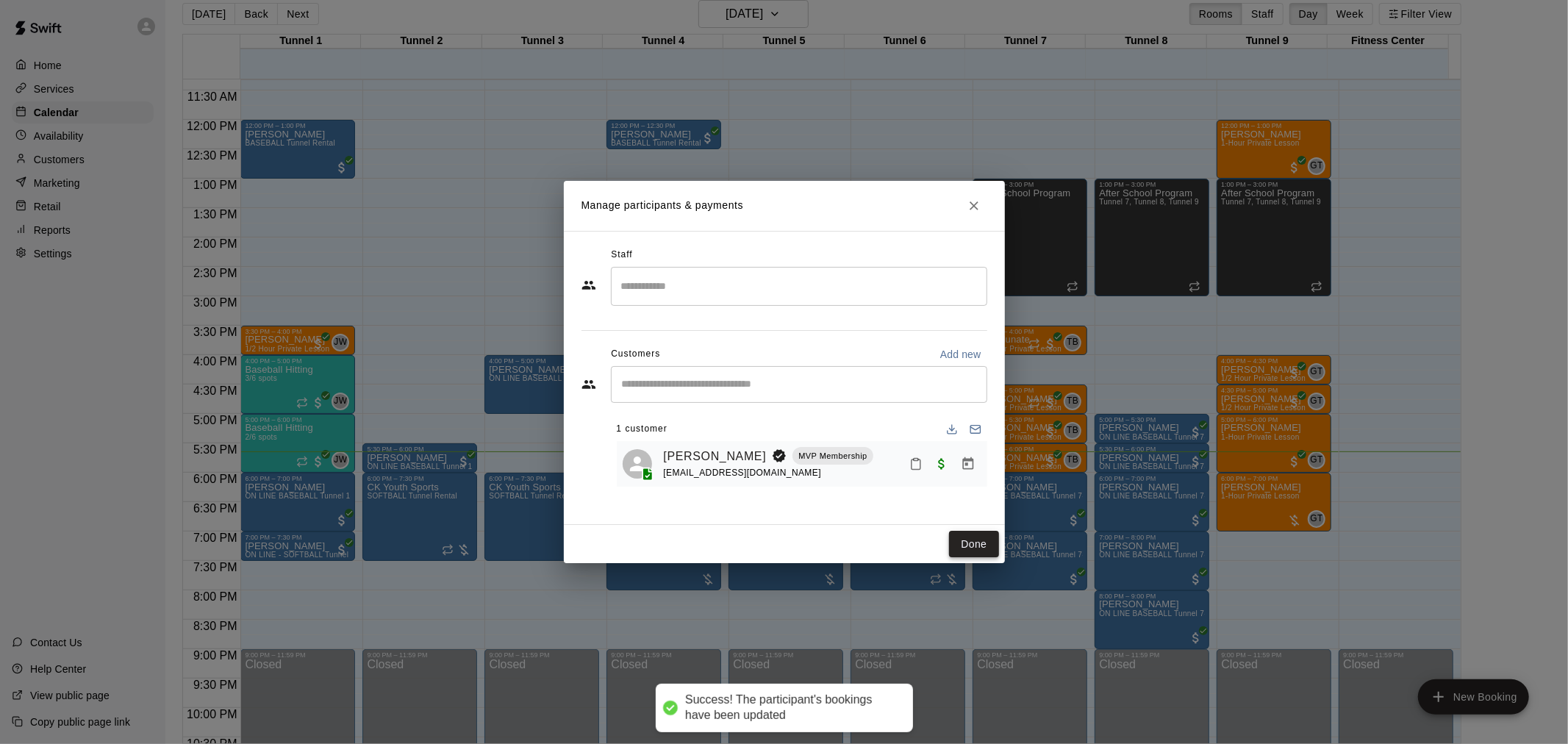
click at [964, 540] on button "Done" at bounding box center [973, 544] width 50 height 27
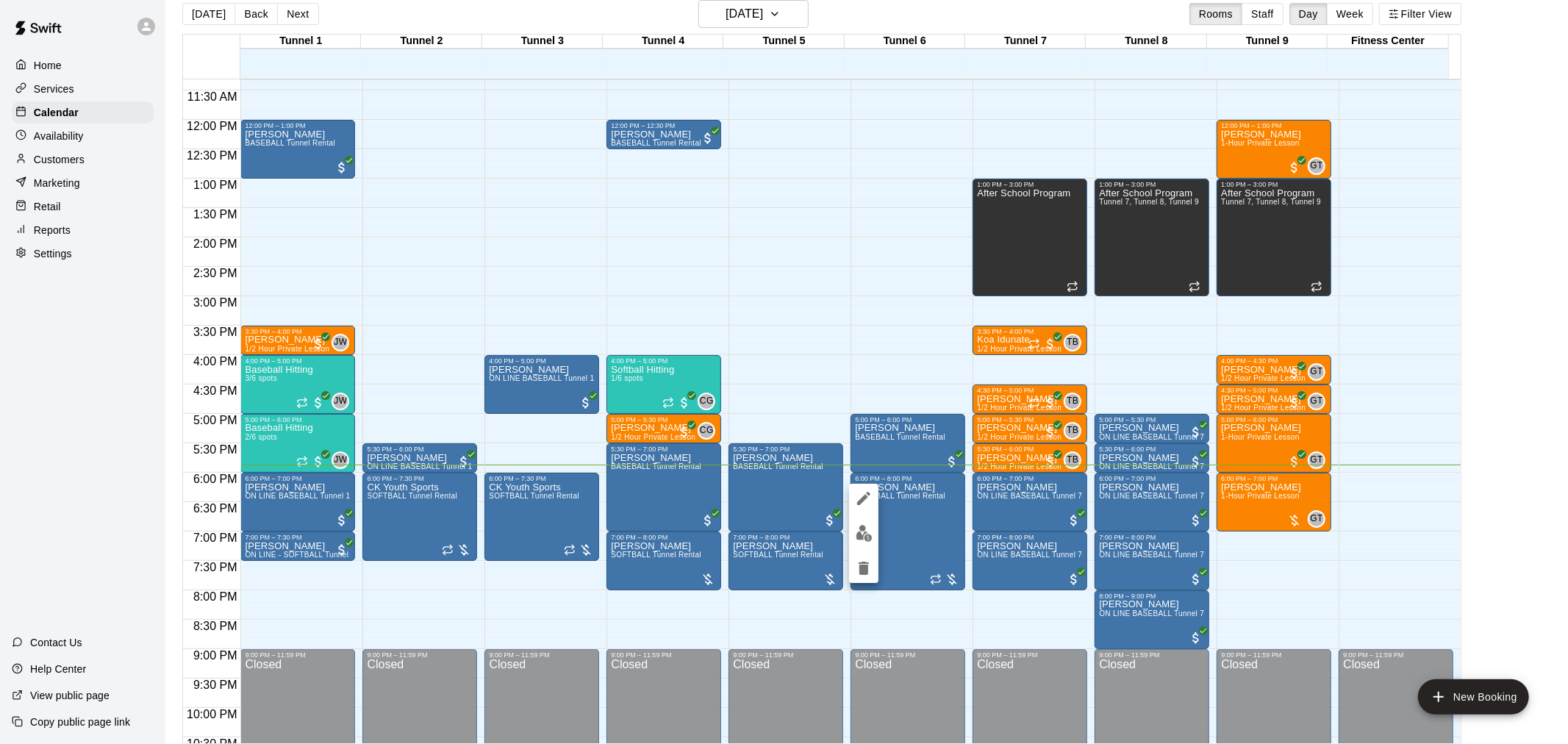
click at [863, 531] on img "edit" at bounding box center [864, 533] width 17 height 17
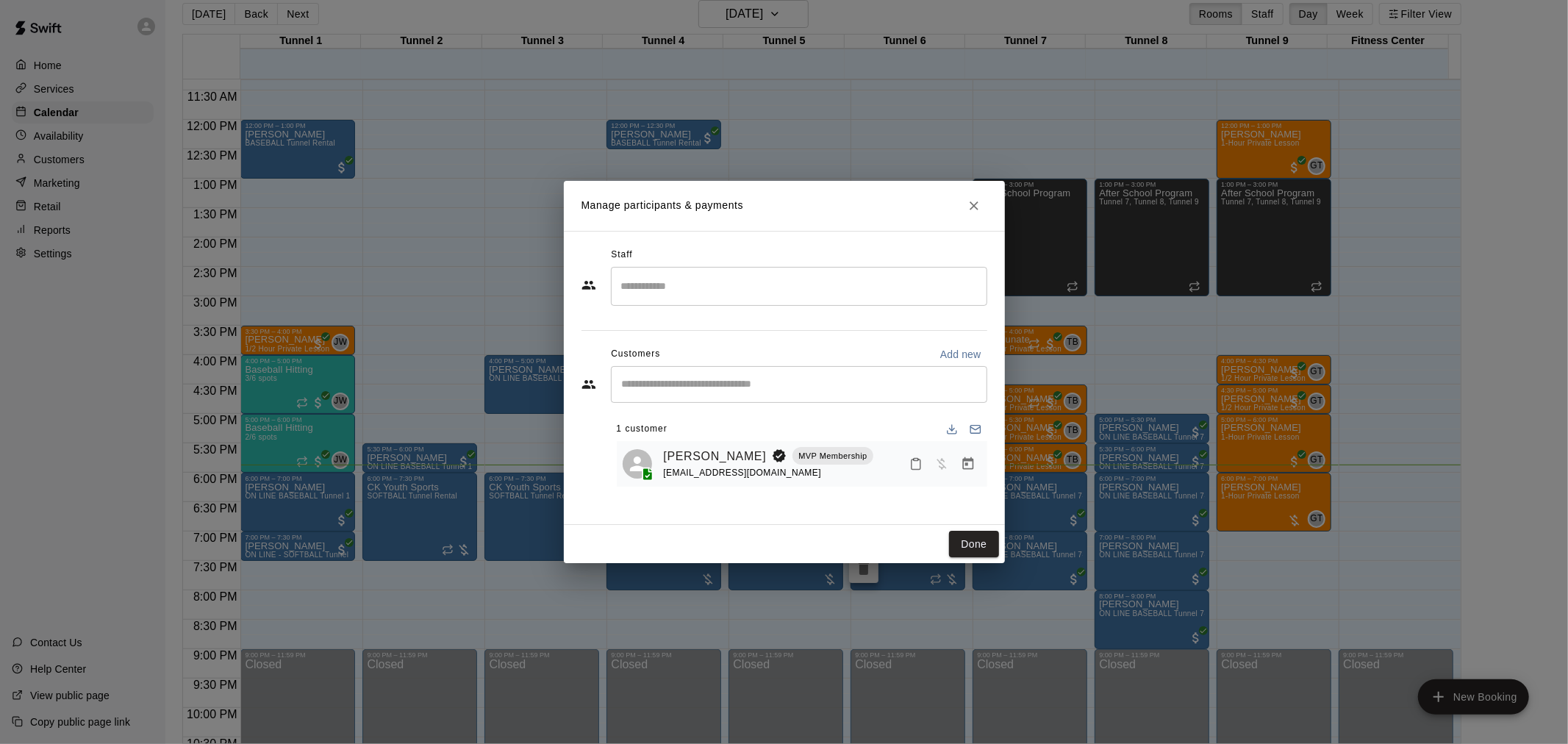
click at [967, 475] on button "Manage bookings & payment" at bounding box center [968, 463] width 26 height 26
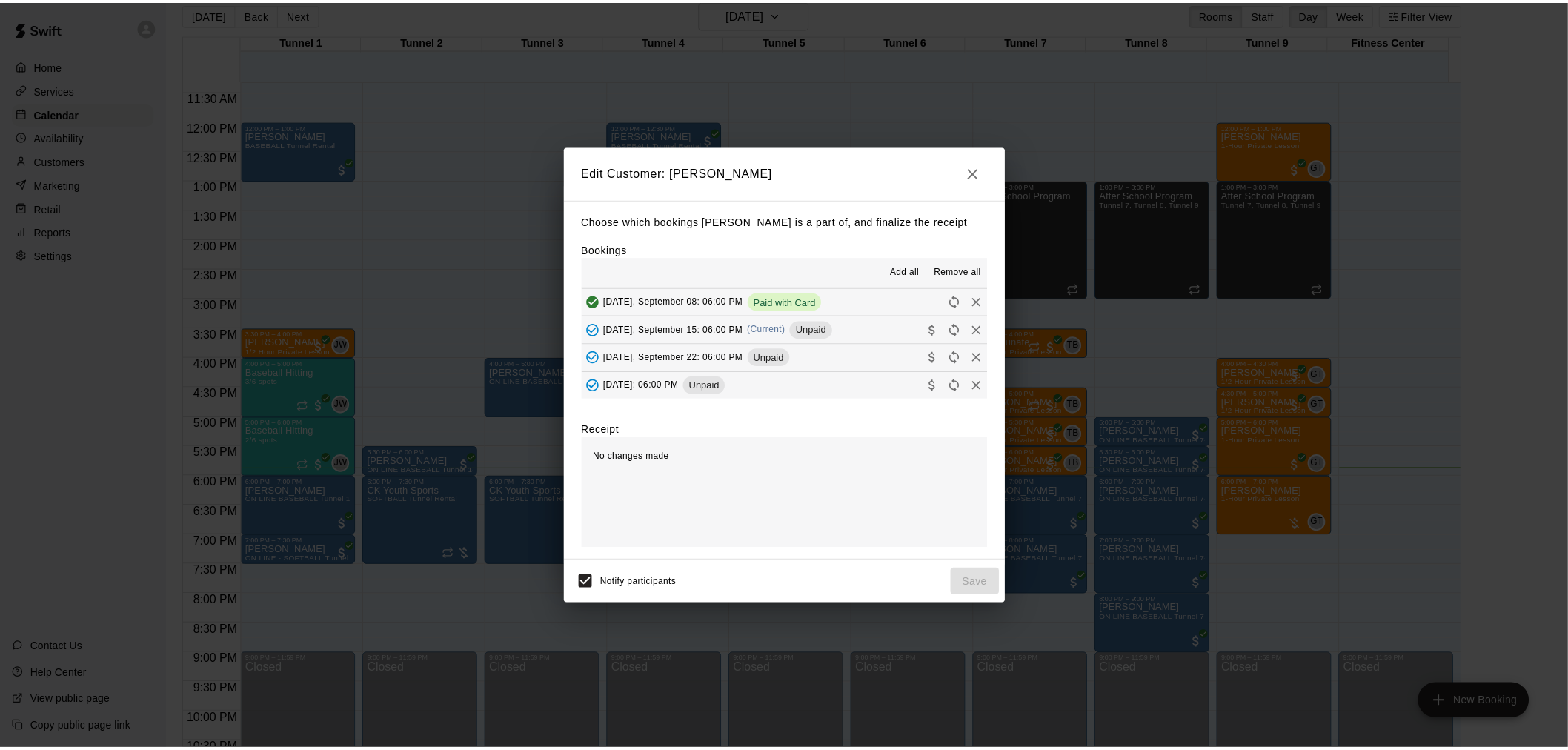
scroll to position [84, 0]
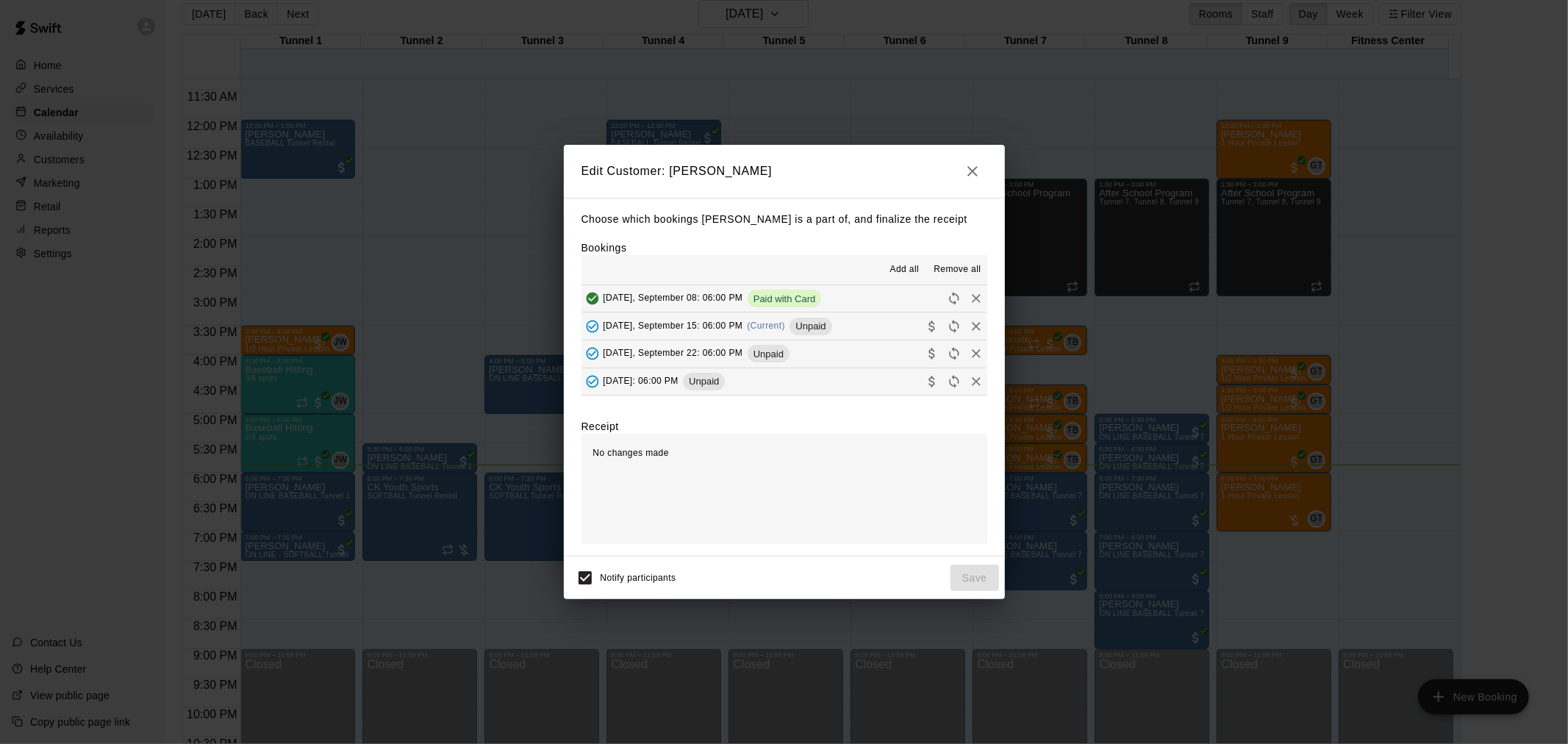
click at [836, 334] on button "[DATE], September 15: 06:00 PM (Current) Unpaid" at bounding box center [784, 326] width 406 height 27
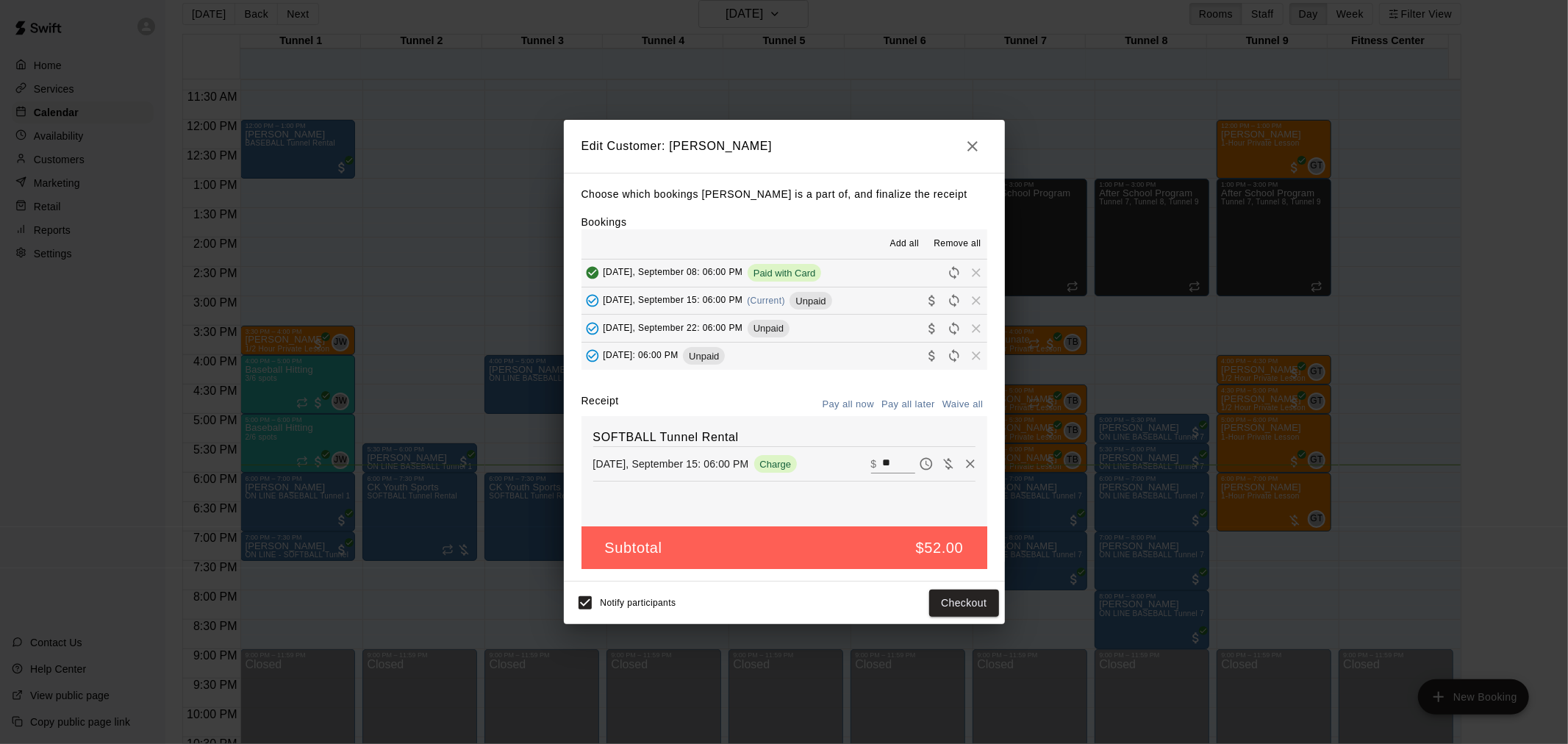
click at [973, 618] on div "Notify participants Checkout" at bounding box center [784, 603] width 429 height 31
click at [972, 609] on button "Checkout" at bounding box center [963, 603] width 69 height 27
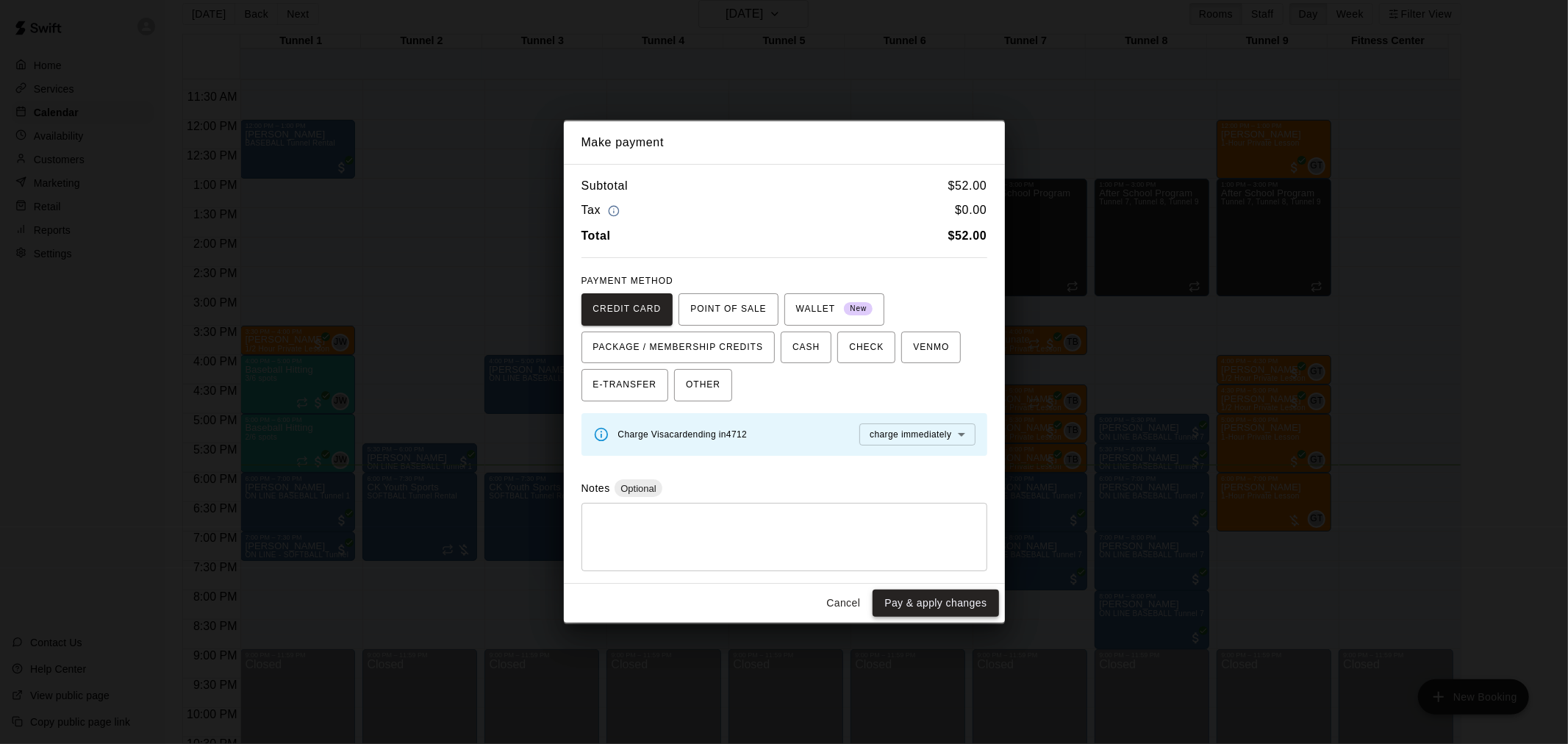
click at [942, 598] on button "Pay & apply changes" at bounding box center [935, 603] width 126 height 27
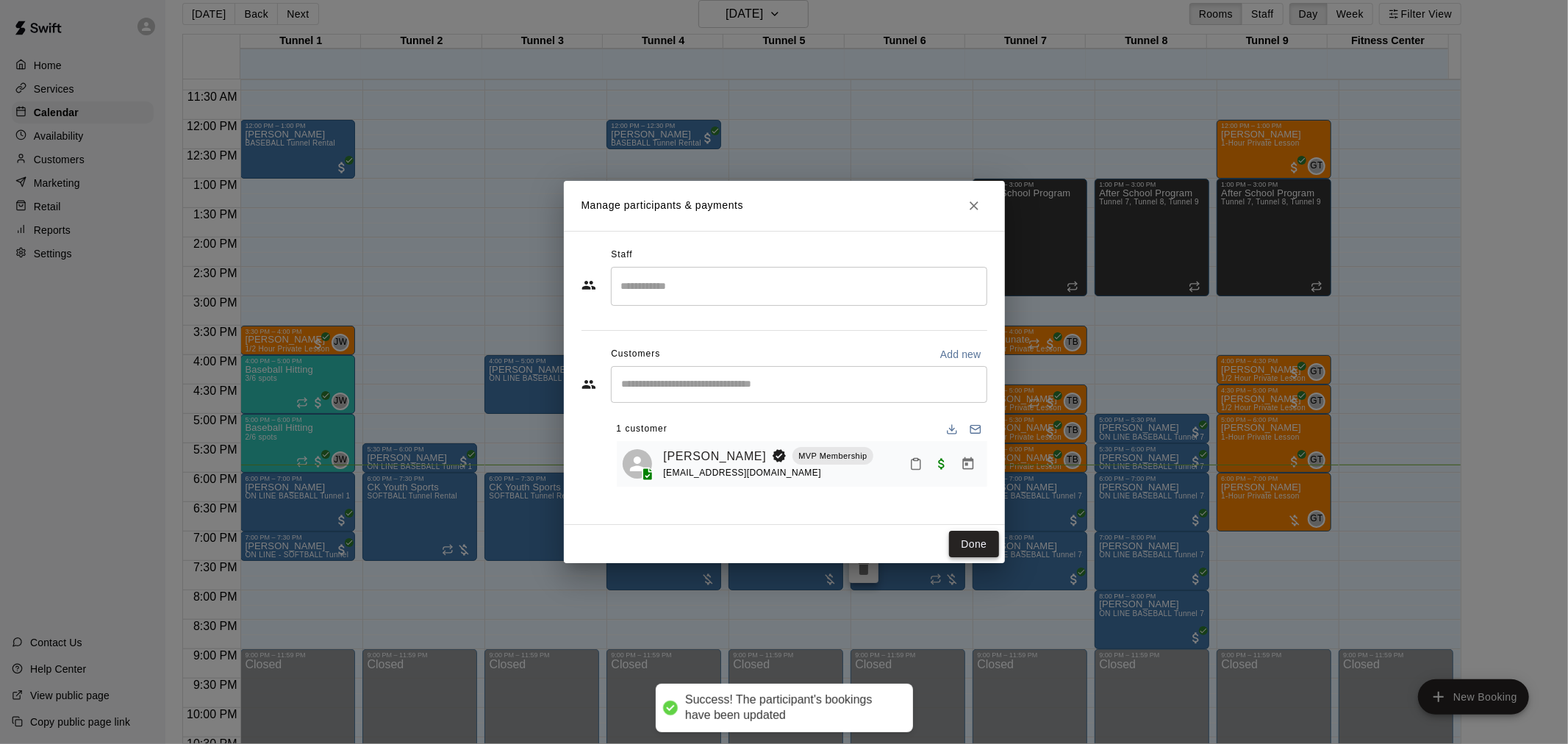
click at [965, 545] on button "Done" at bounding box center [973, 544] width 50 height 27
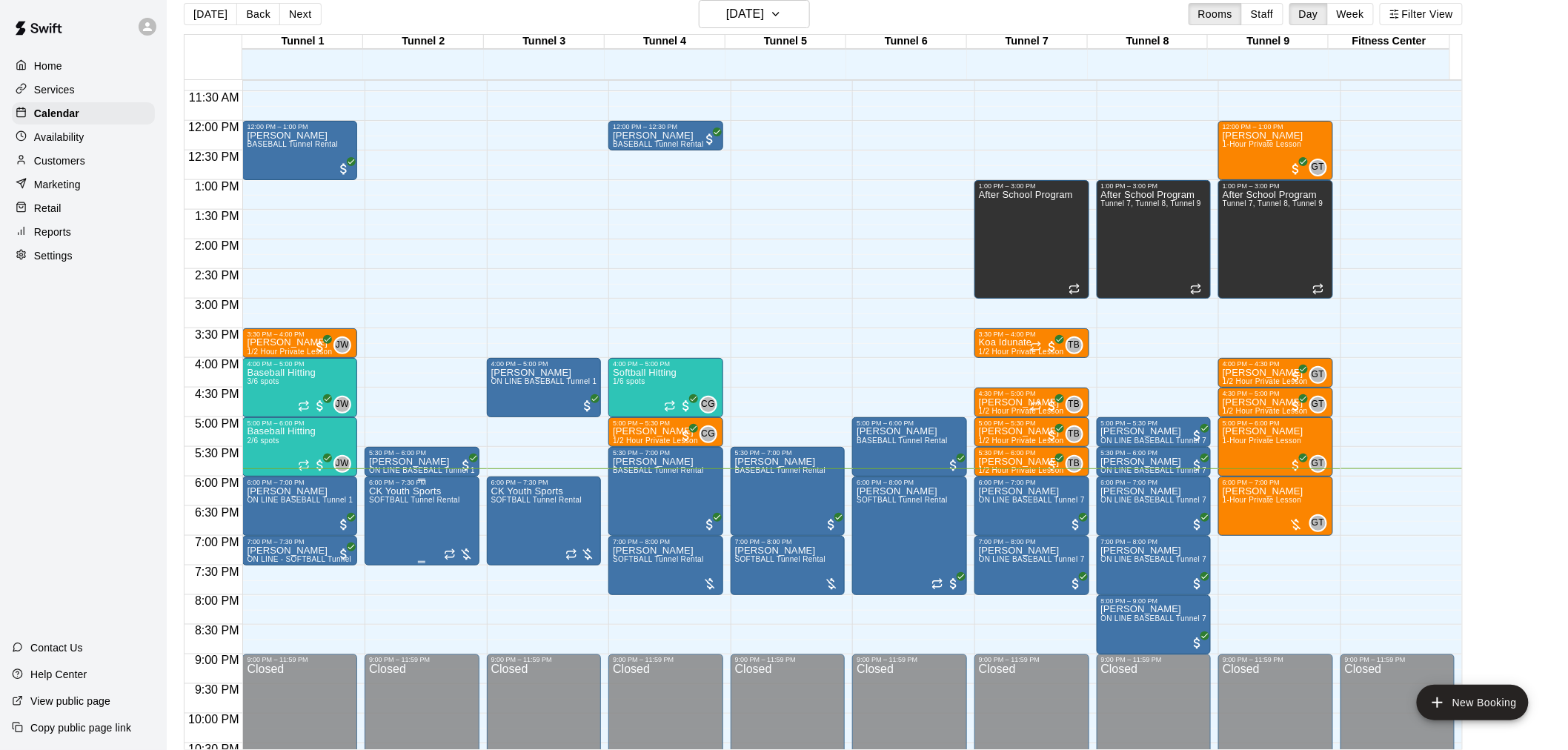
click at [445, 504] on span "SOFTBALL Tunnel Rental" at bounding box center [414, 499] width 91 height 8
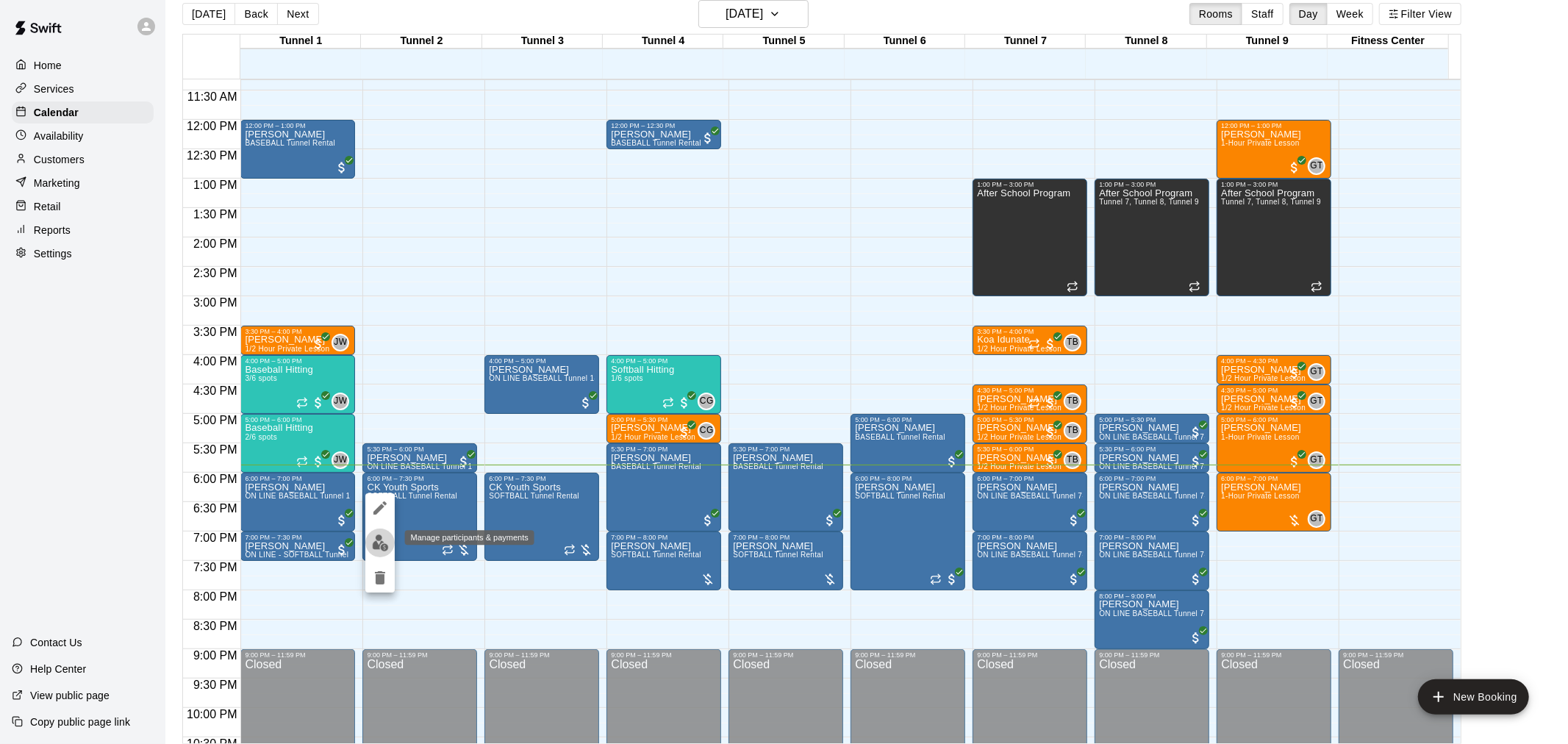
click at [386, 547] on img "edit" at bounding box center [380, 542] width 17 height 17
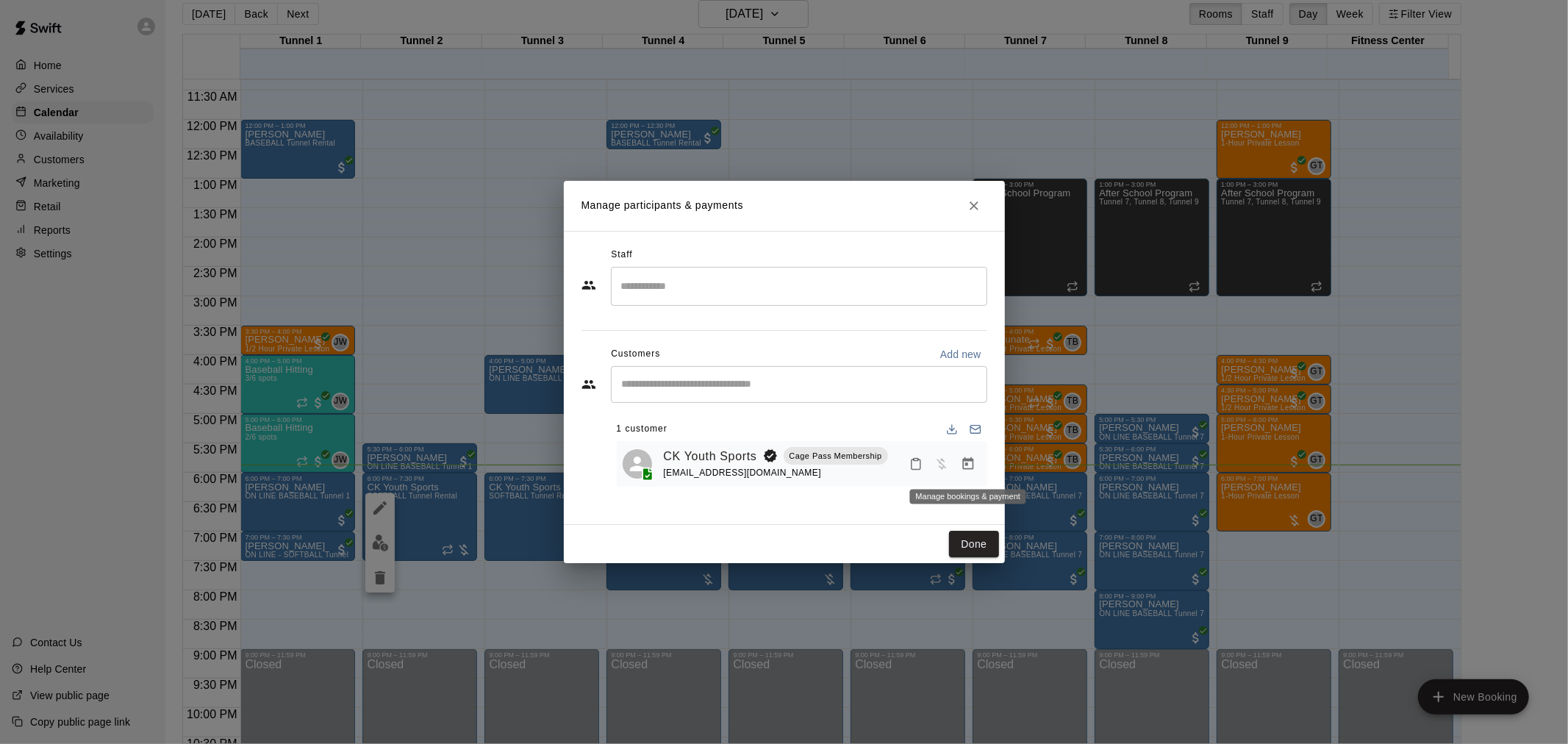
click at [980, 468] on button "Manage bookings & payment" at bounding box center [968, 463] width 26 height 26
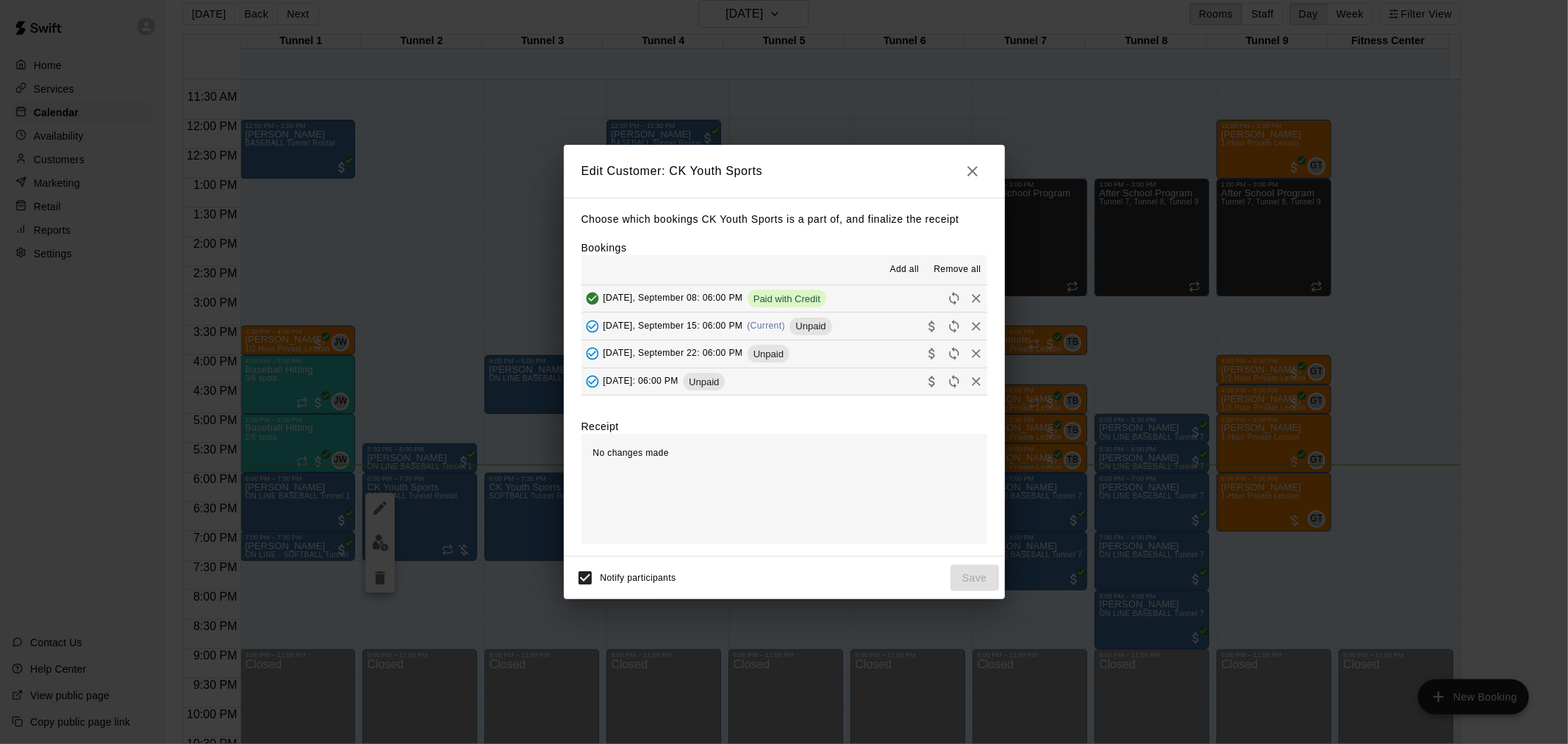
click at [808, 323] on span "Unpaid" at bounding box center [810, 326] width 42 height 11
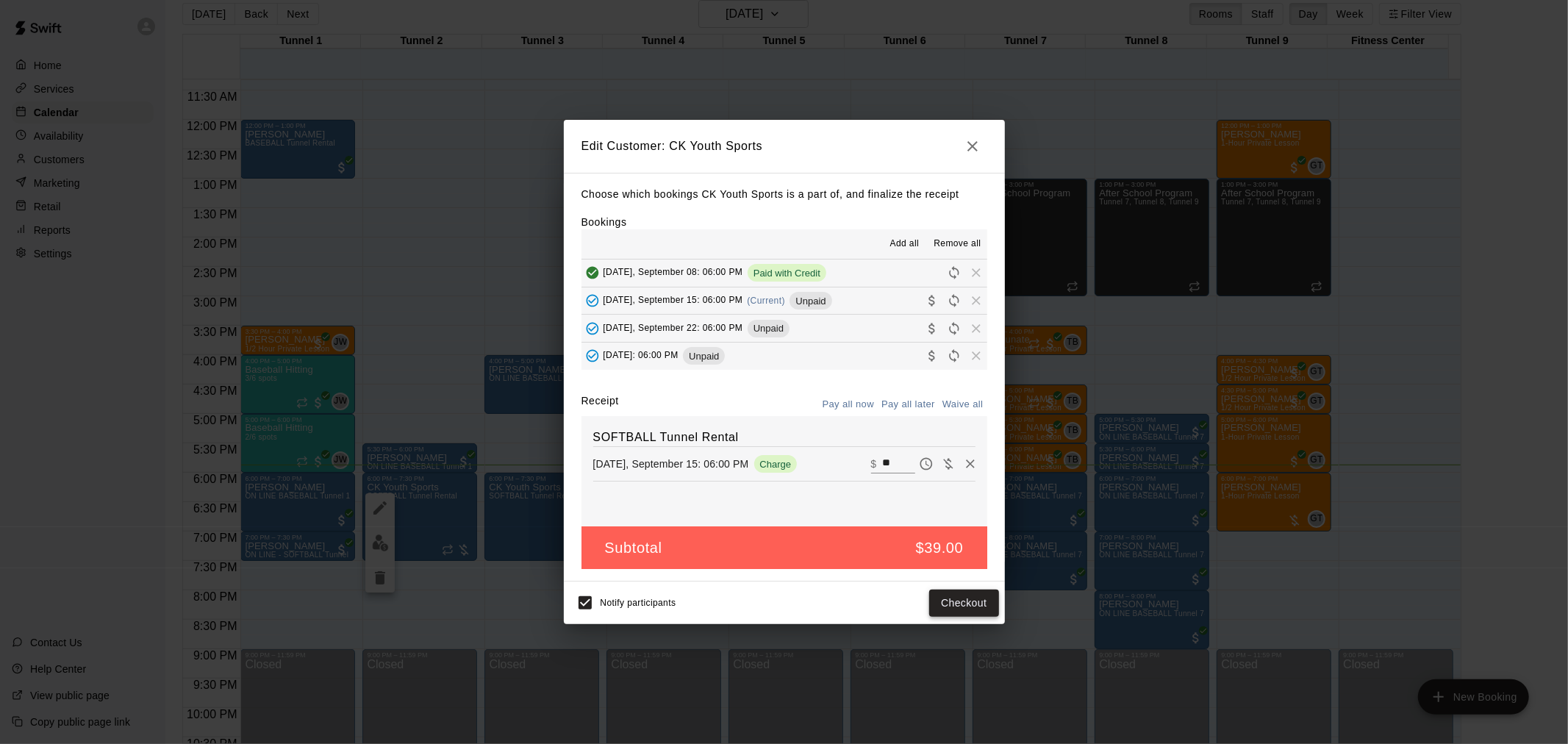
click at [960, 601] on button "Checkout" at bounding box center [963, 603] width 69 height 27
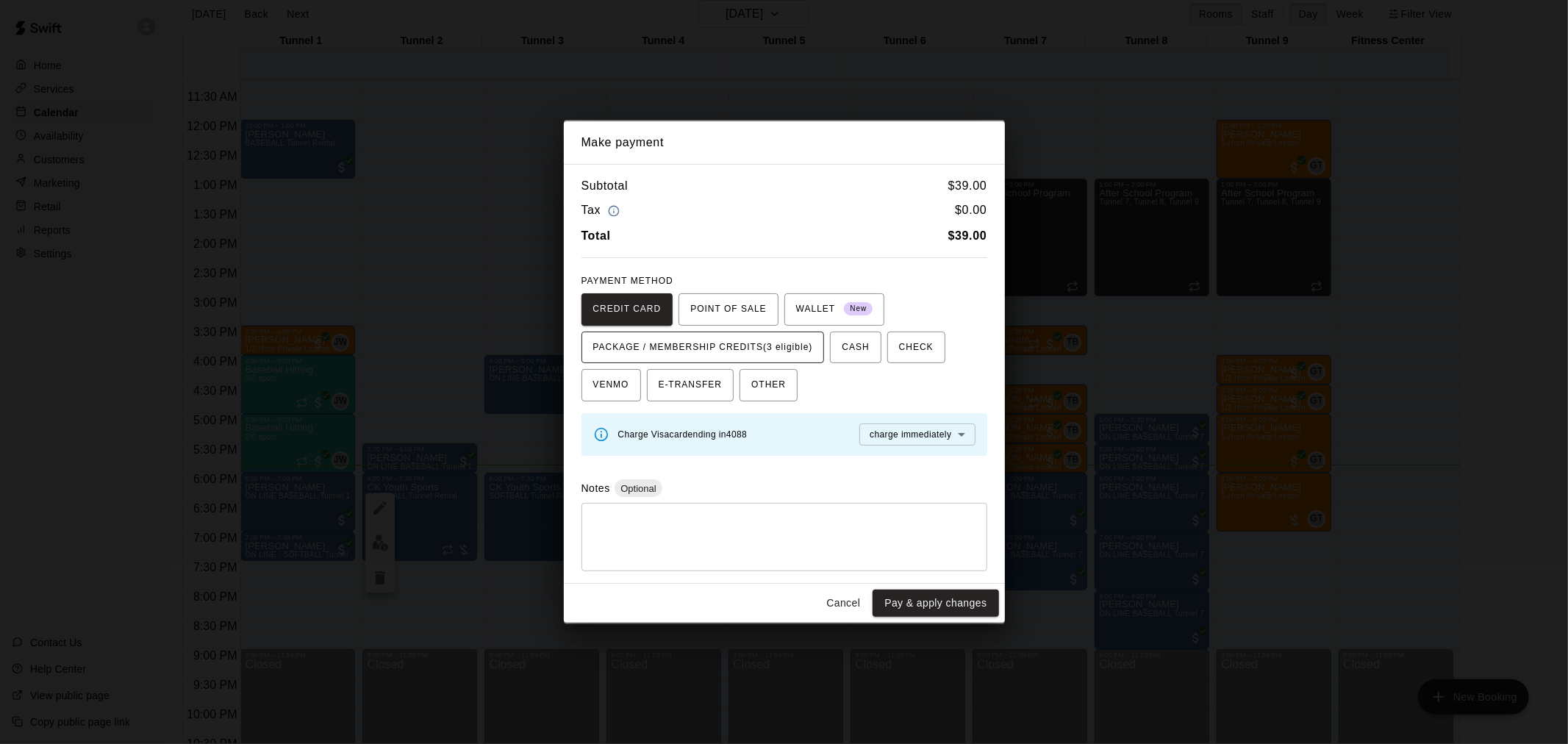
click at [752, 349] on span "PACKAGE / MEMBERSHIP CREDITS (3 eligible)" at bounding box center [703, 348] width 220 height 23
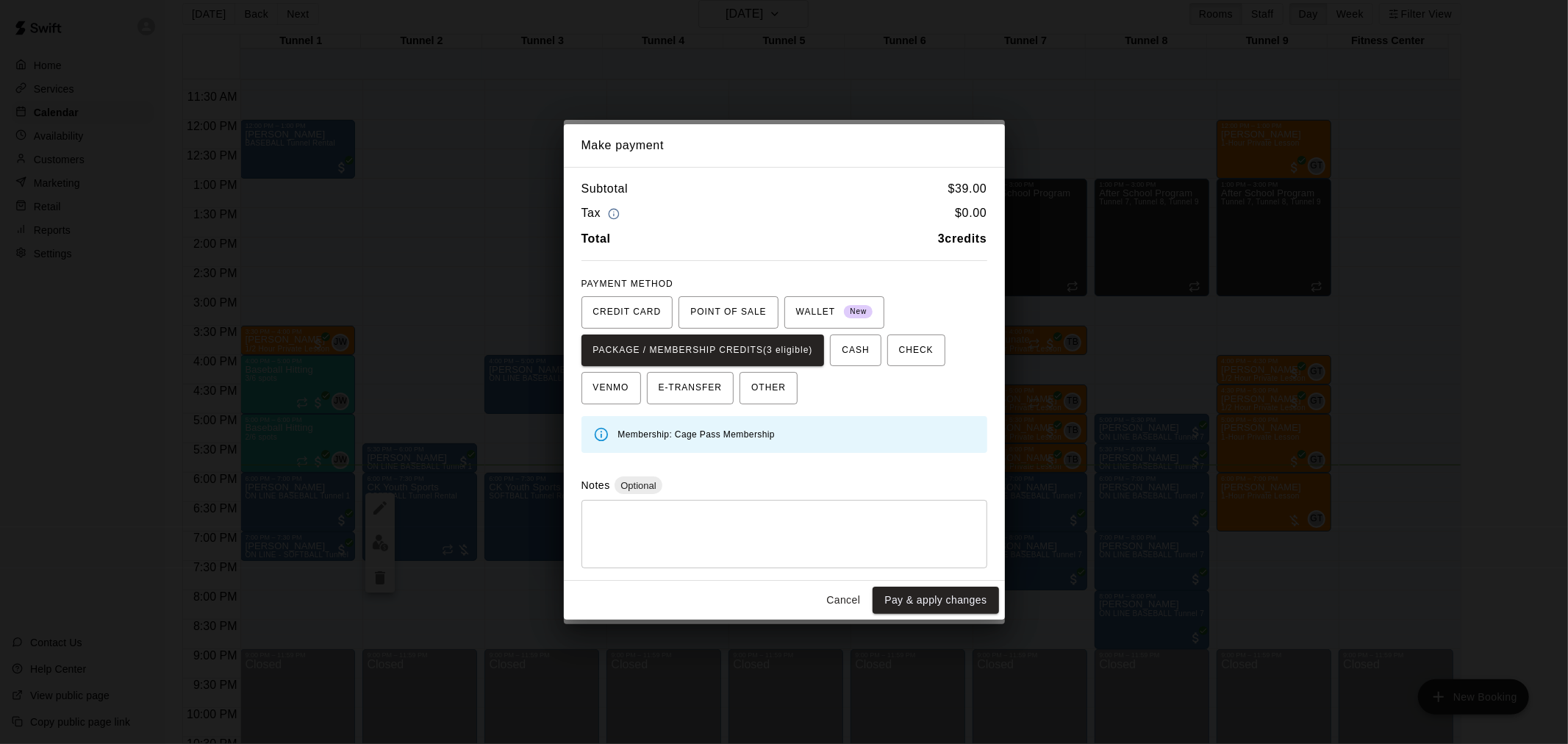
click at [927, 589] on button "Pay & apply changes" at bounding box center [935, 600] width 126 height 27
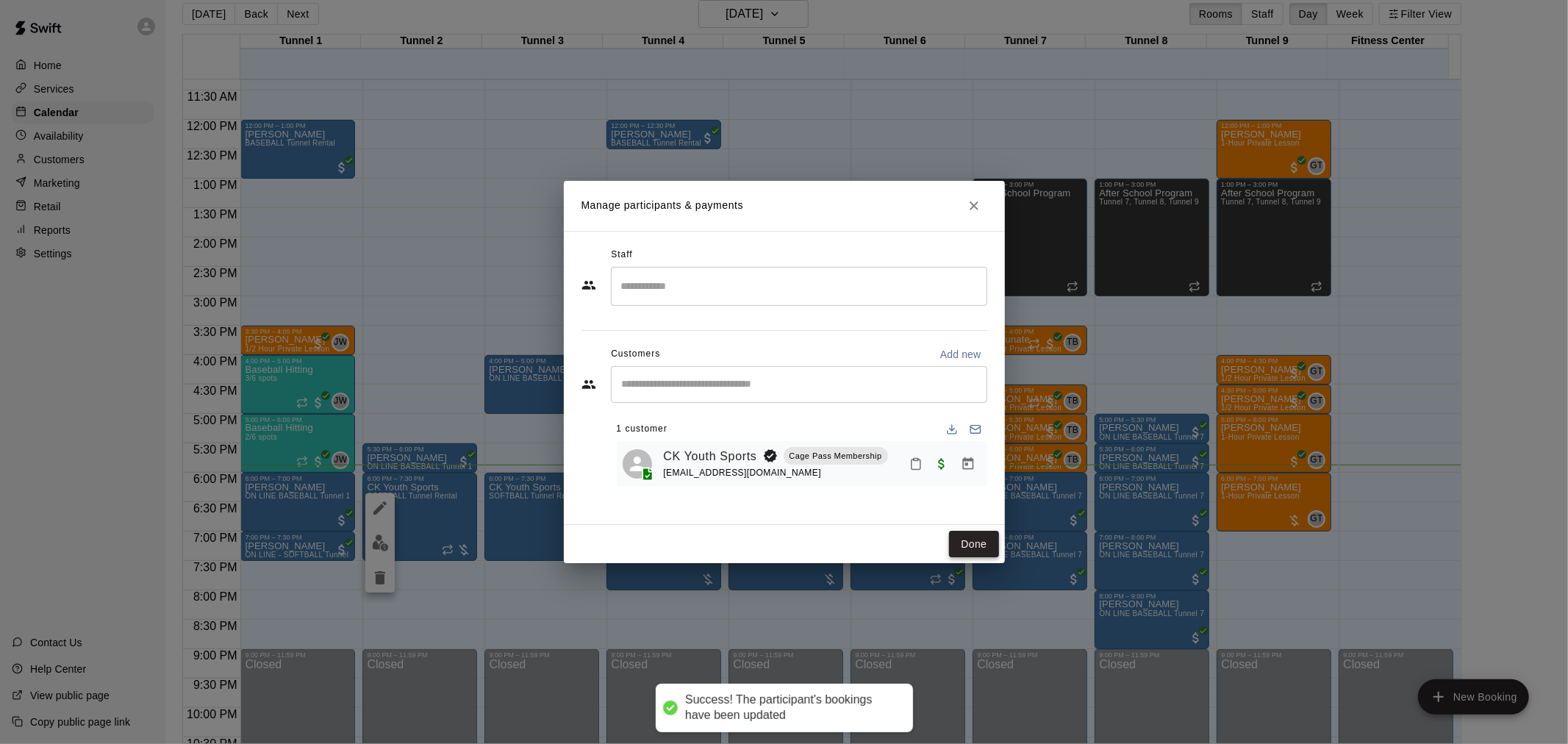
click at [964, 535] on button "Done" at bounding box center [973, 544] width 50 height 27
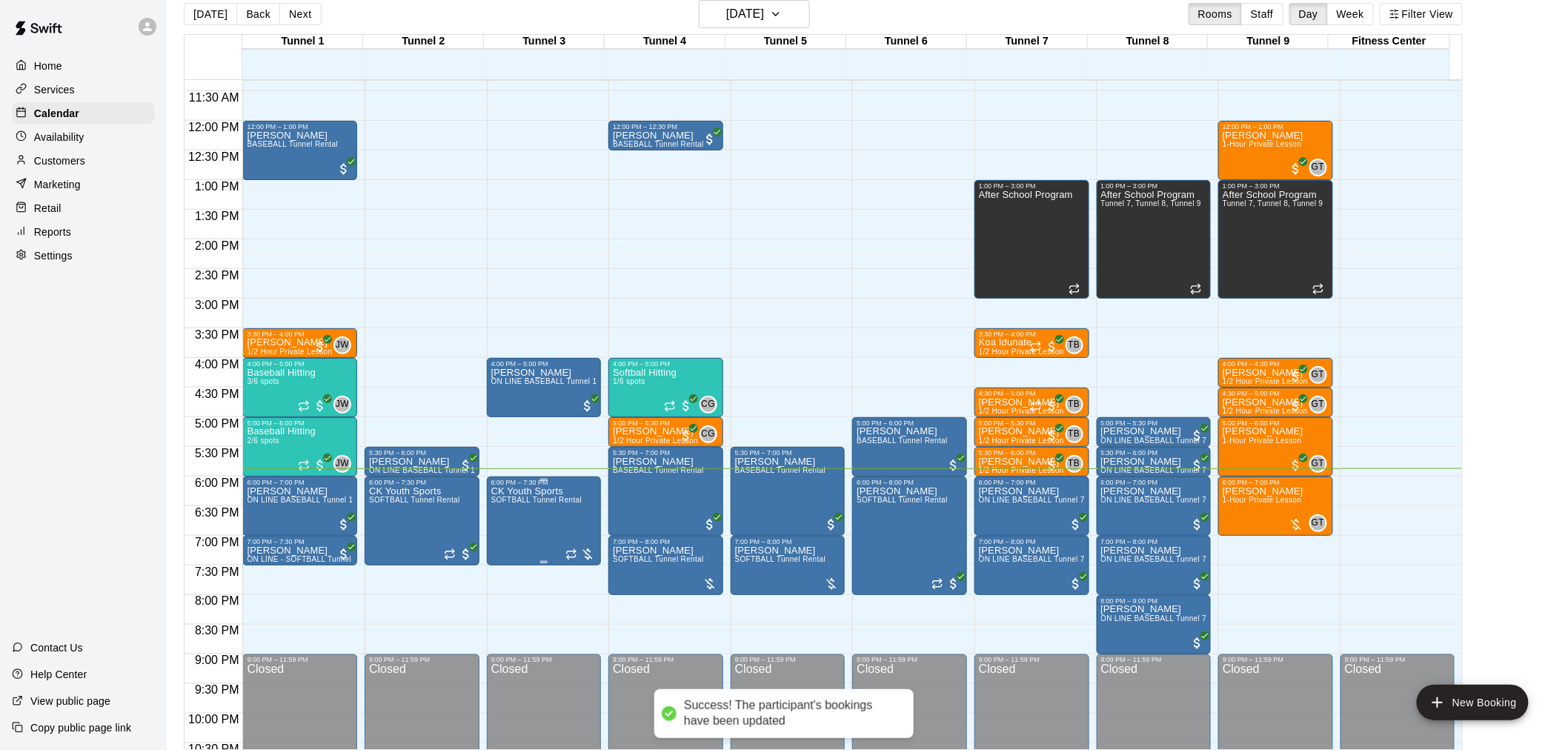
click at [522, 497] on span "SOFTBALL Tunnel Rental" at bounding box center [537, 499] width 91 height 8
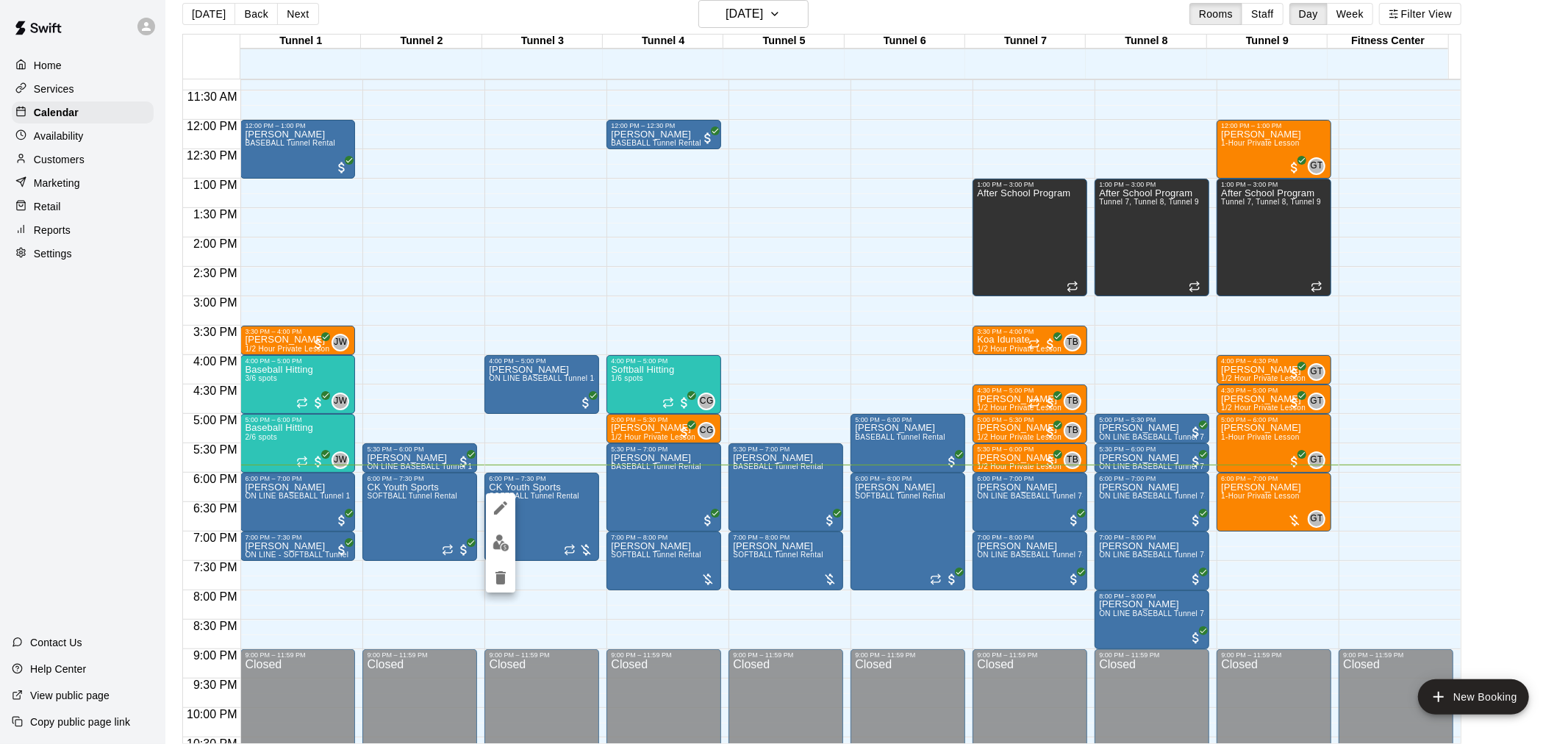
click at [494, 540] on img "edit" at bounding box center [501, 542] width 17 height 17
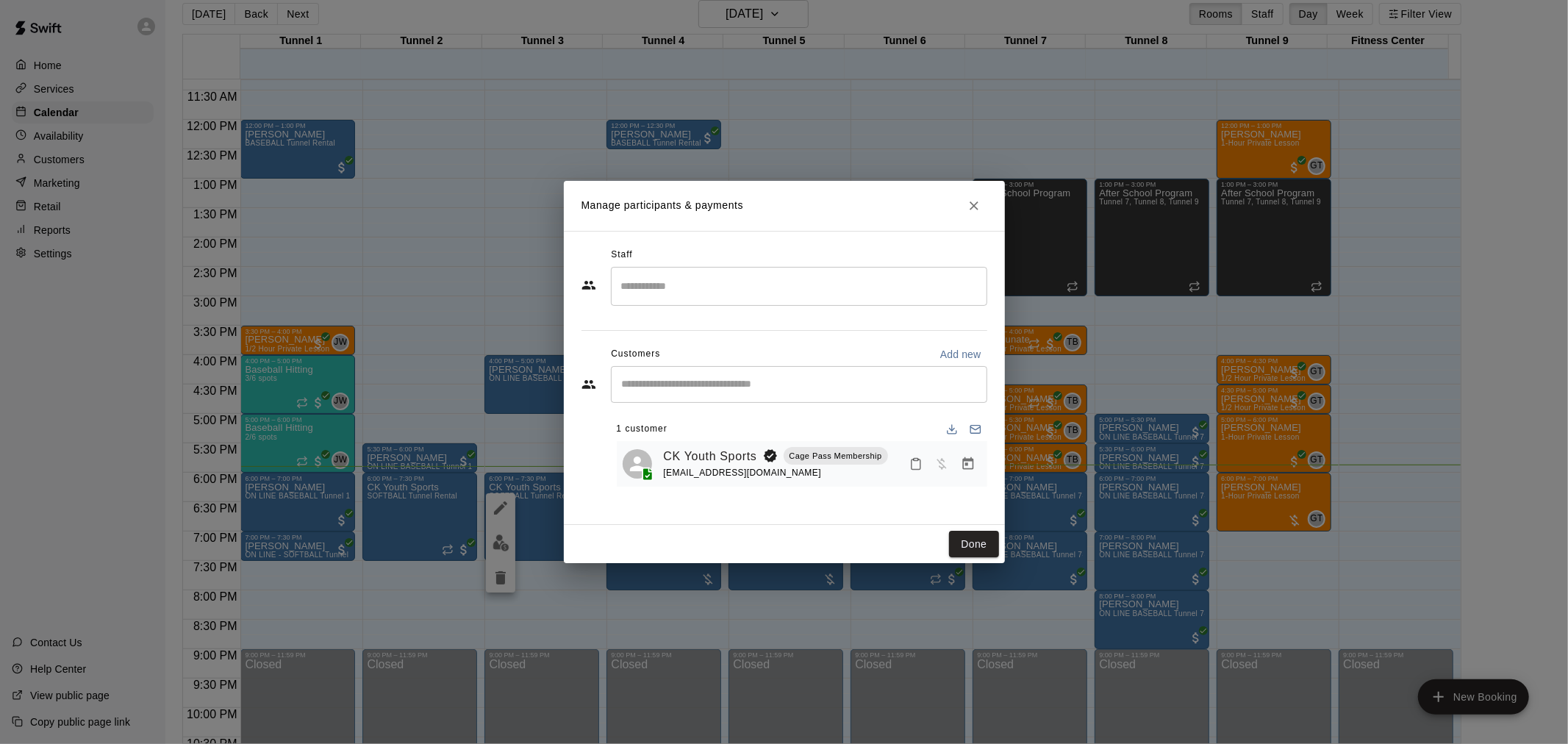
click at [975, 465] on icon "Manage bookings & payment" at bounding box center [968, 464] width 14 height 14
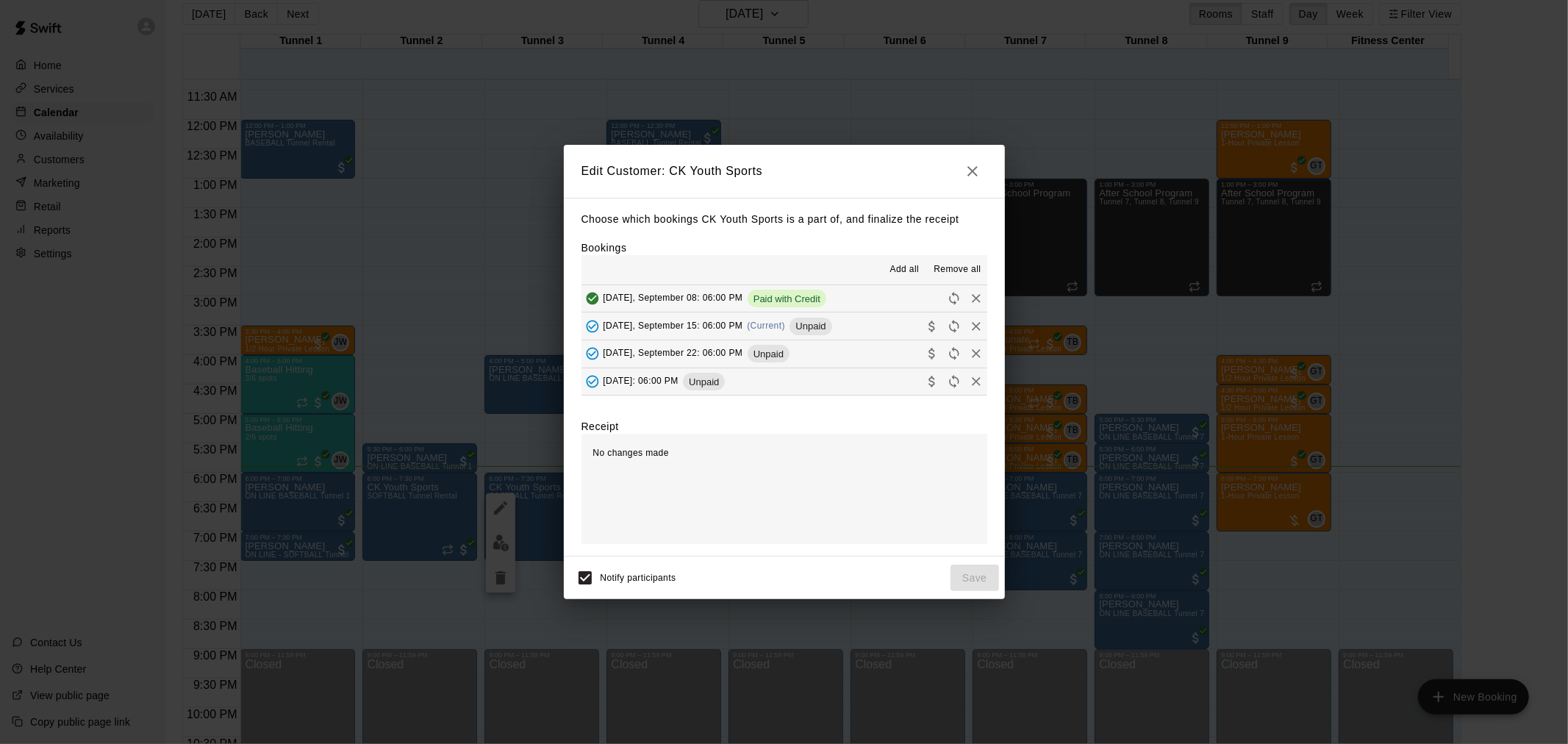
click at [816, 331] on span "Unpaid" at bounding box center [810, 326] width 42 height 11
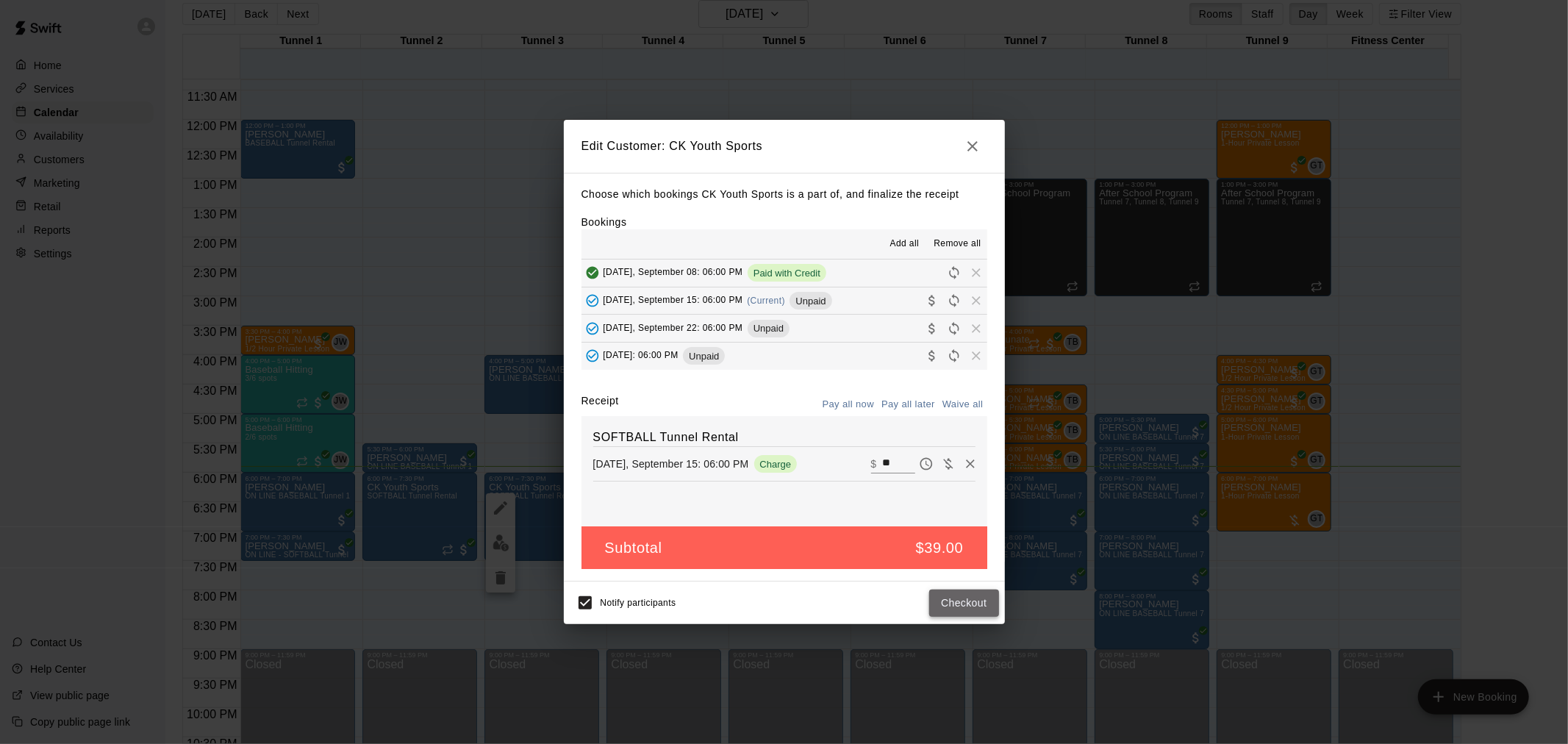
click at [974, 601] on button "Checkout" at bounding box center [963, 603] width 69 height 27
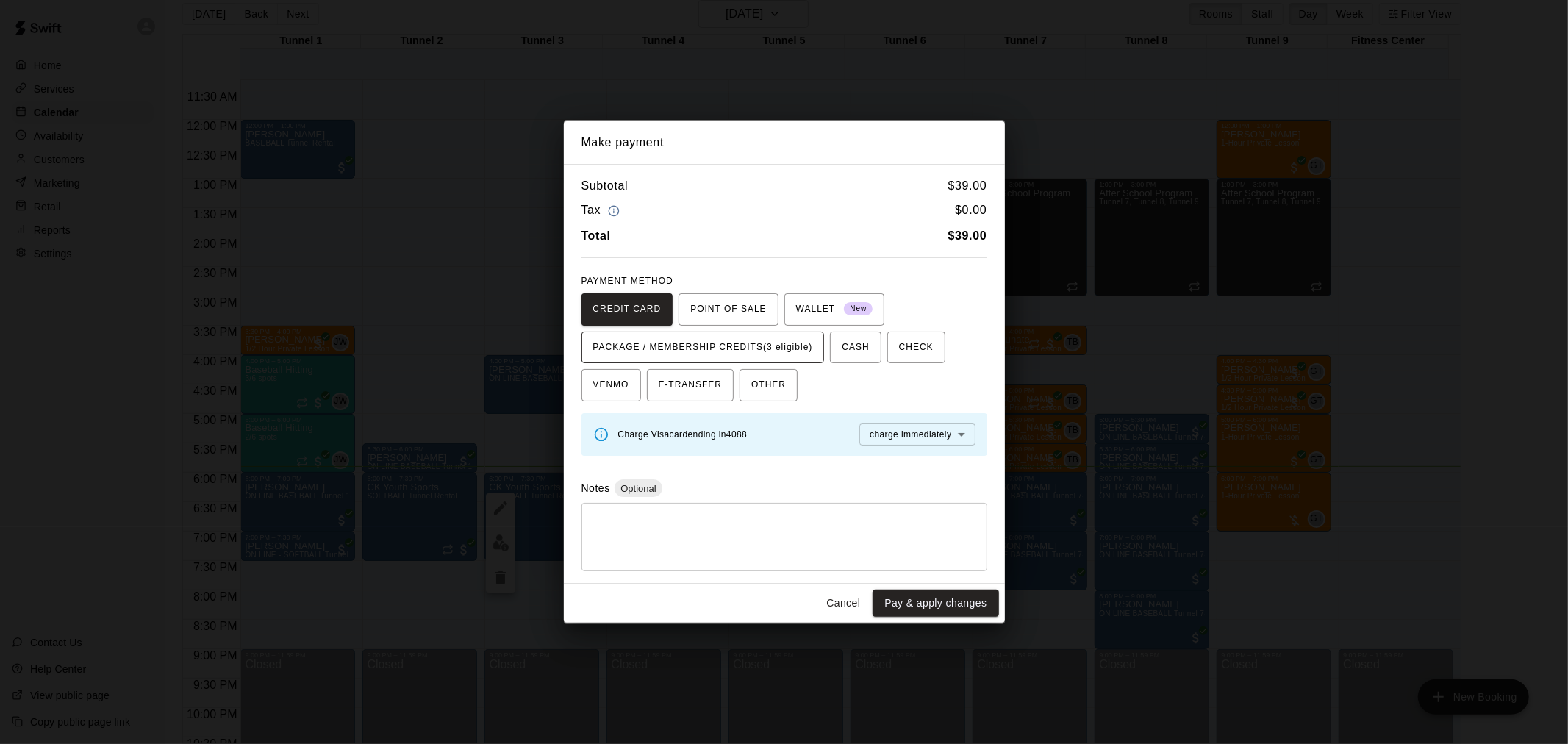
click at [769, 355] on span "PACKAGE / MEMBERSHIP CREDITS (3 eligible)" at bounding box center [703, 348] width 220 height 23
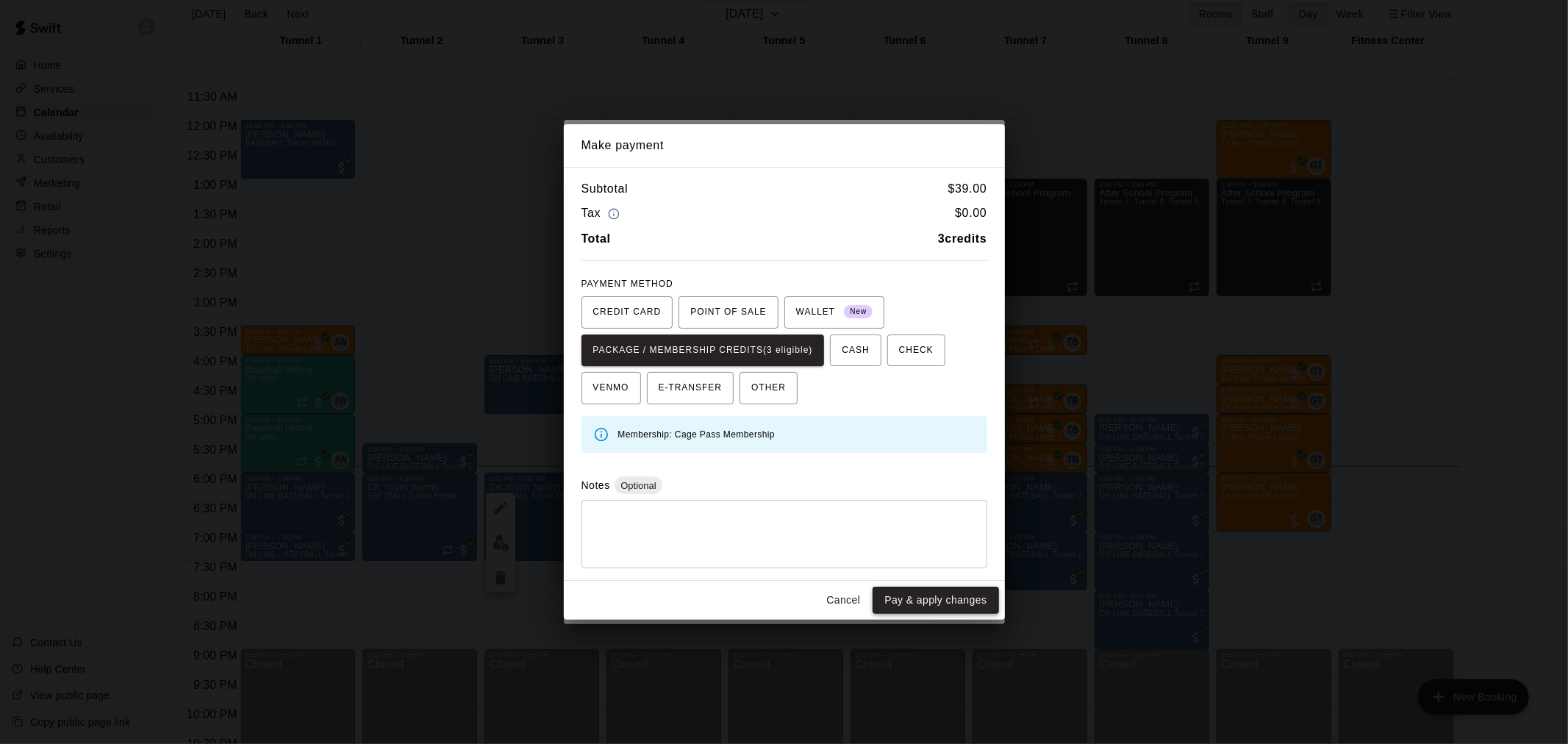
click at [948, 597] on button "Pay & apply changes" at bounding box center [935, 600] width 126 height 27
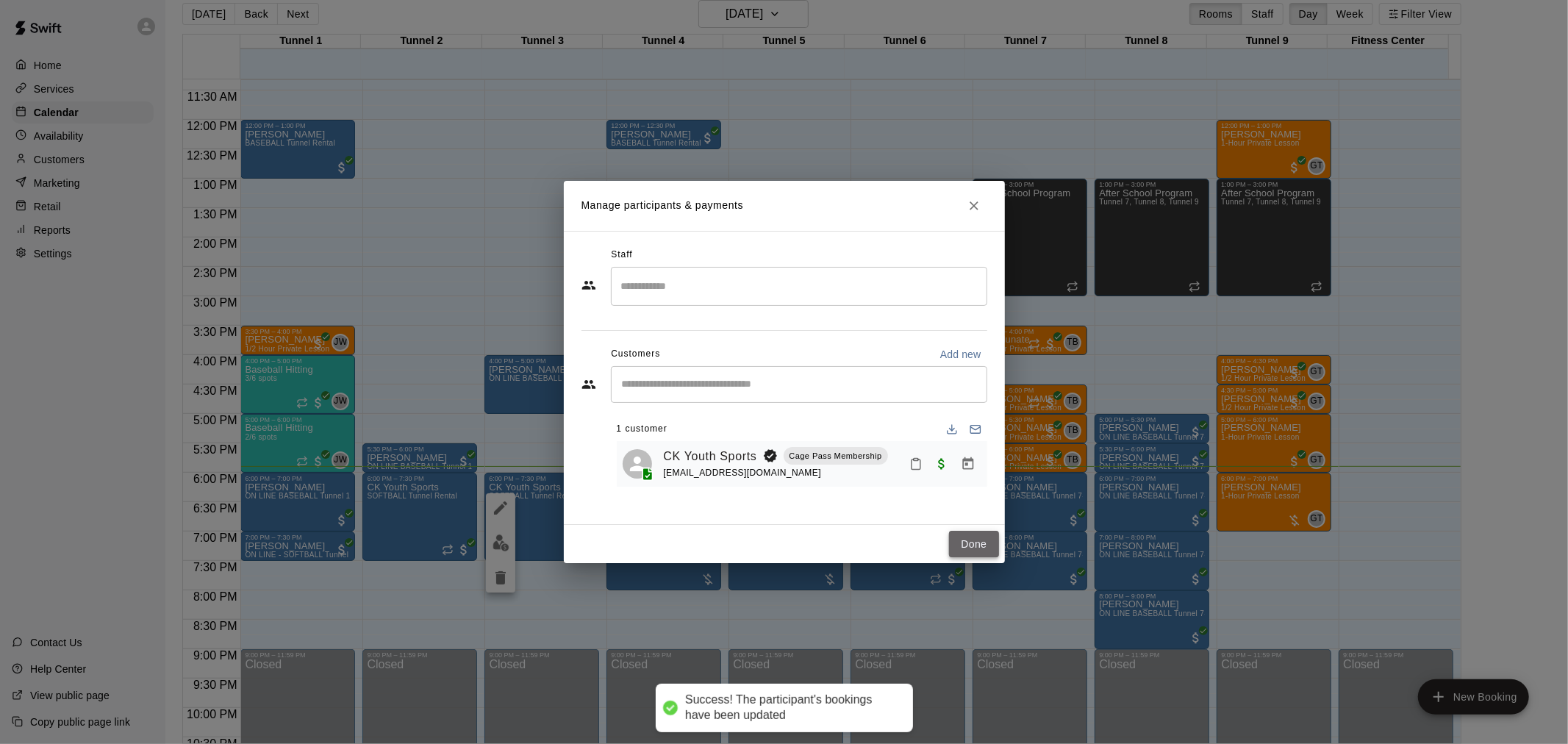
click at [967, 540] on button "Done" at bounding box center [973, 544] width 50 height 27
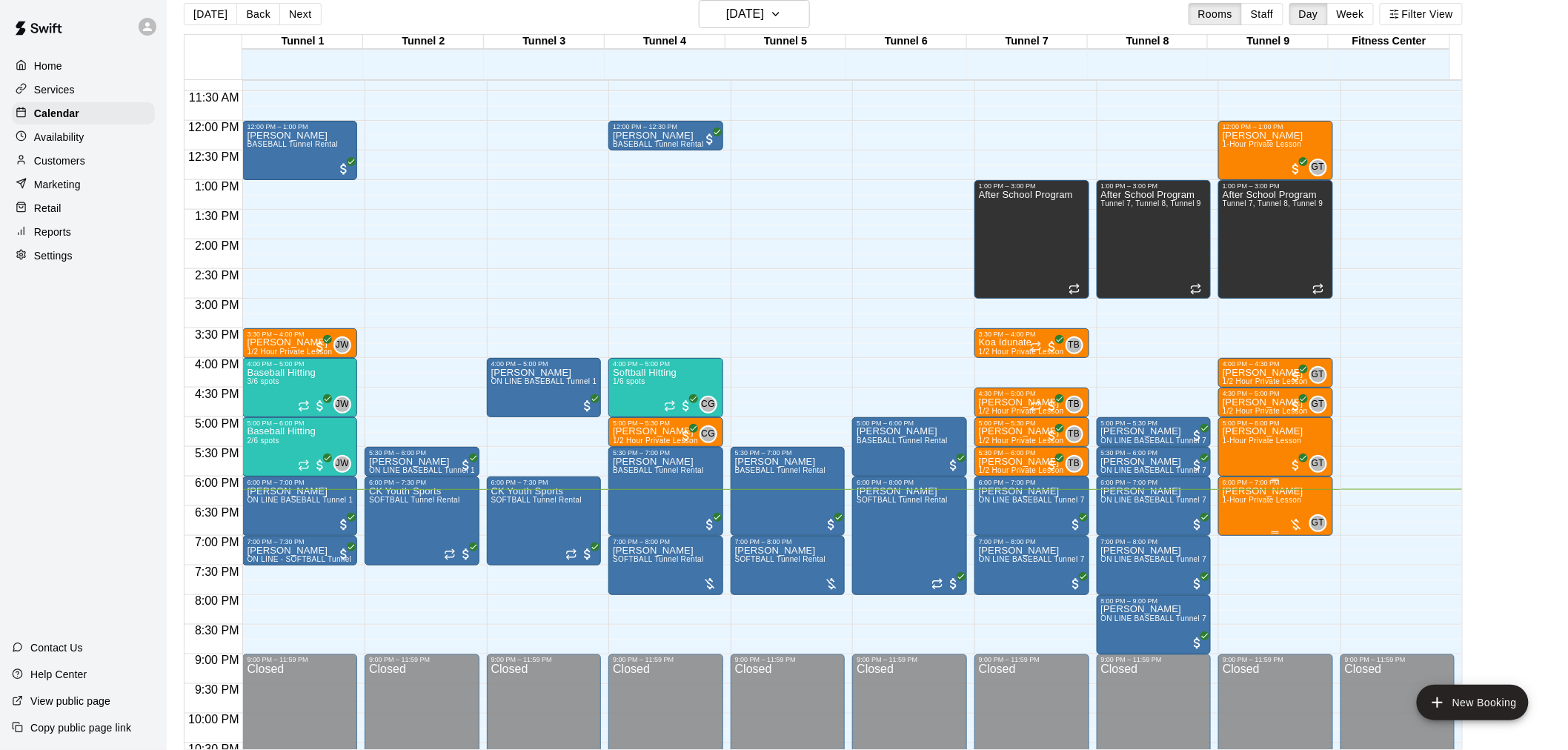
click at [1290, 499] on span "1-Hour Private Lesson" at bounding box center [1262, 499] width 79 height 8
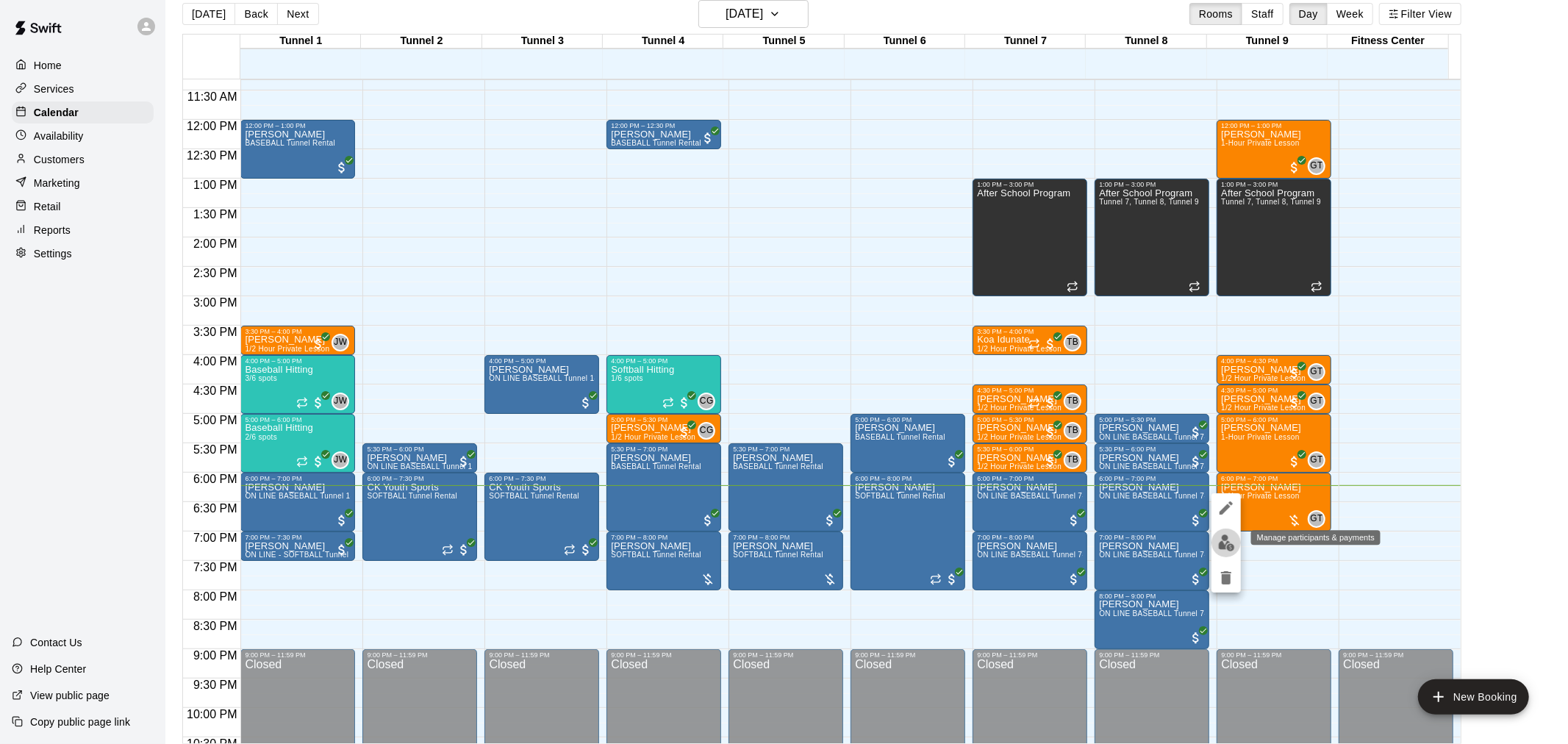
click at [1224, 540] on img "edit" at bounding box center [1226, 542] width 17 height 17
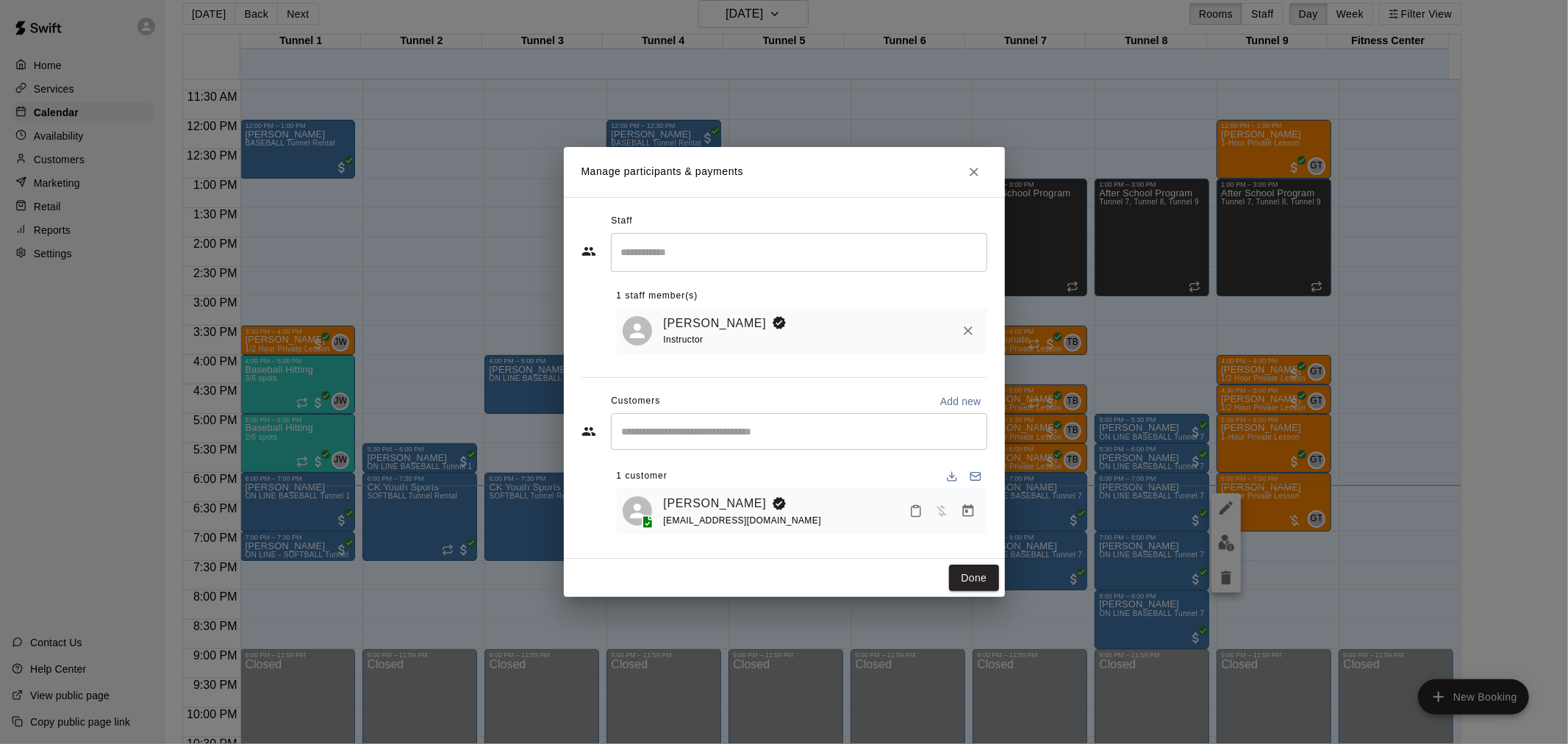
click at [972, 152] on h2 "Manage participants & payments" at bounding box center [785, 171] width 442 height 50
click at [976, 177] on icon "Close" at bounding box center [974, 172] width 14 height 14
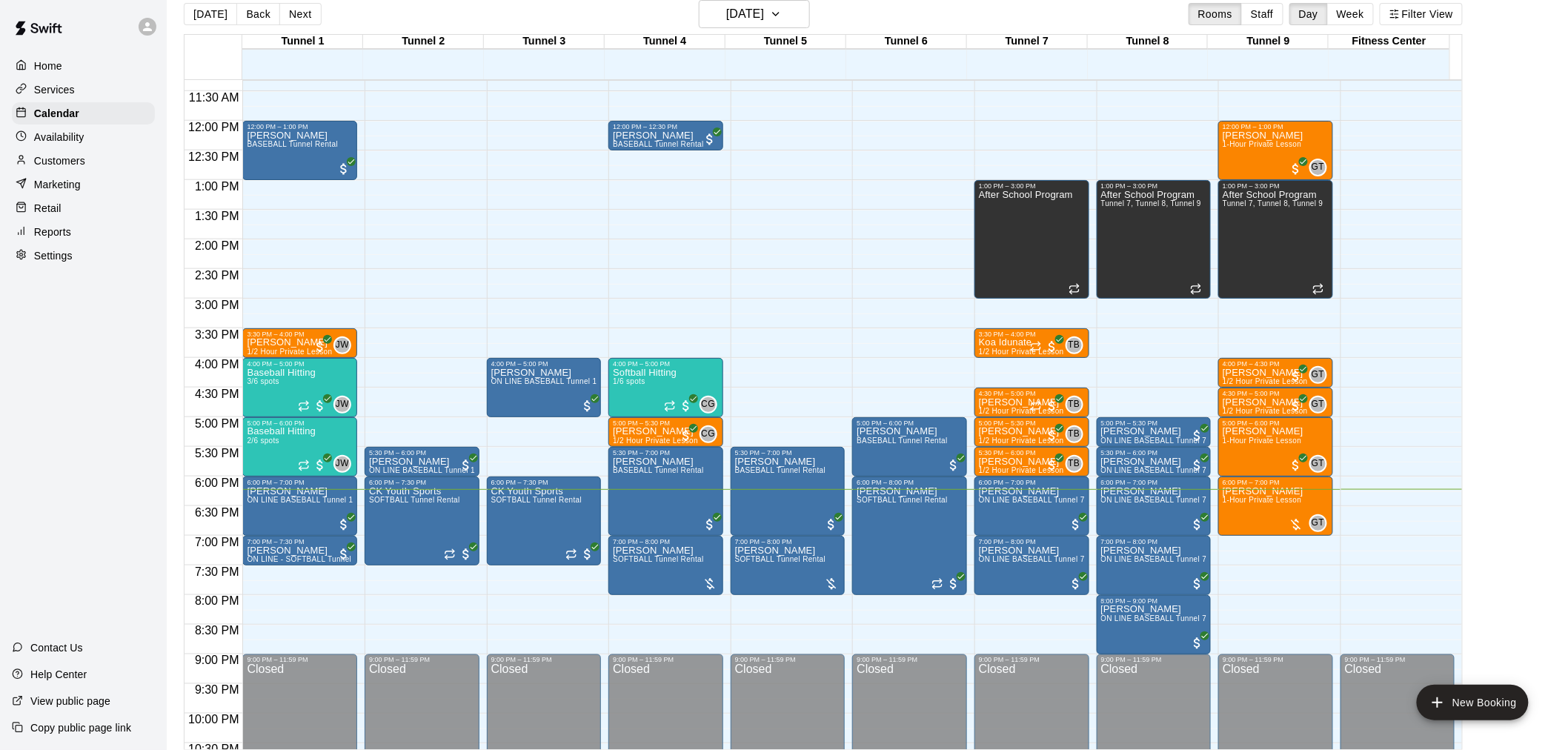
scroll to position [754, 0]
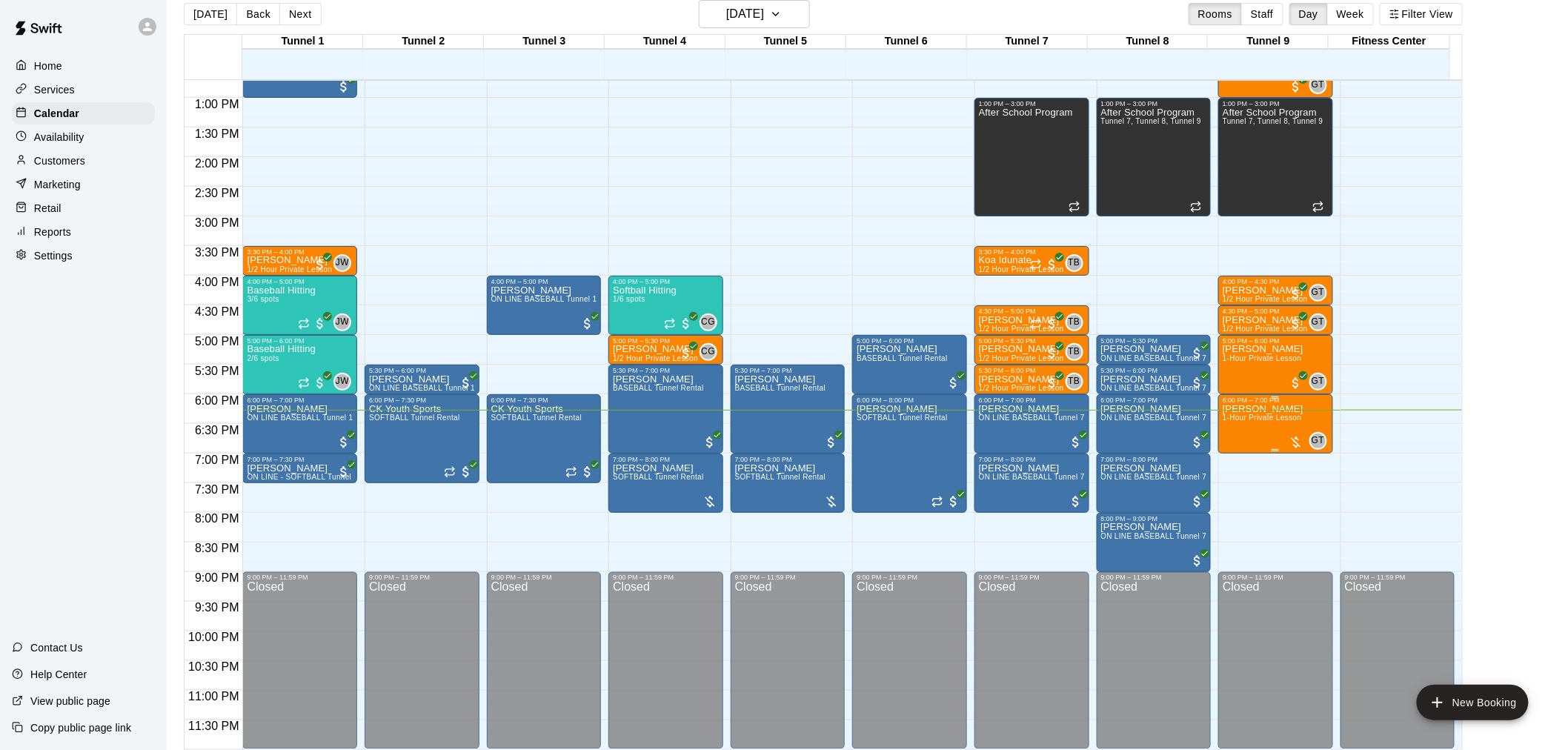
click at [1270, 419] on span "1-Hour Private Lesson" at bounding box center [1262, 417] width 79 height 8
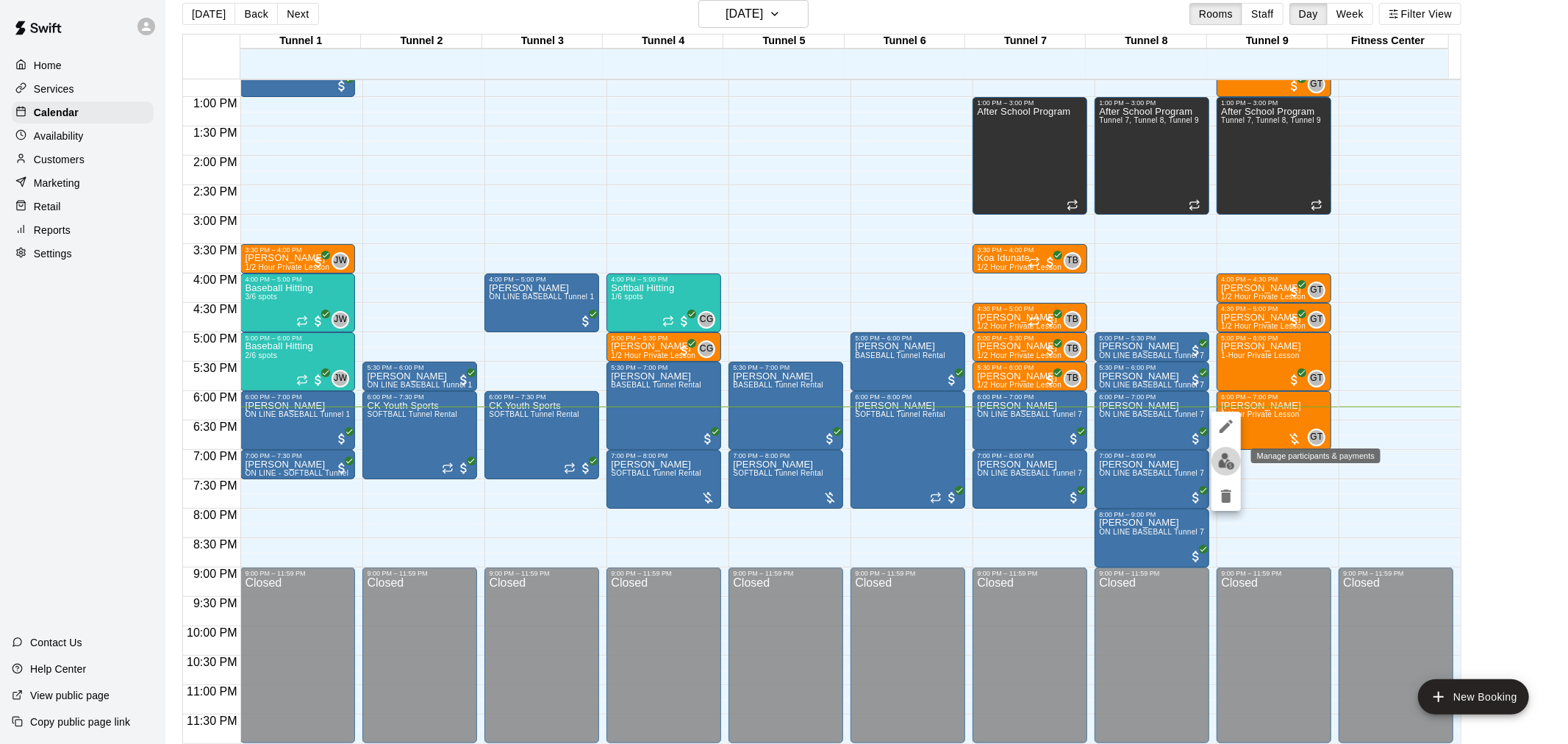
click at [1228, 449] on button "edit" at bounding box center [1226, 461] width 30 height 29
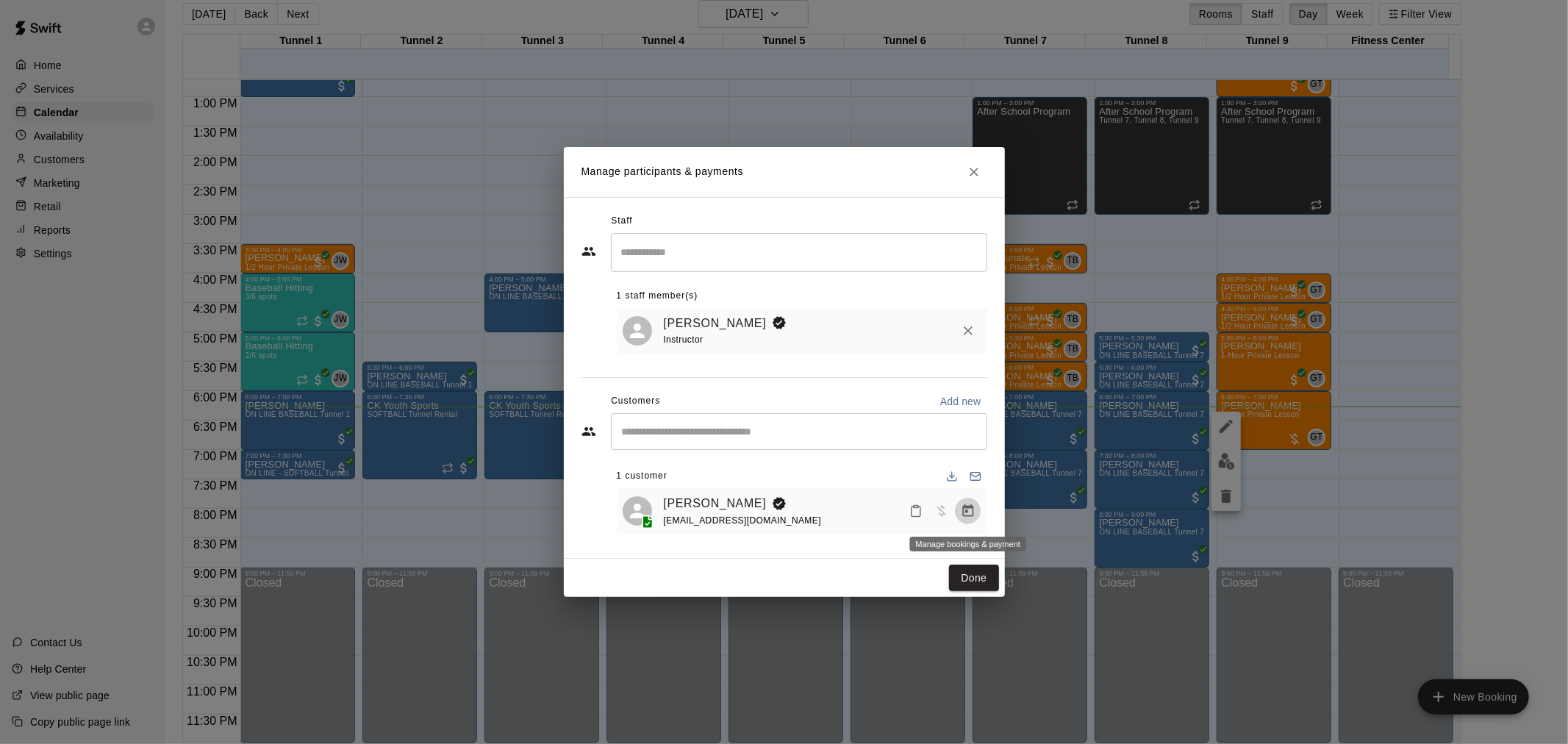
click at [971, 522] on button "Manage bookings & payment" at bounding box center [968, 510] width 26 height 26
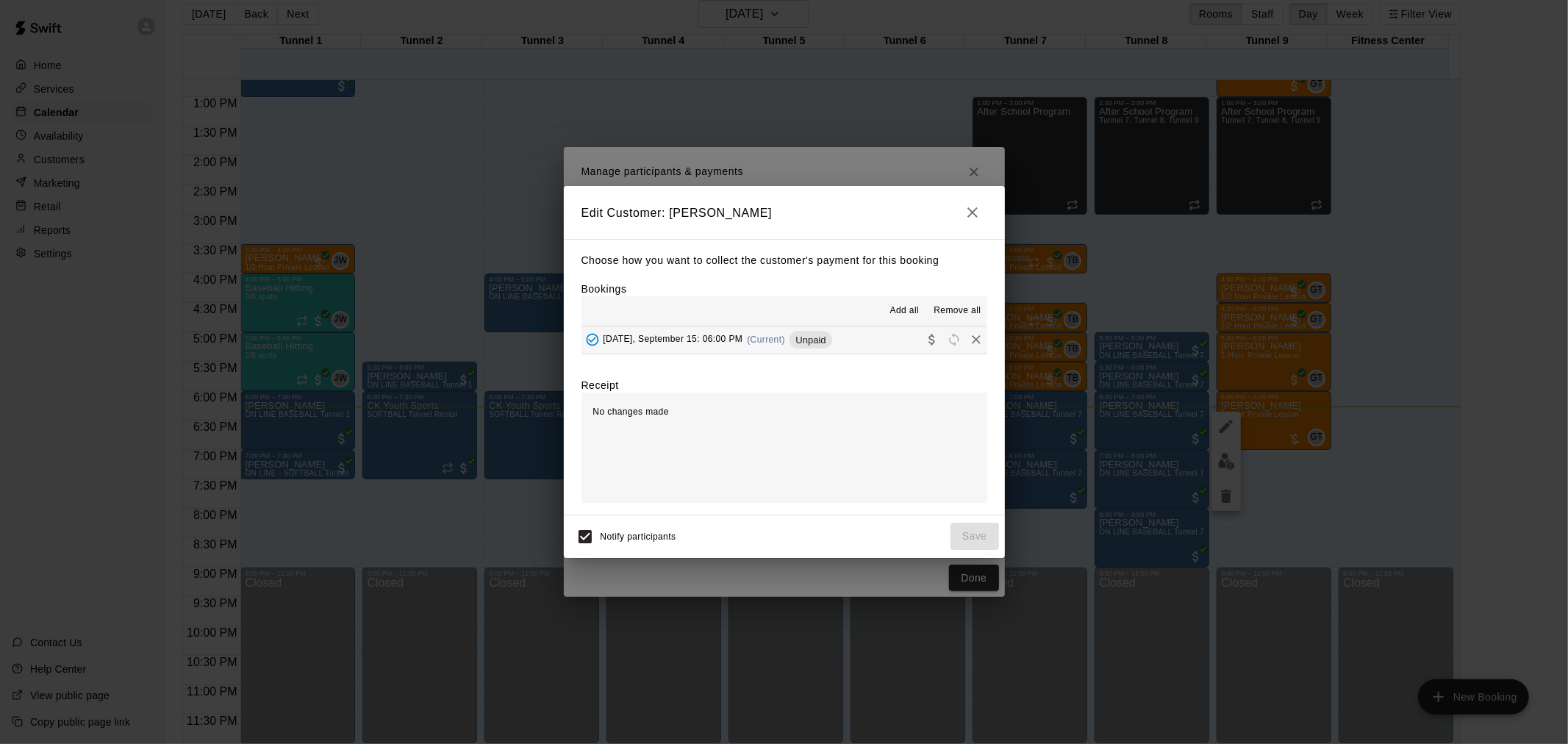
click at [964, 348] on body "Home Services Calendar Availability Customers Marketing Retail Reports Settings…" at bounding box center [784, 366] width 1568 height 767
click at [972, 341] on icon "Remove" at bounding box center [977, 340] width 9 height 9
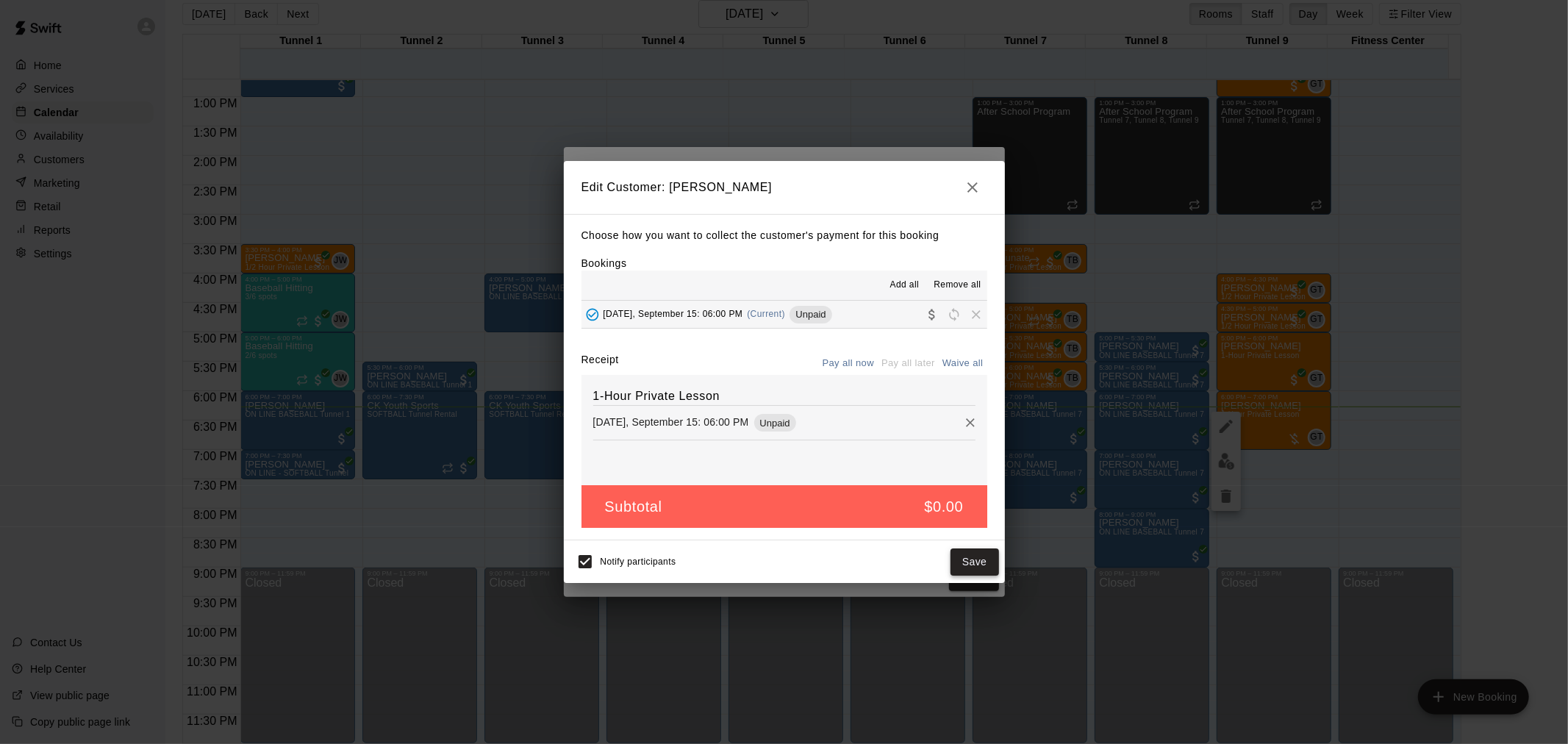
click at [981, 556] on button "Save" at bounding box center [975, 562] width 49 height 27
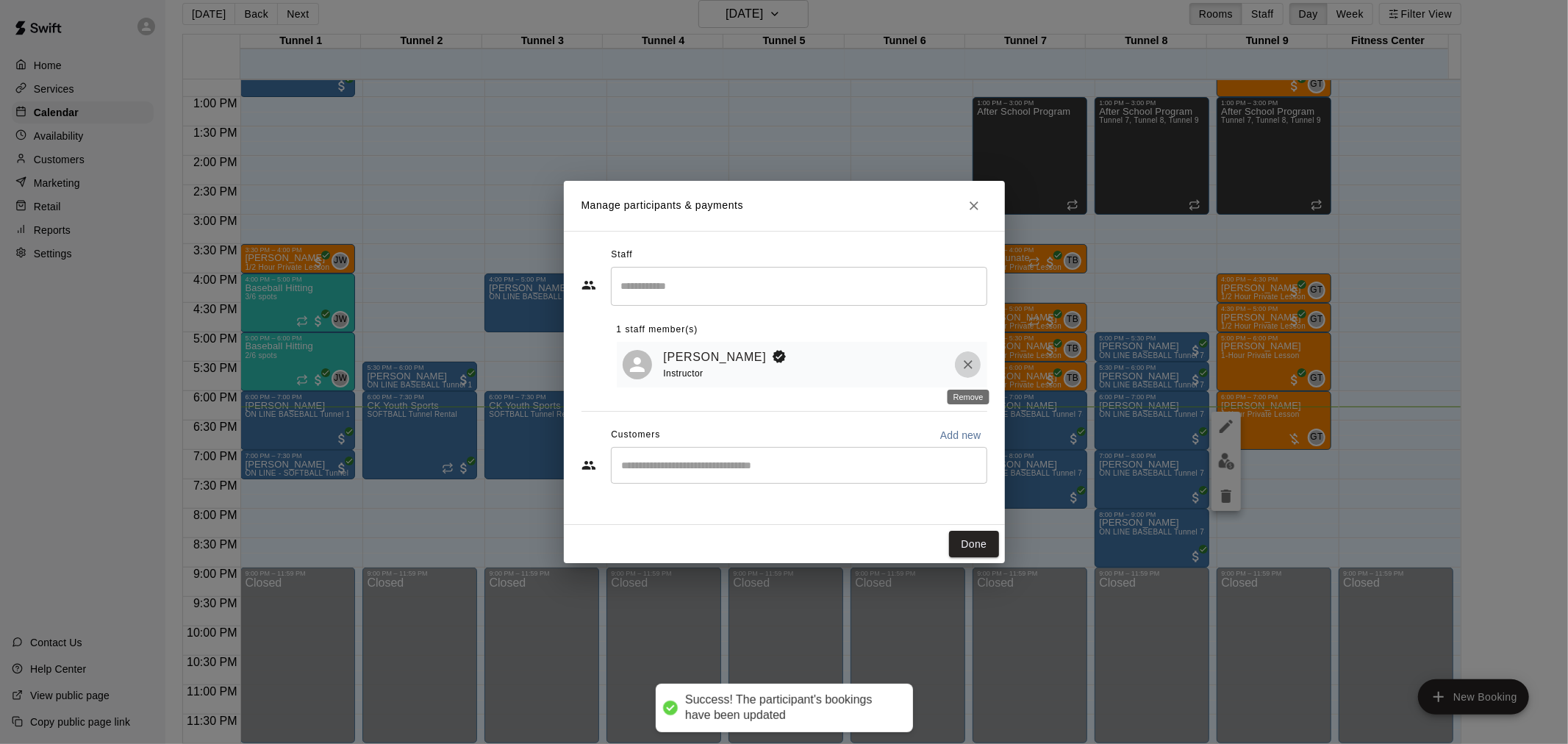
click at [961, 365] on icon "Remove" at bounding box center [968, 365] width 14 height 14
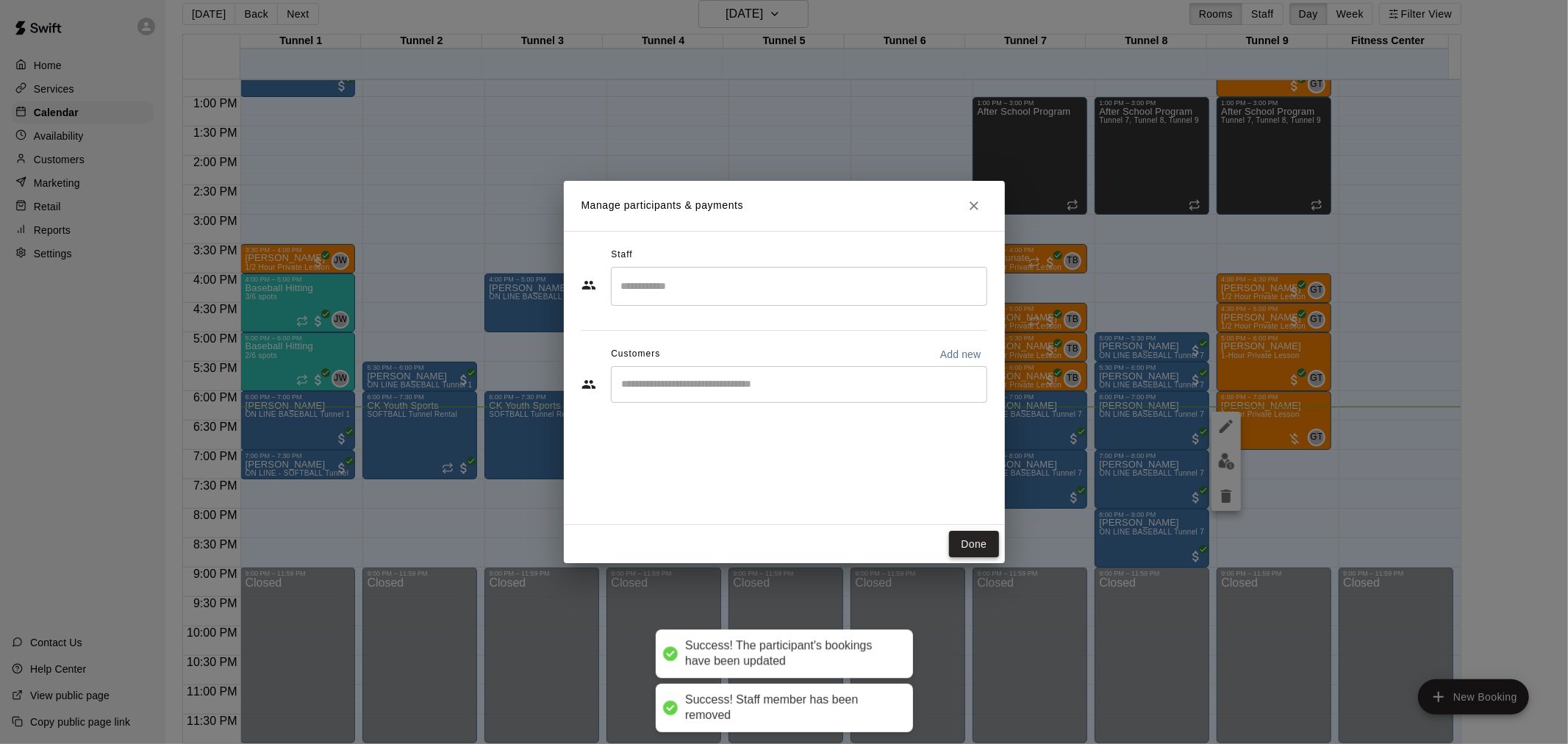
click at [973, 533] on button "Done" at bounding box center [973, 544] width 50 height 27
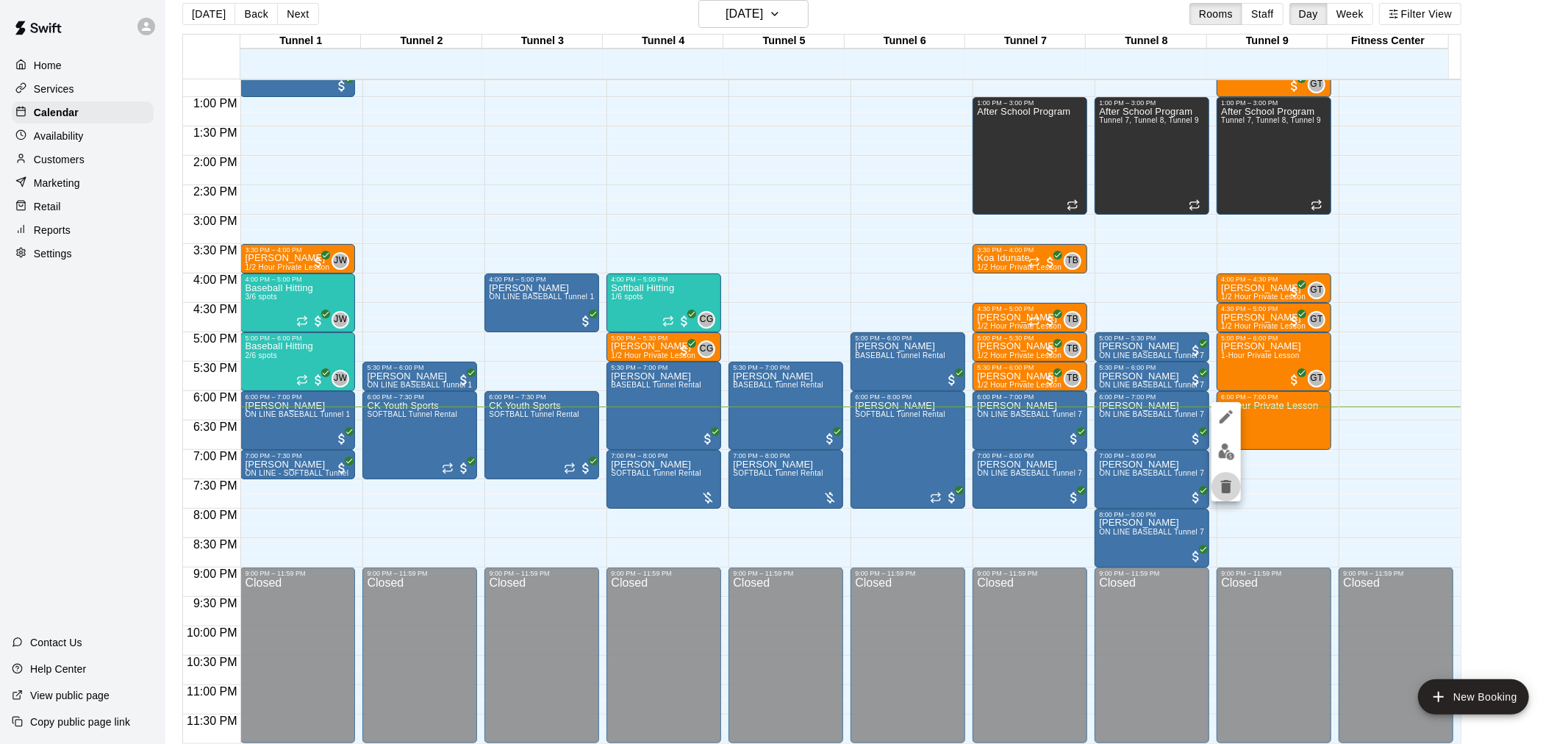
click at [1228, 485] on icon "delete" at bounding box center [1226, 486] width 10 height 14
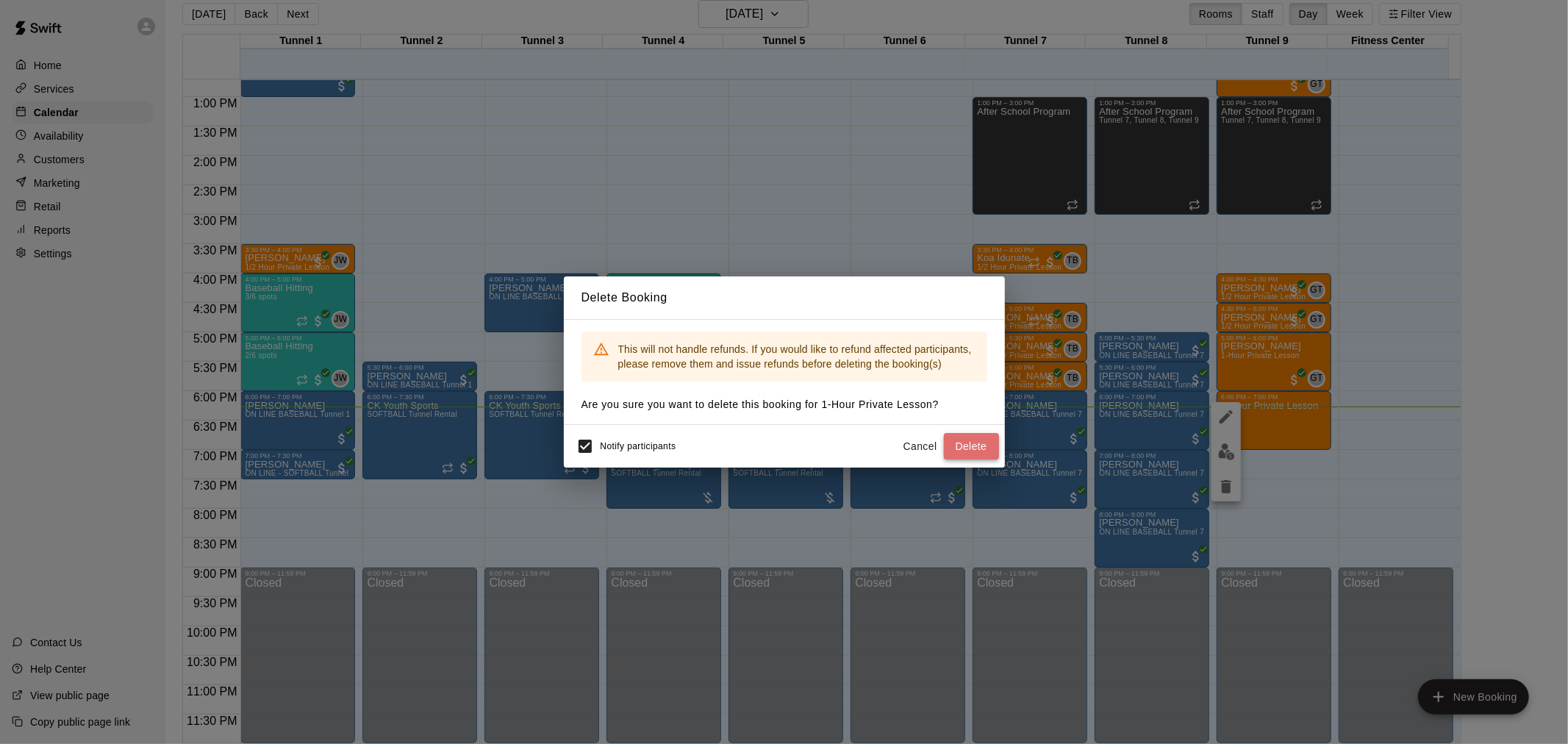
click at [978, 445] on button "Delete" at bounding box center [971, 447] width 55 height 27
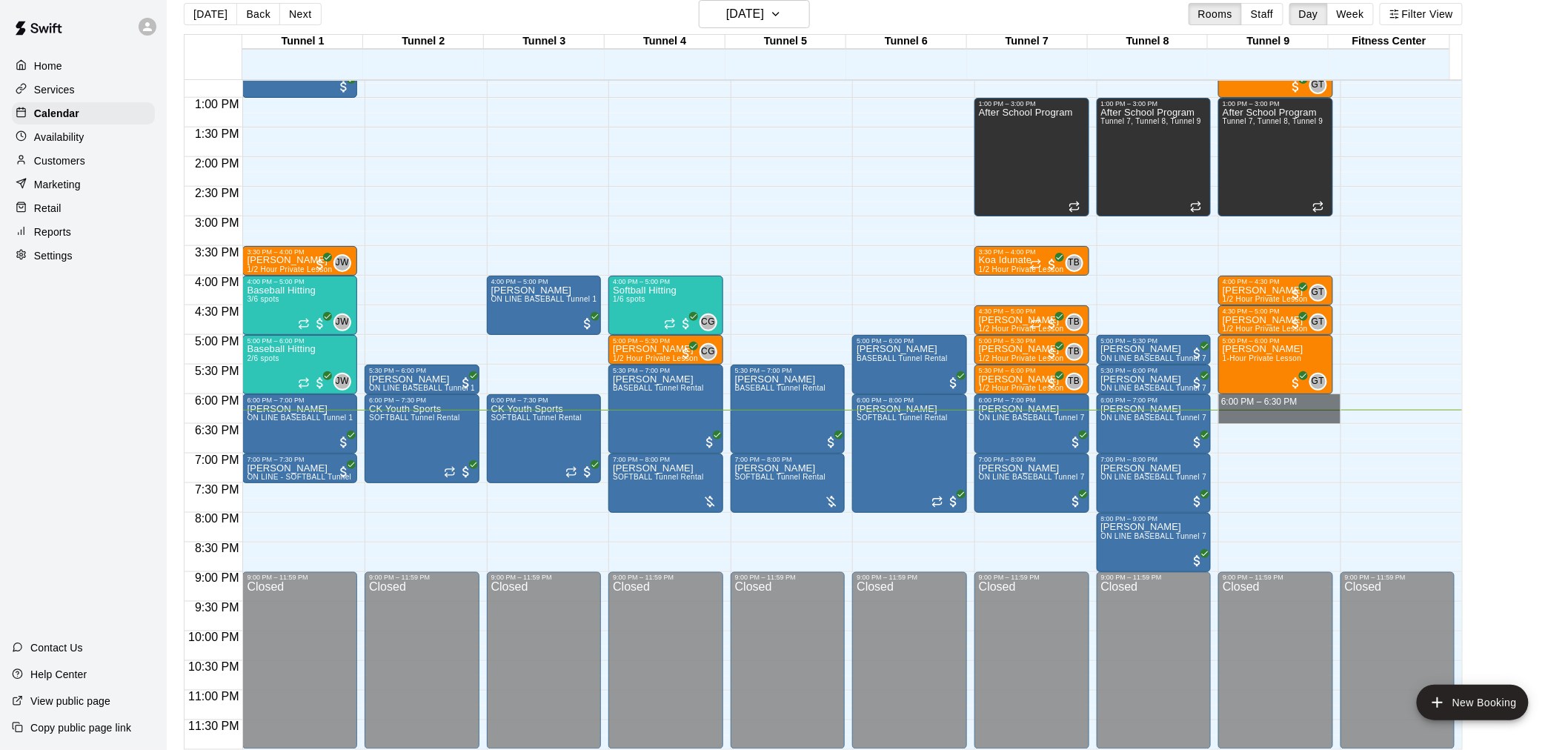
drag, startPoint x: 1279, startPoint y: 397, endPoint x: 1282, endPoint y: 410, distance: 13.3
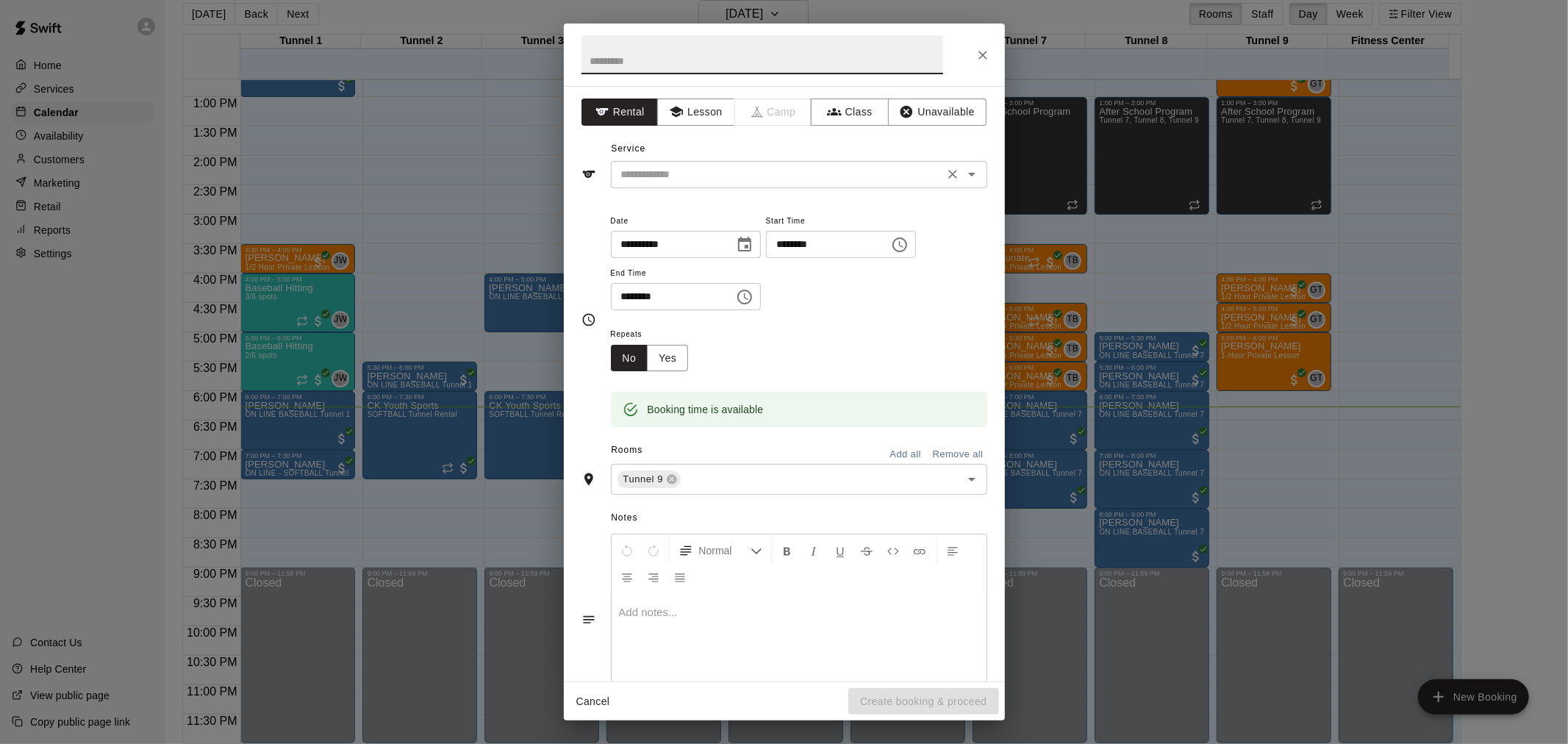
click at [689, 174] on input "text" at bounding box center [778, 175] width 324 height 18
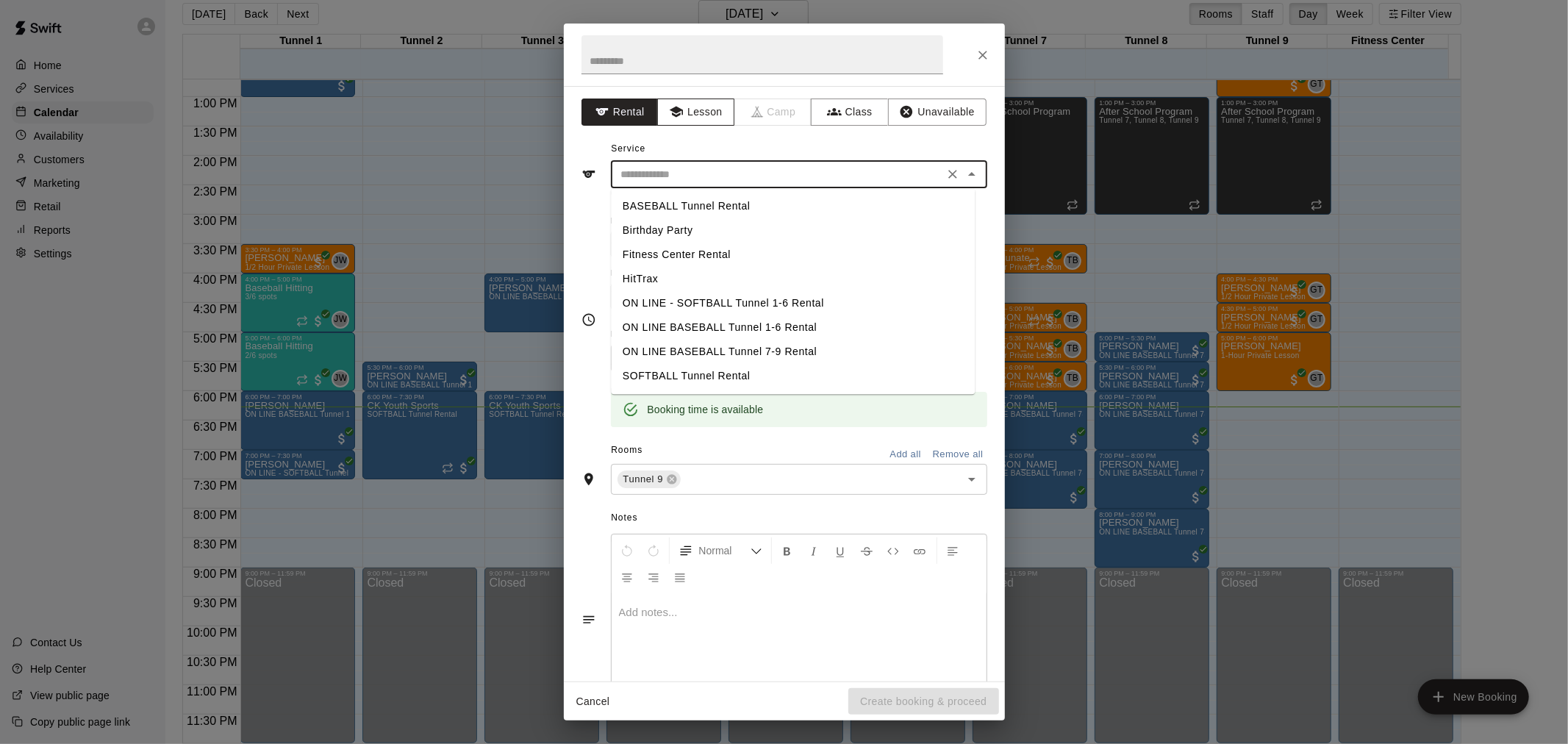
click at [680, 100] on button "Lesson" at bounding box center [696, 112] width 77 height 27
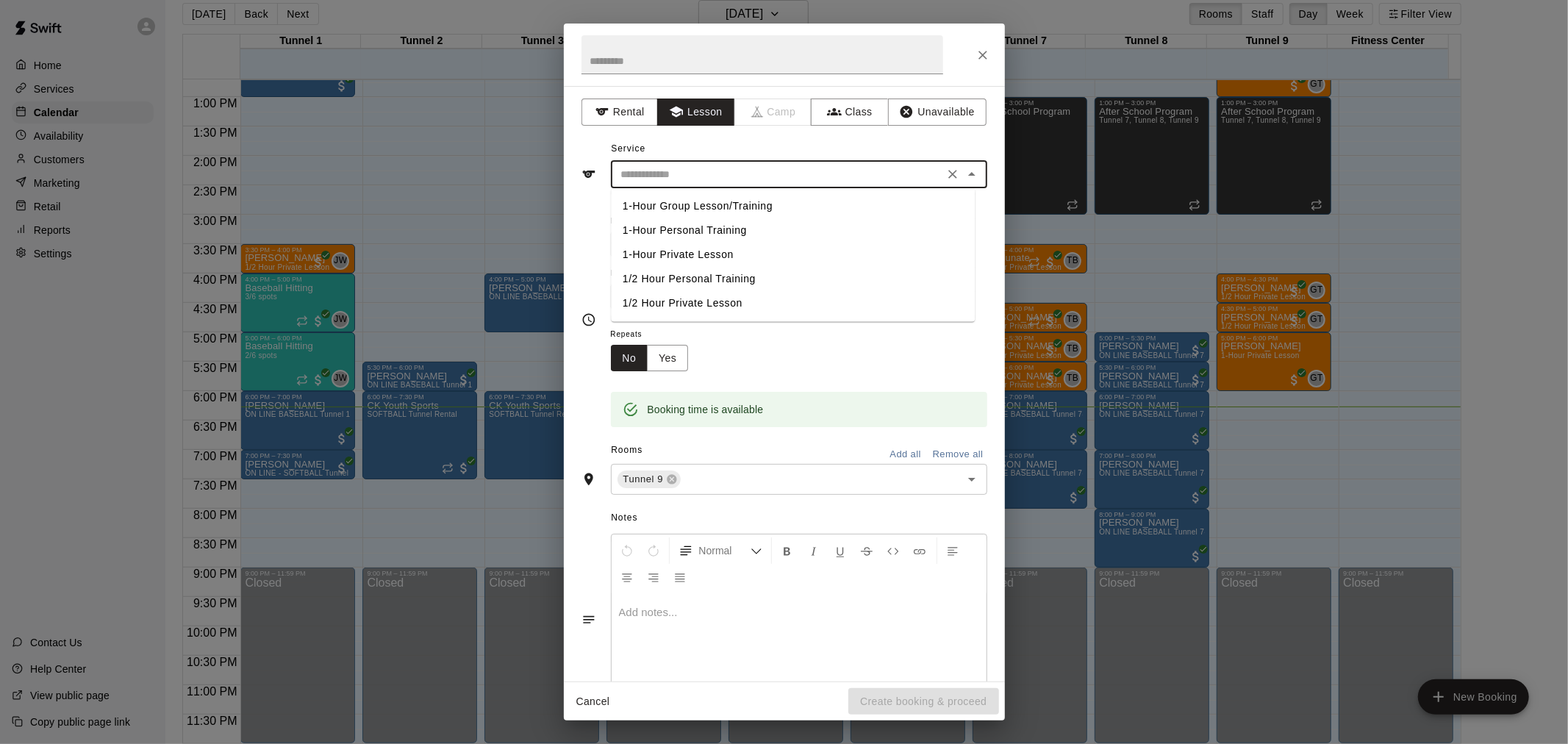
click at [770, 169] on input "text" at bounding box center [778, 175] width 324 height 18
click at [752, 302] on li "1/2 Hour Private Lesson" at bounding box center [793, 303] width 364 height 24
type input "**********"
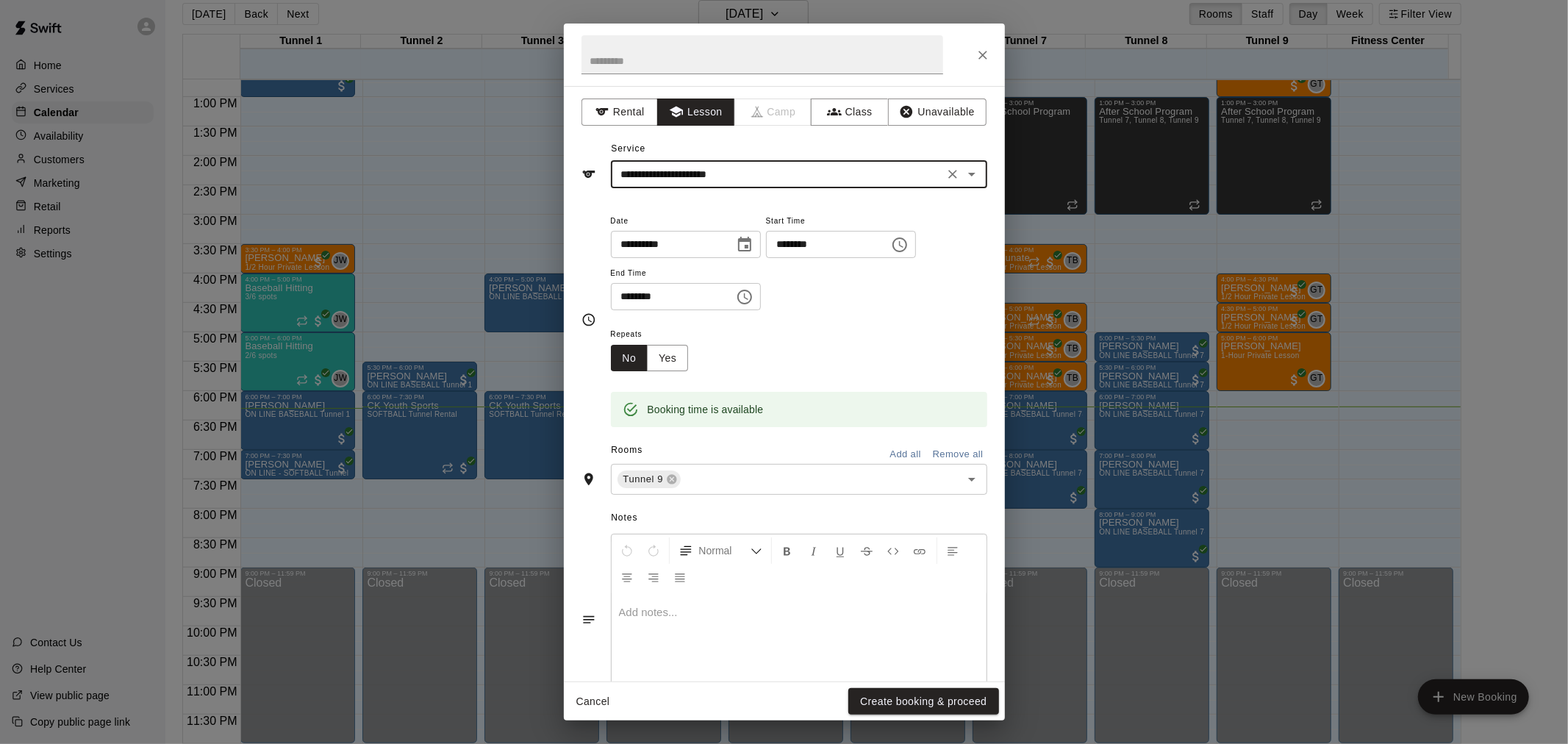
click at [962, 707] on button "Create booking & proceed" at bounding box center [924, 702] width 150 height 27
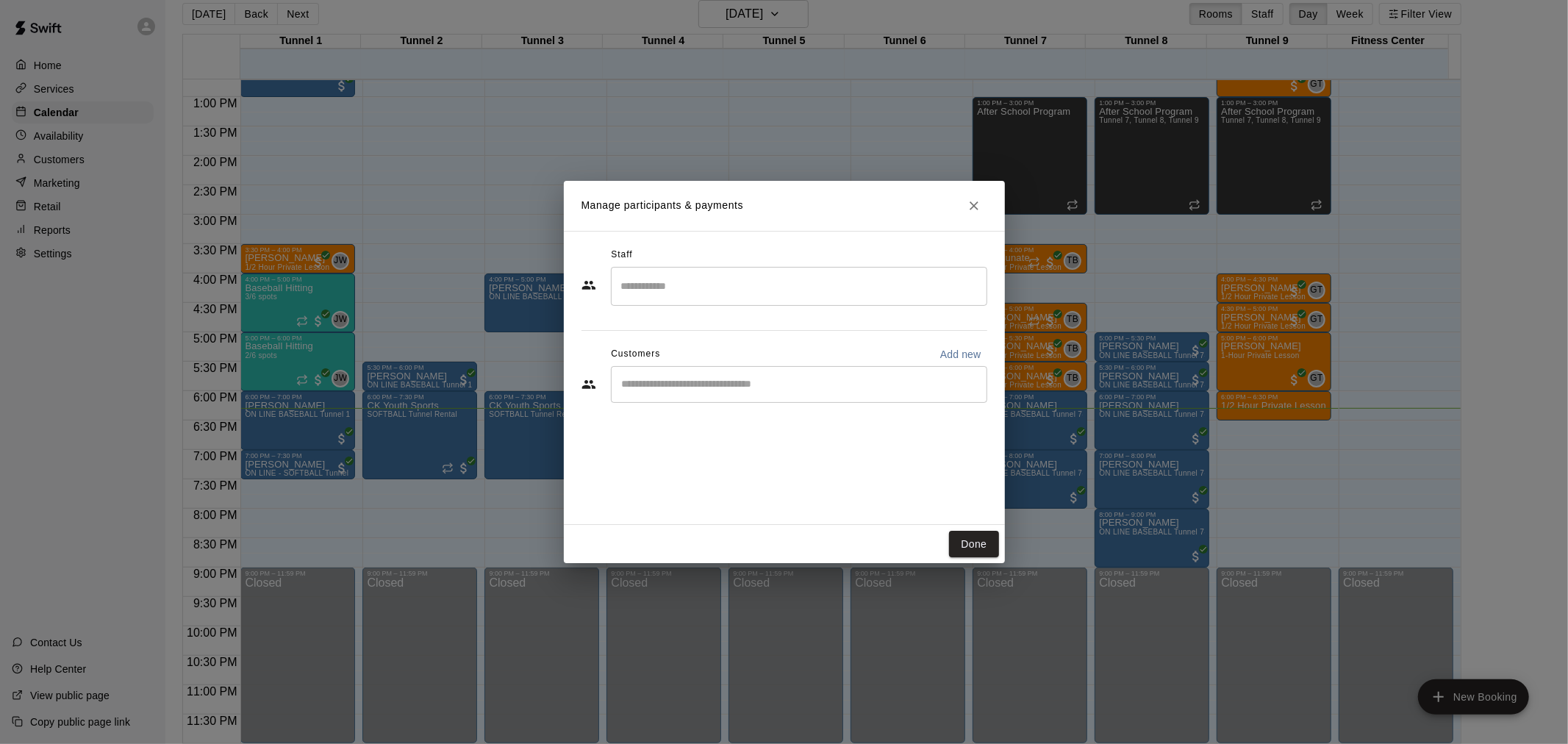
click at [767, 286] on input "Search staff" at bounding box center [798, 286] width 363 height 26
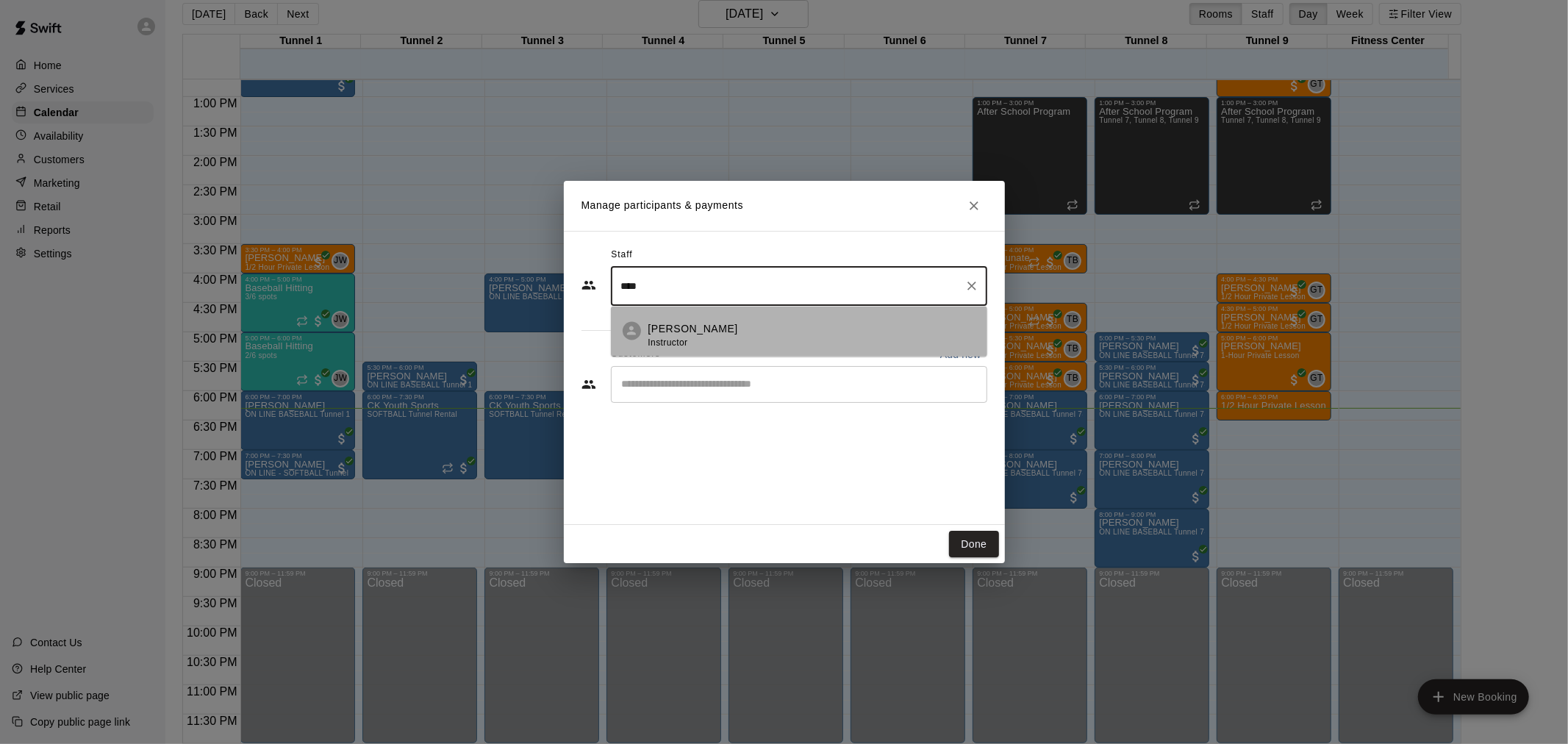
click at [772, 324] on div "[PERSON_NAME] Instructor" at bounding box center [812, 336] width 327 height 29
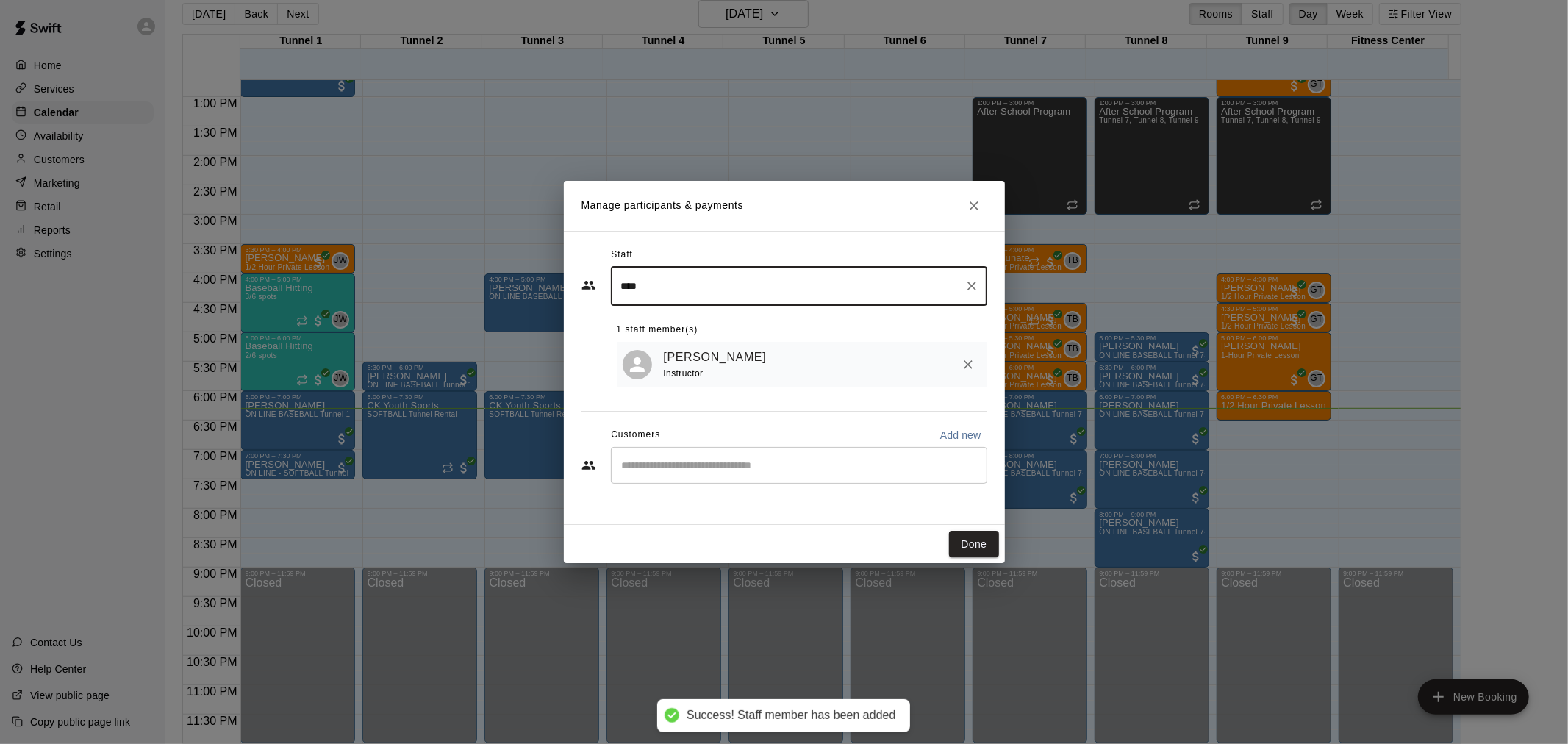
type input "****"
click at [772, 465] on input "Start typing to search customers..." at bounding box center [798, 465] width 363 height 14
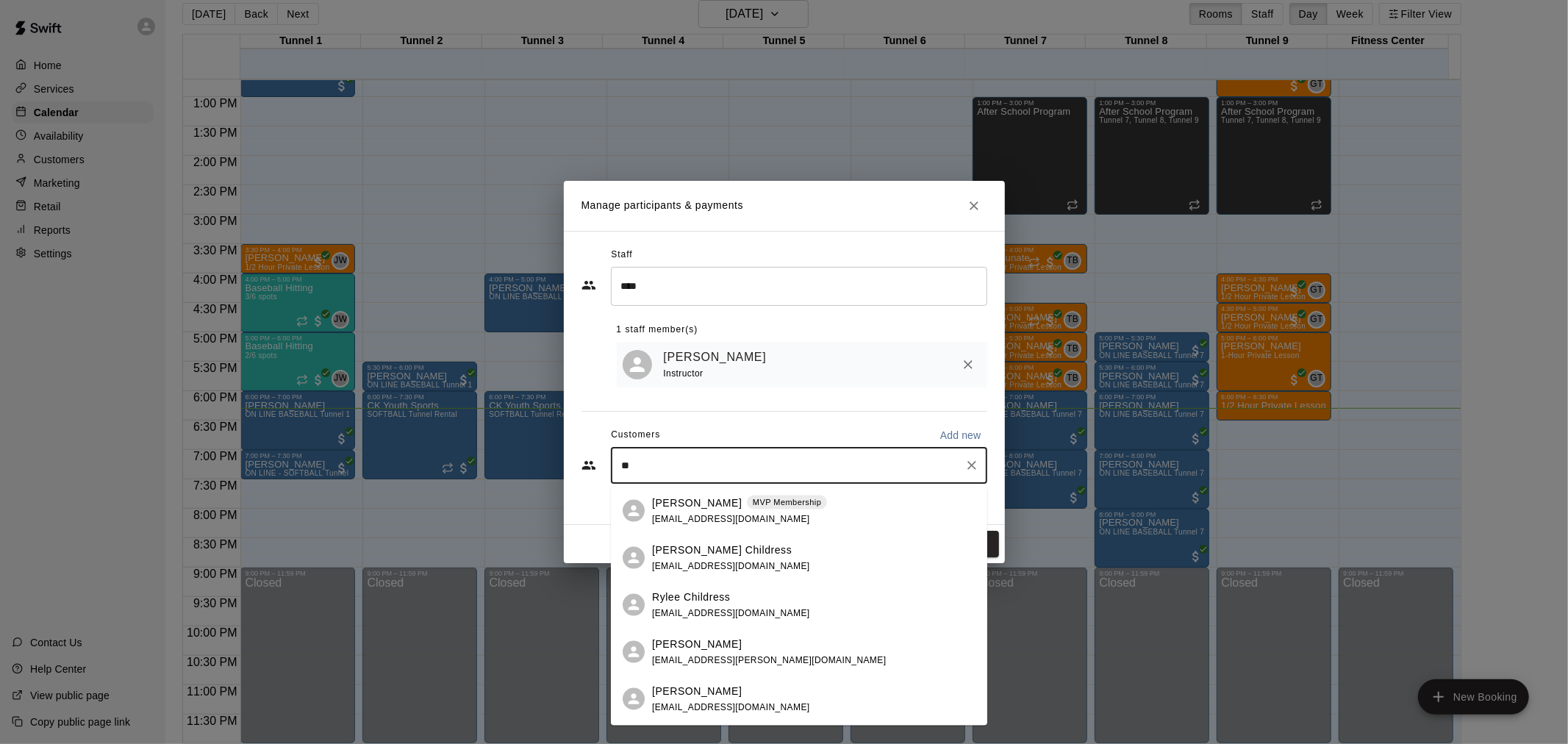
type input "*"
type input "*****"
click at [789, 503] on div "[PERSON_NAME] [EMAIL_ADDRESS][DOMAIN_NAME]" at bounding box center [814, 510] width 324 height 32
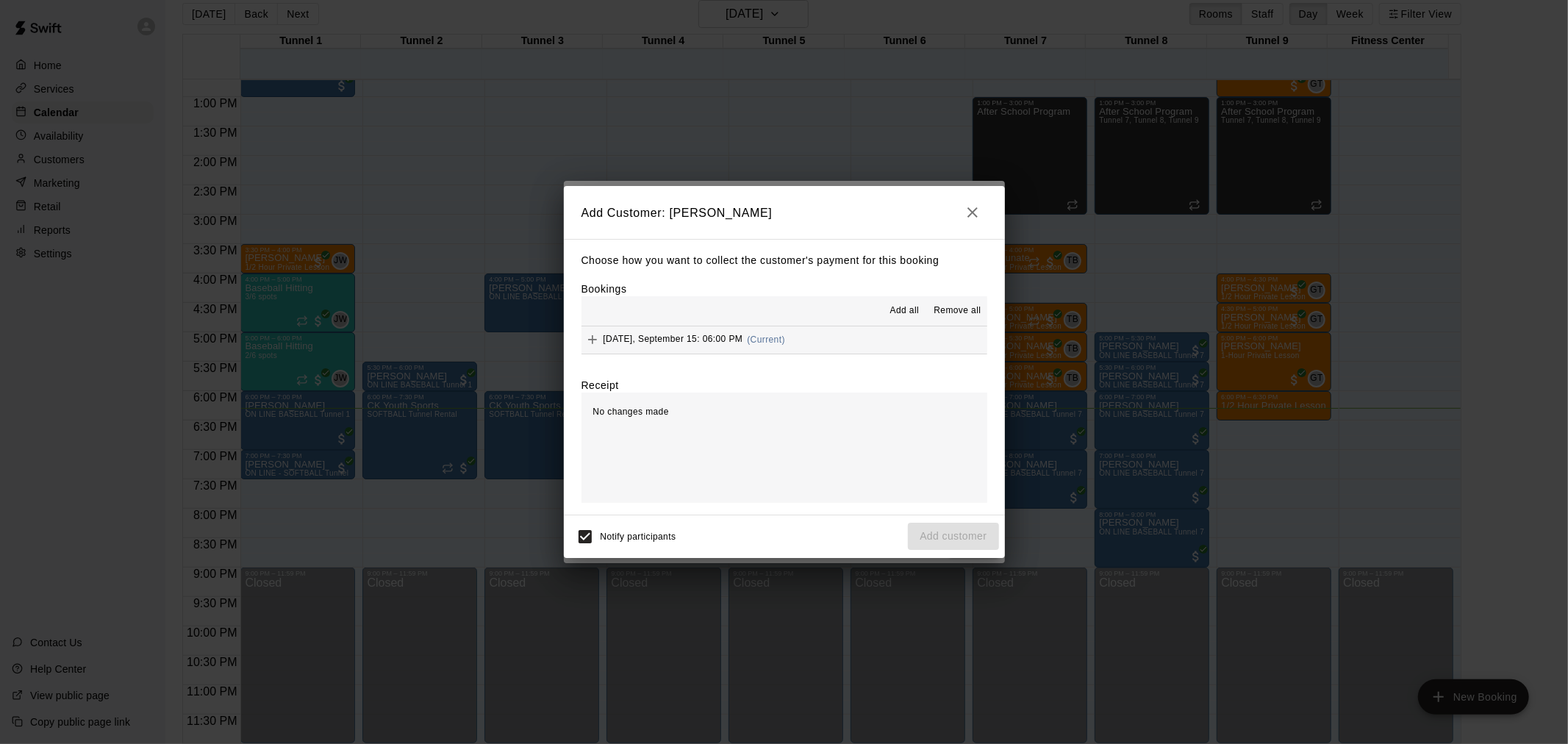
drag, startPoint x: 797, startPoint y: 349, endPoint x: 817, endPoint y: 367, distance: 26.9
click at [797, 349] on button "[DATE], September 15: 06:00 PM (Current)" at bounding box center [784, 340] width 406 height 27
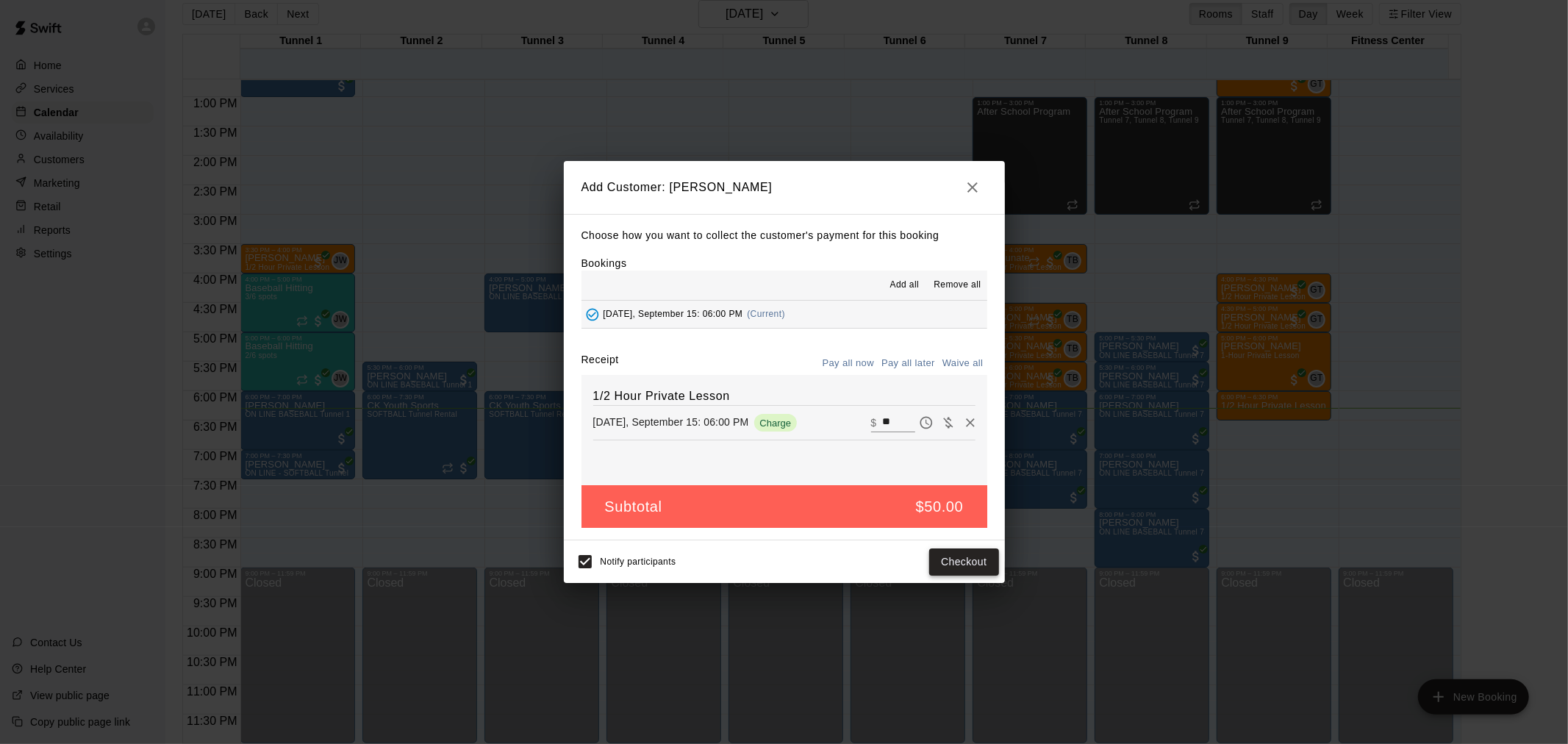
click at [966, 551] on button "Checkout" at bounding box center [963, 562] width 69 height 27
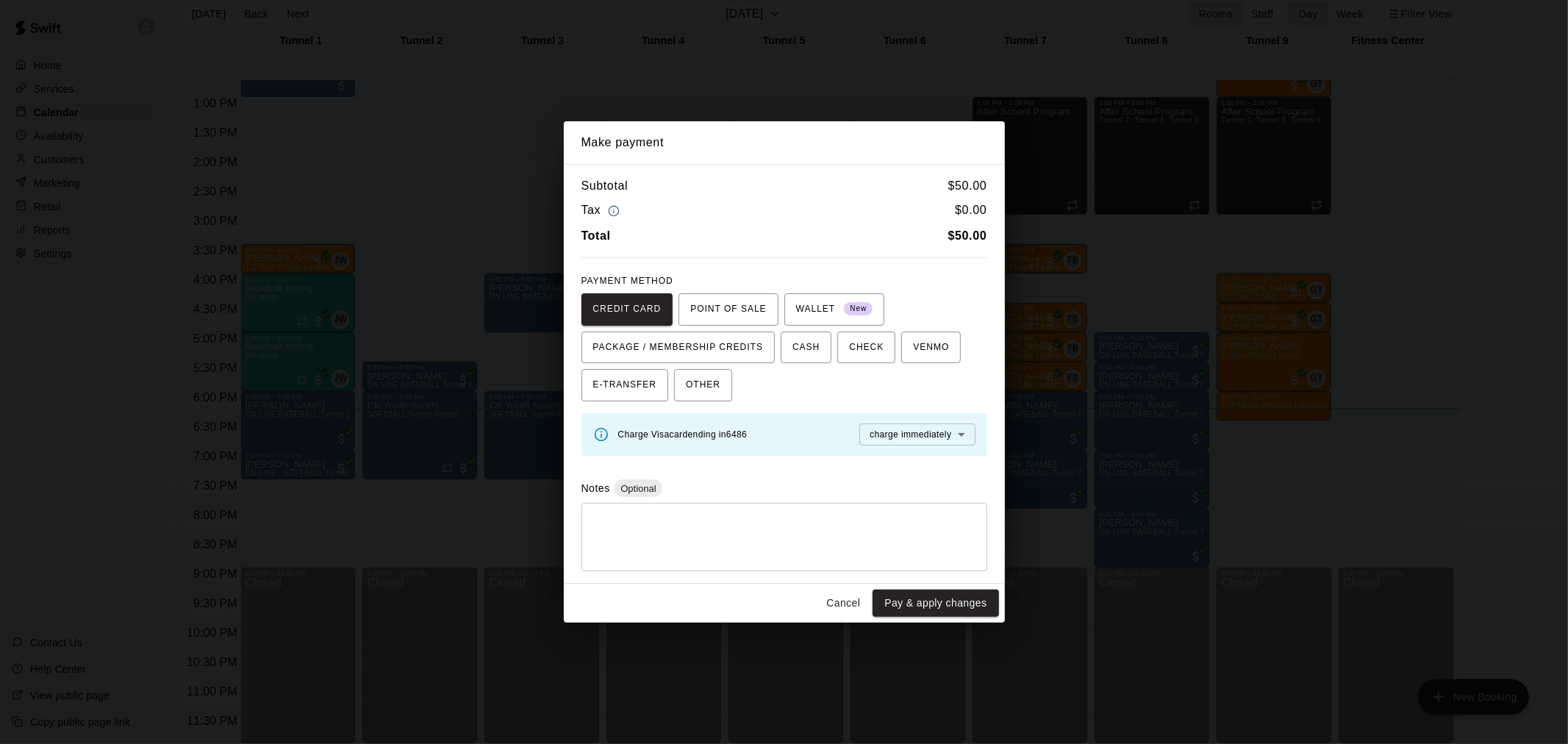
click at [987, 581] on div "Subtotal $ 50.00 Tax $ 0.00 Total $ 50.00 PAYMENT METHOD CREDIT CARD POINT OF S…" at bounding box center [785, 374] width 442 height 421
click at [964, 591] on button "Pay & apply changes" at bounding box center [935, 603] width 126 height 27
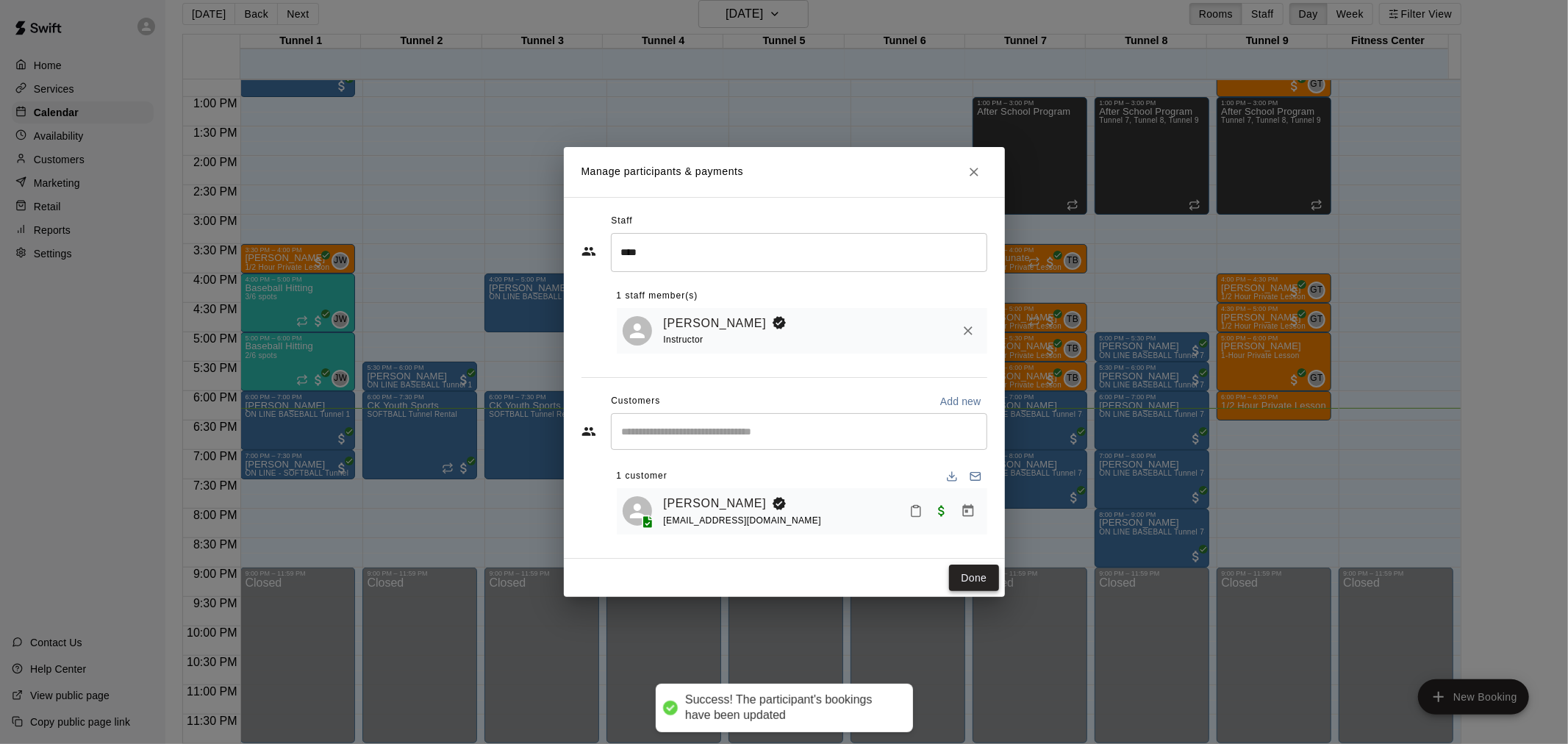
click at [971, 583] on button "Done" at bounding box center [973, 578] width 50 height 27
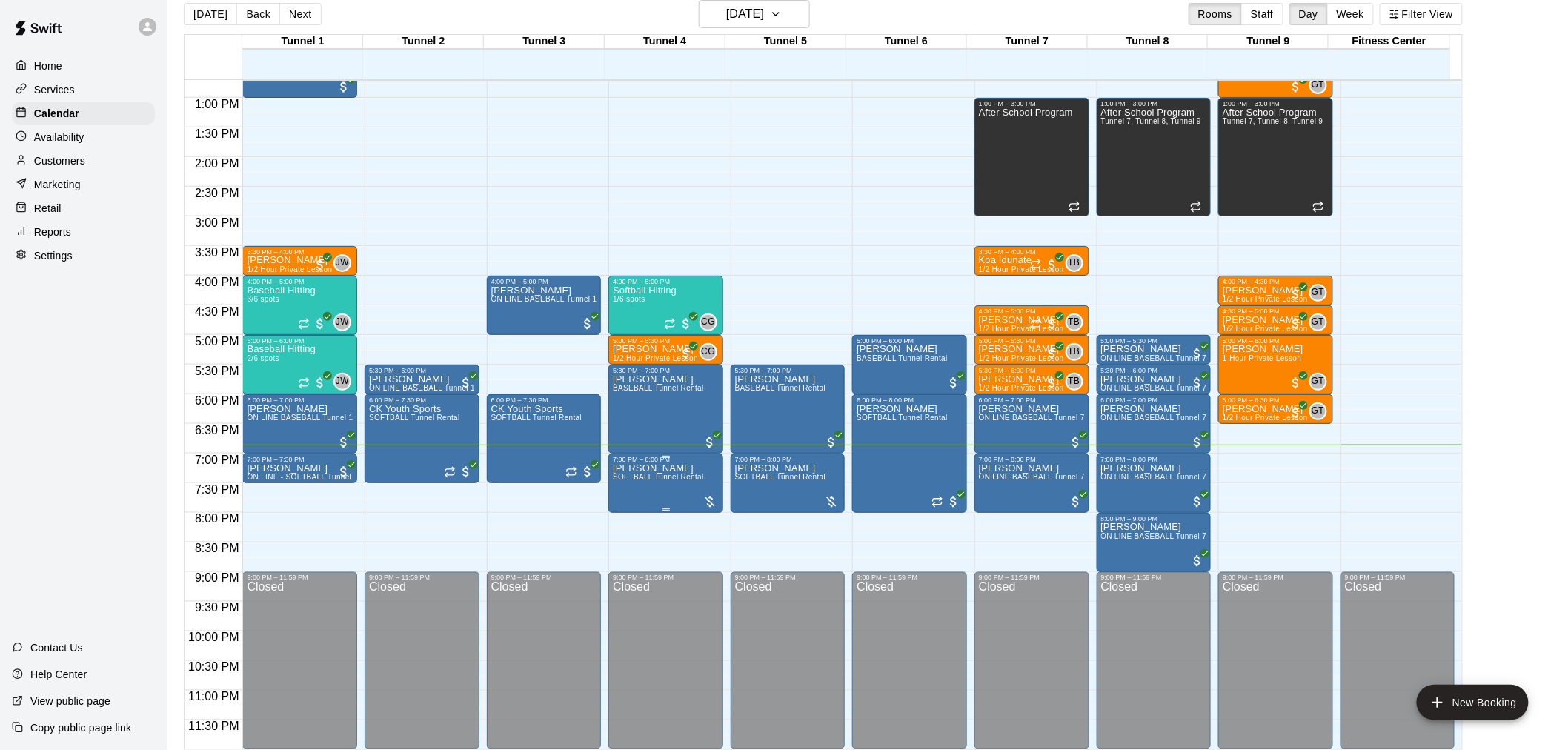
click at [650, 469] on p "[PERSON_NAME]" at bounding box center [659, 469] width 91 height 0
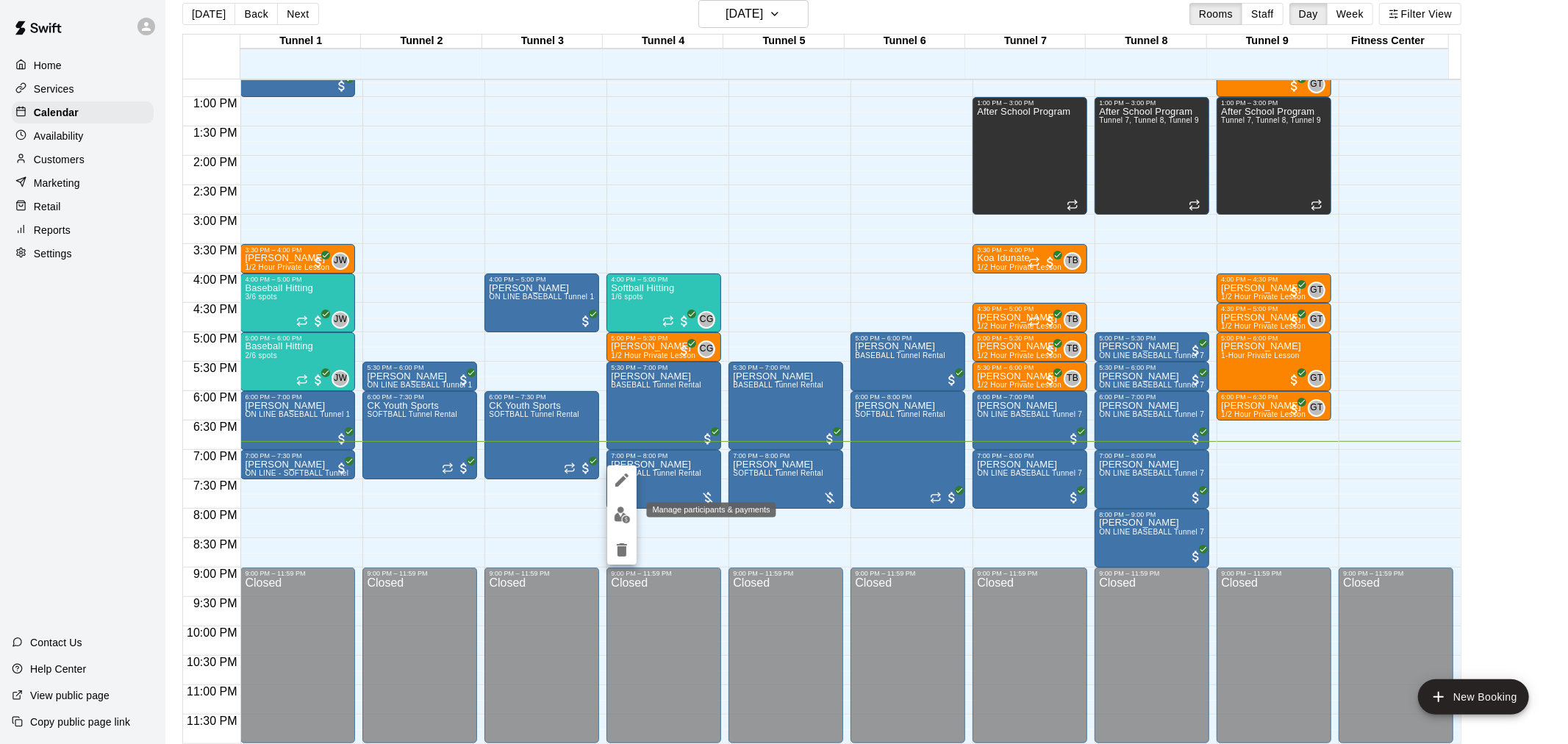
click at [620, 516] on img "edit" at bounding box center [622, 514] width 17 height 17
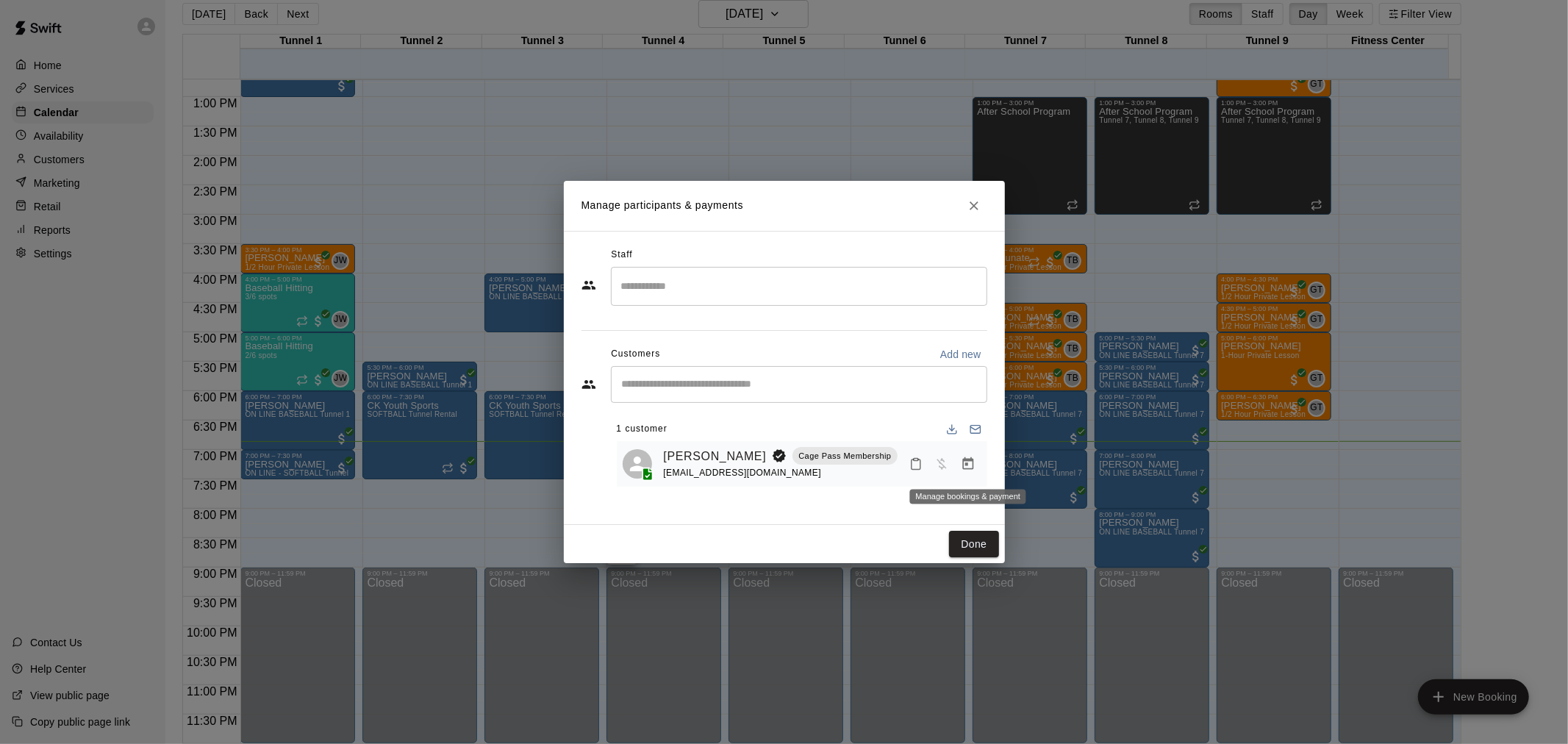
click at [958, 461] on button "Manage bookings & payment" at bounding box center [968, 463] width 26 height 26
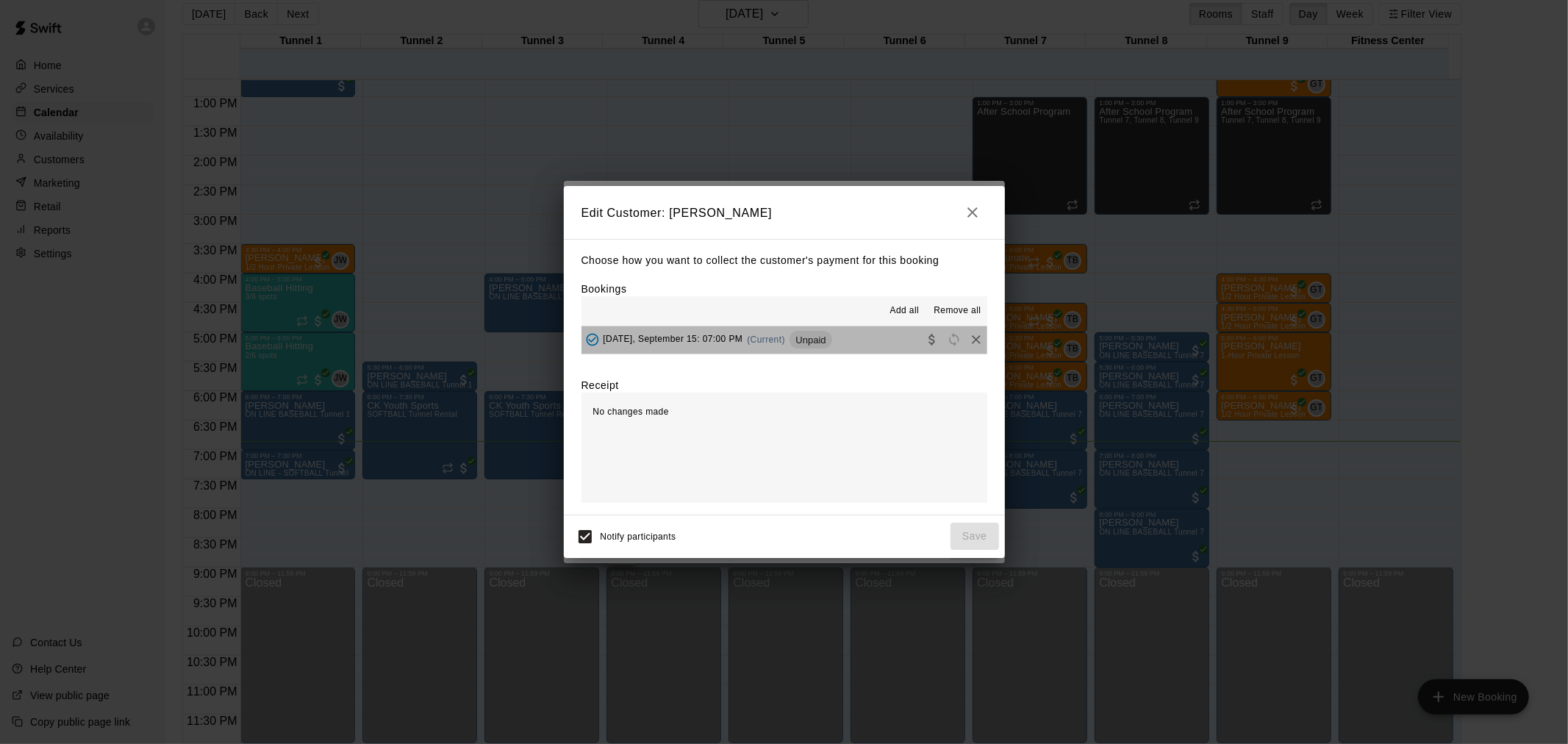
click at [791, 330] on div "[DATE], September 15: 07:00 PM (Current) Unpaid" at bounding box center [707, 340] width 251 height 22
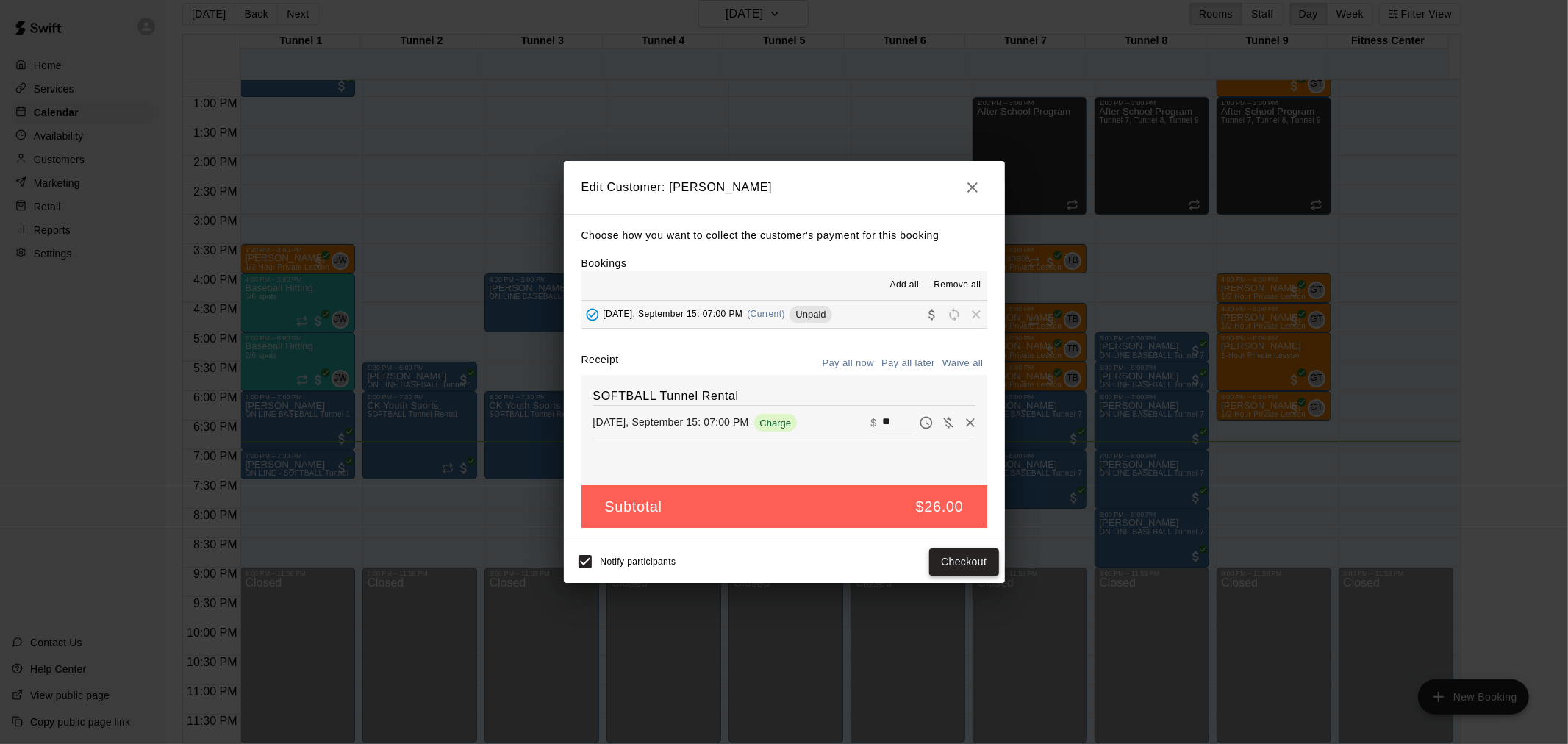
click at [983, 558] on button "Checkout" at bounding box center [963, 562] width 69 height 27
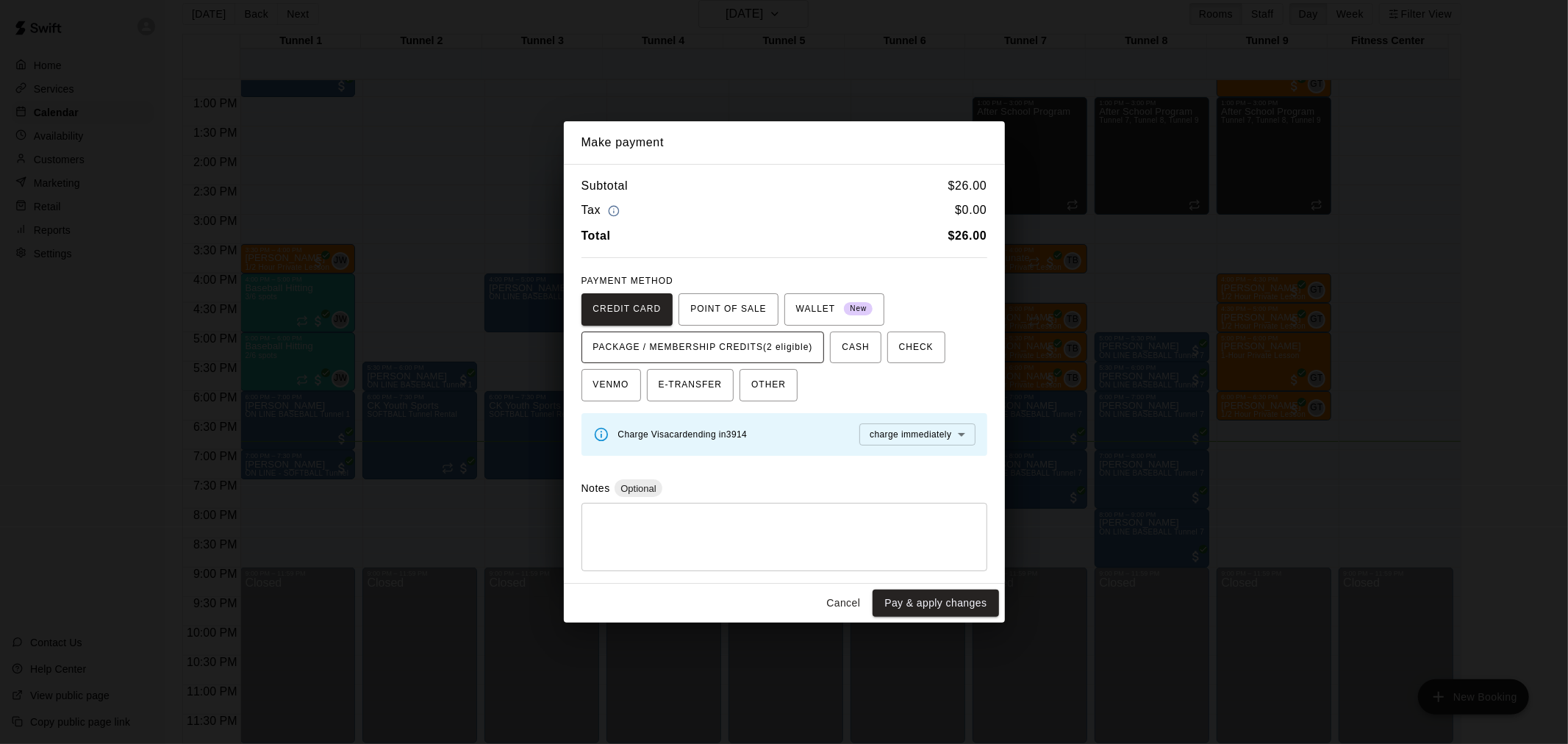
click at [740, 346] on span "PACKAGE / MEMBERSHIP CREDITS (2 eligible)" at bounding box center [703, 348] width 220 height 23
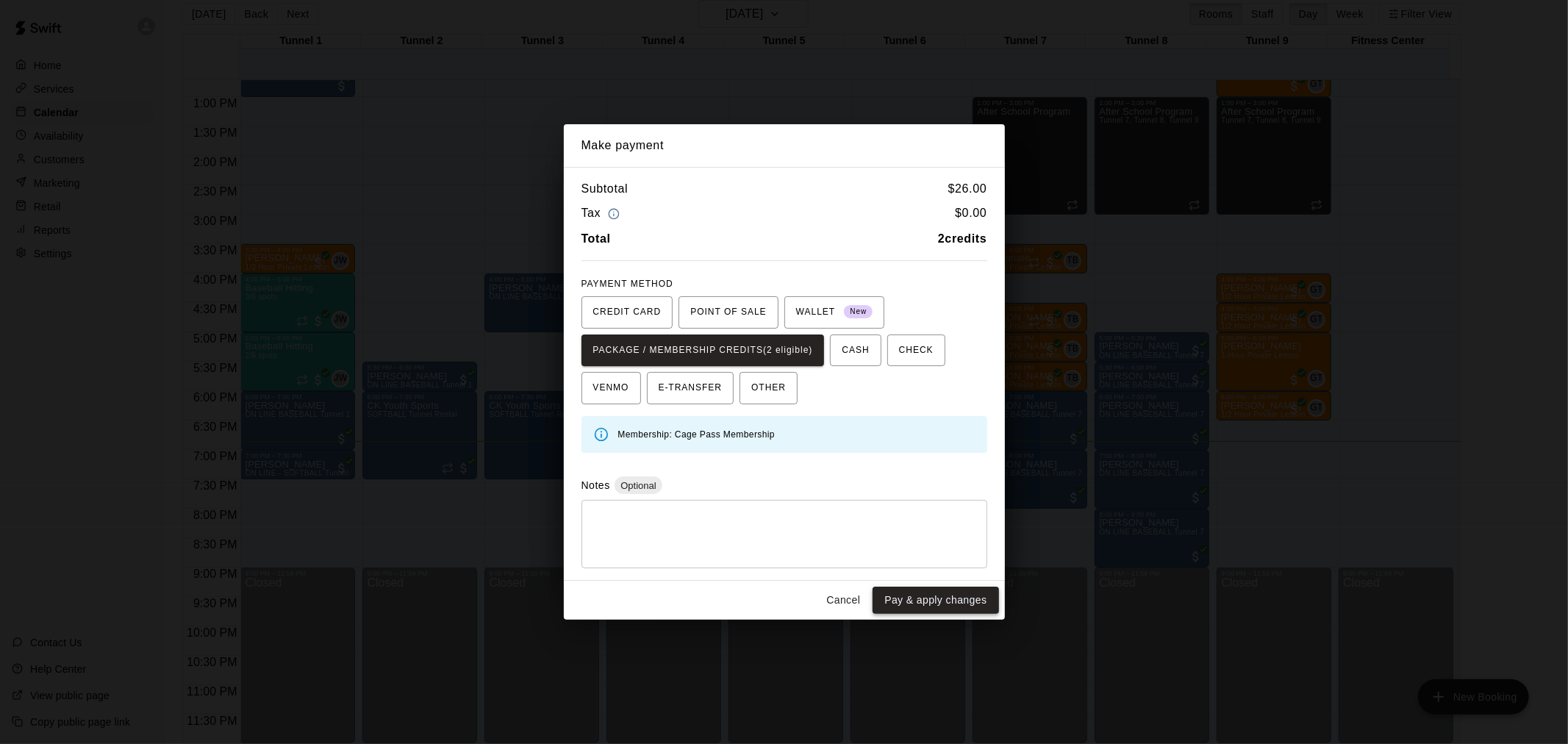
click at [952, 604] on button "Pay & apply changes" at bounding box center [935, 600] width 126 height 27
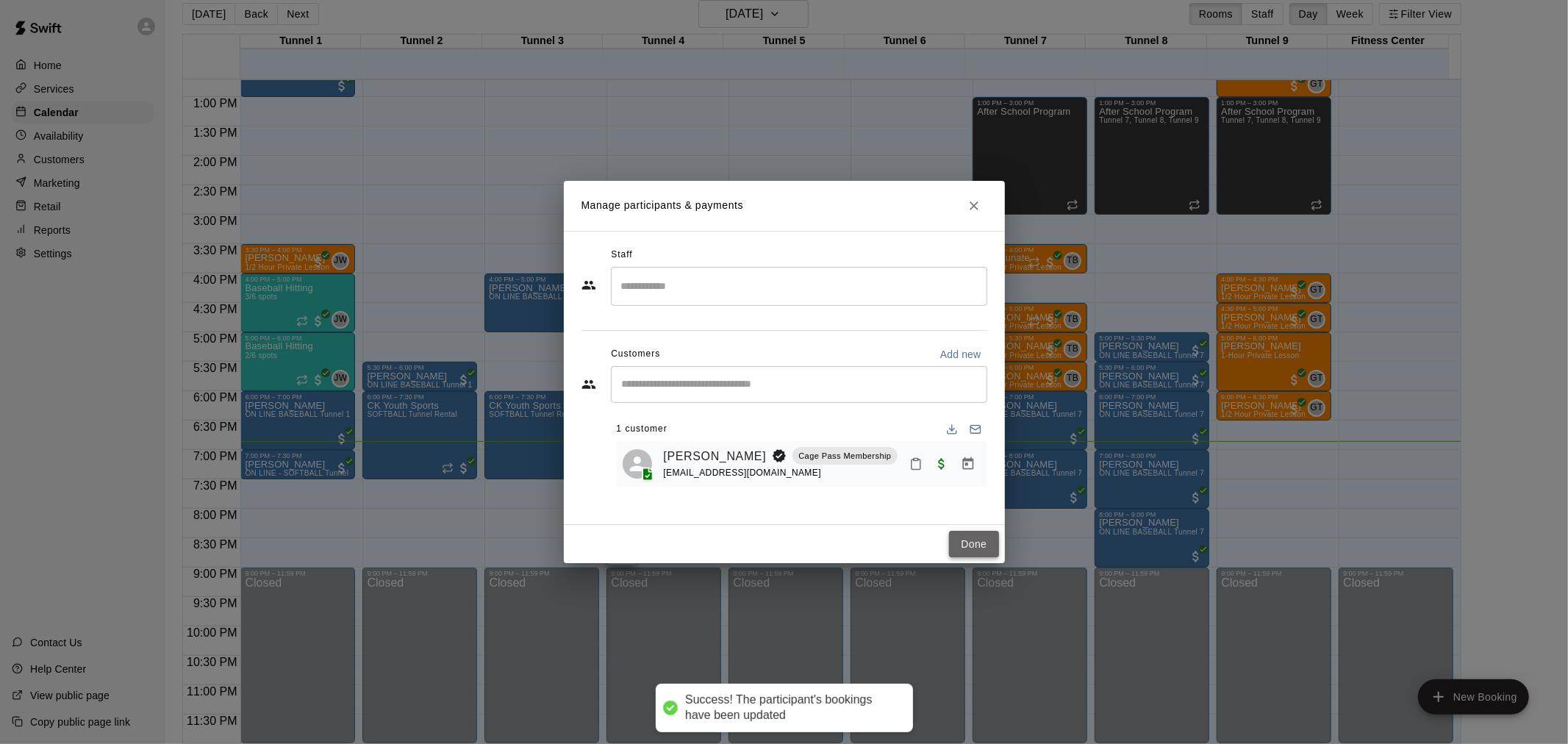
click at [972, 548] on button "Done" at bounding box center [973, 544] width 50 height 27
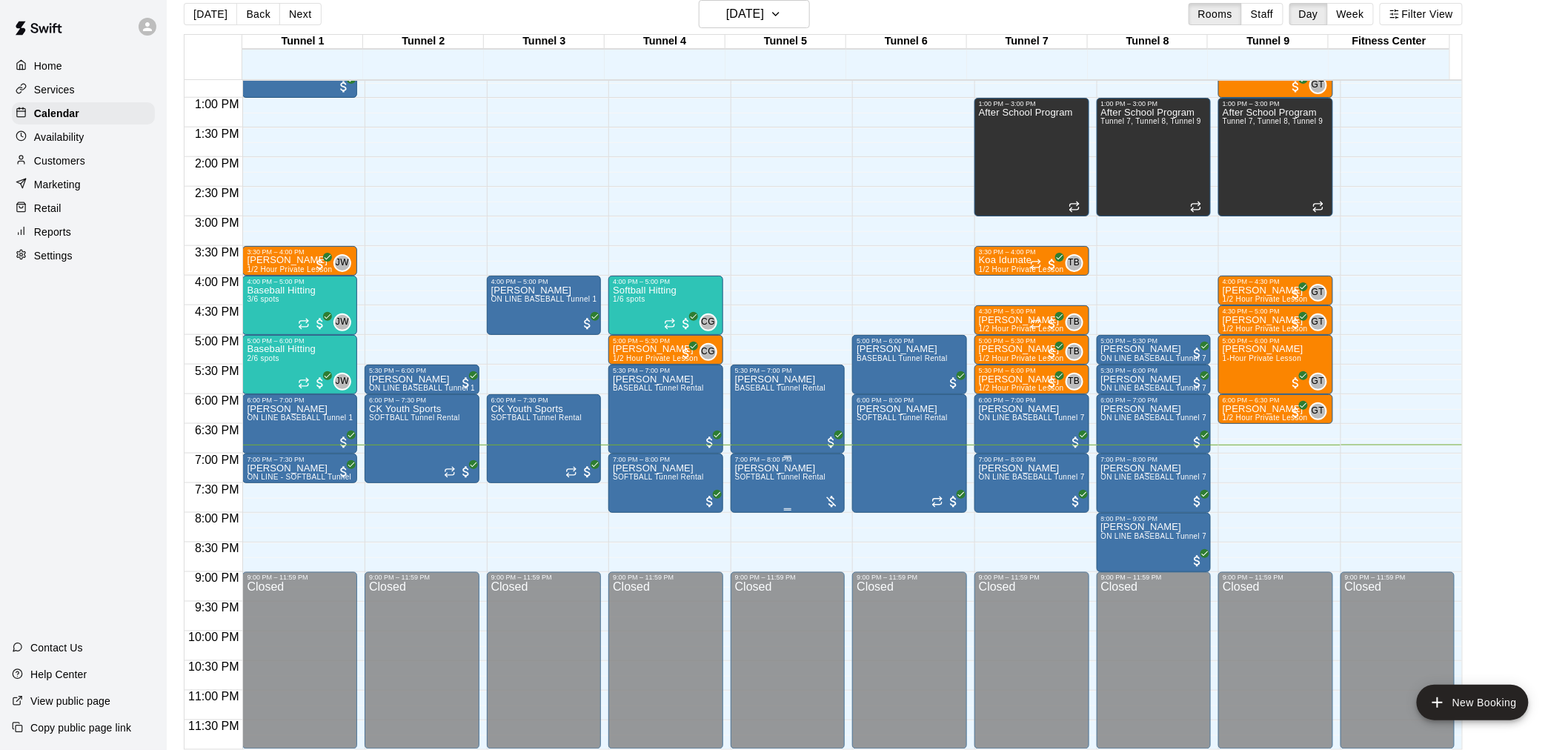
click at [779, 479] on span "SOFTBALL Tunnel Rental" at bounding box center [780, 477] width 91 height 8
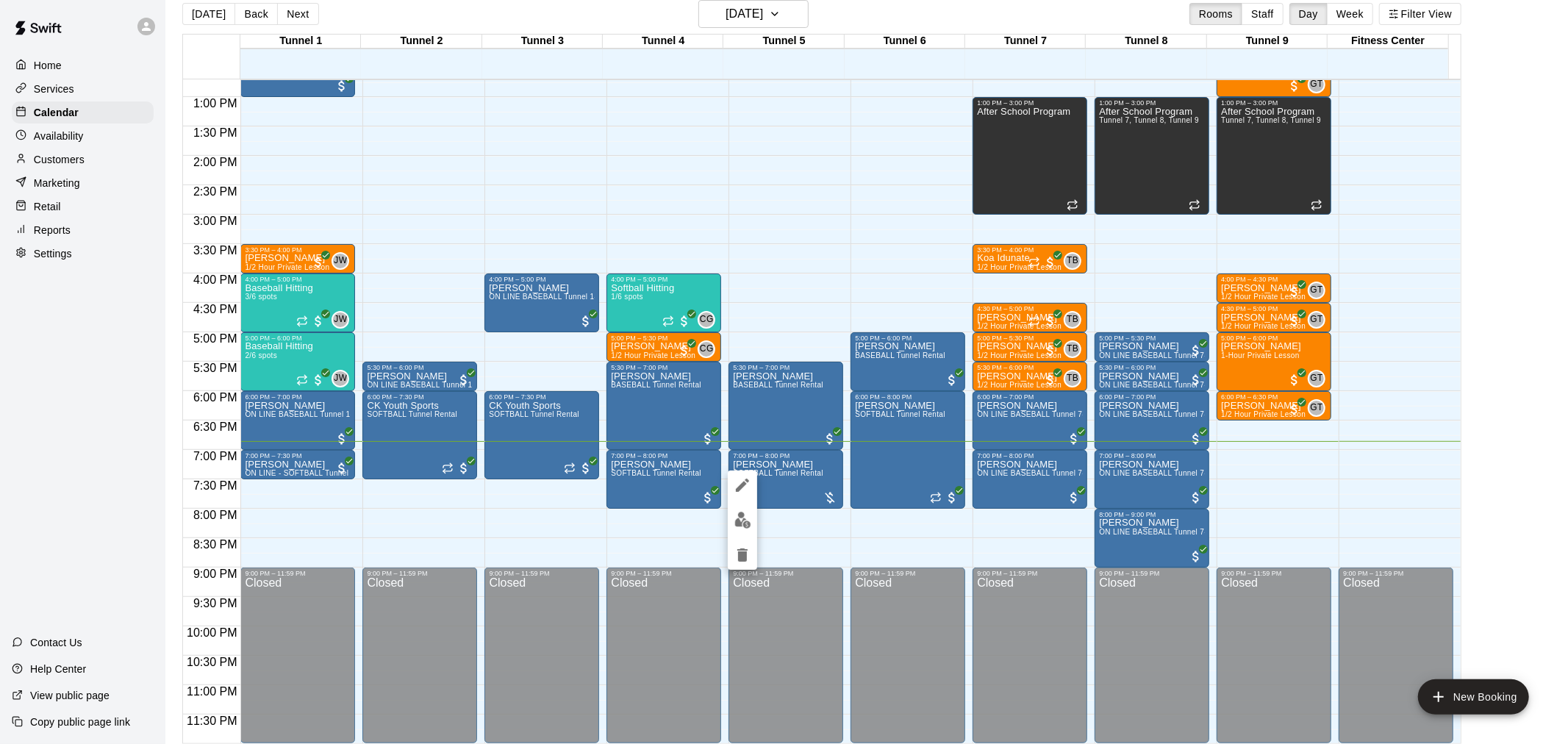
click at [746, 517] on img "edit" at bounding box center [743, 520] width 17 height 17
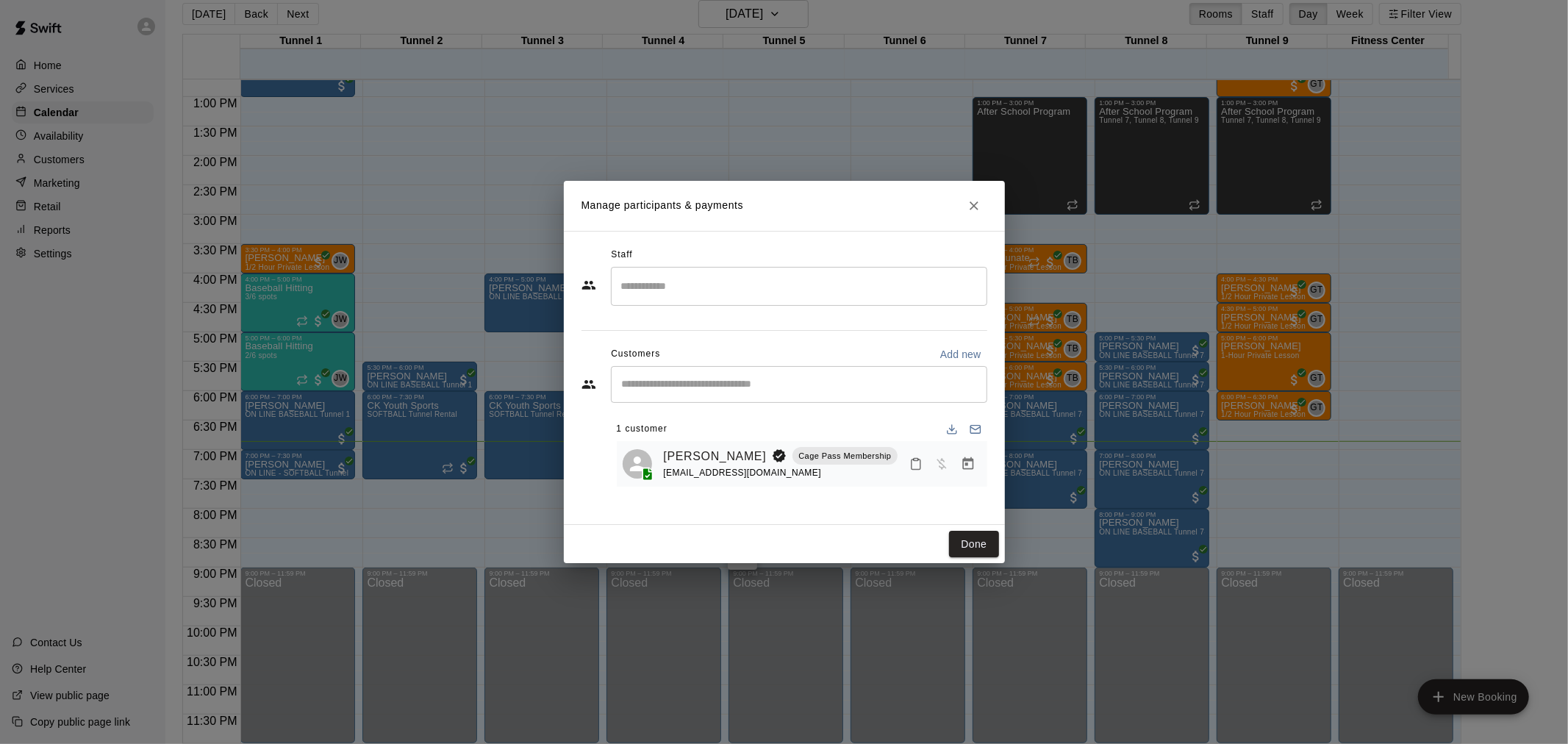
click at [972, 468] on icon "Manage bookings & payment" at bounding box center [968, 463] width 11 height 13
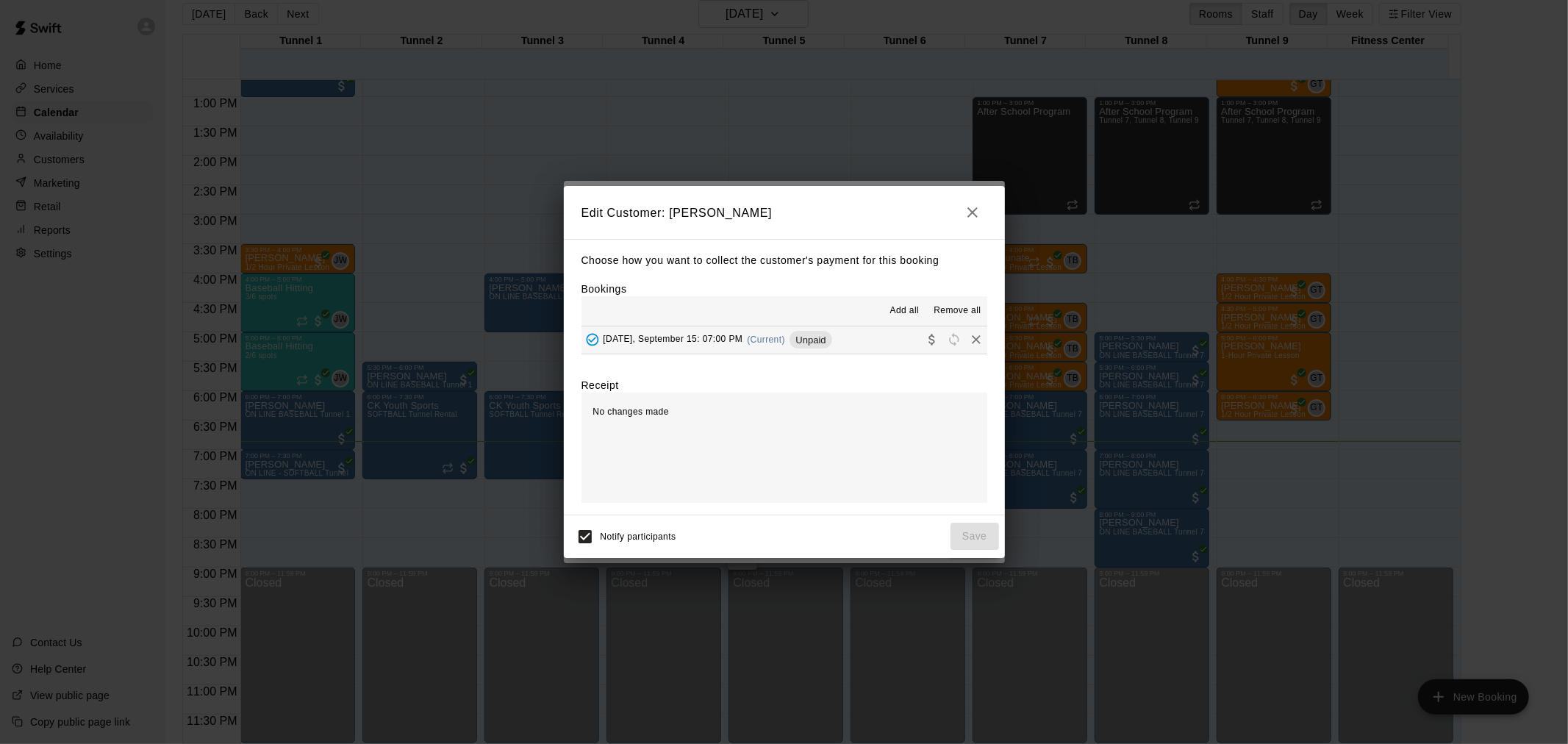
click at [835, 344] on button "[DATE], September 15: 07:00 PM (Current) Unpaid" at bounding box center [784, 340] width 406 height 27
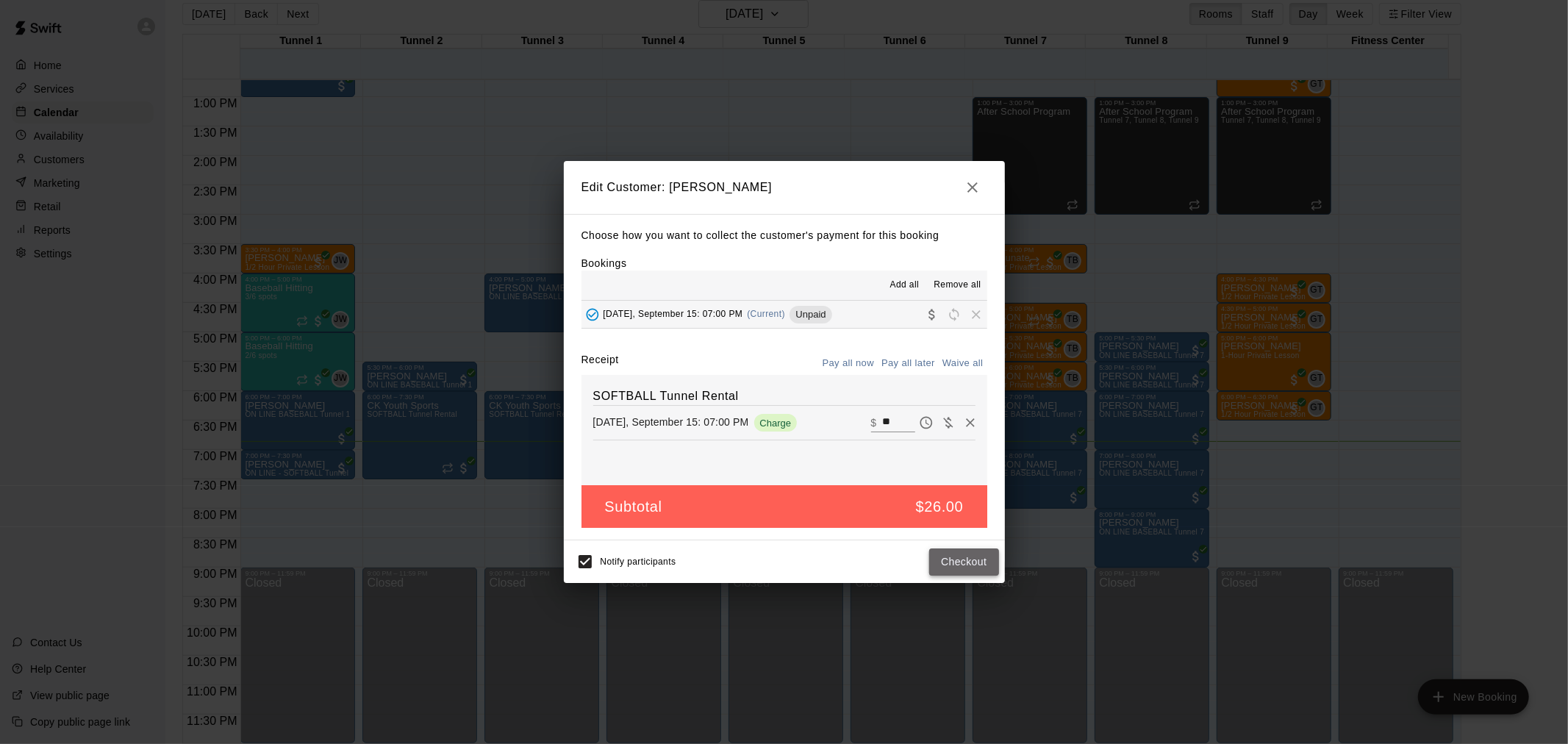
click at [973, 556] on button "Checkout" at bounding box center [963, 562] width 69 height 27
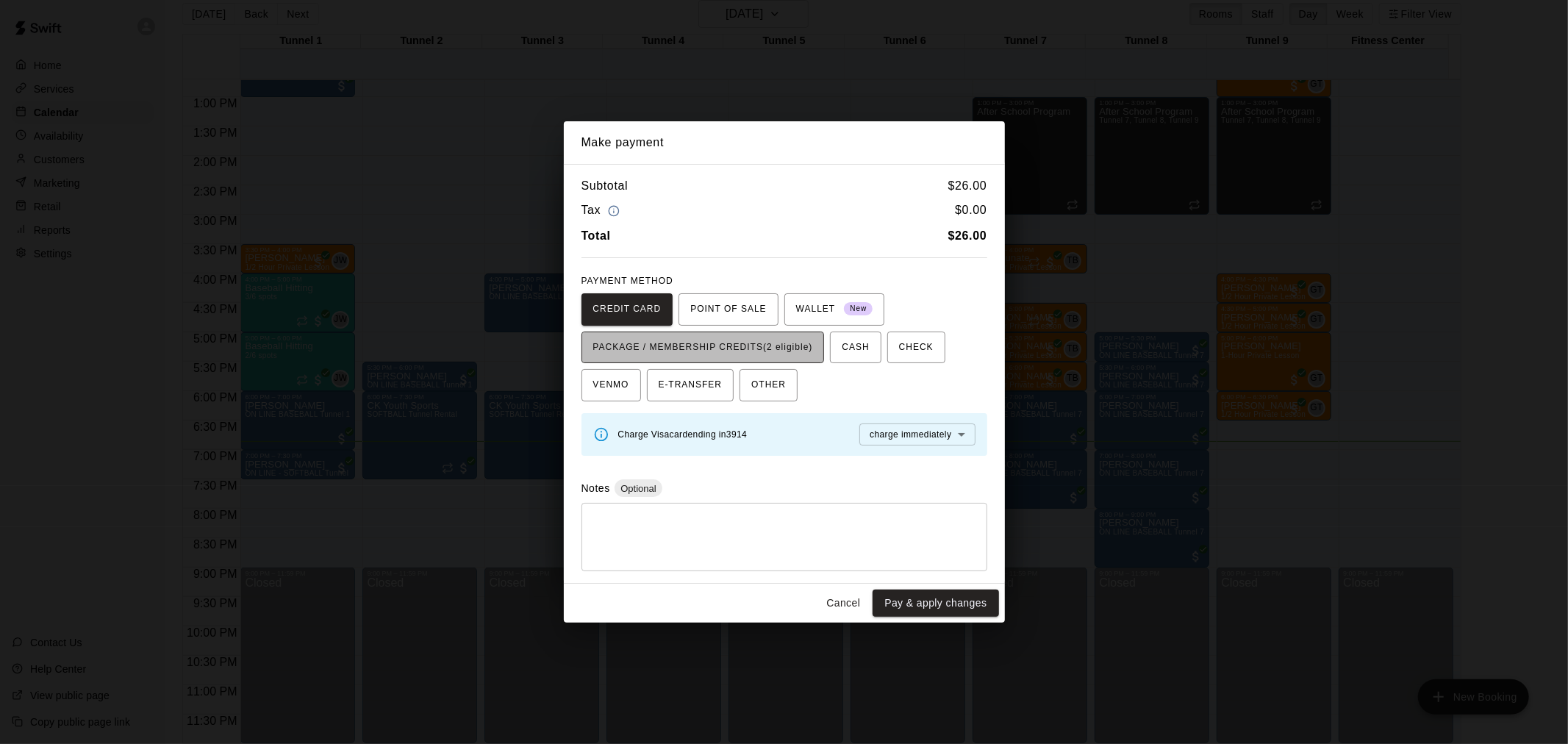
click at [749, 344] on span "PACKAGE / MEMBERSHIP CREDITS (2 eligible)" at bounding box center [703, 348] width 220 height 23
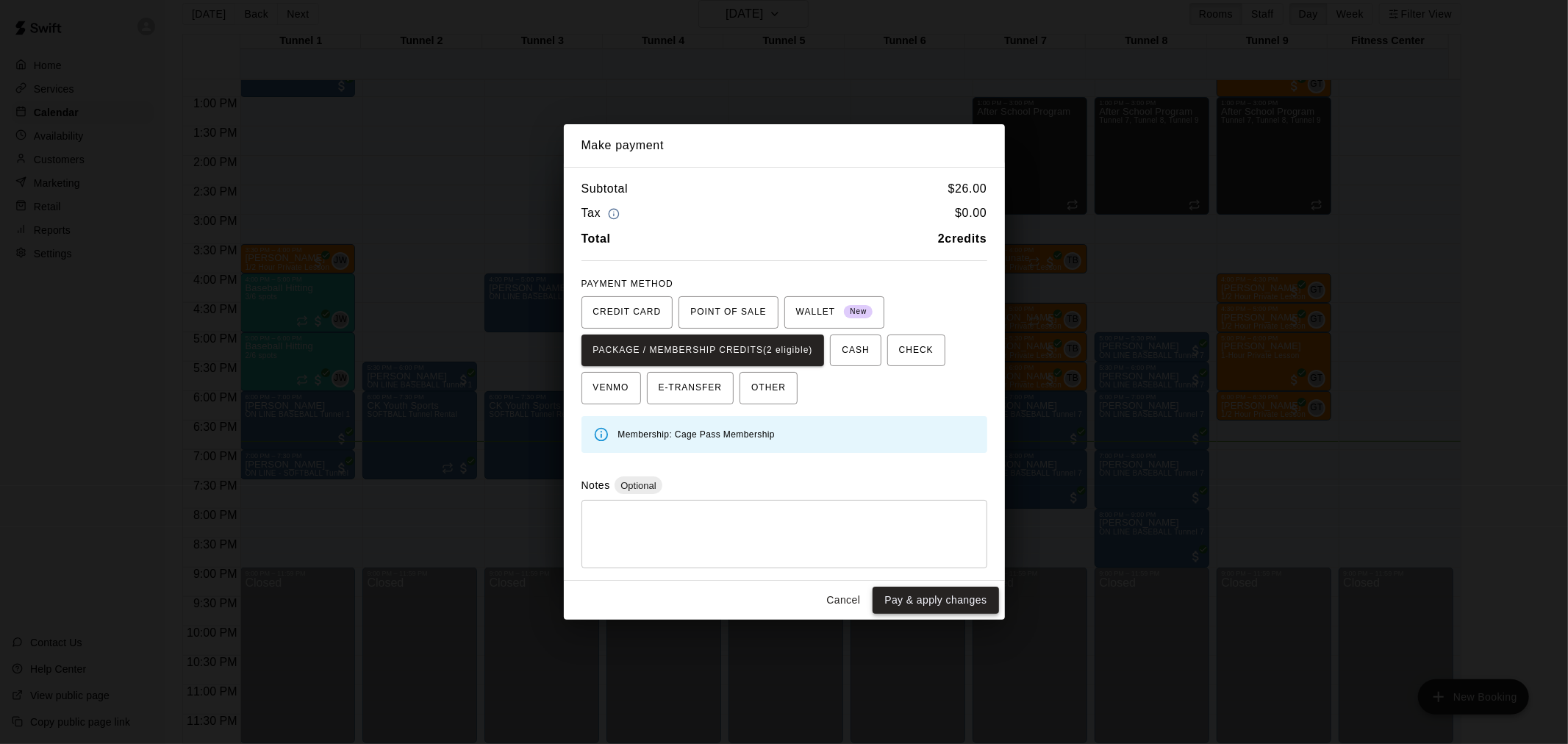
click at [952, 597] on button "Pay & apply changes" at bounding box center [935, 600] width 126 height 27
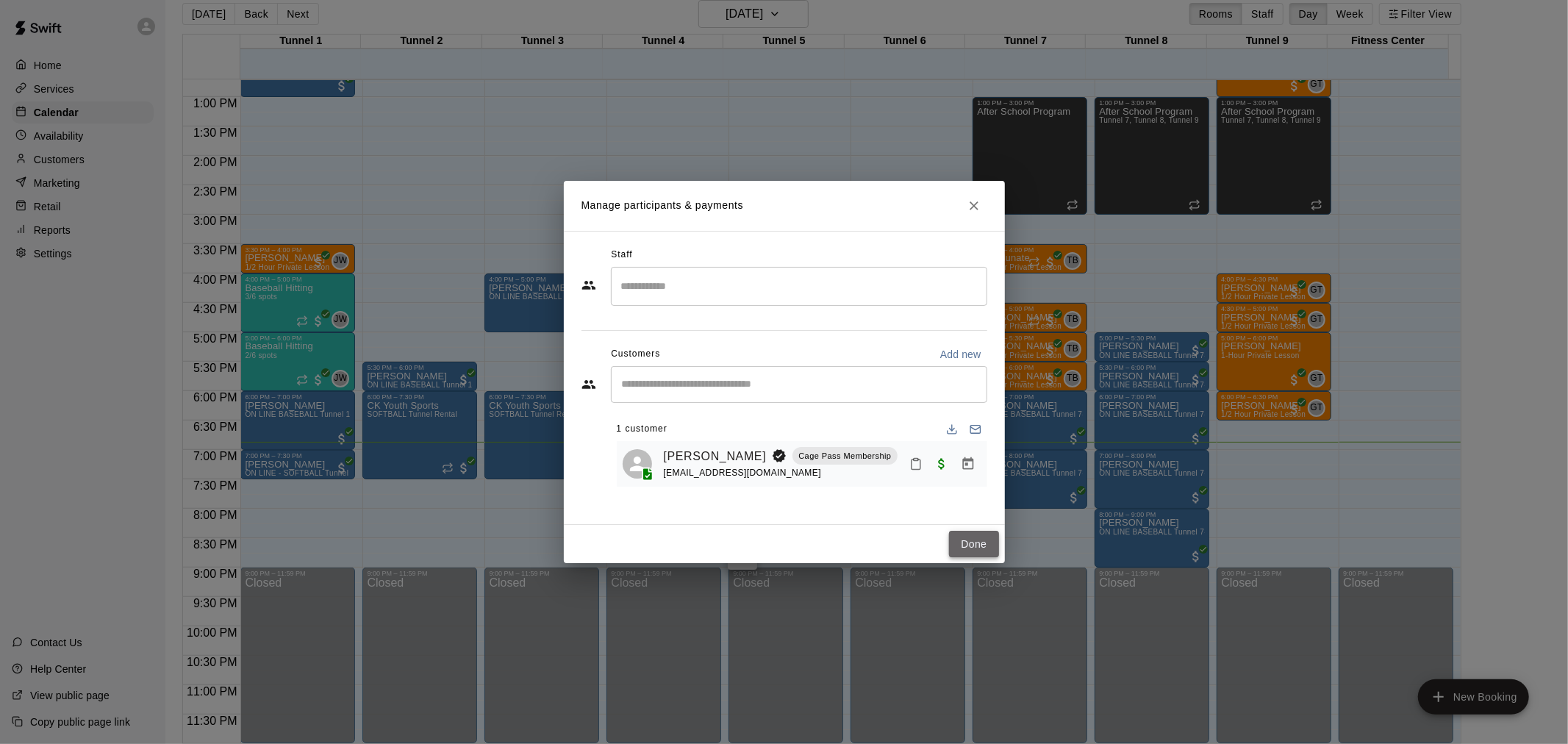
click at [953, 534] on button "Done" at bounding box center [973, 544] width 50 height 27
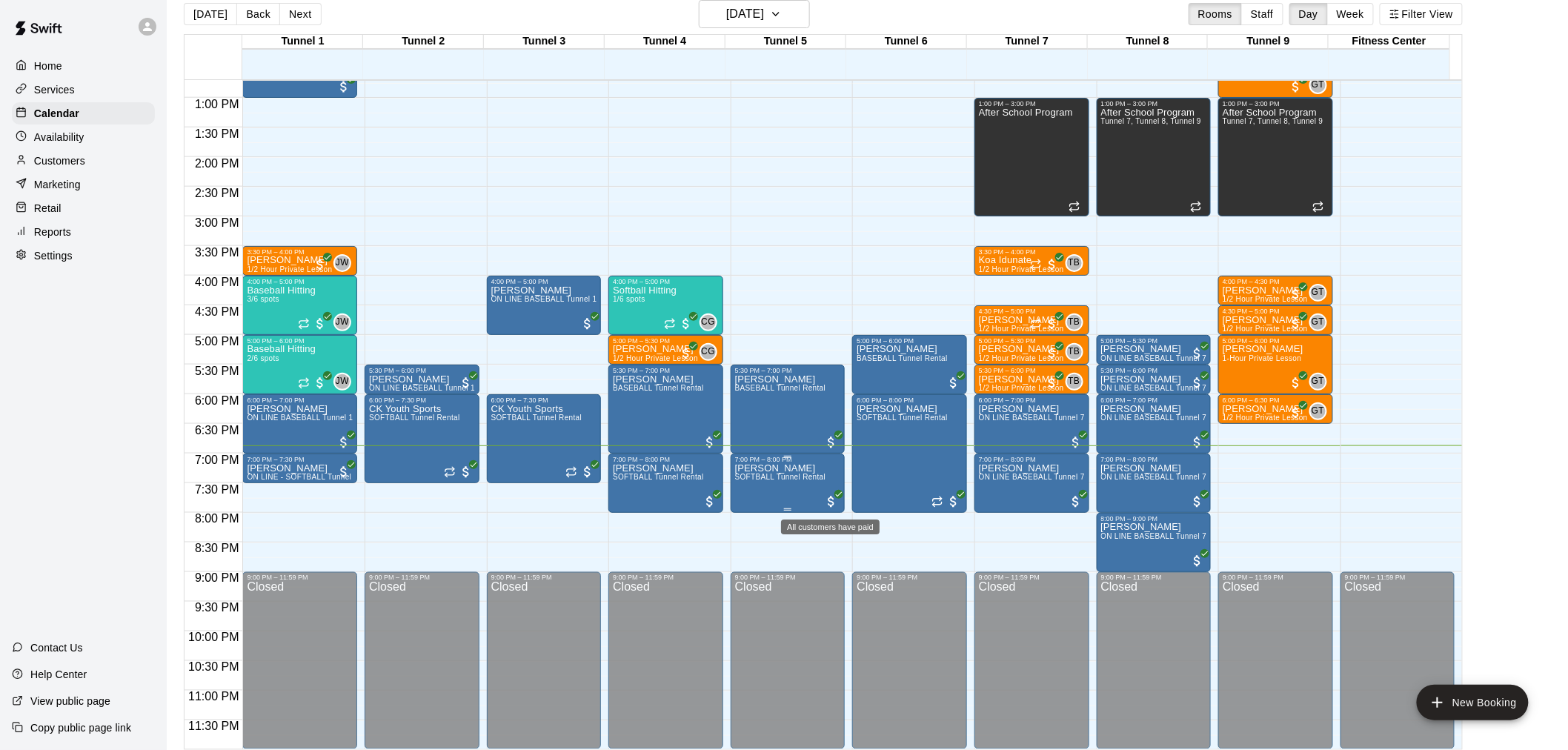
scroll to position [24, 0]
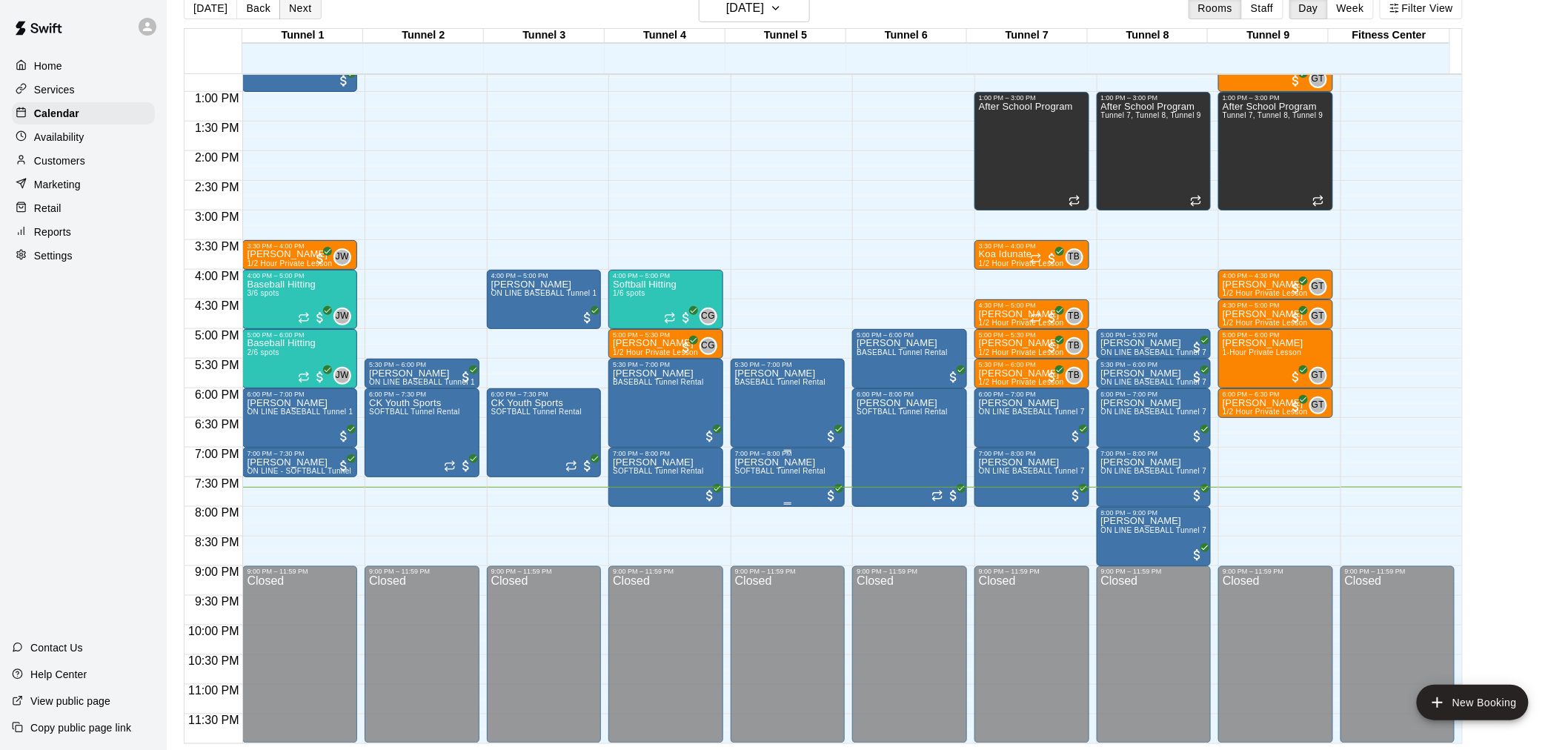
click at [300, 12] on button "Next" at bounding box center [301, 8] width 42 height 22
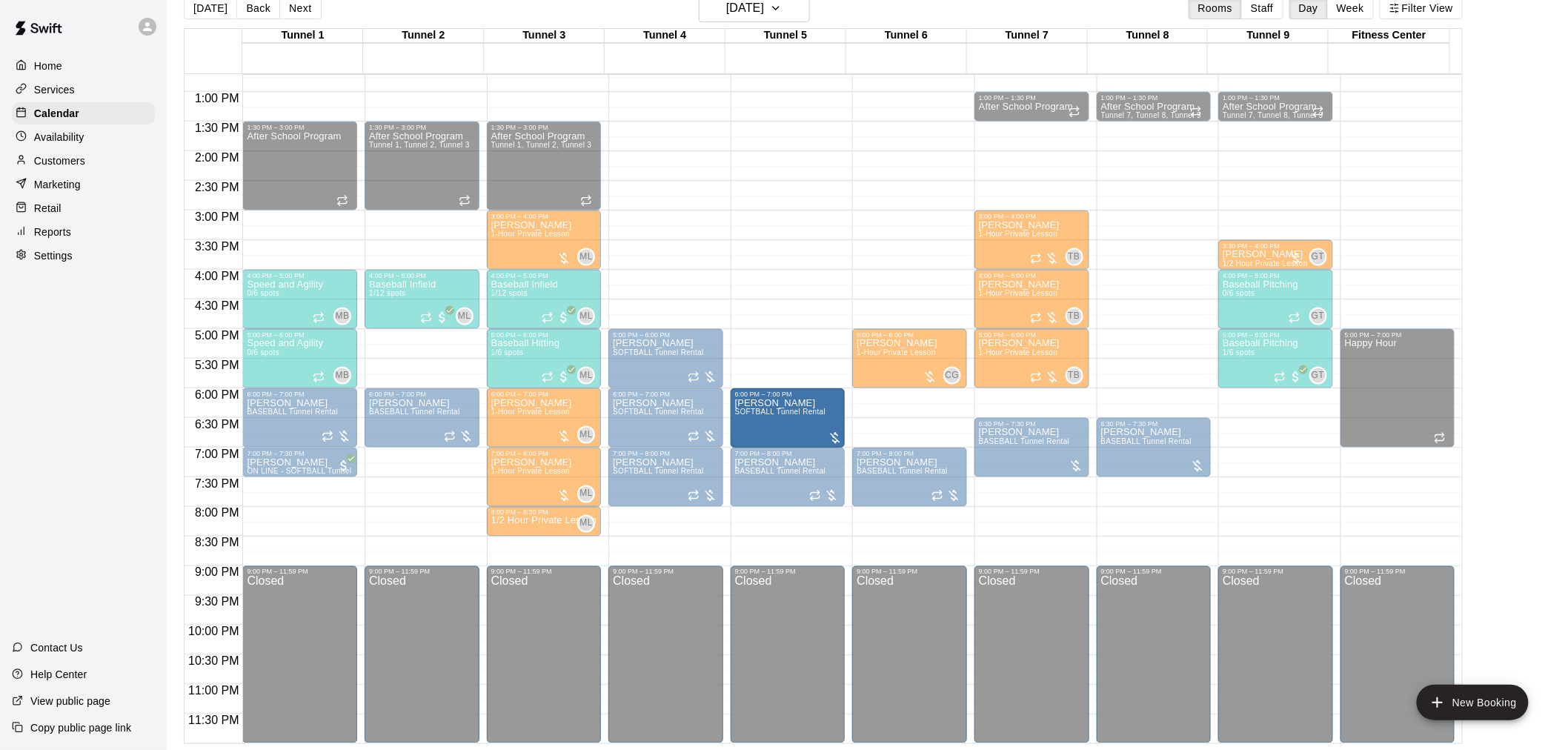
drag, startPoint x: 892, startPoint y: 422, endPoint x: 815, endPoint y: 426, distance: 77.1
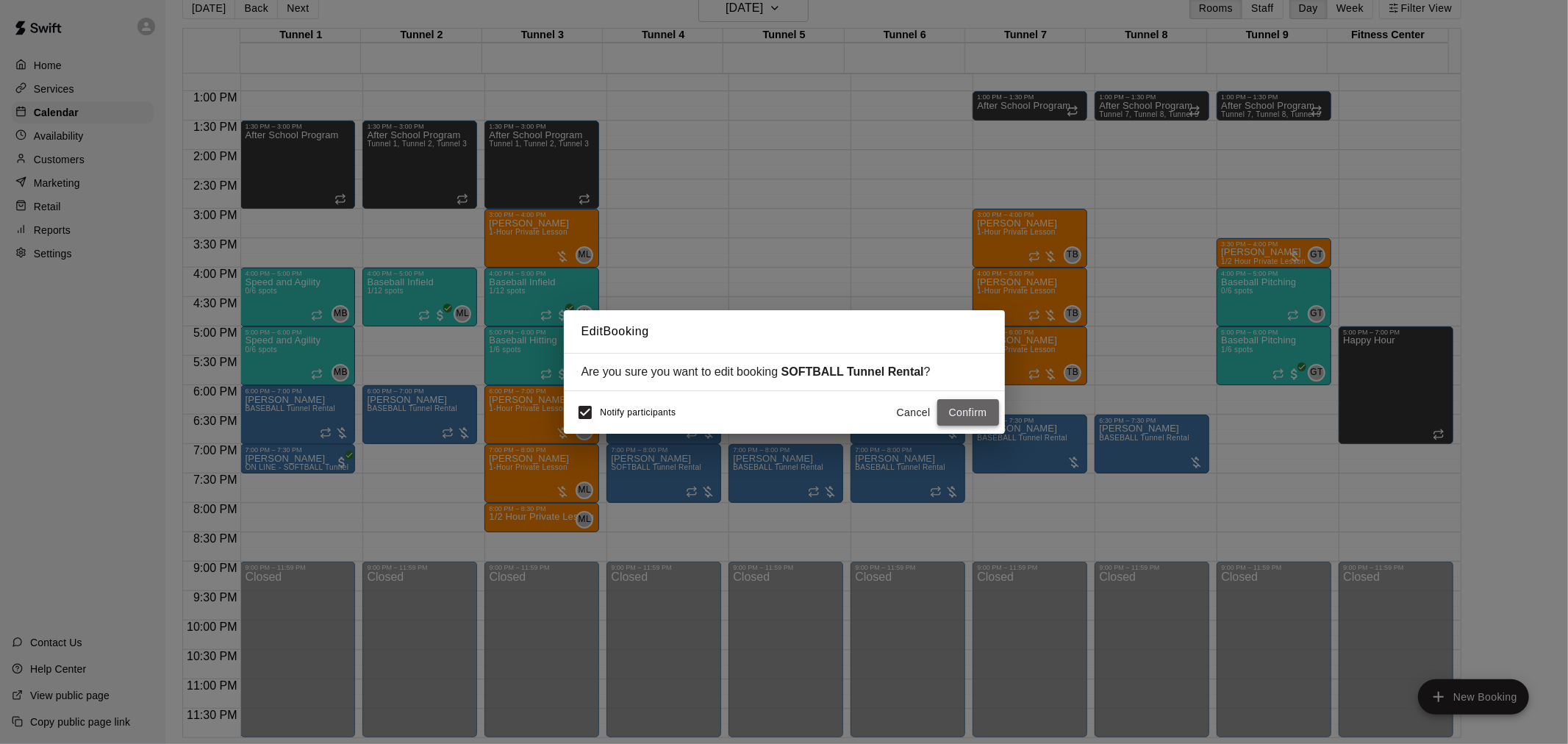
click at [967, 413] on button "Confirm" at bounding box center [968, 413] width 62 height 27
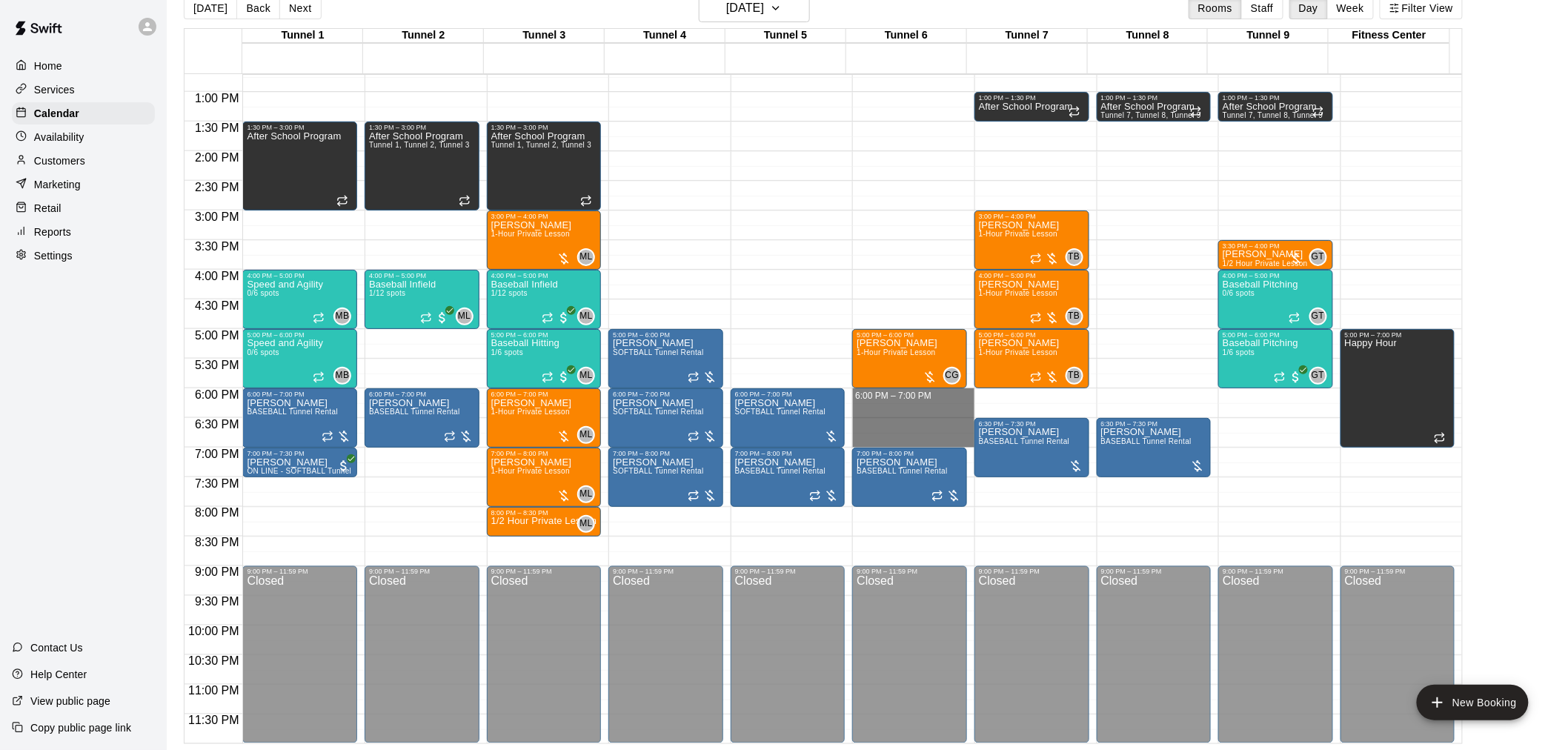
drag, startPoint x: 899, startPoint y: 390, endPoint x: 901, endPoint y: 442, distance: 52.0
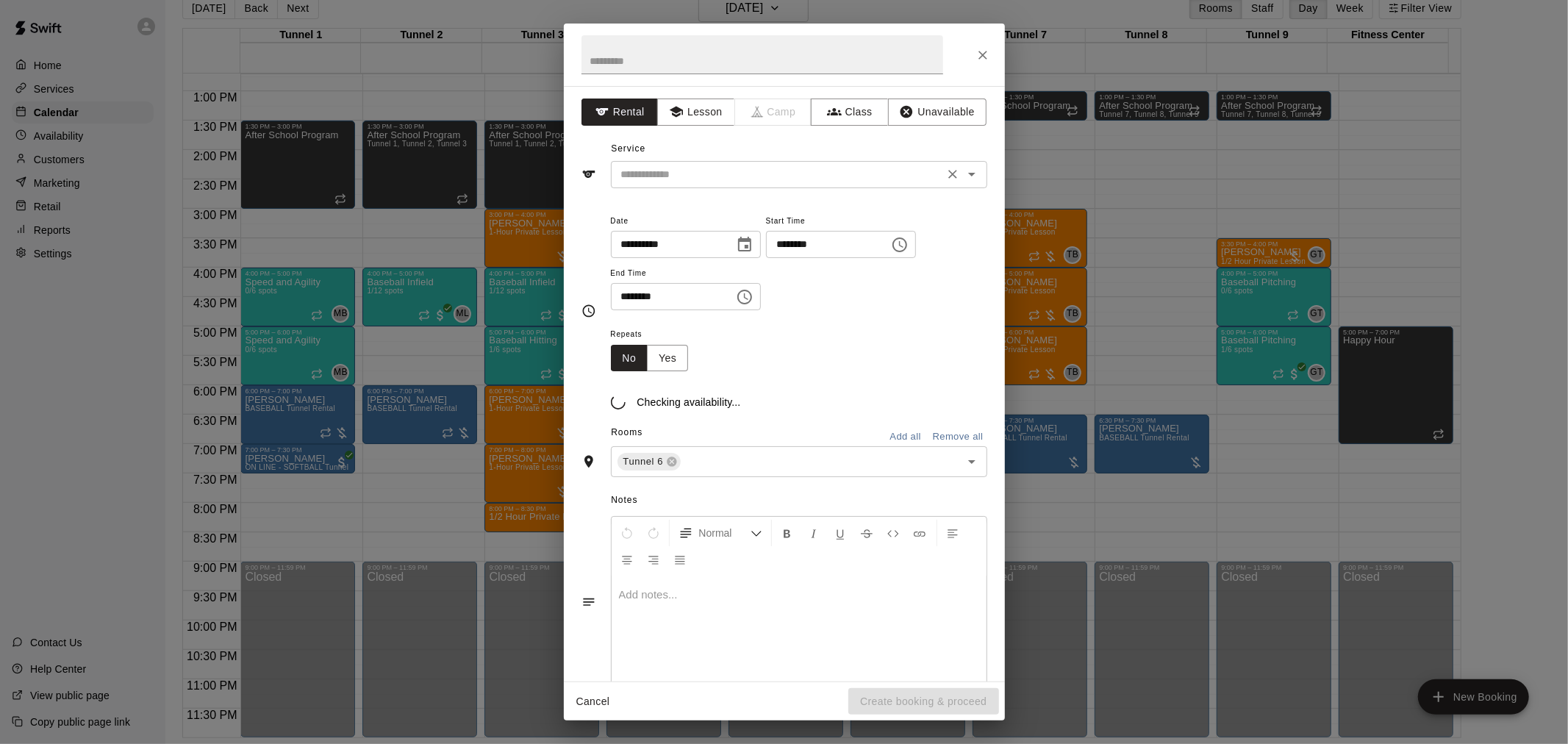
drag, startPoint x: 885, startPoint y: 453, endPoint x: 718, endPoint y: 171, distance: 327.7
click at [718, 171] on input "text" at bounding box center [778, 175] width 324 height 18
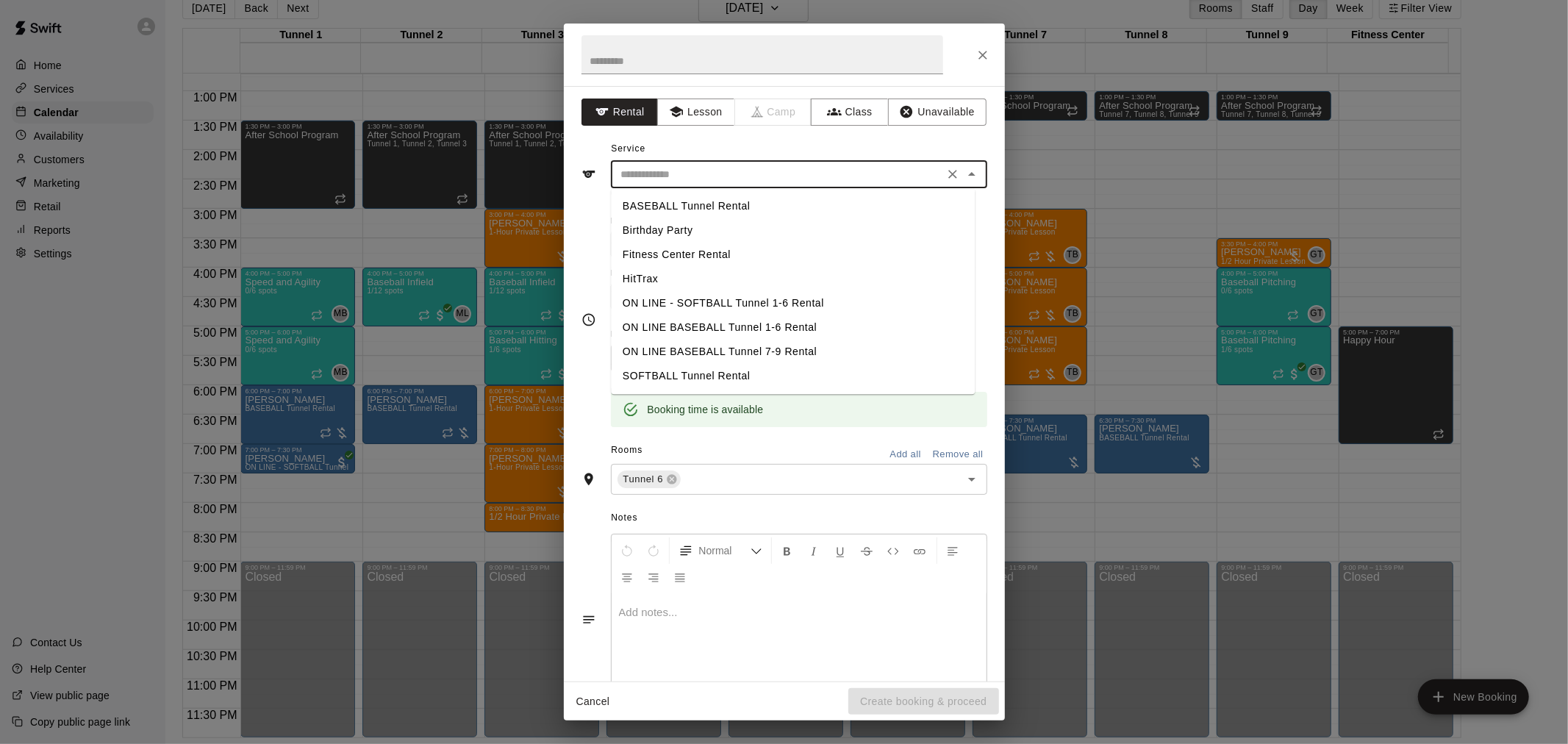
click at [738, 195] on li "BASEBALL Tunnel Rental" at bounding box center [793, 205] width 364 height 24
type input "**********"
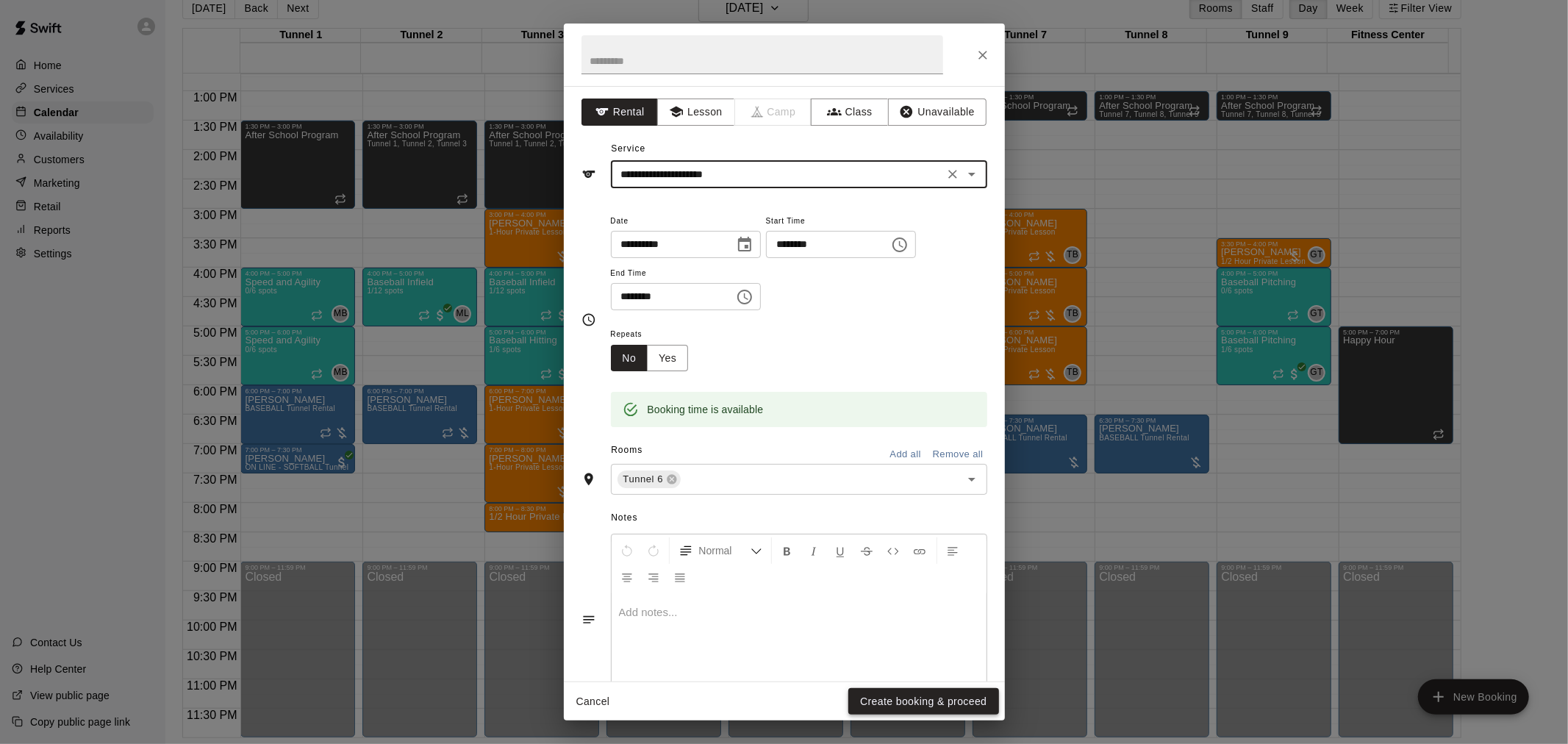
click at [948, 709] on button "Create booking & proceed" at bounding box center [924, 702] width 150 height 27
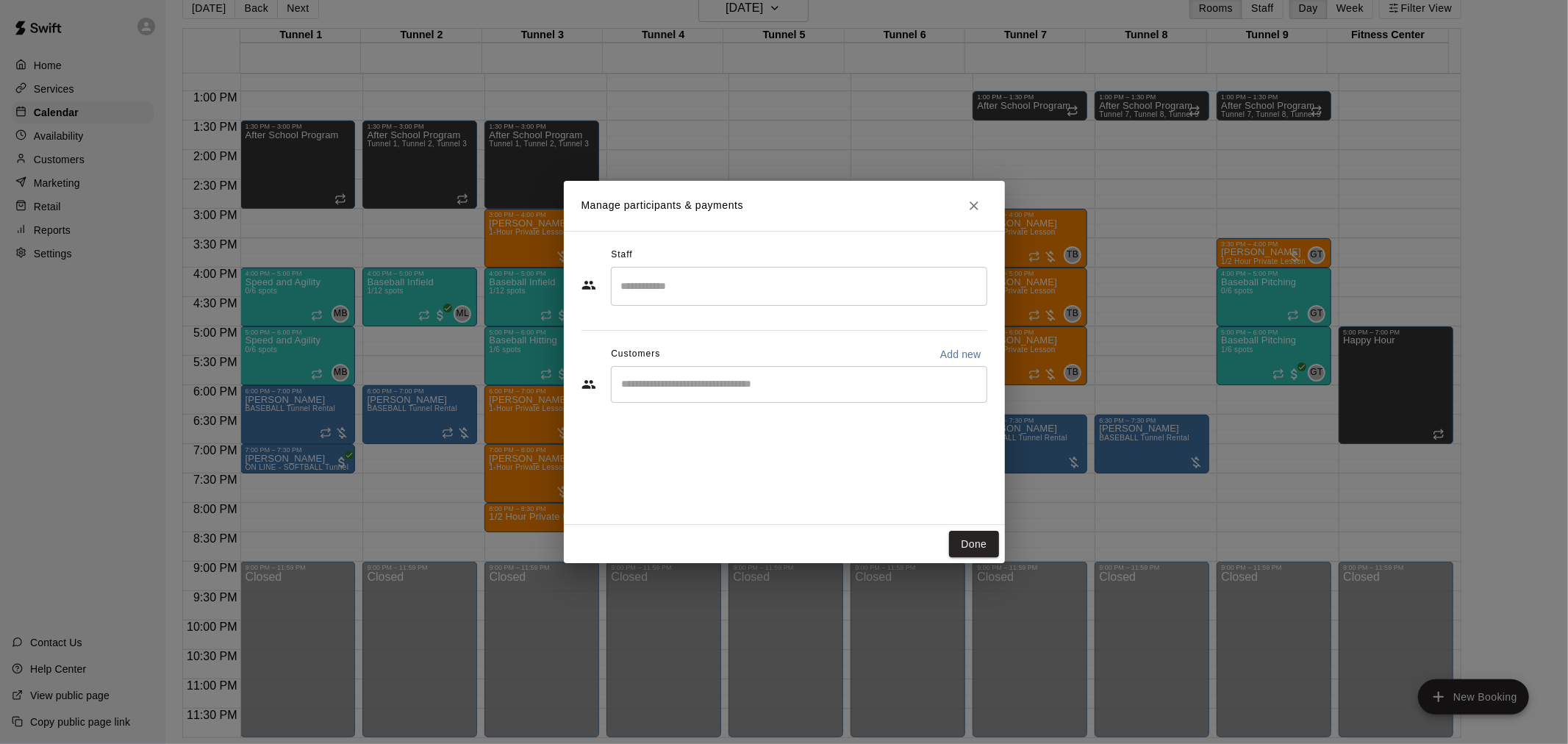
click at [810, 377] on input "Start typing to search customers..." at bounding box center [798, 385] width 363 height 14
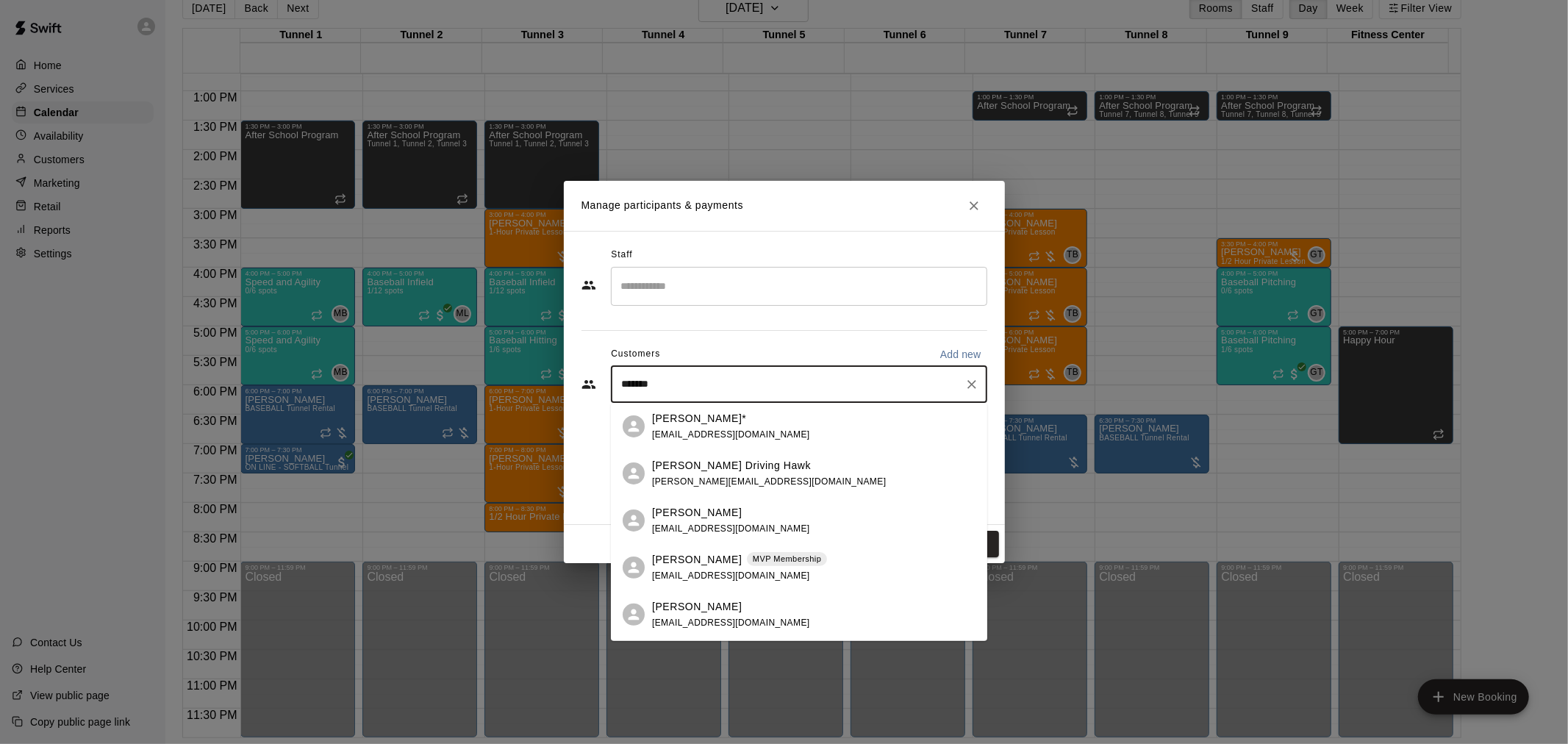
type input "********"
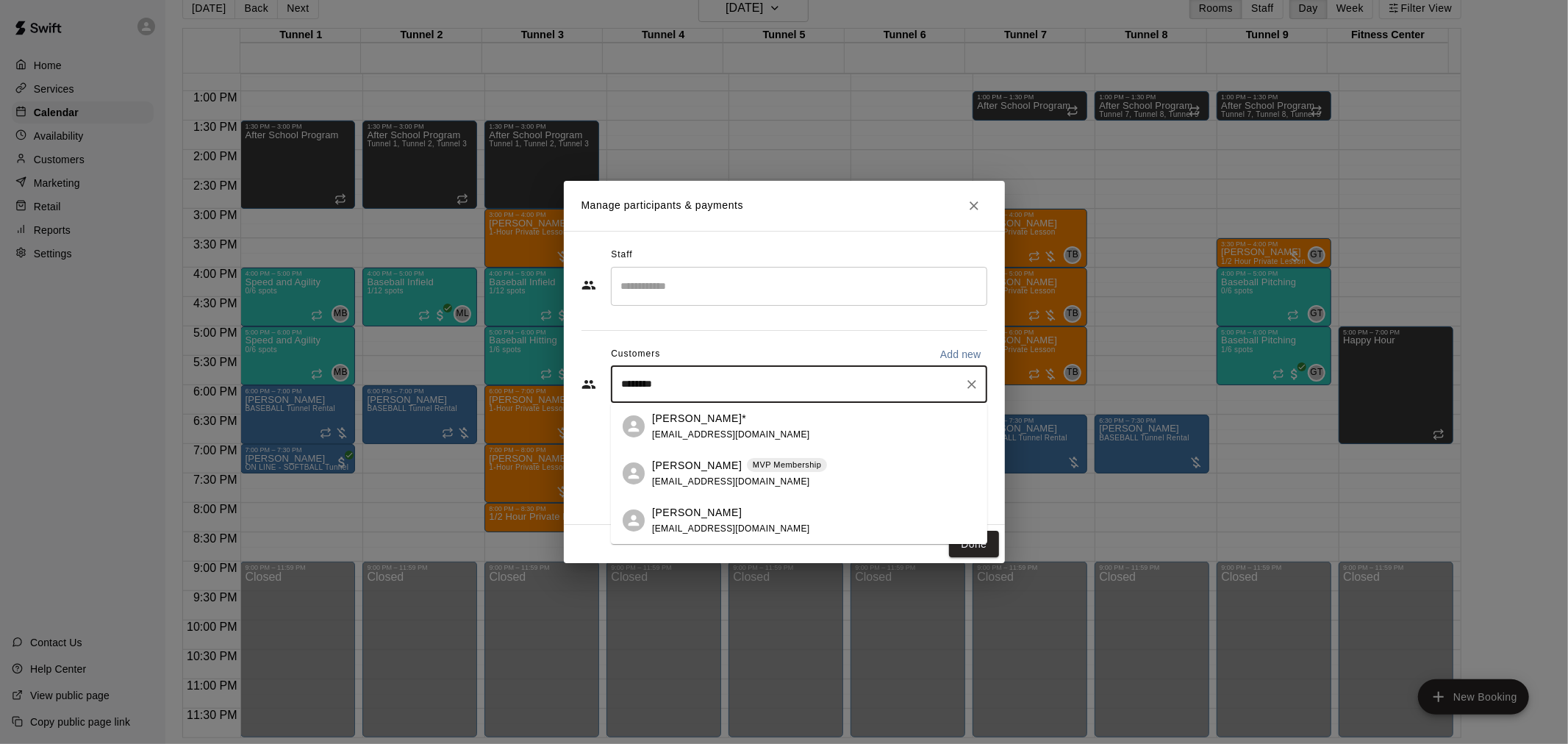
click at [788, 464] on p "MVP Membership" at bounding box center [787, 465] width 68 height 13
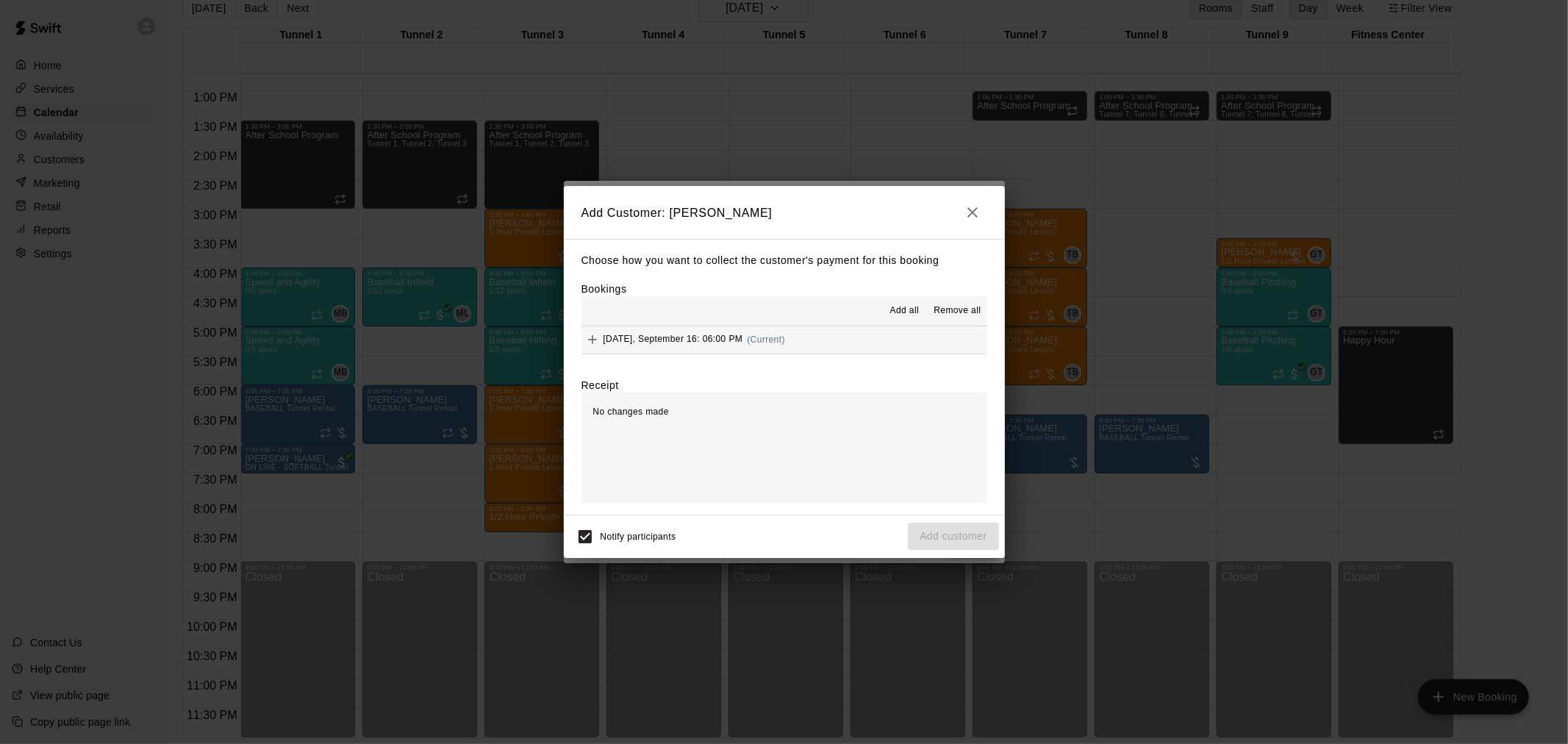
click at [752, 333] on div "[DATE], September 16: 06:00 PM (Current)" at bounding box center [683, 340] width 204 height 22
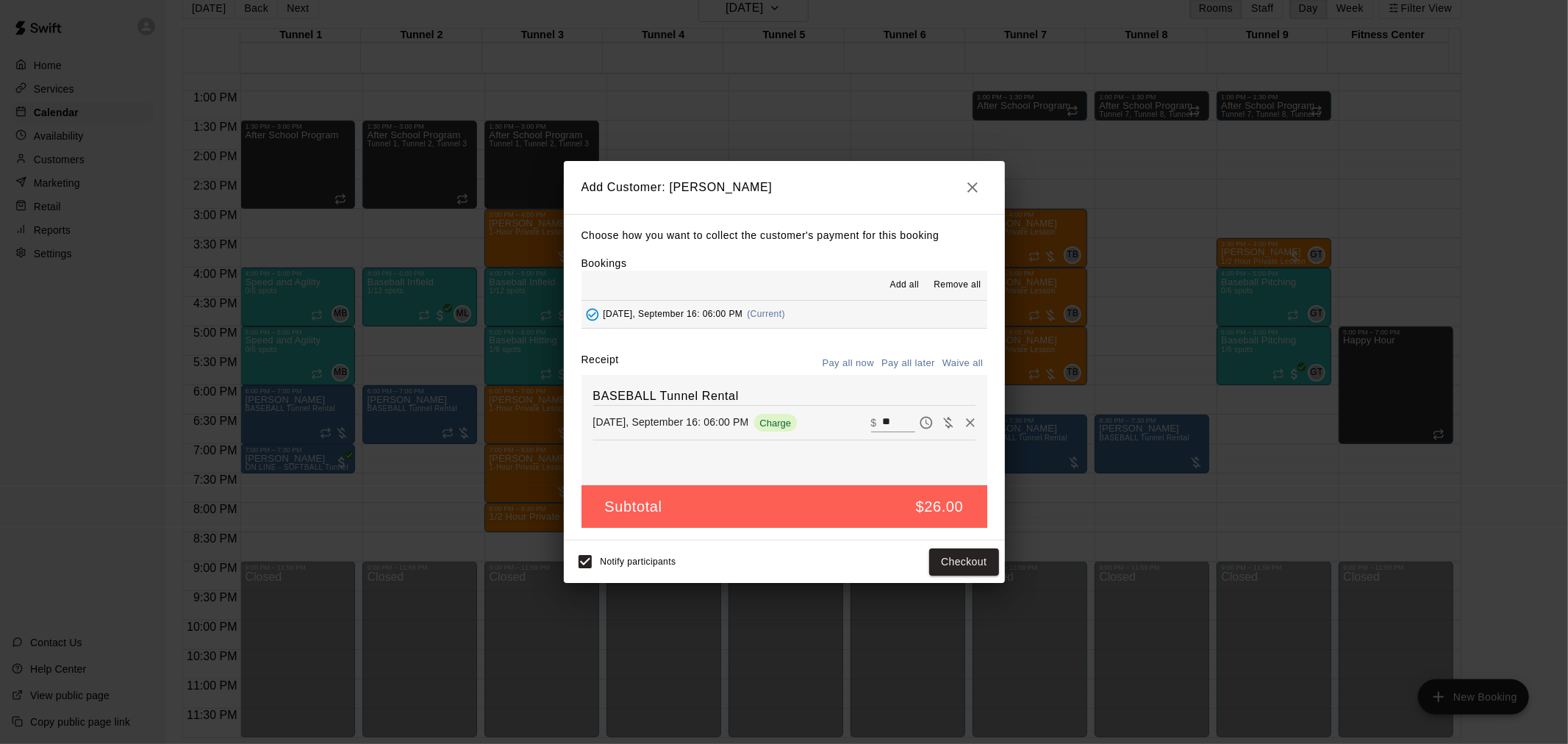
click at [906, 351] on div "Choose how you want to collect the customer's payment for this booking Bookings…" at bounding box center [785, 377] width 442 height 327
click at [892, 343] on div "Choose how you want to collect the customer's payment for this booking Bookings…" at bounding box center [785, 377] width 442 height 327
drag, startPoint x: 899, startPoint y: 358, endPoint x: 920, endPoint y: 395, distance: 42.5
click at [900, 358] on button "Pay all later" at bounding box center [908, 363] width 61 height 23
click at [964, 561] on button "Add customer" at bounding box center [953, 562] width 90 height 27
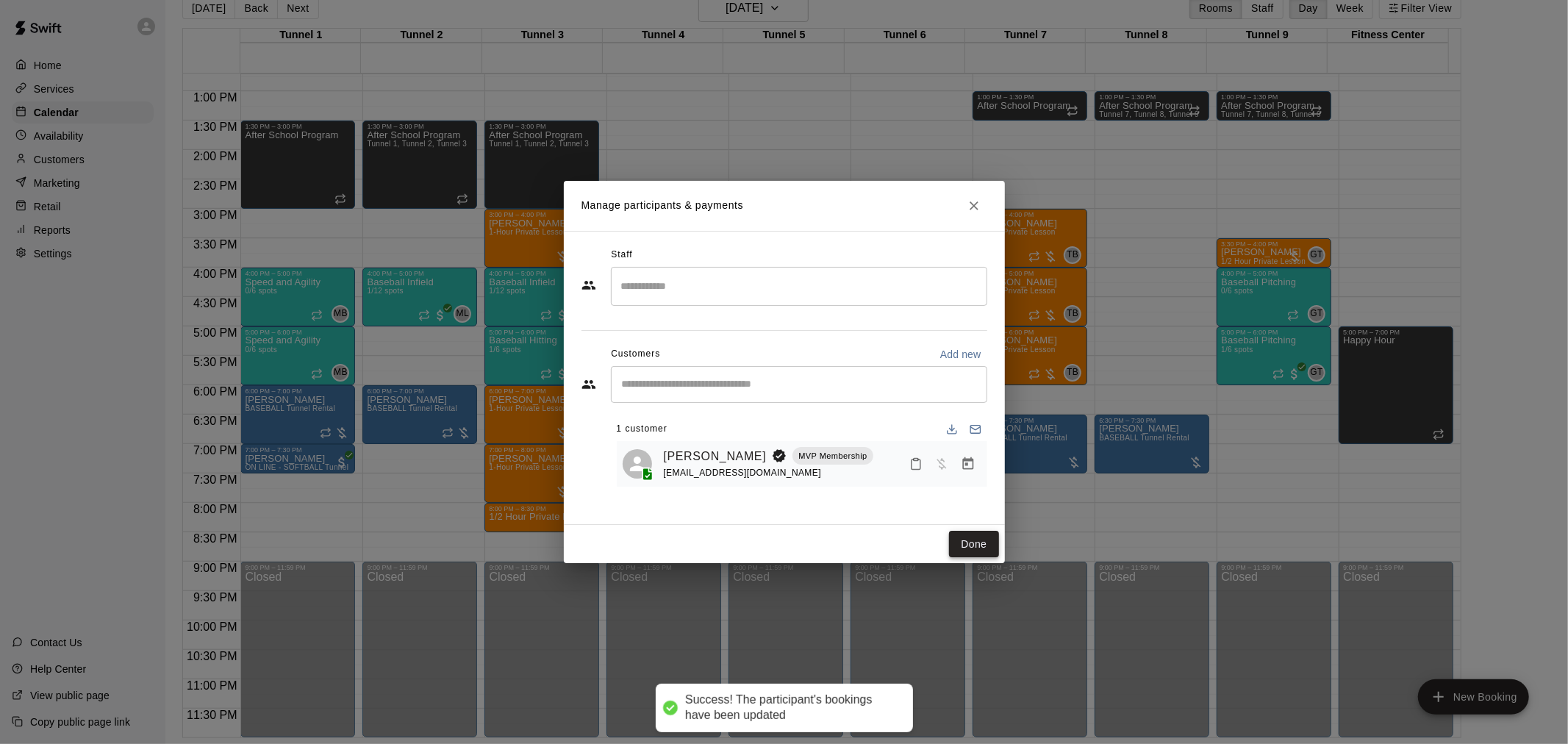
click at [985, 547] on button "Done" at bounding box center [973, 544] width 50 height 27
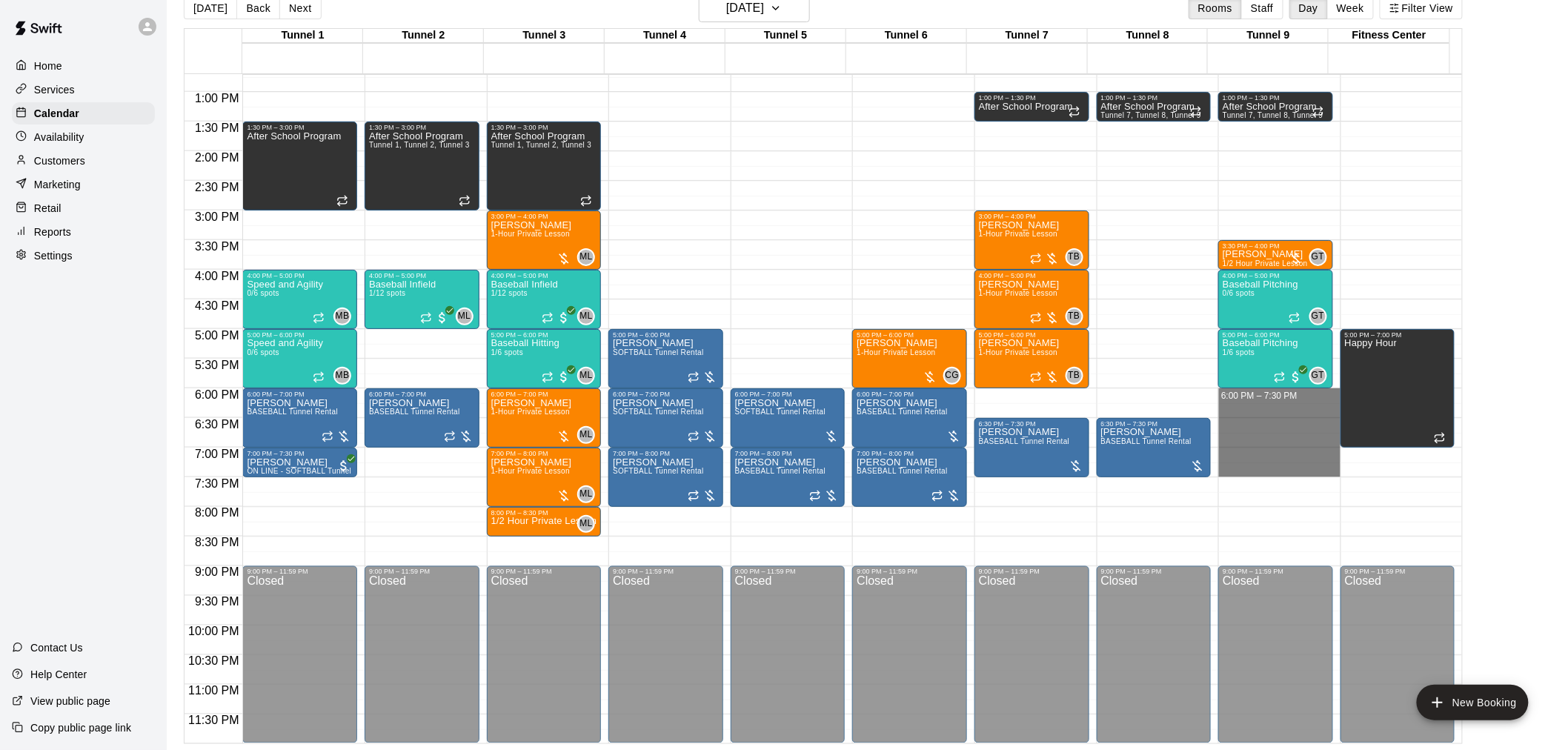
drag, startPoint x: 1278, startPoint y: 393, endPoint x: 1298, endPoint y: 469, distance: 78.6
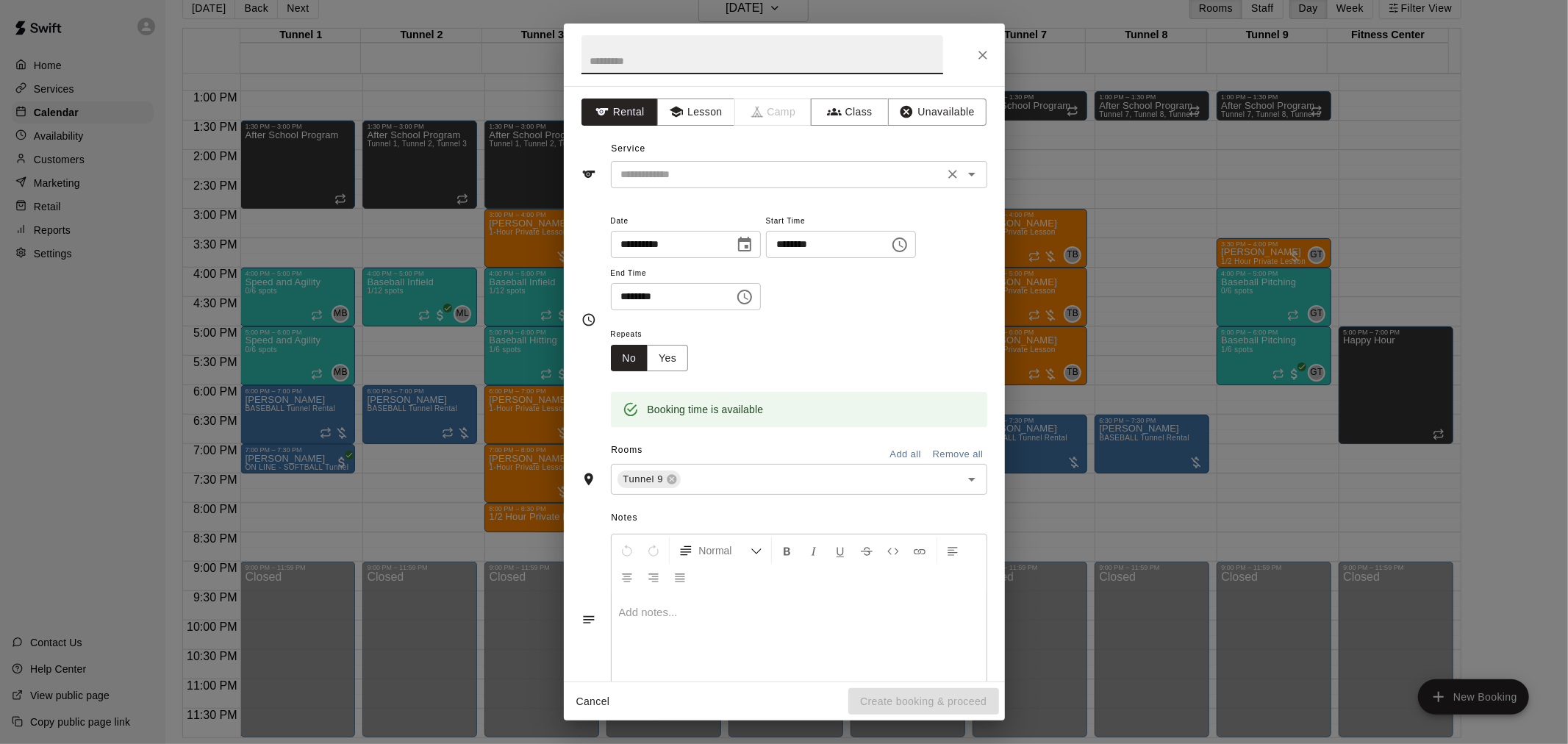
click at [772, 181] on input "text" at bounding box center [778, 175] width 324 height 18
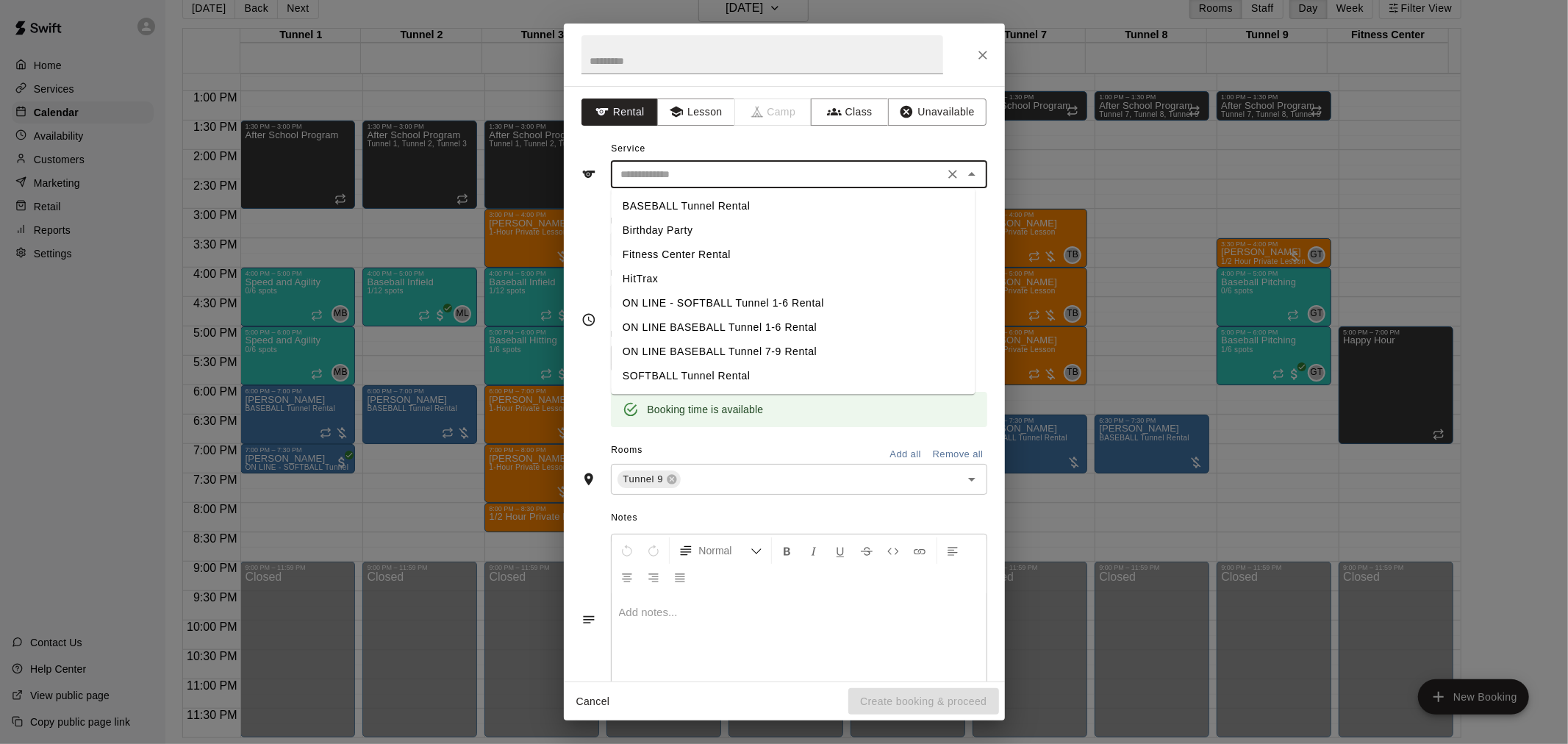
click at [766, 212] on li "BASEBALL Tunnel Rental" at bounding box center [793, 205] width 364 height 24
type input "**********"
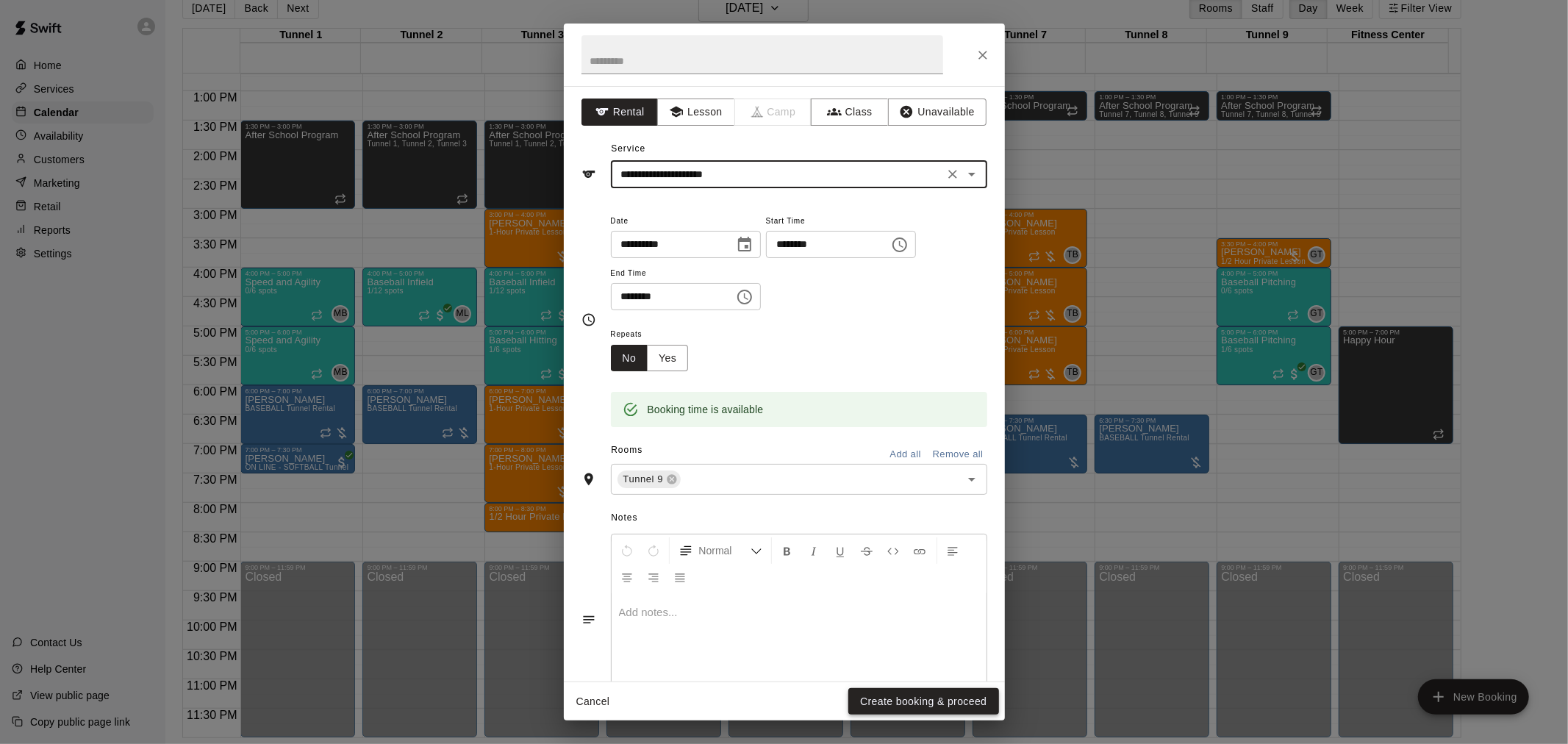
click at [959, 693] on button "Create booking & proceed" at bounding box center [924, 702] width 150 height 27
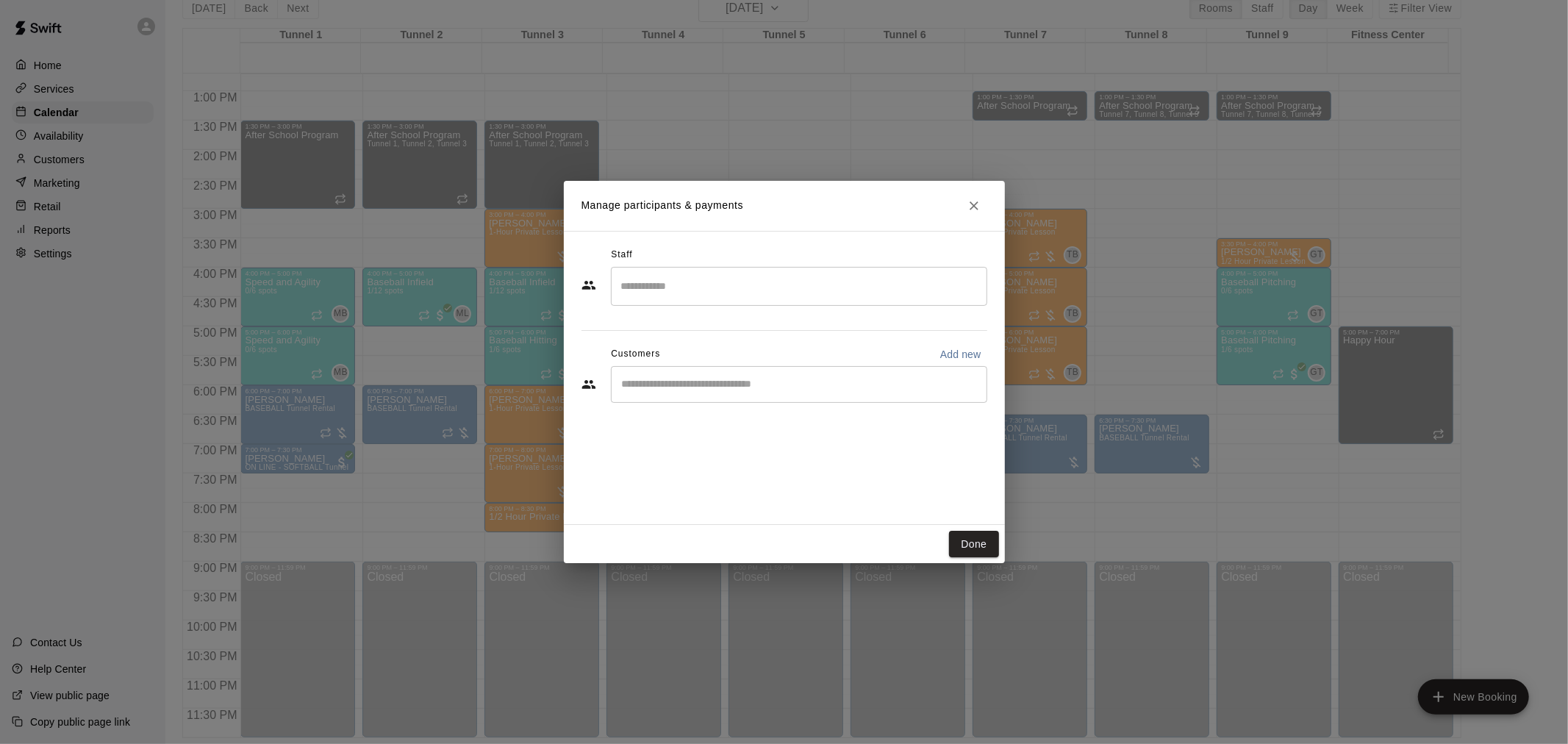
click at [761, 388] on input "Start typing to search customers..." at bounding box center [798, 385] width 363 height 14
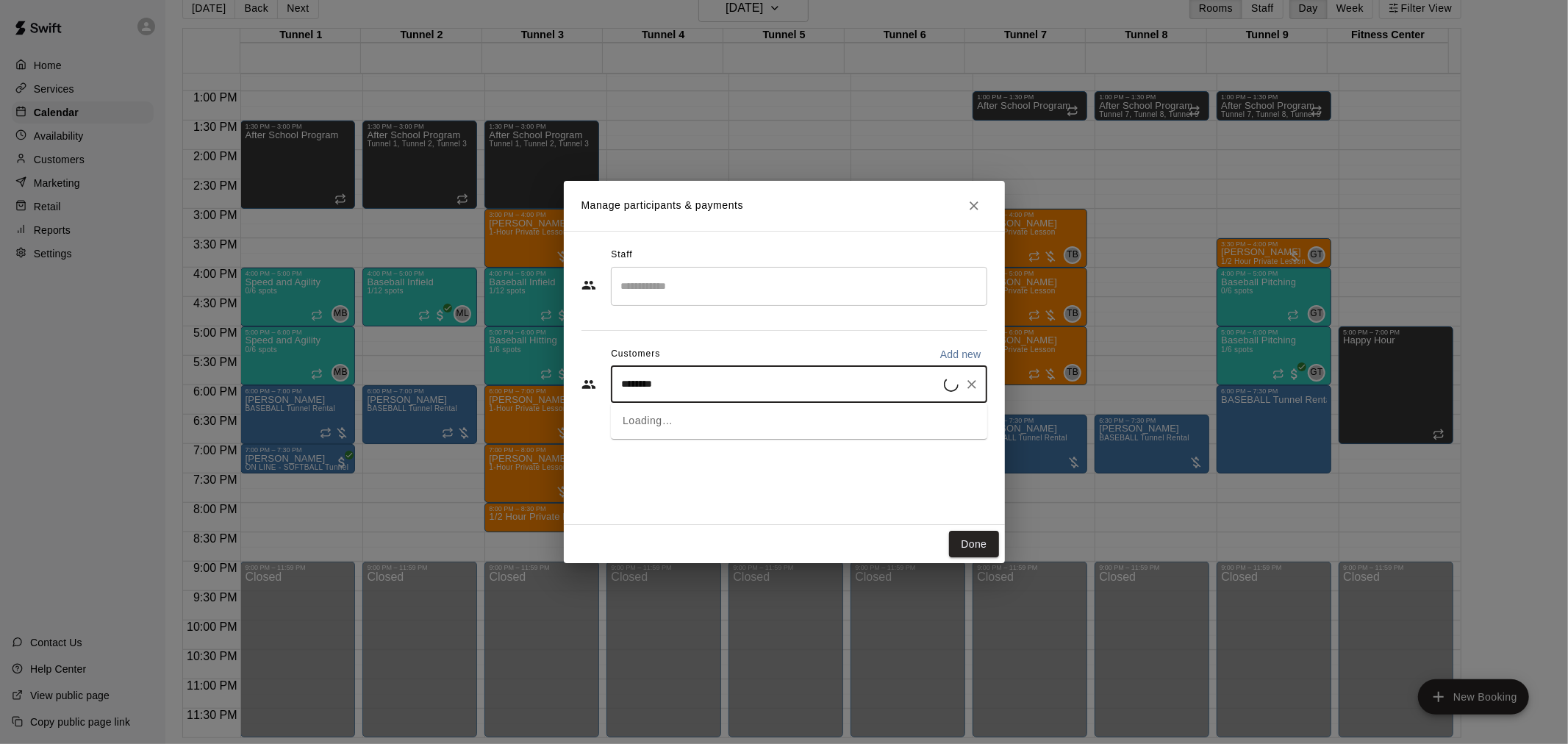
type input "*********"
click at [754, 473] on div "[PERSON_NAME] MVP Membership [EMAIL_ADDRESS][DOMAIN_NAME]" at bounding box center [740, 473] width 175 height 32
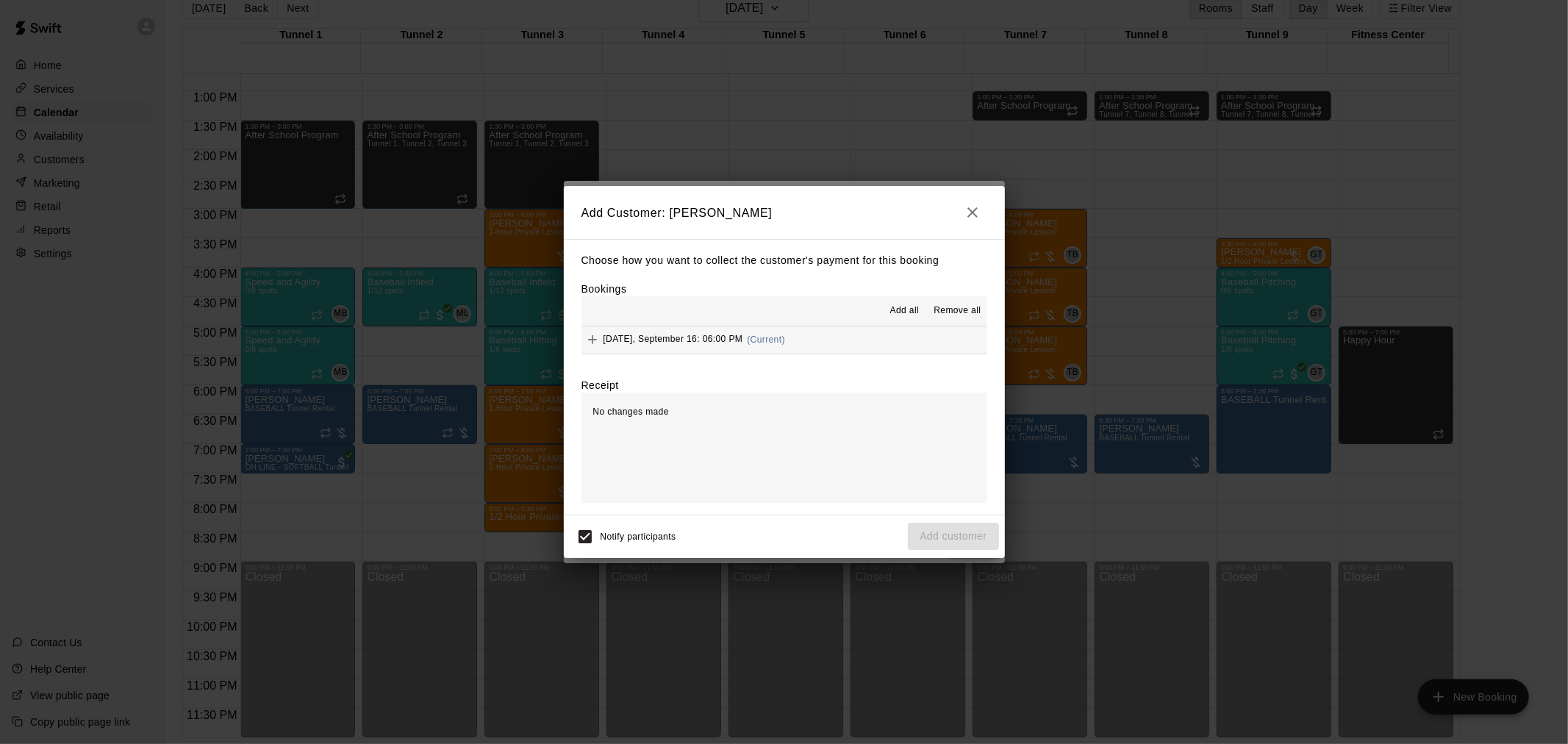
click at [779, 340] on span "(Current)" at bounding box center [766, 339] width 38 height 10
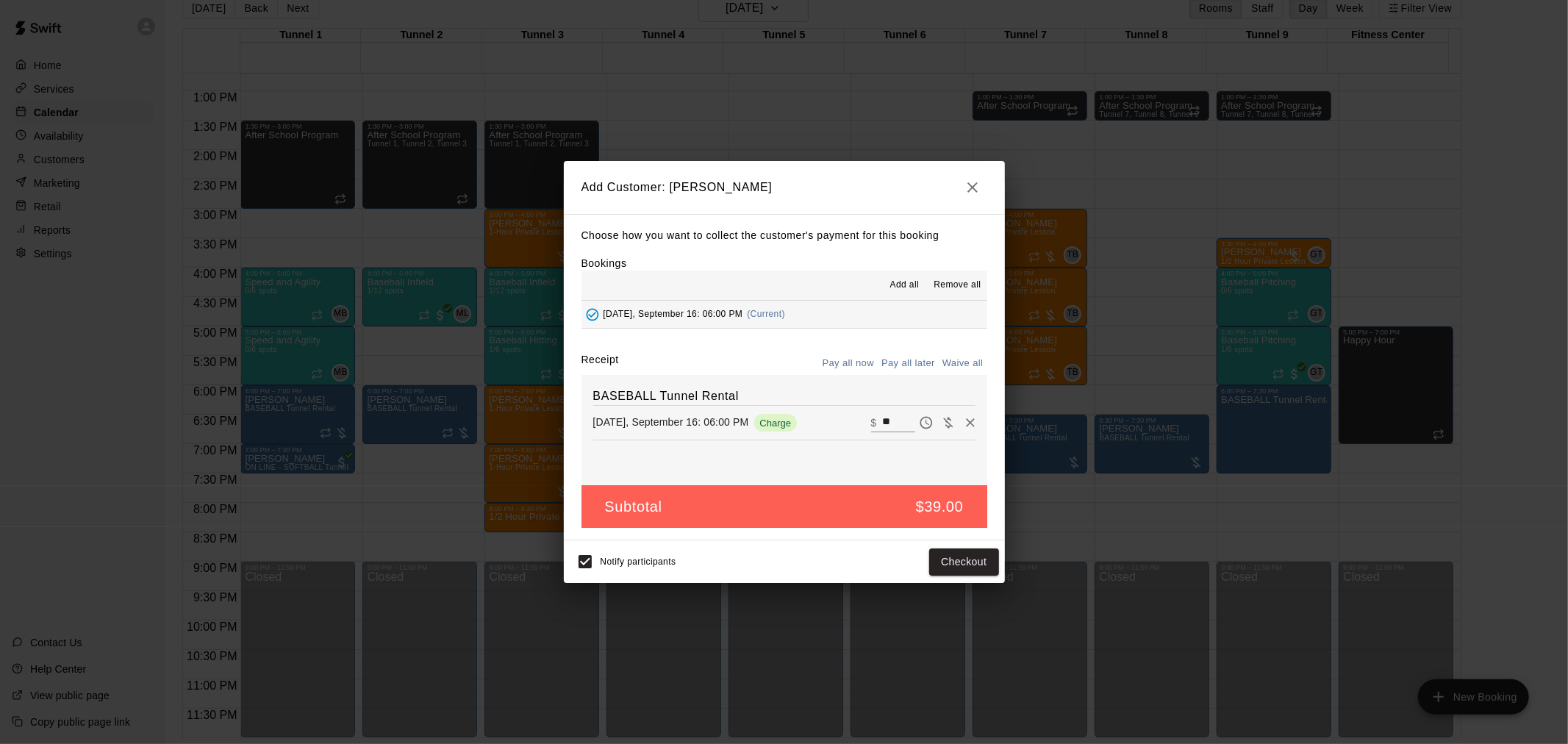
click at [890, 356] on button "Pay all later" at bounding box center [908, 363] width 61 height 23
click at [948, 565] on button "Add customer" at bounding box center [953, 562] width 90 height 27
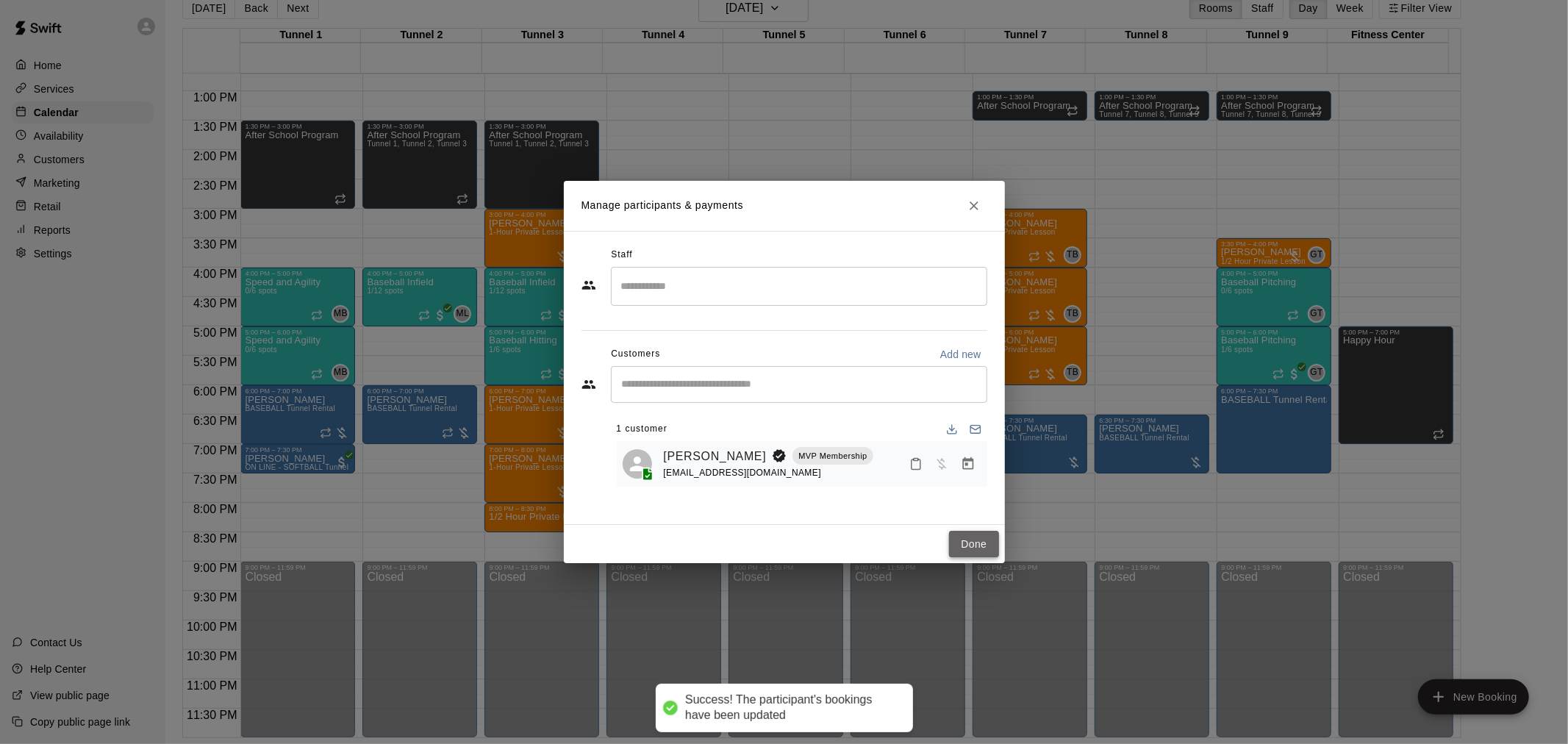
click at [972, 535] on button "Done" at bounding box center [973, 544] width 50 height 27
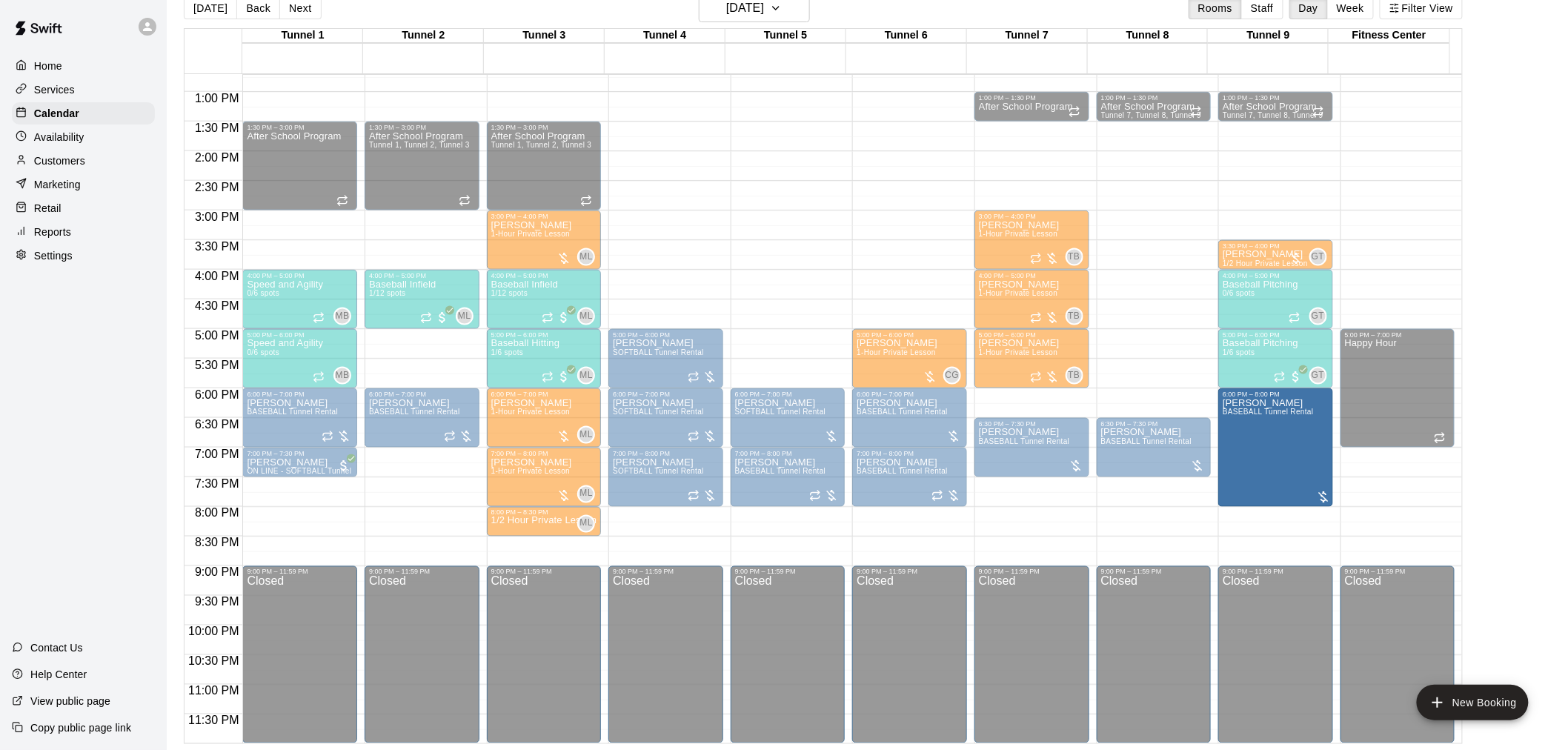
drag, startPoint x: 1274, startPoint y: 474, endPoint x: 1275, endPoint y: 508, distance: 34.0
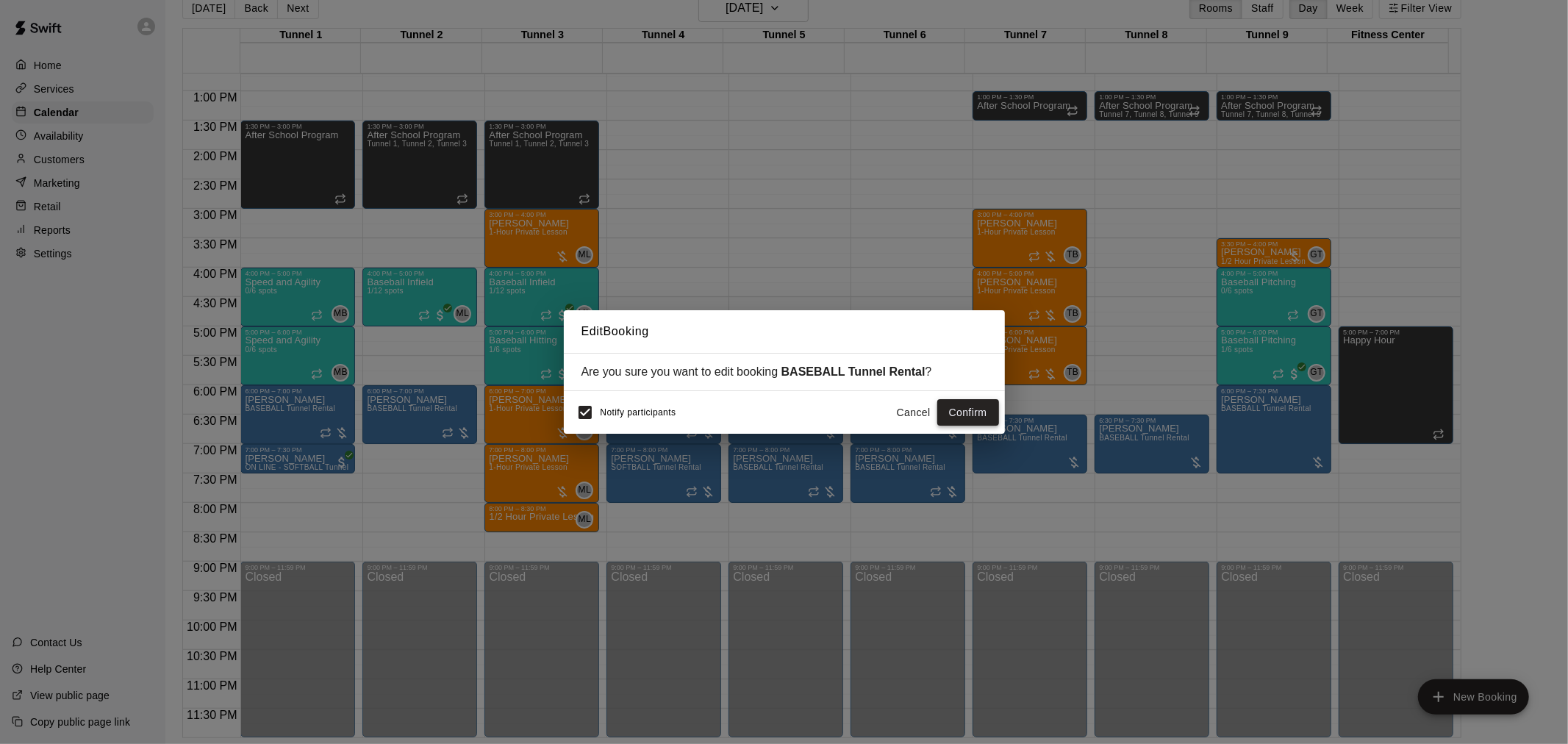
click at [952, 407] on button "Confirm" at bounding box center [968, 413] width 62 height 27
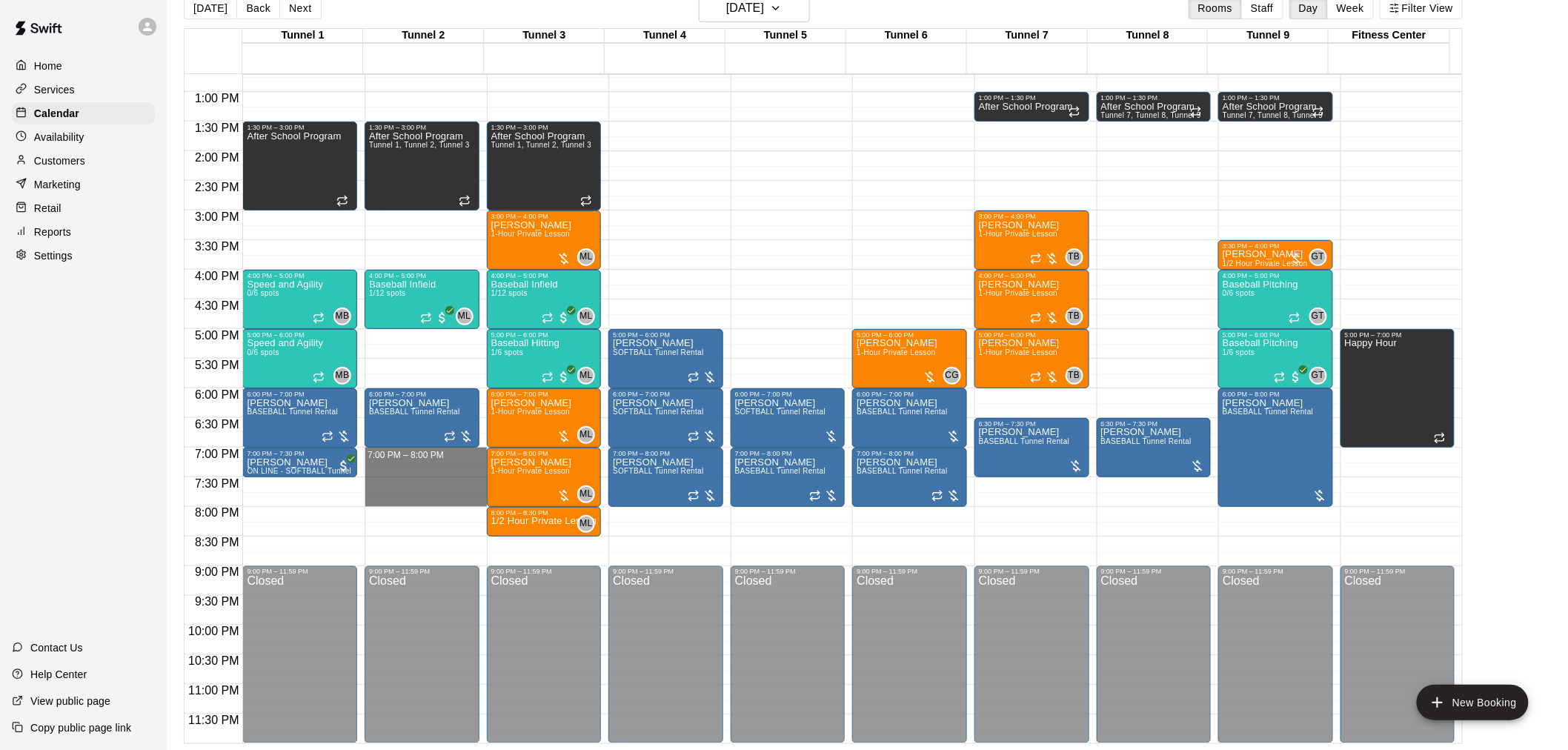
drag, startPoint x: 429, startPoint y: 454, endPoint x: 425, endPoint y: 492, distance: 38.2
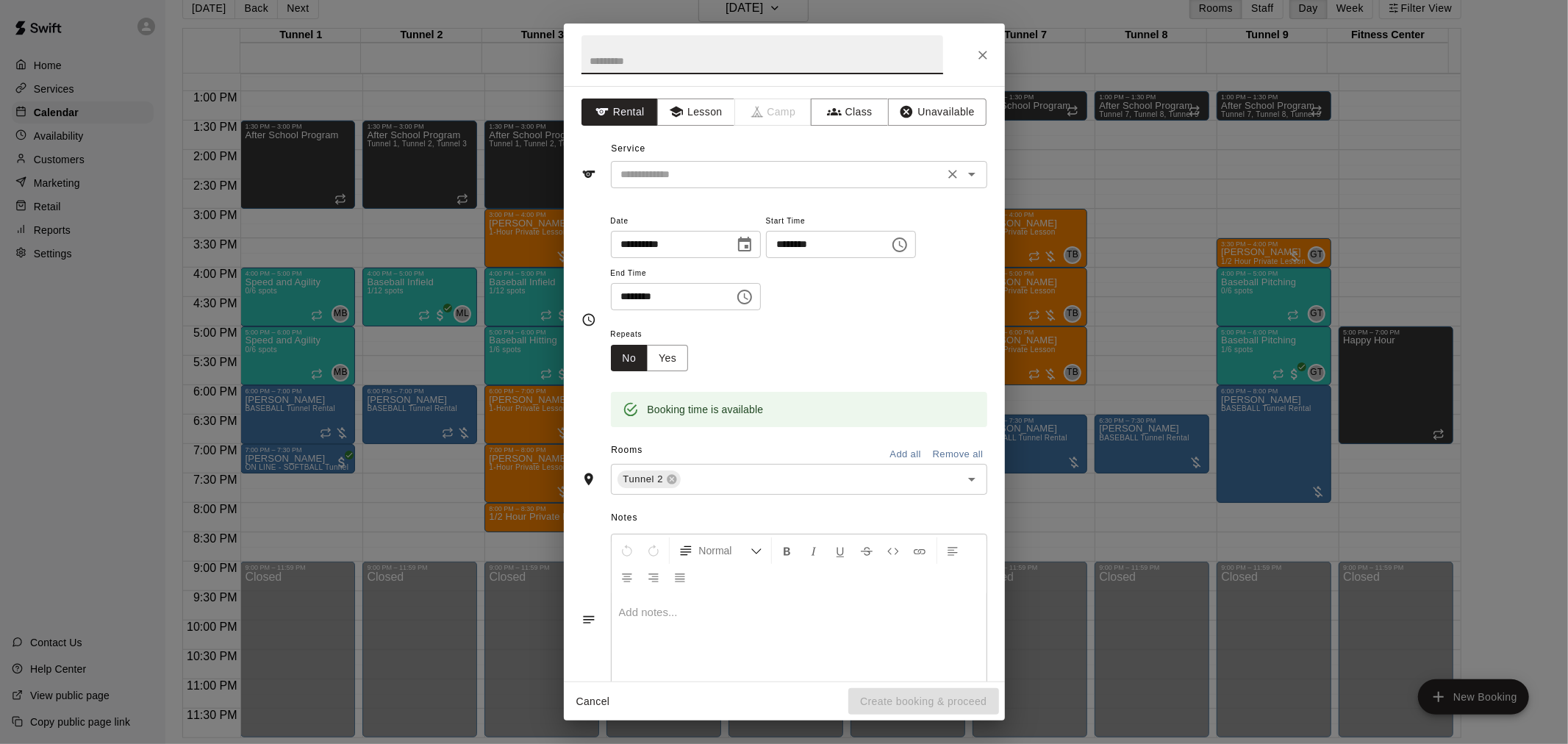
click at [761, 174] on input "text" at bounding box center [778, 175] width 324 height 18
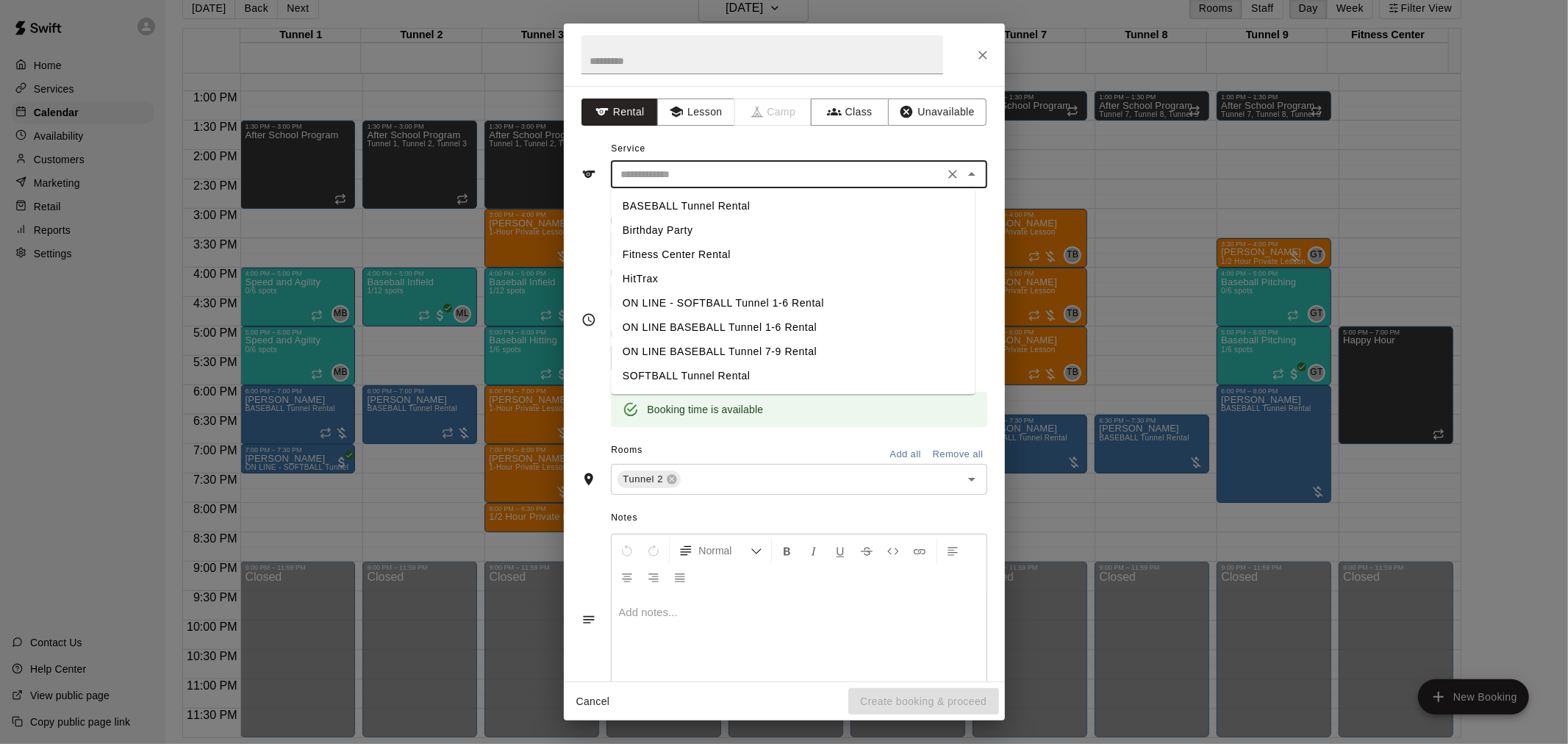
click at [755, 216] on li "BASEBALL Tunnel Rental" at bounding box center [793, 205] width 364 height 24
type input "**********"
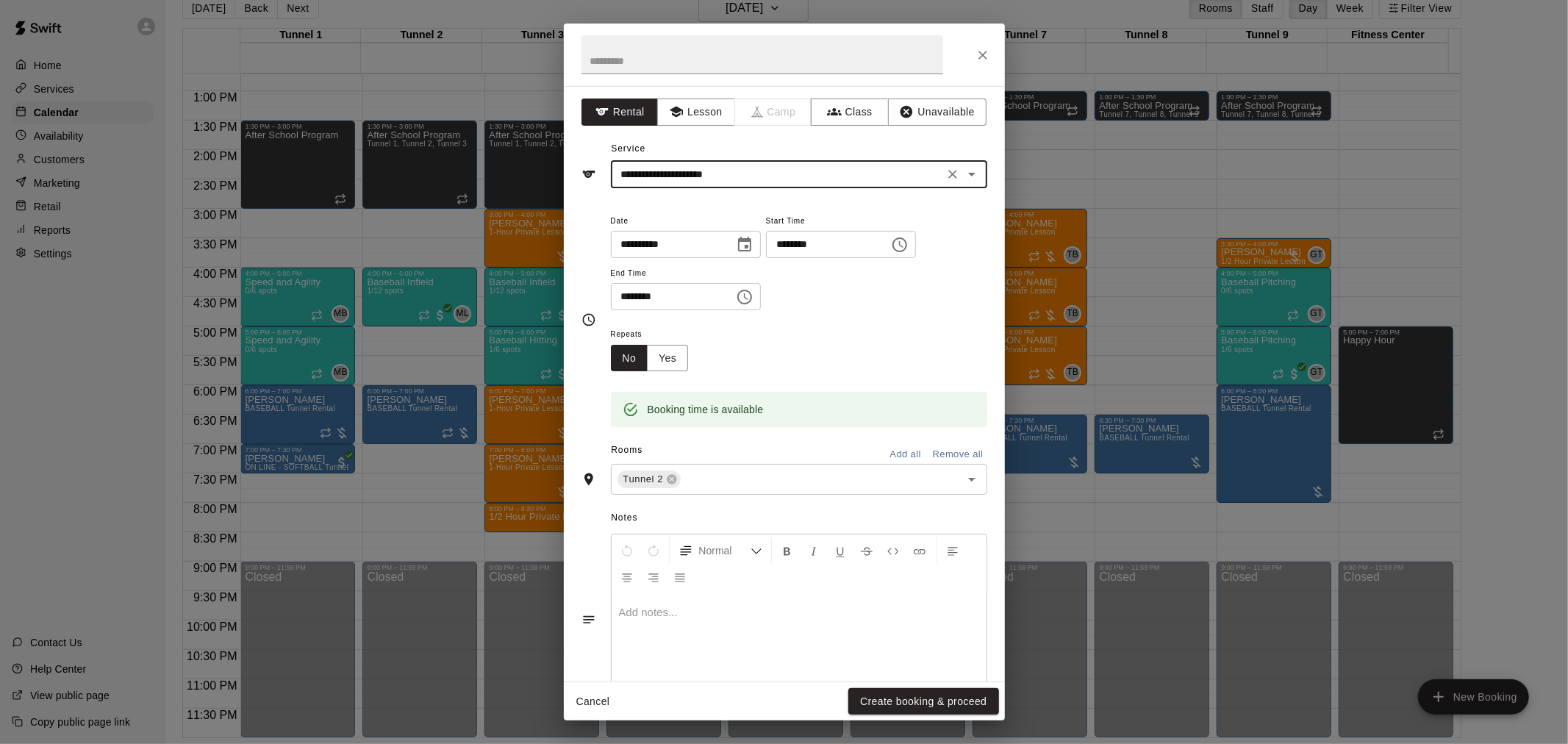
click at [964, 701] on button "Create booking & proceed" at bounding box center [924, 702] width 150 height 27
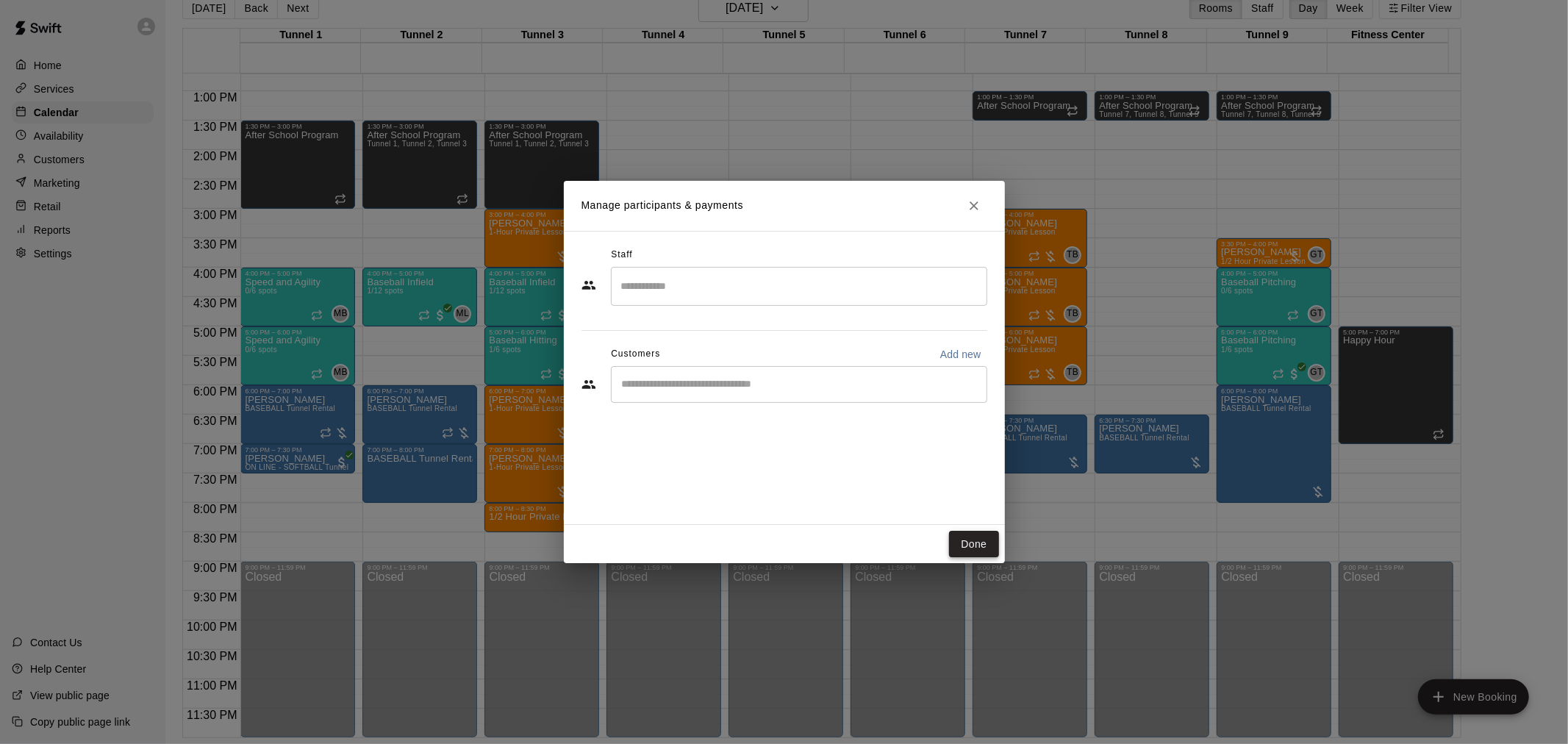
click at [978, 537] on button "Done" at bounding box center [973, 544] width 50 height 27
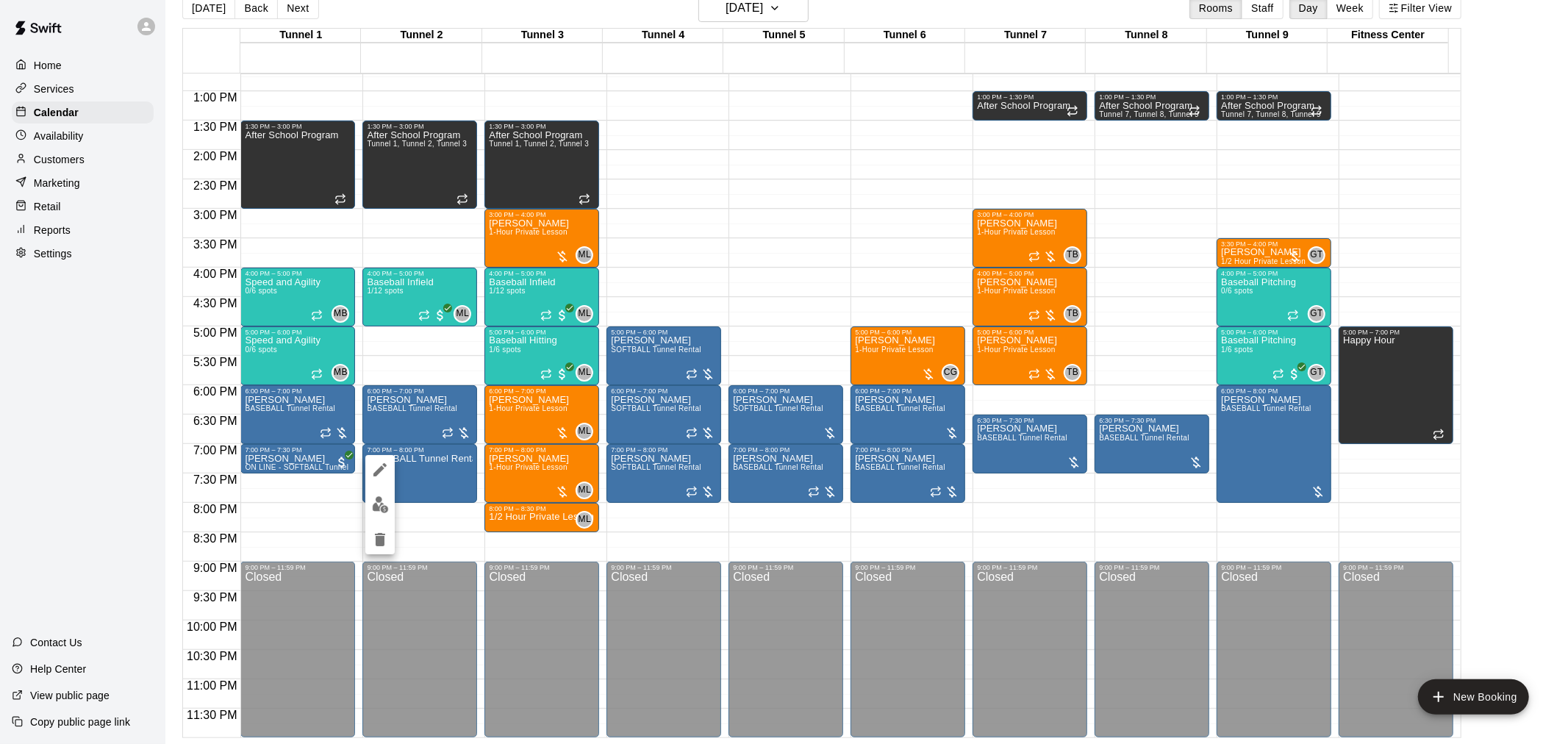
drag, startPoint x: 403, startPoint y: 510, endPoint x: 93, endPoint y: 426, distance: 321.2
click at [93, 426] on div at bounding box center [784, 372] width 1568 height 744
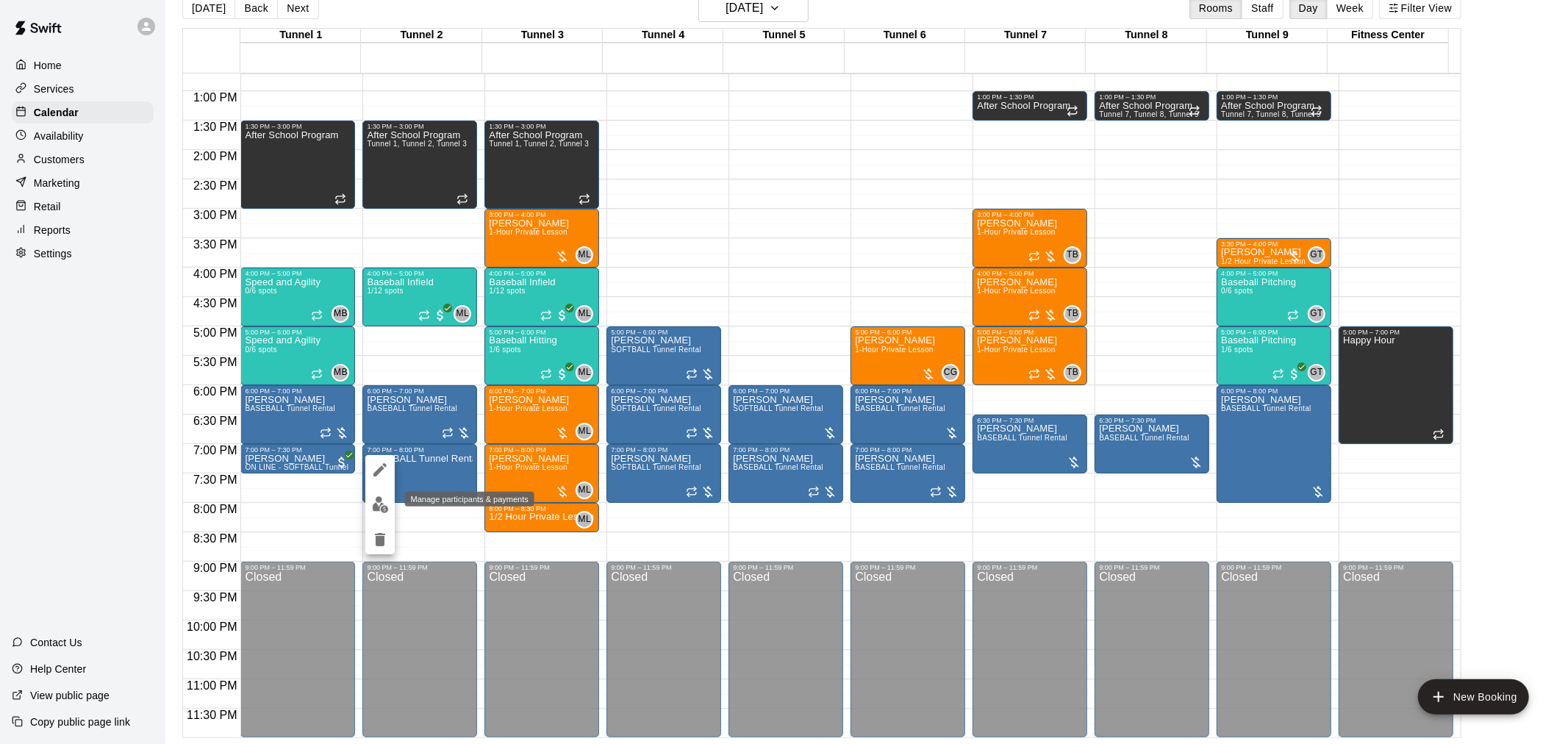
click at [378, 507] on img "edit" at bounding box center [380, 504] width 17 height 17
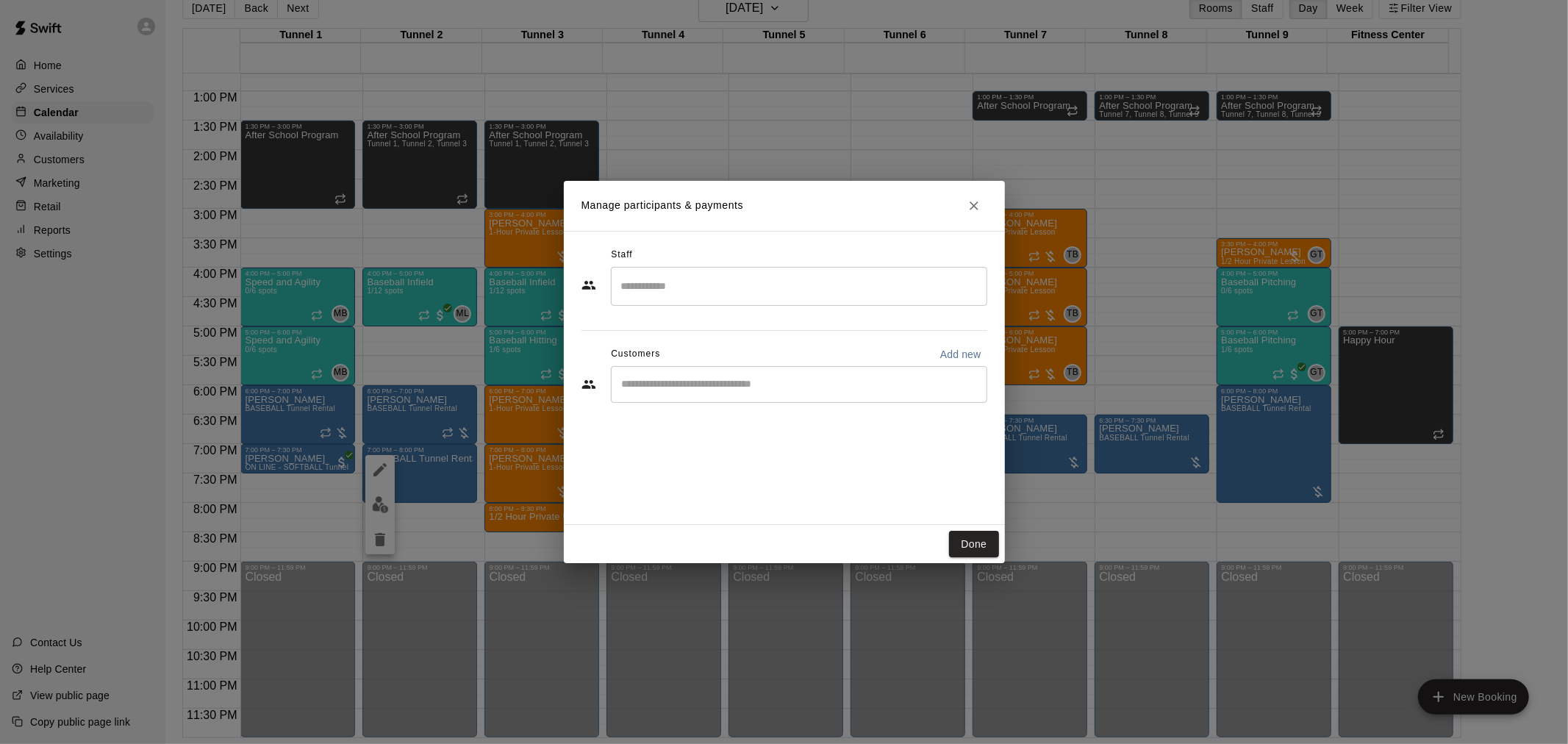
click at [835, 377] on input "Start typing to search customers..." at bounding box center [798, 385] width 363 height 14
type input "*********"
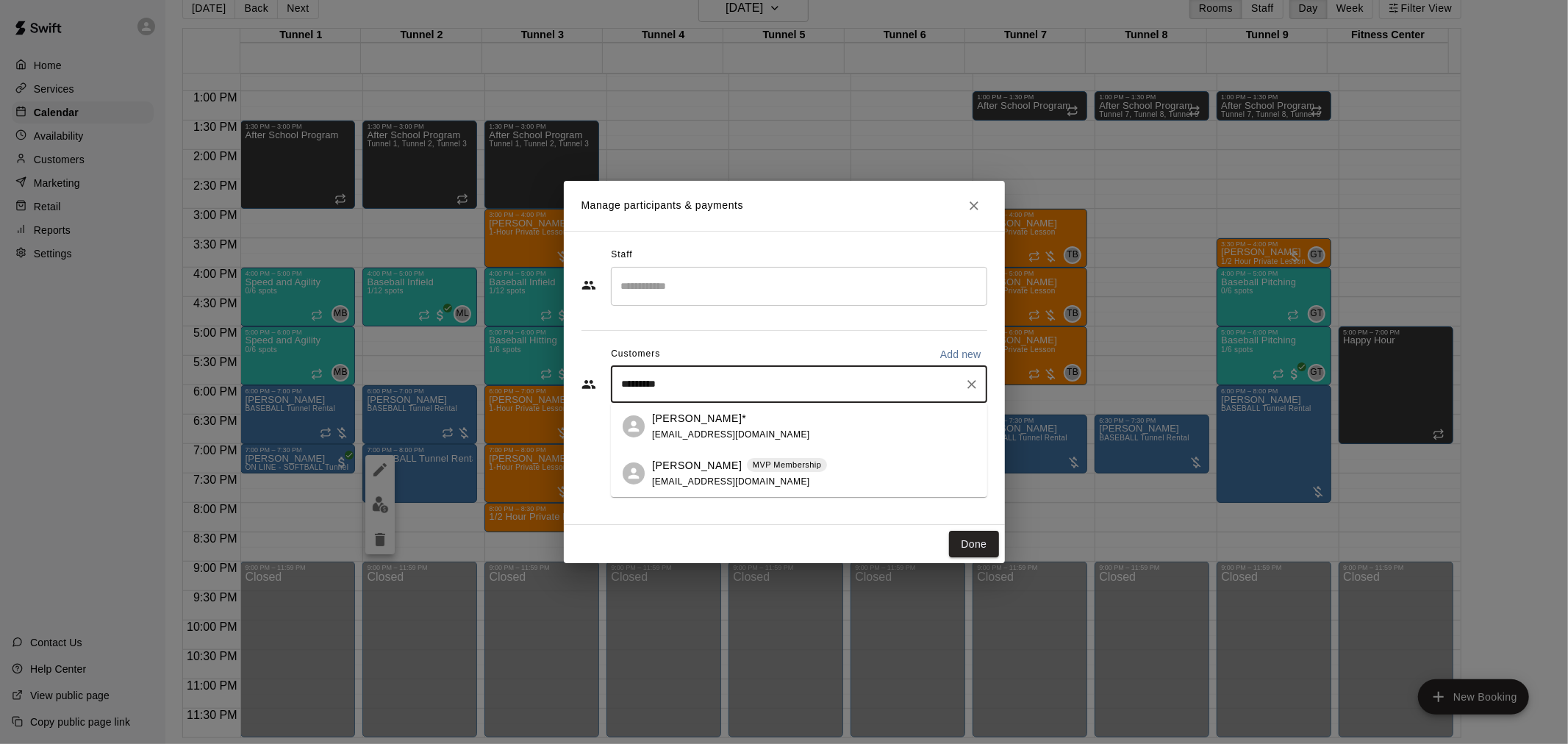
click at [785, 469] on p "MVP Membership" at bounding box center [787, 465] width 68 height 13
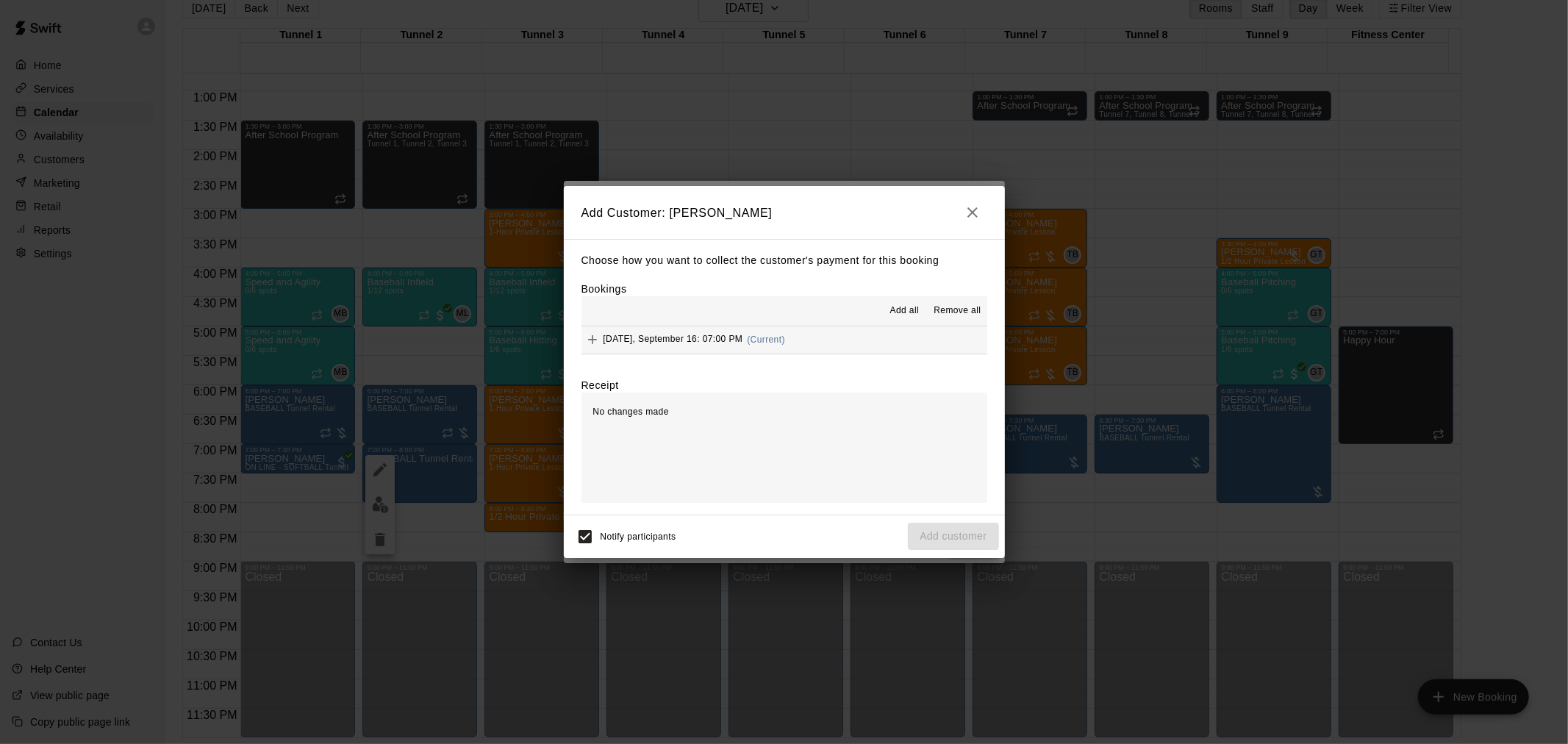
click at [800, 339] on button "[DATE], September 16: 07:00 PM (Current)" at bounding box center [784, 340] width 406 height 27
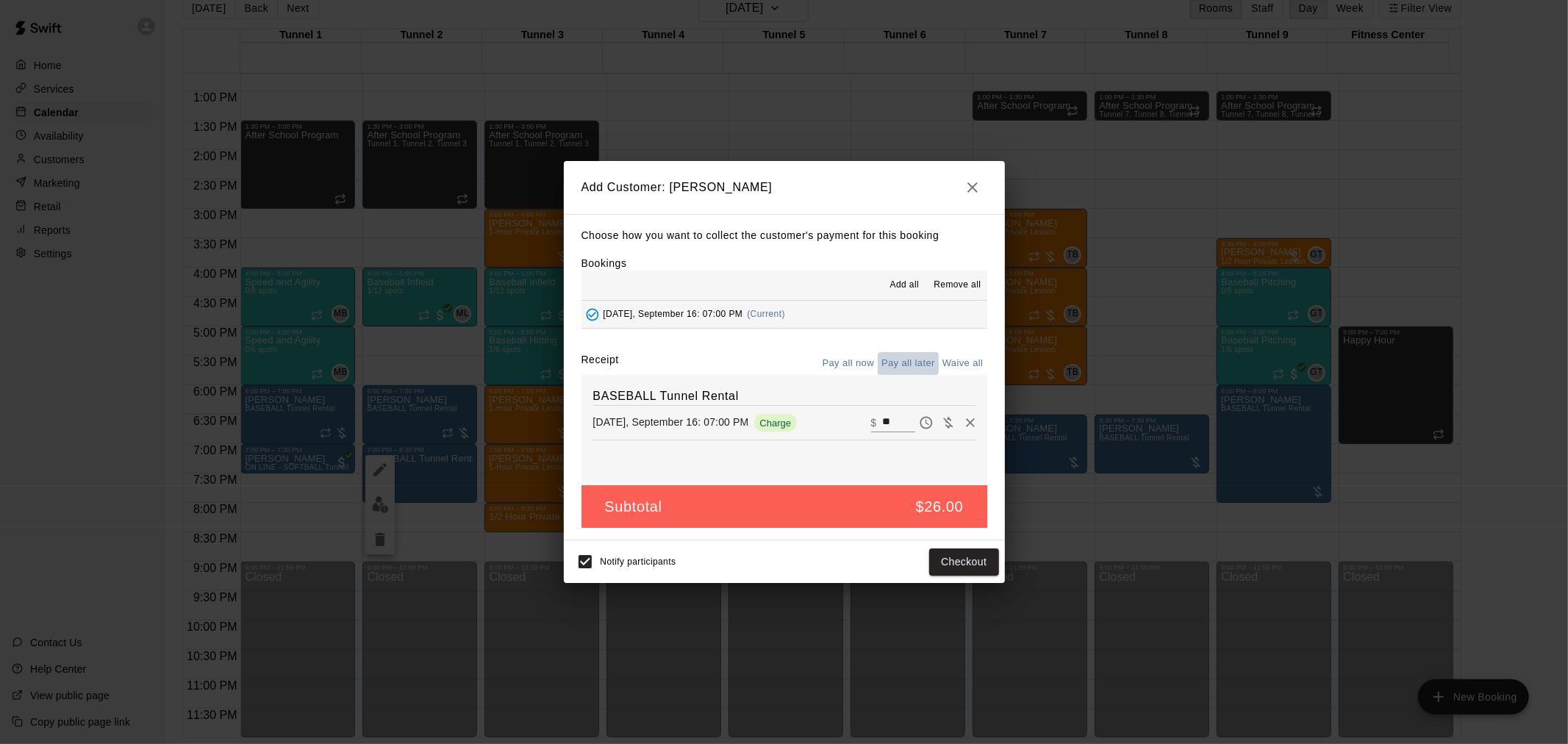
click at [897, 369] on button "Pay all later" at bounding box center [908, 363] width 61 height 23
click at [983, 567] on button "Add customer" at bounding box center [953, 562] width 90 height 27
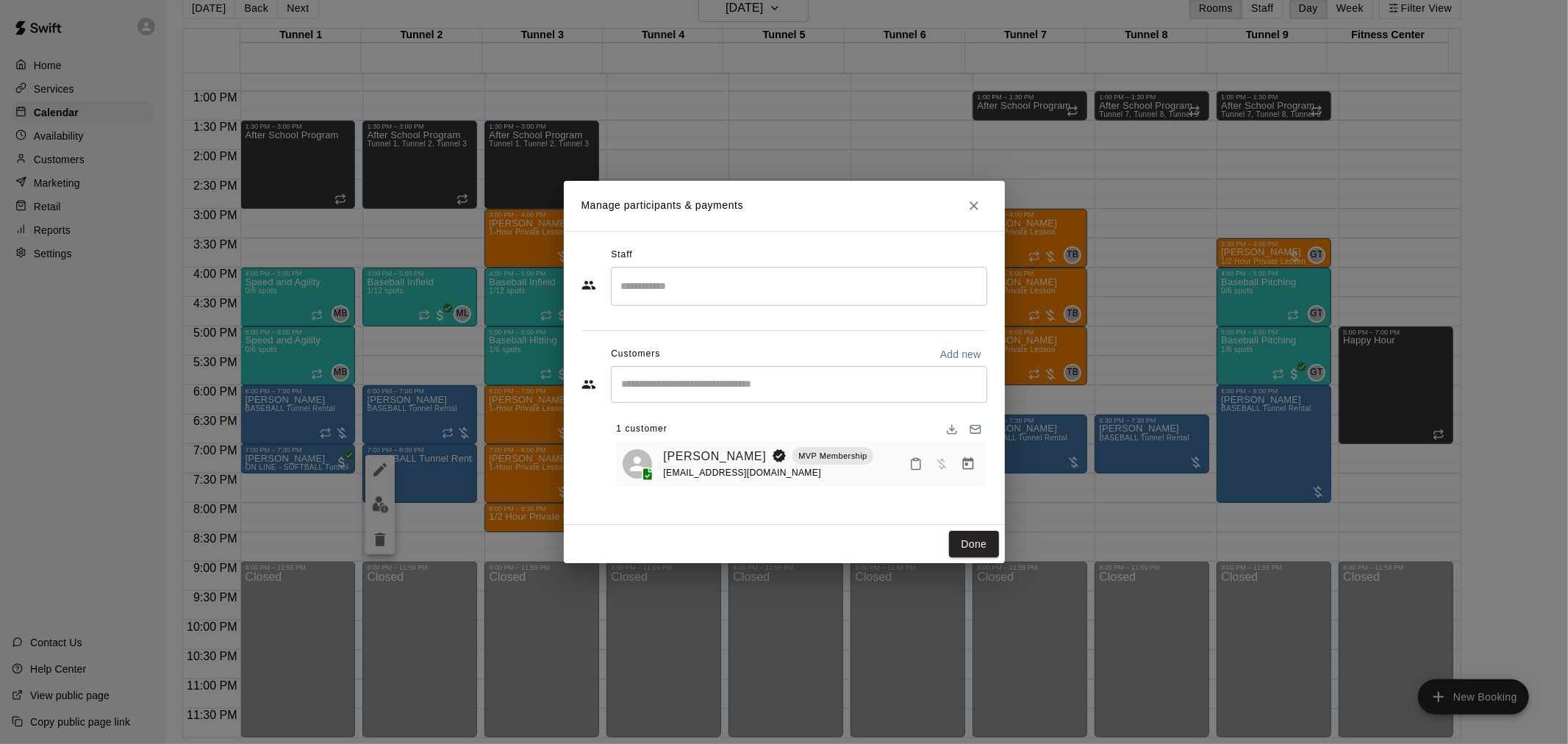
click at [961, 529] on div "Done" at bounding box center [785, 544] width 442 height 39
click at [964, 540] on button "Done" at bounding box center [973, 544] width 50 height 27
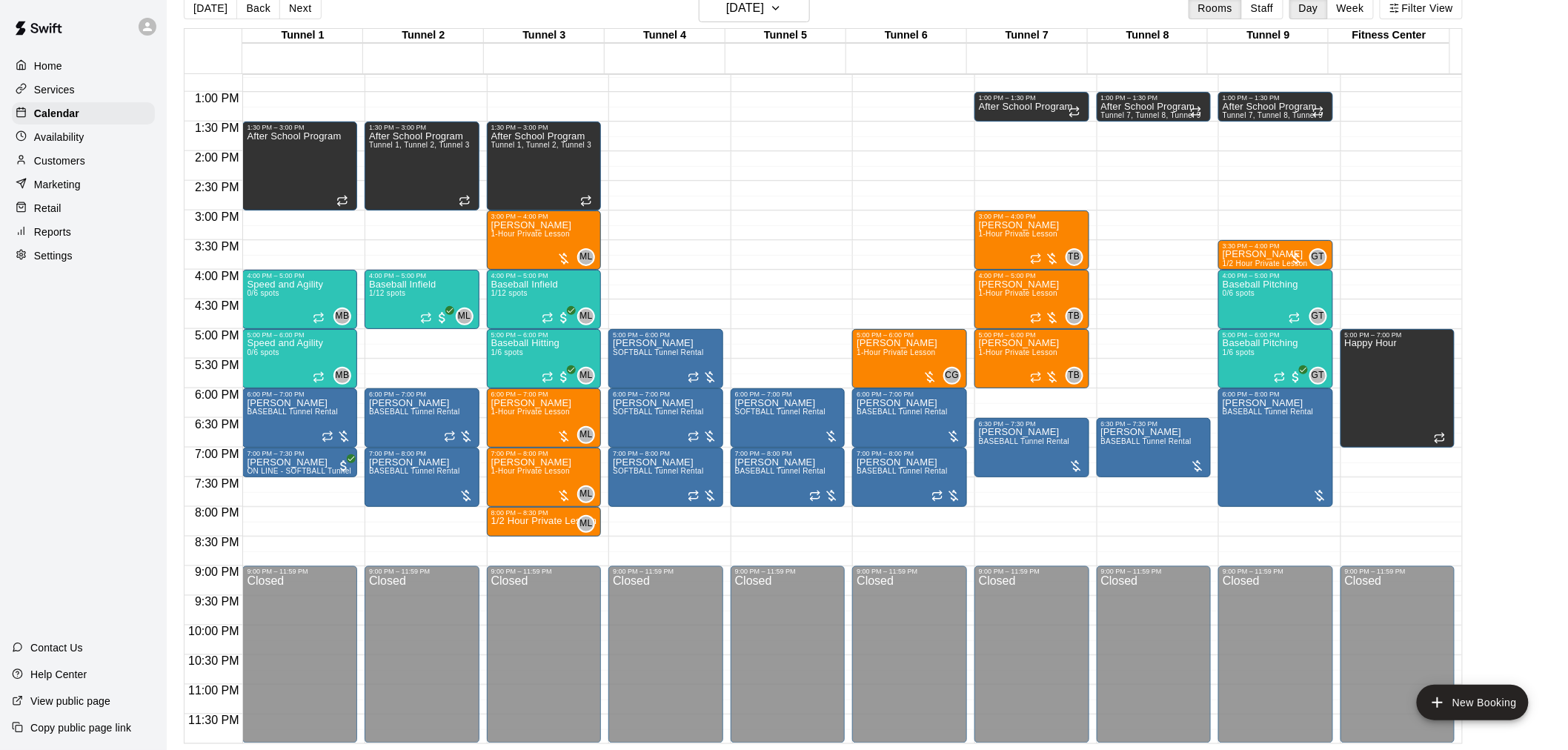
click at [204, 13] on button "[DATE]" at bounding box center [210, 8] width 54 height 22
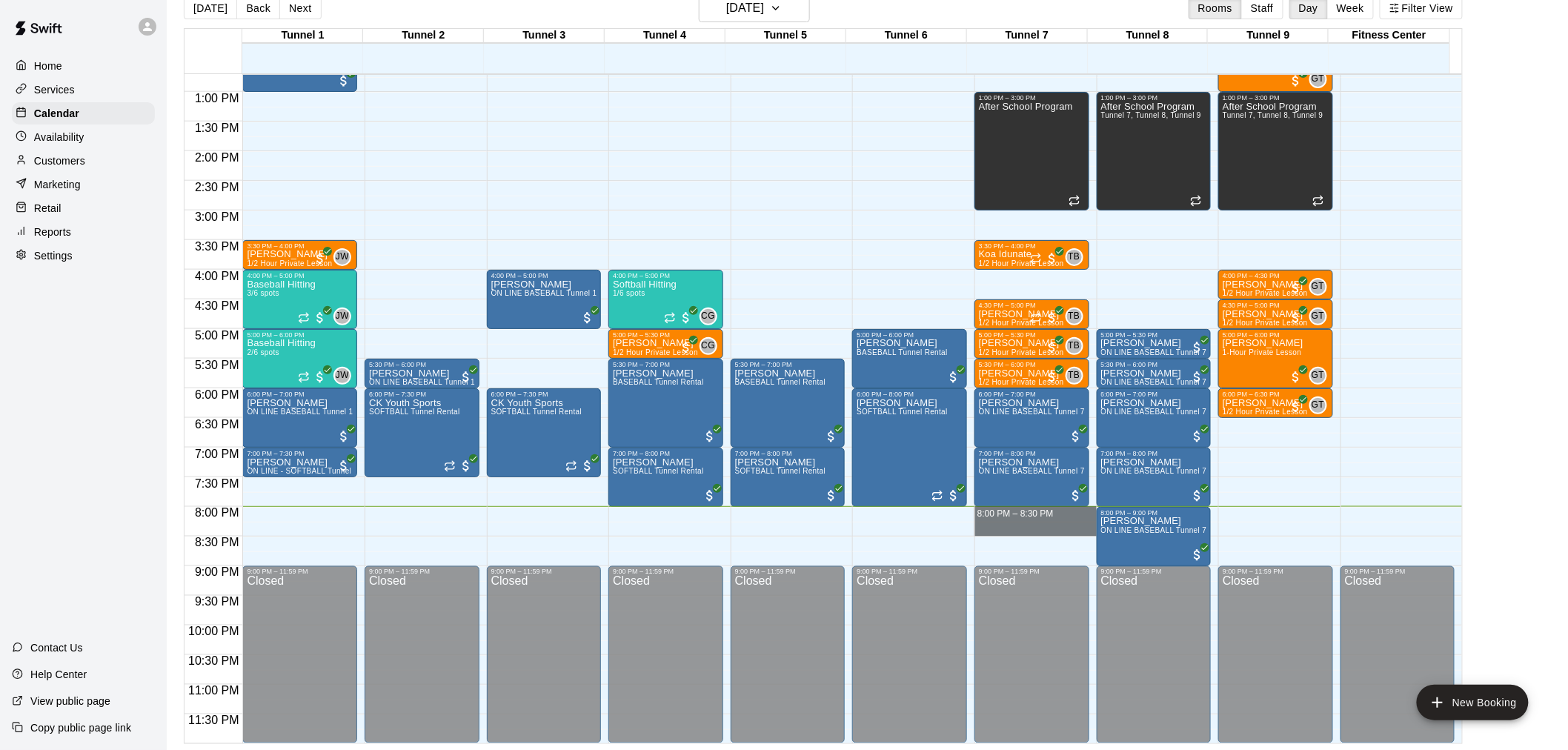
drag, startPoint x: 1008, startPoint y: 511, endPoint x: 1008, endPoint y: 522, distance: 11.0
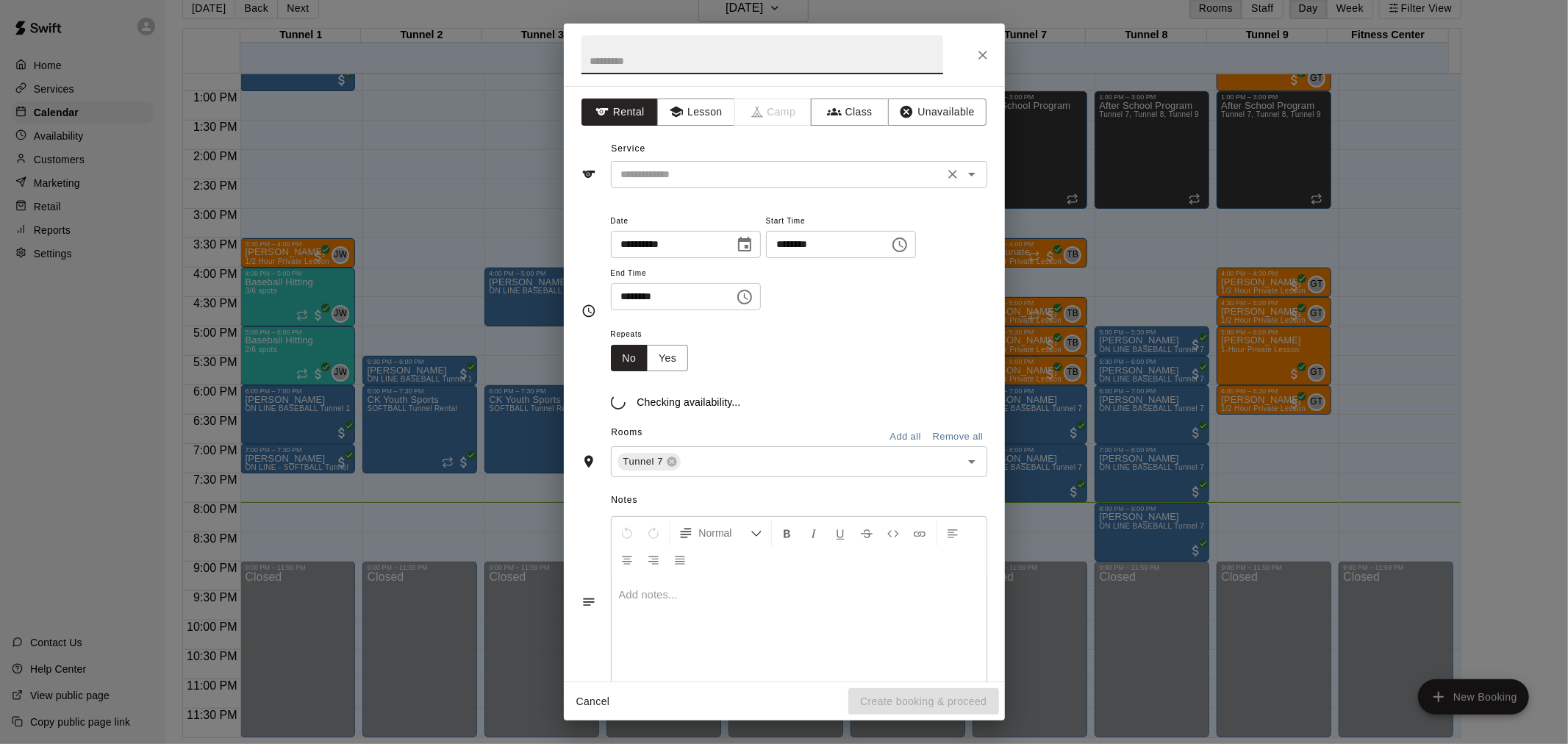
click at [702, 173] on input "text" at bounding box center [778, 175] width 324 height 18
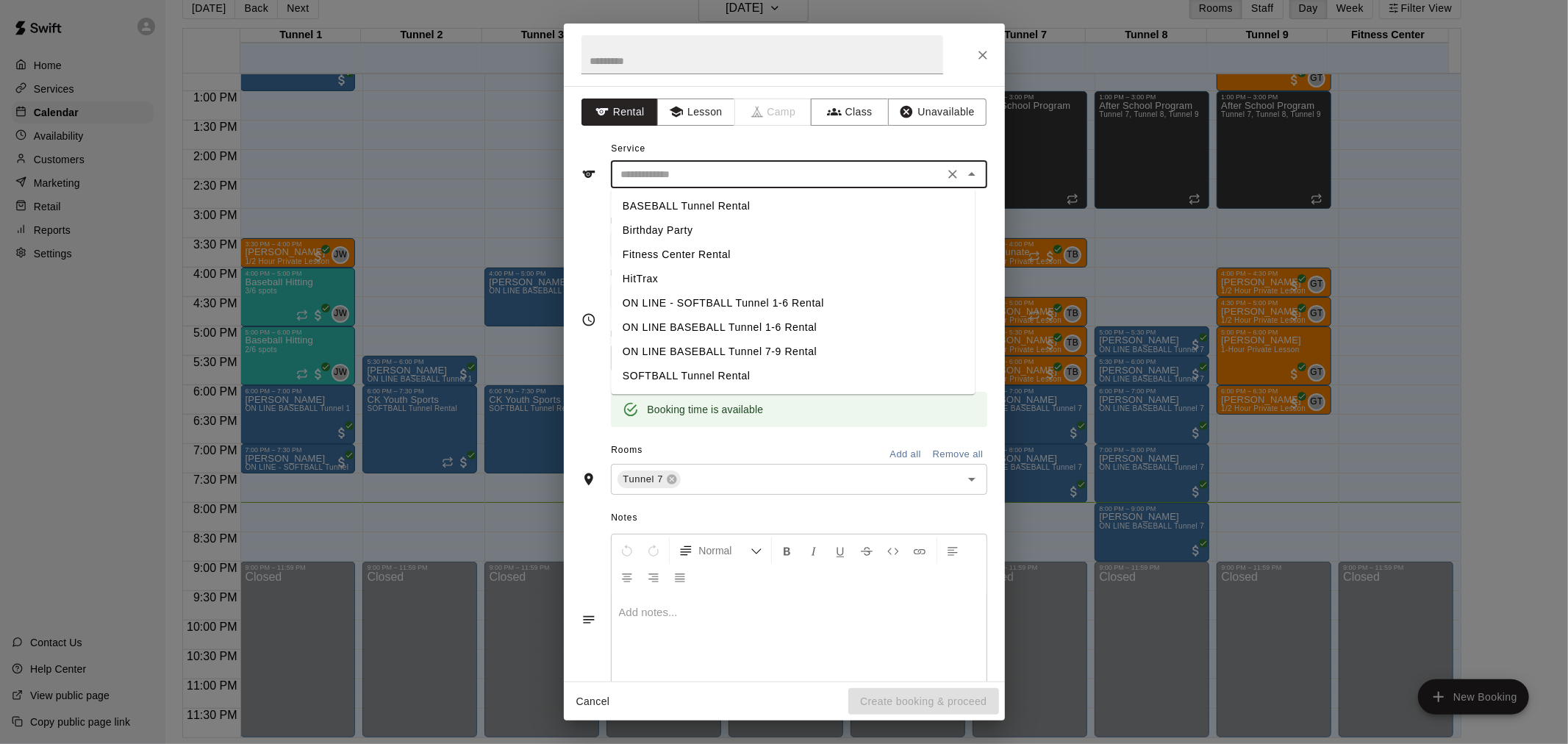
click at [772, 209] on li "BASEBALL Tunnel Rental" at bounding box center [793, 205] width 364 height 24
type input "**********"
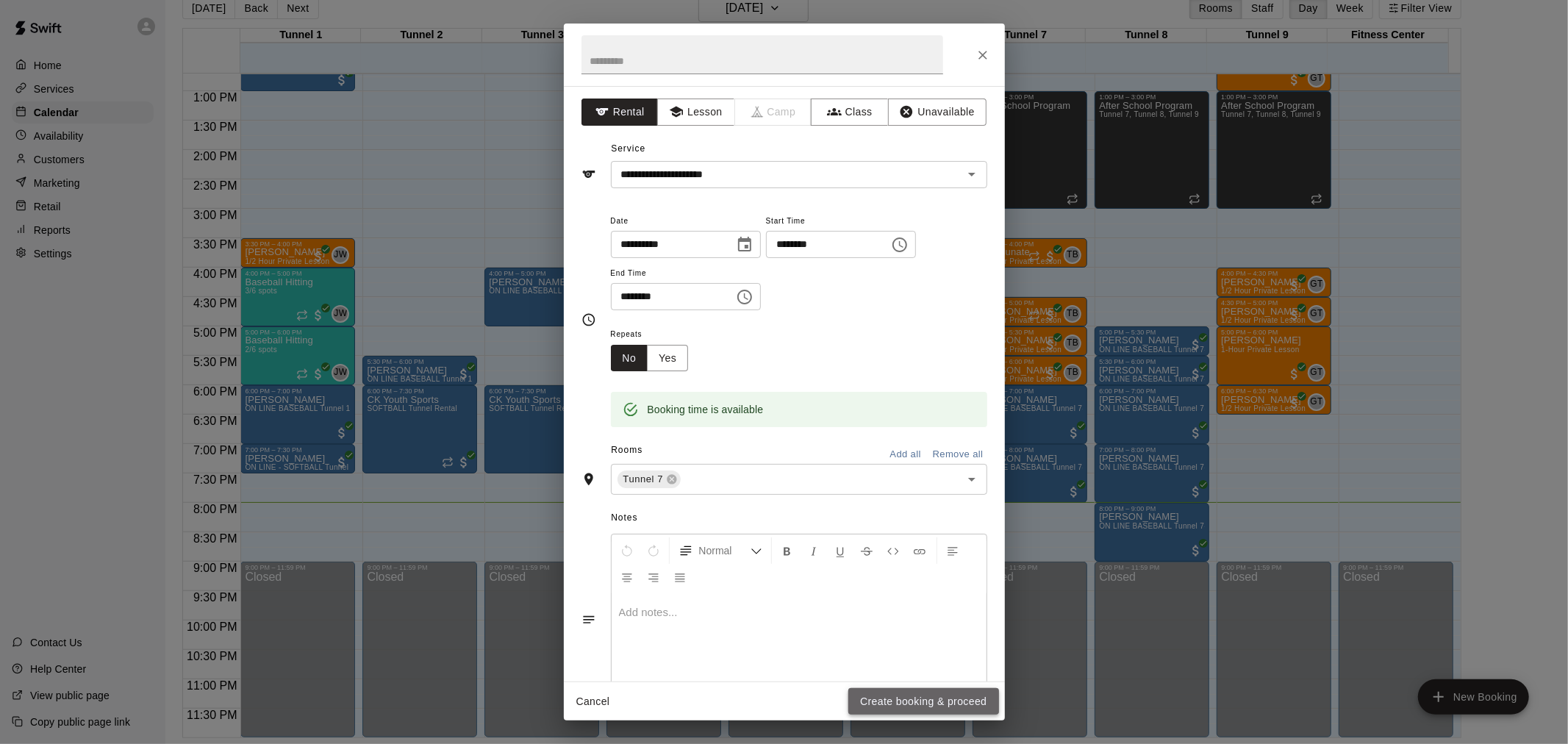
click at [968, 703] on button "Create booking & proceed" at bounding box center [924, 702] width 150 height 27
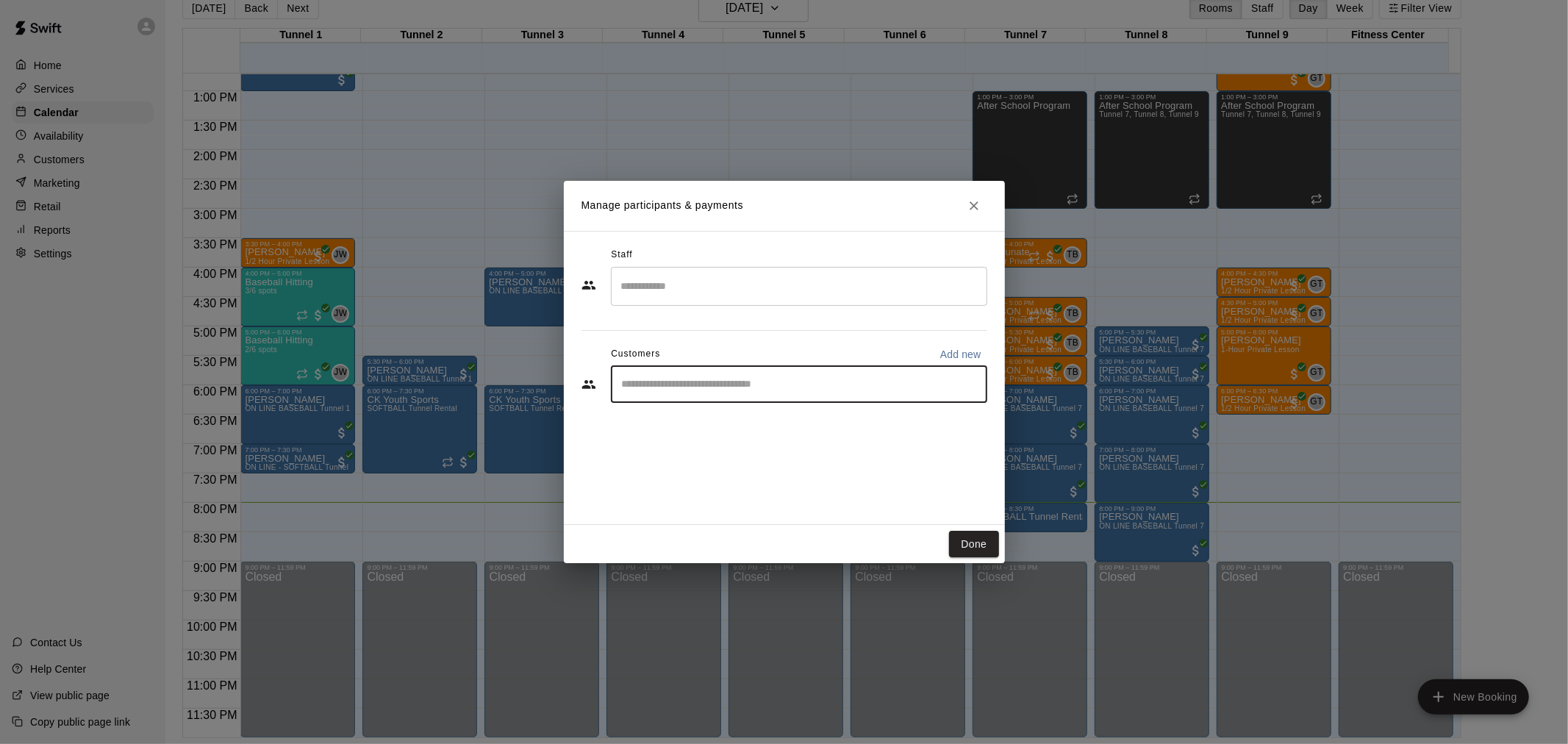
click at [802, 389] on input "Start typing to search customers..." at bounding box center [798, 385] width 363 height 14
type input "*******"
click at [849, 417] on div "[PERSON_NAME] [EMAIL_ADDRESS][DOMAIN_NAME]" at bounding box center [814, 426] width 324 height 32
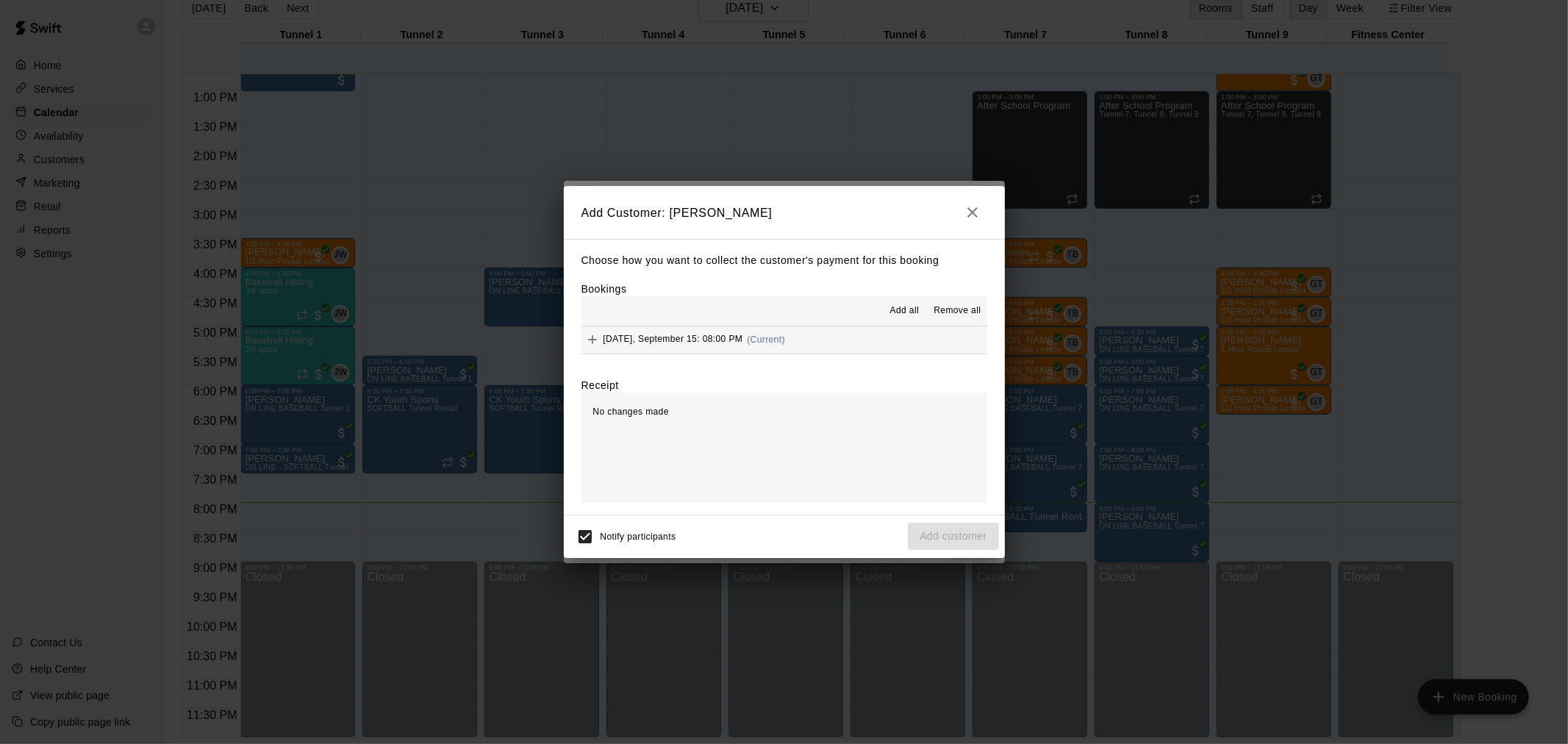
click at [801, 346] on button "[DATE], September 15: 08:00 PM (Current)" at bounding box center [784, 340] width 406 height 27
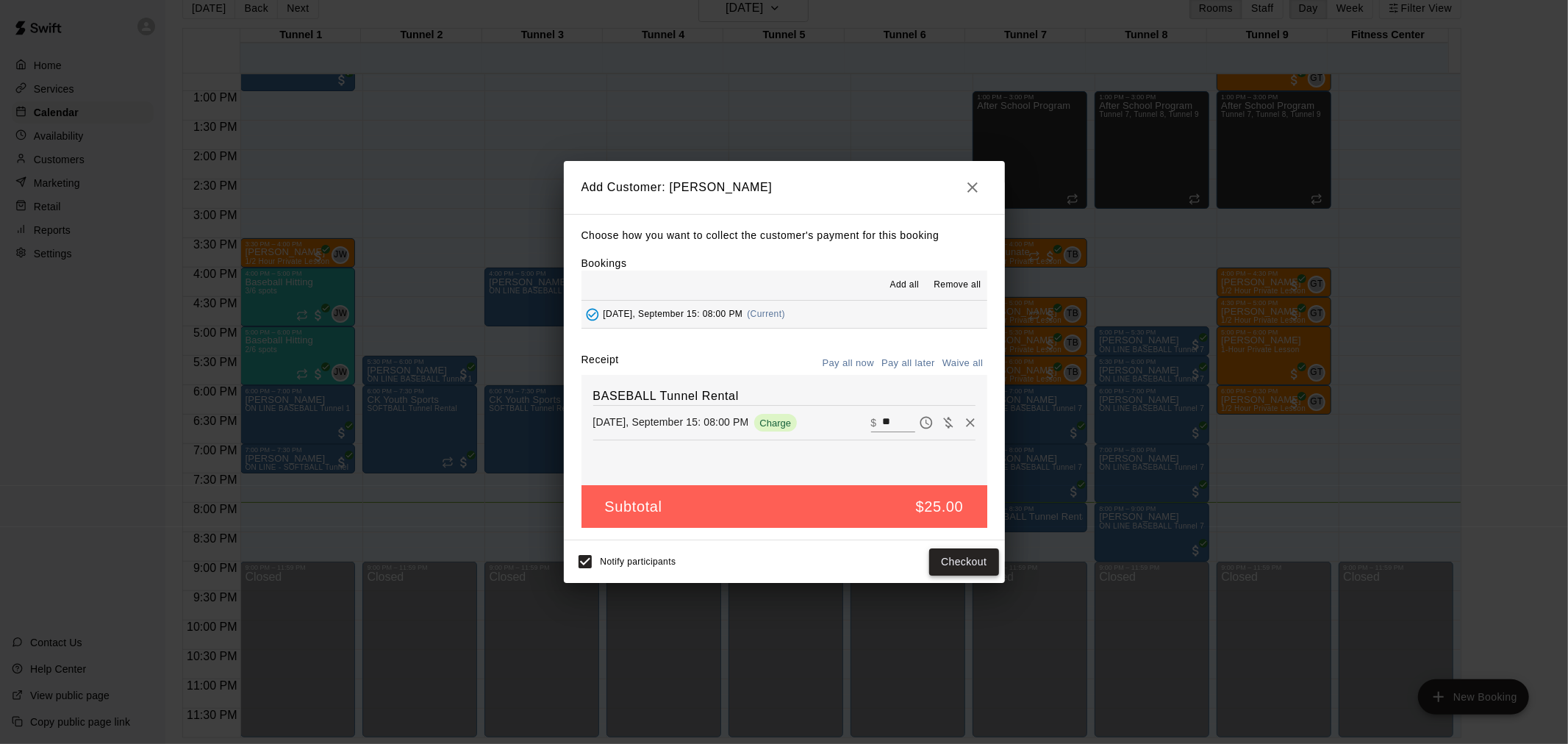
click at [990, 553] on button "Checkout" at bounding box center [963, 562] width 69 height 27
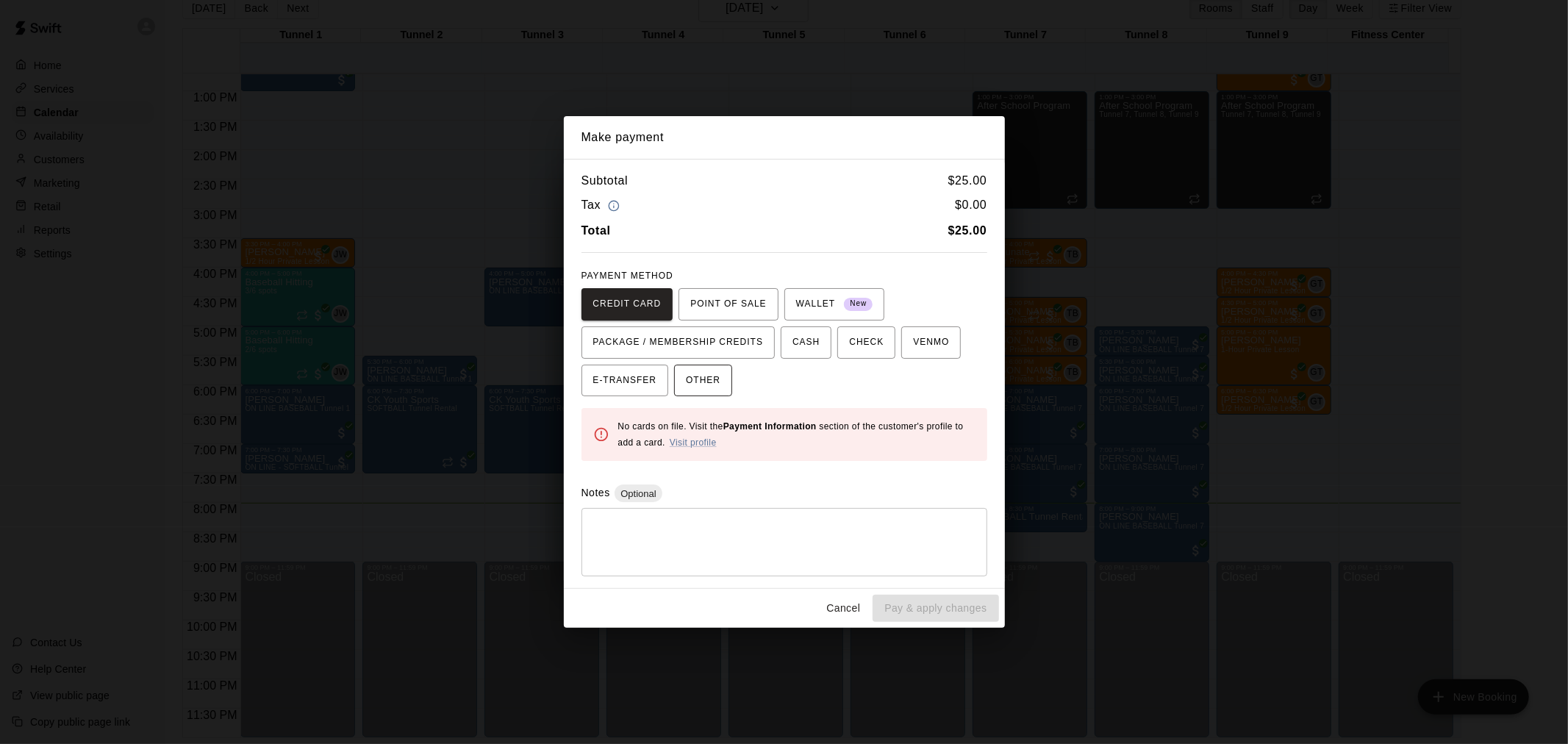
click at [697, 377] on span "OTHER" at bounding box center [703, 381] width 34 height 23
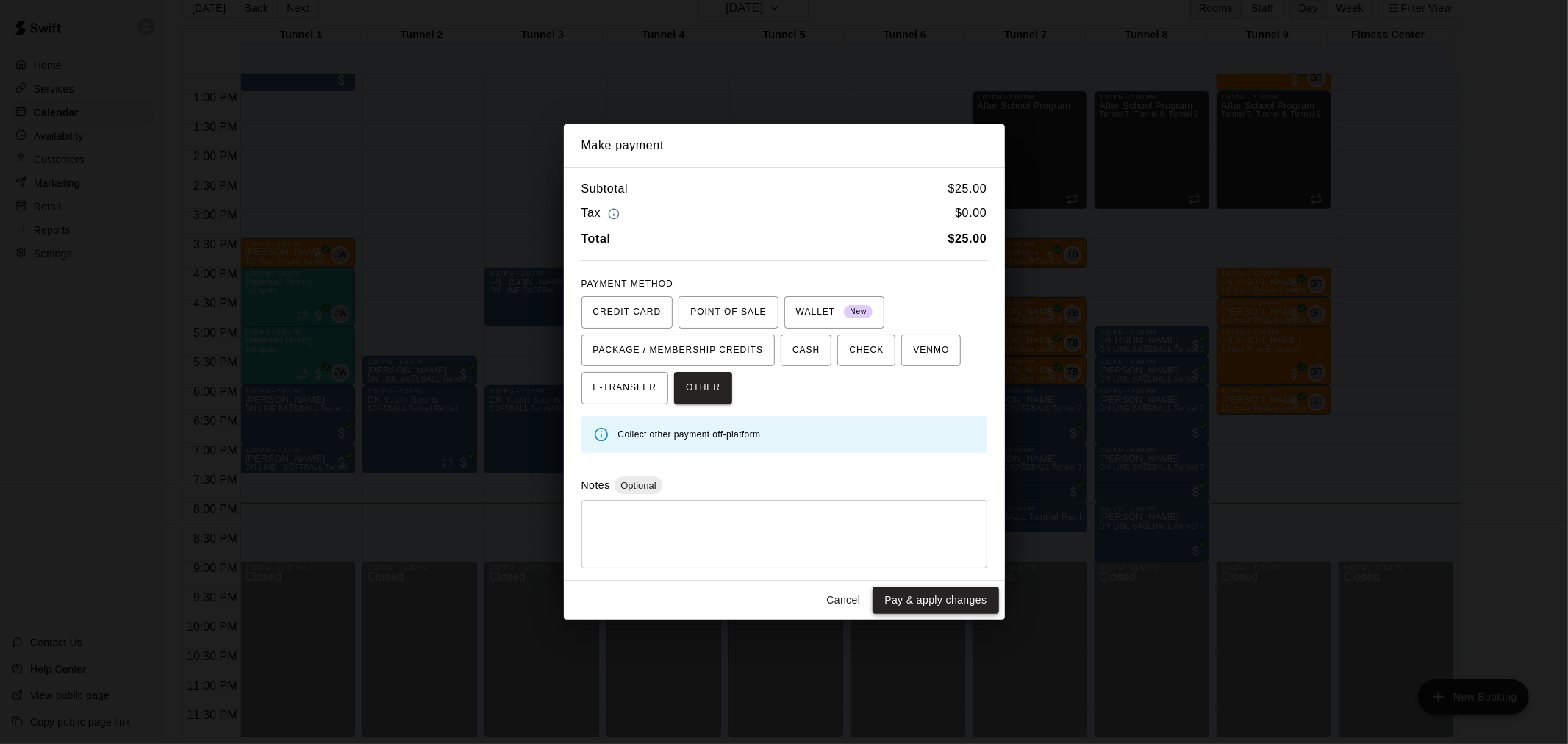
click at [965, 601] on button "Pay & apply changes" at bounding box center [935, 600] width 126 height 27
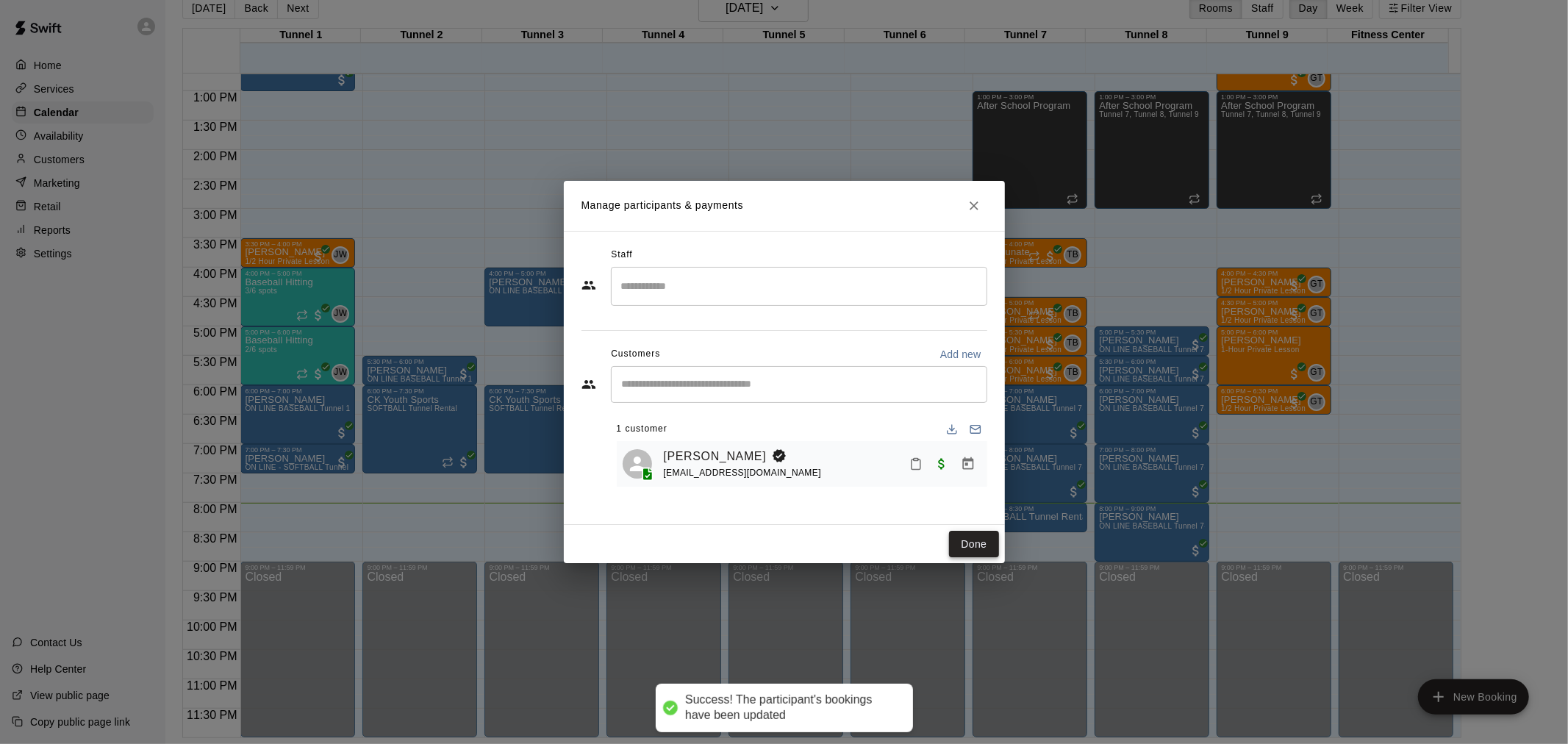
click at [980, 541] on button "Done" at bounding box center [973, 544] width 50 height 27
